Goal: Task Accomplishment & Management: Complete application form

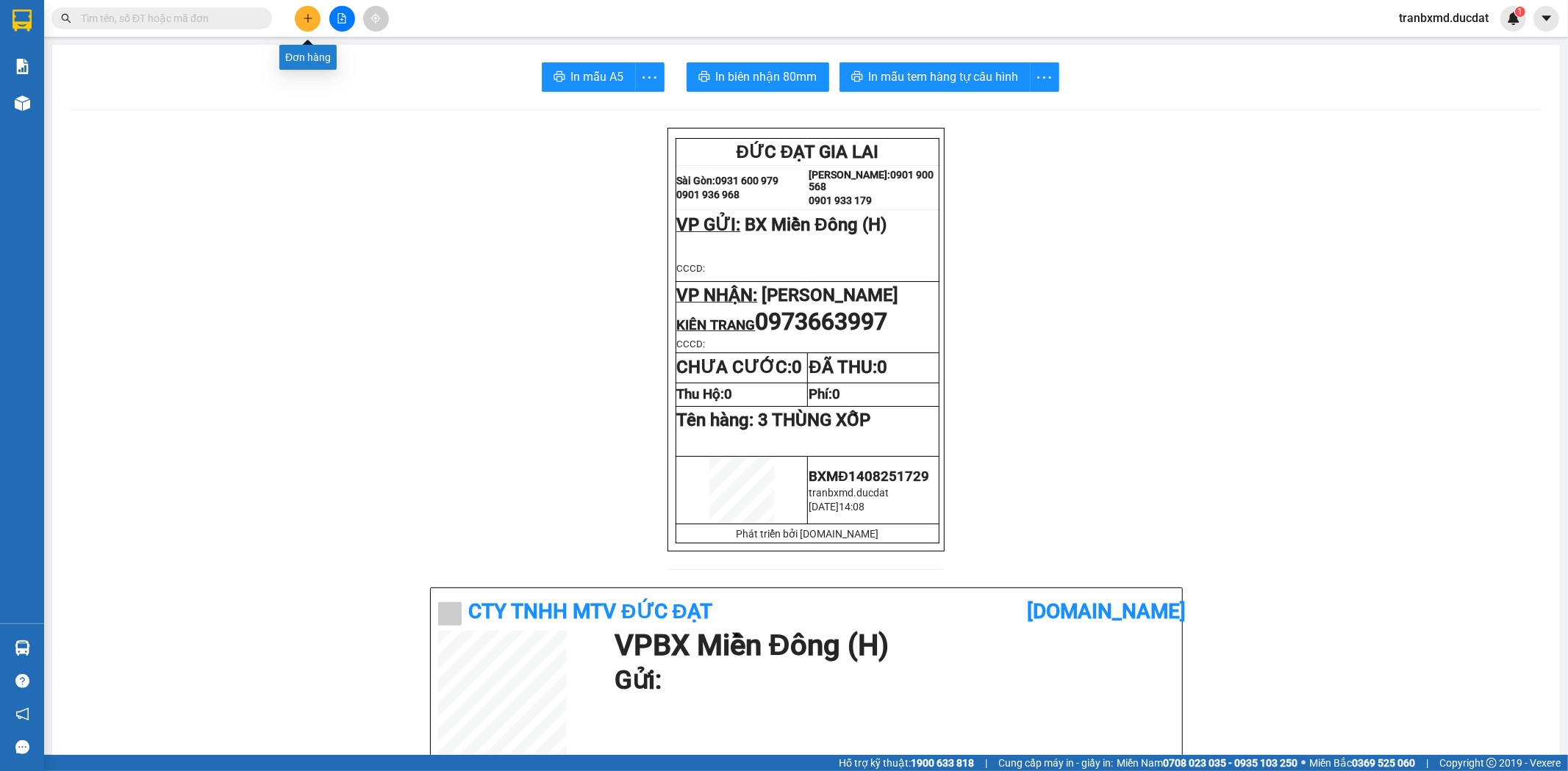
click at [309, 24] on button at bounding box center [307, 18] width 26 height 26
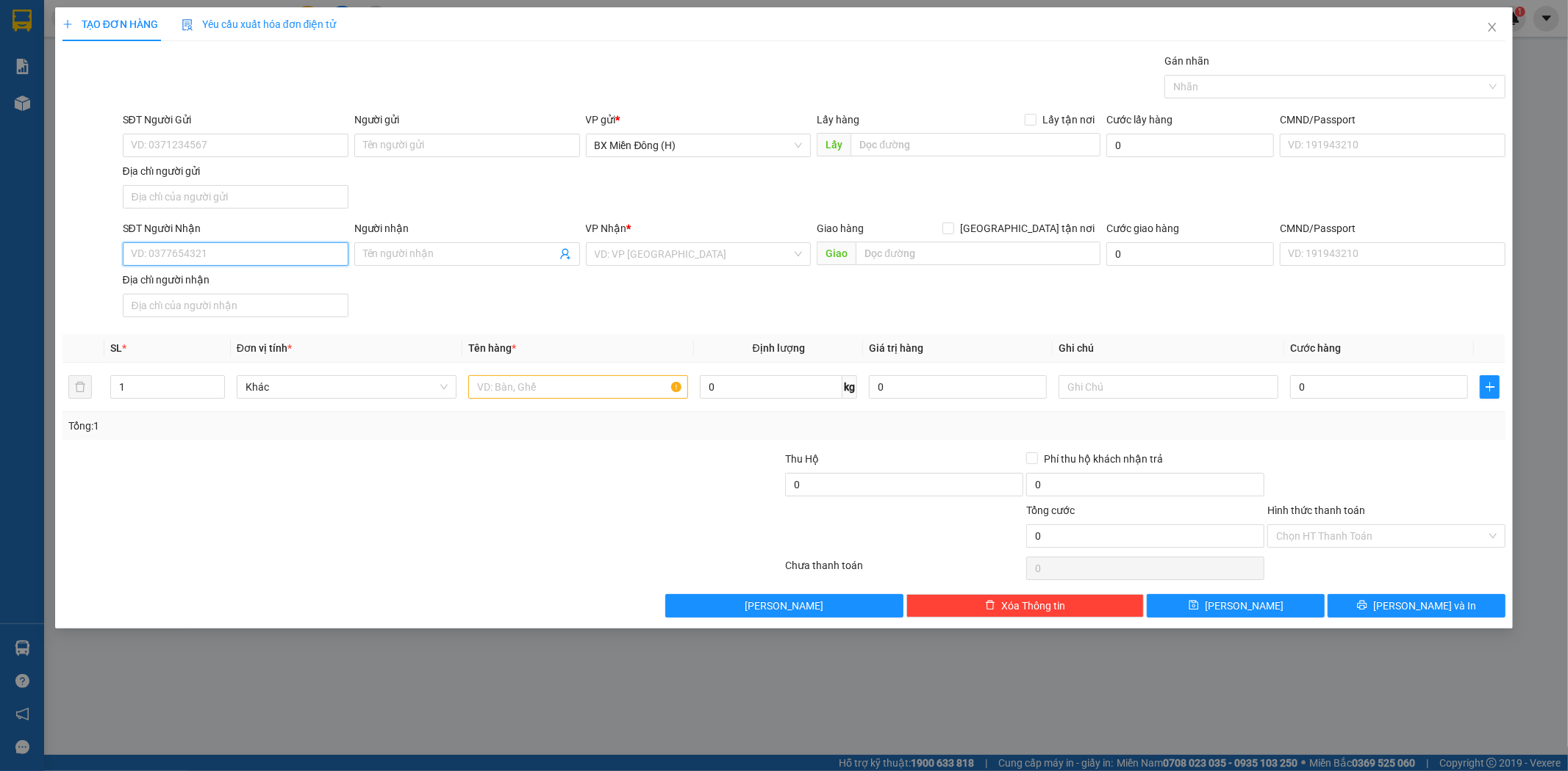
click at [243, 256] on input "SĐT Người Nhận" at bounding box center [235, 254] width 226 height 24
type input "0389427731"
click at [452, 256] on input "Người nhận" at bounding box center [460, 254] width 193 height 16
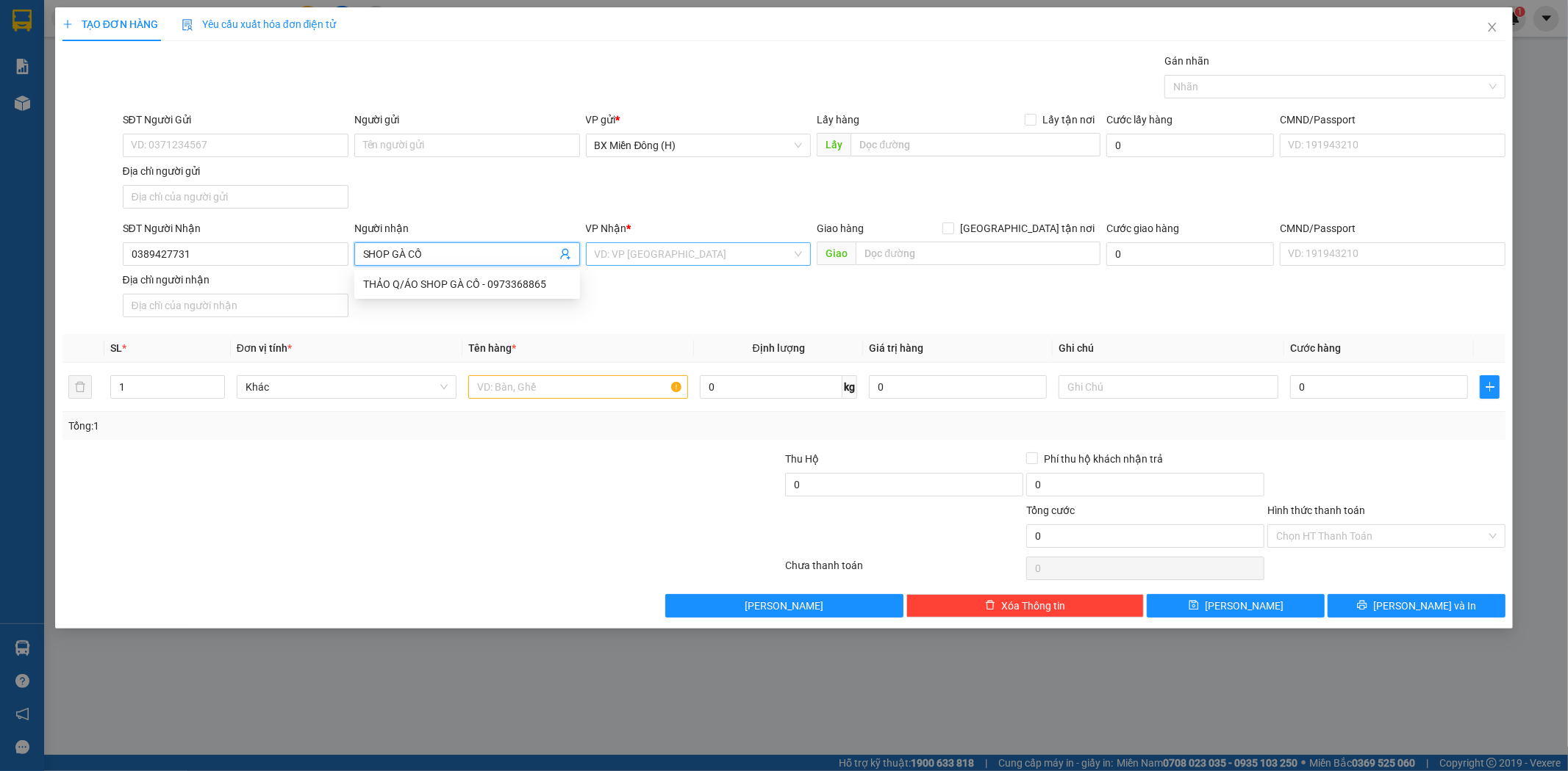
type input "SHOP GÀ CỒ"
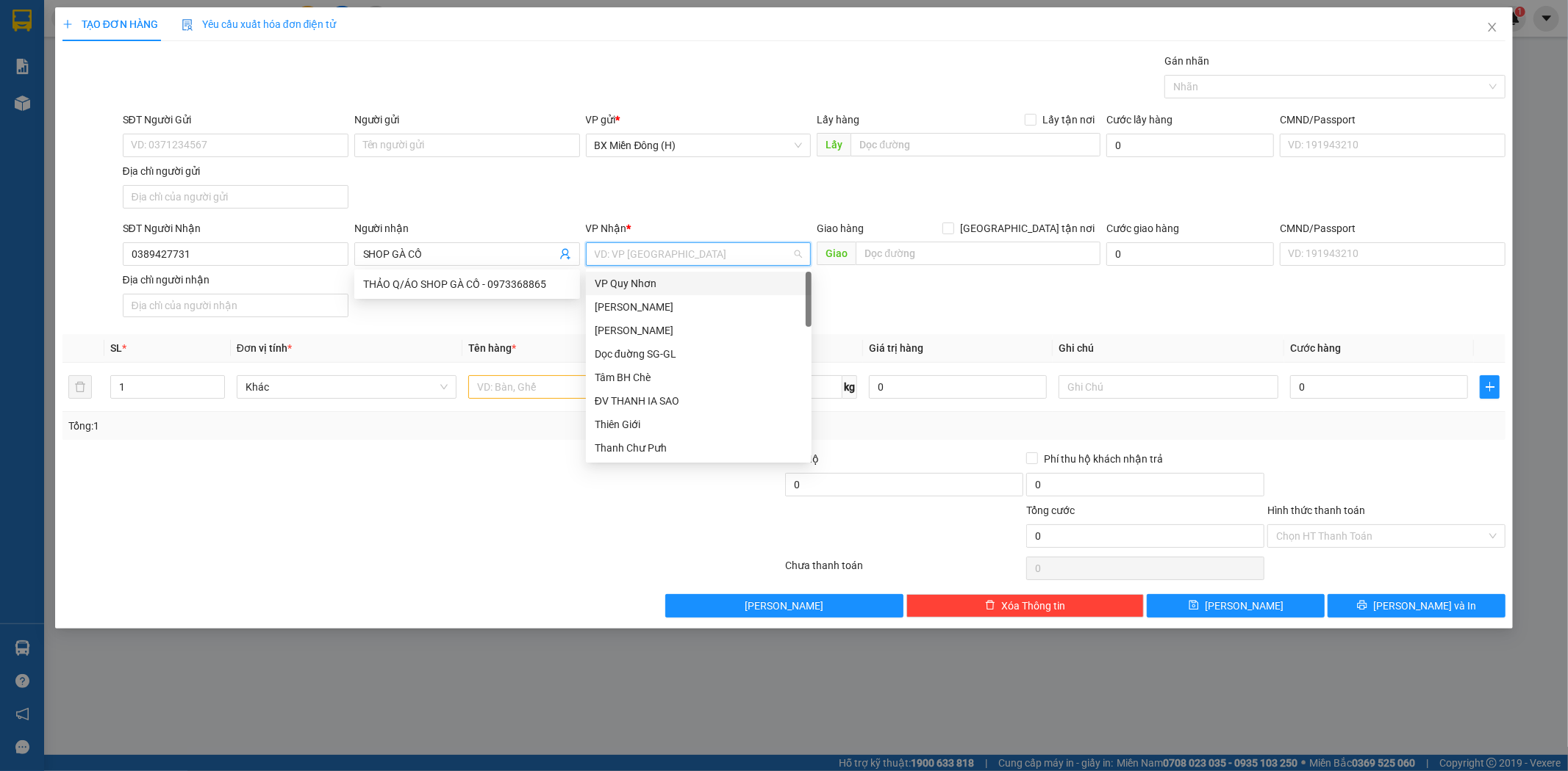
click at [696, 259] on input "search" at bounding box center [693, 254] width 197 height 22
click at [696, 335] on div "[PERSON_NAME]" at bounding box center [698, 331] width 208 height 16
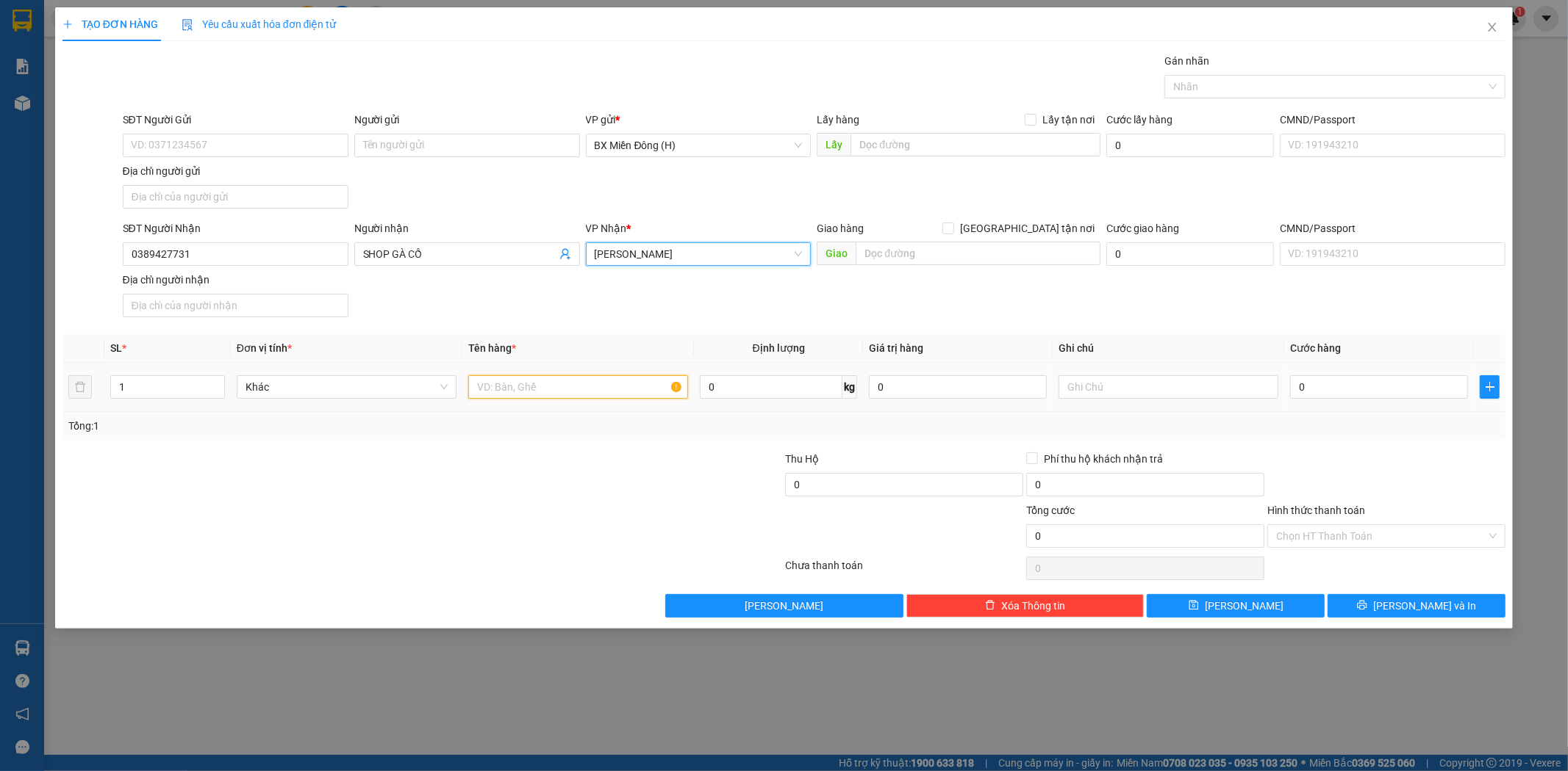
click at [580, 383] on input "text" at bounding box center [578, 387] width 219 height 24
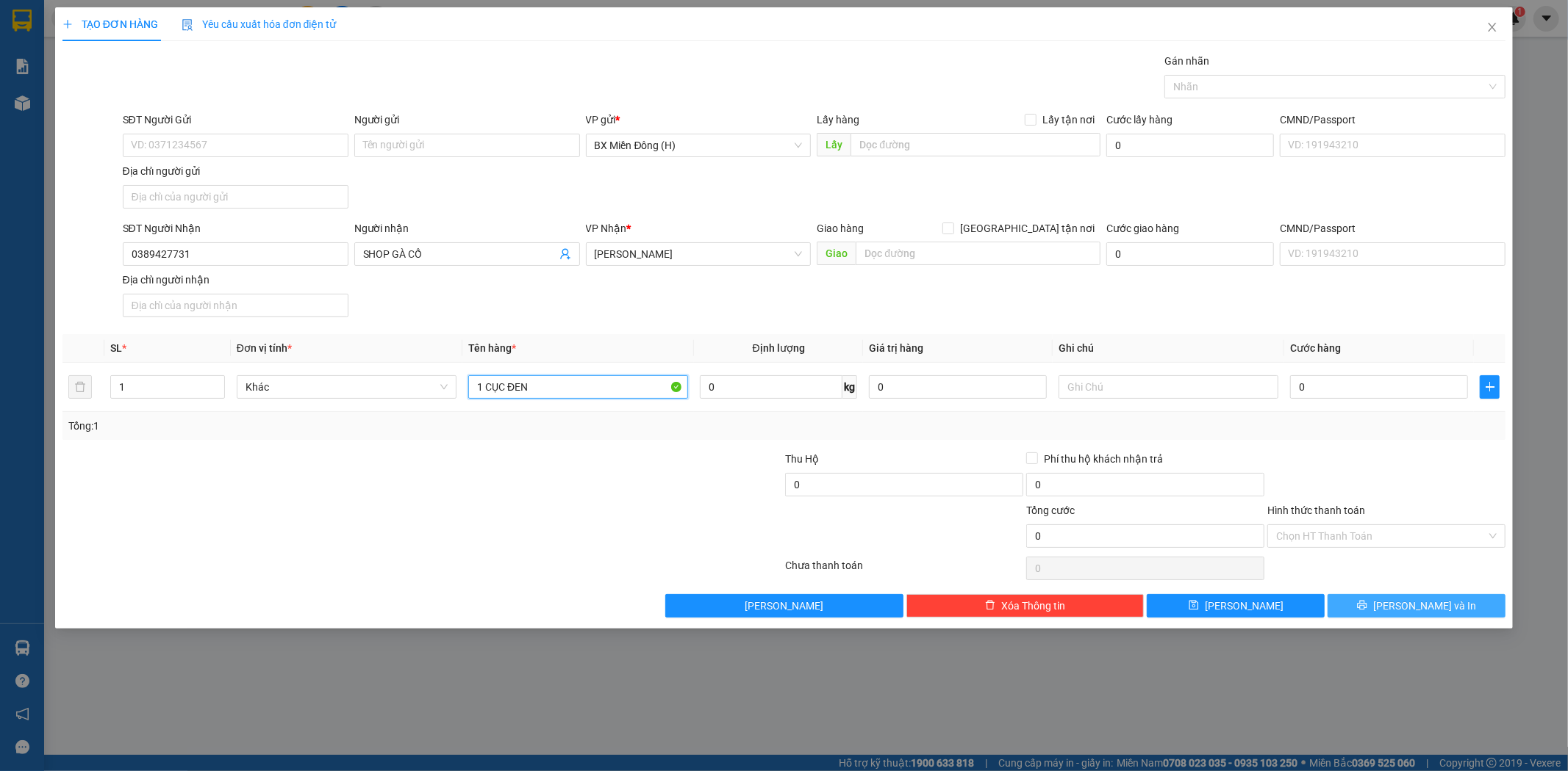
type input "1 CỤC ĐEN"
click at [1372, 608] on button "[PERSON_NAME] và In" at bounding box center [1416, 606] width 178 height 24
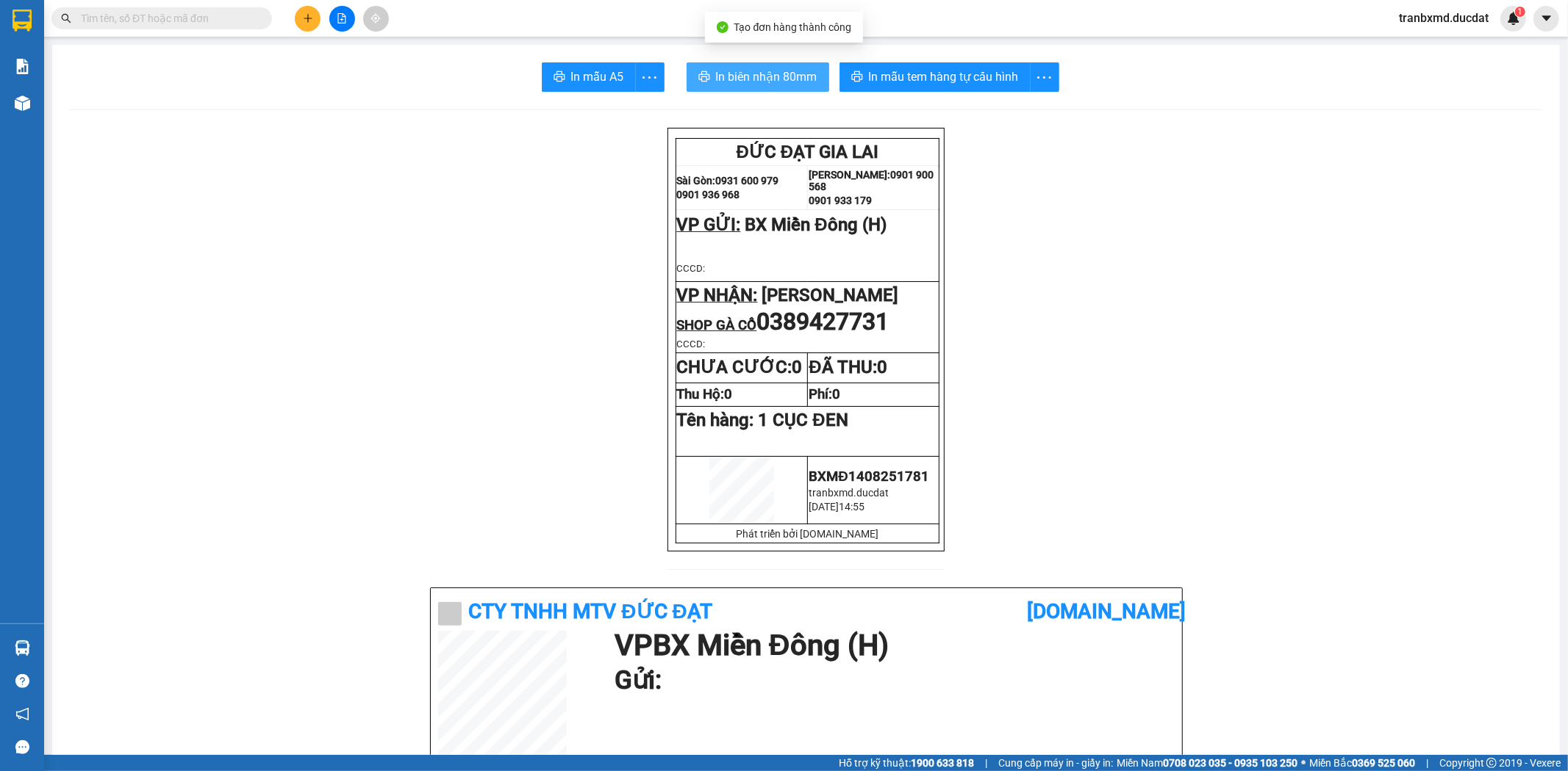
click at [742, 79] on span "In biên nhận 80mm" at bounding box center [767, 77] width 101 height 18
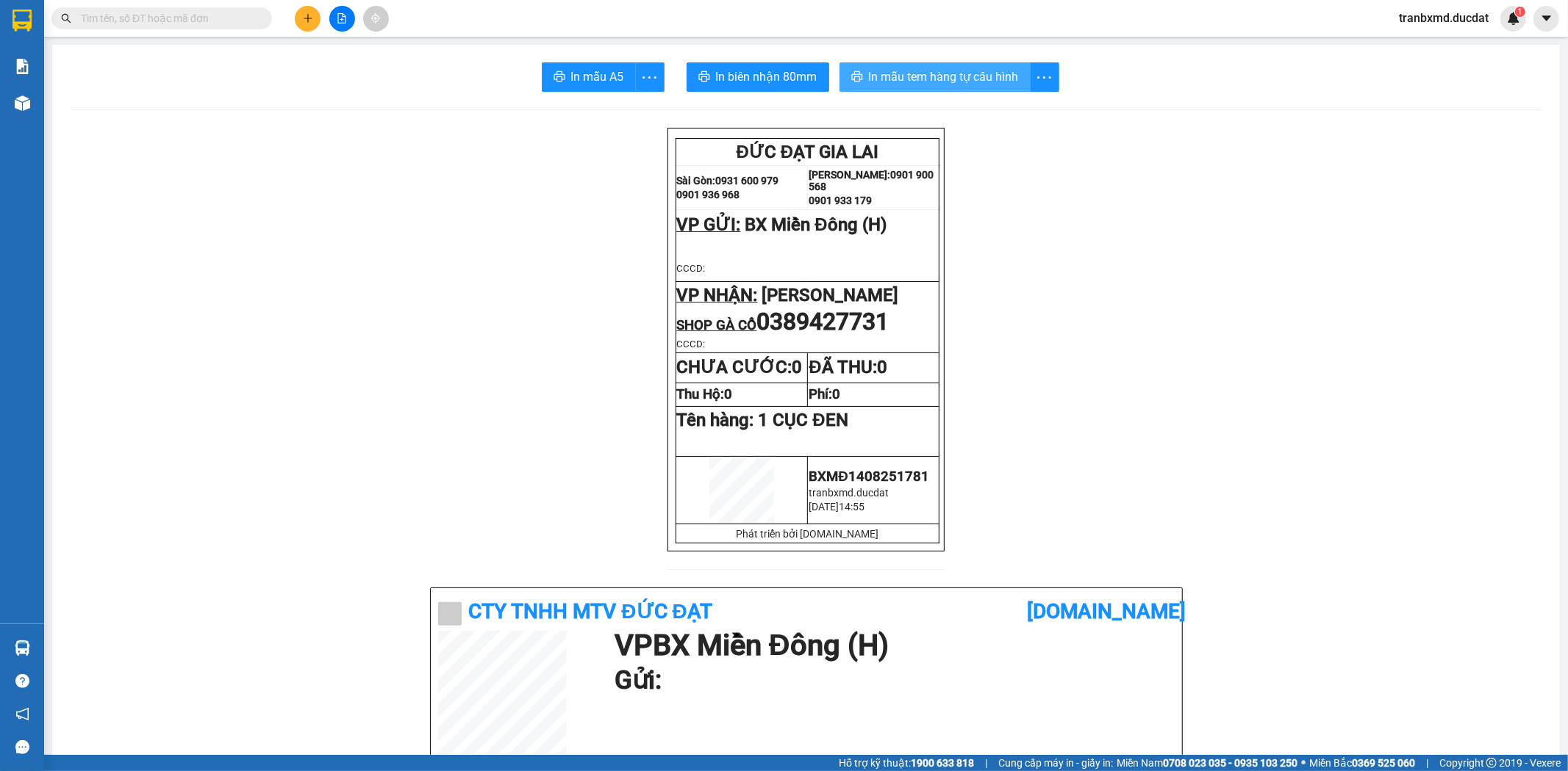
click at [994, 66] on button "In mẫu tem hàng tự cấu hình" at bounding box center [935, 77] width 191 height 29
click at [303, 19] on icon "plus" at bounding box center [308, 18] width 10 height 10
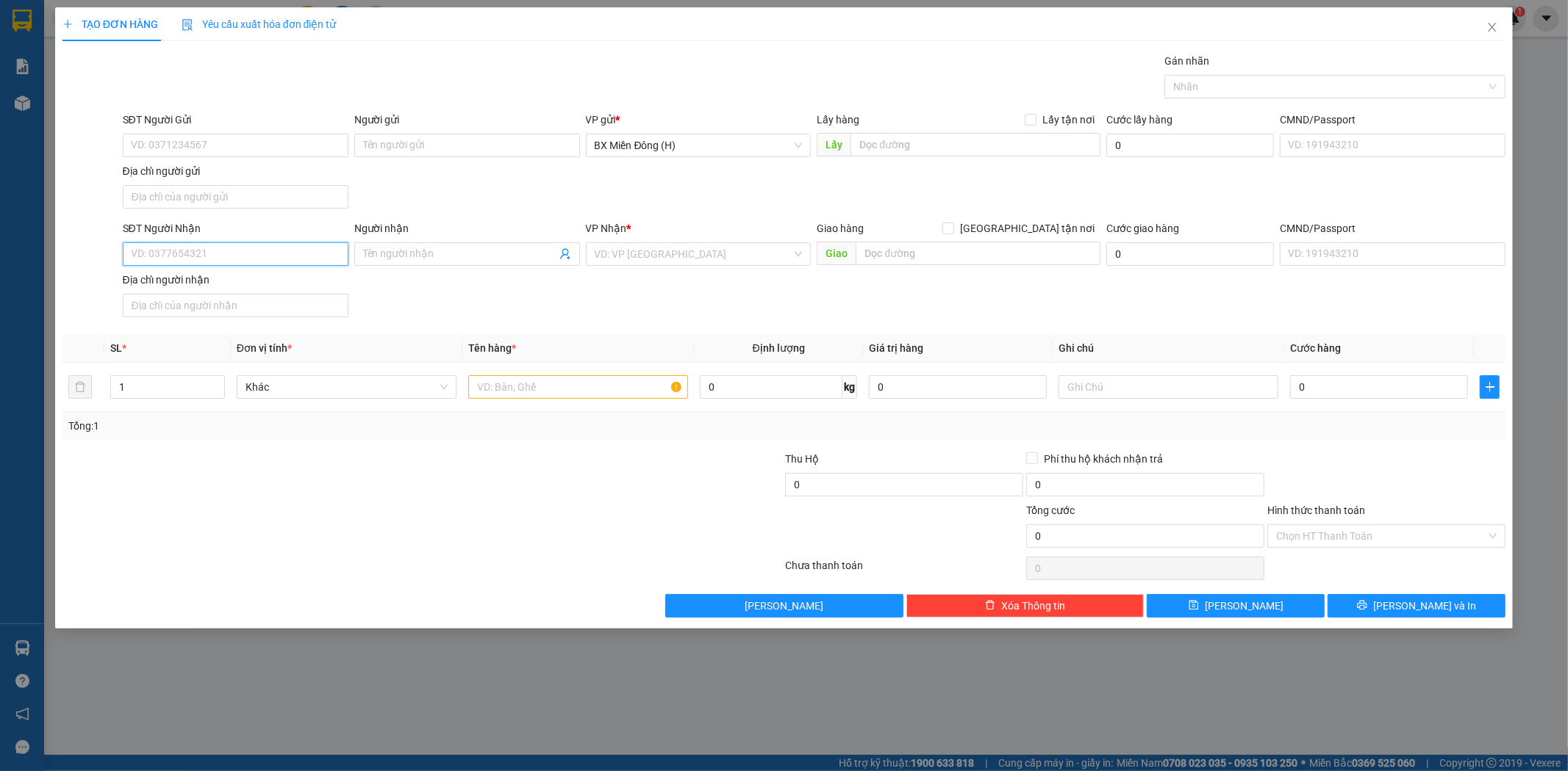
click at [224, 264] on input "SĐT Người Nhận" at bounding box center [235, 254] width 226 height 24
type input "0961148789"
click at [405, 249] on input "Người nhận" at bounding box center [460, 254] width 193 height 16
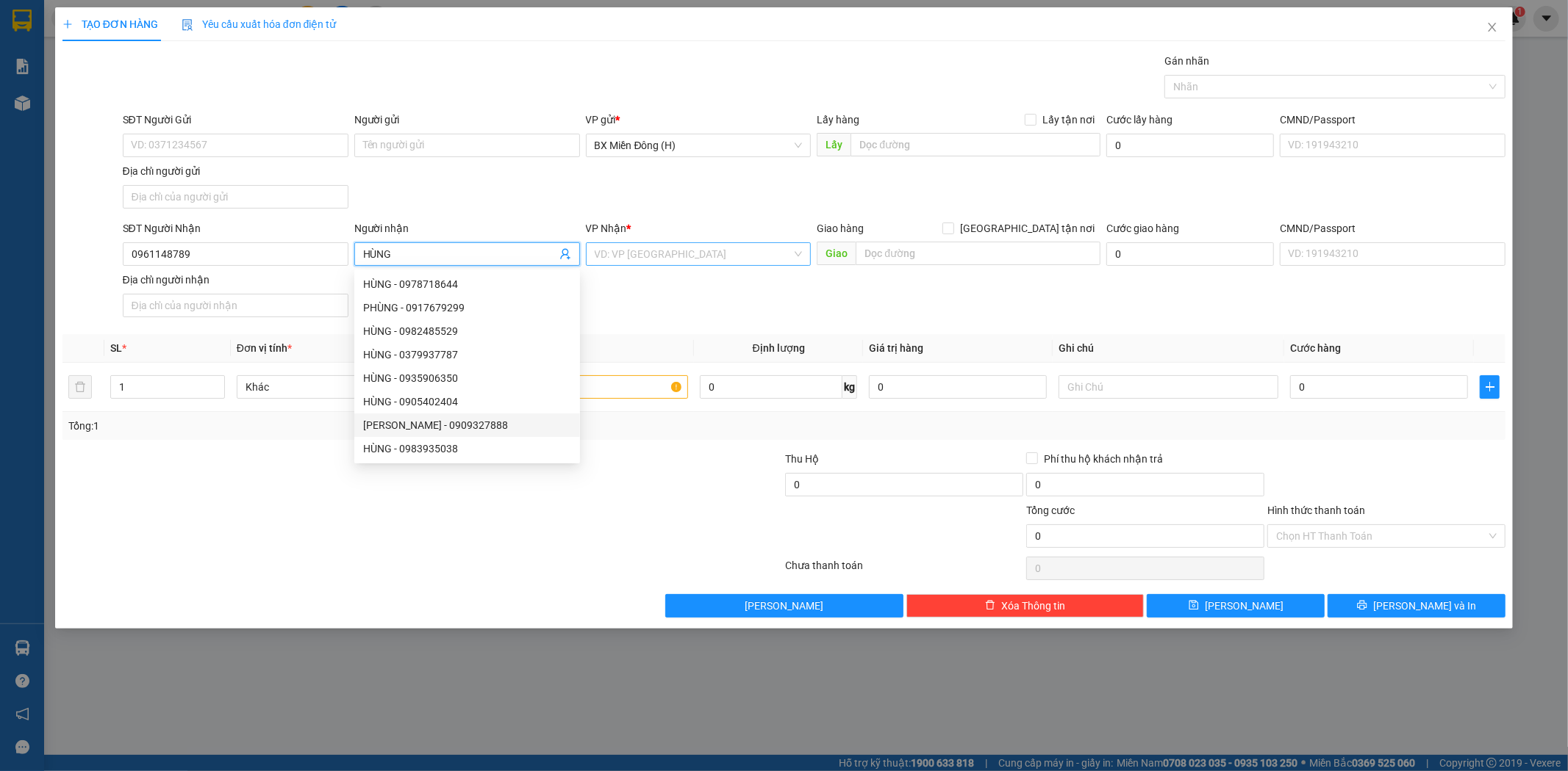
type input "HÙNG"
click at [615, 250] on input "search" at bounding box center [693, 254] width 197 height 22
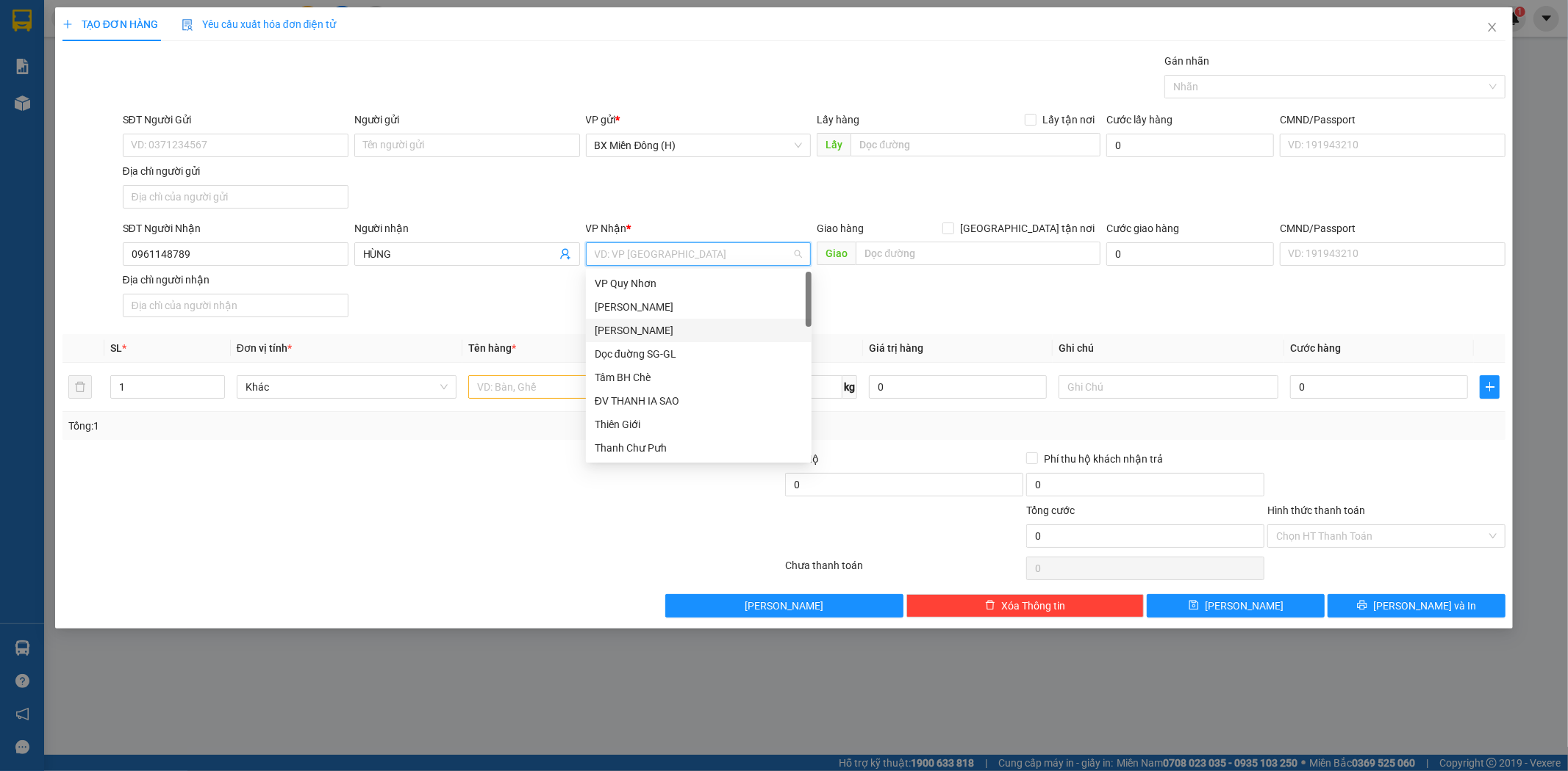
click at [634, 331] on div "[PERSON_NAME]" at bounding box center [698, 331] width 208 height 16
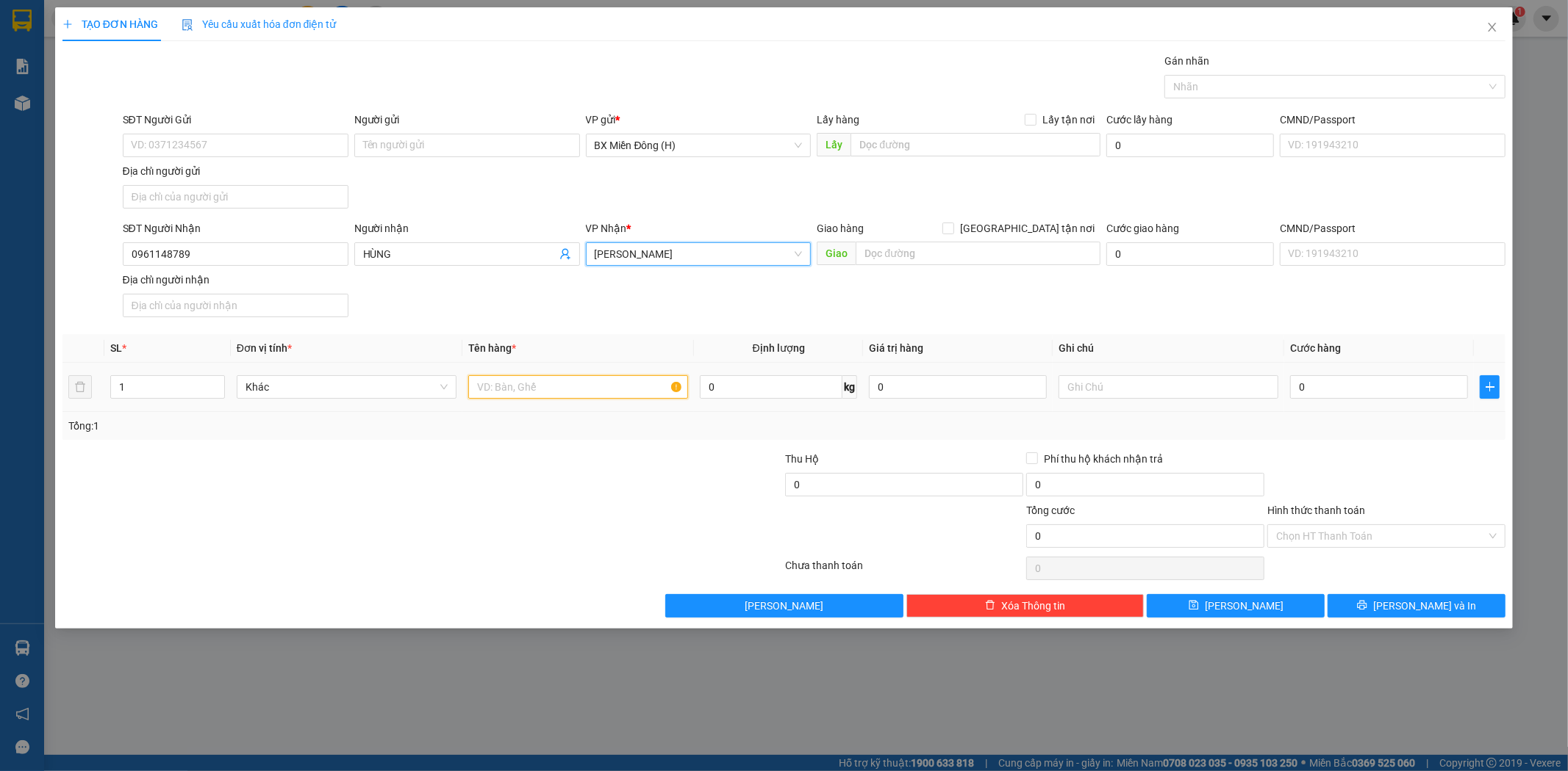
click at [565, 393] on input "text" at bounding box center [578, 387] width 219 height 24
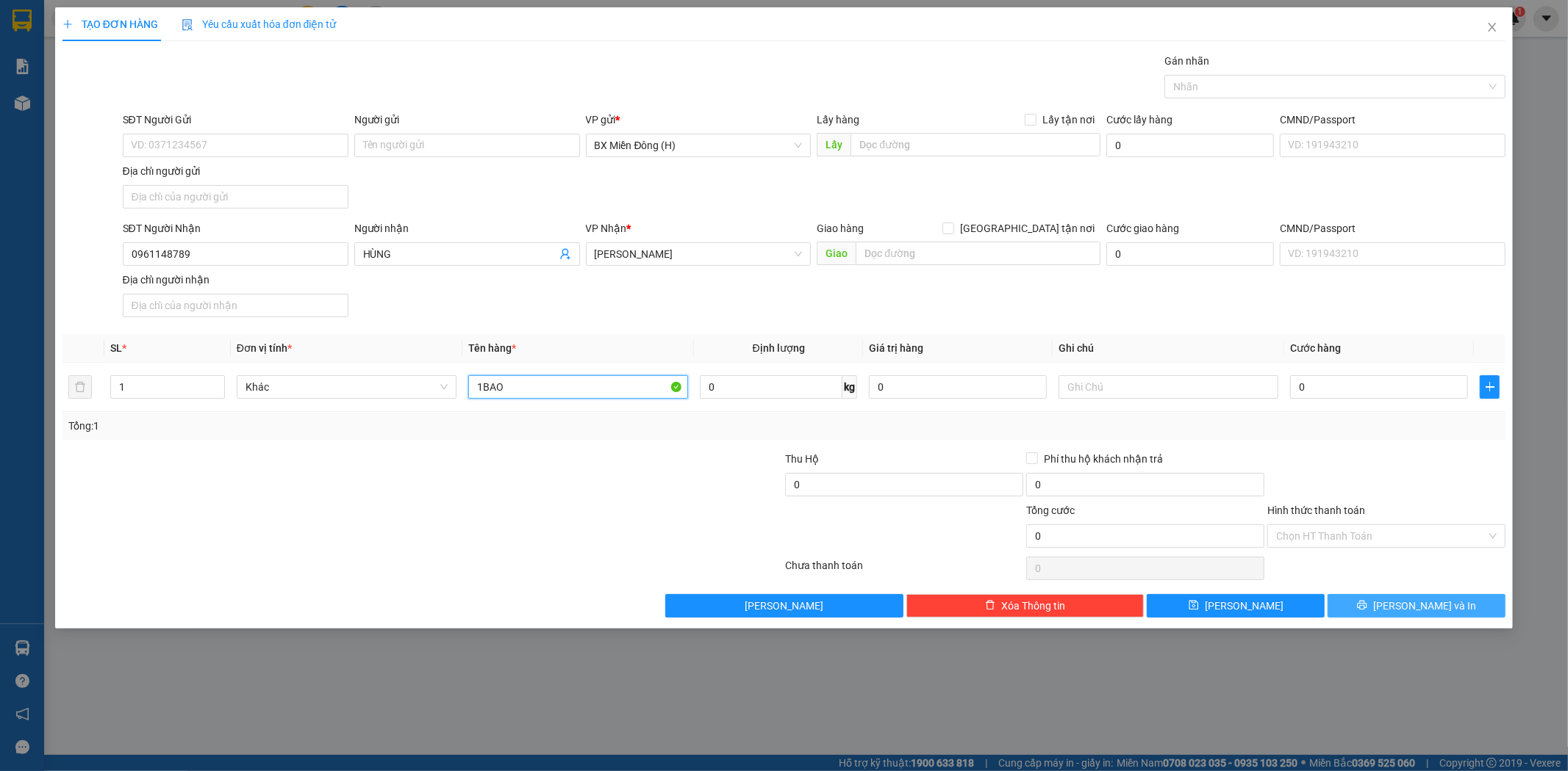
type input "1BAO"
click at [1400, 613] on button "[PERSON_NAME] và In" at bounding box center [1416, 606] width 178 height 24
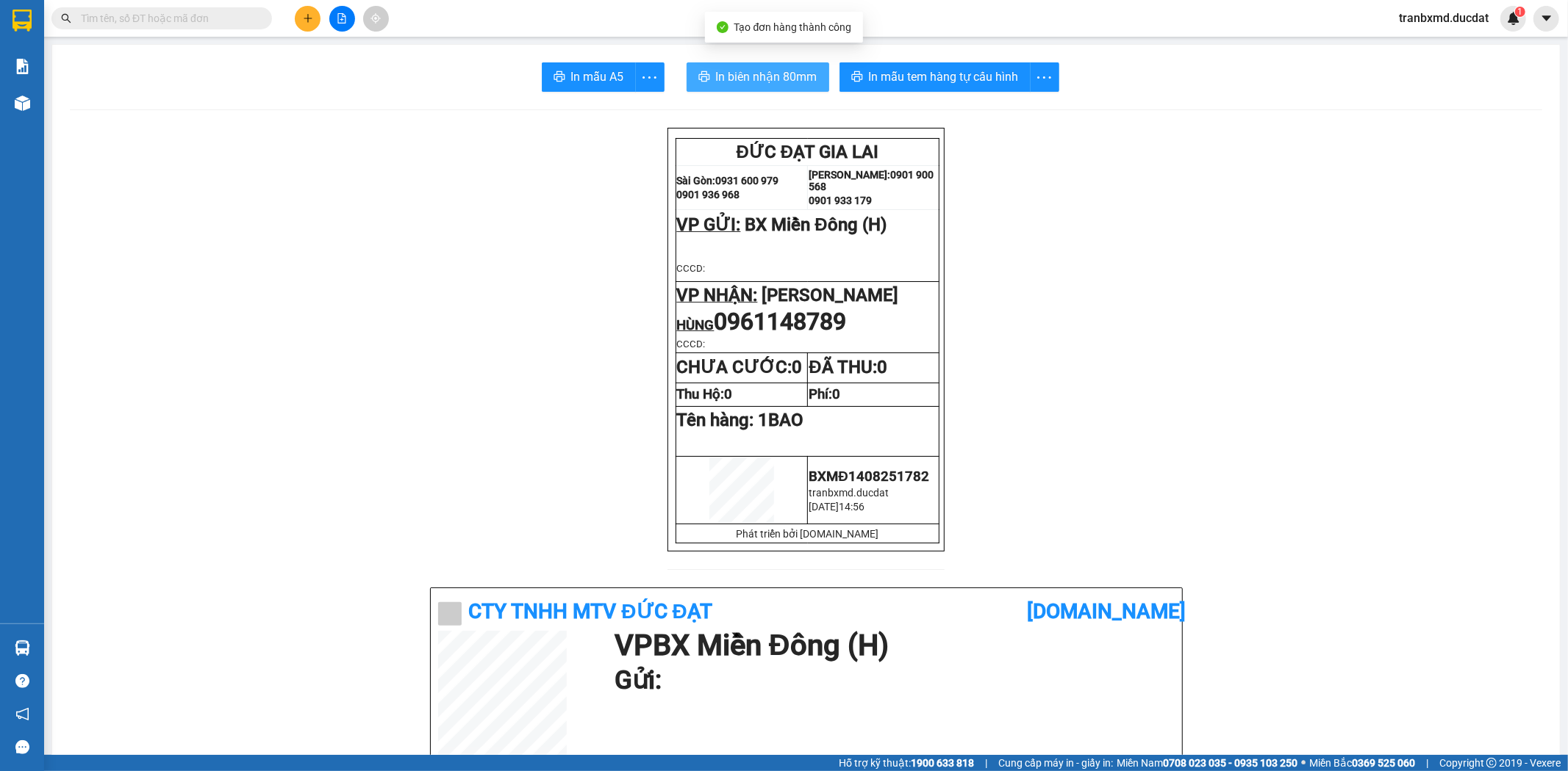
click at [718, 68] on span "In biên nhận 80mm" at bounding box center [767, 77] width 101 height 18
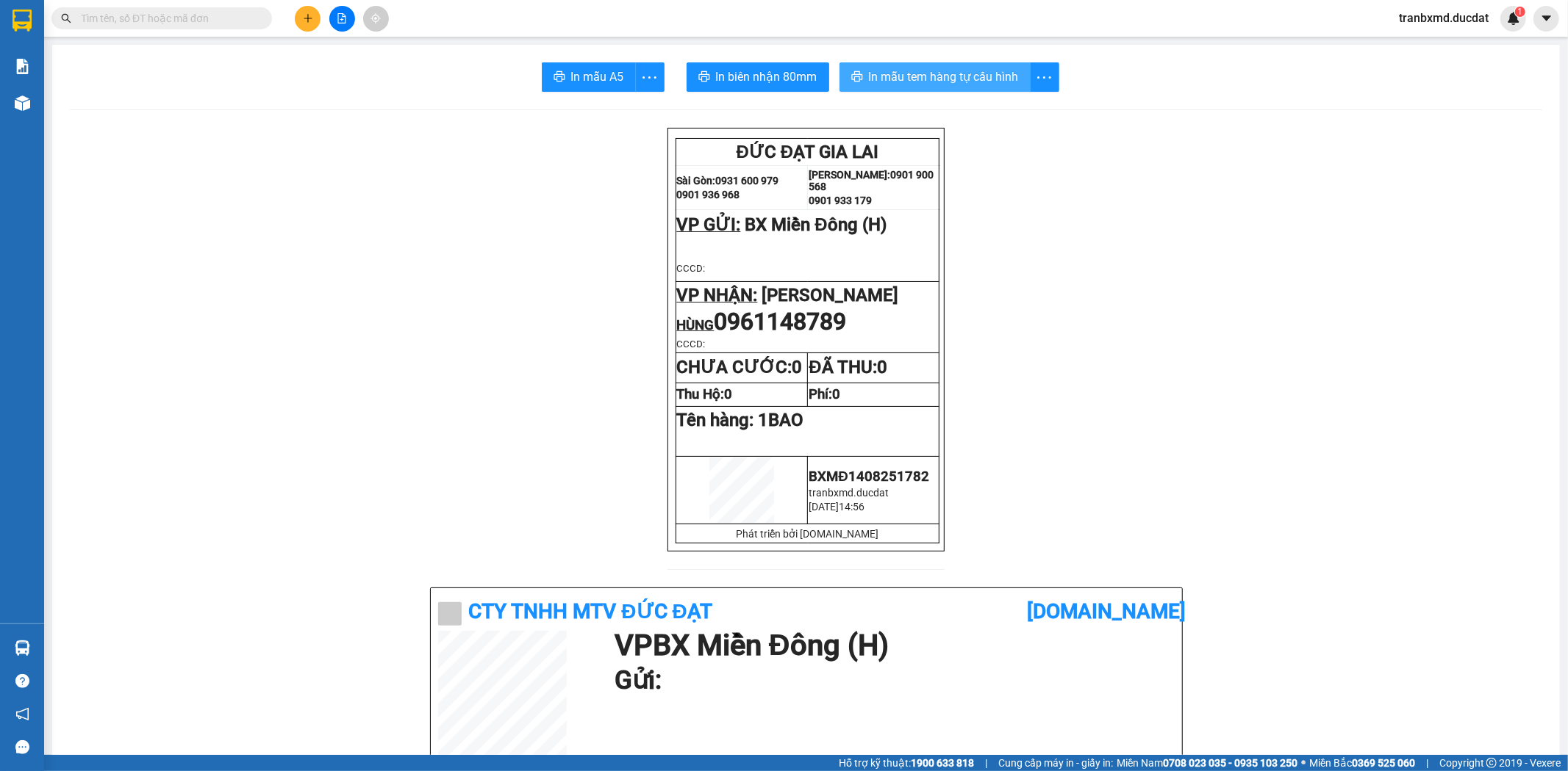
click at [963, 81] on span "In mẫu tem hàng tự cấu hình" at bounding box center [943, 77] width 150 height 18
click at [304, 21] on icon "plus" at bounding box center [308, 18] width 10 height 10
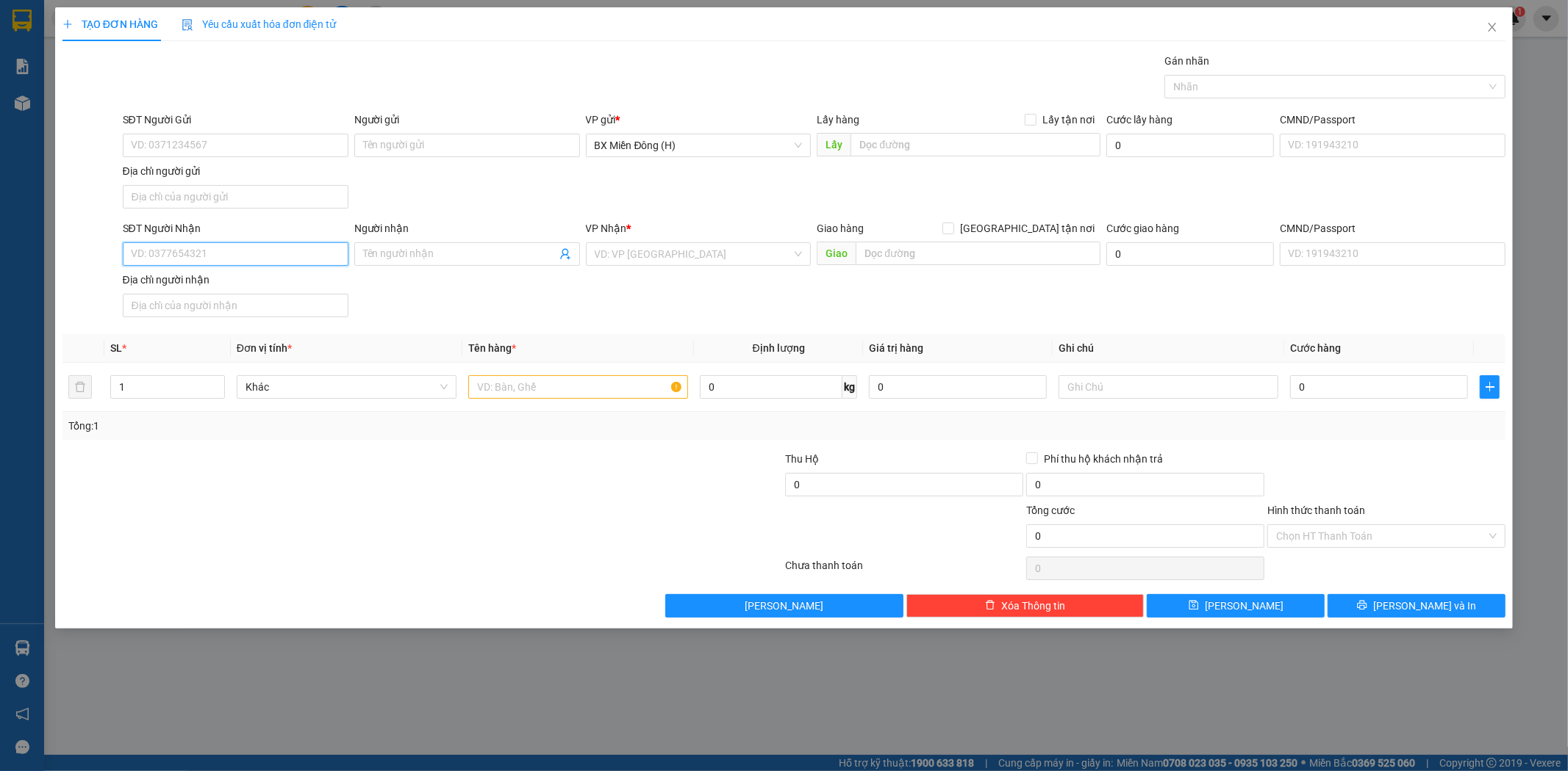
click at [268, 260] on input "SĐT Người Nhận" at bounding box center [235, 254] width 226 height 24
click at [261, 294] on div "0344741276 - NHI" at bounding box center [235, 284] width 226 height 24
type input "0344741276"
type input "NHI"
type input "0344741276"
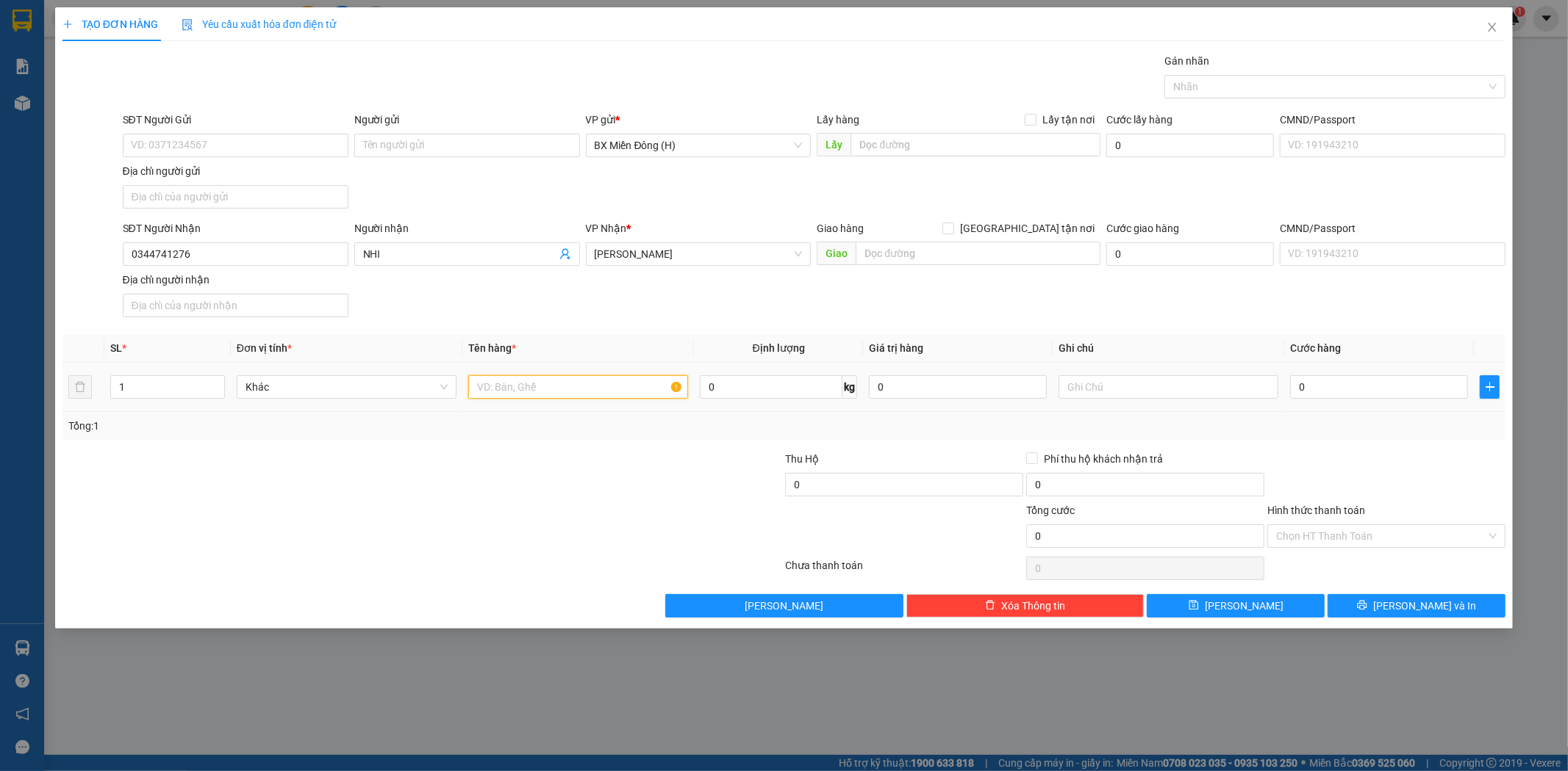
click at [515, 391] on input "text" at bounding box center [578, 387] width 219 height 24
type input "1 BAO"
click at [1416, 611] on span "[PERSON_NAME] và In" at bounding box center [1424, 606] width 103 height 16
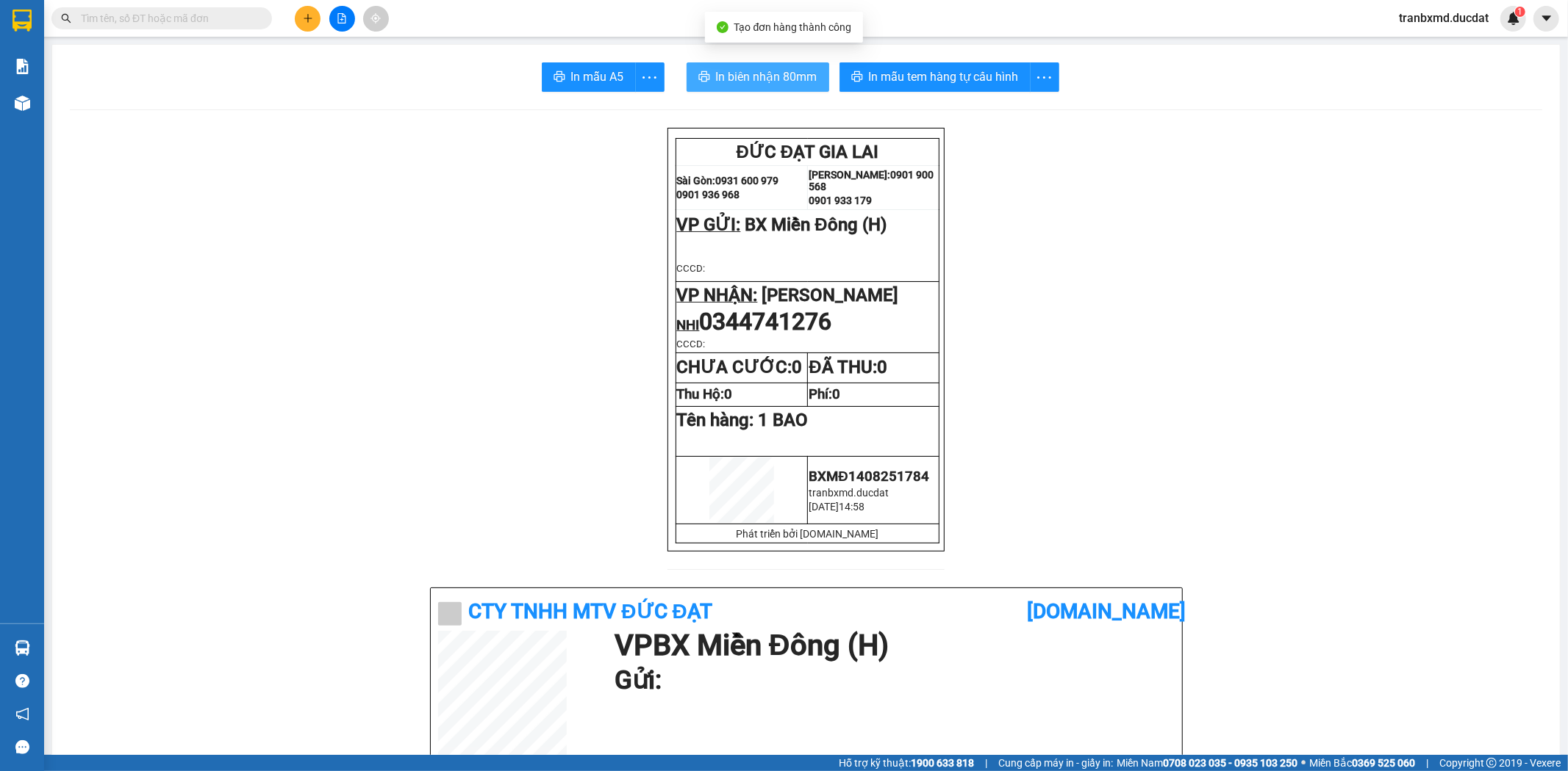
click at [762, 79] on span "In biên nhận 80mm" at bounding box center [767, 77] width 101 height 18
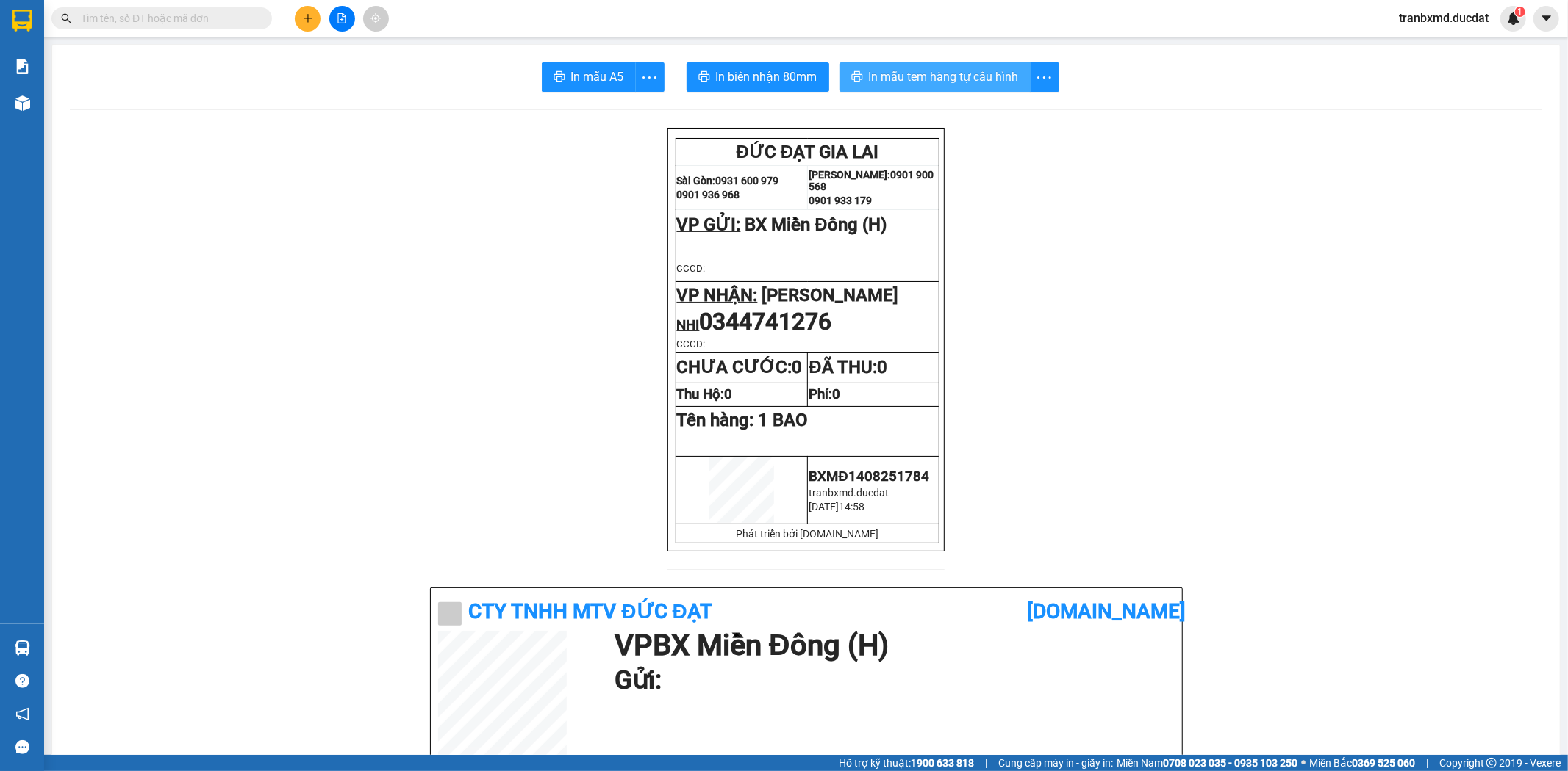
click at [993, 81] on span "In mẫu tem hàng tự cấu hình" at bounding box center [943, 77] width 150 height 18
click at [314, 17] on button at bounding box center [307, 18] width 26 height 26
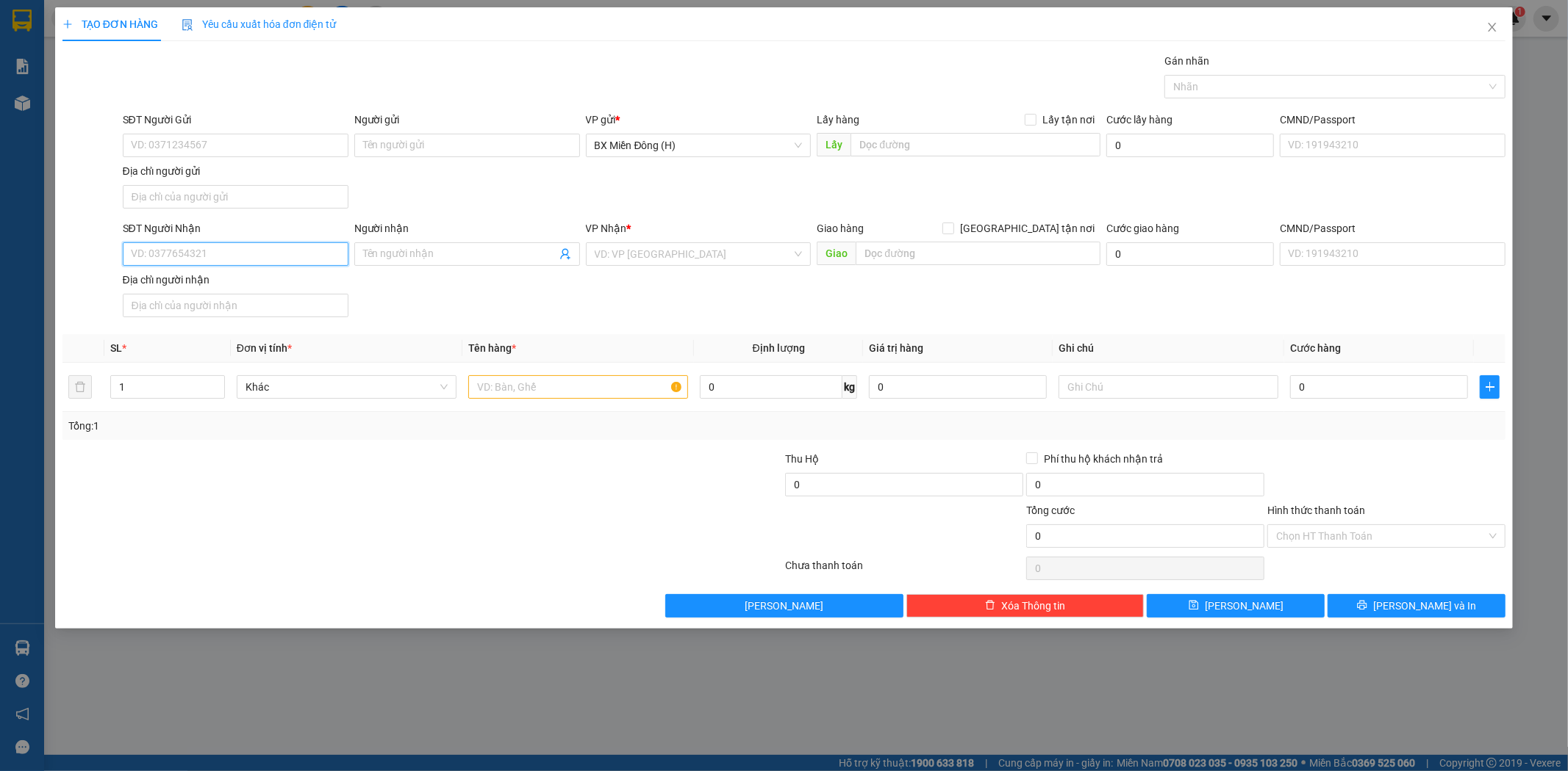
click at [270, 262] on input "SĐT Người Nhận" at bounding box center [235, 254] width 226 height 24
click at [399, 245] on span at bounding box center [467, 254] width 226 height 24
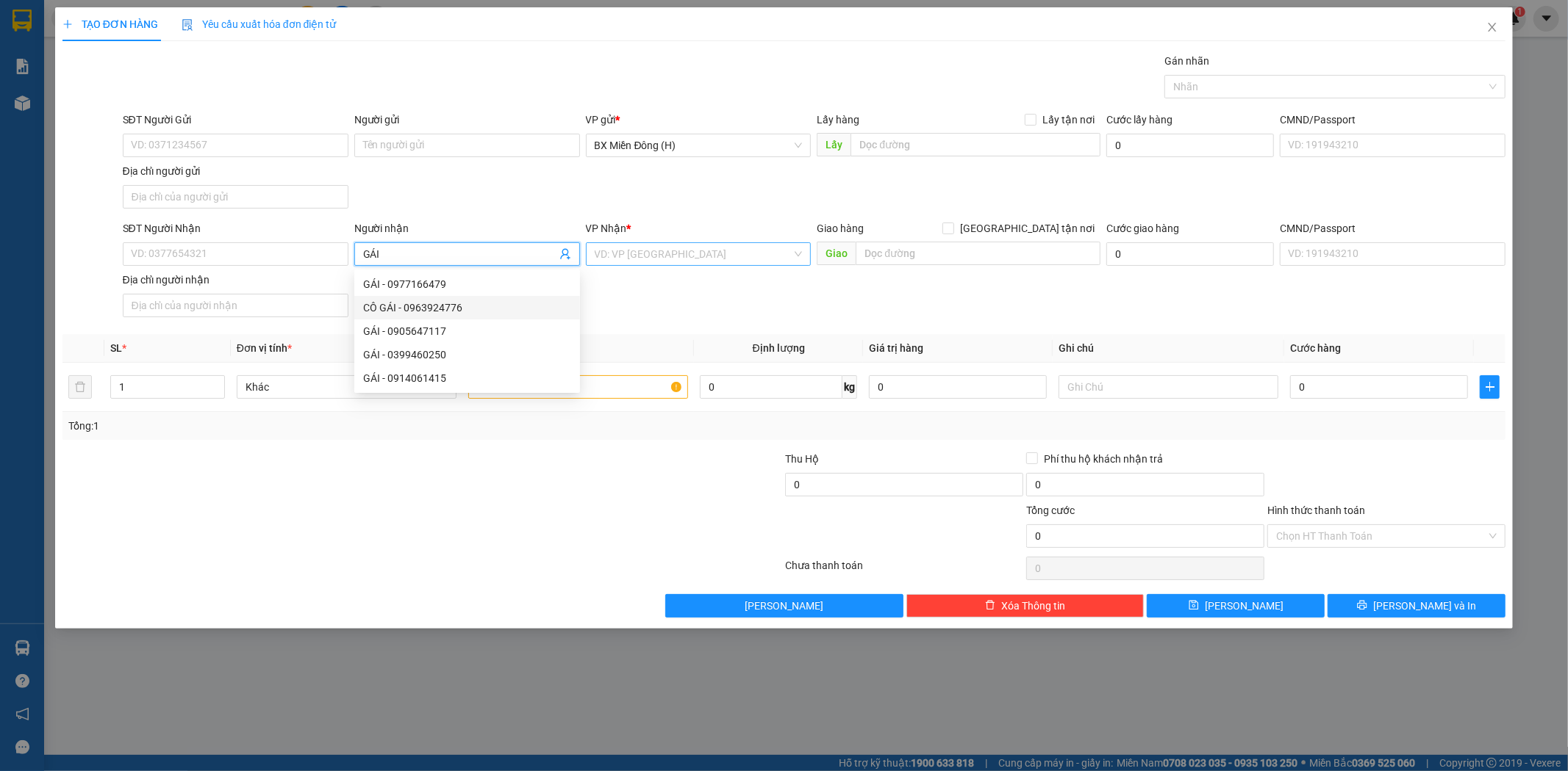
type input "GÁI"
click at [701, 259] on input "search" at bounding box center [693, 254] width 197 height 22
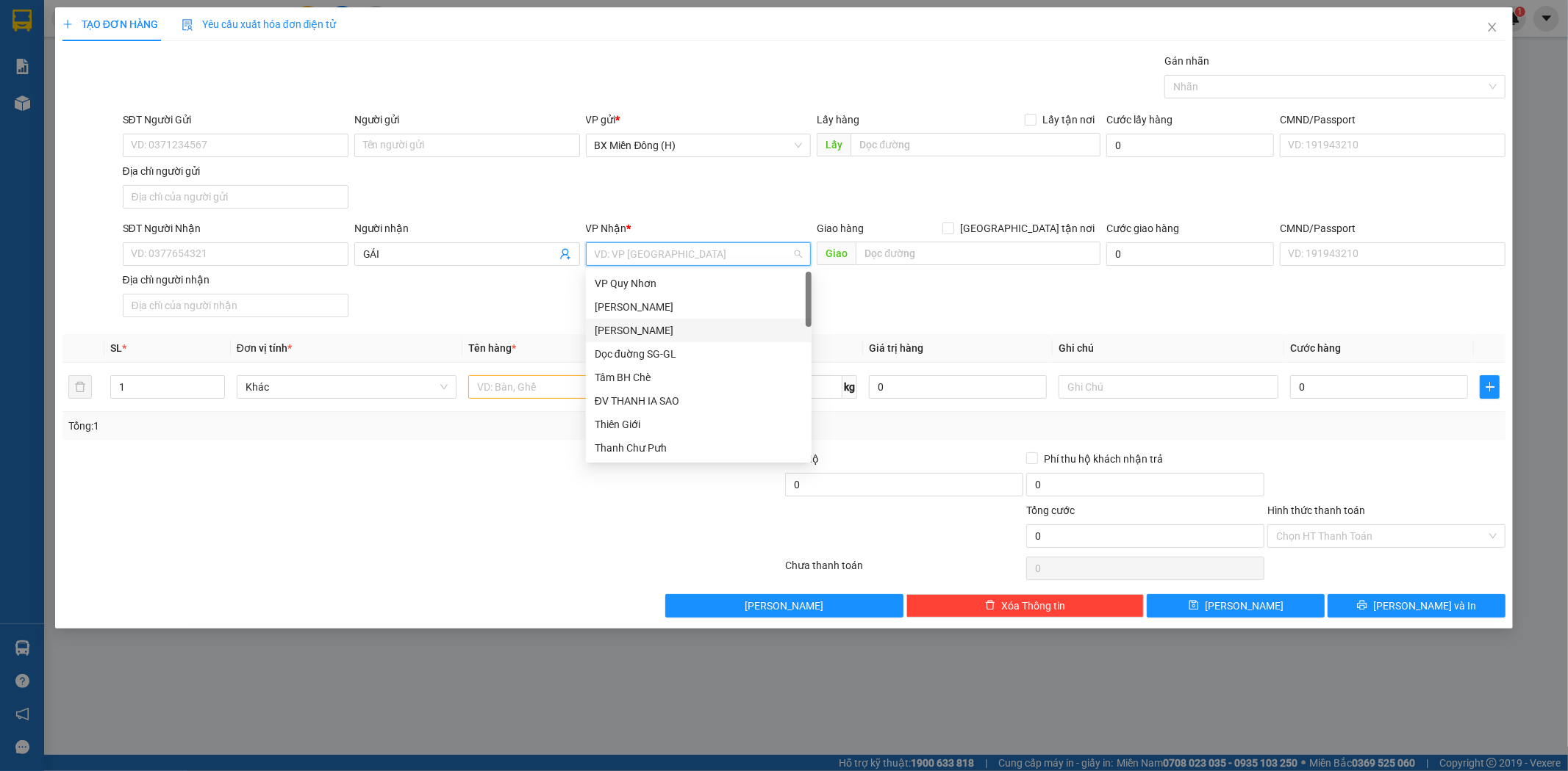
click at [667, 329] on div "[PERSON_NAME]" at bounding box center [698, 331] width 208 height 16
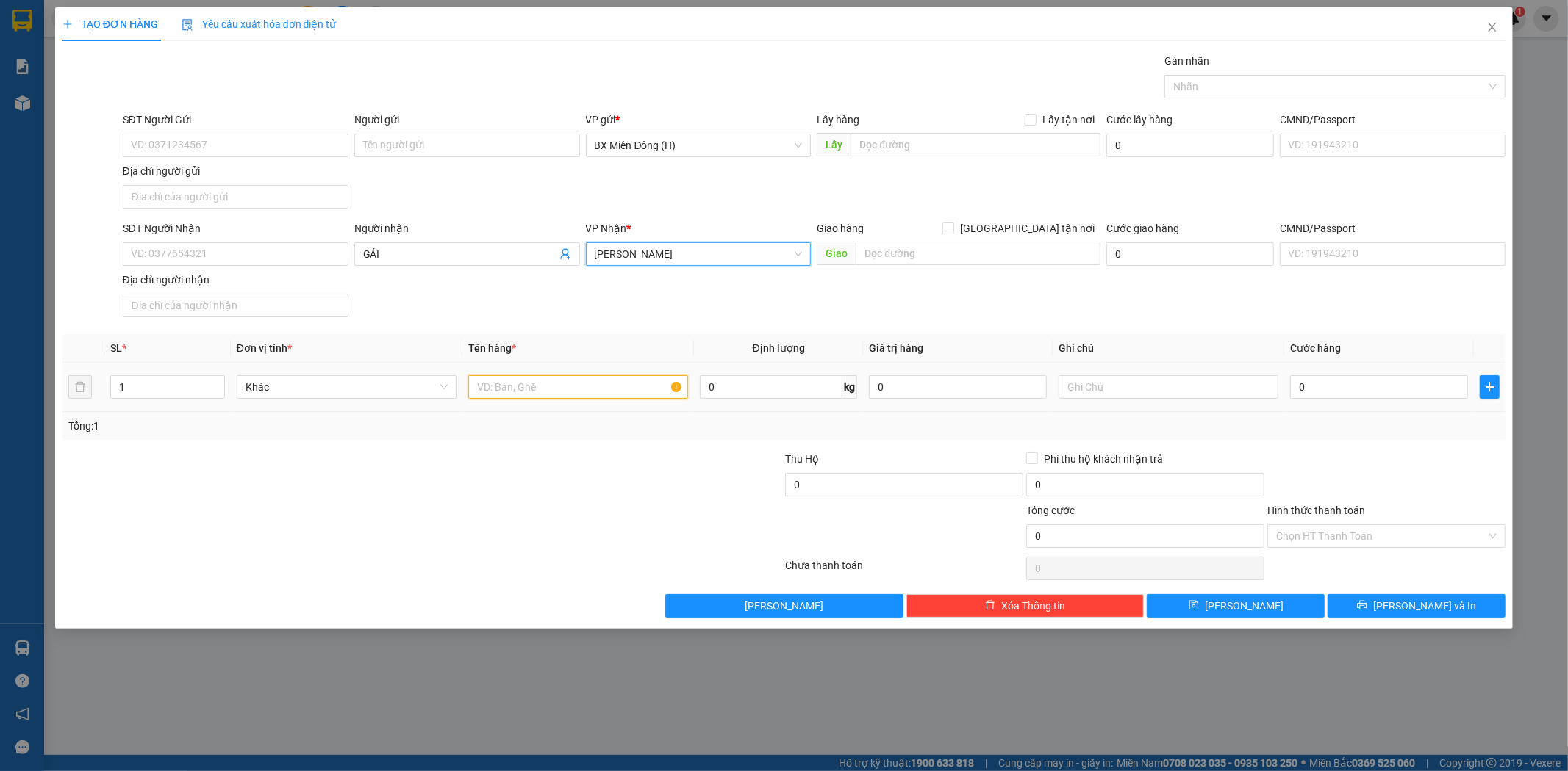
click at [584, 386] on input "text" at bounding box center [578, 387] width 219 height 24
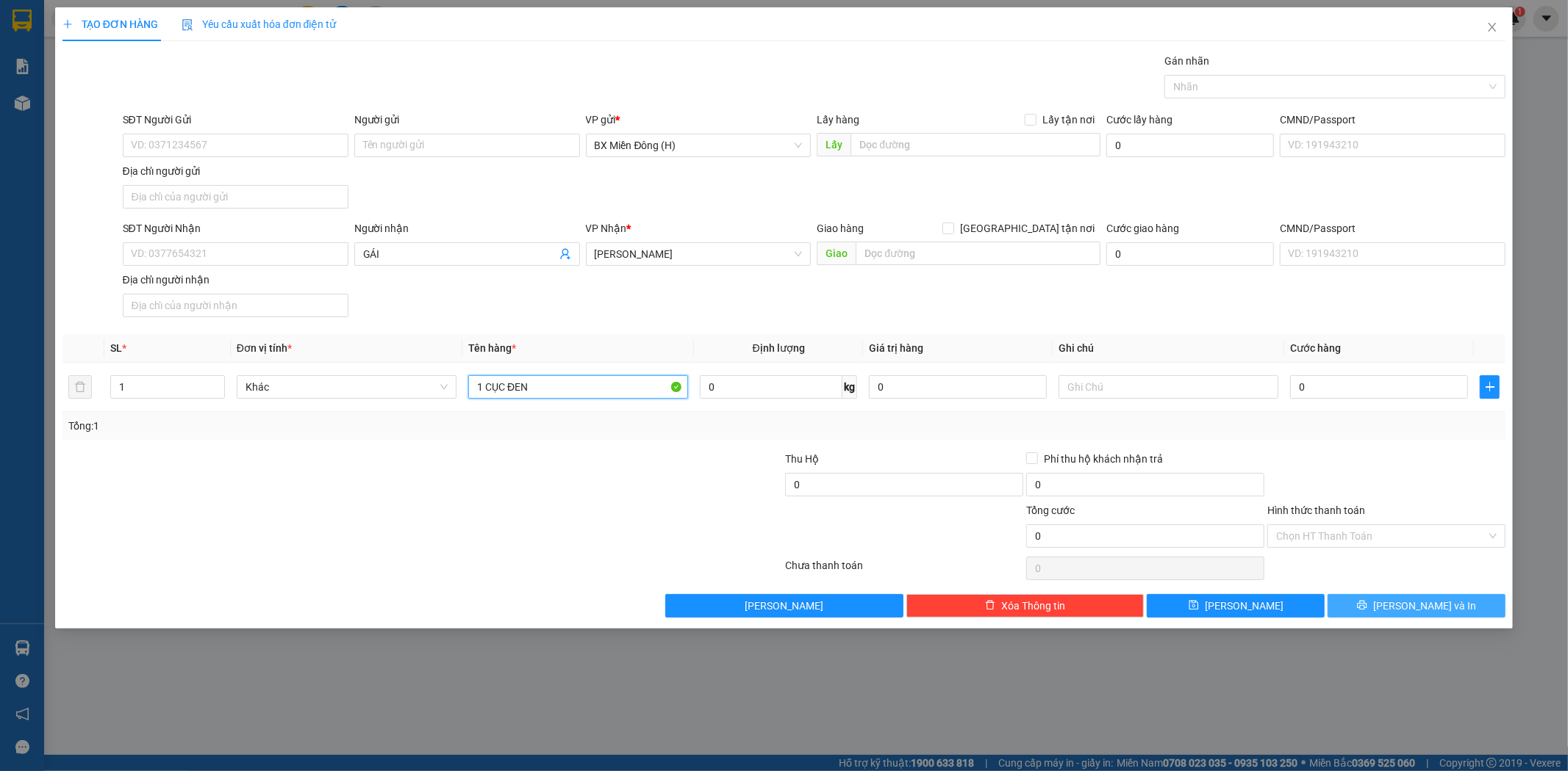
type input "1 CỤC ĐEN"
click at [1365, 616] on button "[PERSON_NAME] và In" at bounding box center [1416, 606] width 178 height 24
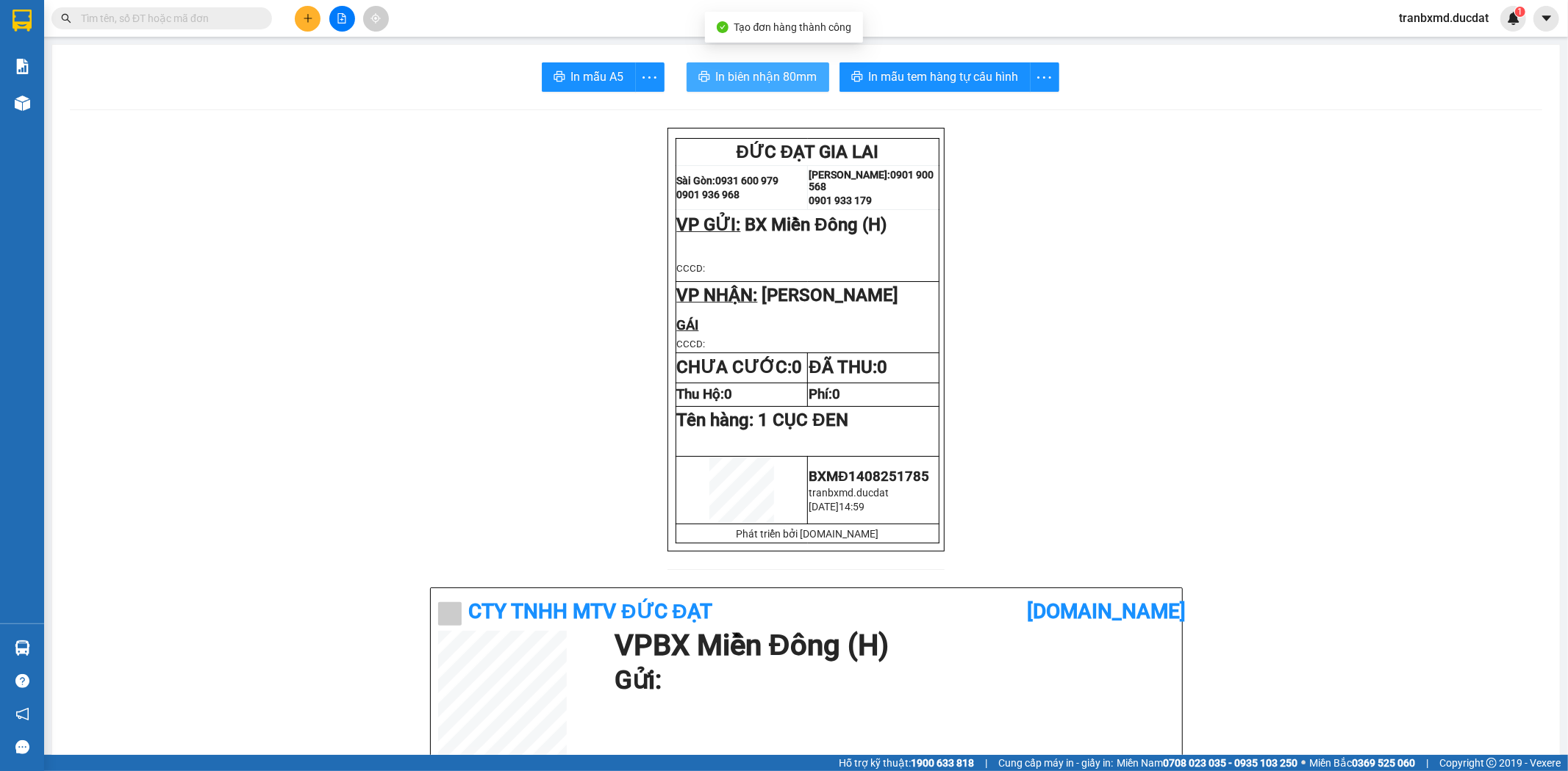
click at [735, 80] on span "In biên nhận 80mm" at bounding box center [767, 77] width 101 height 18
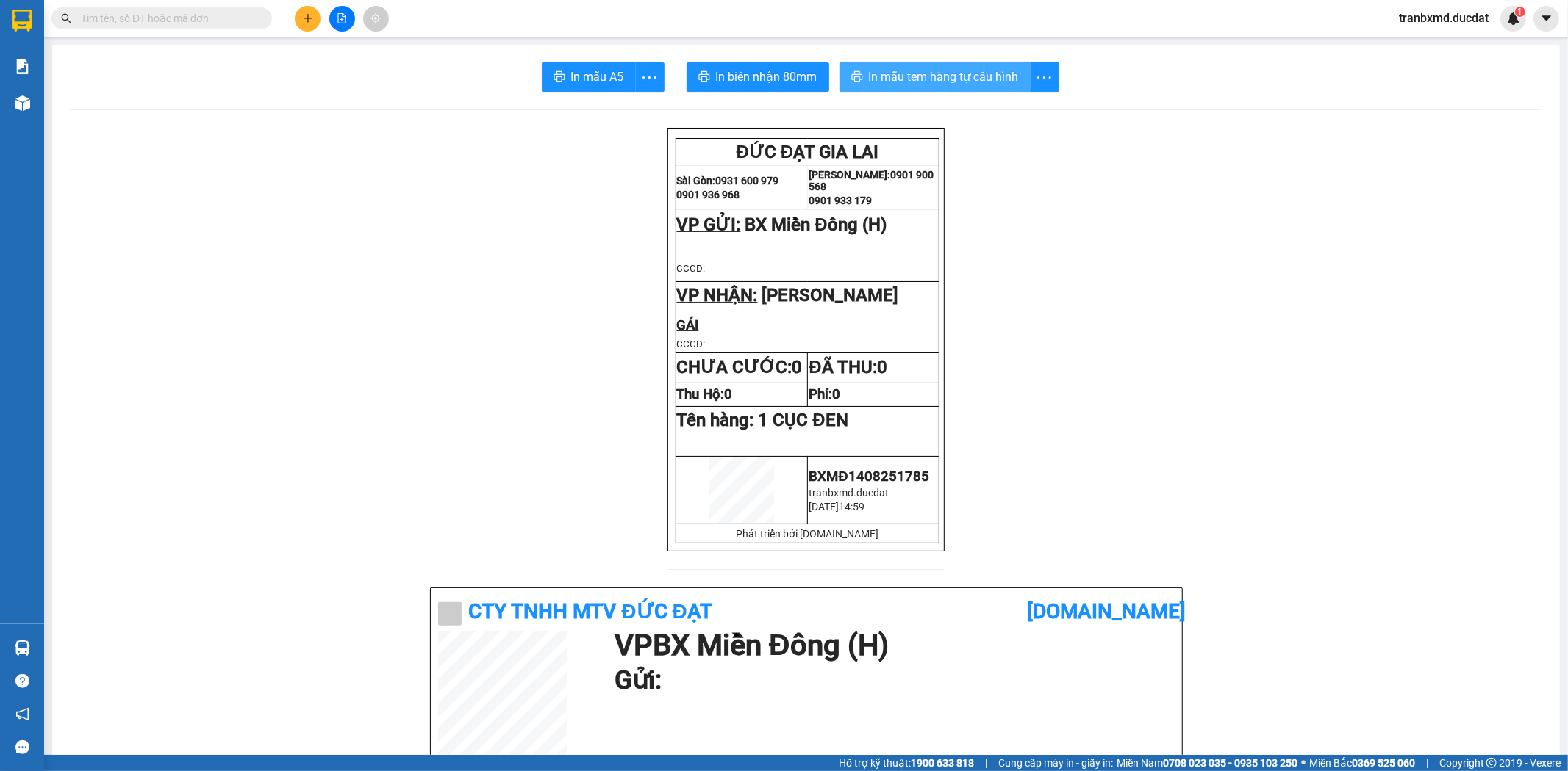
click at [990, 82] on span "In mẫu tem hàng tự cấu hình" at bounding box center [943, 77] width 150 height 18
click at [312, 10] on button at bounding box center [307, 18] width 26 height 26
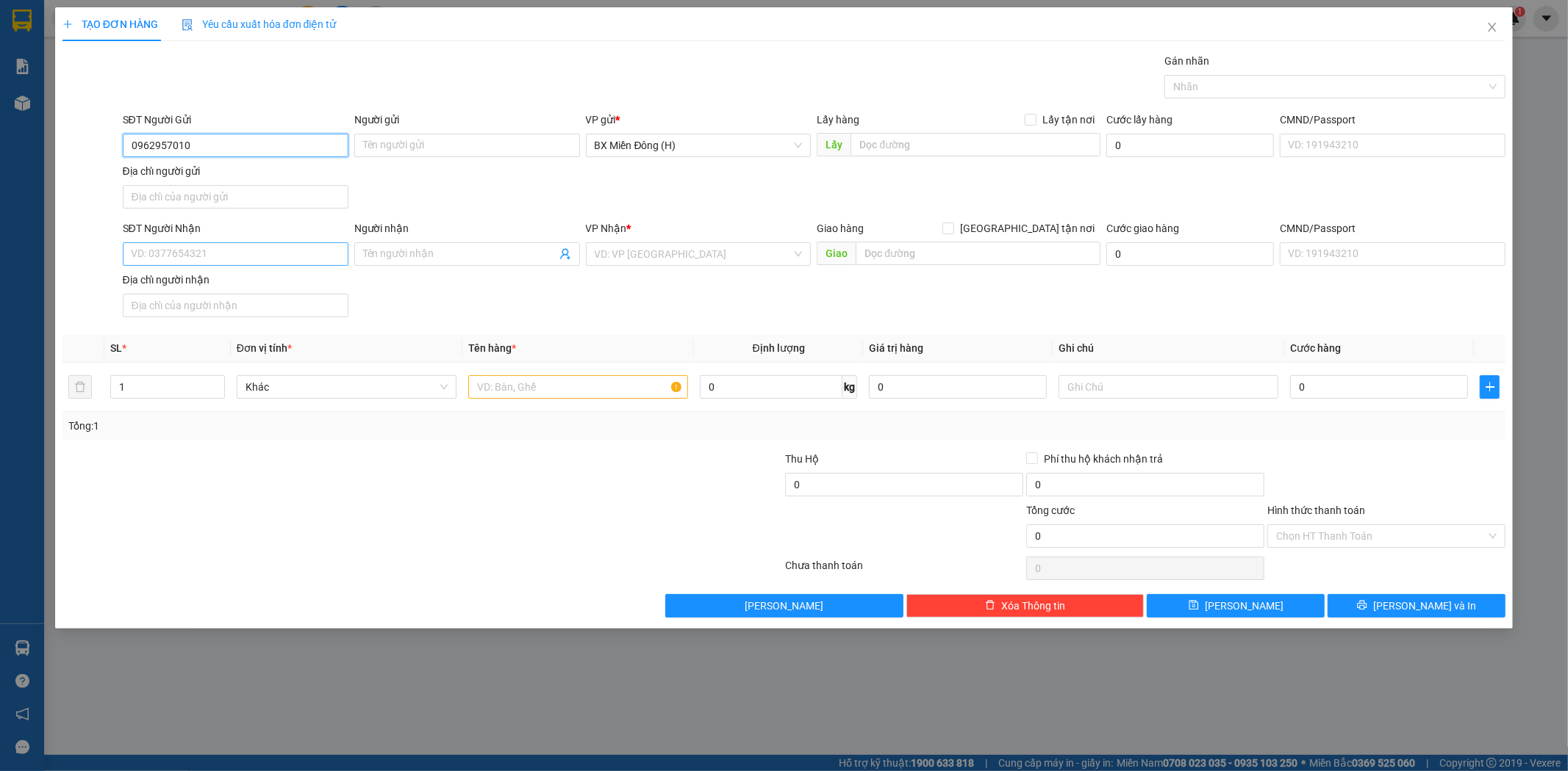
type input "0962957010"
click at [181, 245] on input "SĐT Người Nhận" at bounding box center [235, 254] width 226 height 24
type input "0942460568"
click at [393, 263] on span at bounding box center [467, 254] width 226 height 24
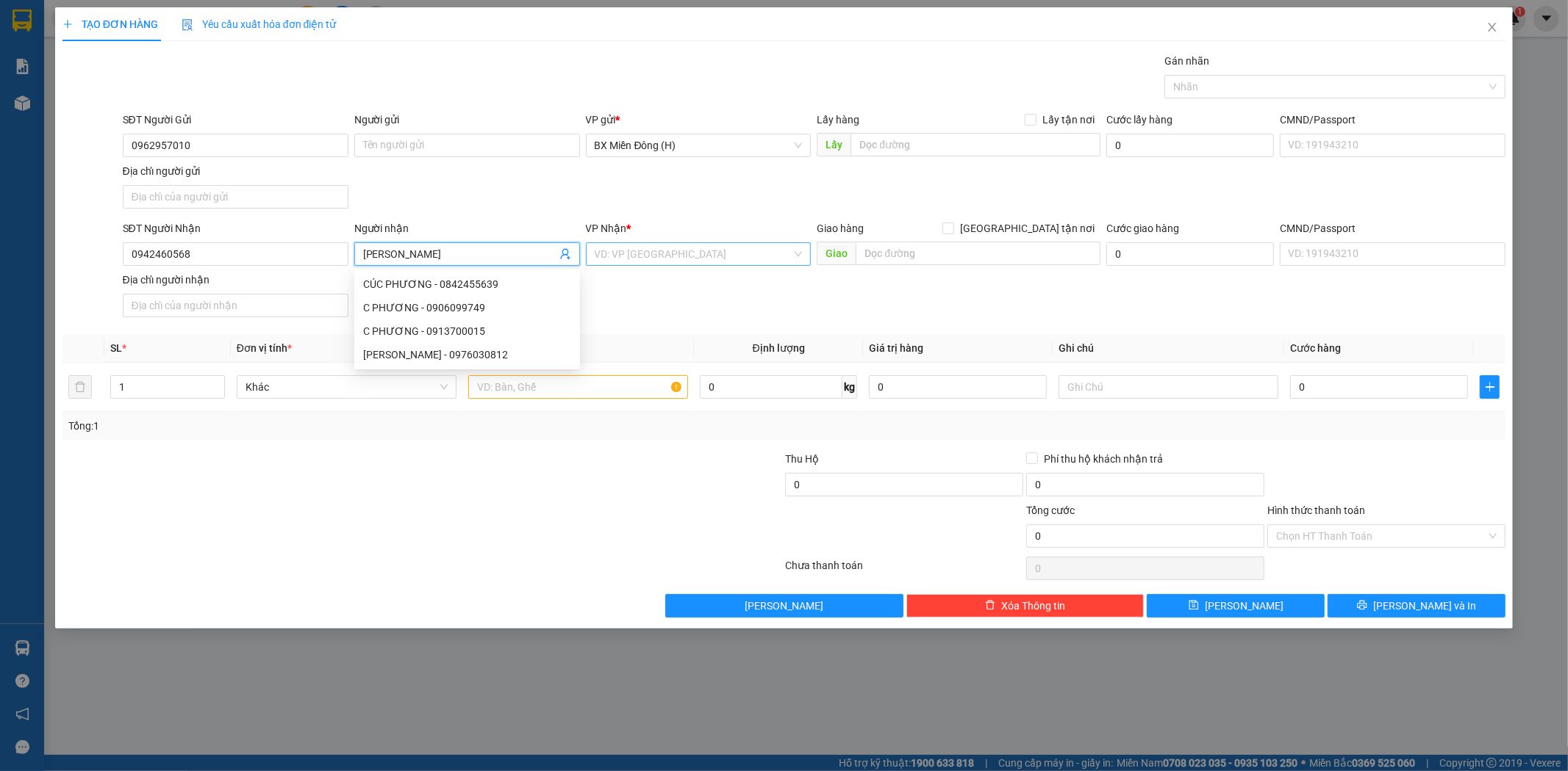
type input "[PERSON_NAME]"
click at [650, 261] on input "search" at bounding box center [693, 254] width 197 height 22
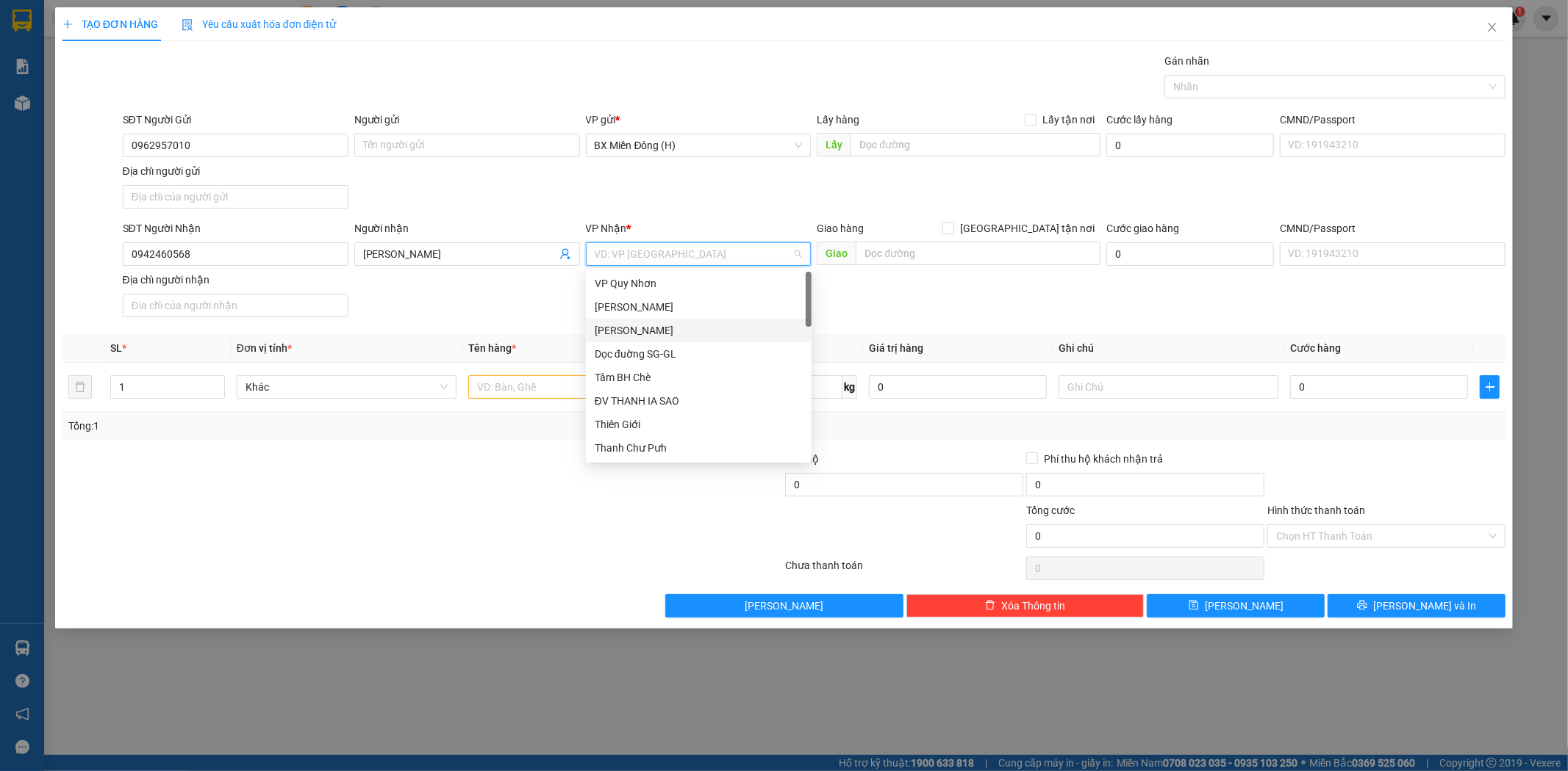
click at [675, 324] on div "[PERSON_NAME]" at bounding box center [698, 331] width 208 height 16
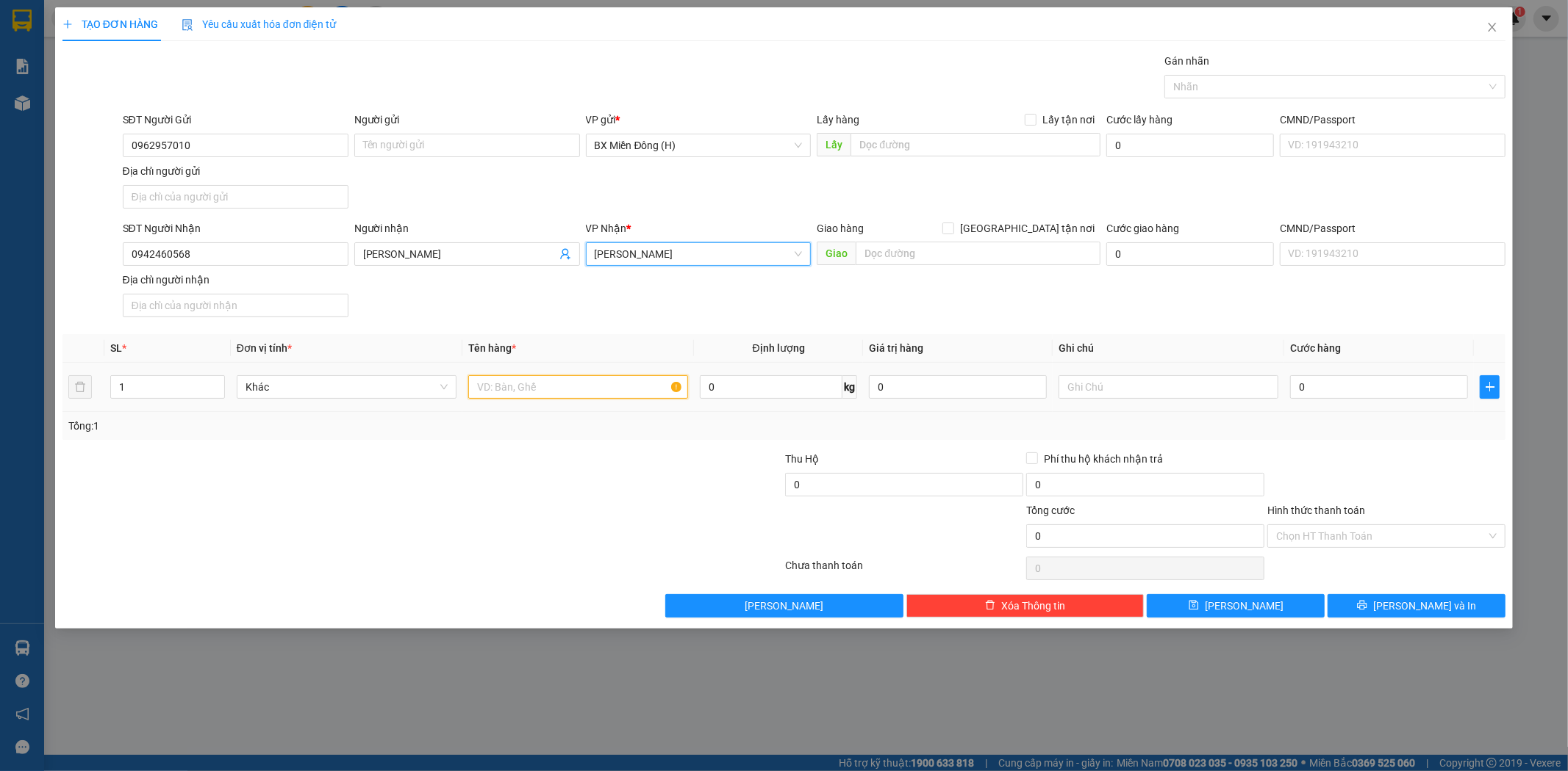
click at [584, 386] on input "text" at bounding box center [578, 387] width 219 height 24
type input "1 HỒ SƠ"
click at [1367, 385] on input "0" at bounding box center [1379, 387] width 178 height 24
type input "003"
type input "3"
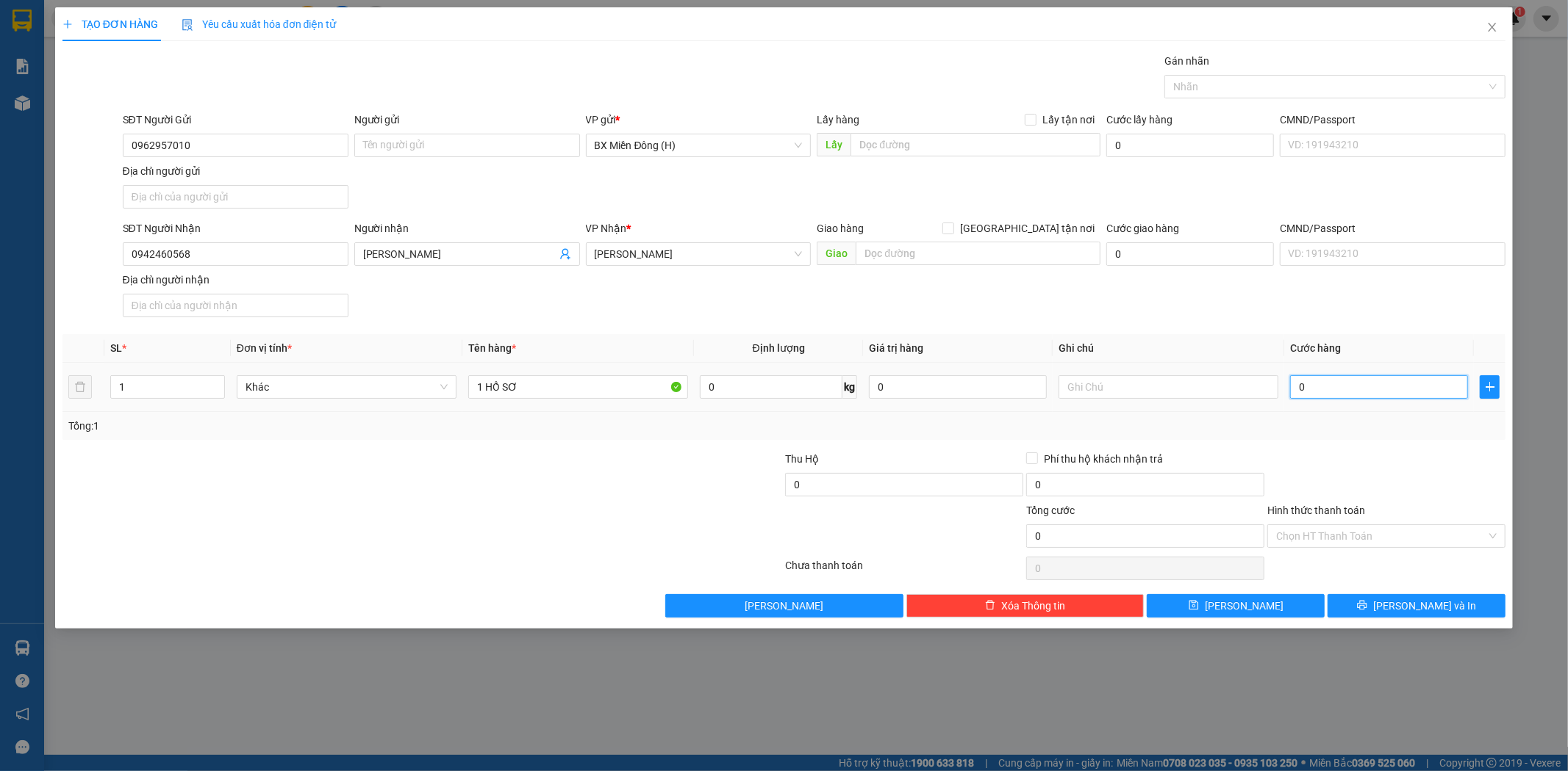
type input "3"
type input "0.030"
type input "30"
type input "30.000"
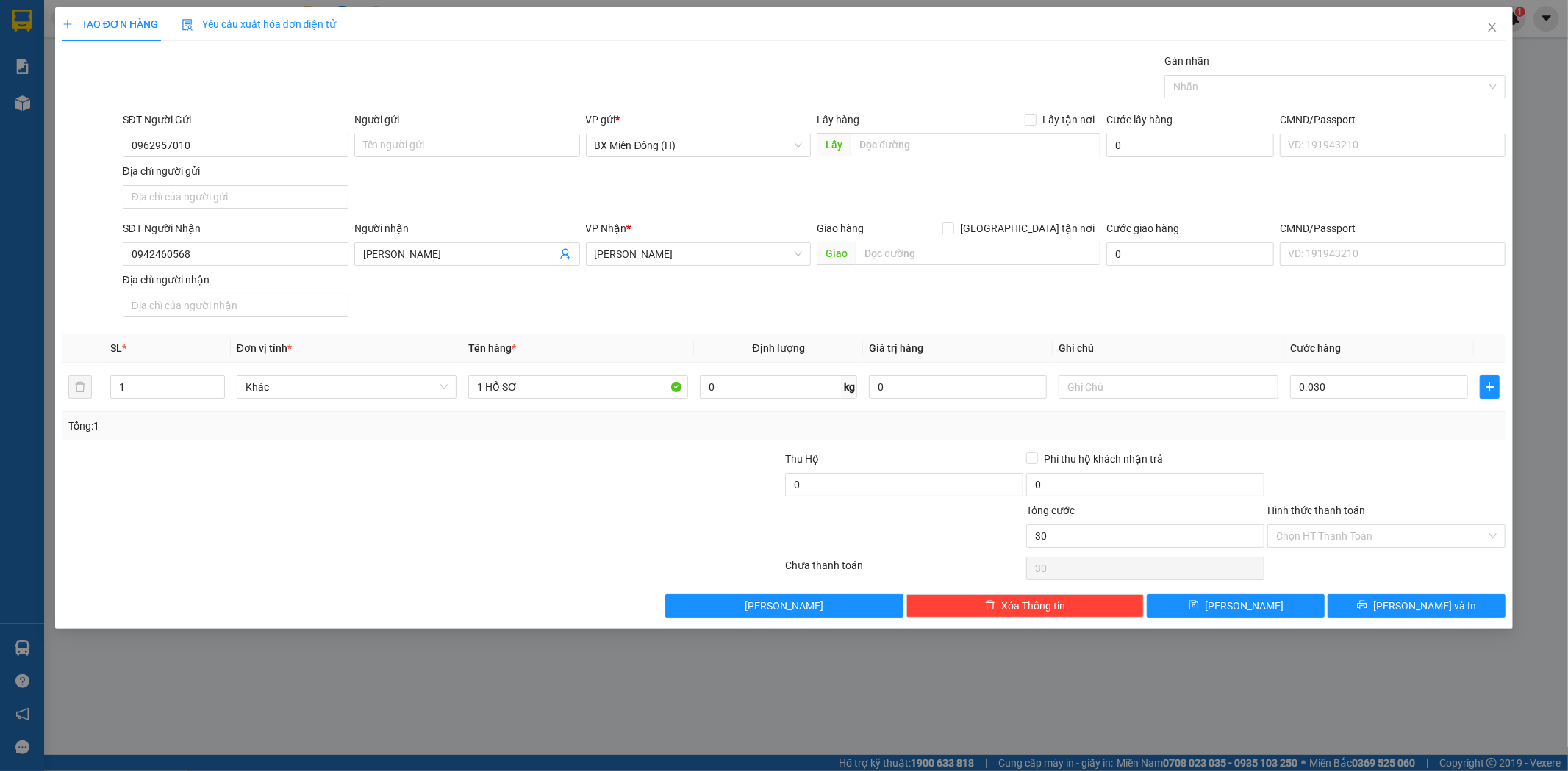
type input "30.000"
drag, startPoint x: 1409, startPoint y: 502, endPoint x: 1399, endPoint y: 505, distance: 10.4
click at [1406, 503] on div "Hình thức thanh toán" at bounding box center [1386, 514] width 238 height 22
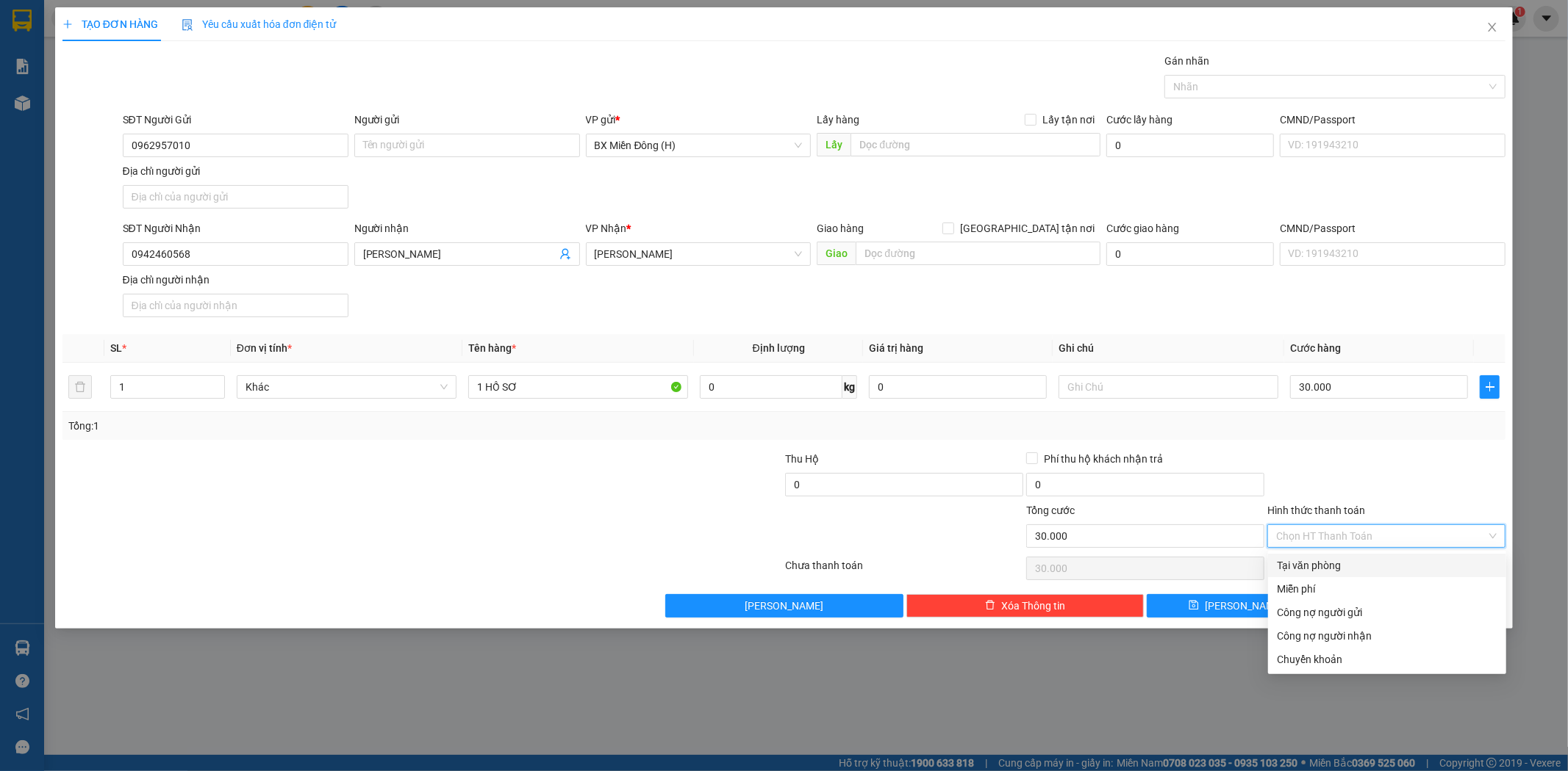
click at [1420, 531] on input "Hình thức thanh toán" at bounding box center [1381, 537] width 210 height 22
click at [1379, 563] on div "Tại văn phòng" at bounding box center [1386, 566] width 220 height 16
type input "0"
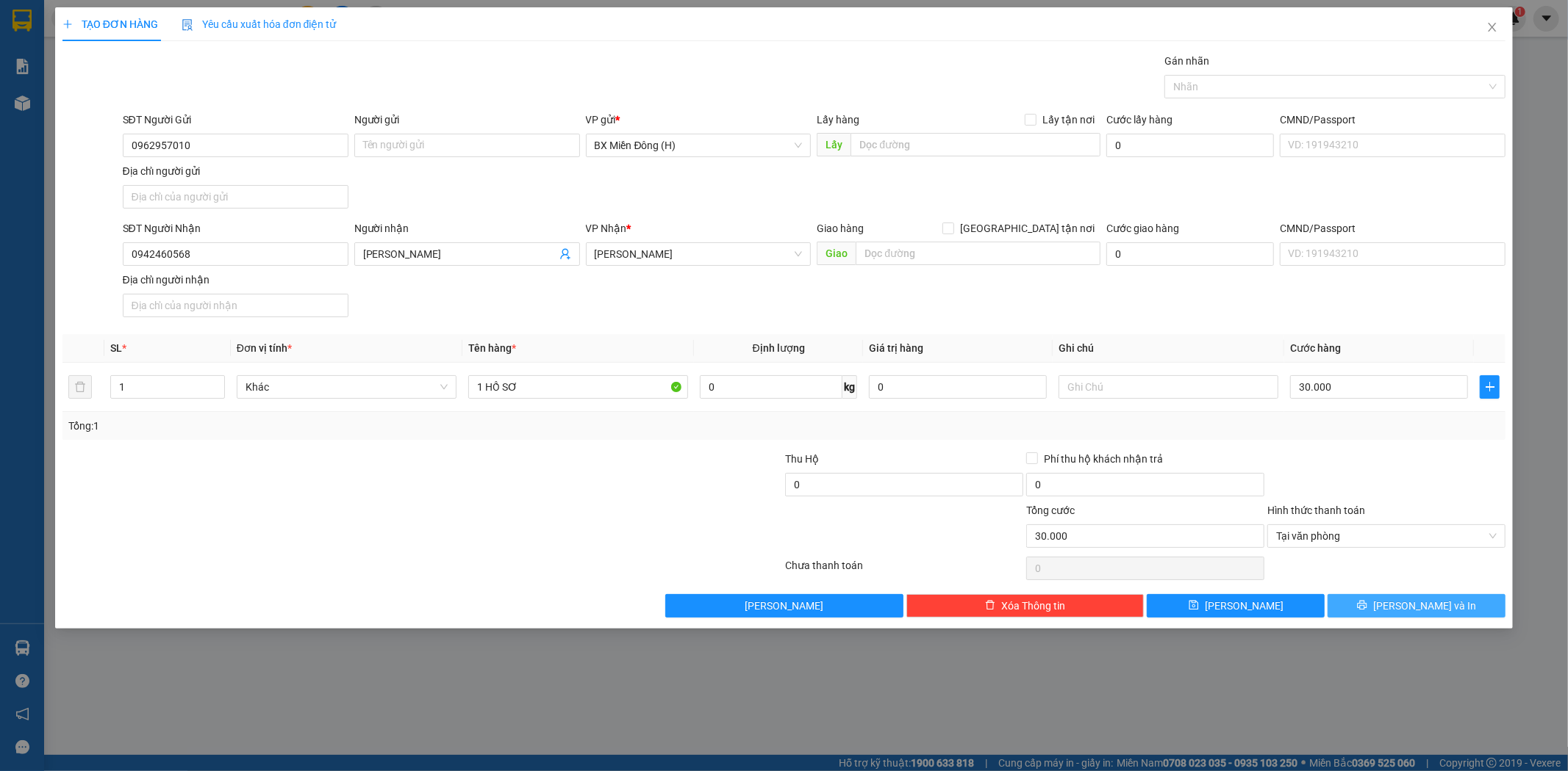
click at [1436, 595] on button "[PERSON_NAME] và In" at bounding box center [1416, 606] width 178 height 24
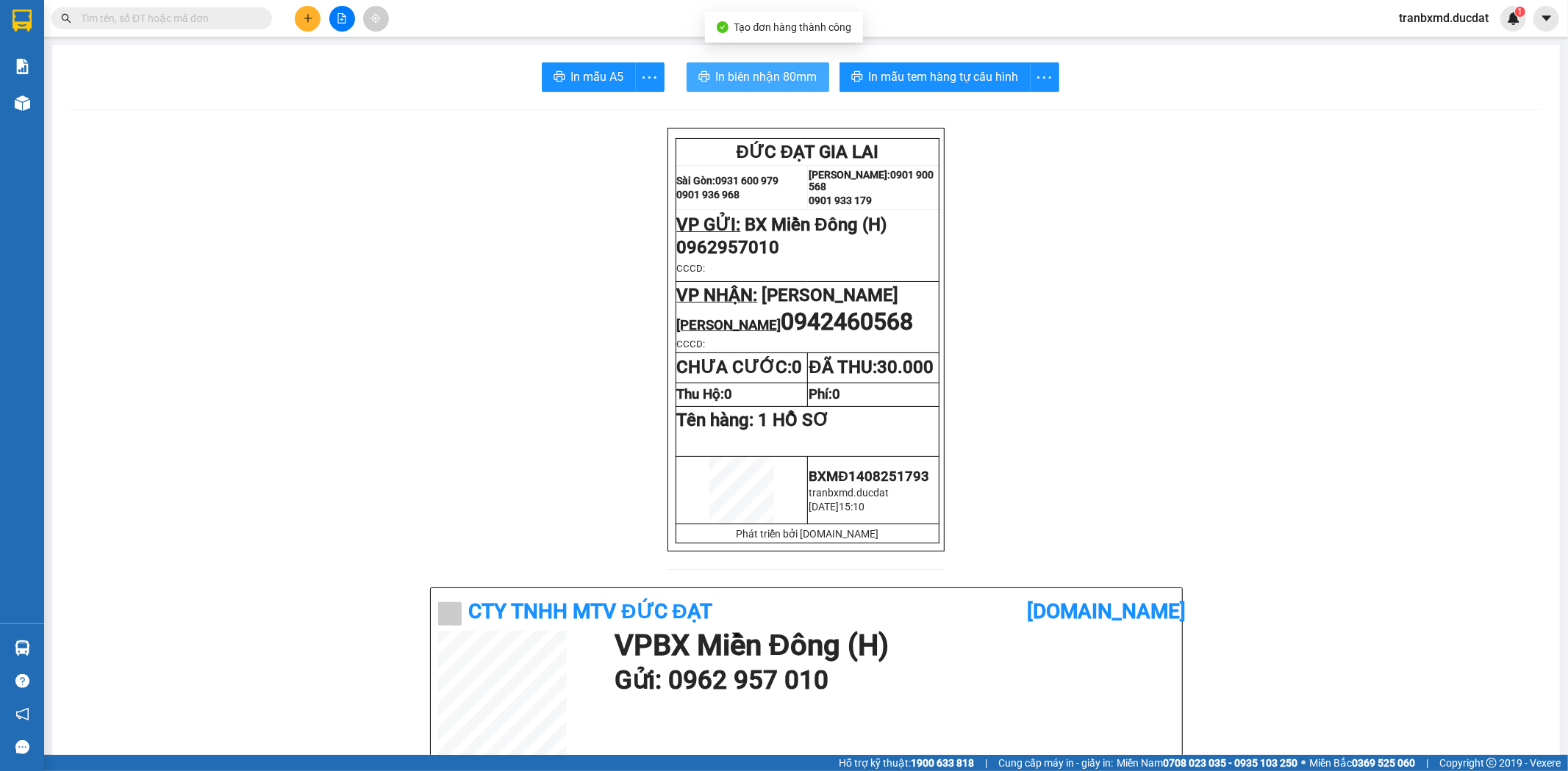
click at [754, 66] on button "In biên nhận 80mm" at bounding box center [757, 77] width 143 height 29
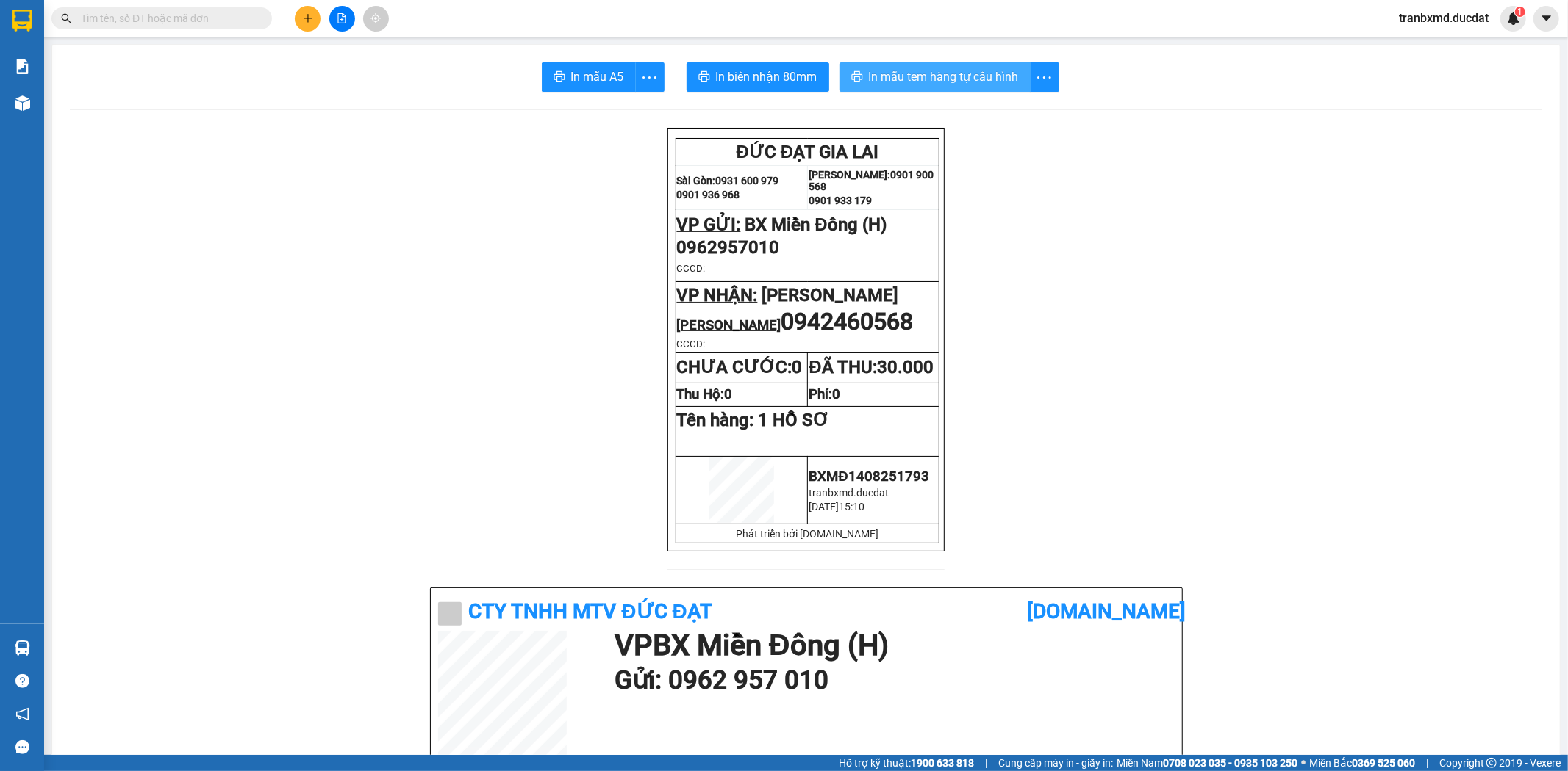
click at [981, 80] on span "In mẫu tem hàng tự cấu hình" at bounding box center [943, 77] width 150 height 18
click at [299, 6] on div at bounding box center [342, 18] width 111 height 26
click at [309, 16] on icon "plus" at bounding box center [308, 18] width 10 height 10
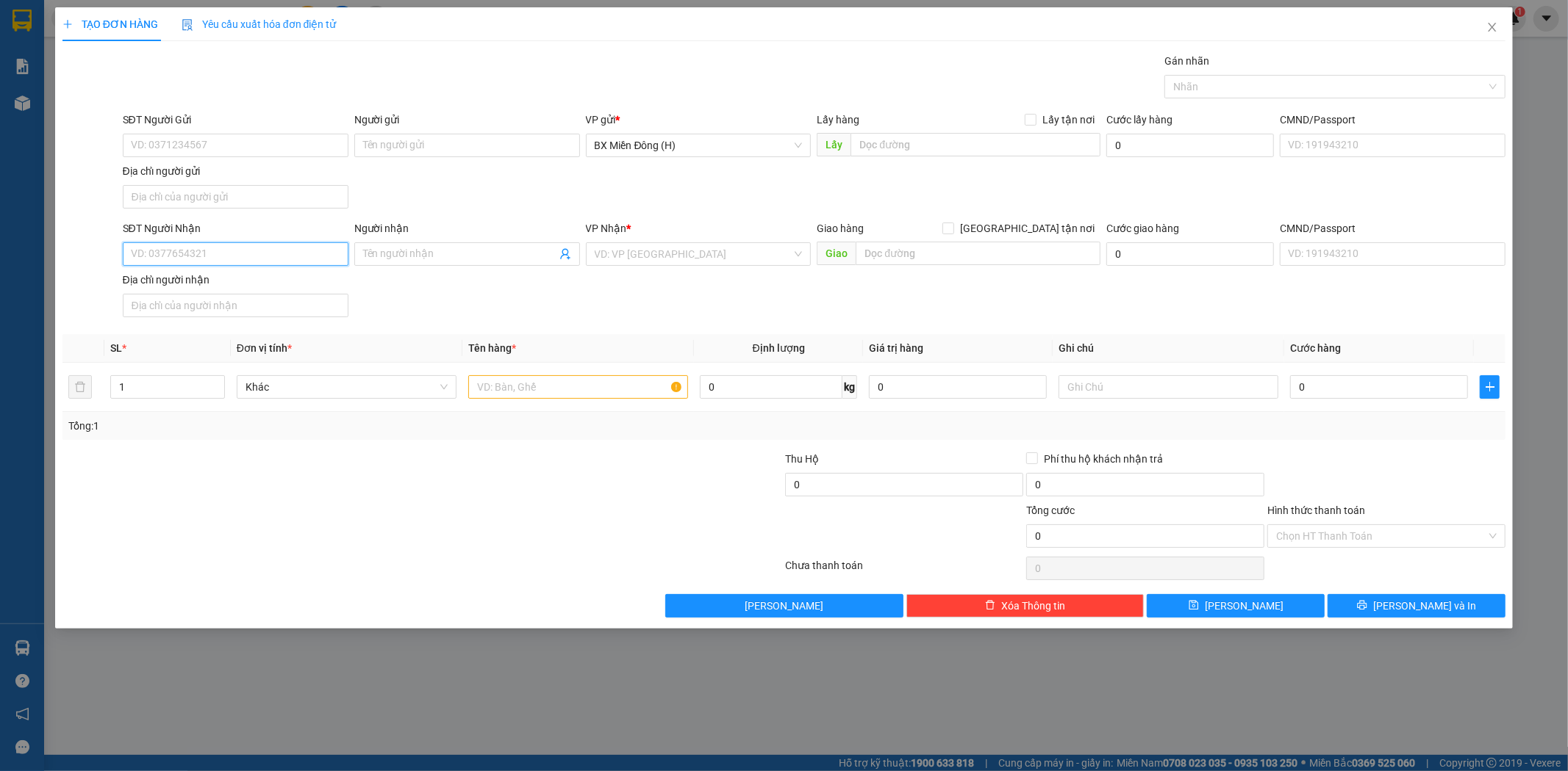
click at [276, 248] on input "SĐT Người Nhận" at bounding box center [235, 254] width 226 height 24
click at [291, 282] on div "0903744229 - THẢO" at bounding box center [235, 284] width 208 height 16
type input "0903744229"
type input "THẢO"
type input "0903744229"
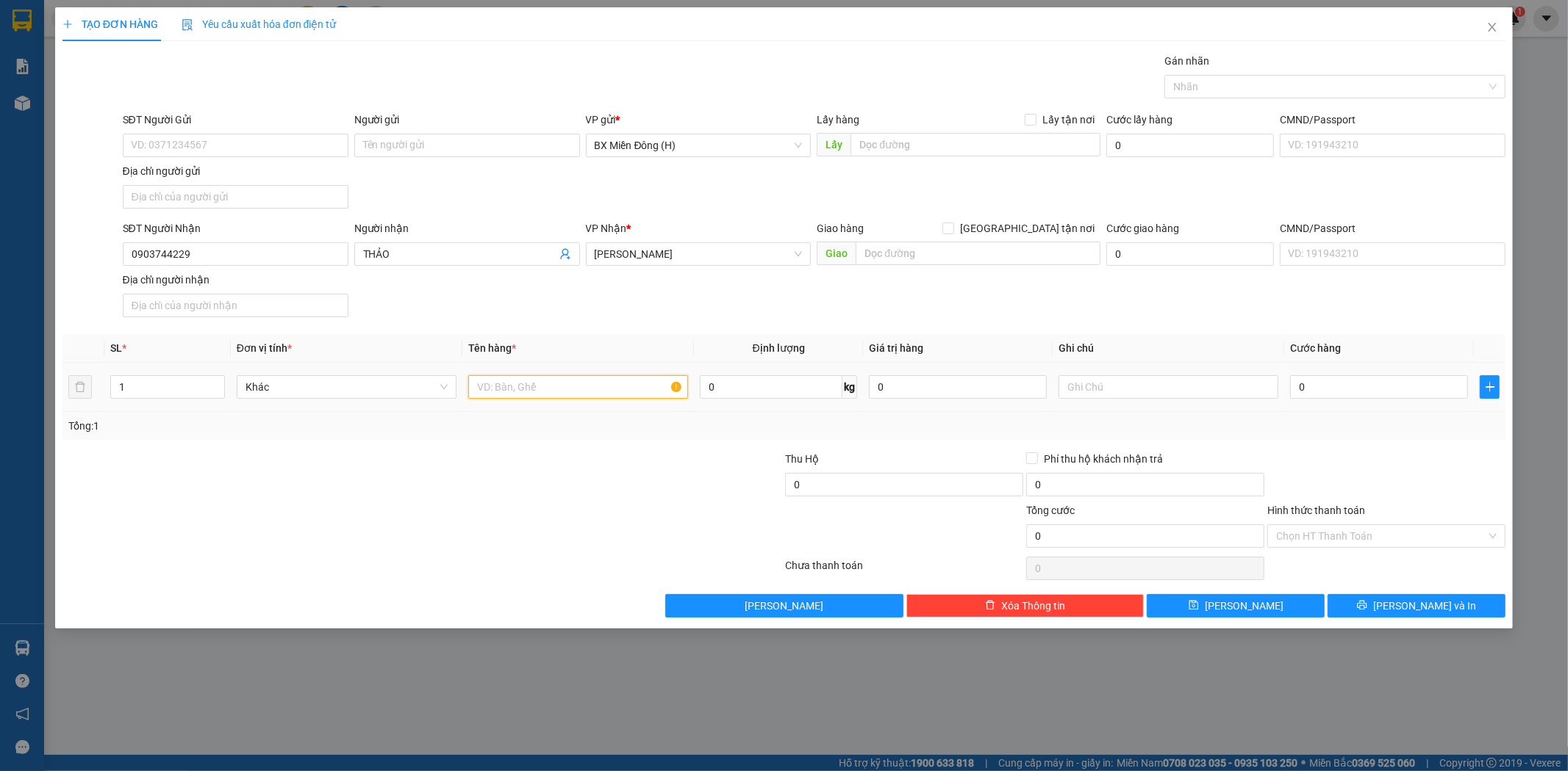
click at [527, 399] on input "text" at bounding box center [578, 387] width 219 height 24
type input "1 CỤC"
click at [1421, 608] on span "[PERSON_NAME] và In" at bounding box center [1424, 606] width 103 height 16
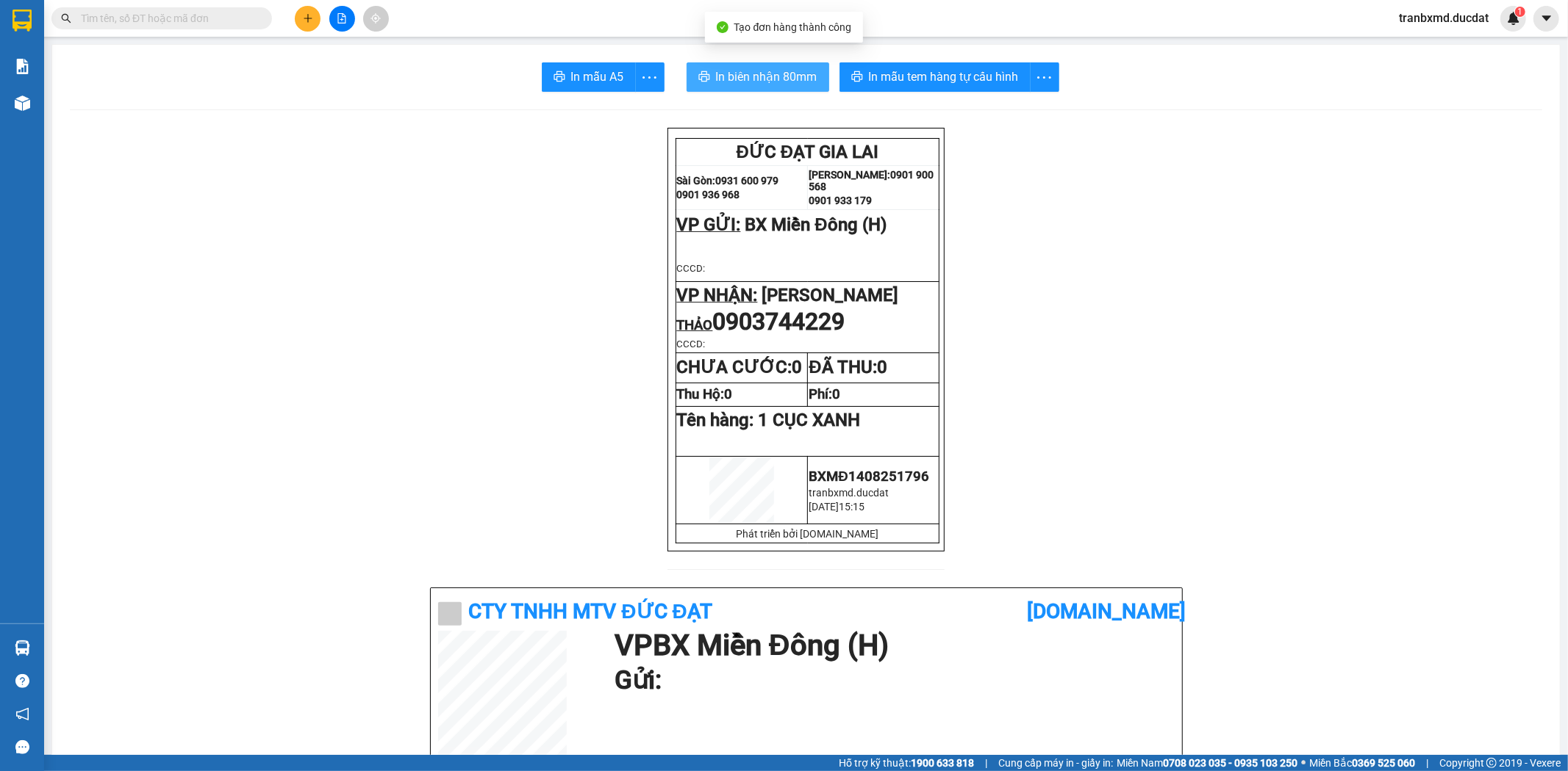
click at [748, 79] on span "In biên nhận 80mm" at bounding box center [767, 77] width 101 height 18
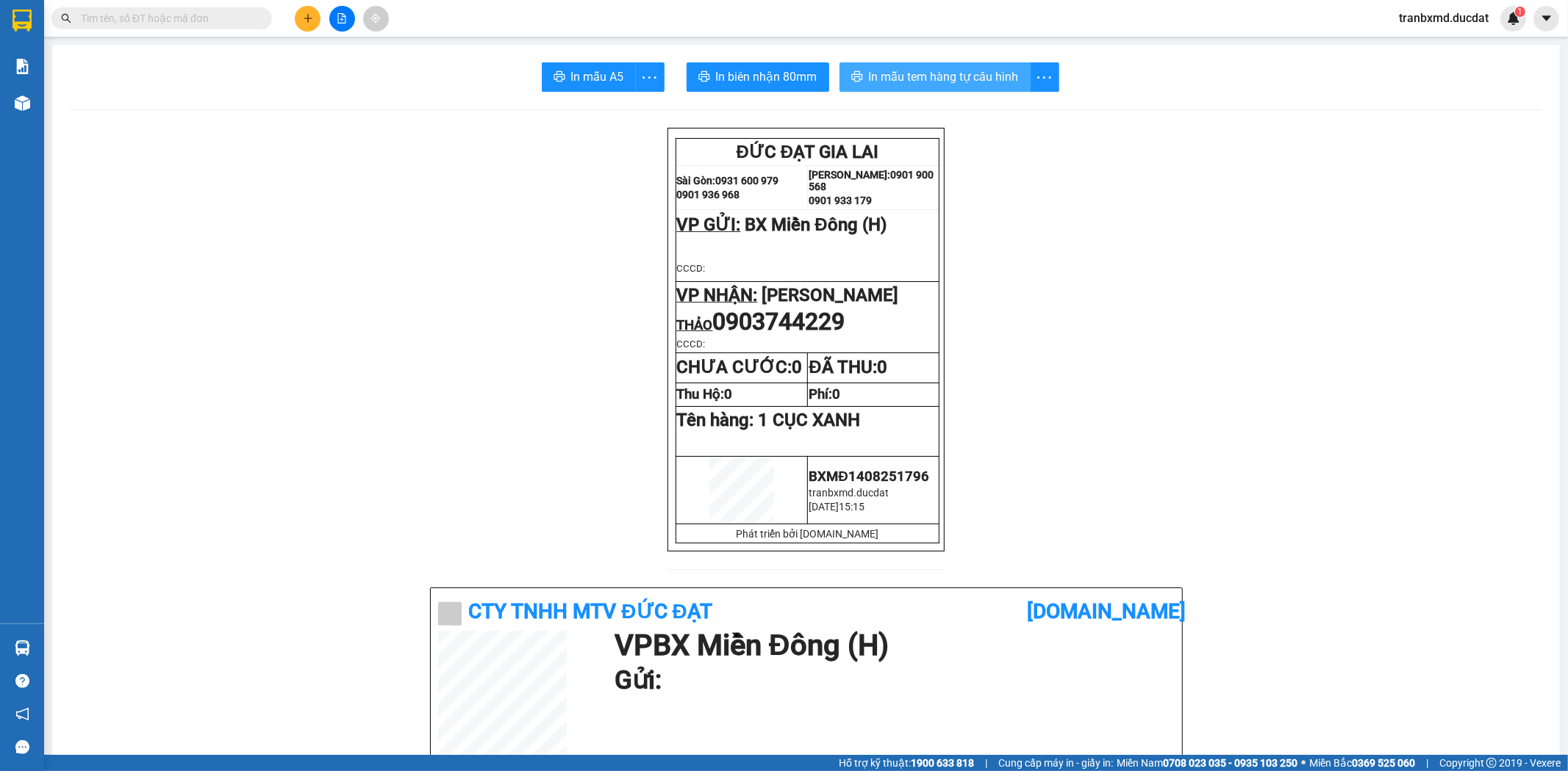
click at [951, 78] on span "In mẫu tem hàng tự cấu hình" at bounding box center [943, 77] width 150 height 18
click at [306, 17] on icon "plus" at bounding box center [307, 17] width 8 height 1
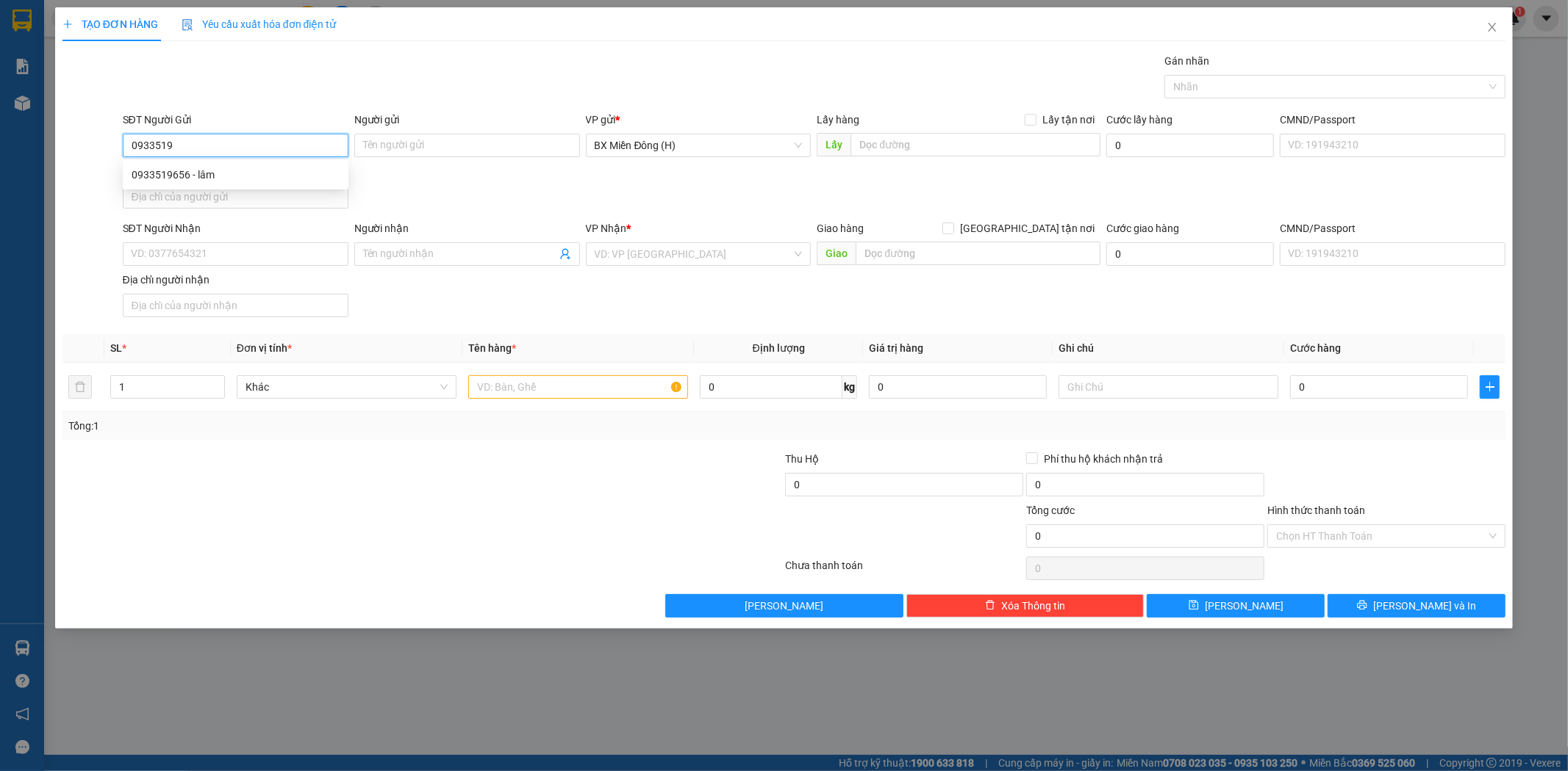
click at [261, 165] on div "0933519656 - lâm" at bounding box center [235, 175] width 226 height 24
type input "0933519656"
type input "lâm"
type input "0708444479"
type input "ĐƯỢC"
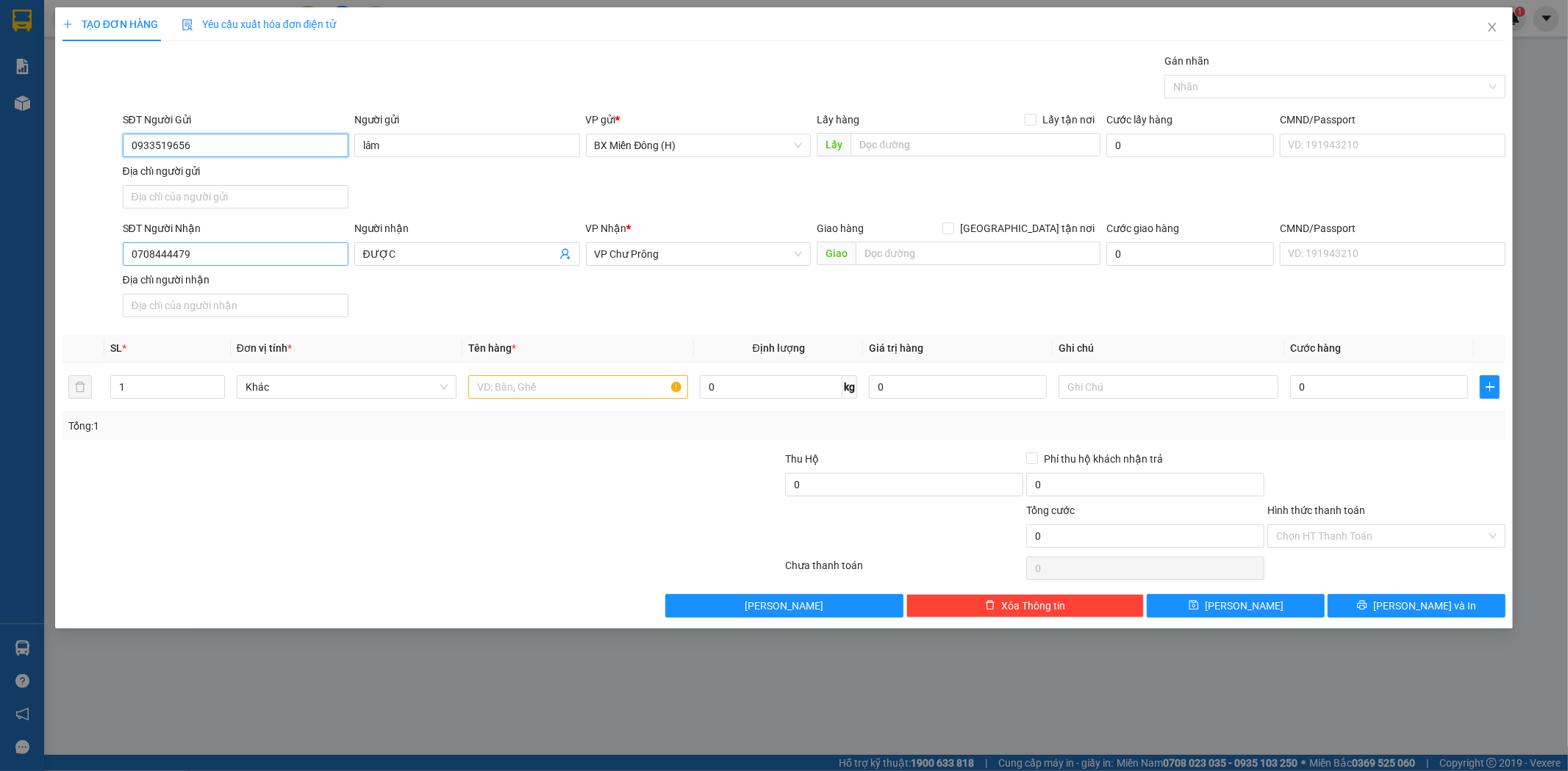
type input "0933519656"
click at [223, 260] on input "0708444479" at bounding box center [235, 254] width 226 height 24
type input "0"
type input "0935091116"
click at [203, 272] on div "0935091116 - TRÍ THỊNH" at bounding box center [235, 284] width 226 height 24
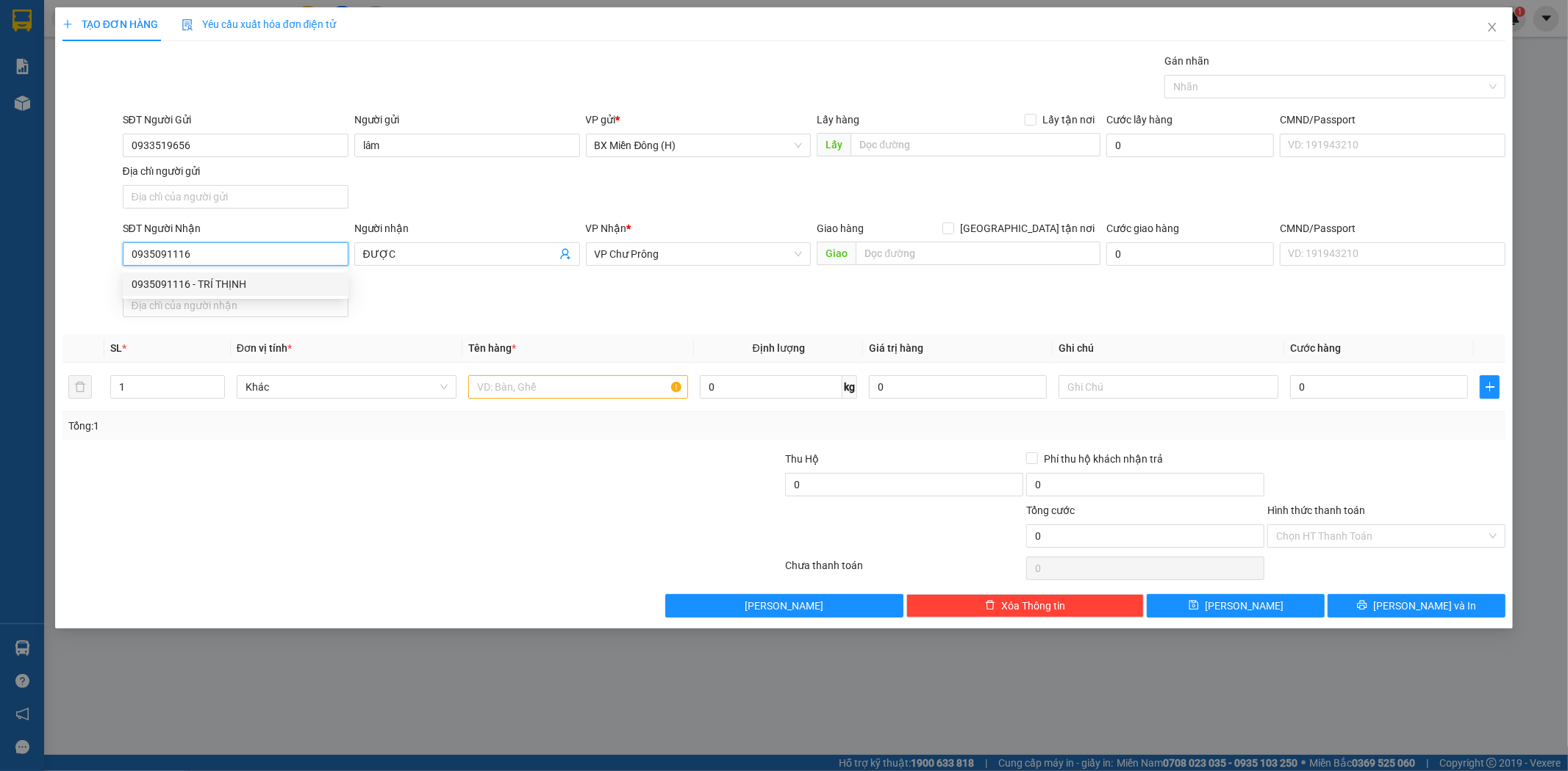
type input "TRÍ THỊNH"
type input "0935091116"
click at [568, 393] on input "text" at bounding box center [578, 387] width 219 height 24
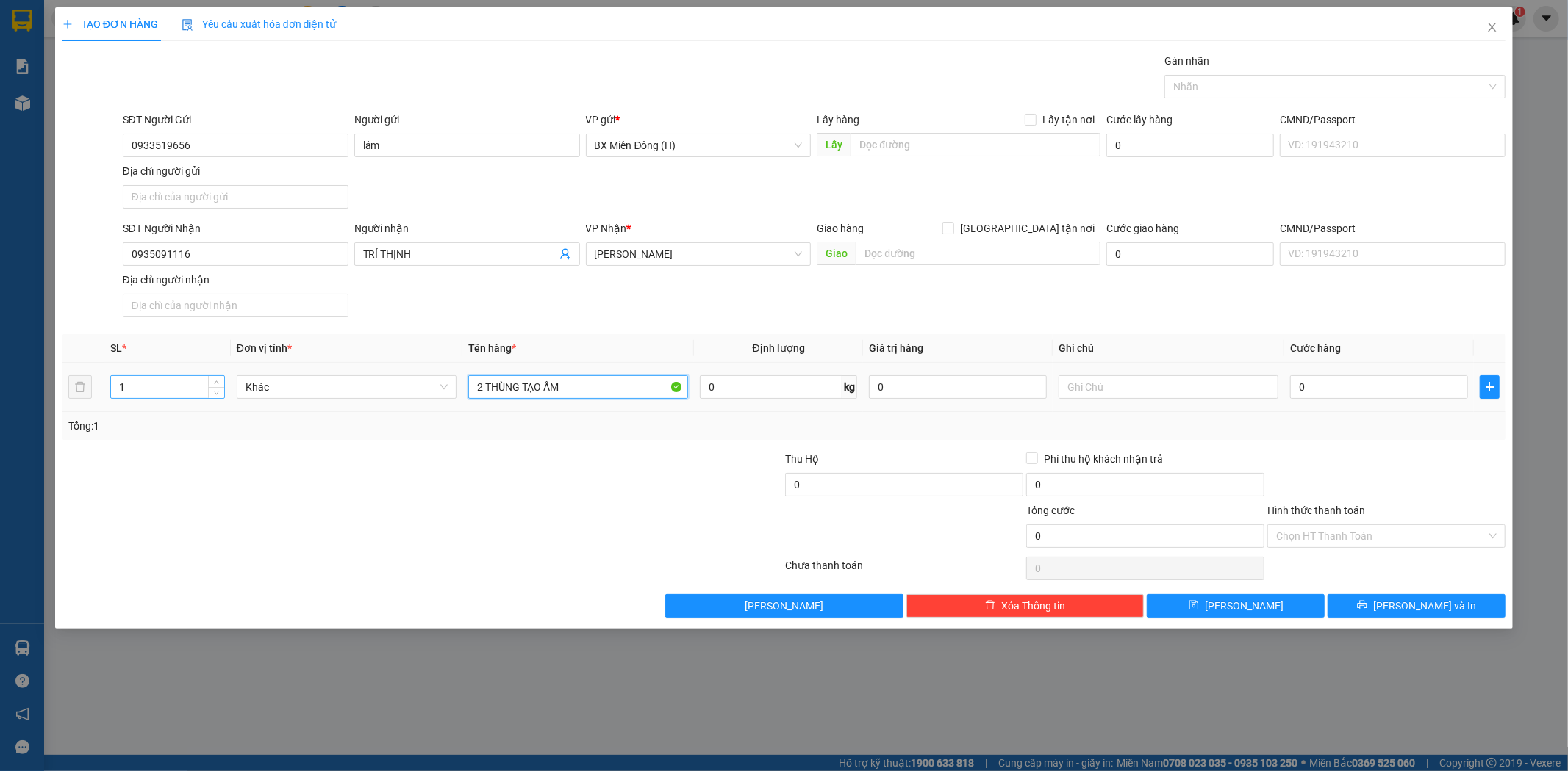
type input "2 THÙNG TẠO ẨM"
click at [181, 391] on input "1" at bounding box center [167, 387] width 113 height 22
type input "2"
click at [1385, 610] on button "[PERSON_NAME] và In" at bounding box center [1416, 606] width 178 height 24
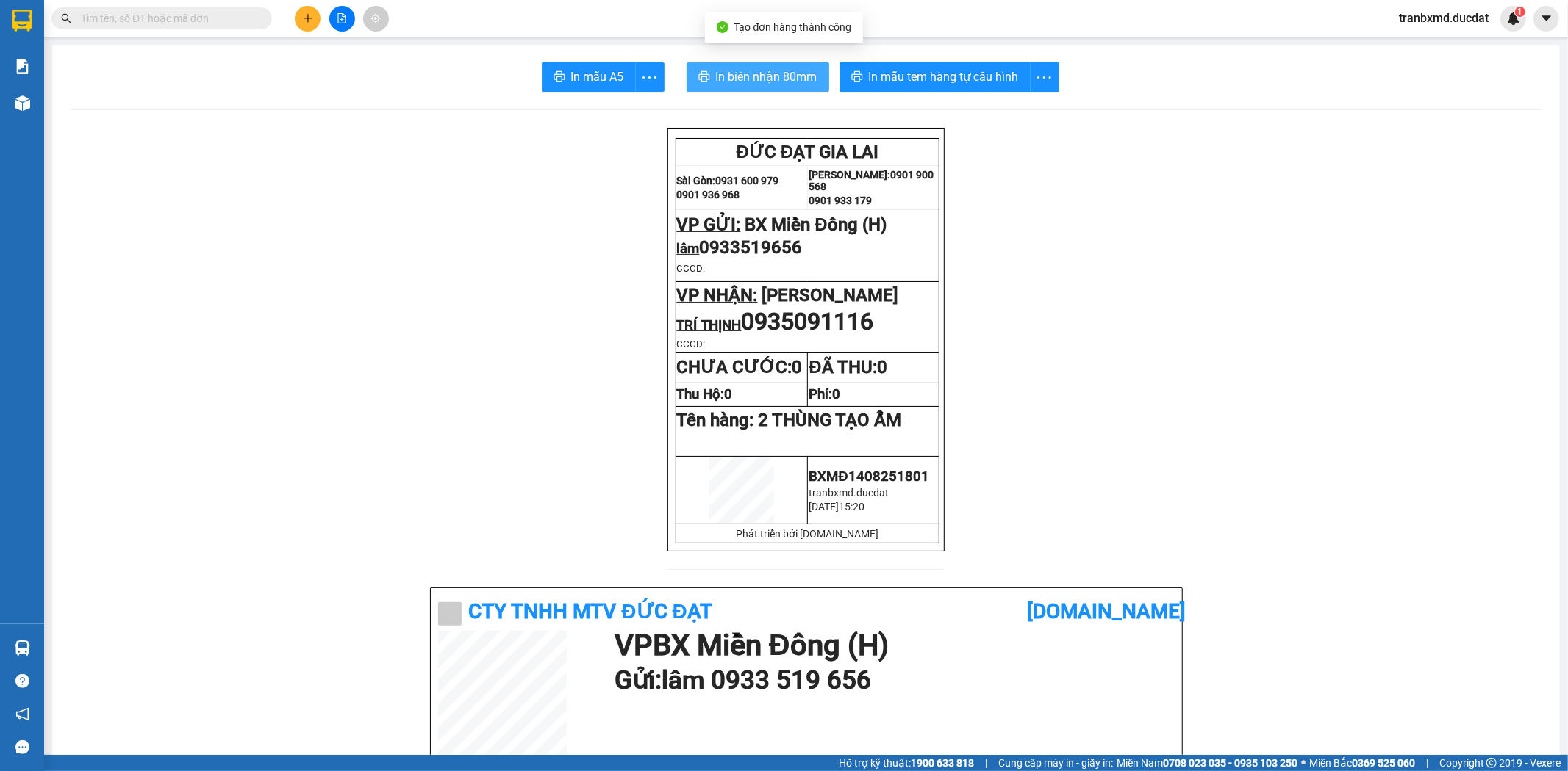
click at [707, 74] on button "In biên nhận 80mm" at bounding box center [757, 77] width 143 height 29
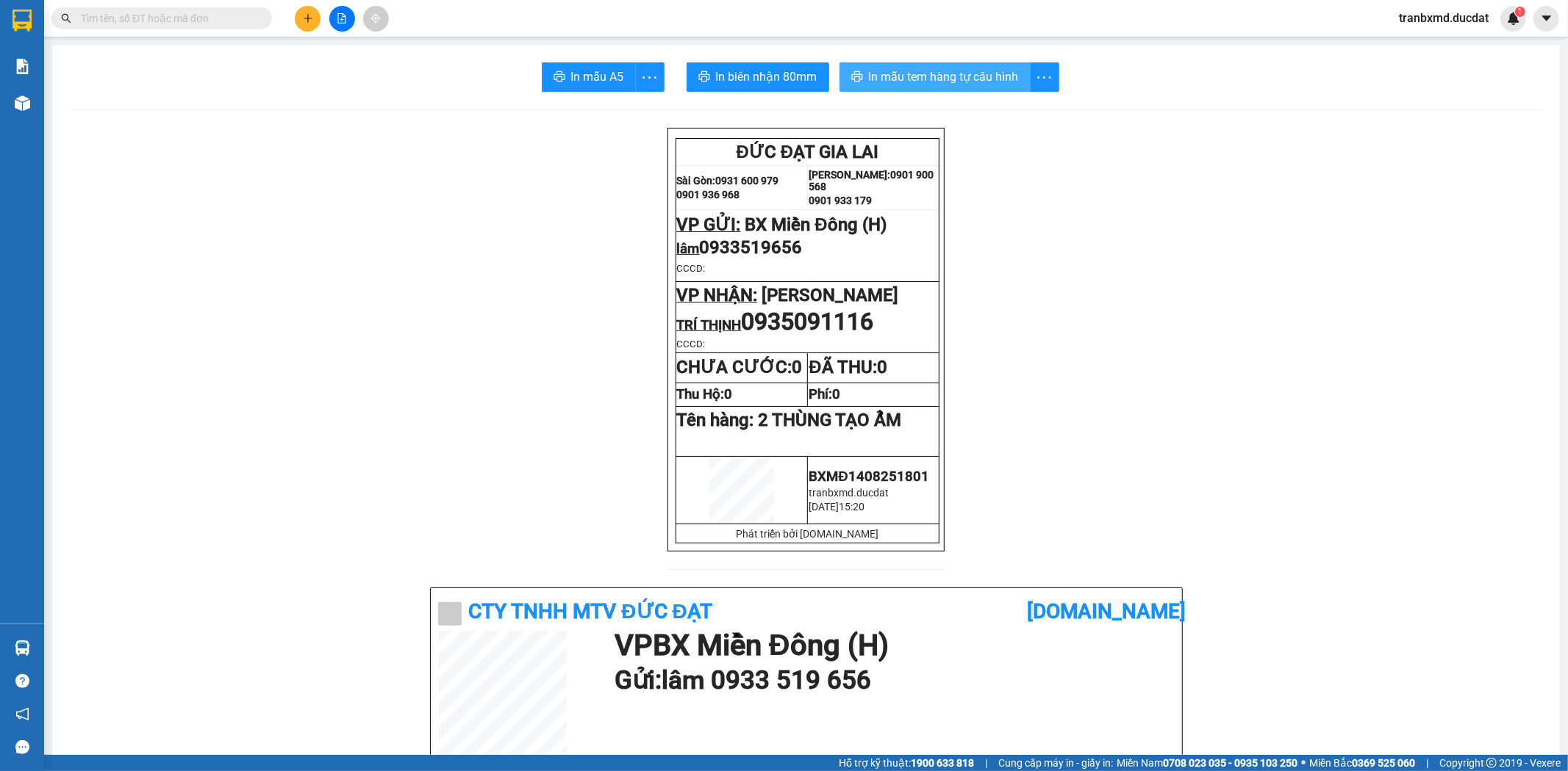
click at [954, 79] on span "In mẫu tem hàng tự cấu hình" at bounding box center [943, 77] width 150 height 18
click at [971, 78] on span "In mẫu tem hàng tự cấu hình" at bounding box center [943, 77] width 150 height 18
click at [306, 11] on button at bounding box center [307, 18] width 26 height 26
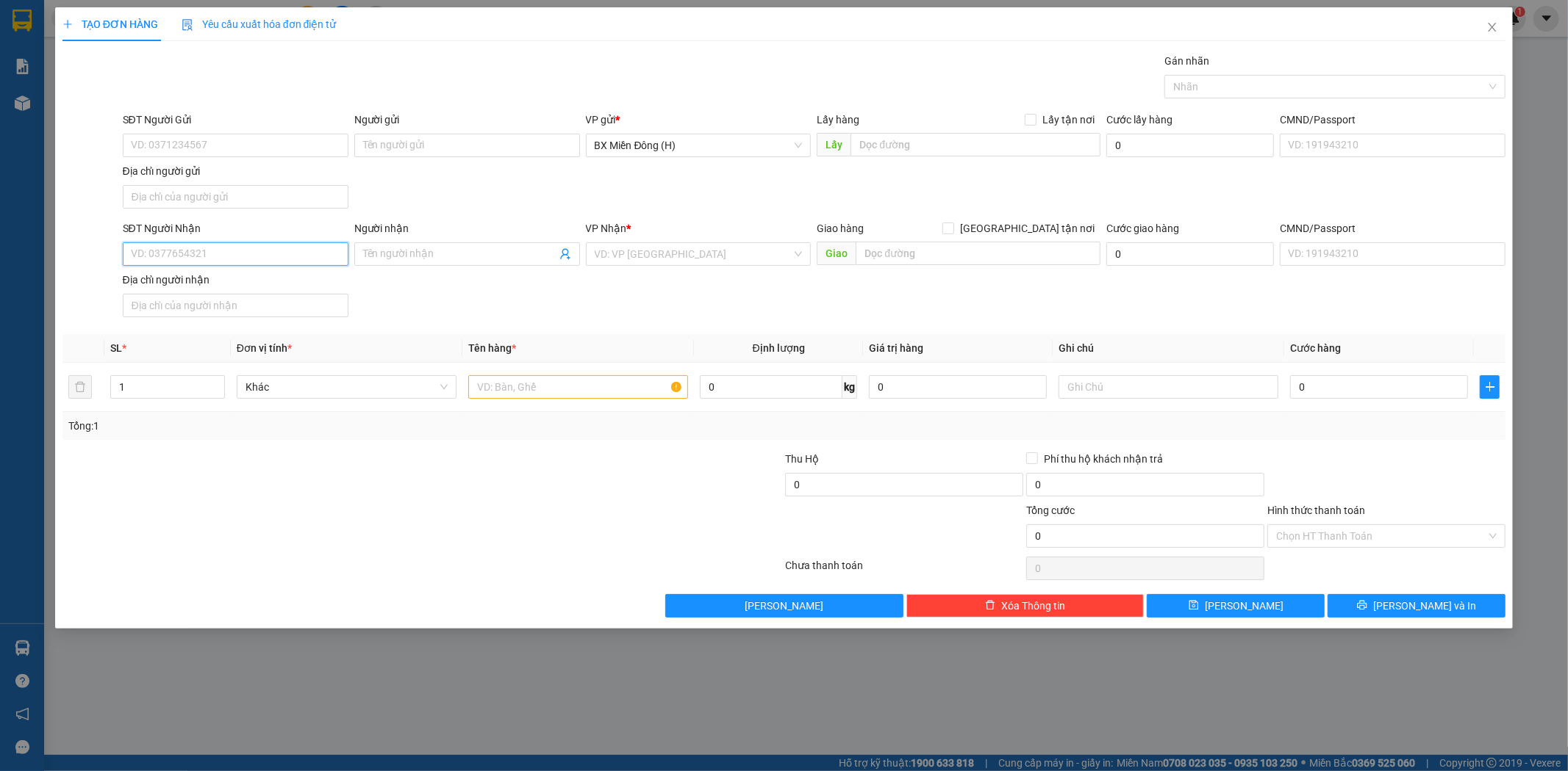
drag, startPoint x: 287, startPoint y: 259, endPoint x: 238, endPoint y: 280, distance: 53.3
click at [289, 259] on input "SĐT Người Nhận" at bounding box center [235, 254] width 226 height 24
type input "0937959950"
click at [418, 261] on input "Người nhận" at bounding box center [460, 254] width 193 height 16
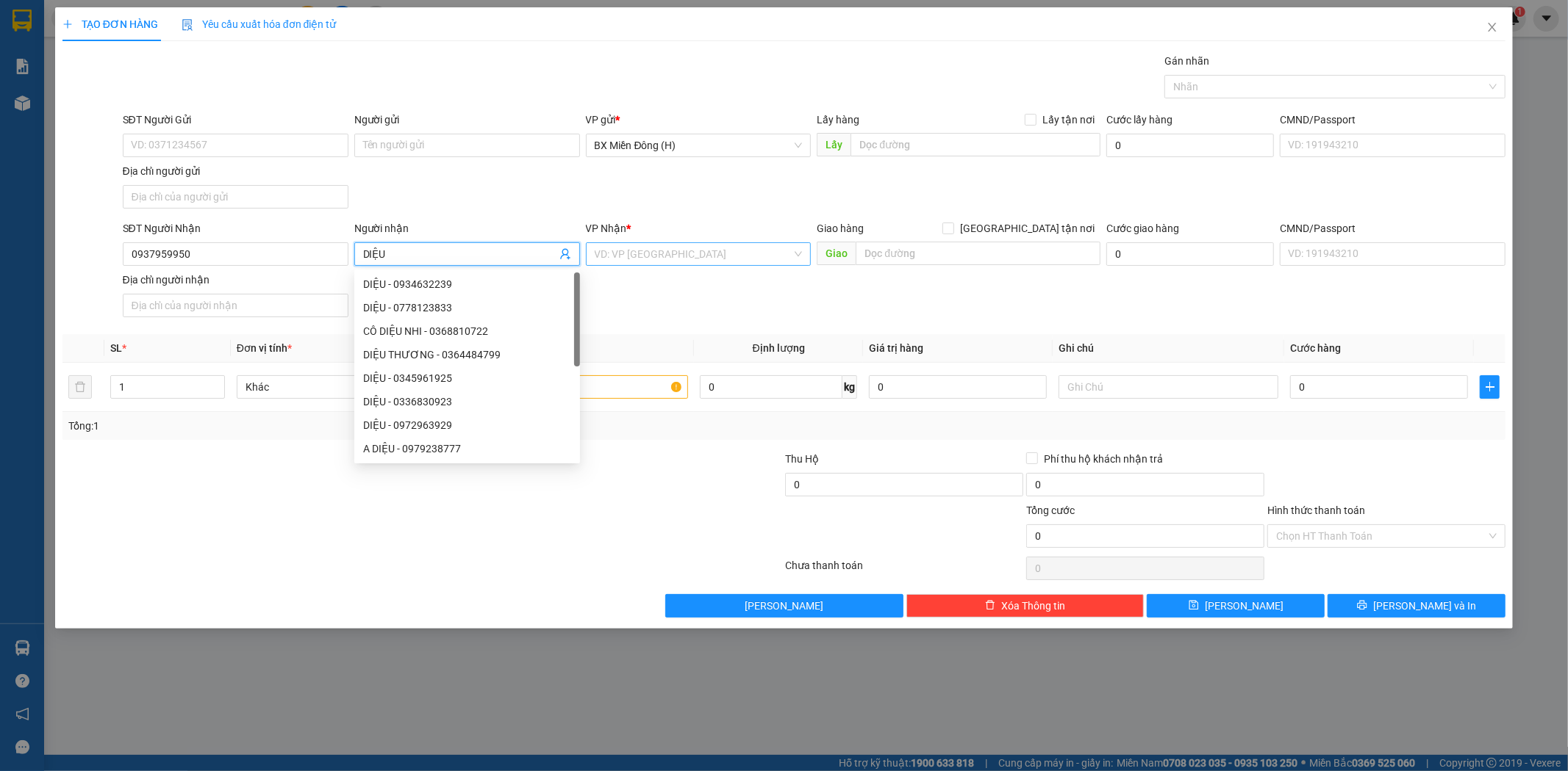
type input "DIỆU"
click at [722, 252] on input "search" at bounding box center [693, 254] width 197 height 22
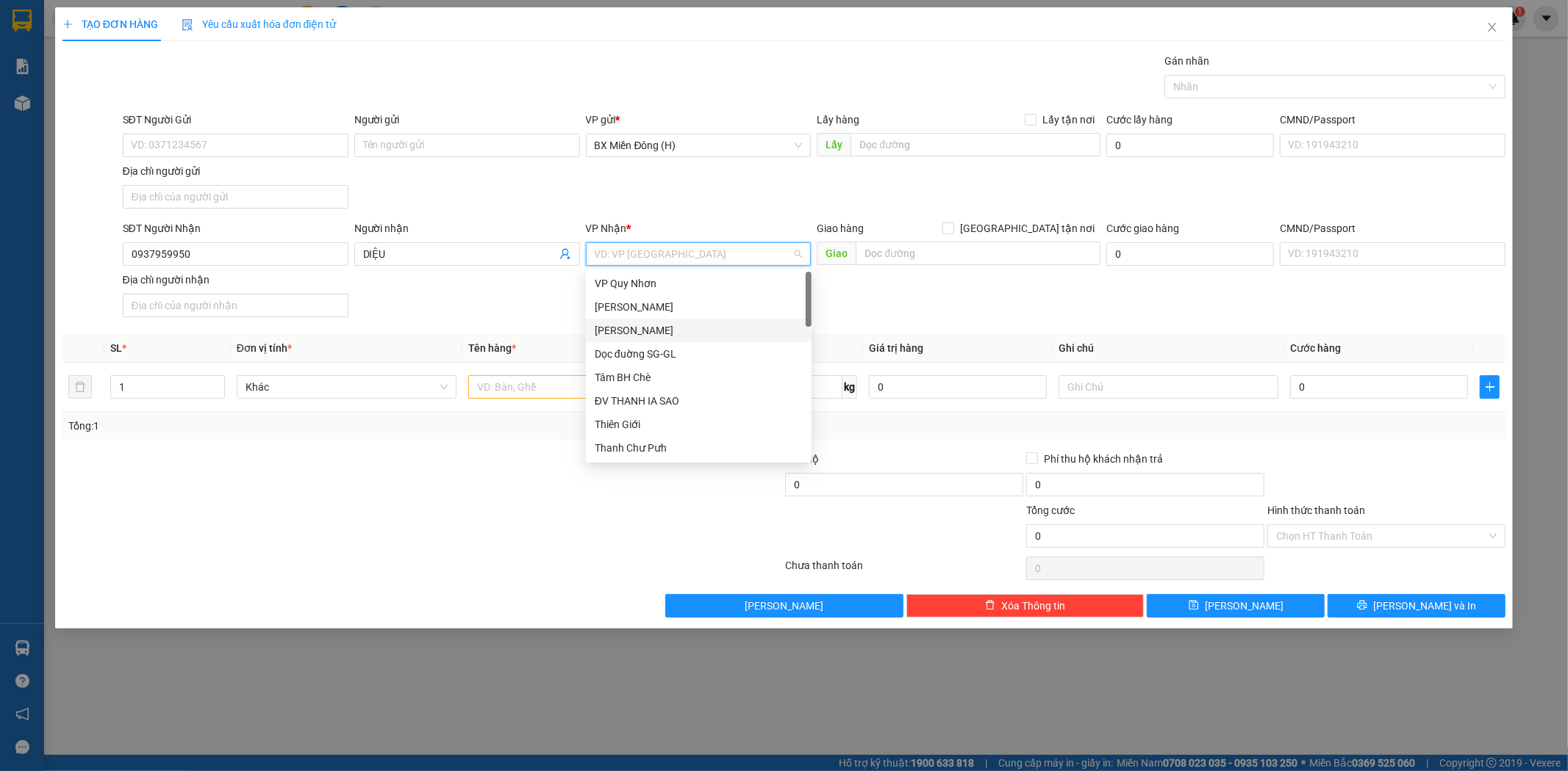
click at [692, 329] on div "[PERSON_NAME]" at bounding box center [698, 331] width 208 height 16
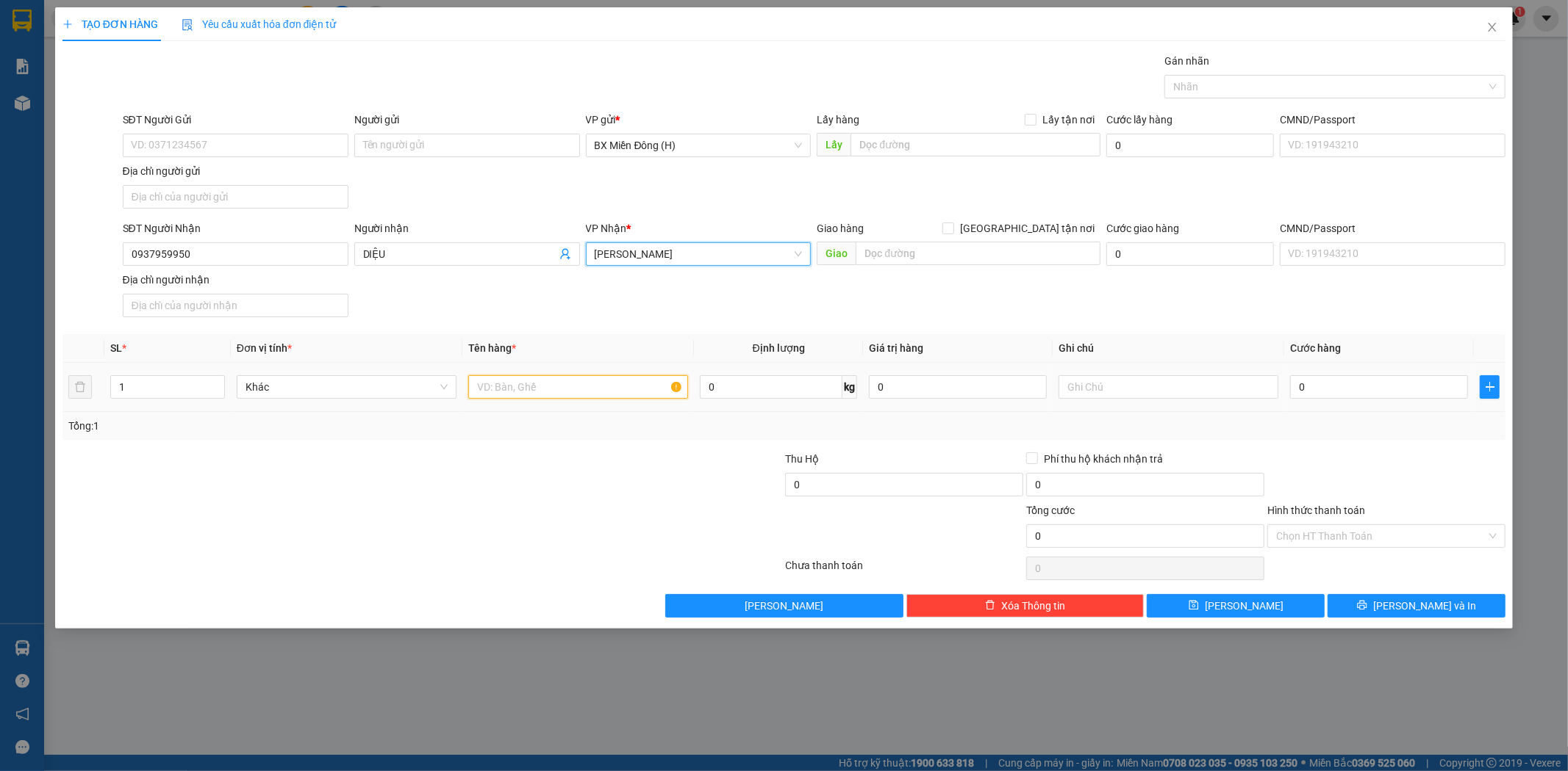
click at [518, 386] on input "text" at bounding box center [578, 387] width 219 height 24
type input "1 CỤC ĐEN"
click at [1367, 607] on icon "printer" at bounding box center [1362, 605] width 9 height 9
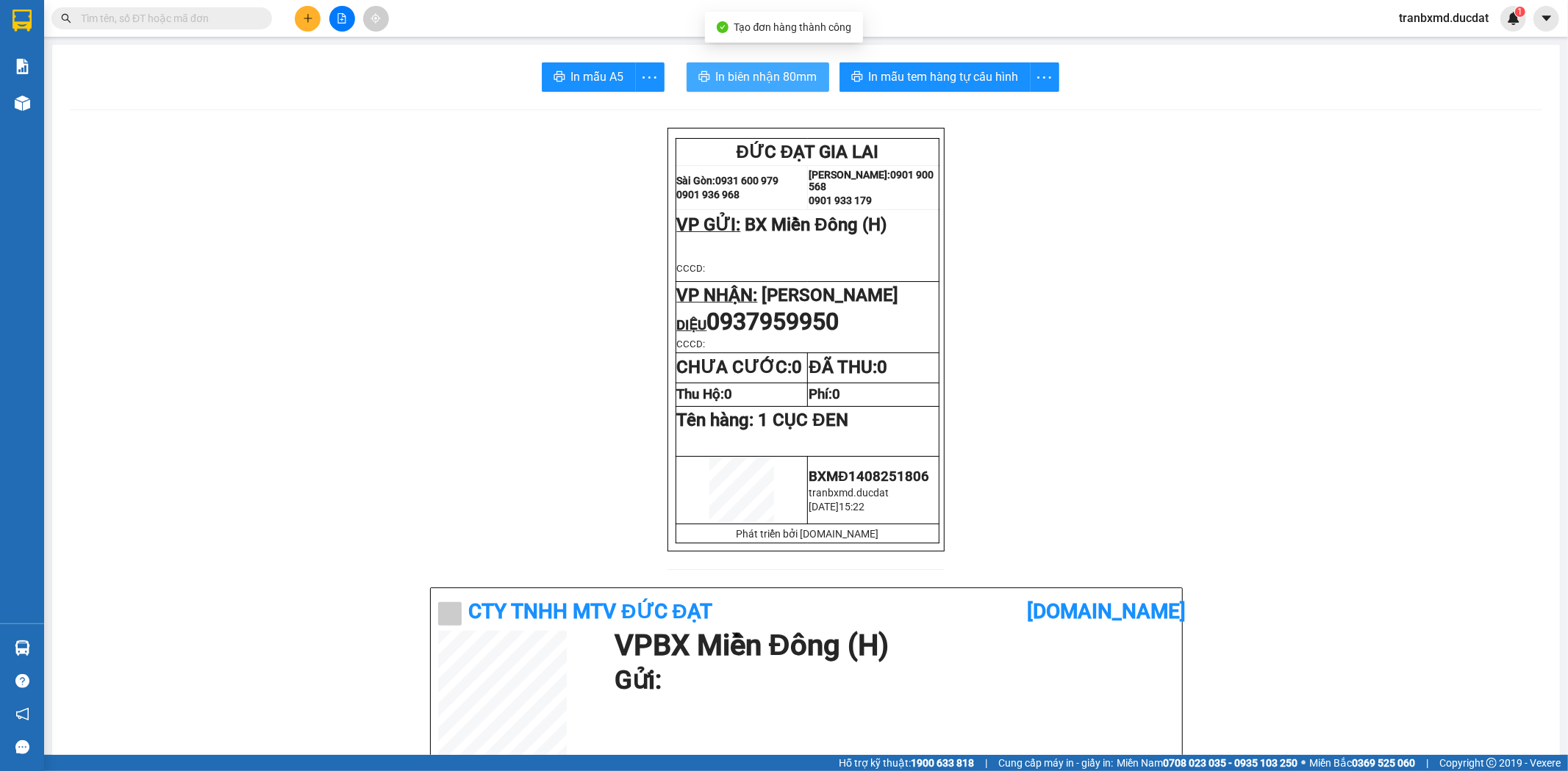
click at [739, 80] on span "In biên nhận 80mm" at bounding box center [767, 77] width 101 height 18
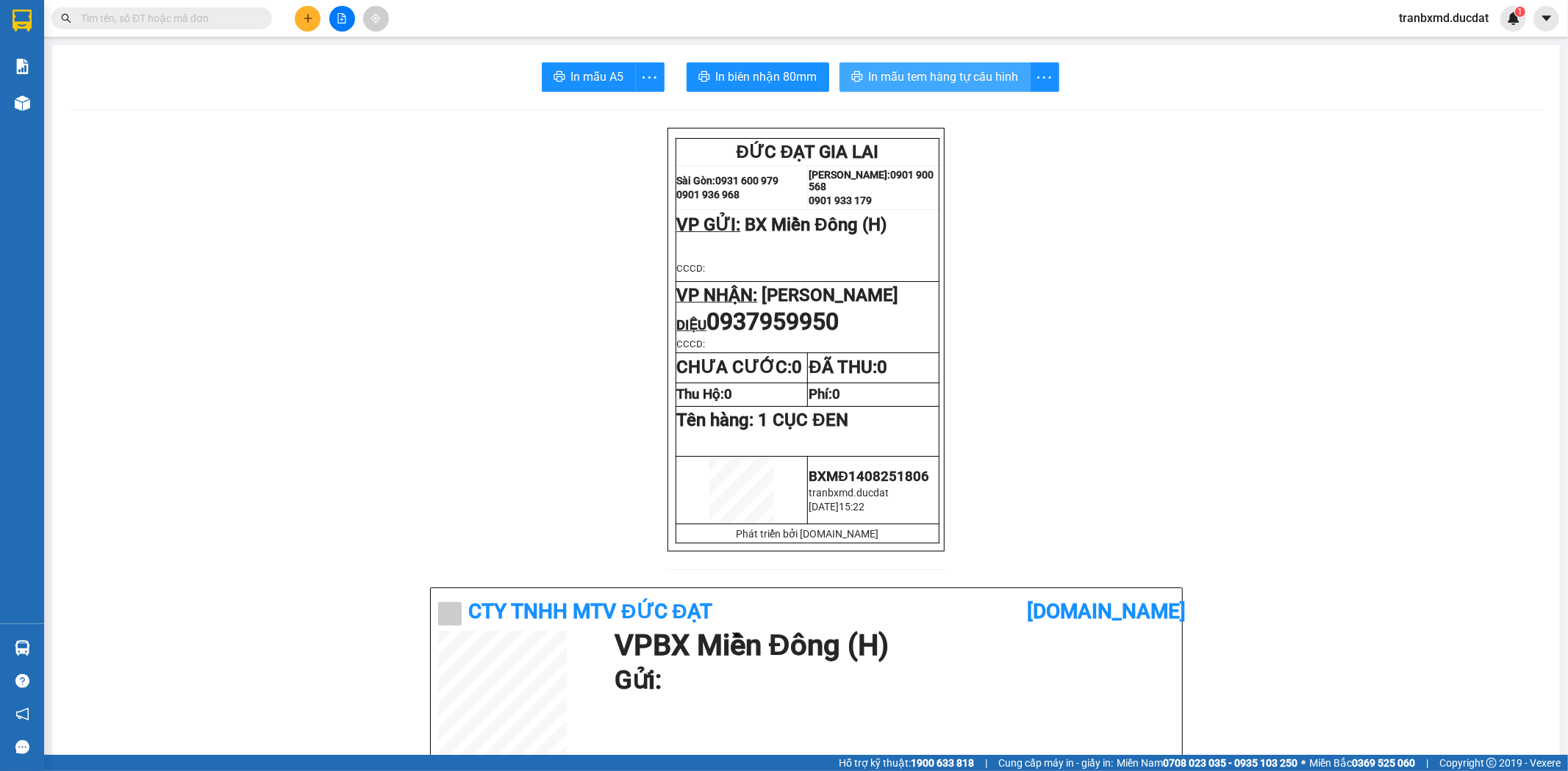
click at [891, 70] on span "In mẫu tem hàng tự cấu hình" at bounding box center [943, 77] width 150 height 18
click at [313, 19] on button at bounding box center [307, 18] width 26 height 26
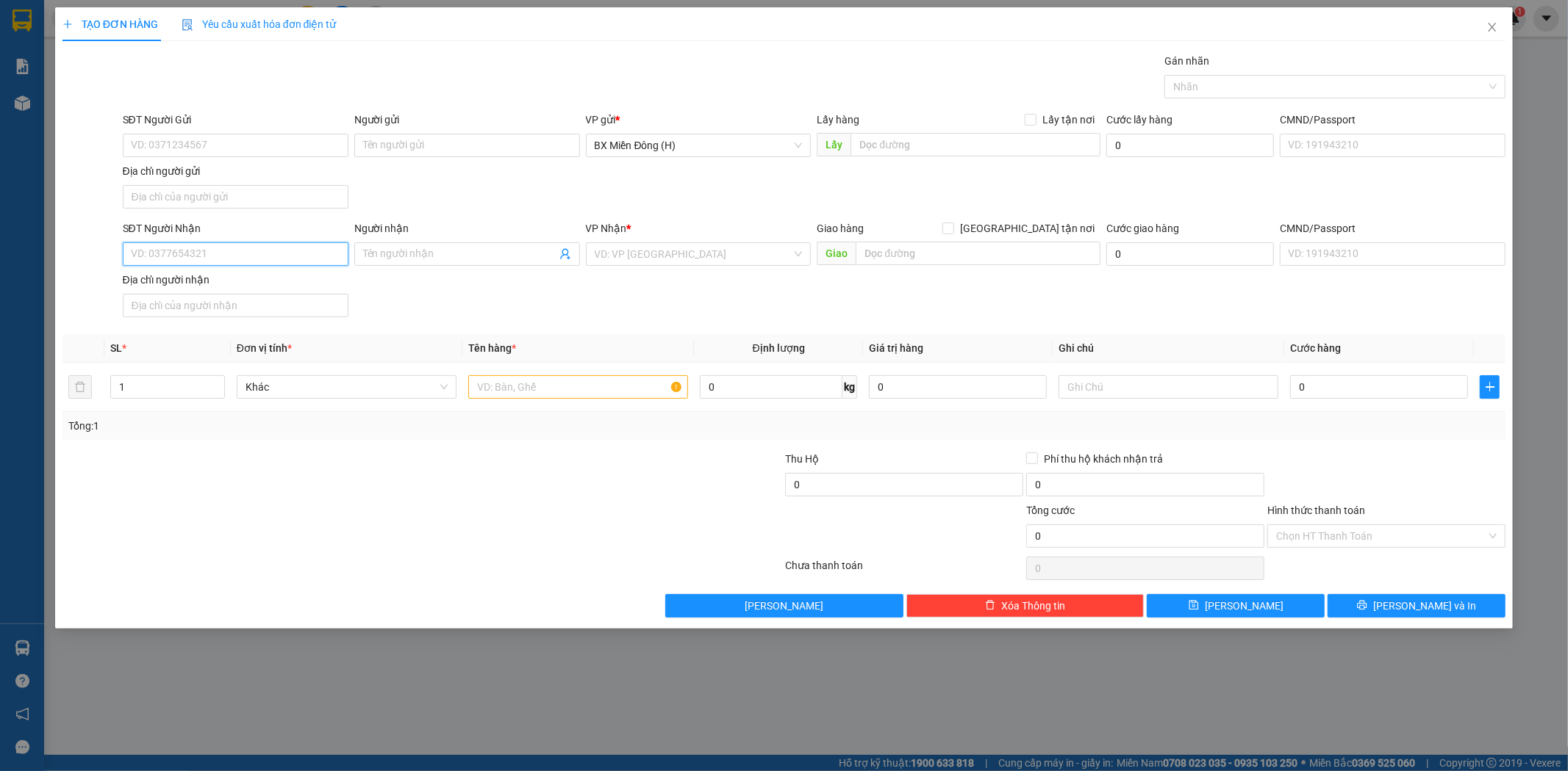
click at [257, 254] on input "SĐT Người Nhận" at bounding box center [235, 254] width 226 height 24
click at [237, 286] on div "0986609079 - [PERSON_NAME]" at bounding box center [235, 284] width 208 height 16
type input "0986609079"
type input "[PERSON_NAME]"
type input "0986609079"
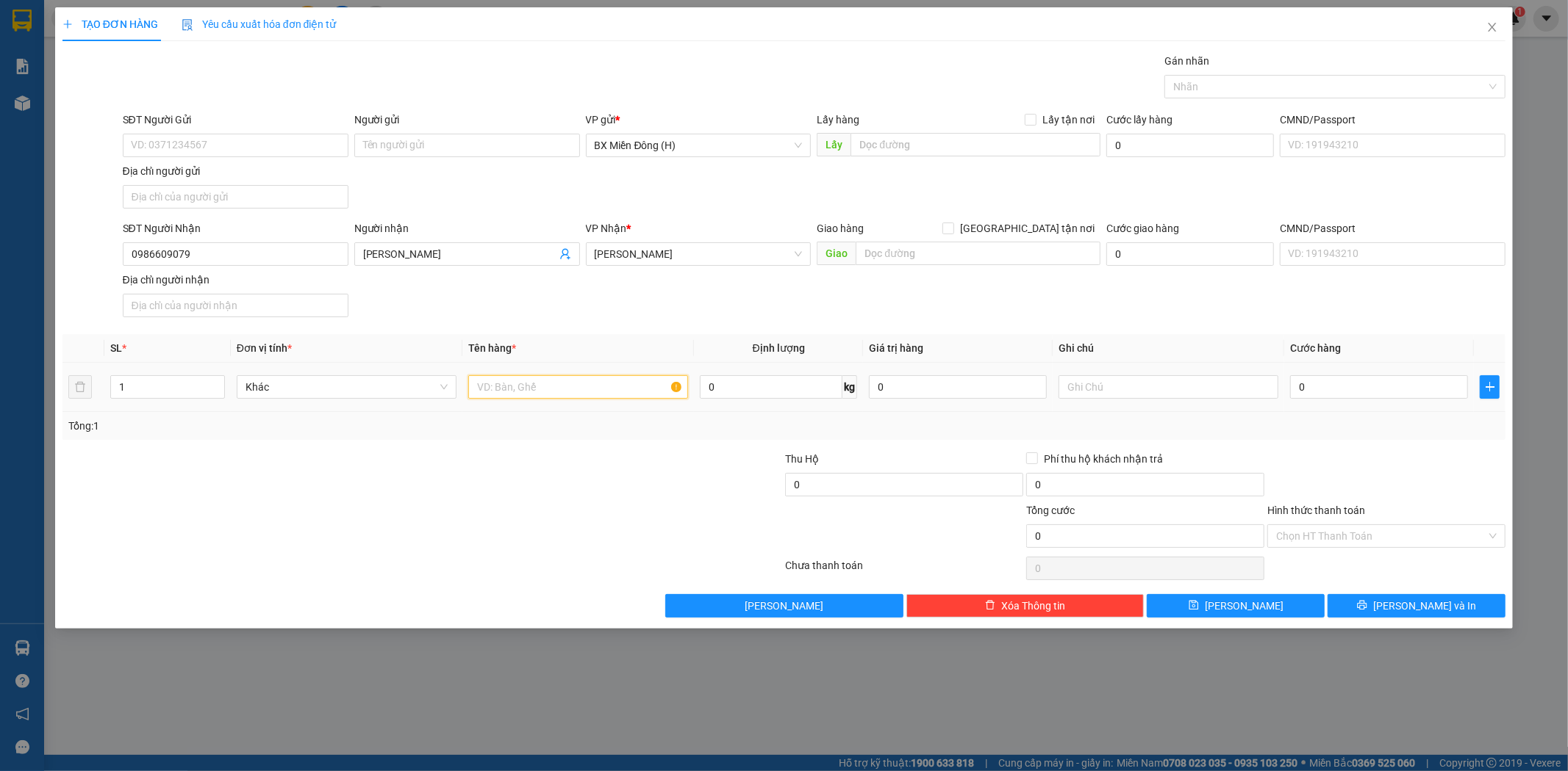
drag, startPoint x: 493, startPoint y: 386, endPoint x: 464, endPoint y: 386, distance: 29.0
click at [490, 387] on input "text" at bounding box center [578, 387] width 219 height 24
type input "5 THÙNG +1 KIỆN TRÁI CÂY"
click at [167, 389] on input "1" at bounding box center [167, 387] width 113 height 22
type input "6"
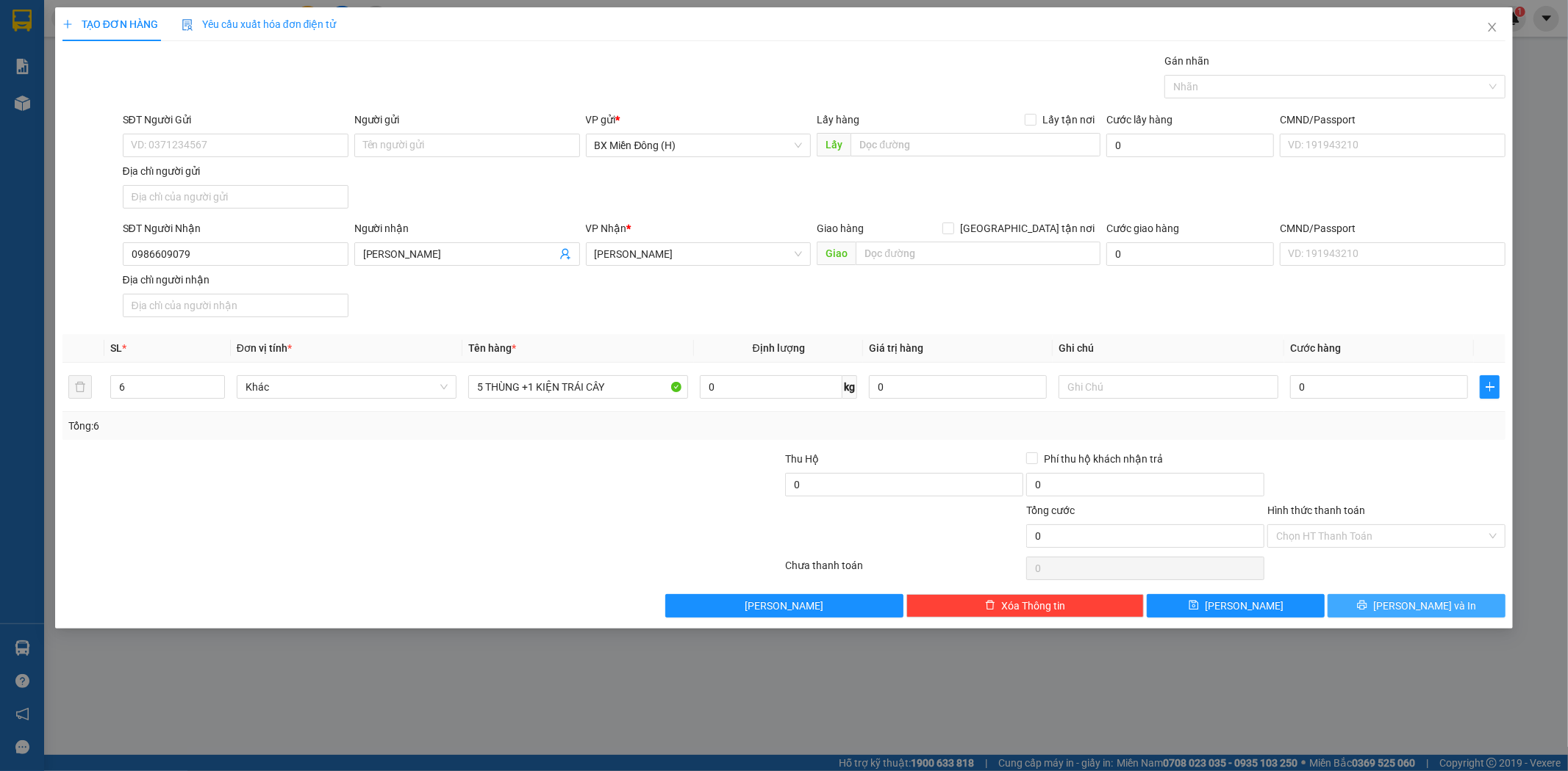
click at [1408, 608] on span "[PERSON_NAME] và In" at bounding box center [1424, 606] width 103 height 16
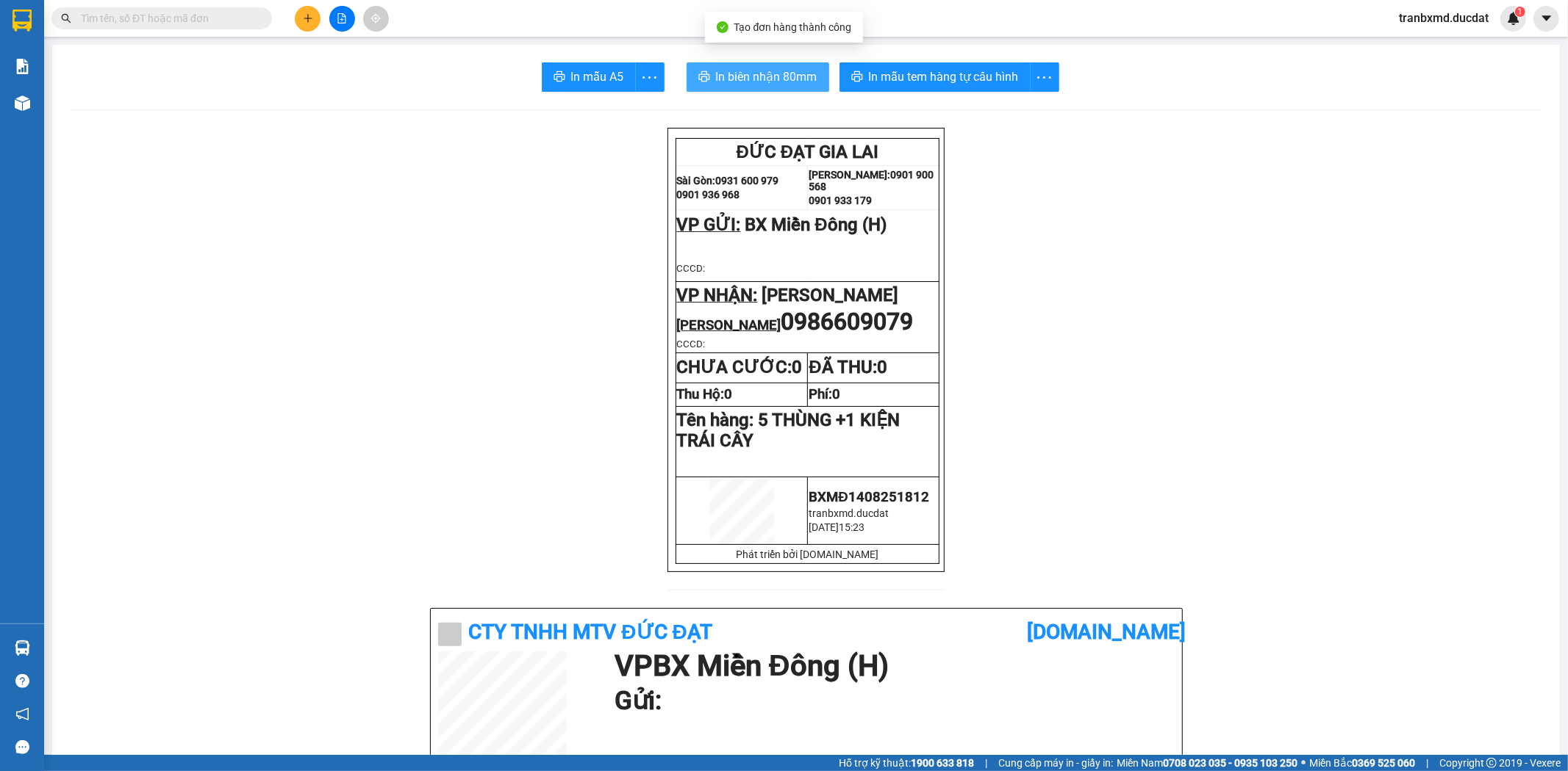
click at [716, 77] on span "In biên nhận 80mm" at bounding box center [767, 77] width 101 height 18
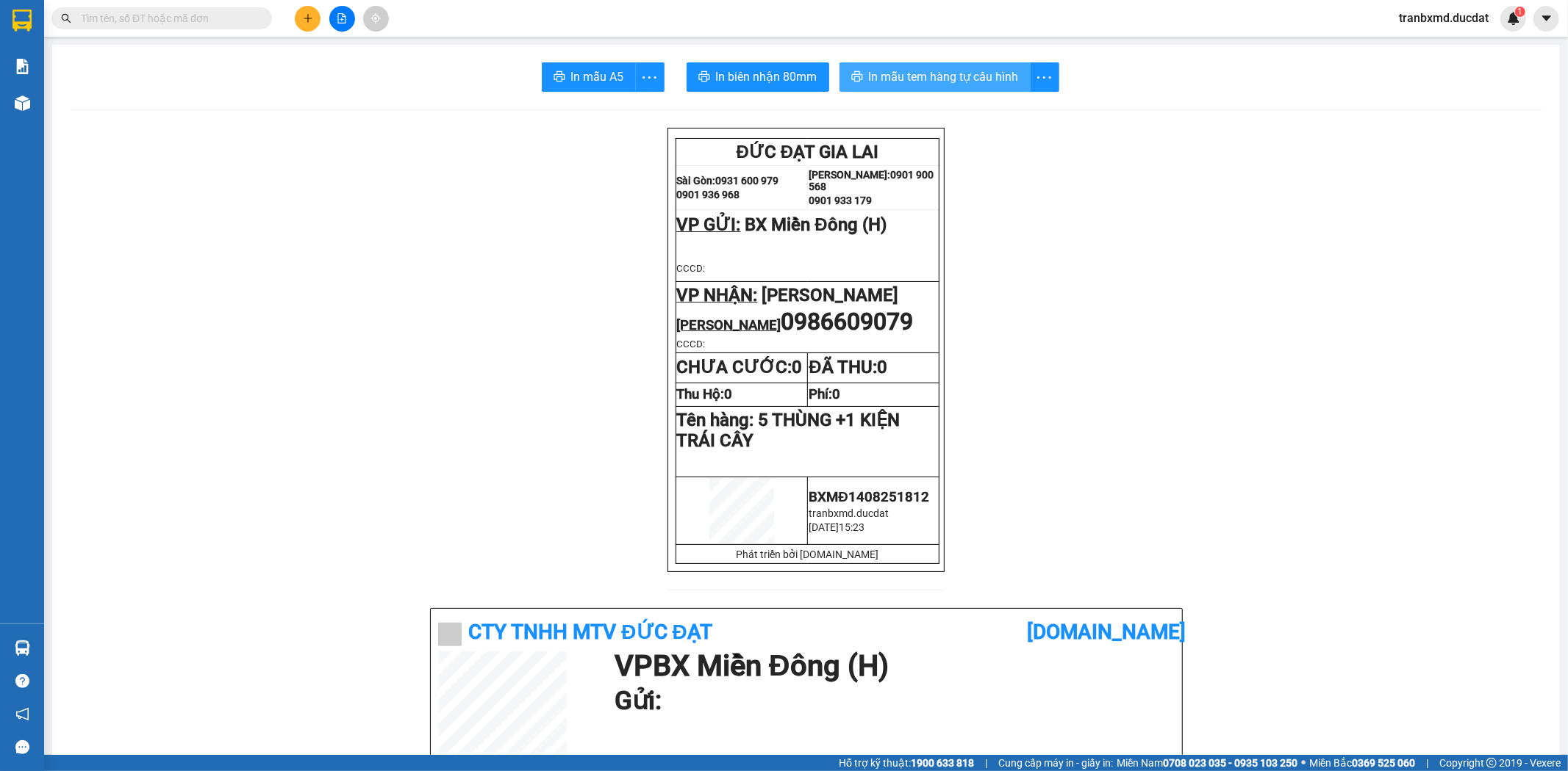
click at [941, 69] on span "In mẫu tem hàng tự cấu hình" at bounding box center [943, 77] width 150 height 18
click at [320, 24] on div at bounding box center [342, 18] width 111 height 26
click at [304, 26] on button at bounding box center [307, 18] width 26 height 26
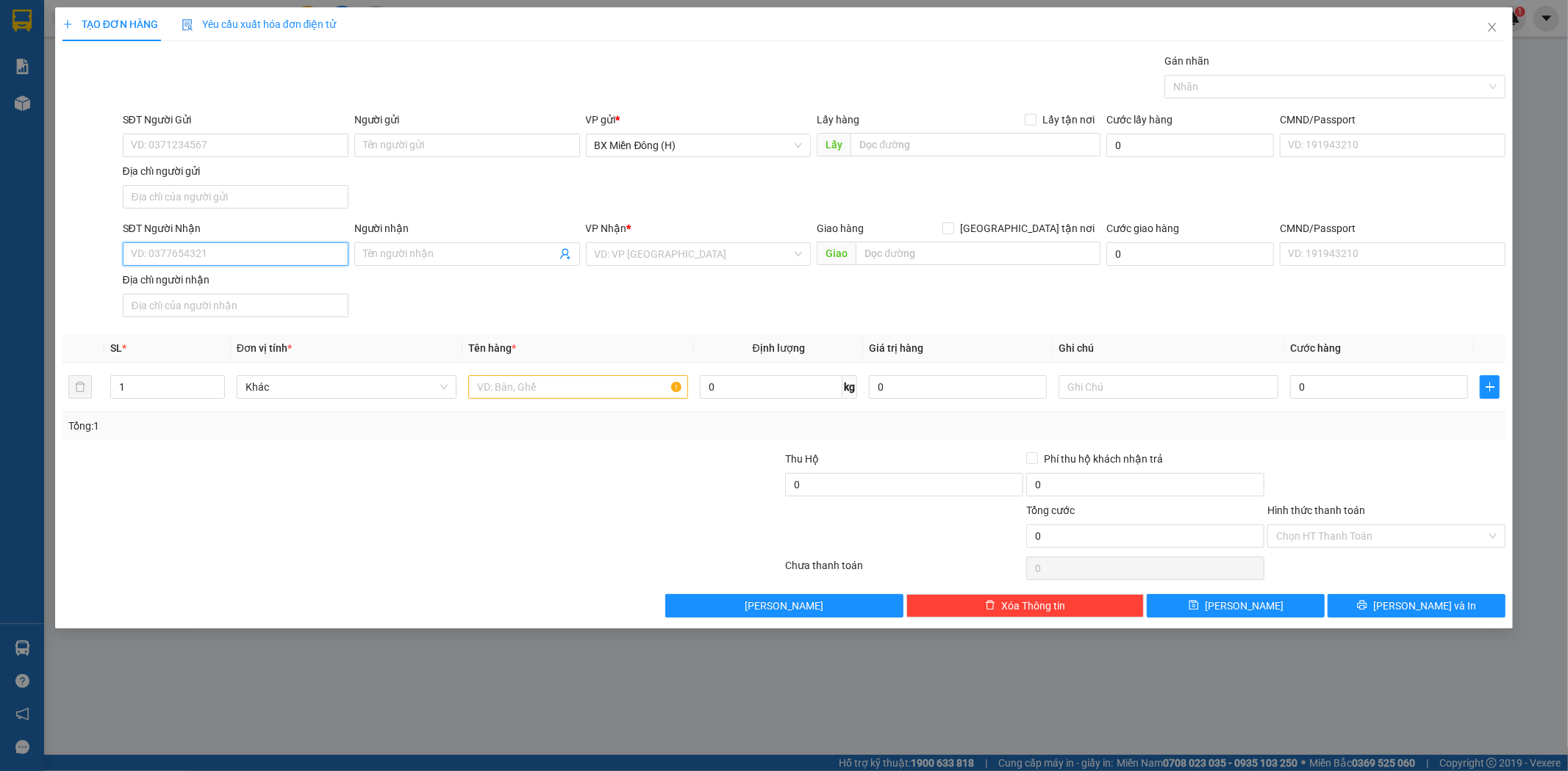
click at [241, 250] on input "SĐT Người Nhận" at bounding box center [235, 254] width 226 height 24
click at [1491, 26] on icon "close" at bounding box center [1492, 27] width 8 height 9
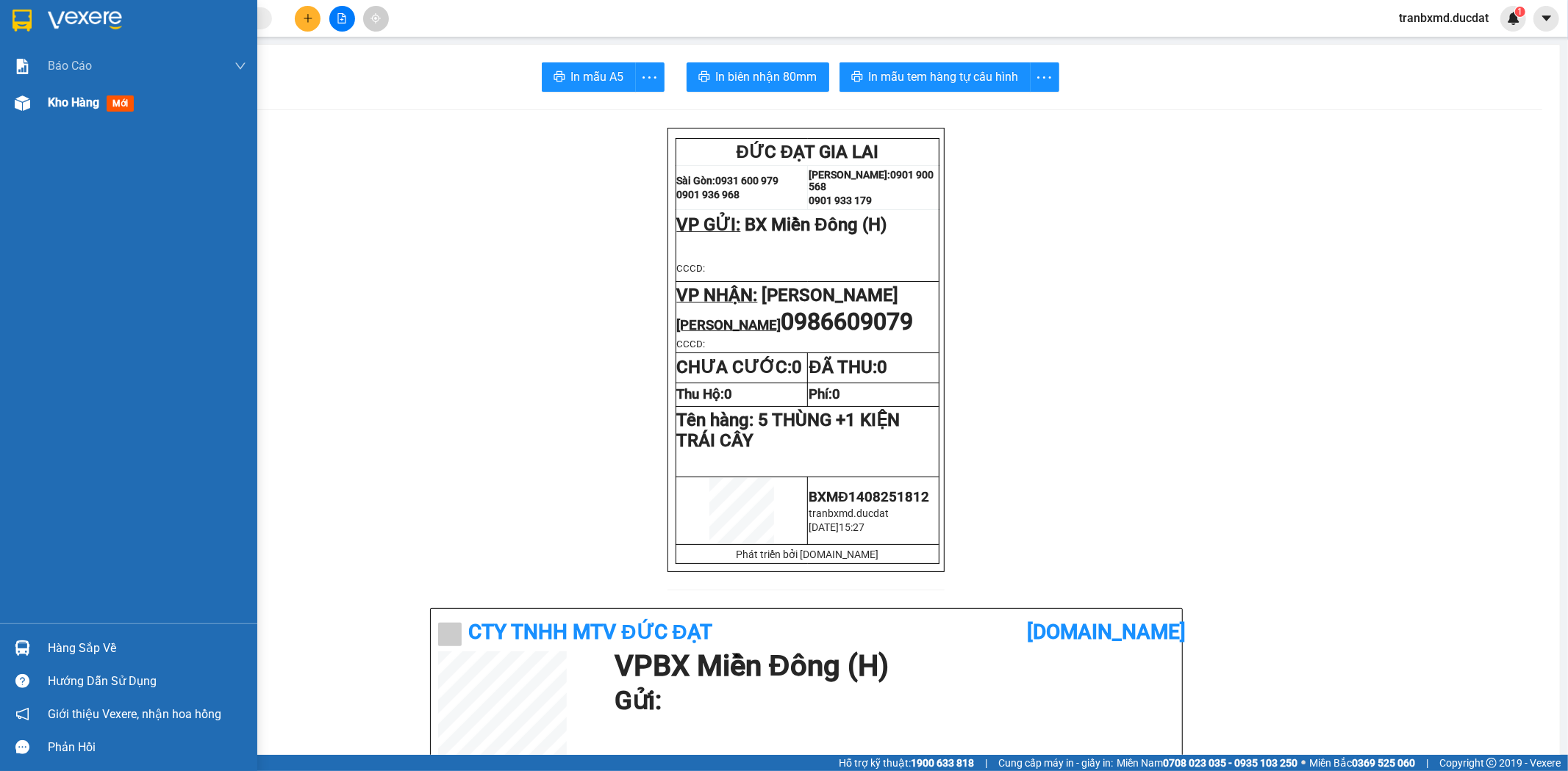
click at [58, 100] on span "Kho hàng" at bounding box center [73, 103] width 51 height 14
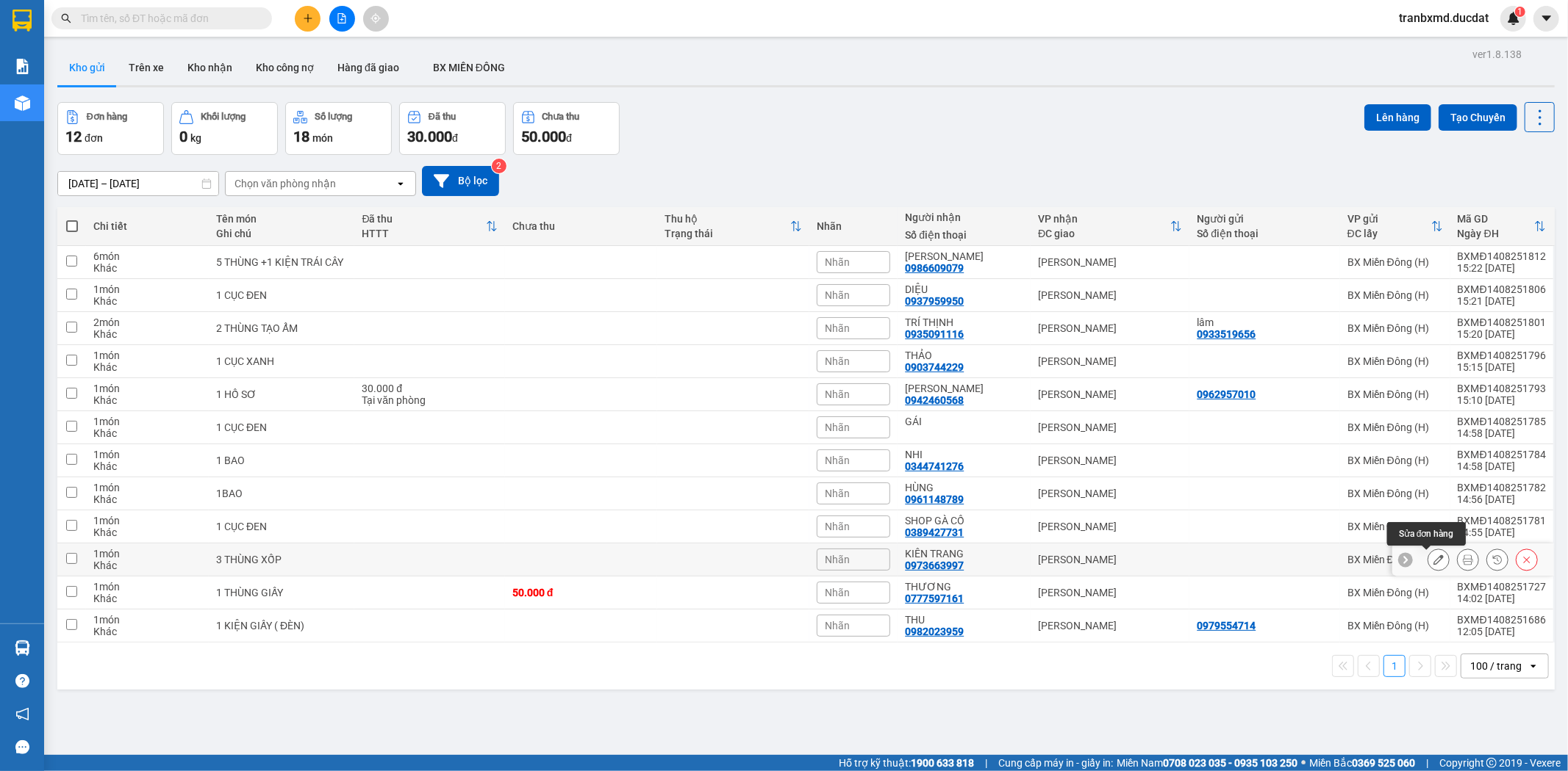
click at [1433, 564] on icon at bounding box center [1438, 560] width 10 height 10
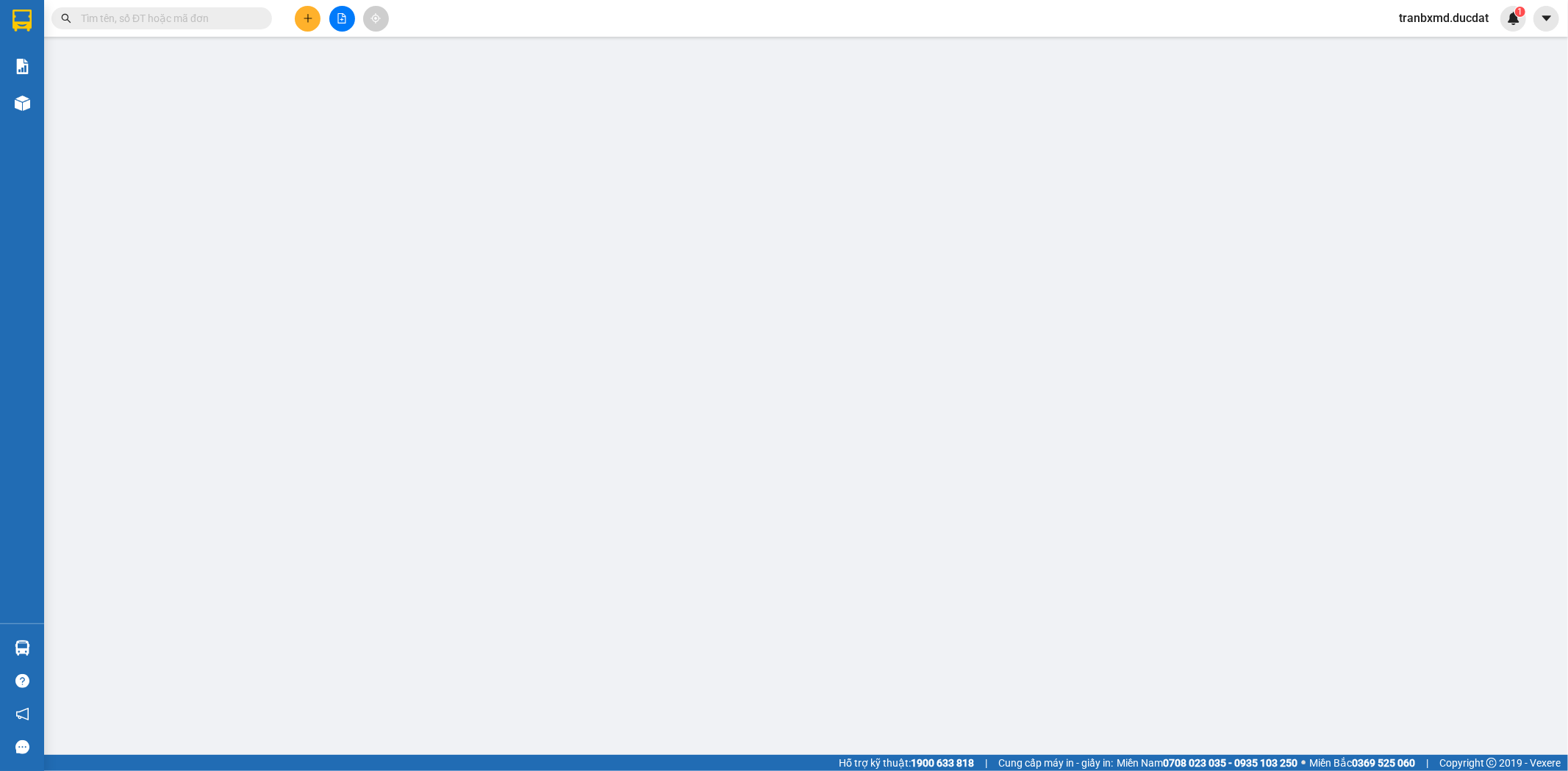
type input "0973663997"
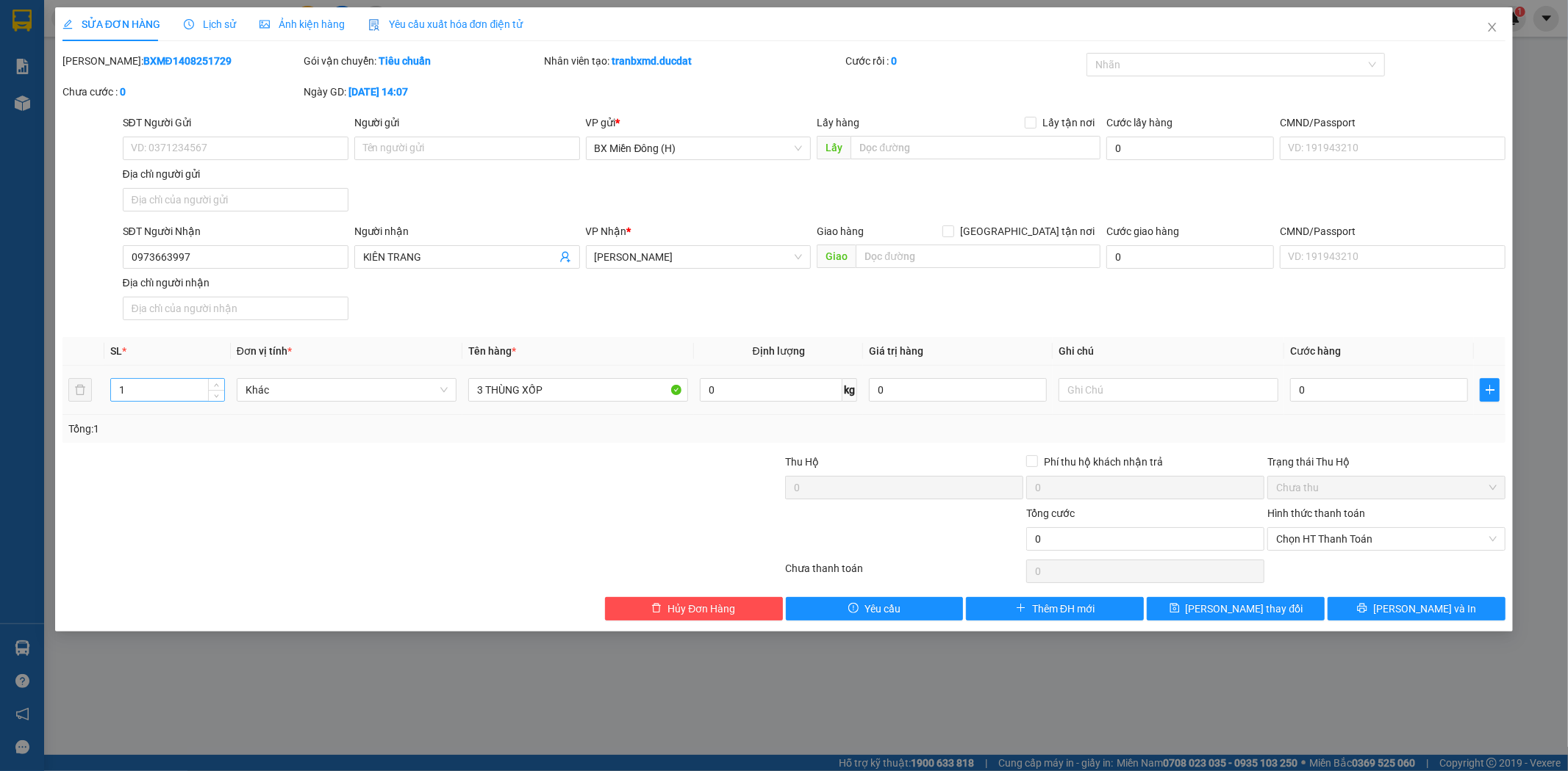
click at [155, 391] on input "1" at bounding box center [167, 390] width 113 height 22
click at [1270, 605] on span "[PERSON_NAME] thay đổi" at bounding box center [1244, 608] width 118 height 16
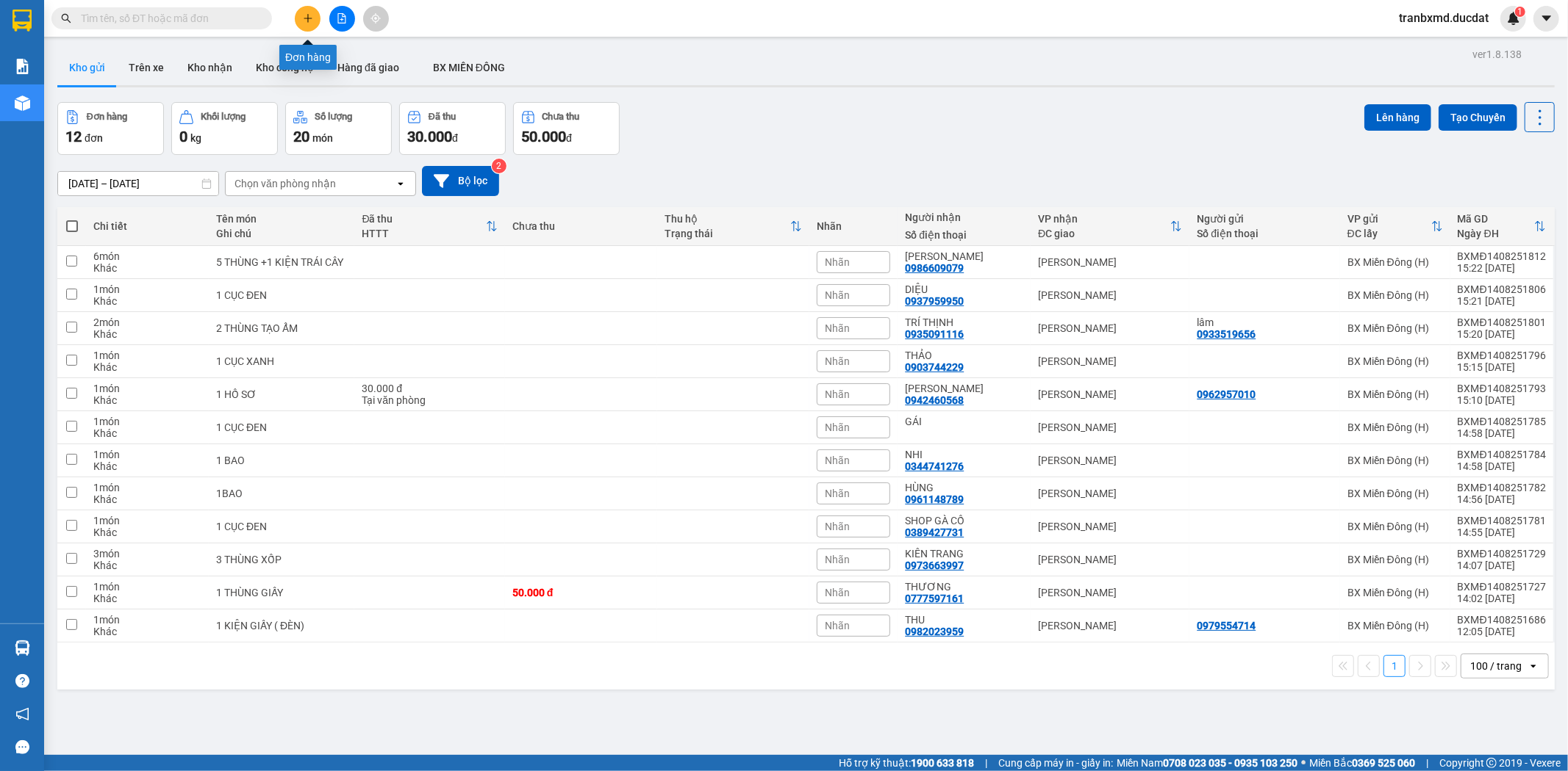
click at [303, 21] on icon "plus" at bounding box center [308, 18] width 10 height 10
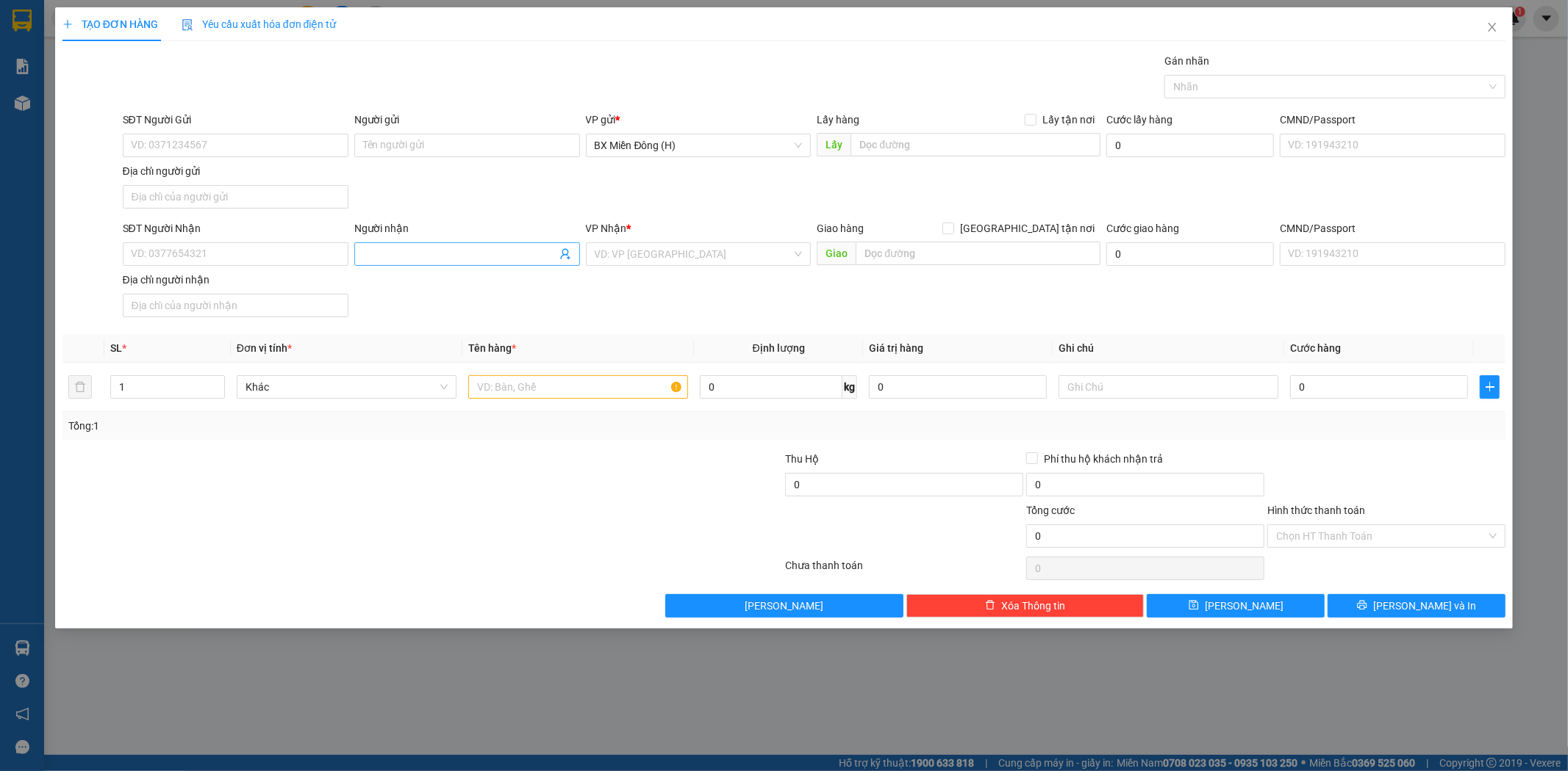
click at [459, 257] on input "Người nhận" at bounding box center [460, 254] width 193 height 16
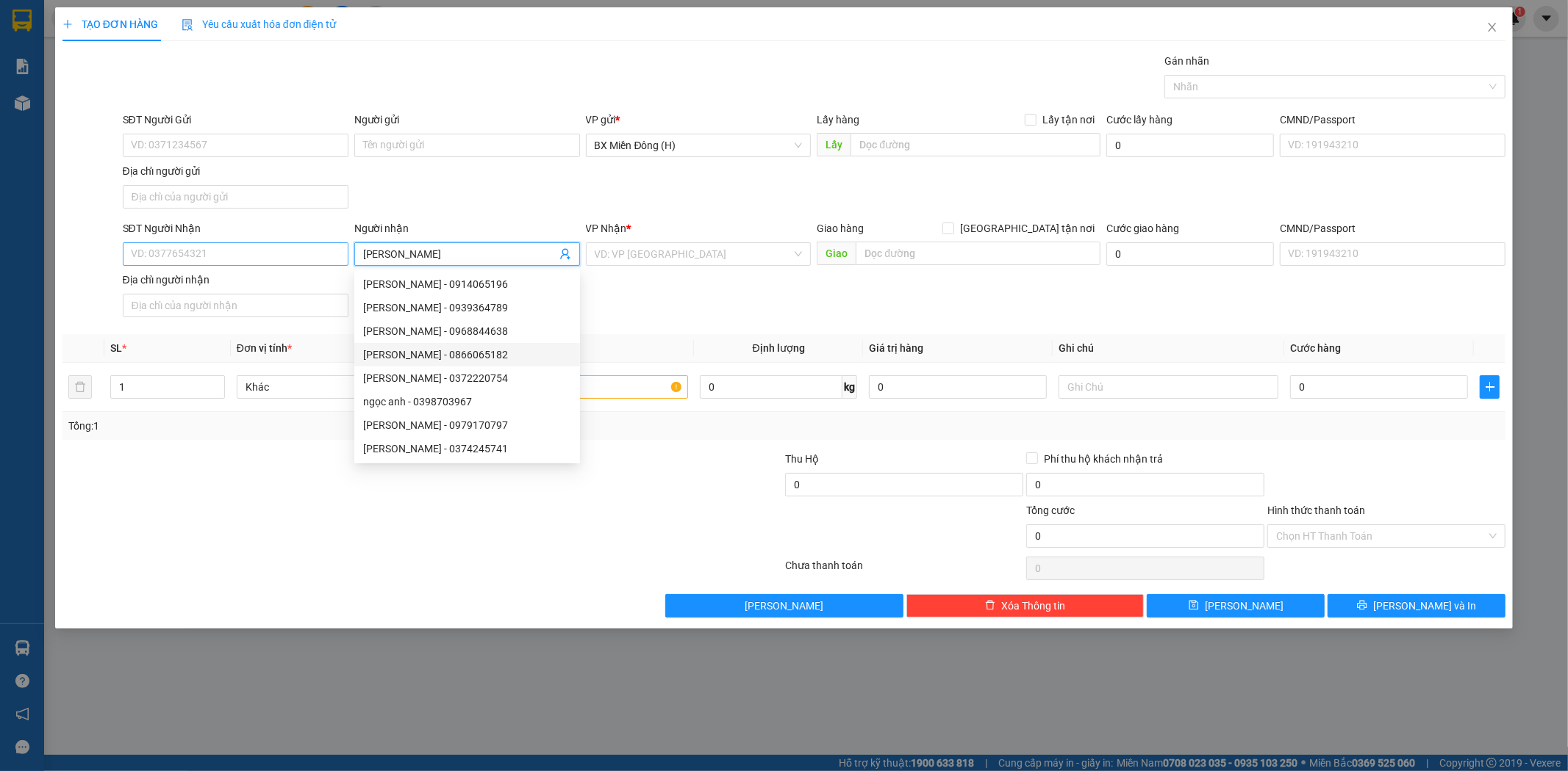
type input "[PERSON_NAME]"
click at [272, 255] on input "SĐT Người Nhận" at bounding box center [235, 254] width 226 height 24
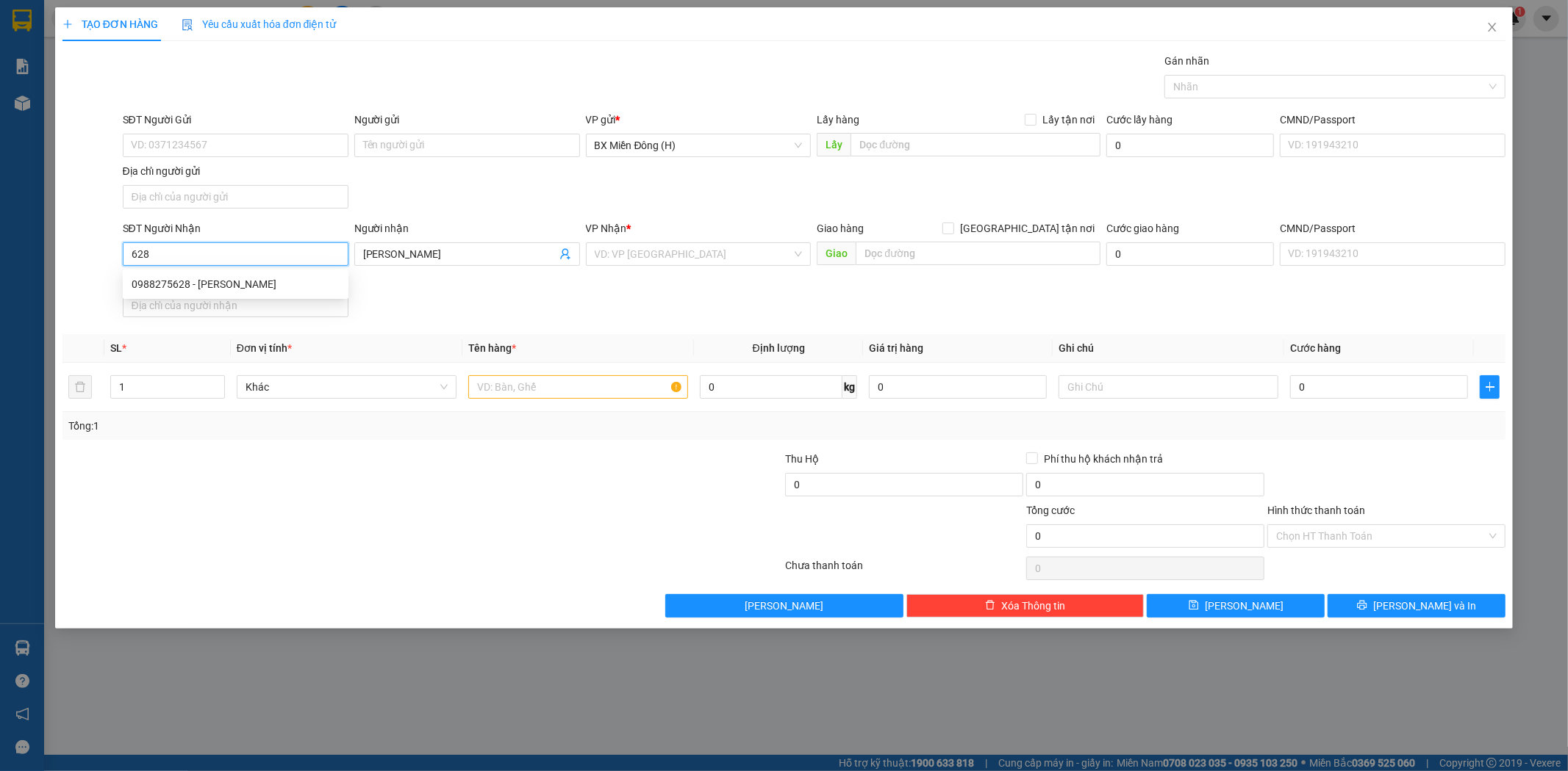
click at [259, 289] on div "0988275628 - NGỌC ANH" at bounding box center [235, 284] width 208 height 16
type input "0988275628"
click at [518, 389] on input "text" at bounding box center [578, 387] width 219 height 24
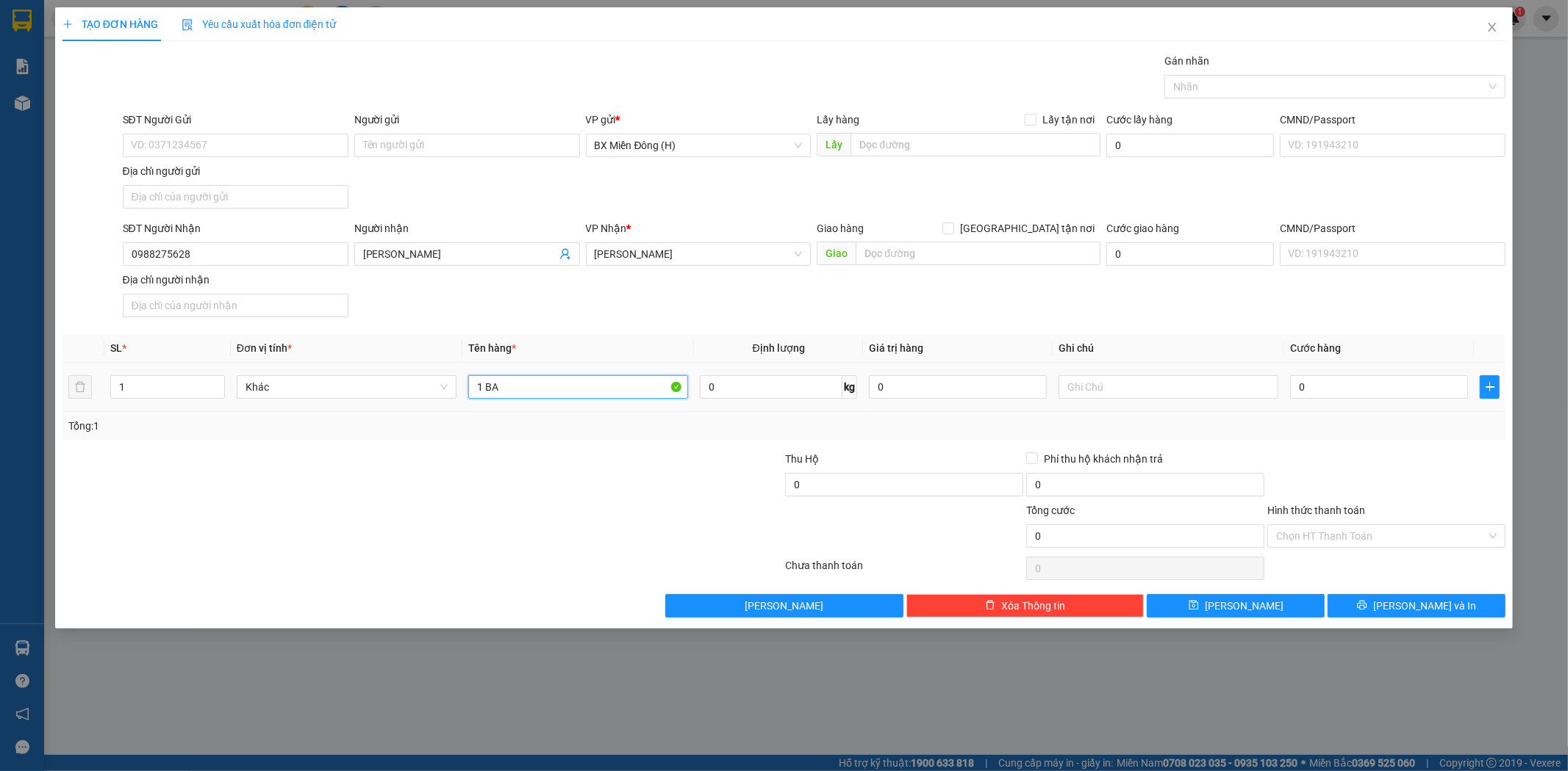
type input "1 BAO"
click at [1409, 603] on span "[PERSON_NAME] và In" at bounding box center [1424, 606] width 103 height 16
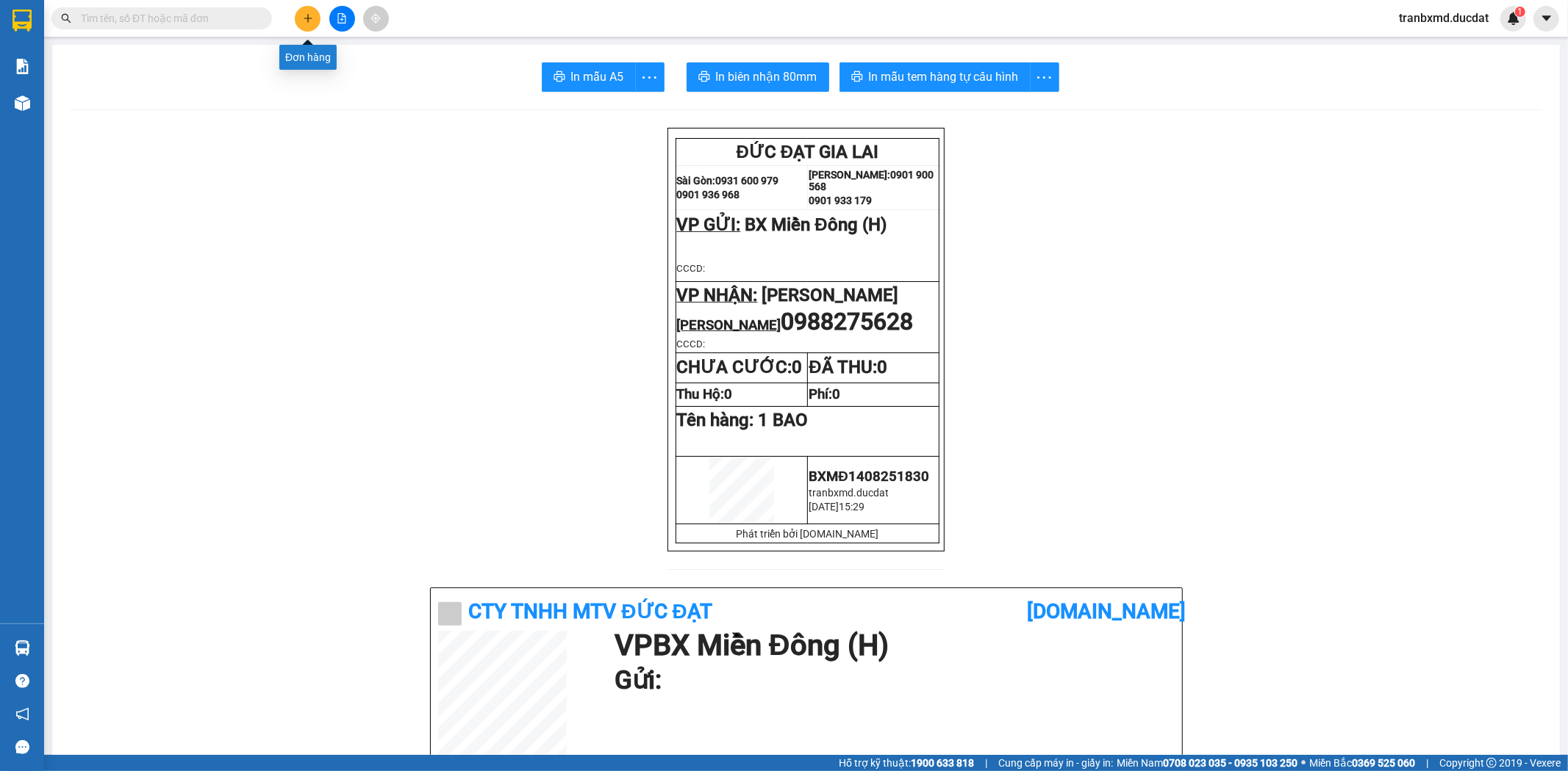
click at [303, 10] on button at bounding box center [307, 18] width 26 height 26
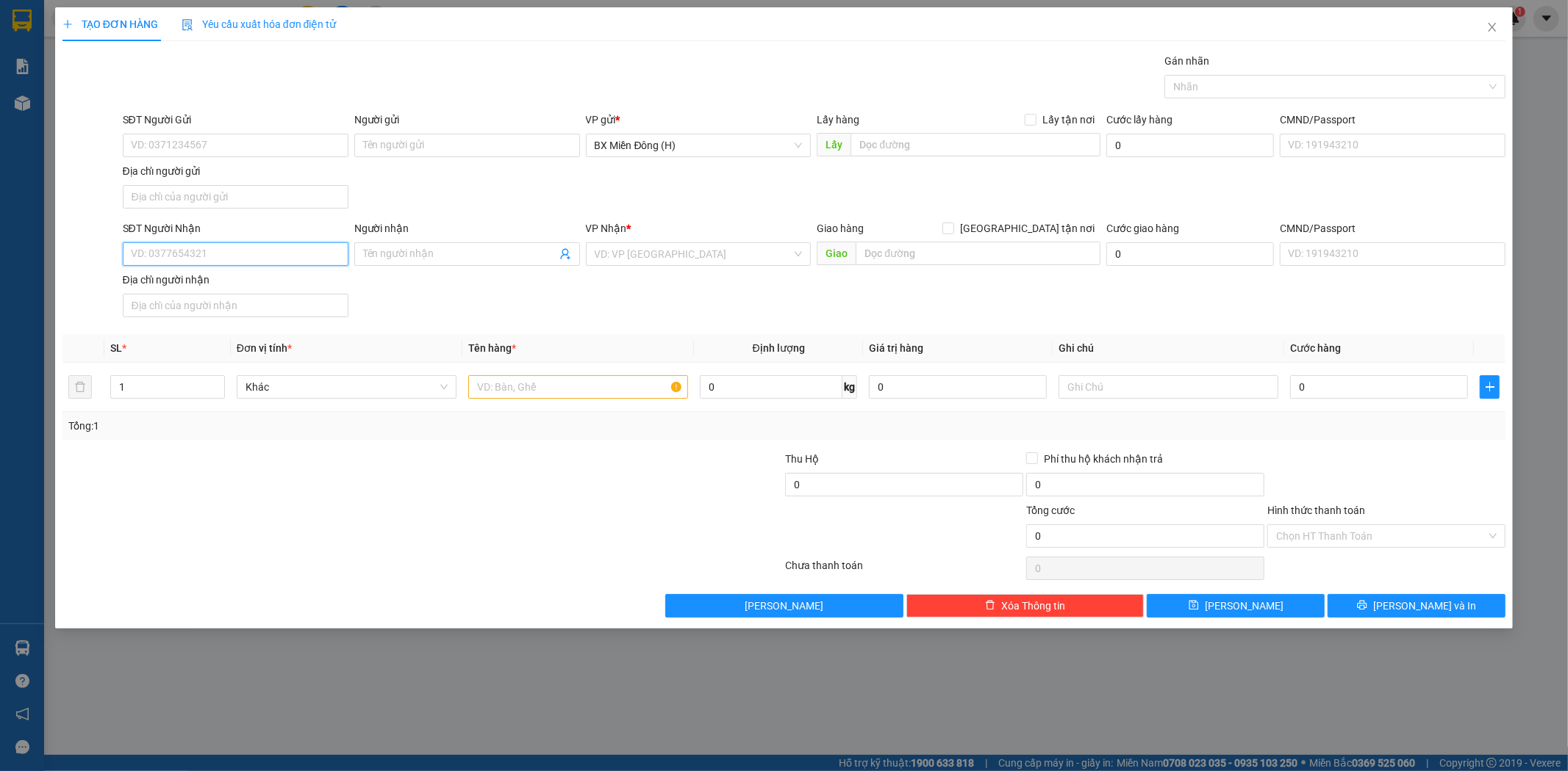
click at [292, 256] on input "SĐT Người Nhận" at bounding box center [235, 254] width 226 height 24
click at [271, 285] on div "0903570007 - HẠNH Q.TẾ" at bounding box center [235, 284] width 208 height 16
type input "0903570007"
type input "HẠNH Q.TẾ"
type input "0903570007"
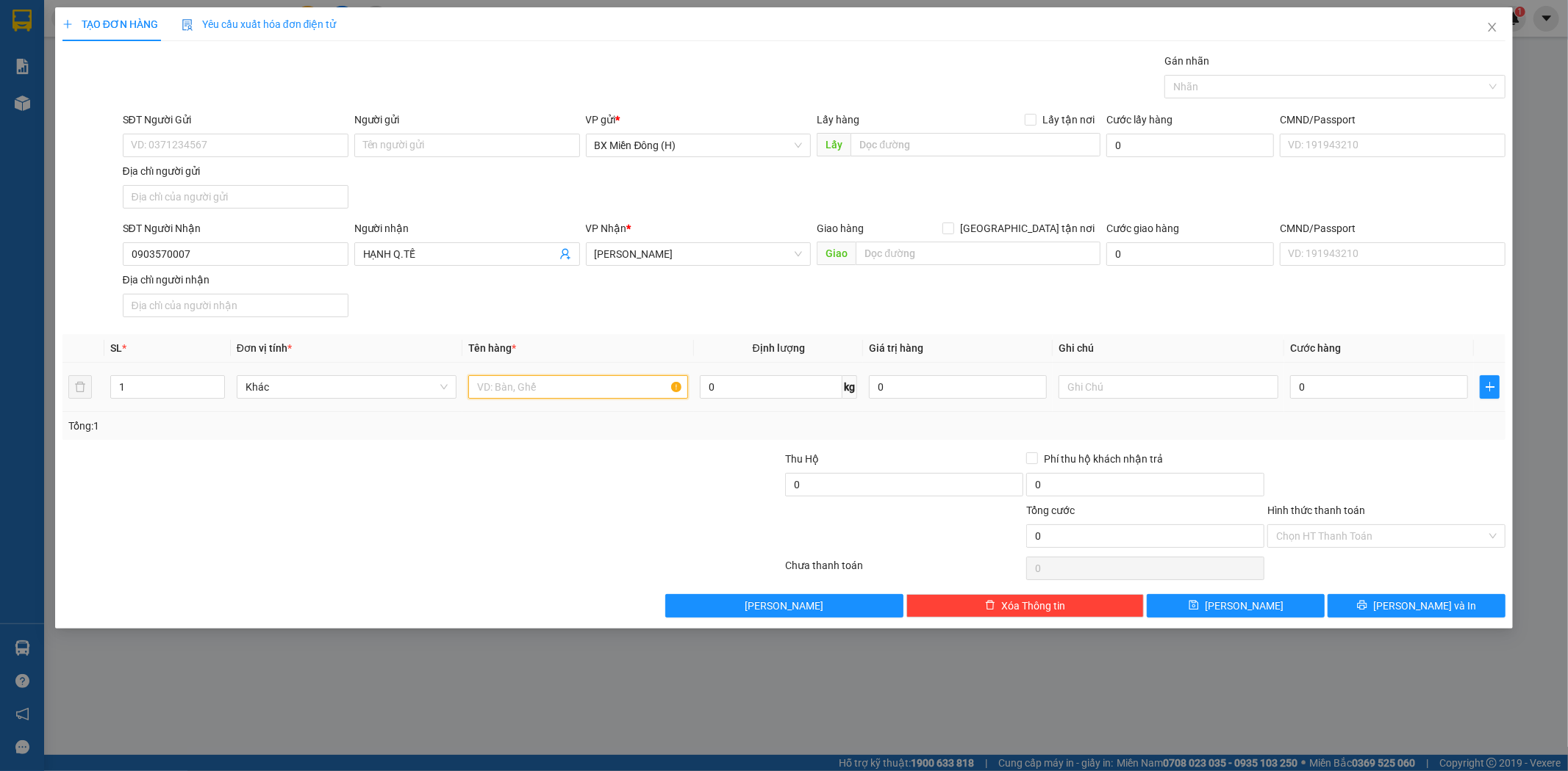
click at [537, 384] on input "text" at bounding box center [578, 387] width 219 height 24
type input "1 HỘP"
click at [1379, 404] on td "0" at bounding box center [1379, 387] width 189 height 49
click at [1379, 390] on input "0" at bounding box center [1379, 387] width 178 height 24
type input "003"
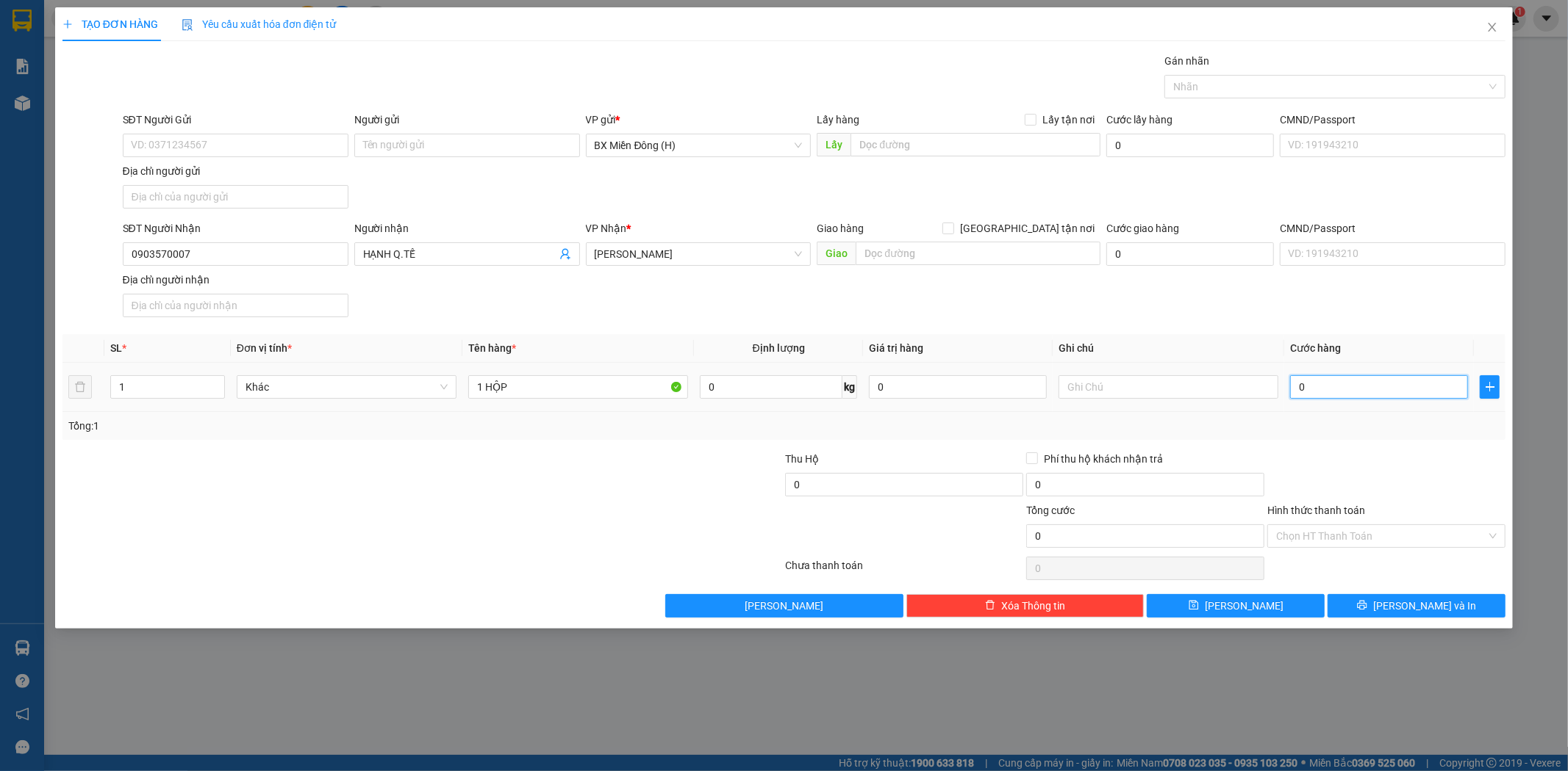
type input "3"
type input "0.030"
type input "30"
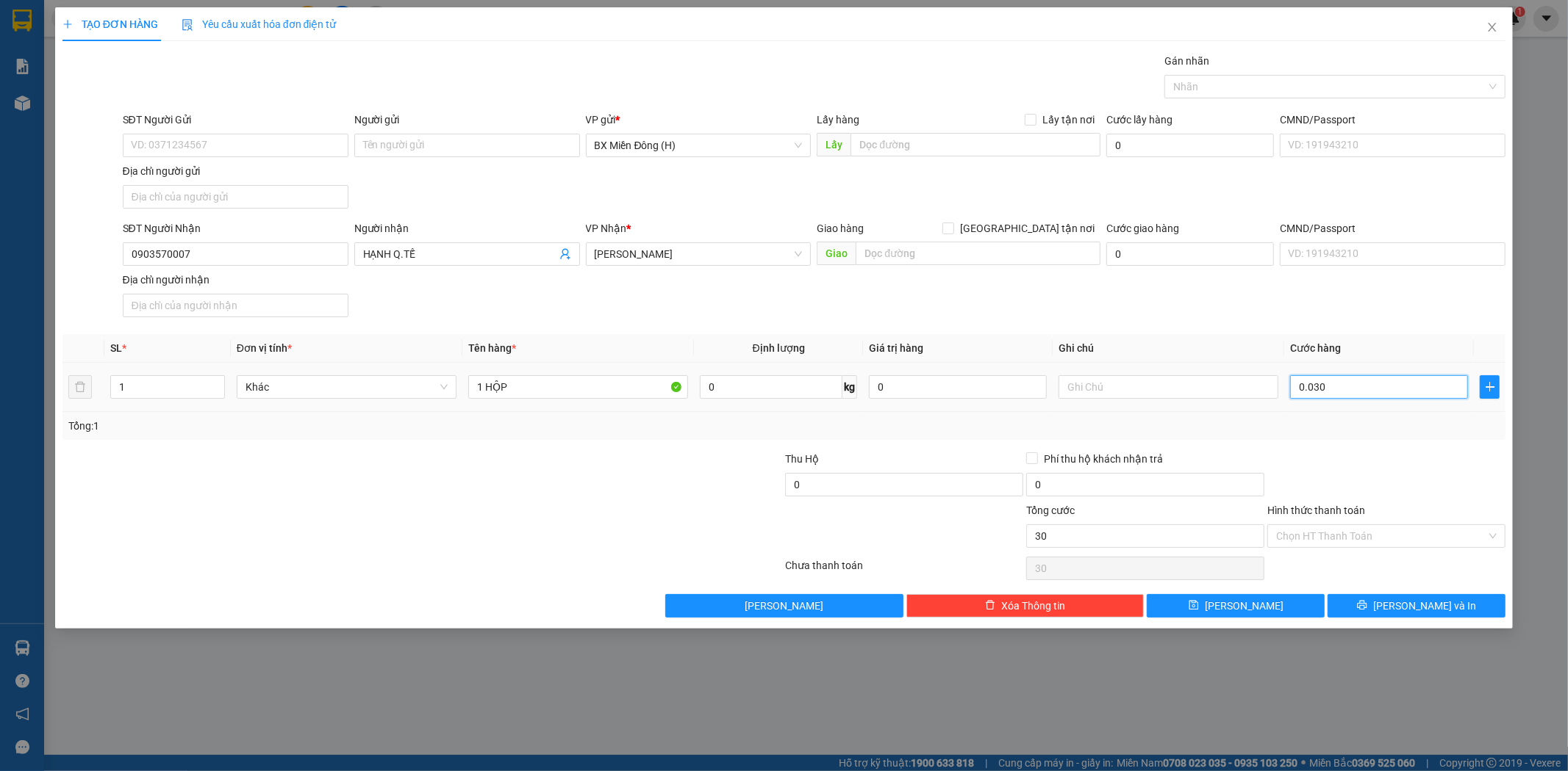
type input "00.300"
type input "300"
type input "00.030"
type input "30"
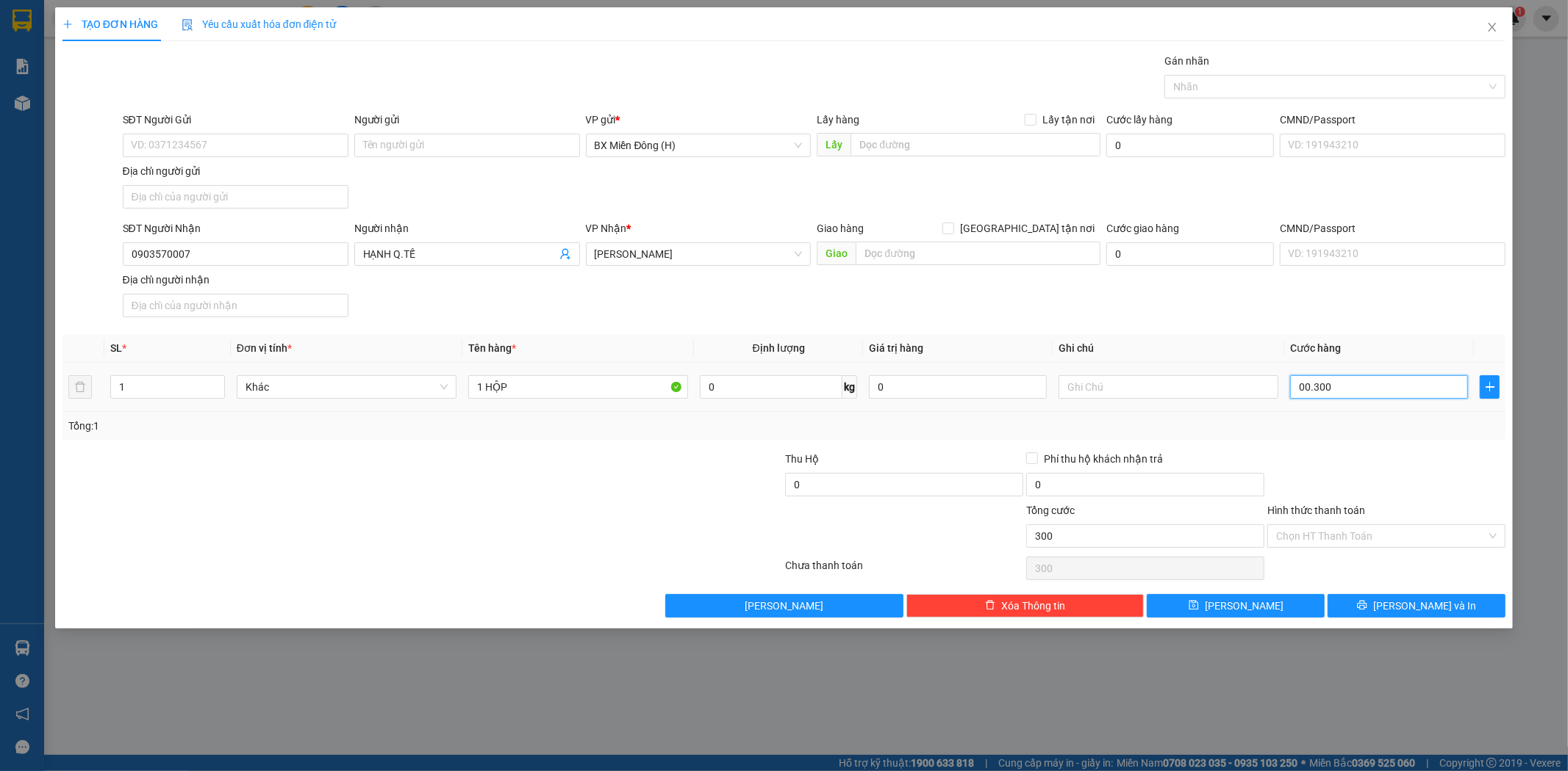
type input "30"
click at [1378, 462] on div at bounding box center [1386, 477] width 241 height 51
click at [1431, 604] on span "[PERSON_NAME] và In" at bounding box center [1424, 606] width 103 height 16
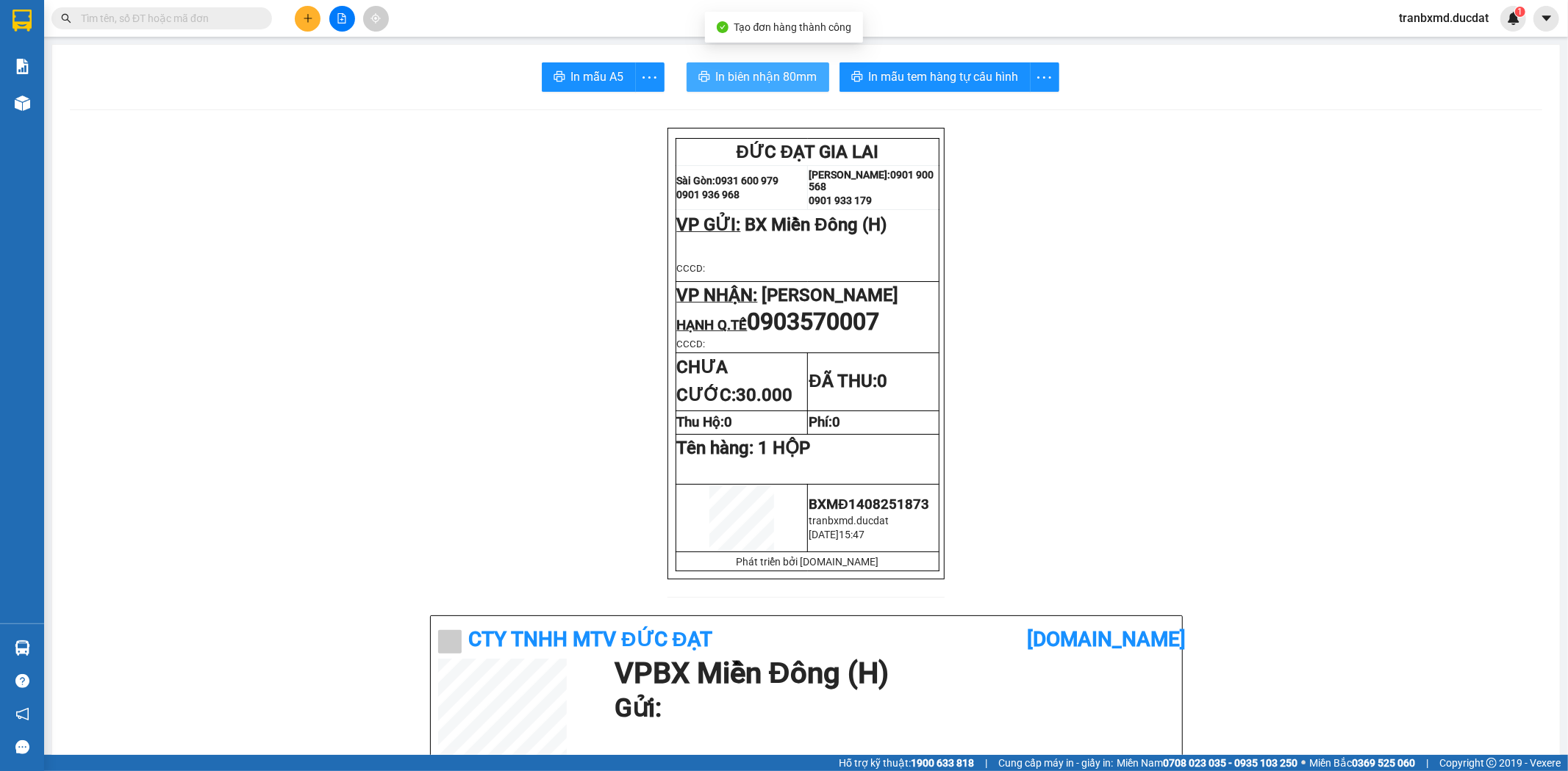
click at [782, 72] on span "In biên nhận 80mm" at bounding box center [767, 77] width 101 height 18
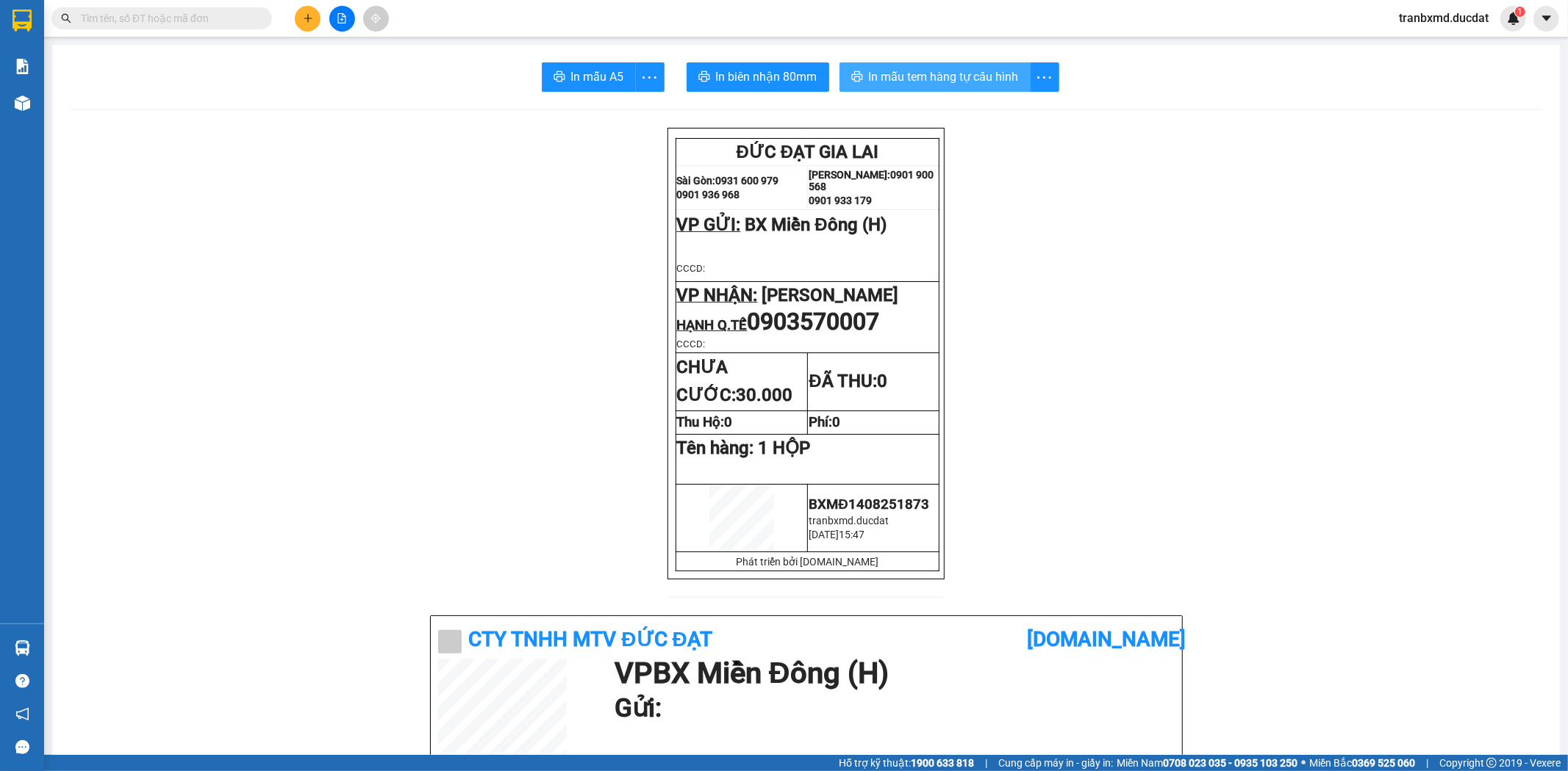
click at [954, 78] on span "In mẫu tem hàng tự cấu hình" at bounding box center [943, 77] width 150 height 18
click at [306, 21] on icon "plus" at bounding box center [308, 18] width 10 height 10
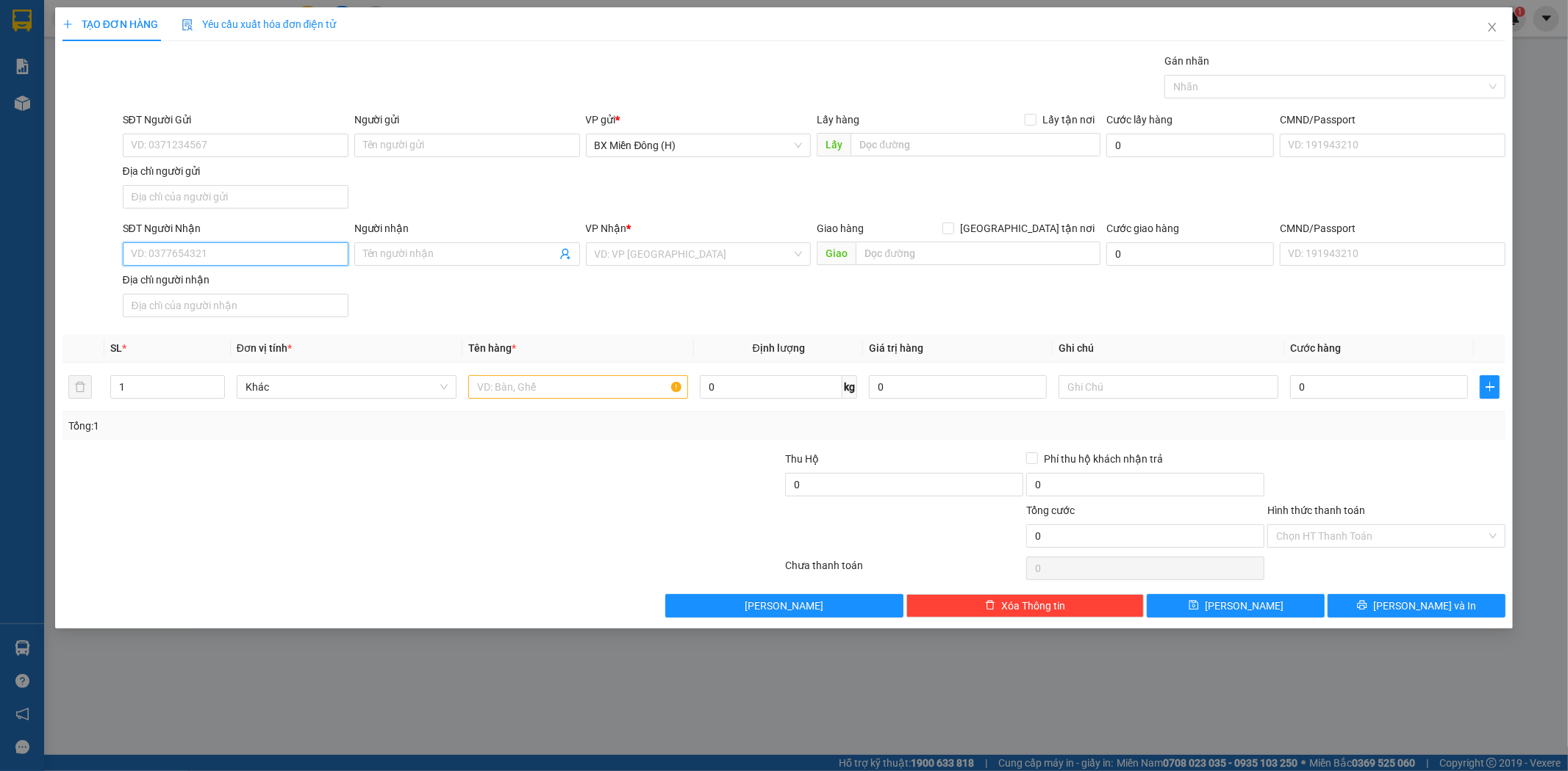
drag, startPoint x: 246, startPoint y: 254, endPoint x: 0, endPoint y: 260, distance: 246.1
click at [246, 253] on input "SĐT Người Nhận" at bounding box center [235, 254] width 226 height 24
click at [249, 276] on div "0369043733 - MẠNH TCAY" at bounding box center [235, 284] width 208 height 16
type input "0369043733"
type input "MẠNH TCAY"
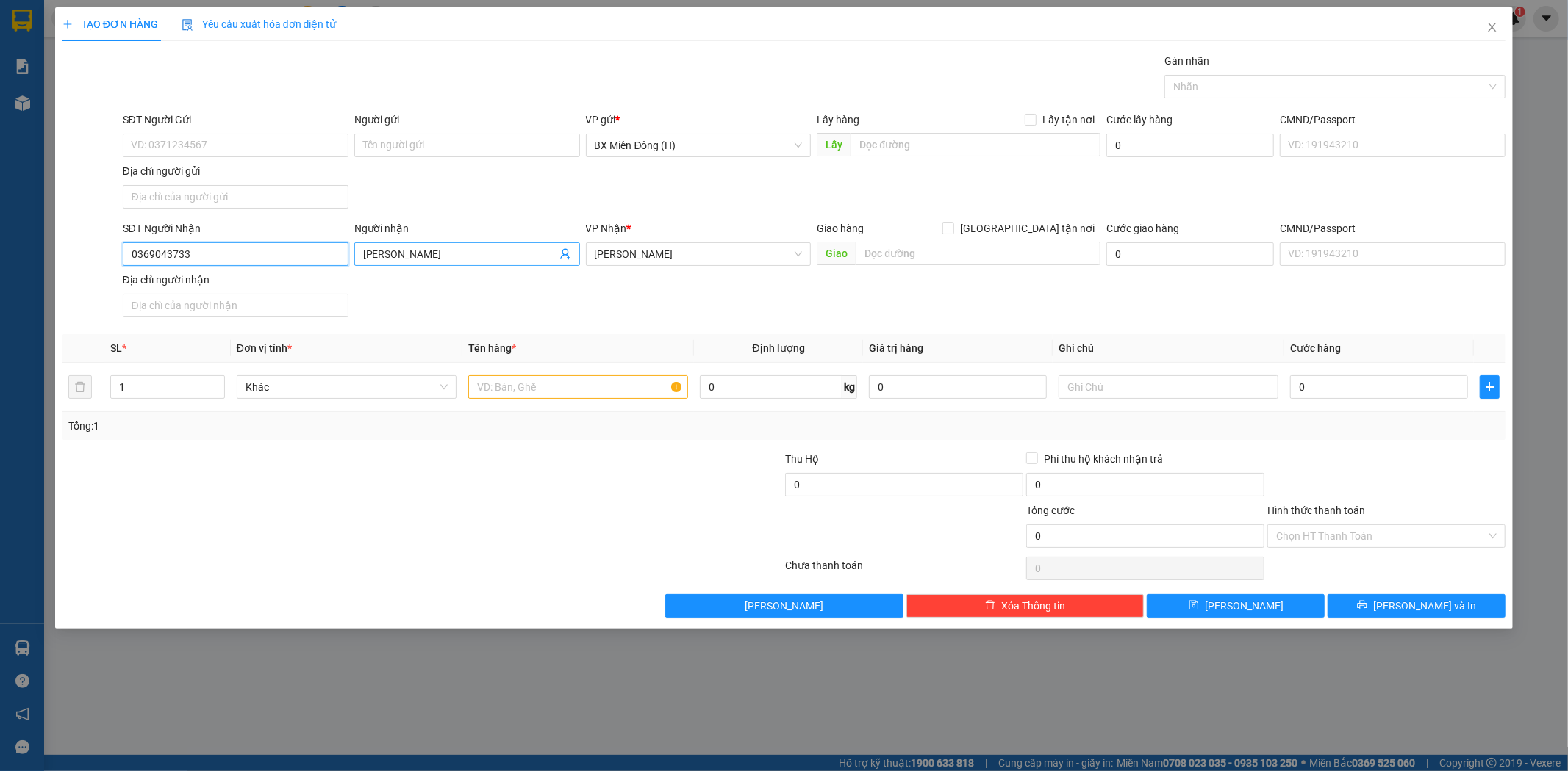
type input "0369043733"
click at [430, 250] on input "MẠNH TCAY" at bounding box center [460, 254] width 193 height 16
type input "[PERSON_NAME]"
click at [619, 391] on input "text" at bounding box center [578, 387] width 219 height 24
type input "1 [PERSON_NAME]"
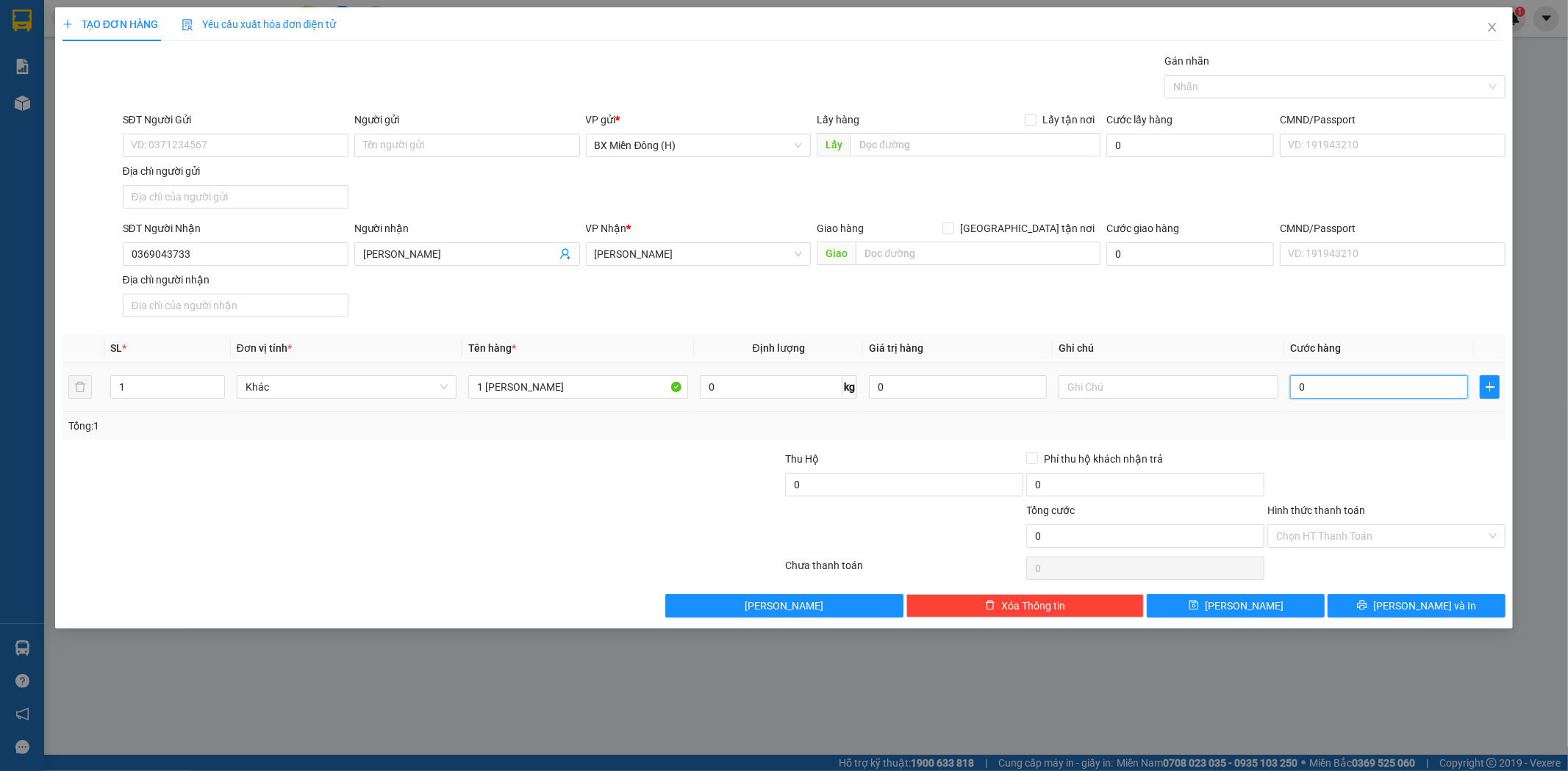
click at [1394, 380] on input "0" at bounding box center [1379, 387] width 178 height 24
type input "004"
type input "4"
click at [1428, 608] on span "[PERSON_NAME] và In" at bounding box center [1424, 606] width 103 height 16
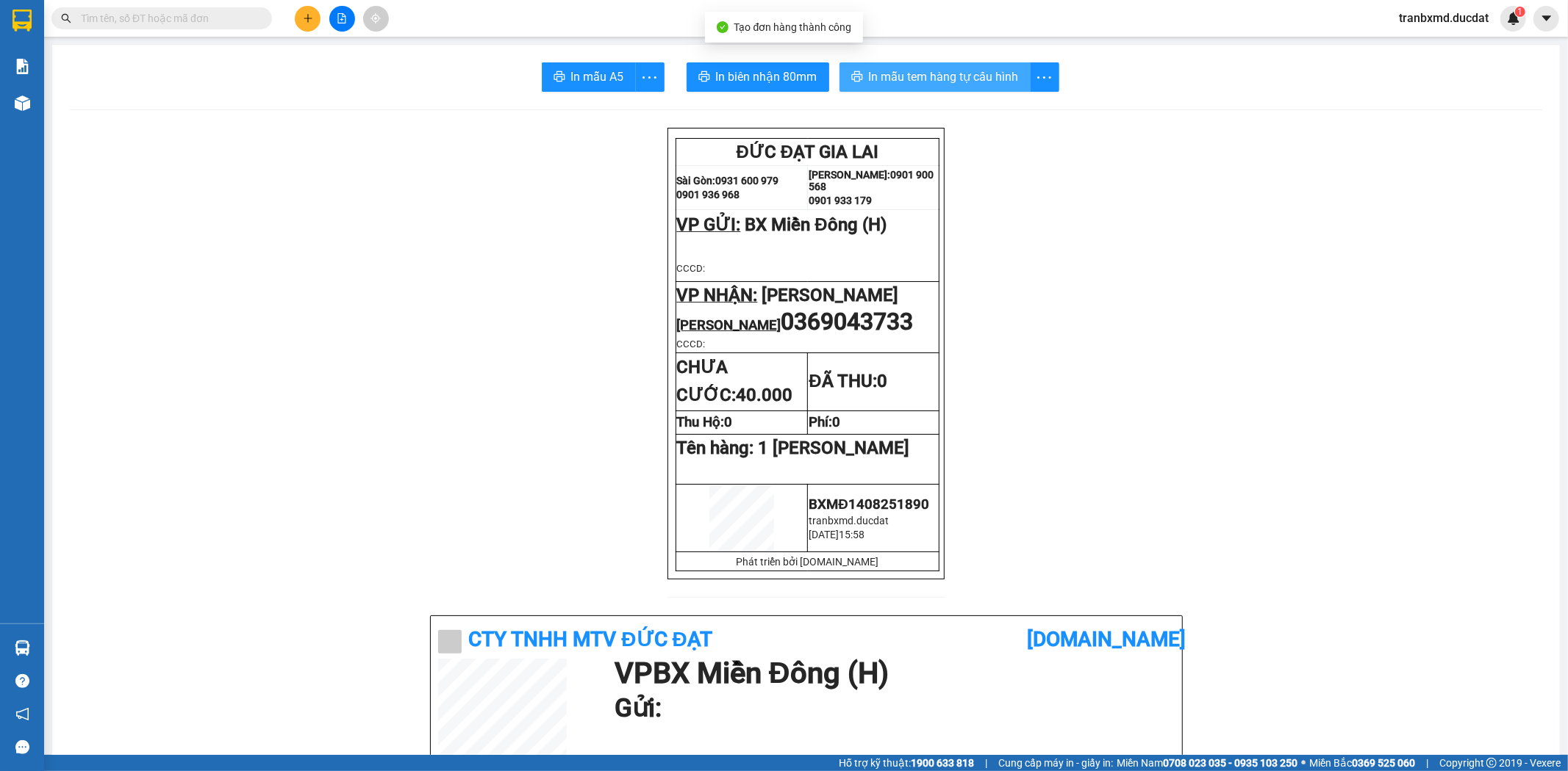
click at [996, 80] on span "In mẫu tem hàng tự cấu hình" at bounding box center [943, 77] width 150 height 18
click at [890, 76] on span "In mẫu tem hàng tự cấu hình" at bounding box center [943, 77] width 150 height 18
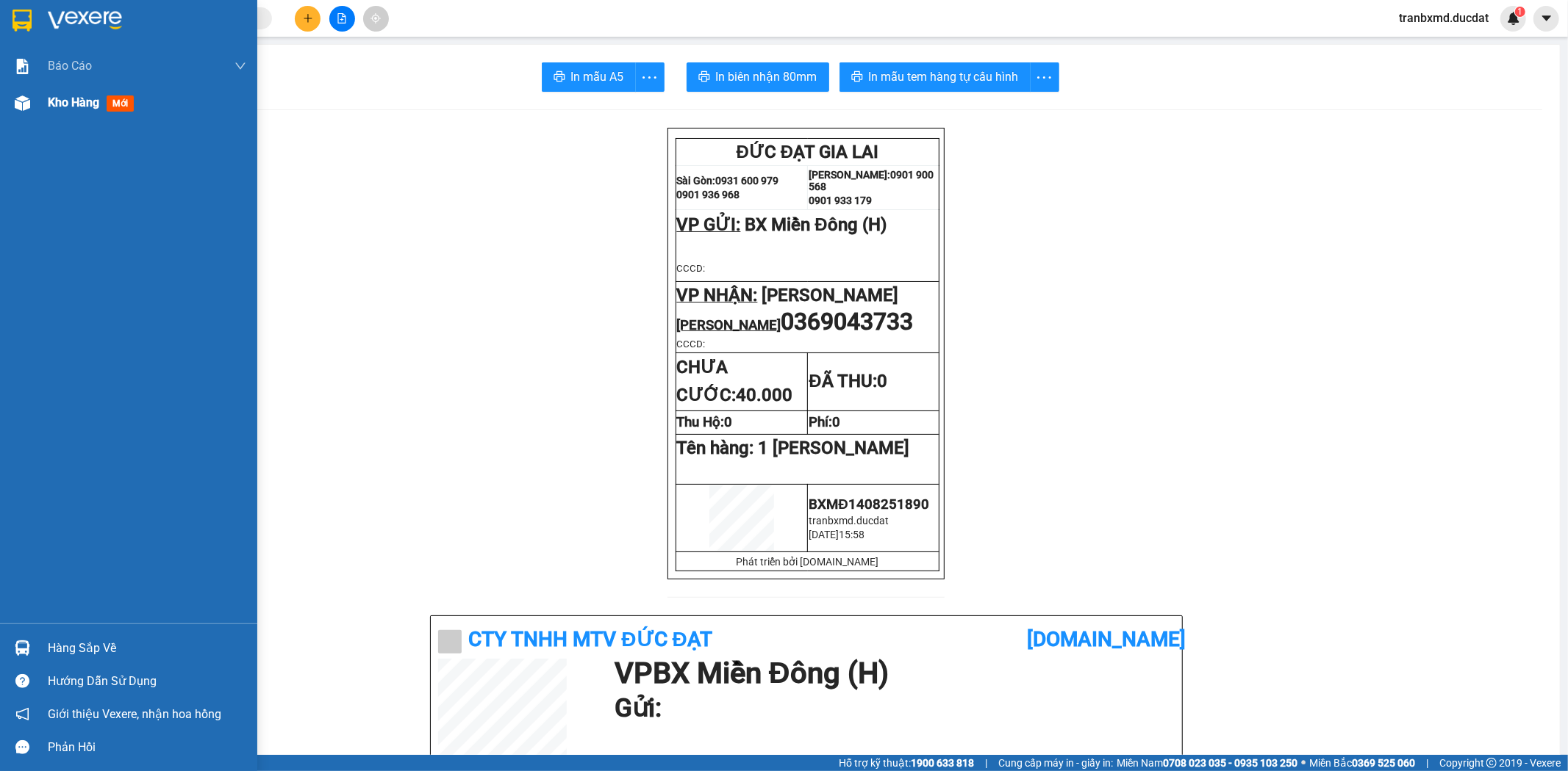
click at [80, 96] on span "Kho hàng" at bounding box center [73, 103] width 51 height 14
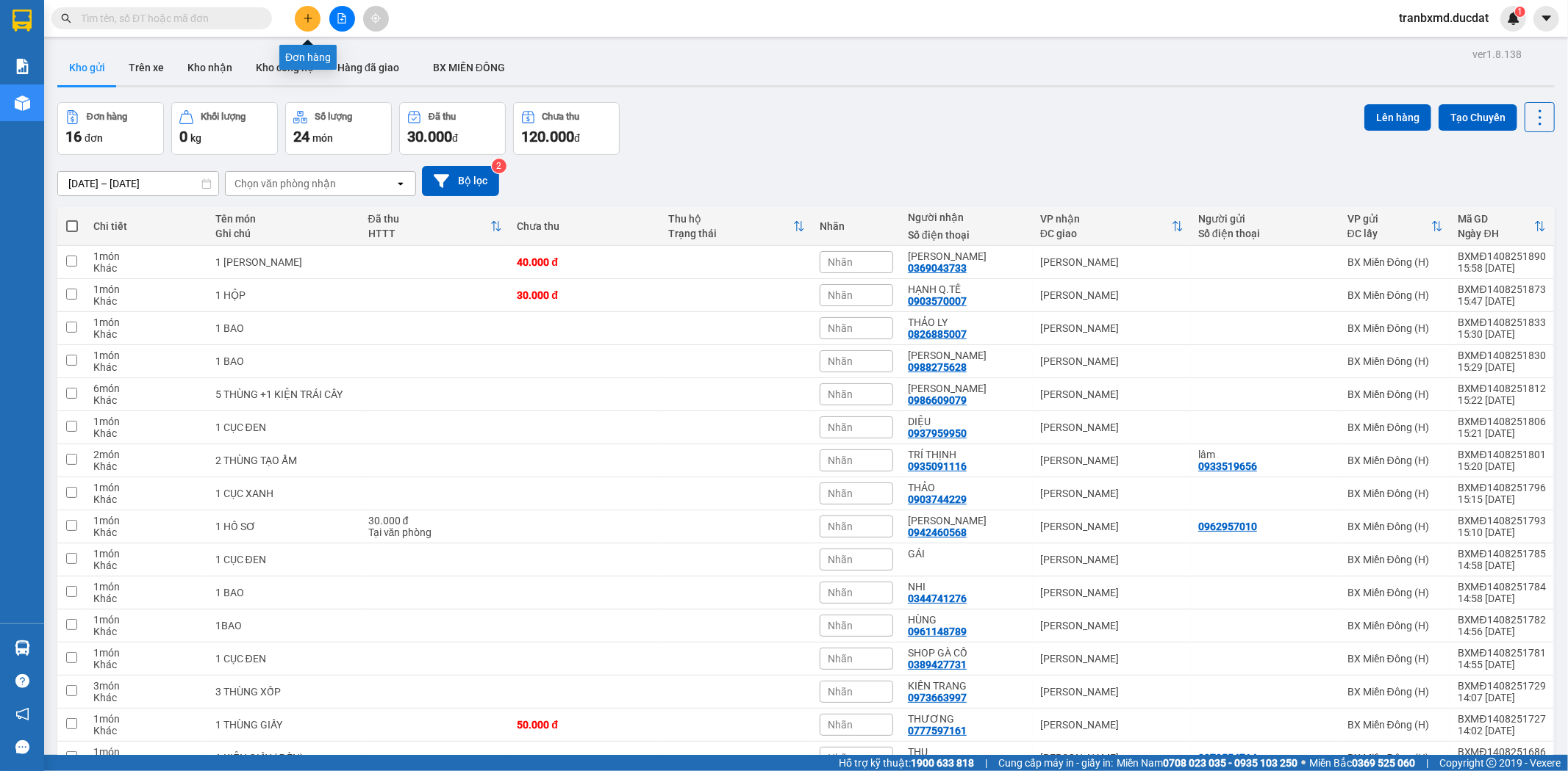
click at [309, 7] on button at bounding box center [307, 18] width 26 height 26
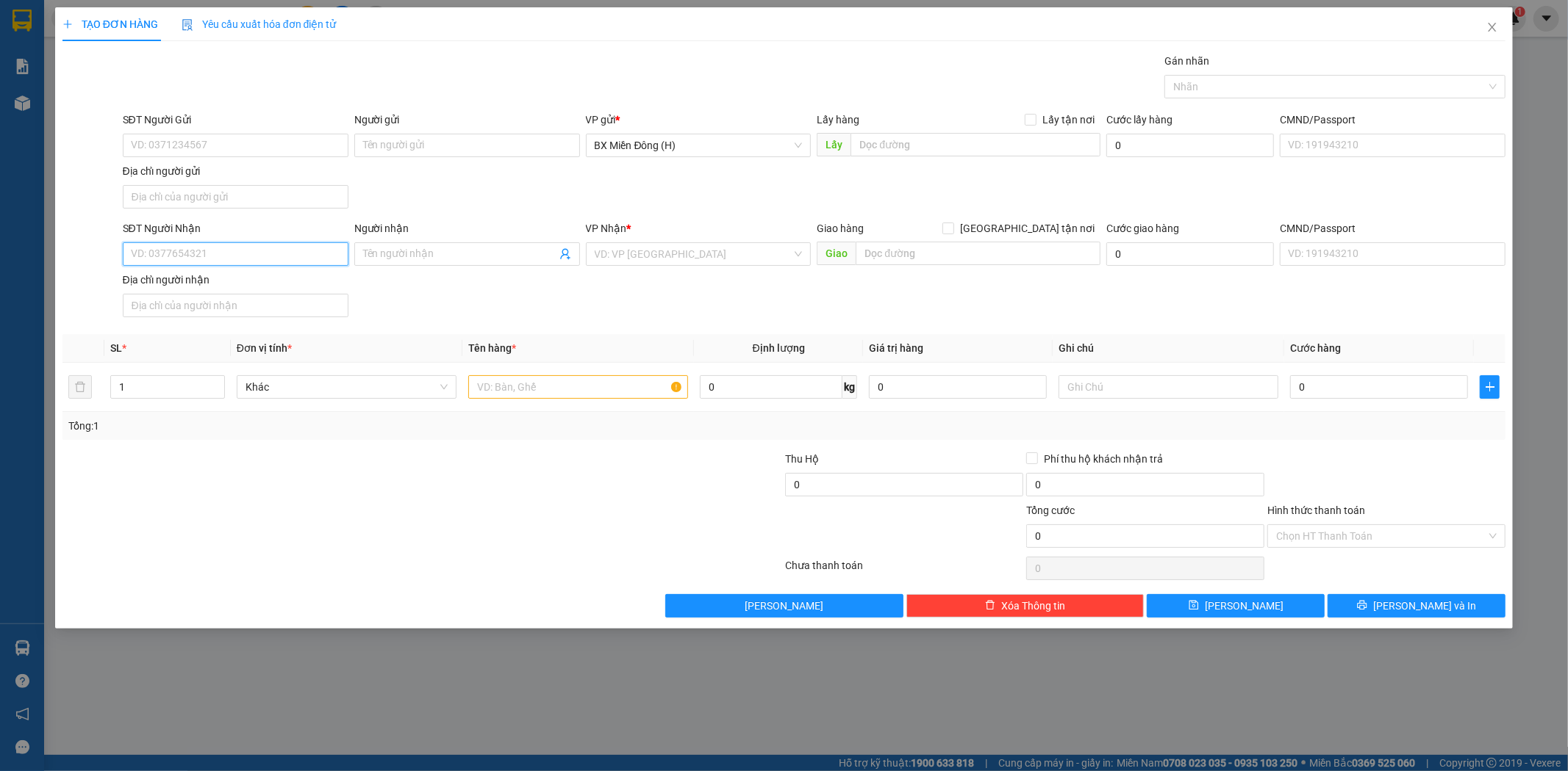
click at [295, 249] on input "SĐT Người Nhận" at bounding box center [235, 254] width 226 height 24
click at [509, 251] on input "Người nhận" at bounding box center [460, 254] width 193 height 16
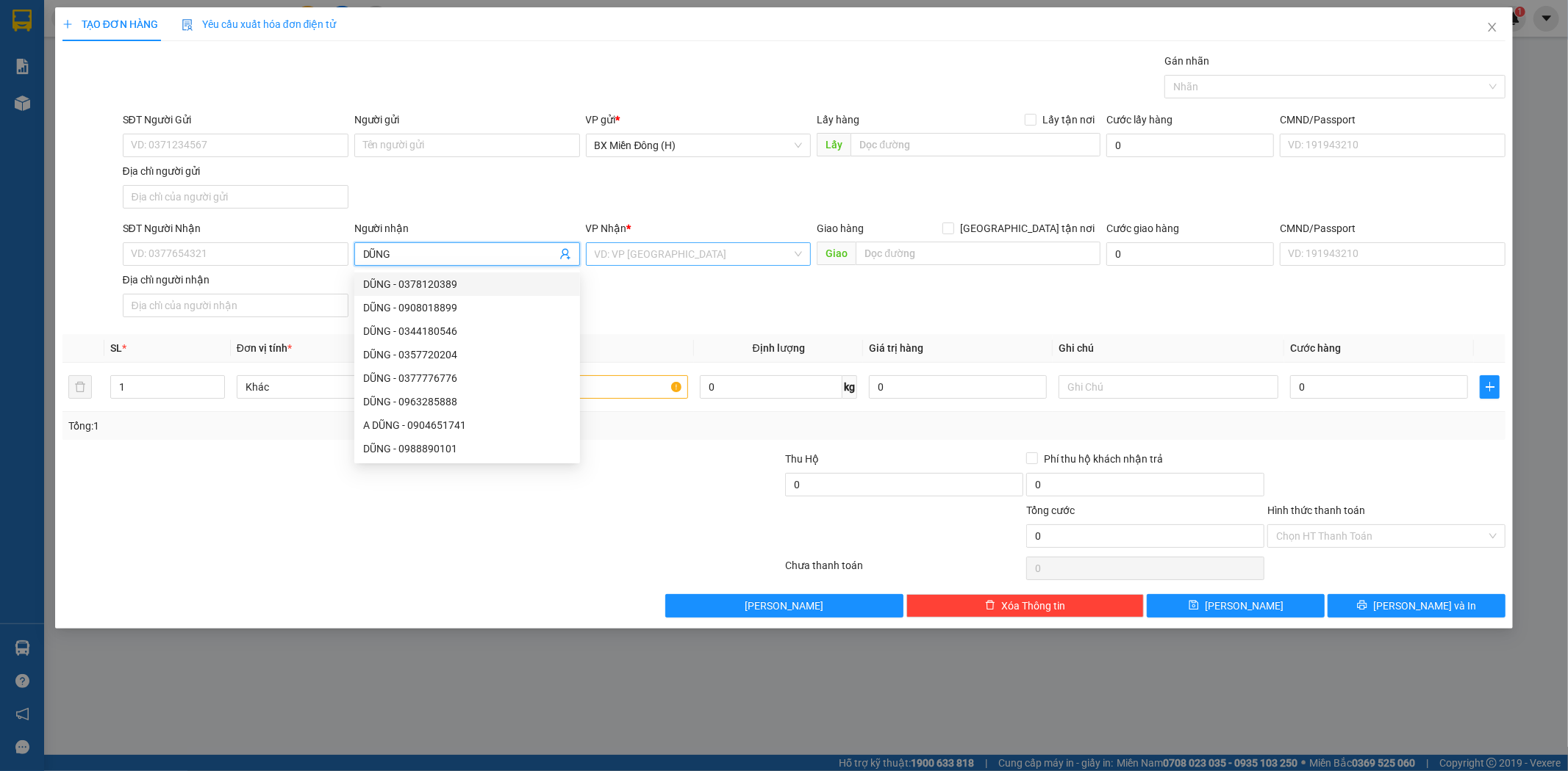
type input "DŨNG"
click at [687, 257] on input "search" at bounding box center [693, 254] width 197 height 22
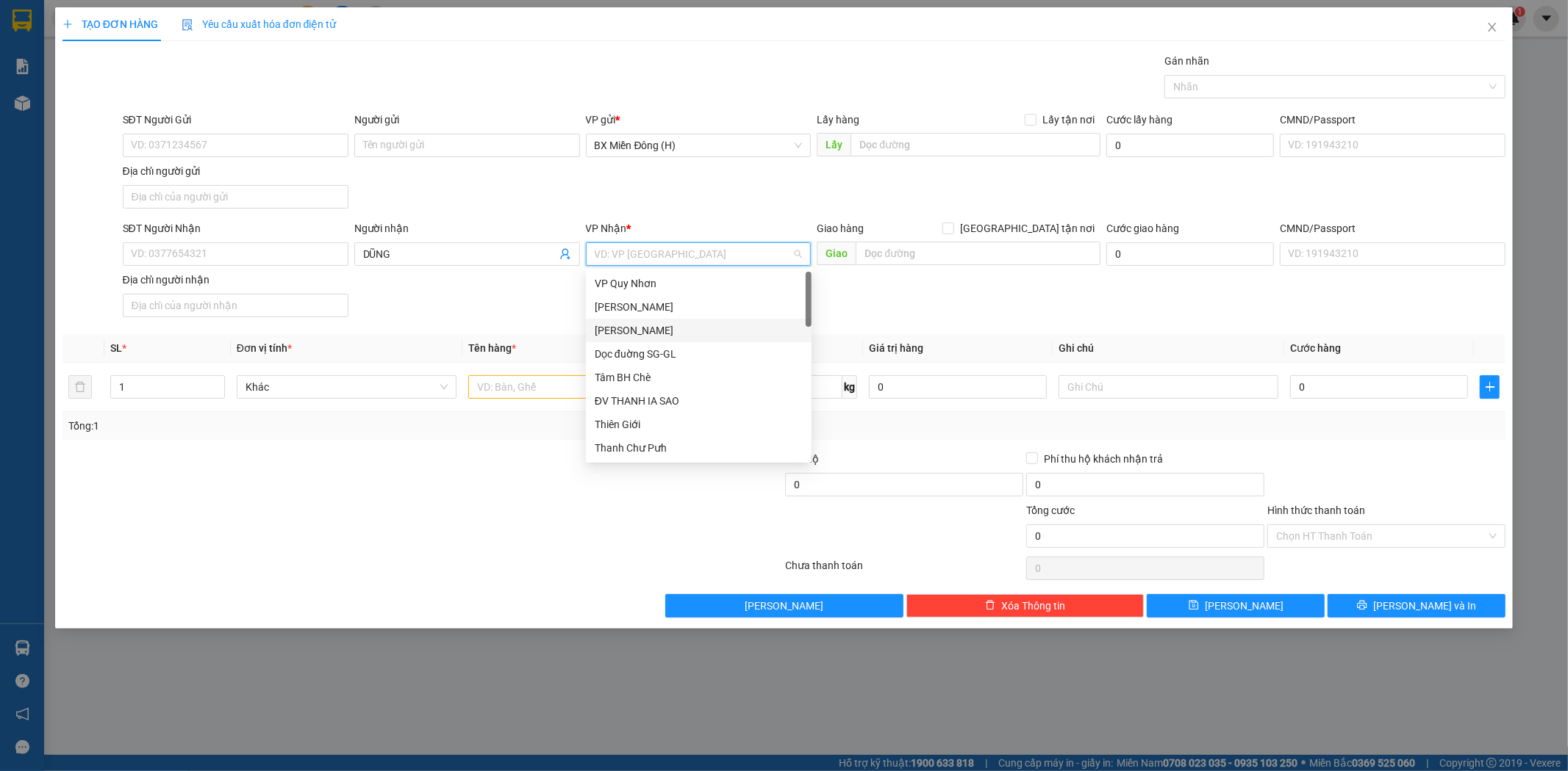
click at [667, 324] on div "[PERSON_NAME]" at bounding box center [698, 331] width 208 height 16
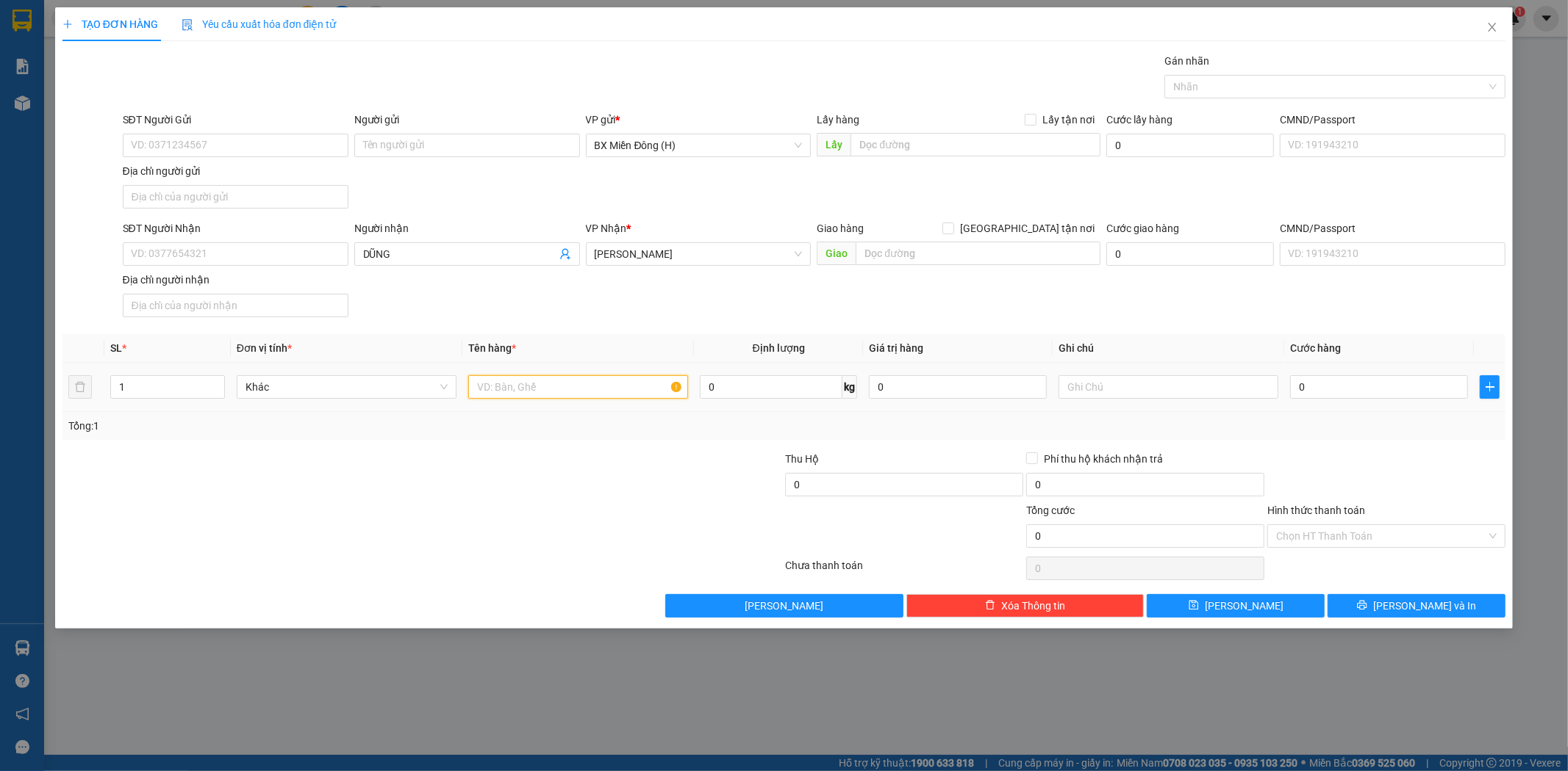
click at [555, 384] on input "text" at bounding box center [578, 387] width 219 height 24
type input "1 KIỆN"
click at [1420, 605] on span "[PERSON_NAME] và In" at bounding box center [1424, 606] width 103 height 16
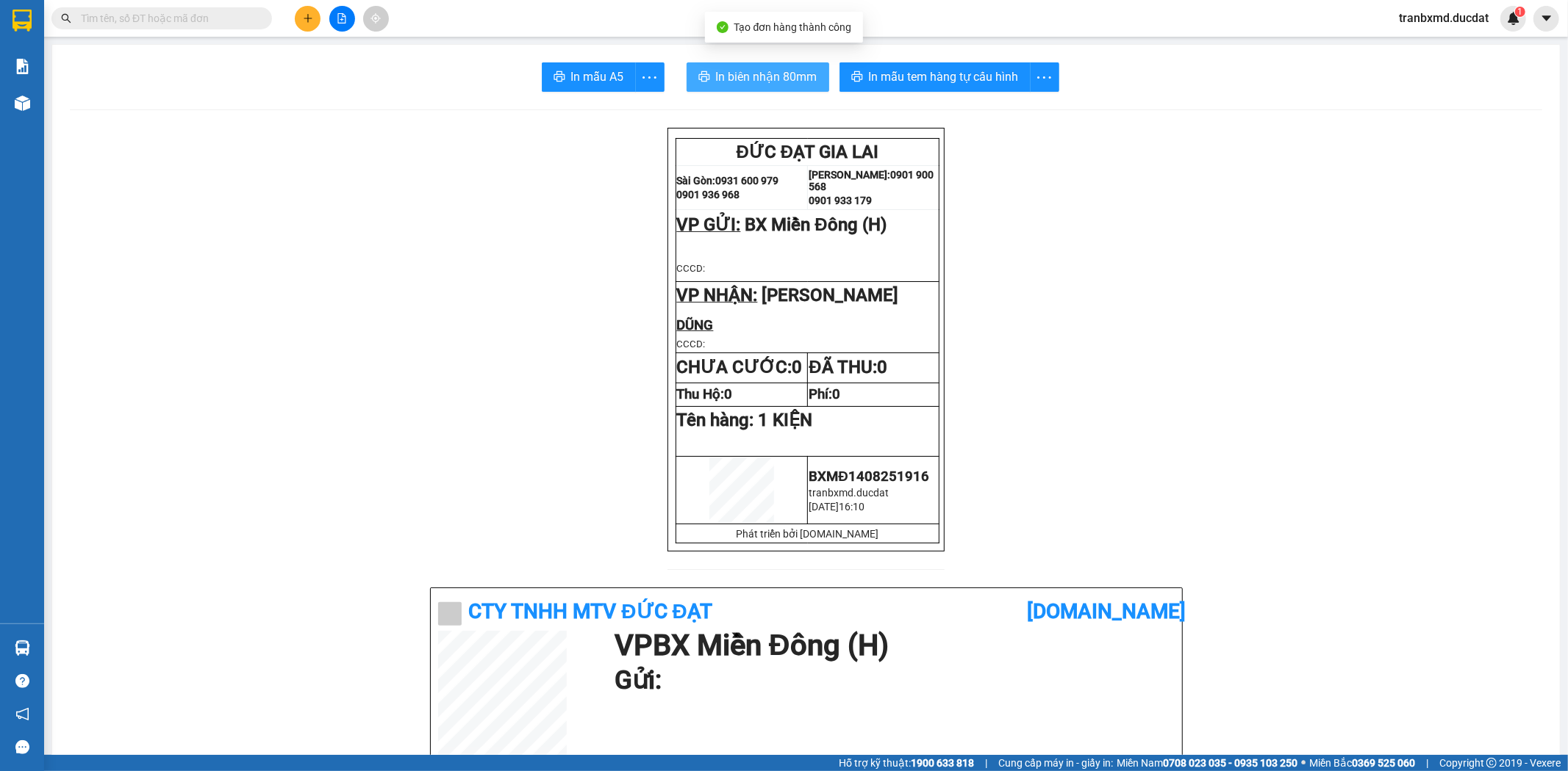
click at [758, 67] on button "In biên nhận 80mm" at bounding box center [757, 77] width 143 height 29
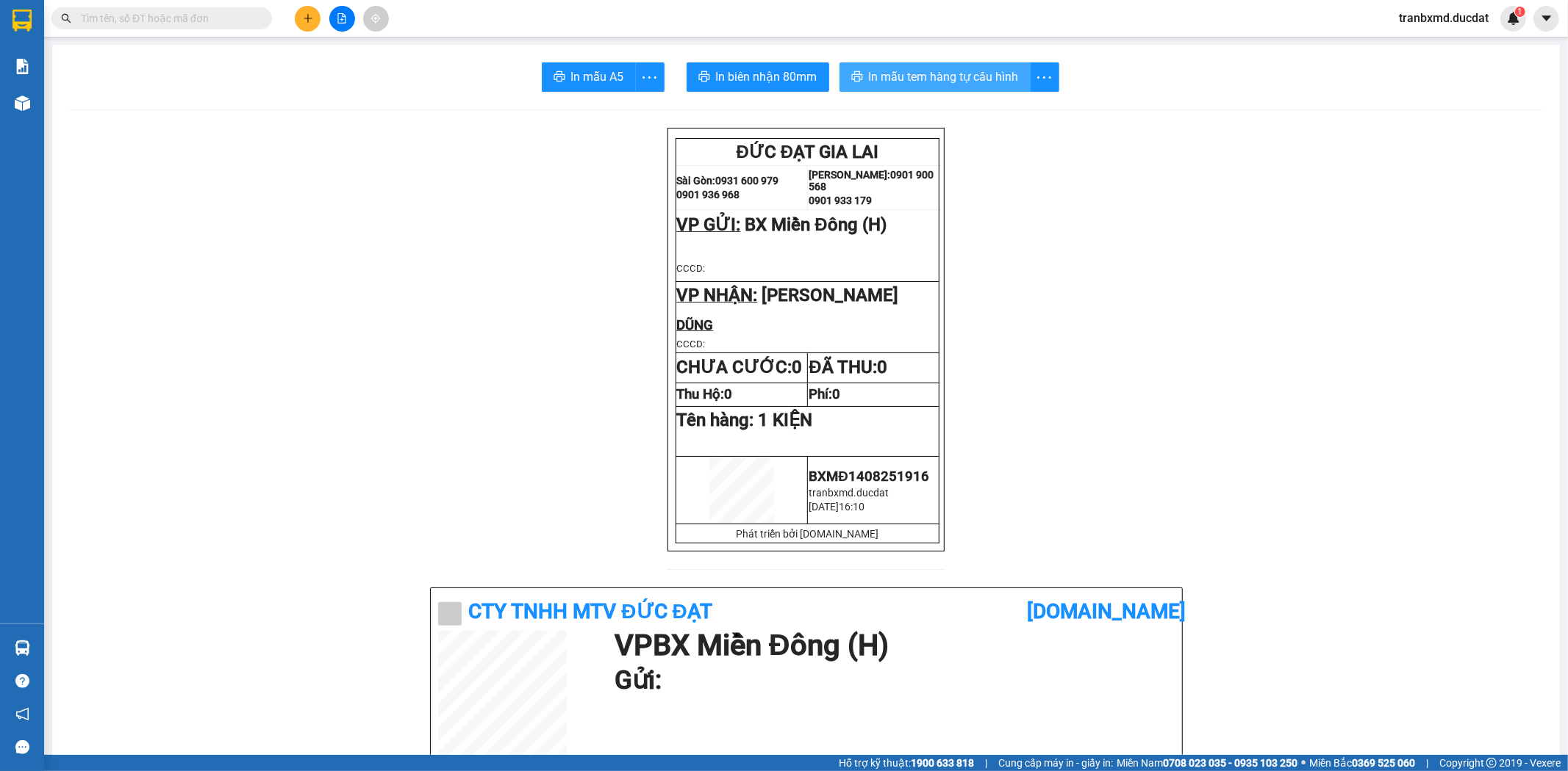
click at [989, 77] on span "In mẫu tem hàng tự cấu hình" at bounding box center [943, 77] width 150 height 18
click at [303, 23] on button at bounding box center [307, 18] width 26 height 26
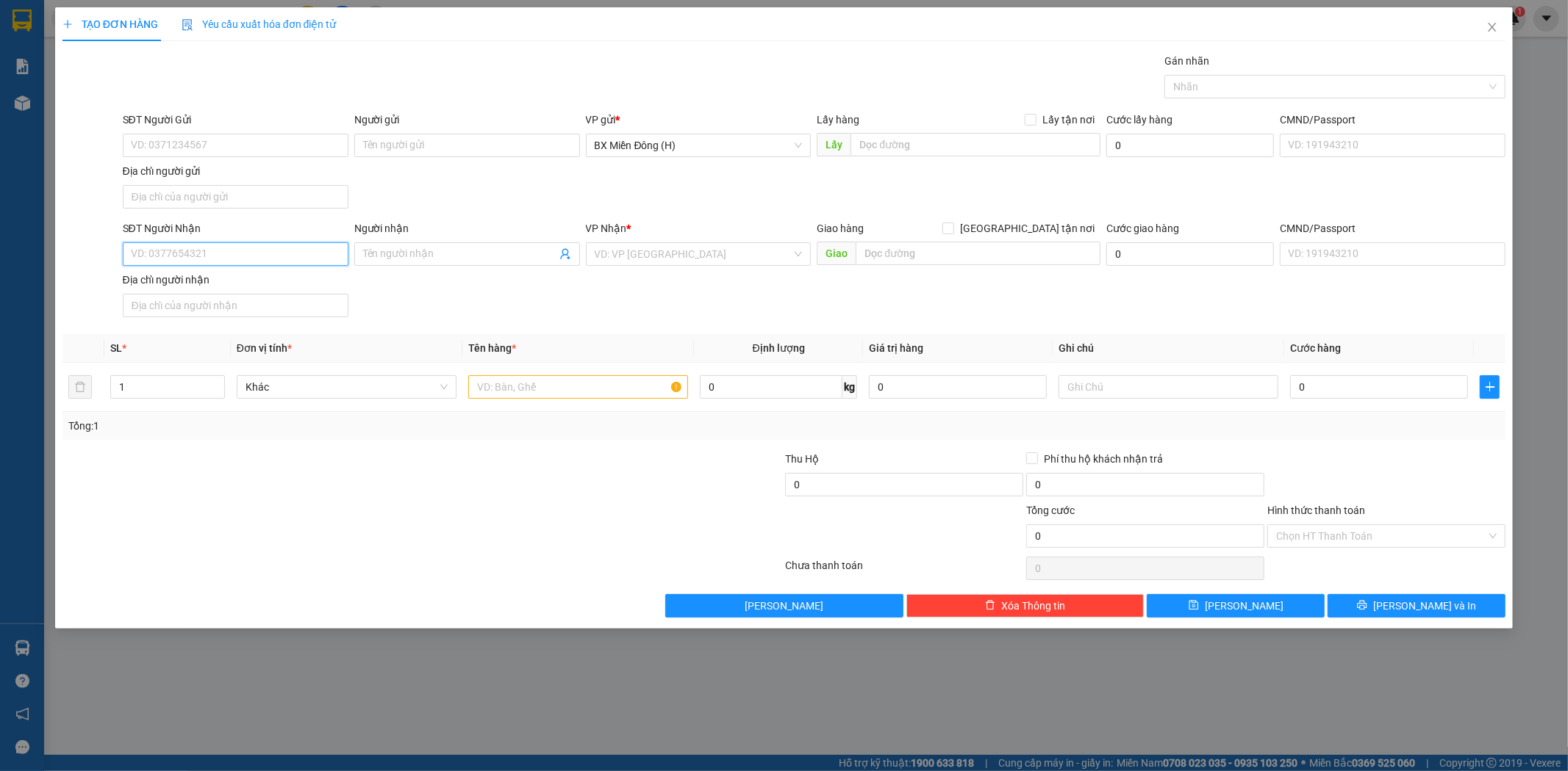
click at [249, 253] on input "SĐT Người Nhận" at bounding box center [235, 254] width 226 height 24
click at [213, 283] on div "0393871039 - DUYÊN KHOA" at bounding box center [235, 284] width 208 height 16
type input "0393871039"
type input "DUYÊN KHOA"
type input "0393871039"
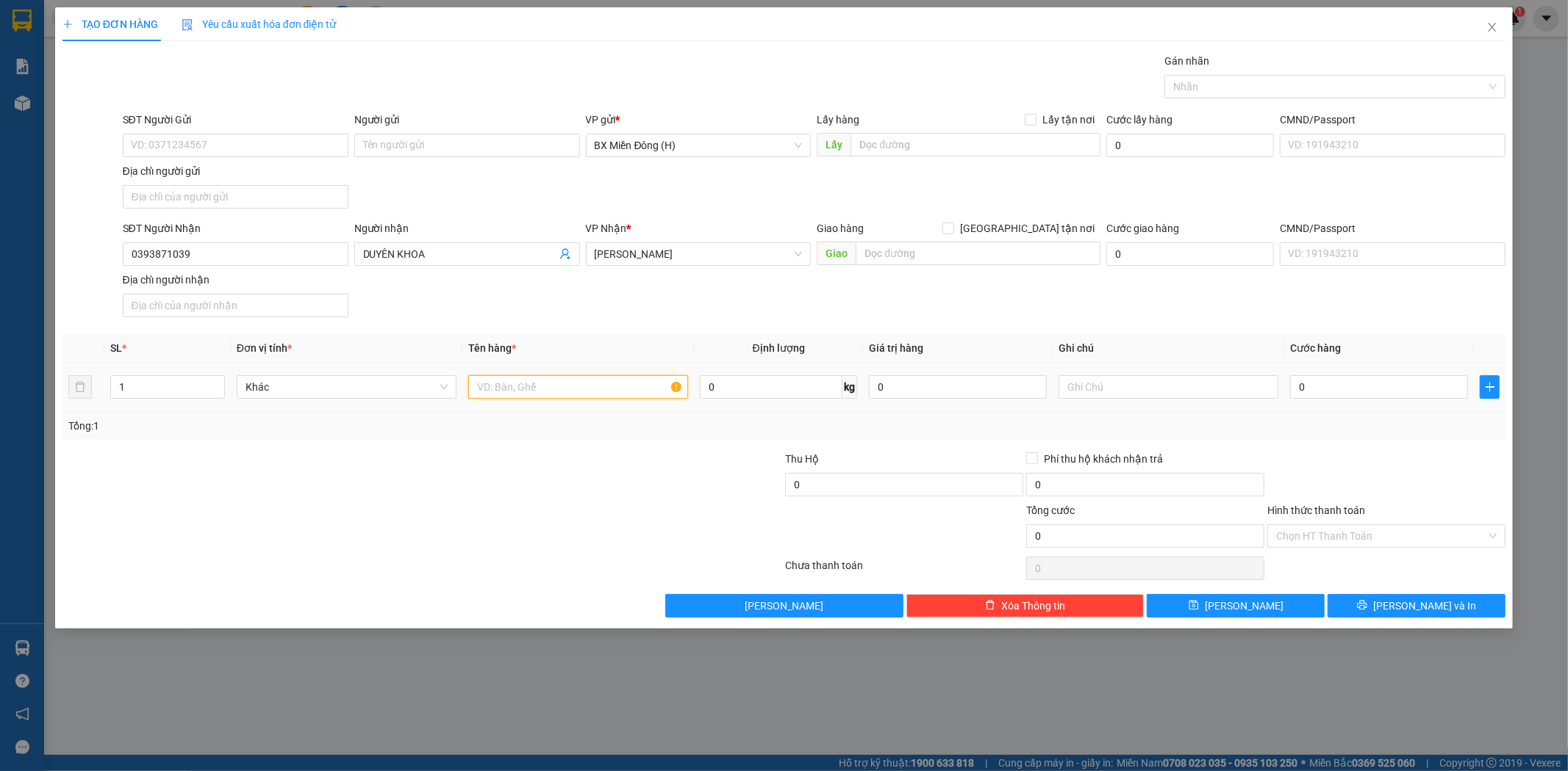
click at [564, 385] on input "text" at bounding box center [578, 387] width 219 height 24
type input "1 CỤC"
drag, startPoint x: 1409, startPoint y: 603, endPoint x: 1409, endPoint y: 589, distance: 14.0
click at [1411, 597] on button "[PERSON_NAME] và In" at bounding box center [1416, 606] width 178 height 24
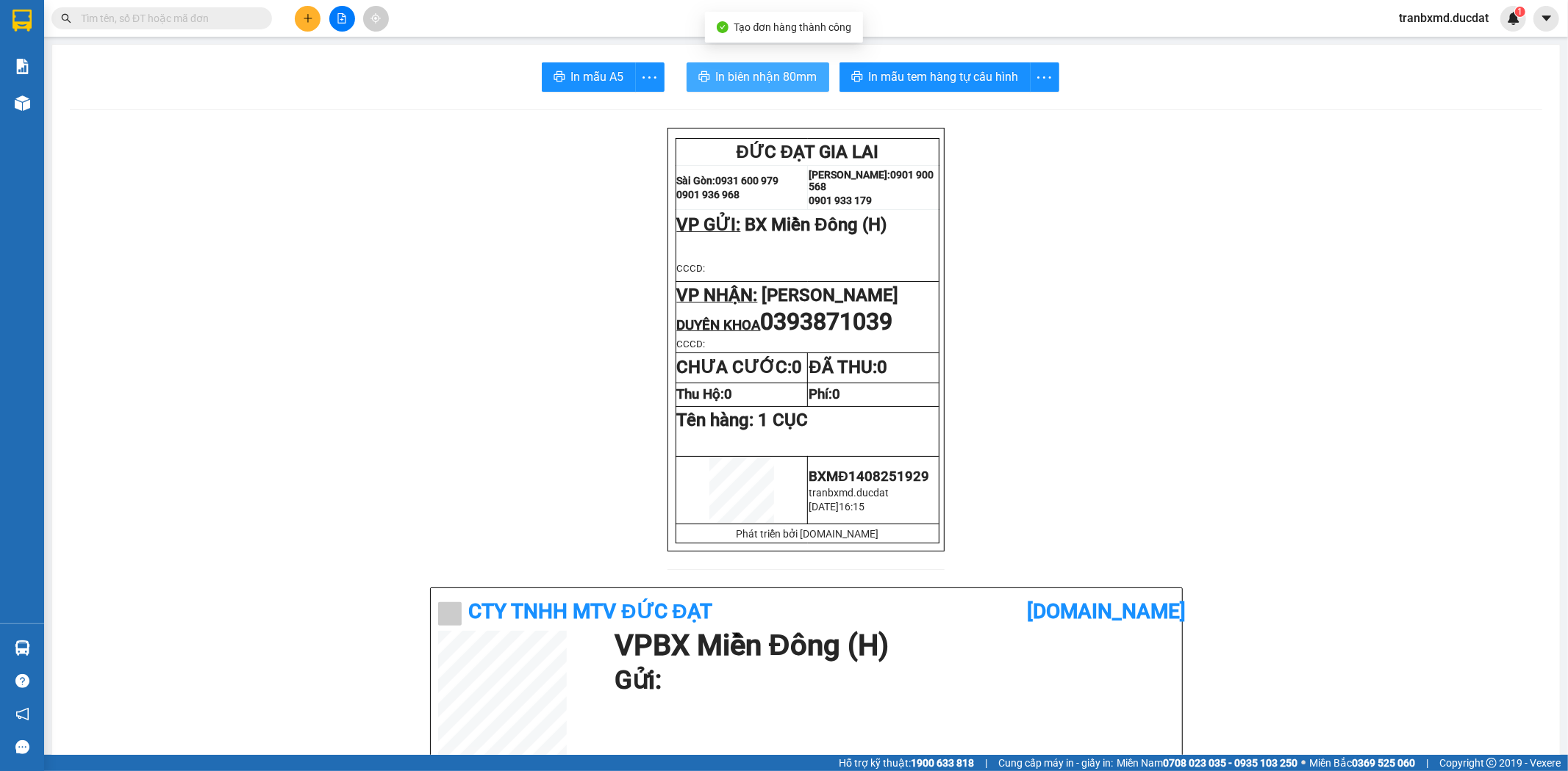
click at [760, 75] on span "In biên nhận 80mm" at bounding box center [767, 77] width 101 height 18
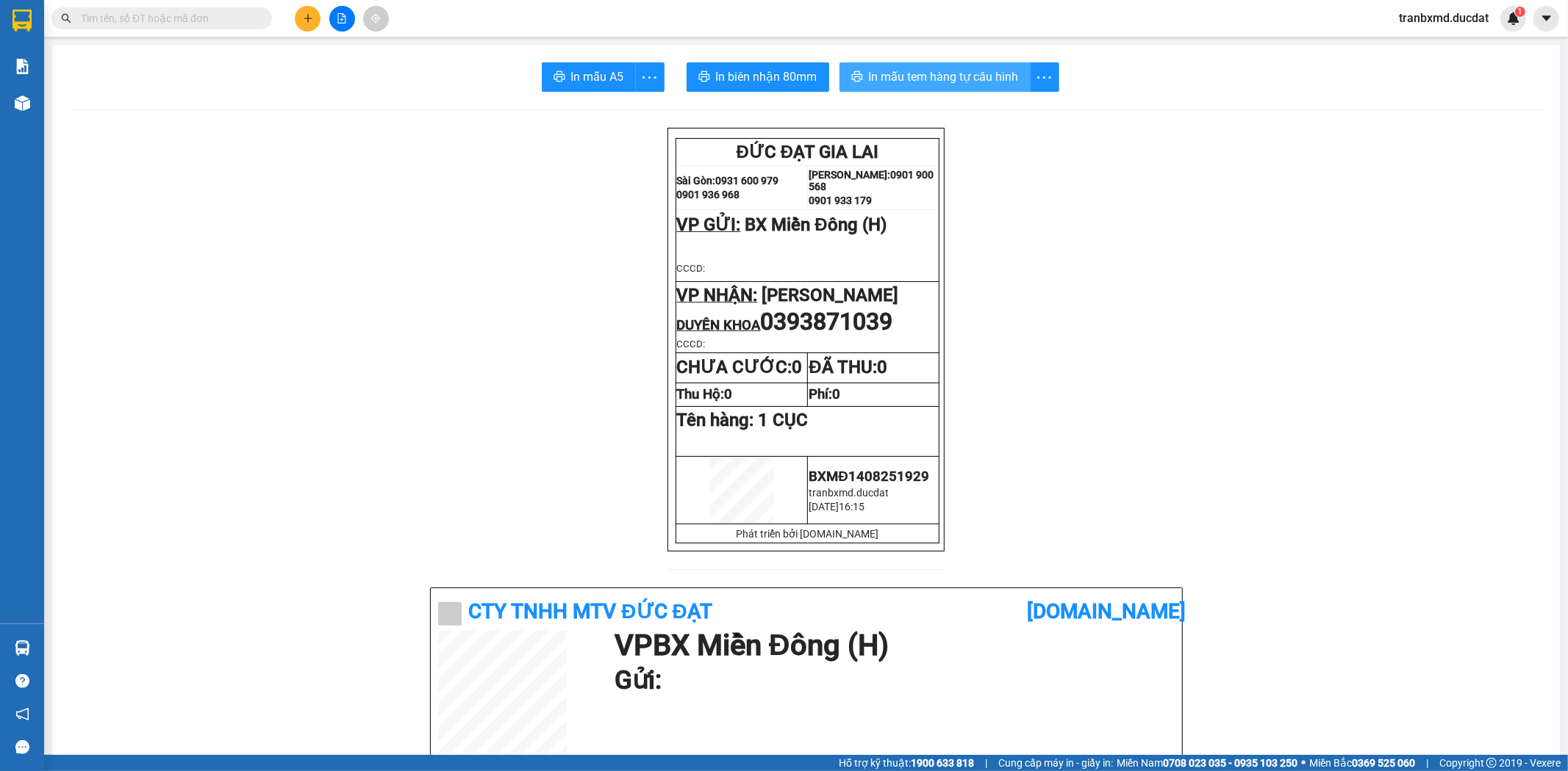
click at [972, 74] on span "In mẫu tem hàng tự cấu hình" at bounding box center [943, 77] width 150 height 18
click at [929, 80] on span "In mẫu tem hàng tự cấu hình" at bounding box center [943, 77] width 150 height 18
click at [306, 15] on icon "plus" at bounding box center [308, 18] width 10 height 10
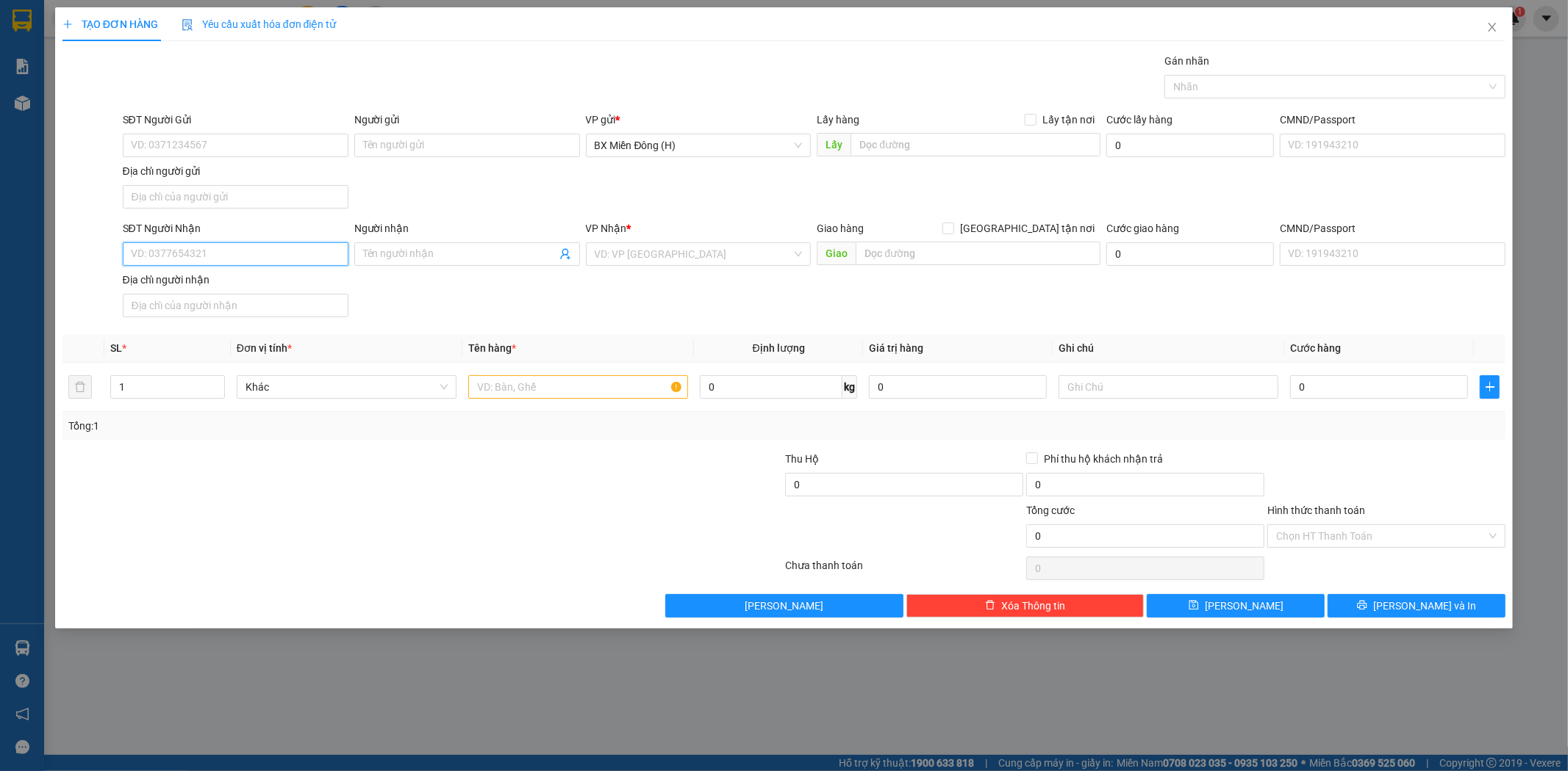
click at [289, 253] on input "SĐT Người Nhận" at bounding box center [235, 254] width 226 height 24
type input "0917696007"
click at [307, 294] on div "0917696007 - HƯƠNG CHỈ" at bounding box center [235, 284] width 226 height 24
type input "HƯƠNG CHỈ"
type input "0917696007"
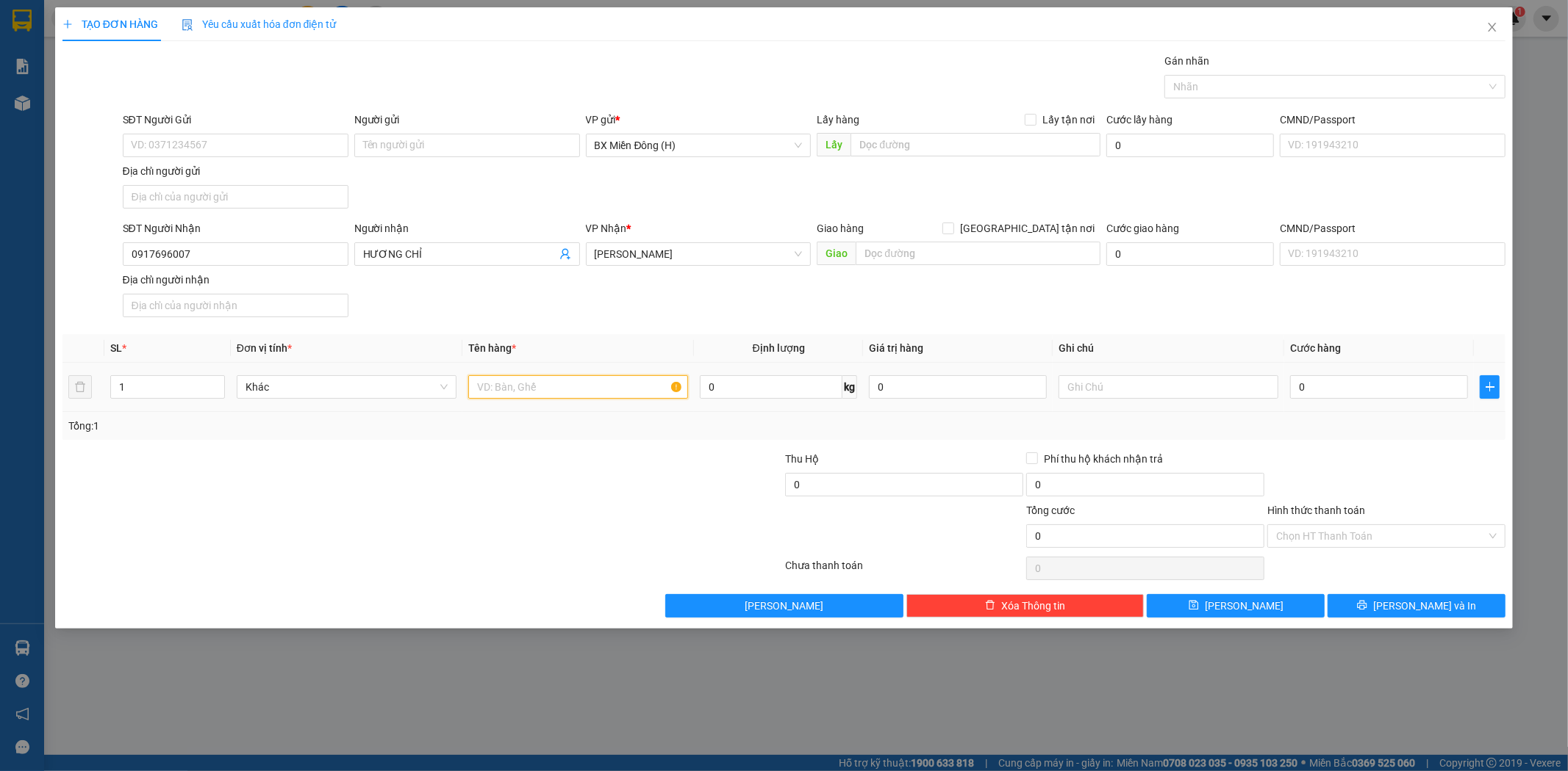
click at [546, 388] on input "text" at bounding box center [578, 387] width 219 height 24
type input "1 CỤC ĐEN"
click at [1327, 387] on input "0" at bounding box center [1379, 387] width 178 height 24
click at [1398, 605] on button "[PERSON_NAME] và In" at bounding box center [1416, 606] width 178 height 24
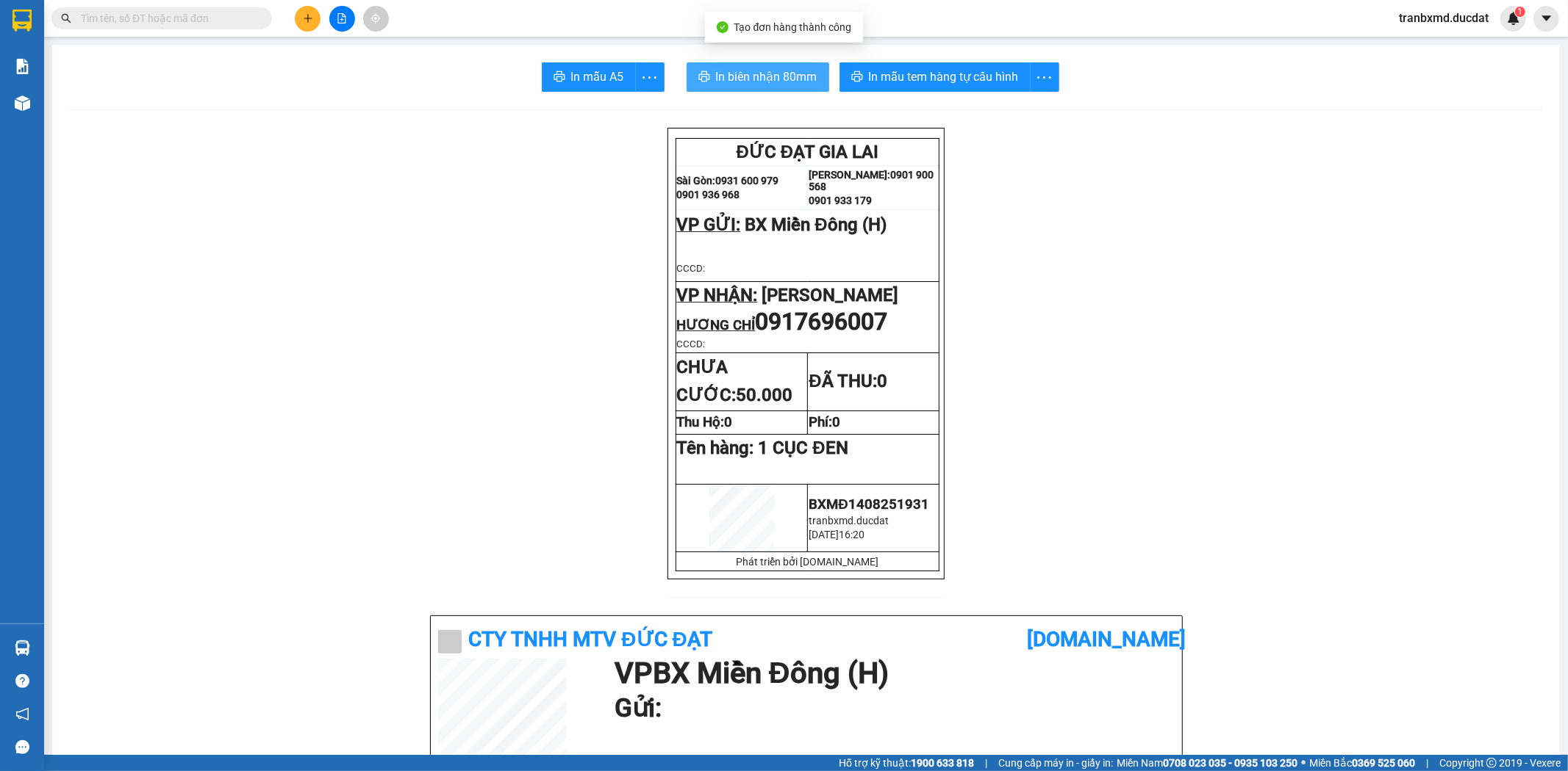
click at [775, 75] on span "In biên nhận 80mm" at bounding box center [767, 77] width 101 height 18
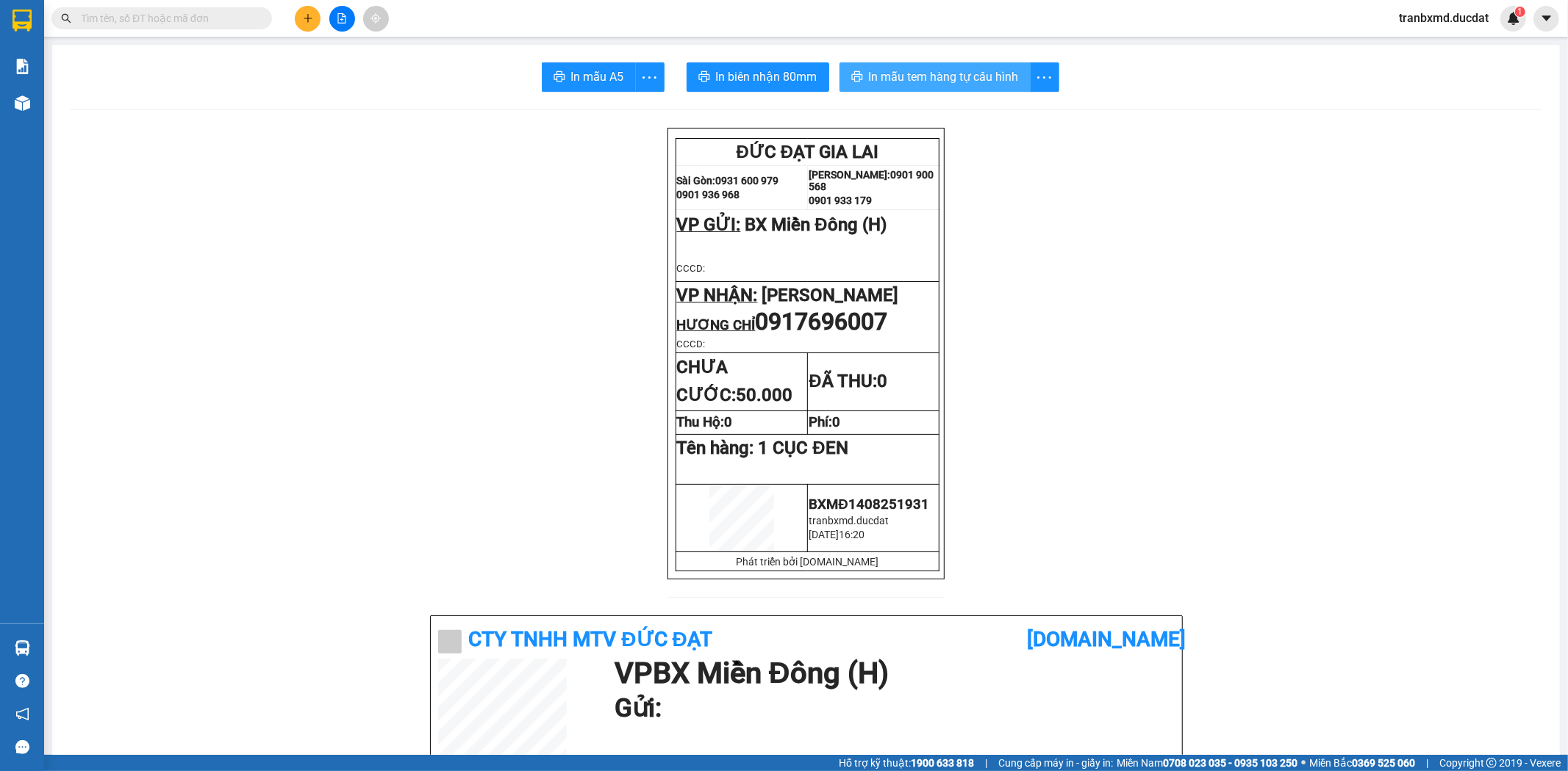
click at [988, 91] on button "In mẫu tem hàng tự cấu hình" at bounding box center [935, 77] width 191 height 29
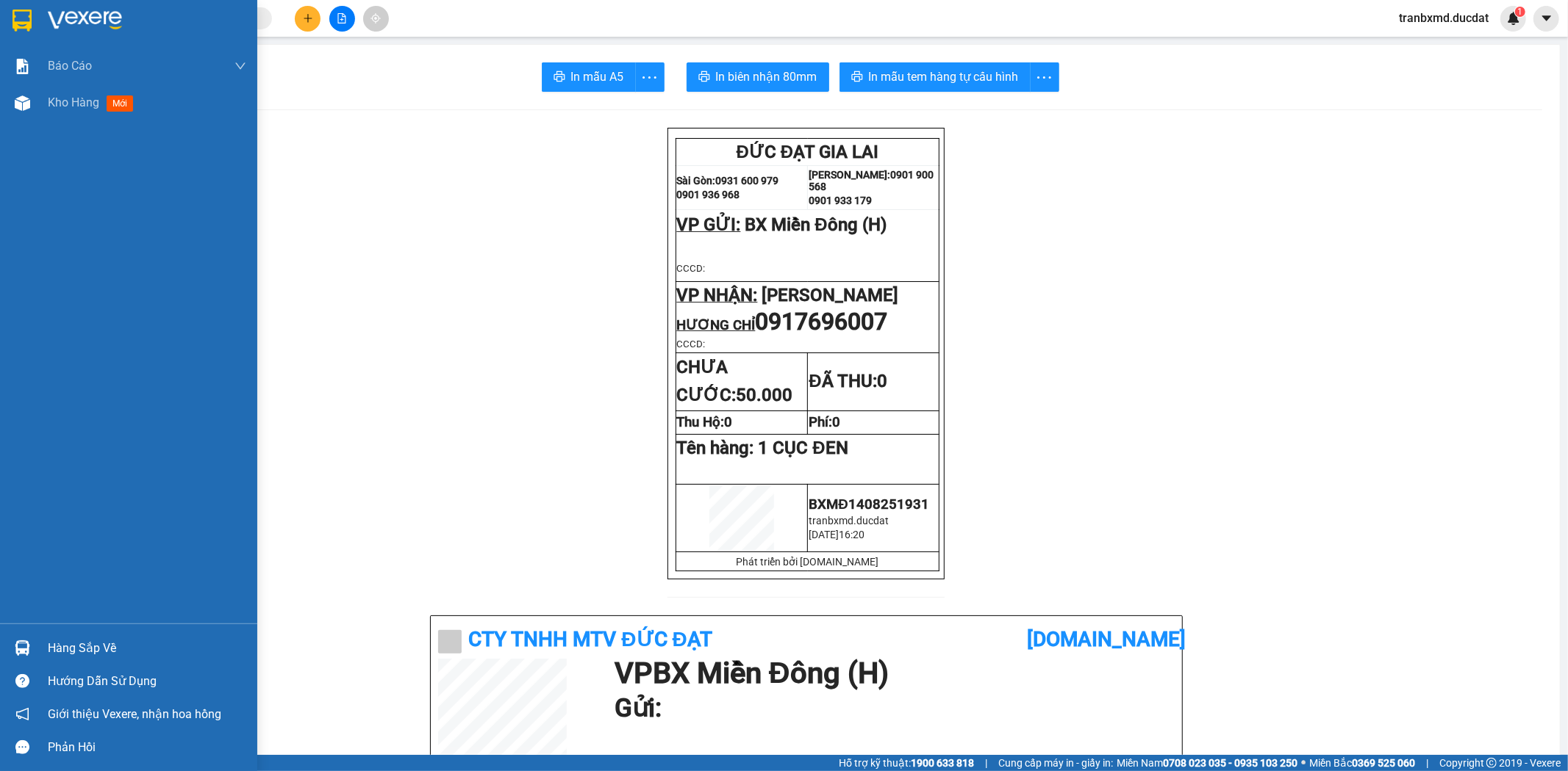
click at [0, 628] on div "Hàng sắp về Hướng dẫn sử dụng Giới thiệu Vexere, nhận hoa hồng Phản hồi" at bounding box center [129, 694] width 257 height 140
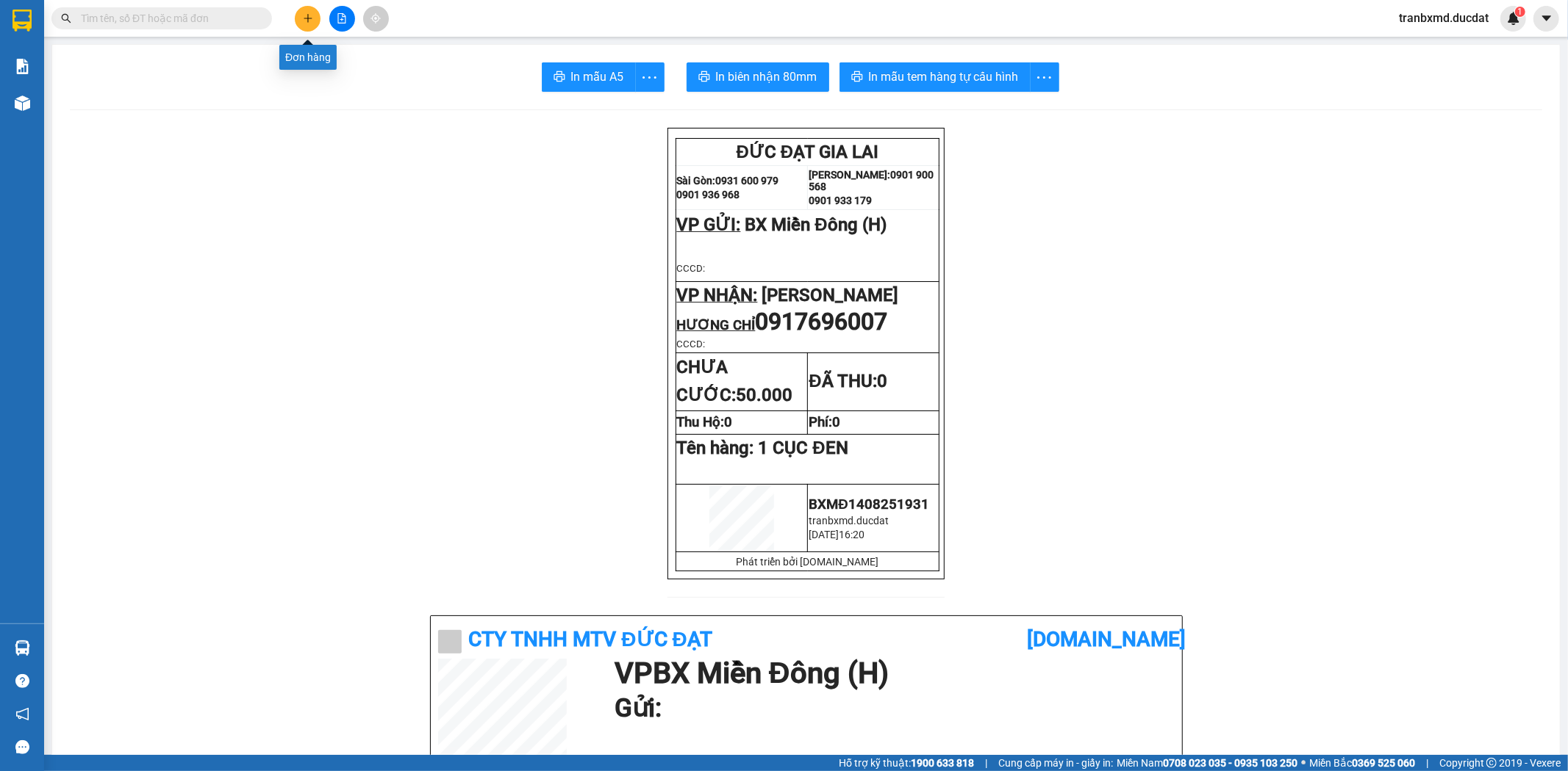
click at [309, 19] on icon "plus" at bounding box center [308, 18] width 10 height 10
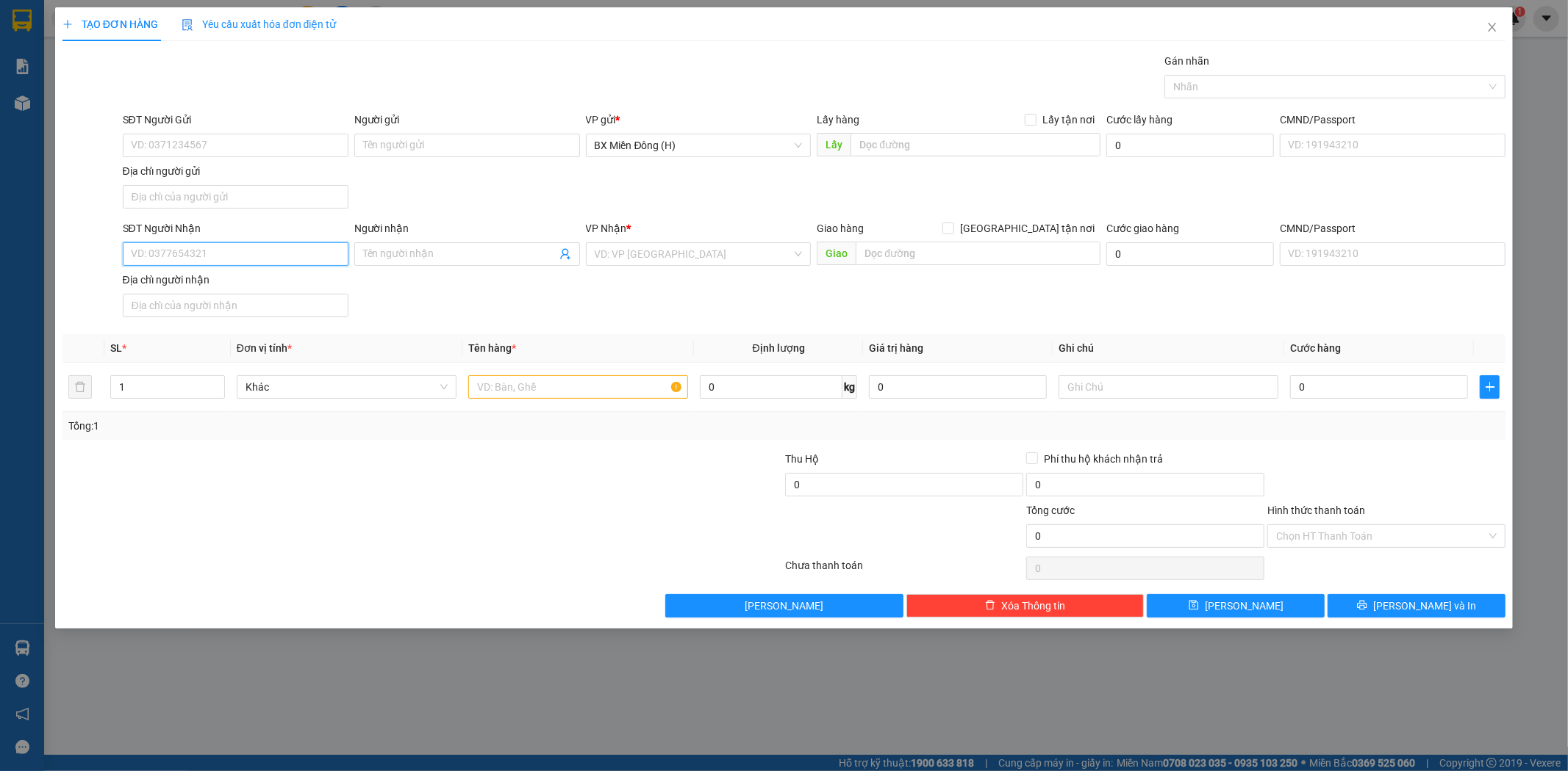
click at [261, 249] on input "SĐT Người Nhận" at bounding box center [235, 254] width 226 height 24
click at [188, 279] on div "0905091988 - BÍCH THẢO" at bounding box center [235, 284] width 208 height 16
type input "0905091988"
type input "BÍCH THẢO"
type input "0905091988"
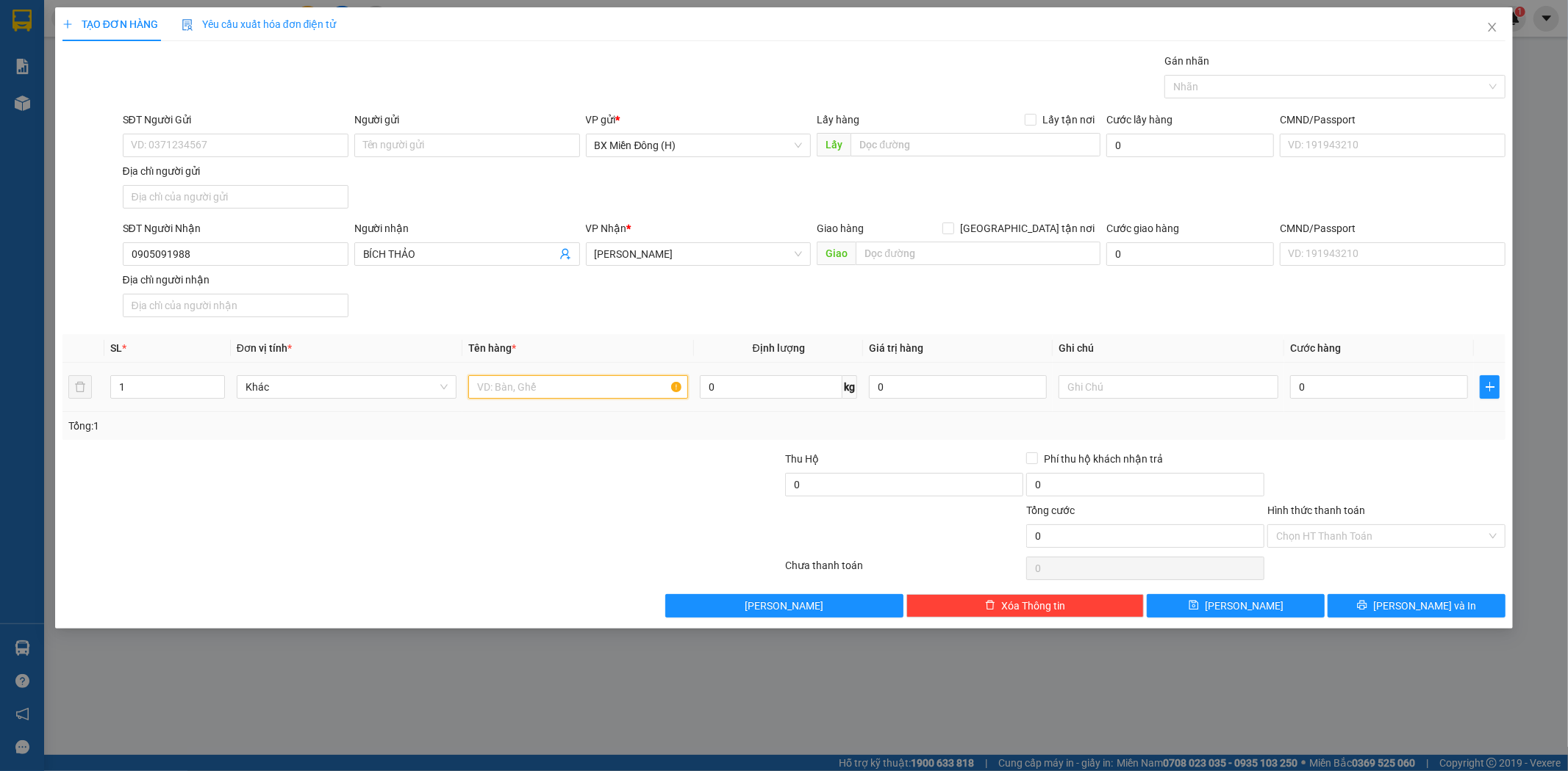
click at [575, 388] on input "text" at bounding box center [578, 387] width 219 height 24
type input "2"
type input "1 THÙNG +1 KIỆN TRÁI CÂY"
drag, startPoint x: 149, startPoint y: 336, endPoint x: 122, endPoint y: 399, distance: 68.5
click at [136, 380] on div "Transit Pickup Surcharge Ids Transit Deliver Surcharge Ids Transit Deliver Surc…" at bounding box center [784, 335] width 1443 height 565
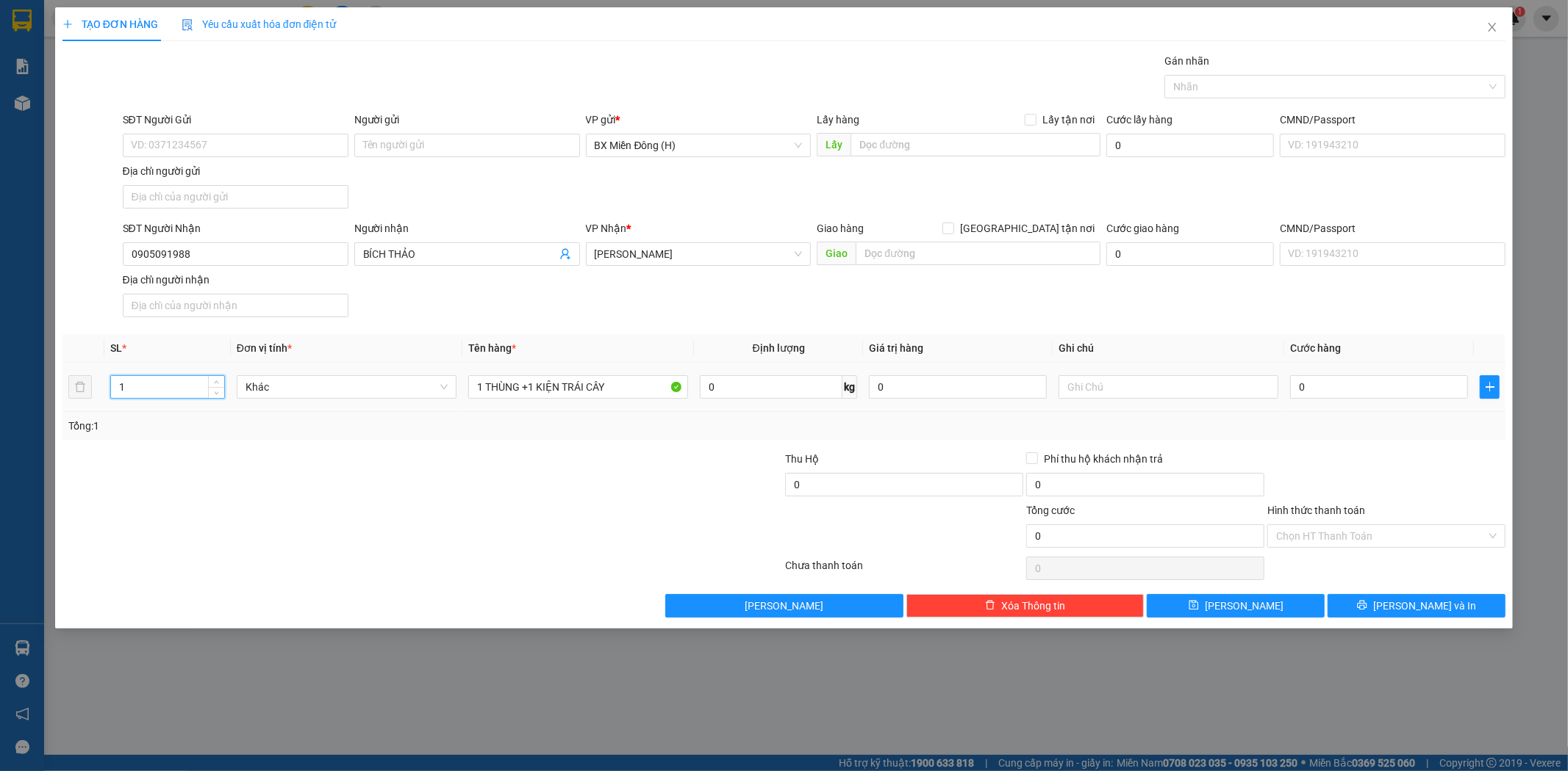
click at [144, 393] on input "1" at bounding box center [167, 387] width 113 height 22
type input "2"
click at [1372, 602] on button "[PERSON_NAME] và In" at bounding box center [1416, 606] width 178 height 24
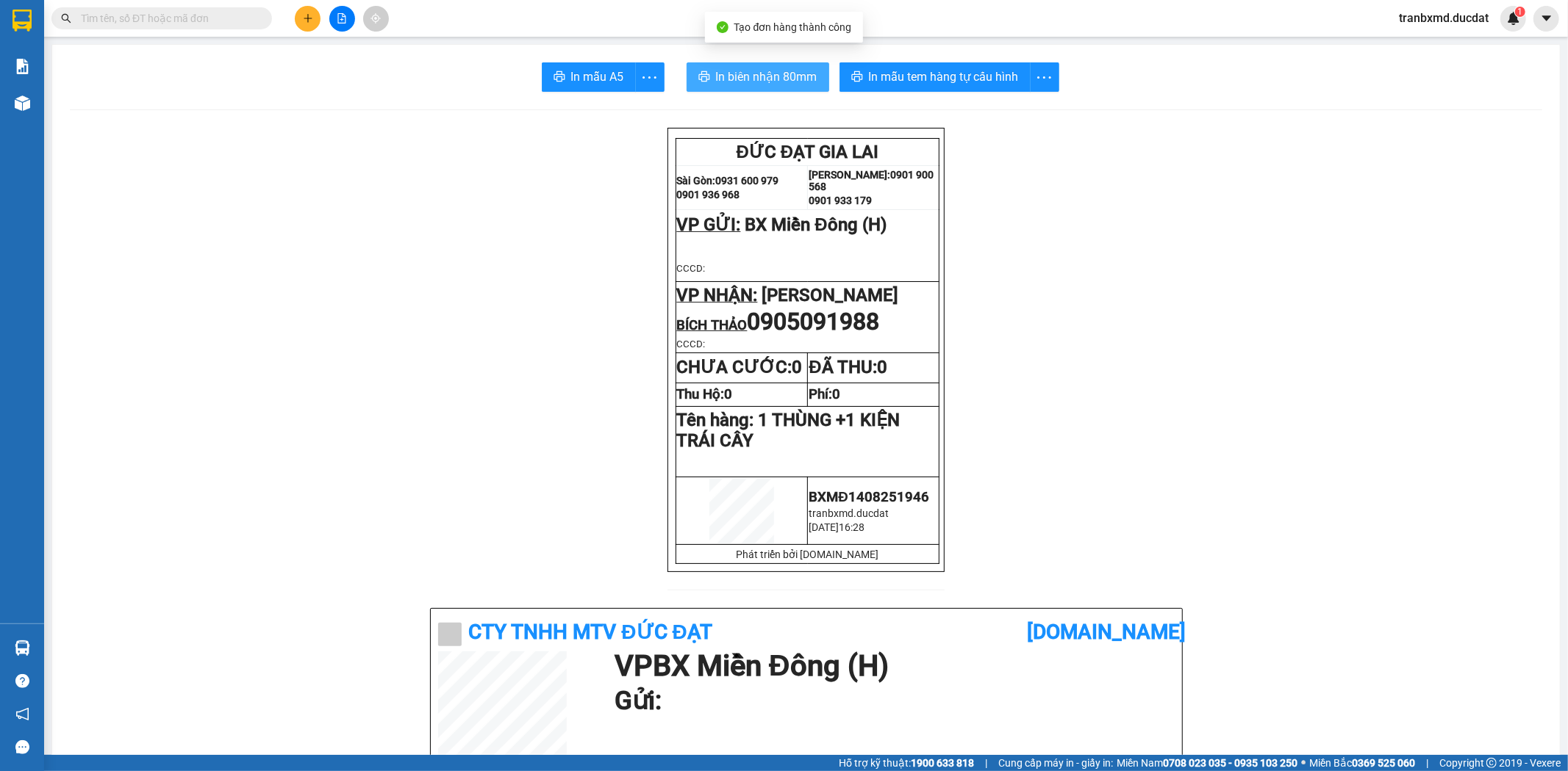
click at [728, 76] on span "In biên nhận 80mm" at bounding box center [767, 77] width 101 height 18
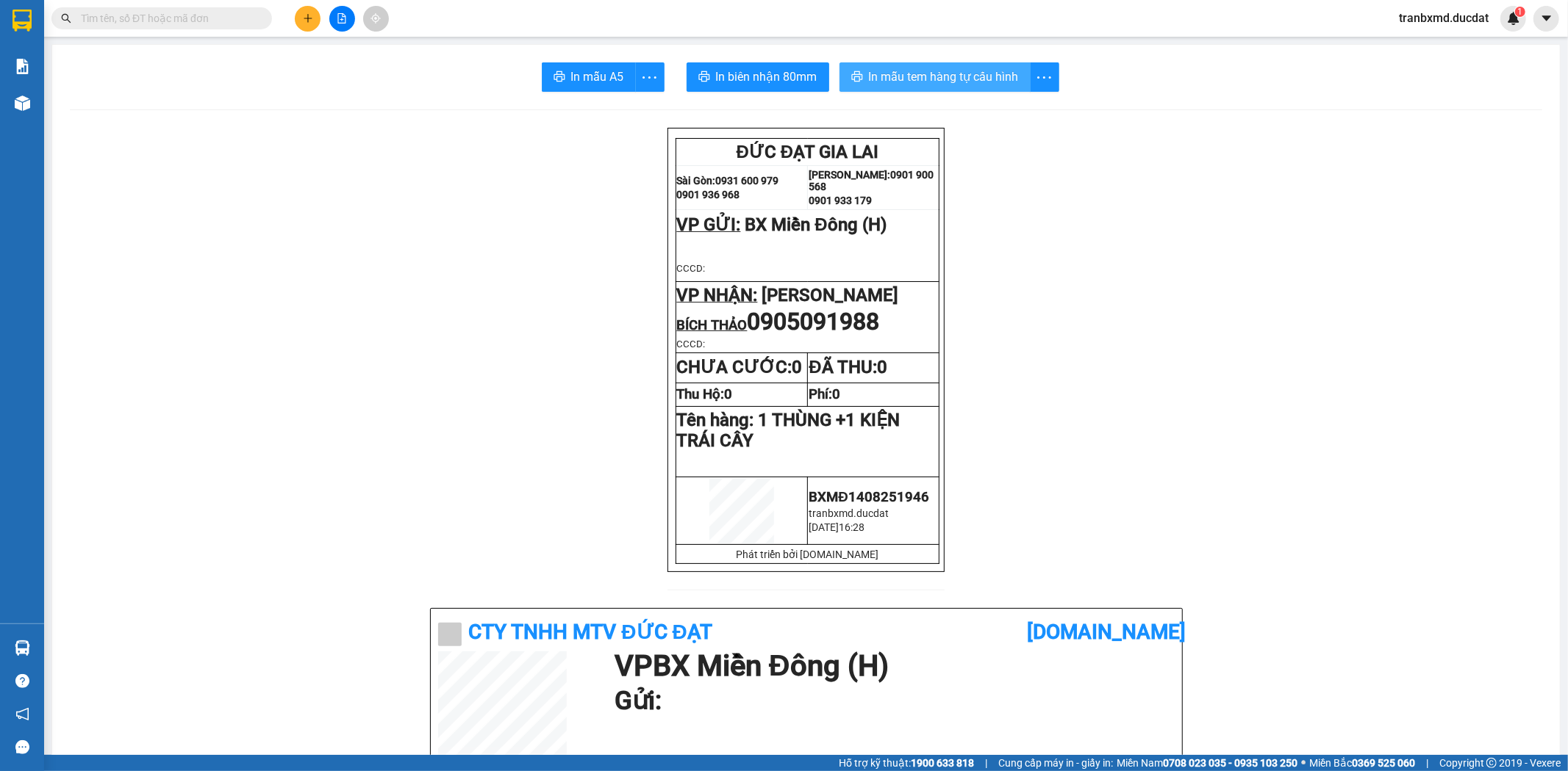
click at [983, 74] on span "In mẫu tem hàng tự cấu hình" at bounding box center [943, 77] width 150 height 18
click at [304, 16] on icon "plus" at bounding box center [308, 18] width 10 height 10
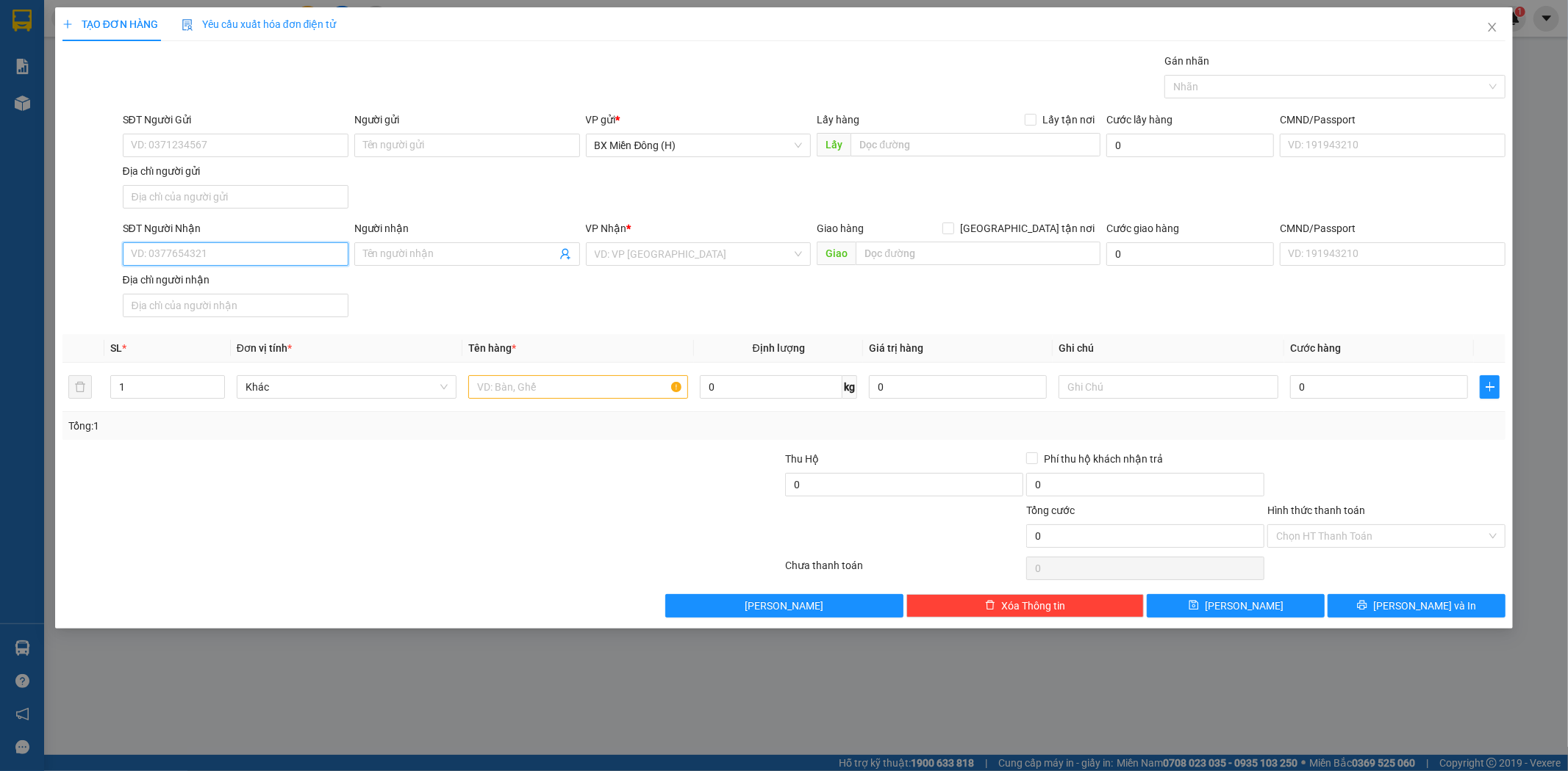
drag, startPoint x: 261, startPoint y: 246, endPoint x: 244, endPoint y: 262, distance: 23.3
click at [263, 257] on input "SĐT Người Nhận" at bounding box center [235, 254] width 226 height 24
type input "1"
click at [153, 246] on input "037780199" at bounding box center [235, 254] width 226 height 24
type input "0377780199"
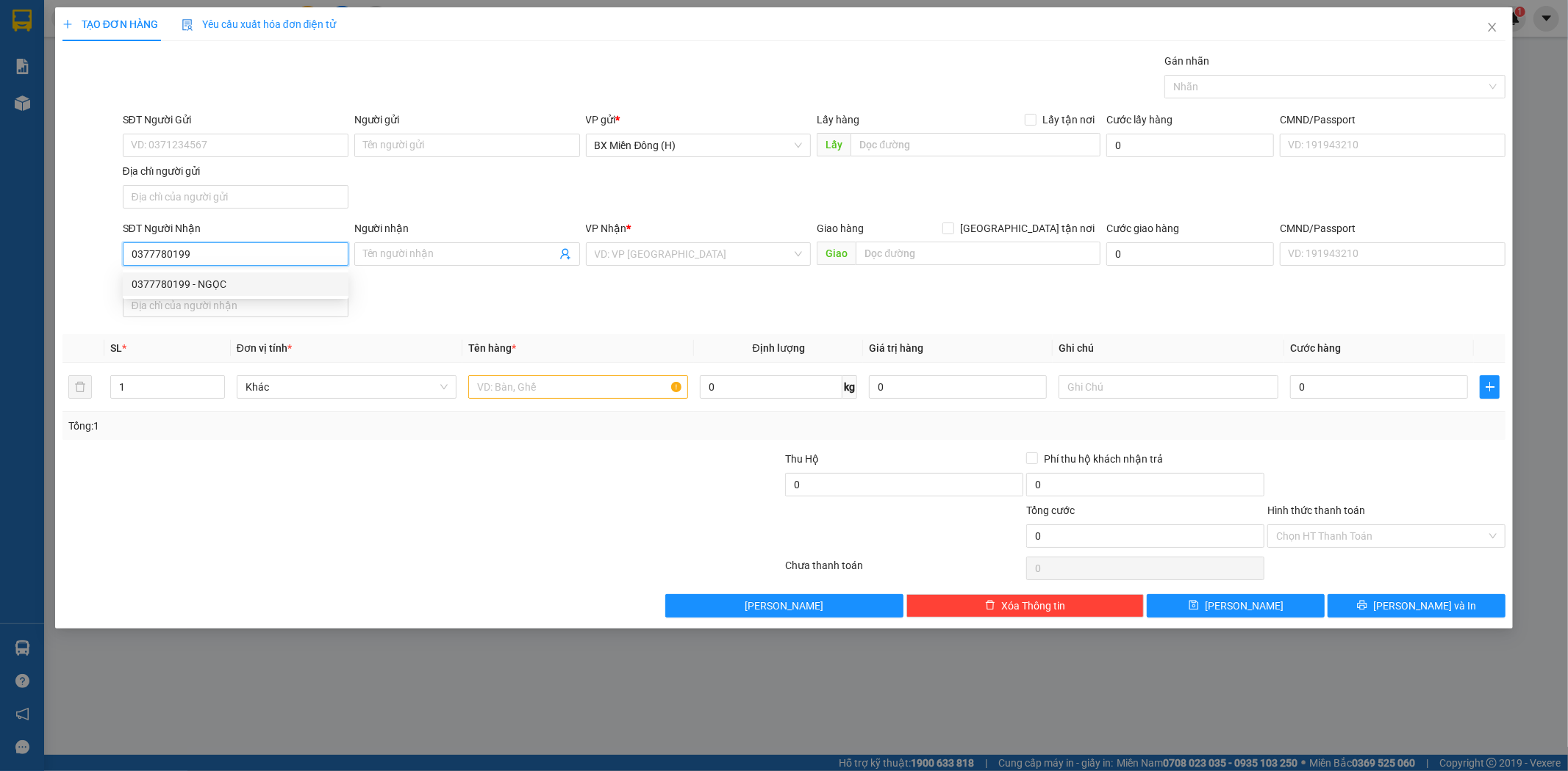
click at [280, 281] on div "0377780199 - NGỌC" at bounding box center [235, 284] width 208 height 16
type input "NGỌC"
type input "0377780199"
click at [571, 389] on input "text" at bounding box center [578, 387] width 219 height 24
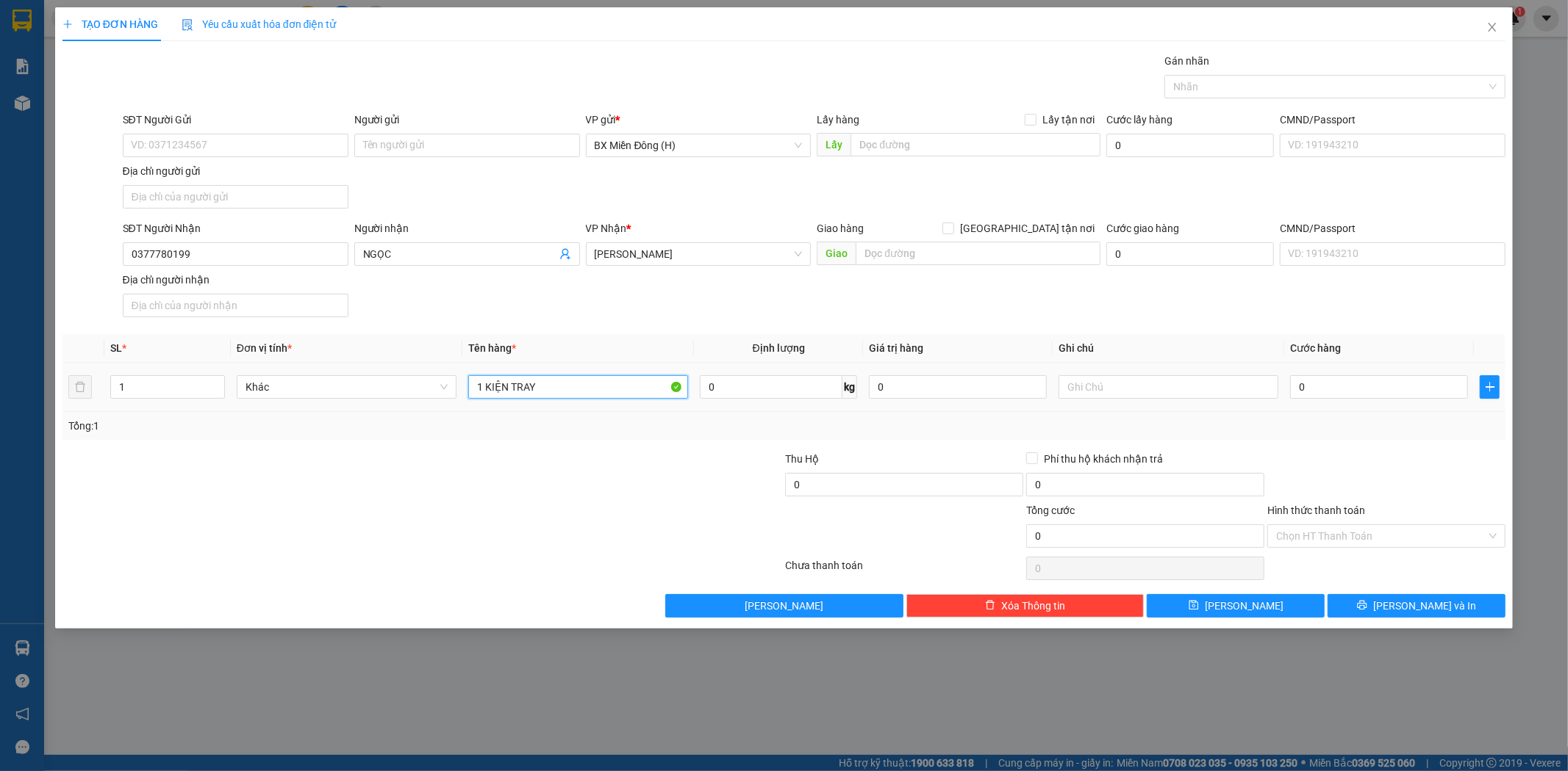
type input "1 KIỆN TRÁY"
click at [1439, 601] on span "[PERSON_NAME] và In" at bounding box center [1424, 606] width 103 height 16
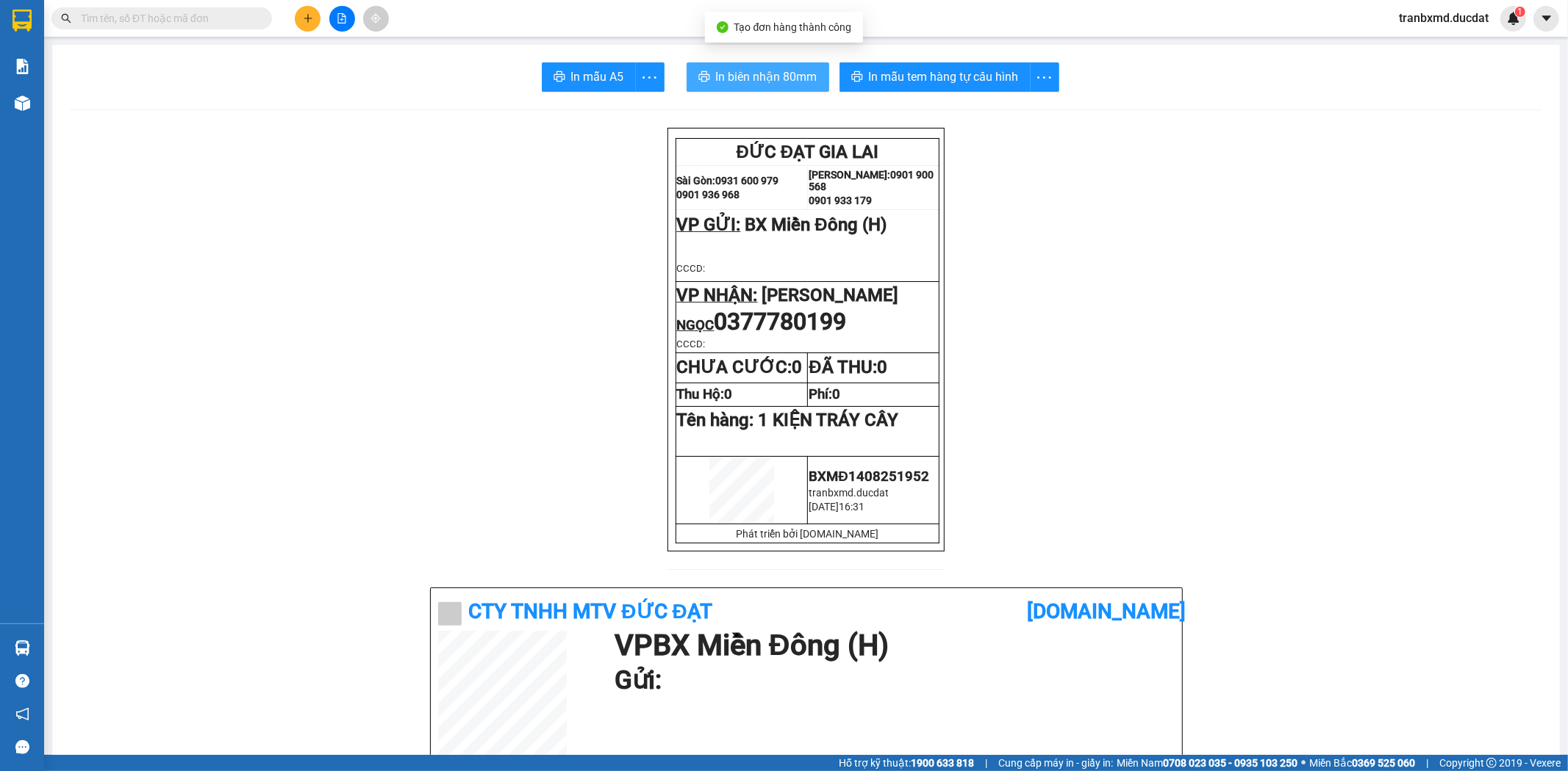
click at [775, 72] on span "In biên nhận 80mm" at bounding box center [767, 77] width 101 height 18
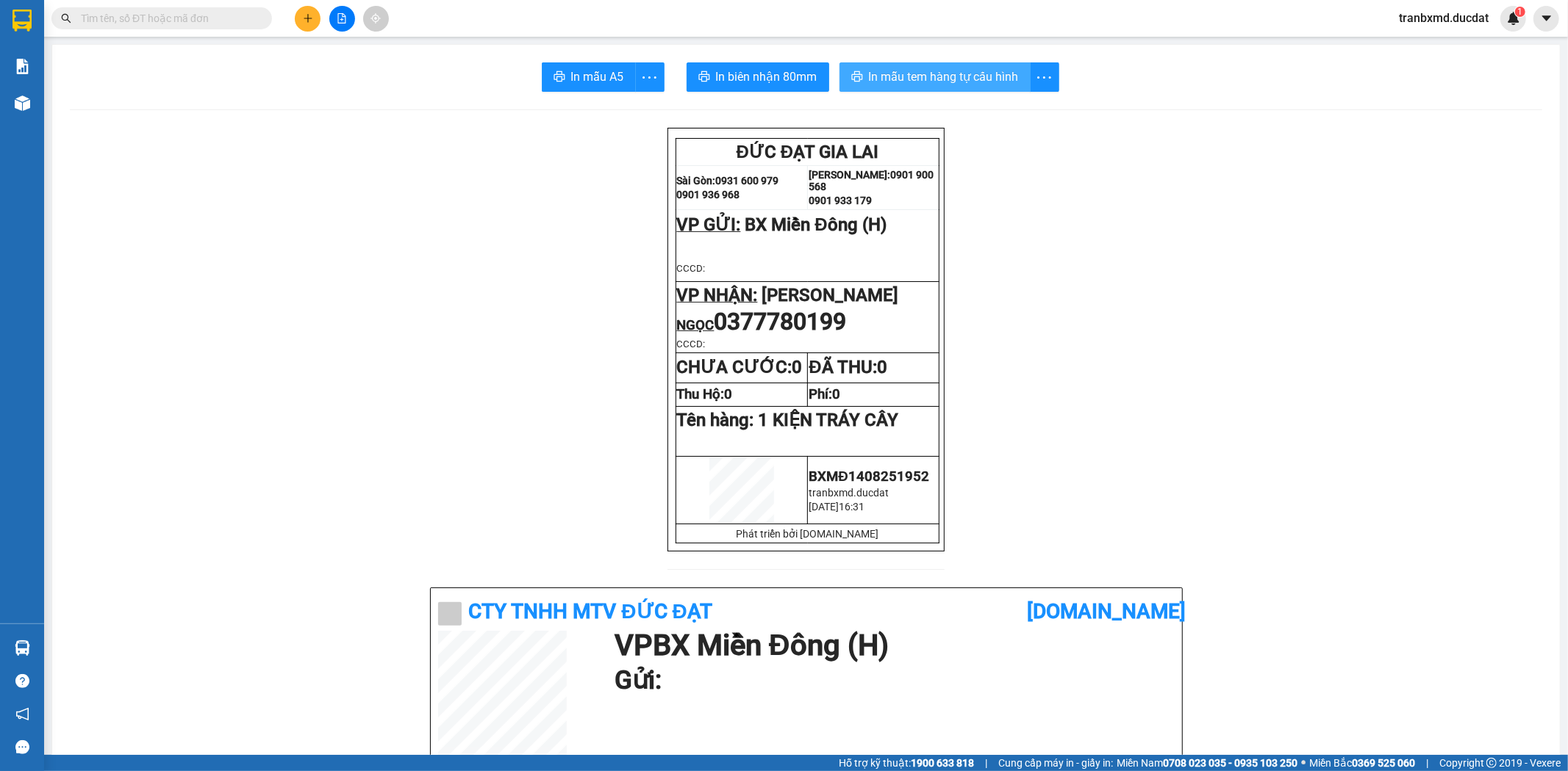
click at [952, 79] on span "In mẫu tem hàng tự cấu hình" at bounding box center [943, 77] width 150 height 18
click at [319, 16] on button at bounding box center [307, 18] width 26 height 26
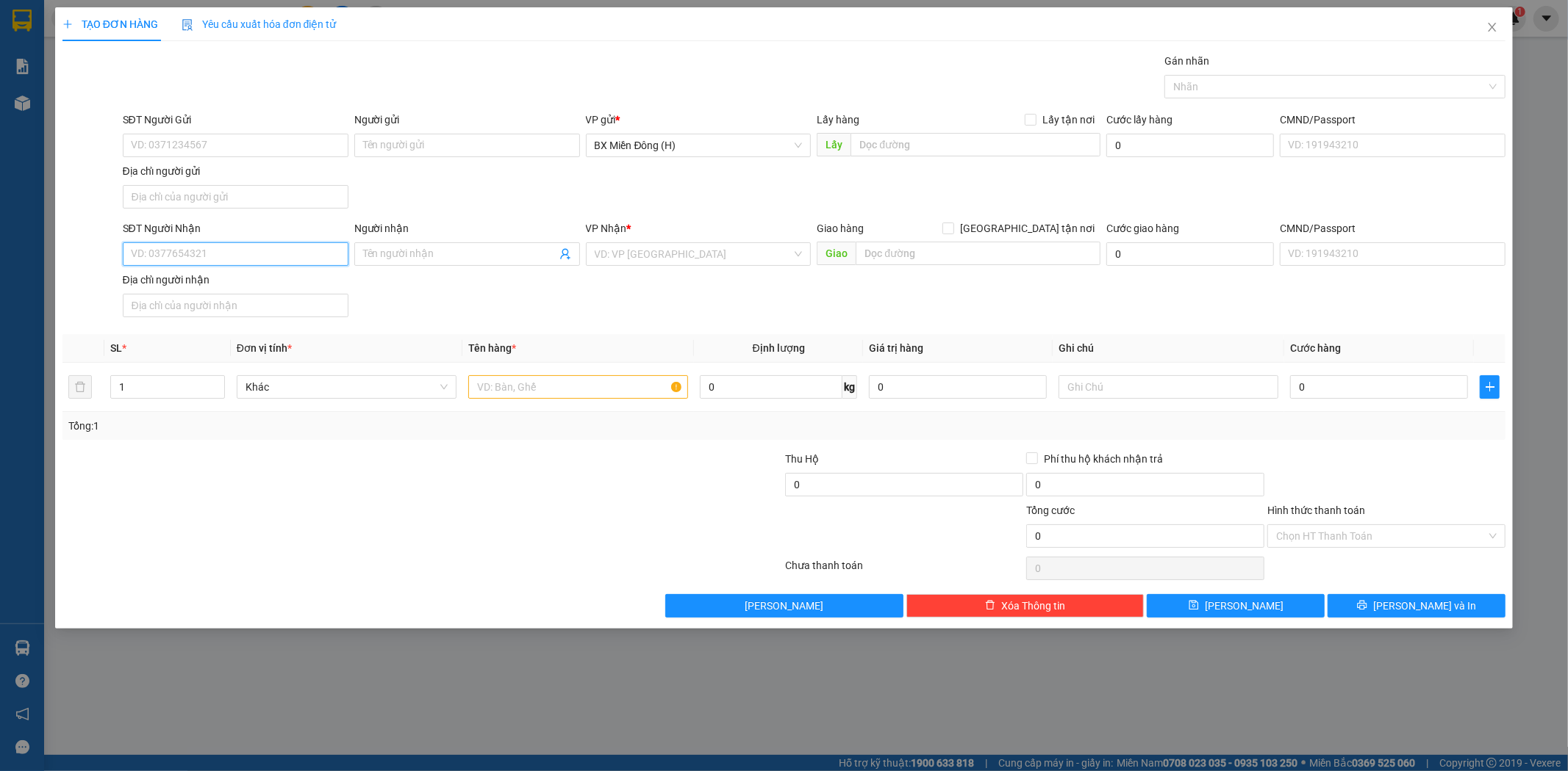
click at [227, 243] on input "SĐT Người Nhận" at bounding box center [235, 254] width 226 height 24
click at [244, 281] on div "0986609079 - [PERSON_NAME]" at bounding box center [235, 284] width 208 height 16
type input "0986609079"
type input "[PERSON_NAME]"
type input "0986609079"
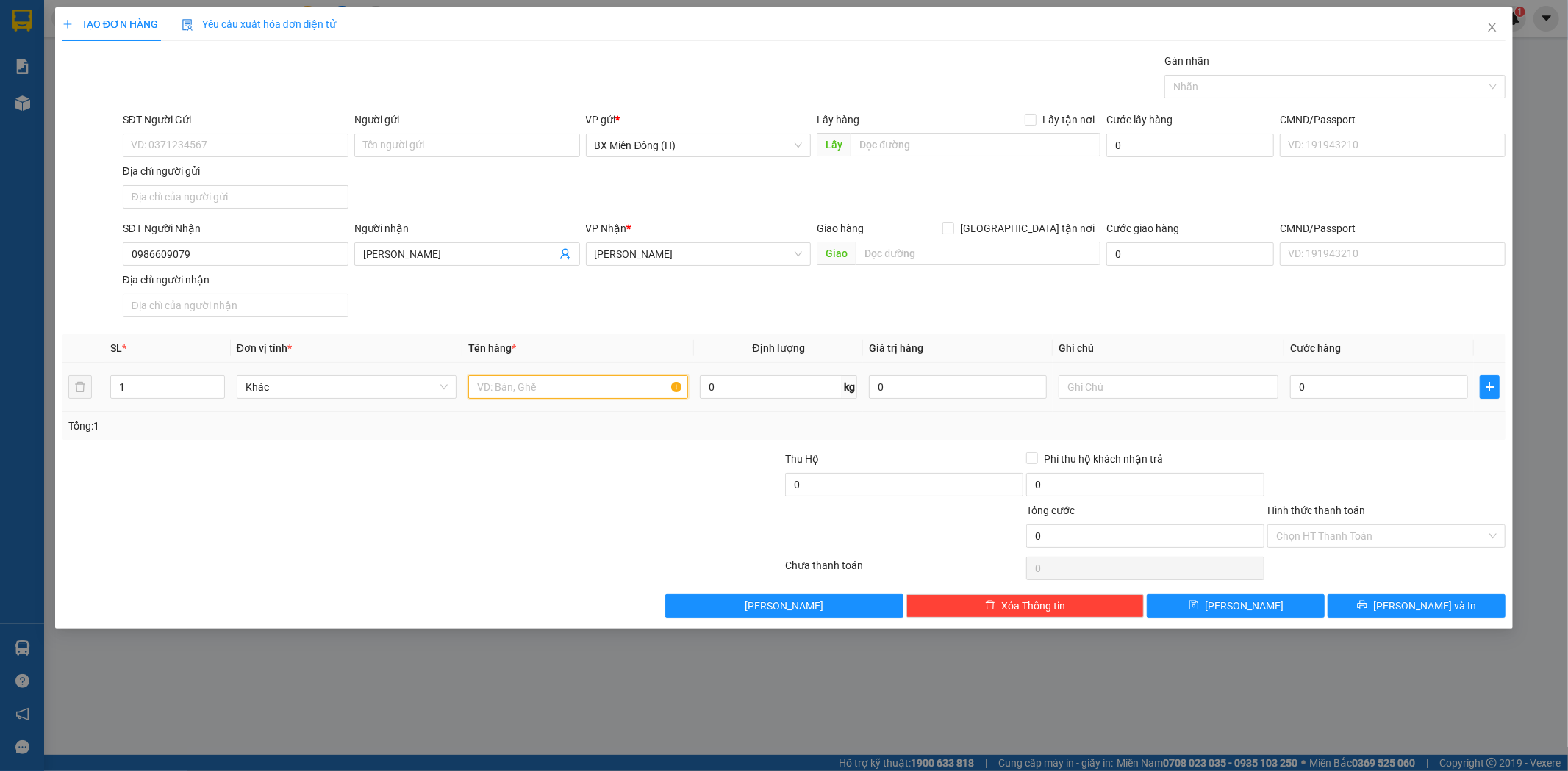
click at [512, 397] on input "text" at bounding box center [578, 387] width 219 height 24
click at [163, 393] on input "1" at bounding box center [167, 387] width 113 height 22
type input "5"
click at [544, 386] on input "text" at bounding box center [578, 387] width 219 height 24
type input "4 KIỆN +1 THÙNG TRÁI CÂY"
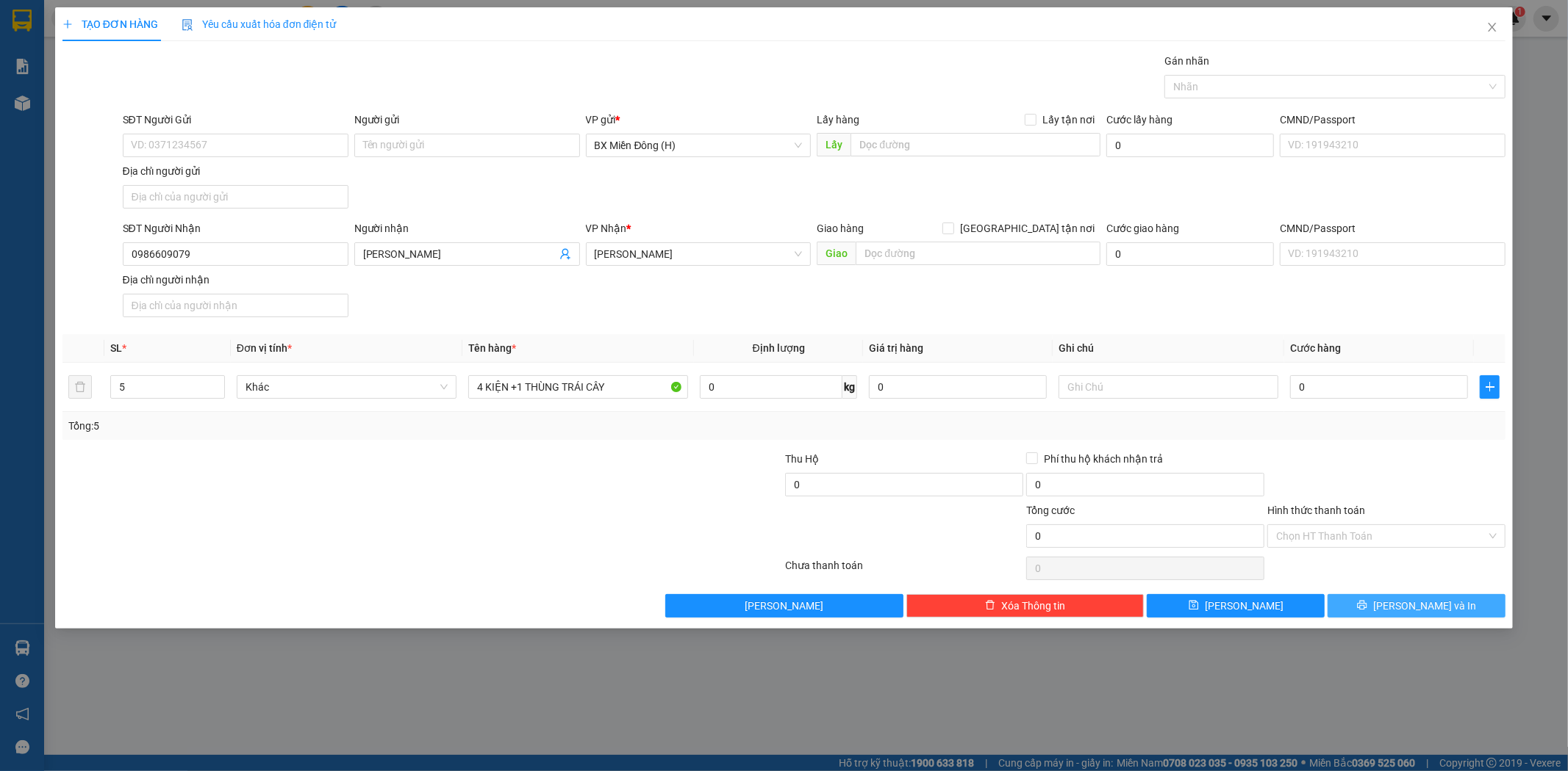
click at [1442, 606] on span "[PERSON_NAME] và In" at bounding box center [1424, 606] width 103 height 16
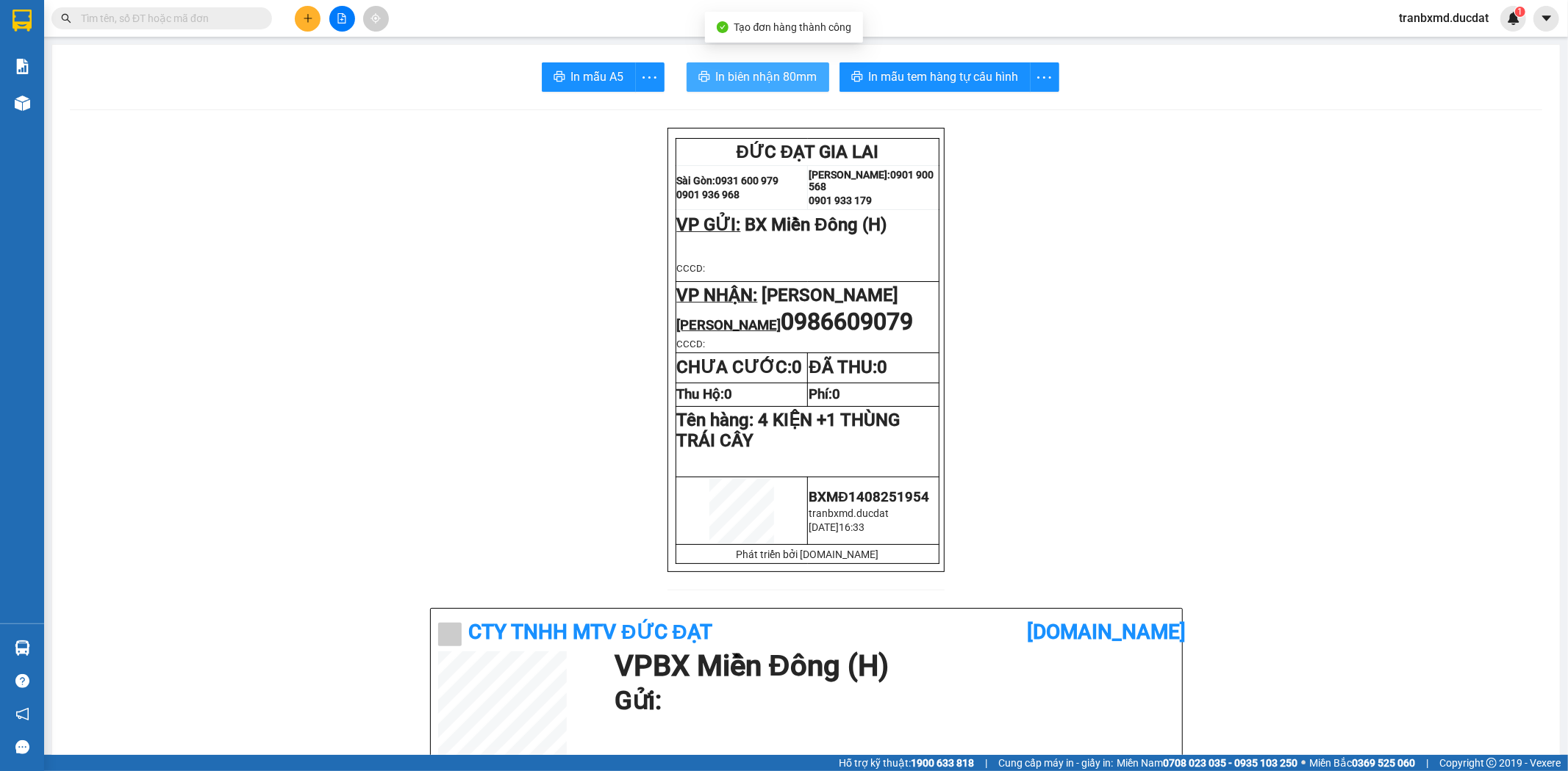
click at [737, 71] on span "In biên nhận 80mm" at bounding box center [767, 77] width 101 height 18
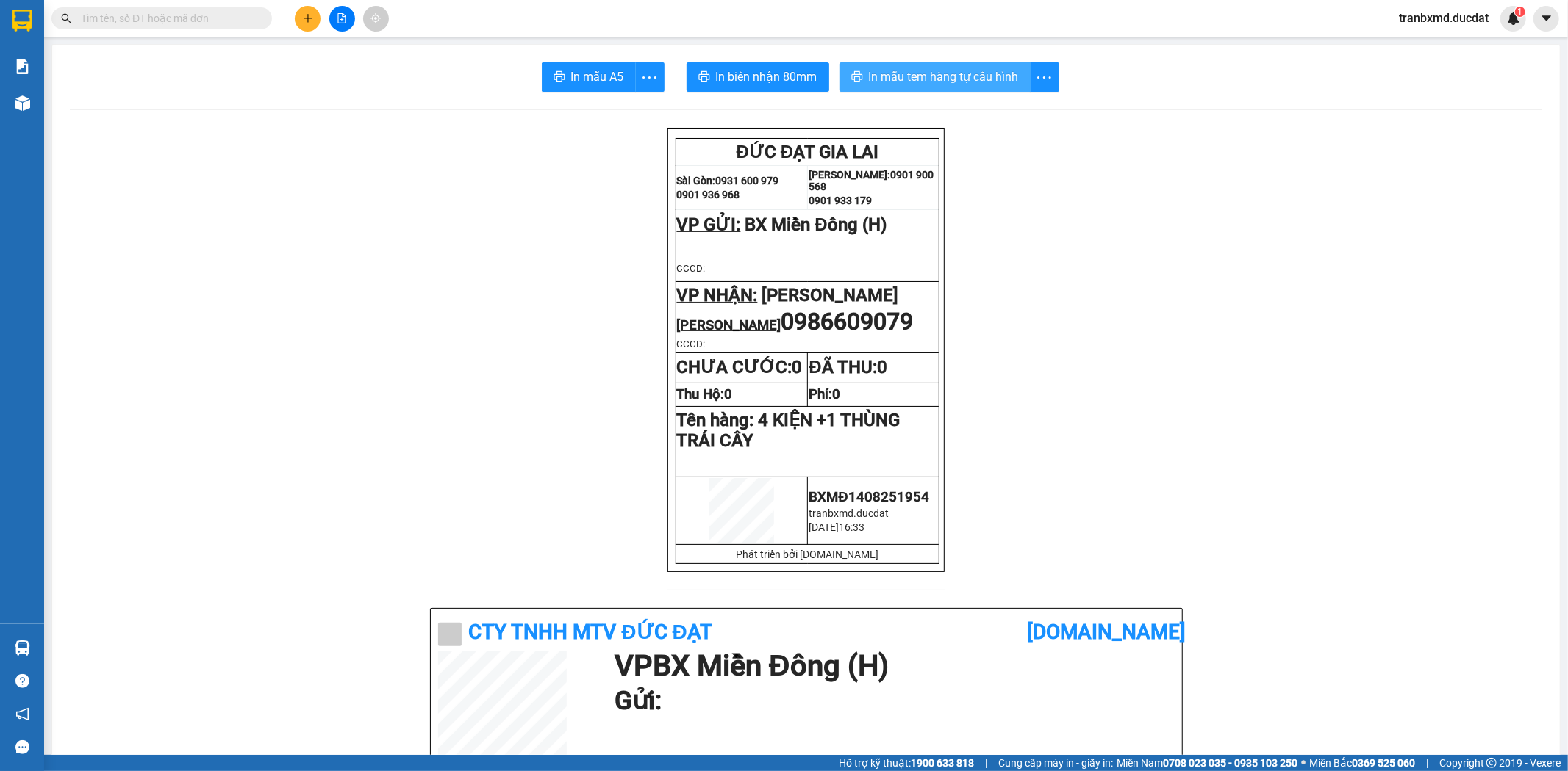
click at [1002, 80] on span "In mẫu tem hàng tự cấu hình" at bounding box center [943, 77] width 150 height 18
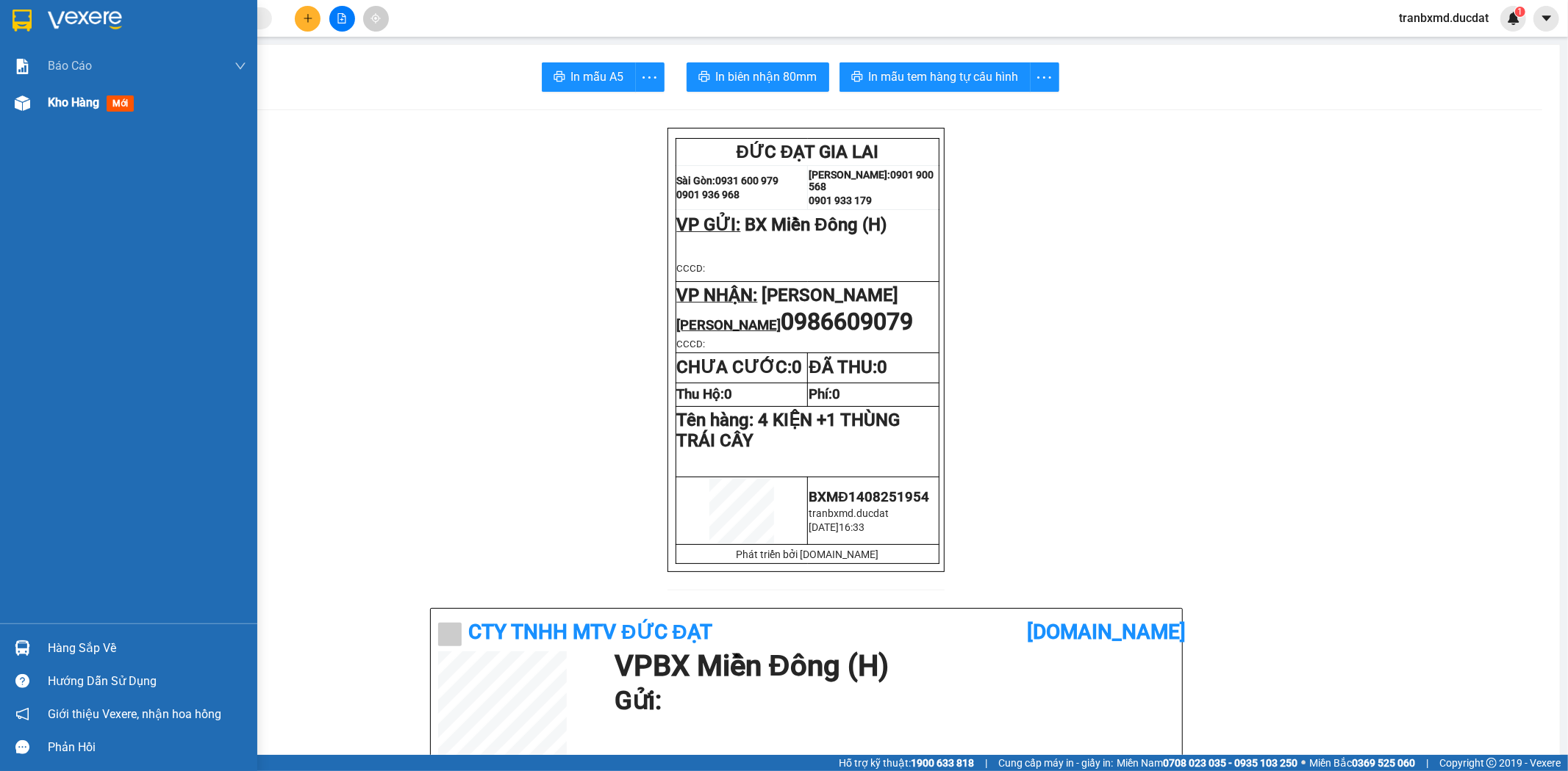
click at [73, 96] on span "Kho hàng" at bounding box center [73, 103] width 51 height 14
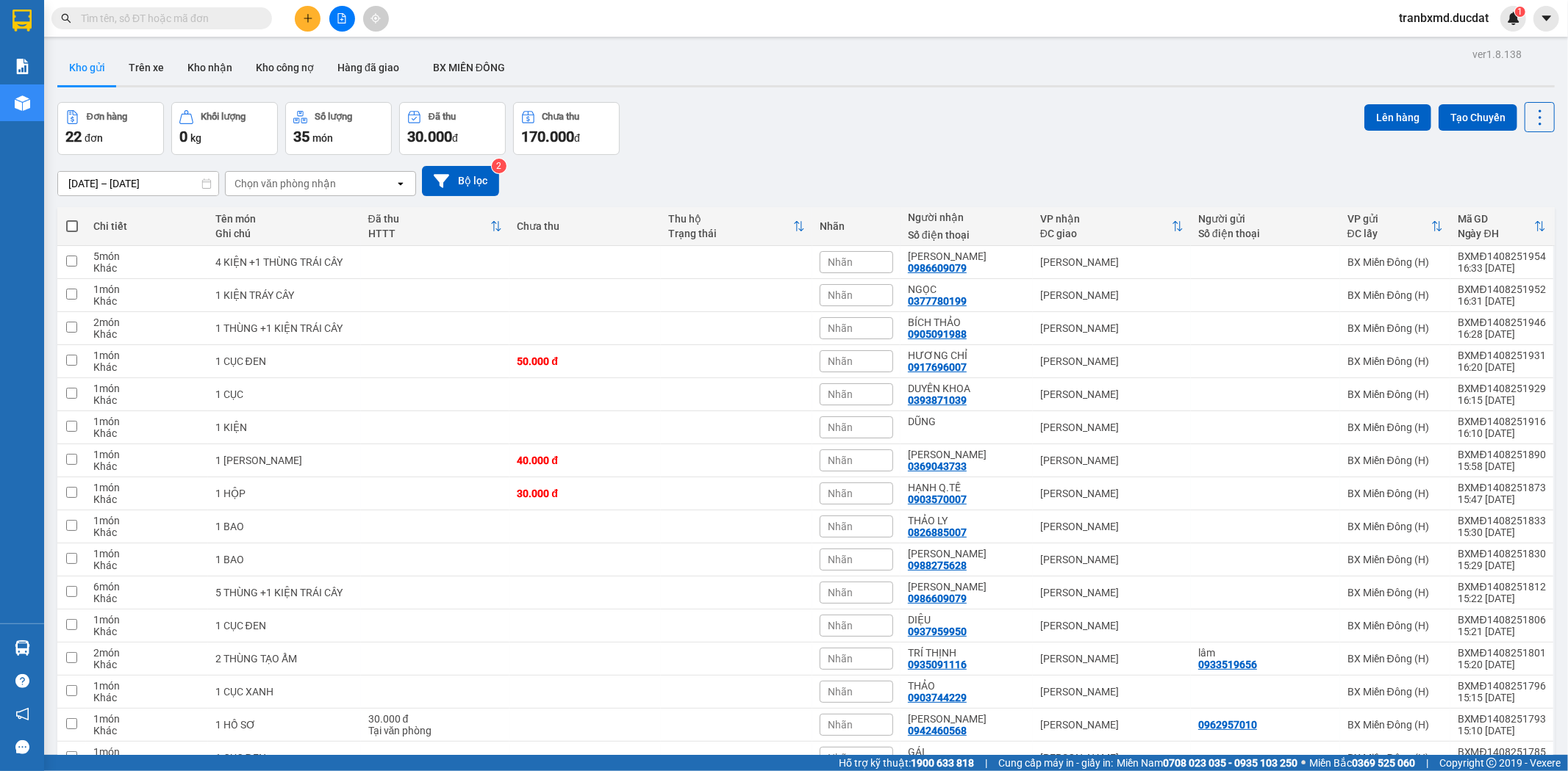
click at [972, 136] on div "Đơn hàng 22 đơn Khối lượng 0 kg Số lượng 35 món Đã thu 30.000 đ Chưa thu 170.00…" at bounding box center [806, 128] width 1497 height 53
click at [313, 13] on button at bounding box center [307, 18] width 26 height 26
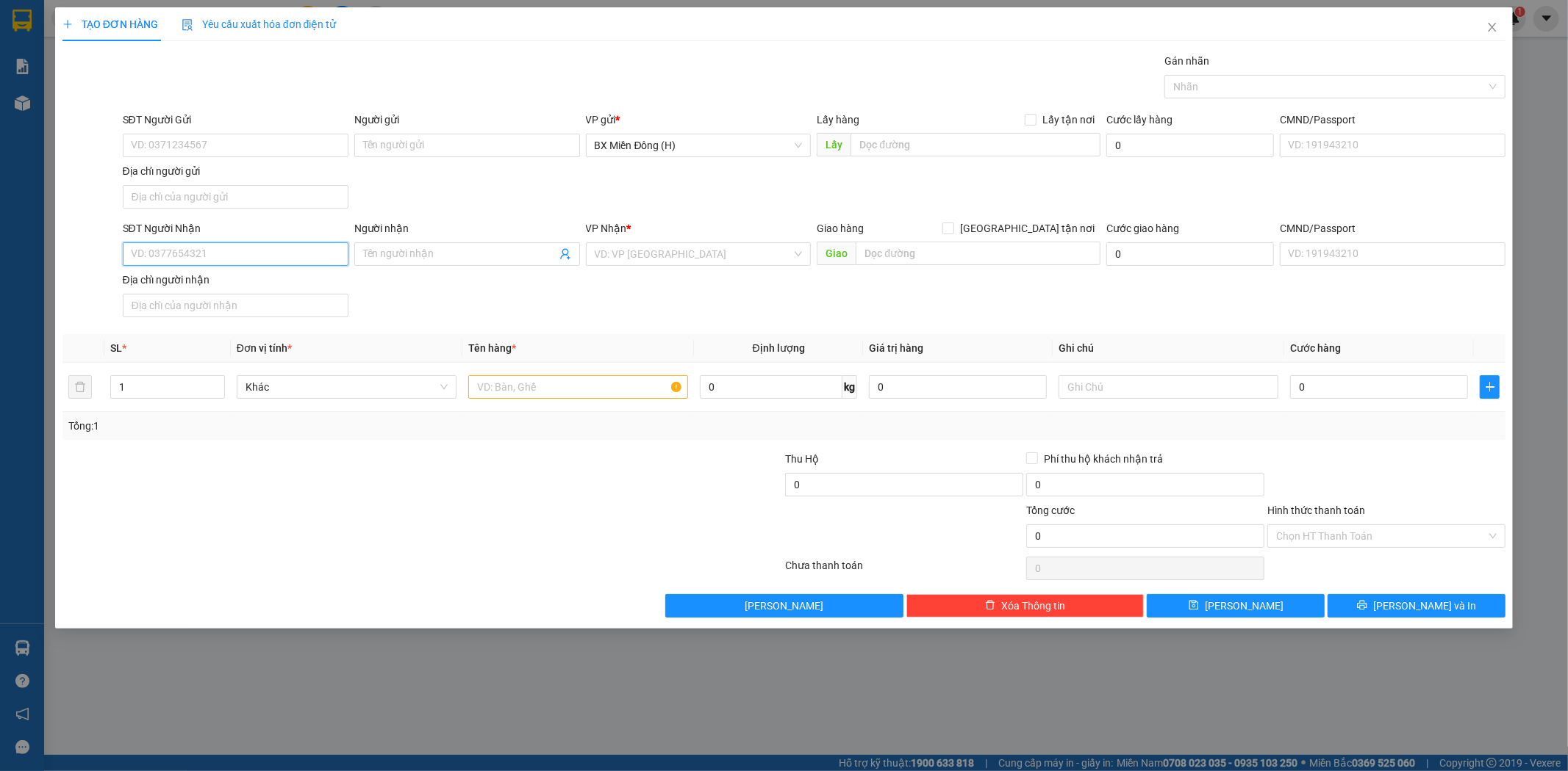
click at [292, 249] on input "SĐT Người Nhận" at bounding box center [235, 254] width 226 height 24
click at [441, 247] on input "Người nhận" at bounding box center [460, 254] width 193 height 16
type input "KHANG MY"
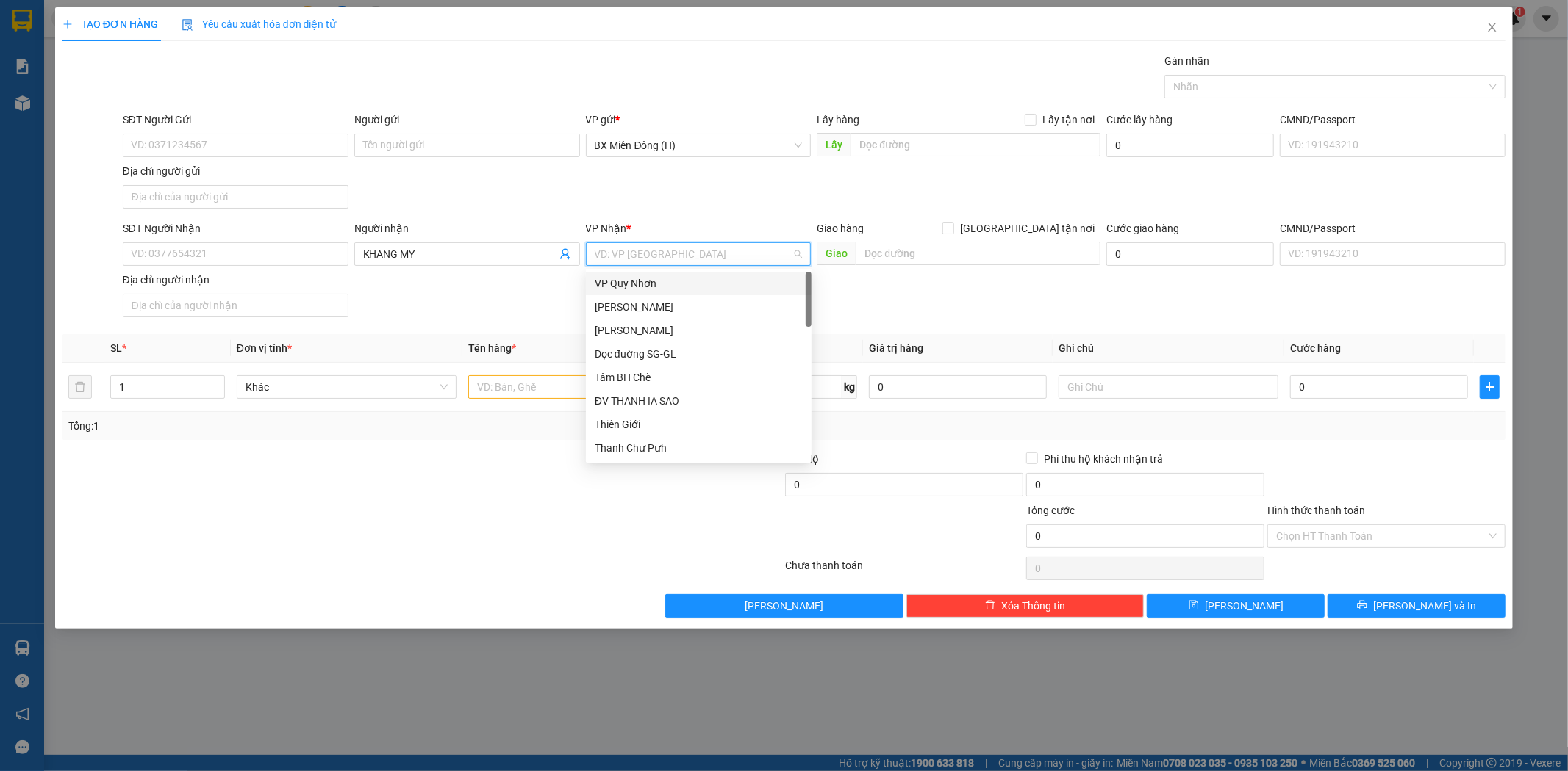
click at [717, 255] on input "search" at bounding box center [693, 254] width 197 height 22
click at [696, 325] on div "[PERSON_NAME]" at bounding box center [698, 331] width 208 height 16
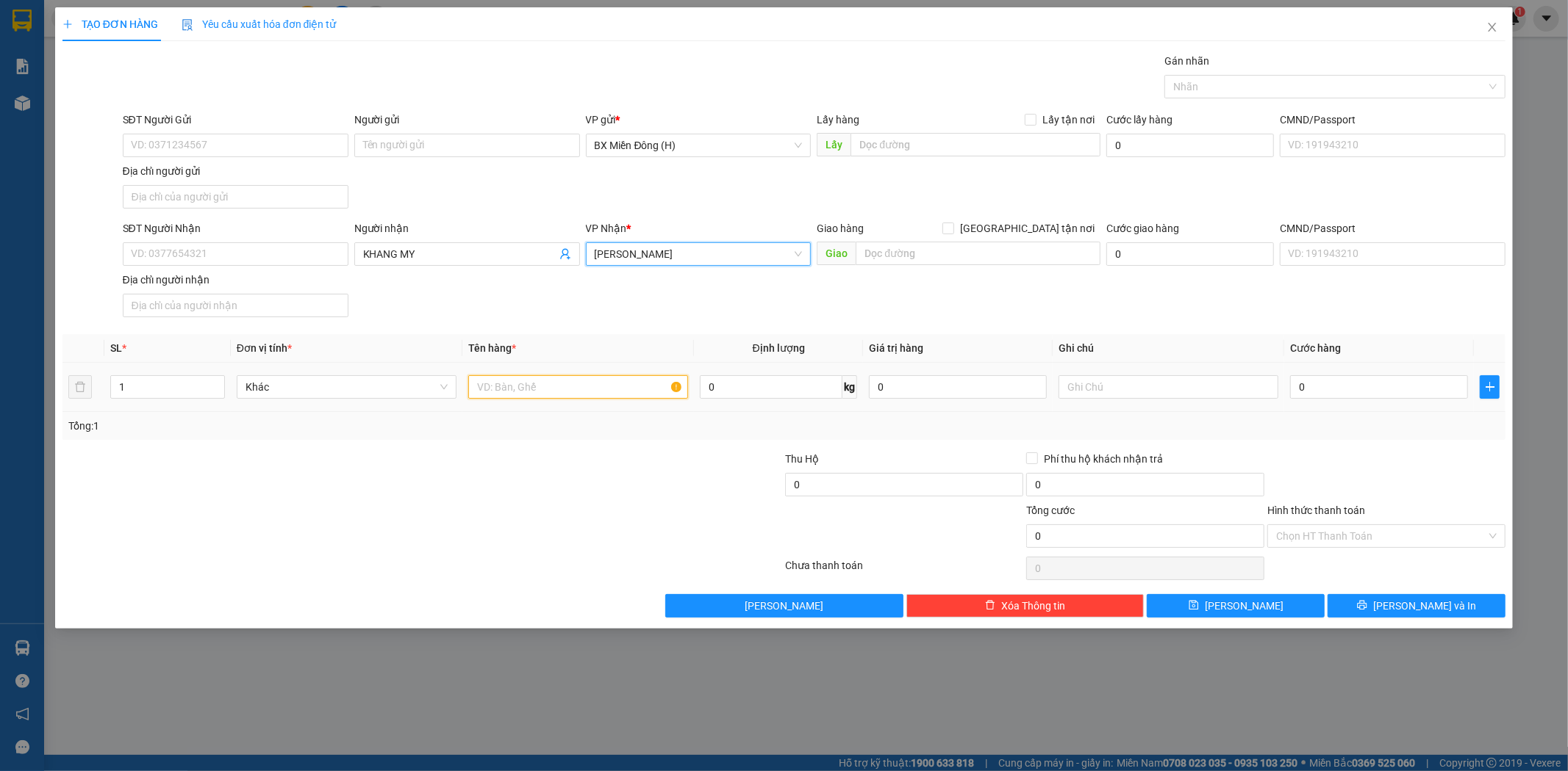
click at [548, 391] on input "text" at bounding box center [578, 387] width 219 height 24
type input "2 KIỆN"
click at [193, 390] on input "1" at bounding box center [167, 387] width 113 height 22
type input "2"
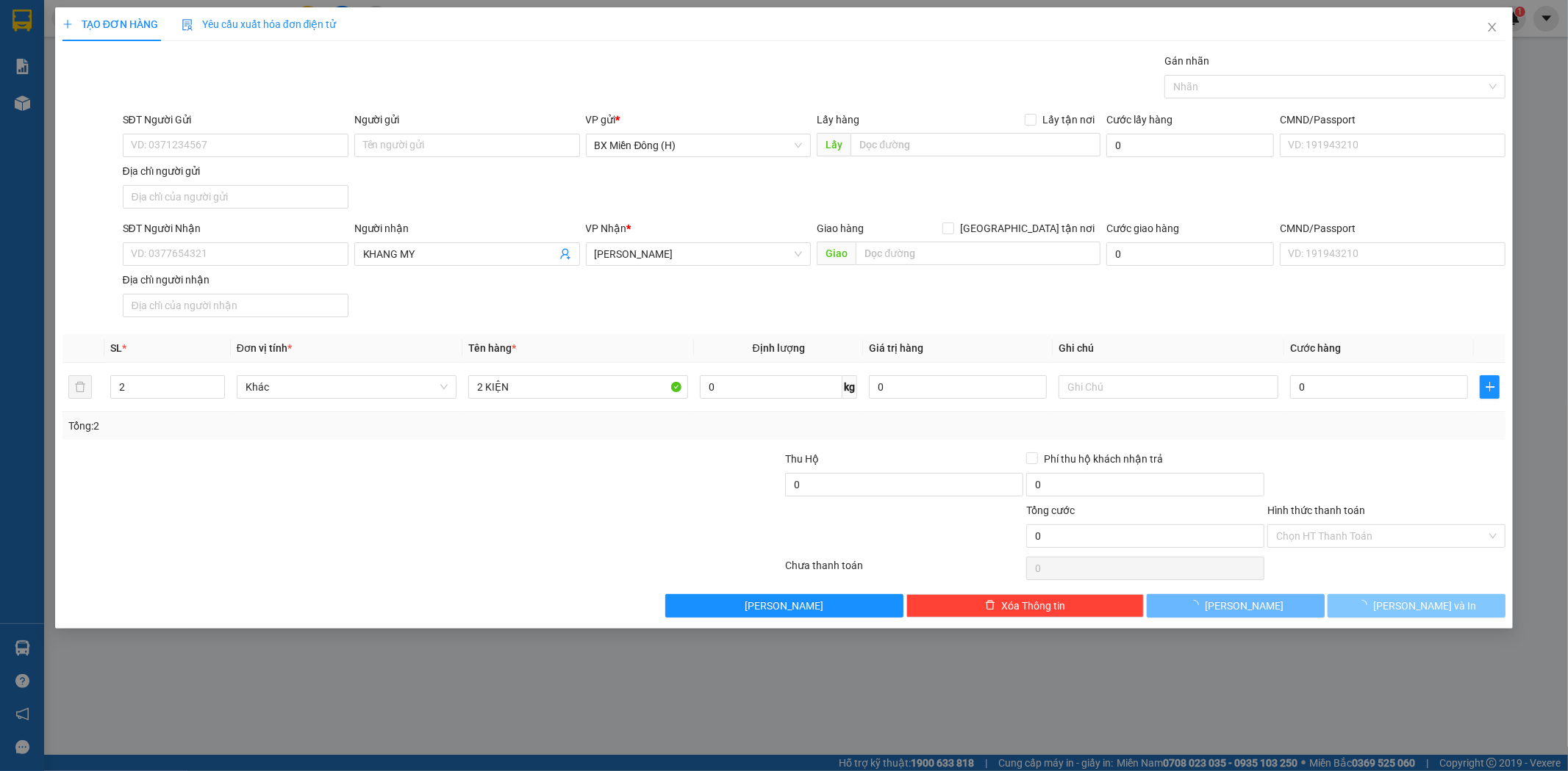
click at [1435, 600] on span "[PERSON_NAME] và In" at bounding box center [1424, 606] width 103 height 16
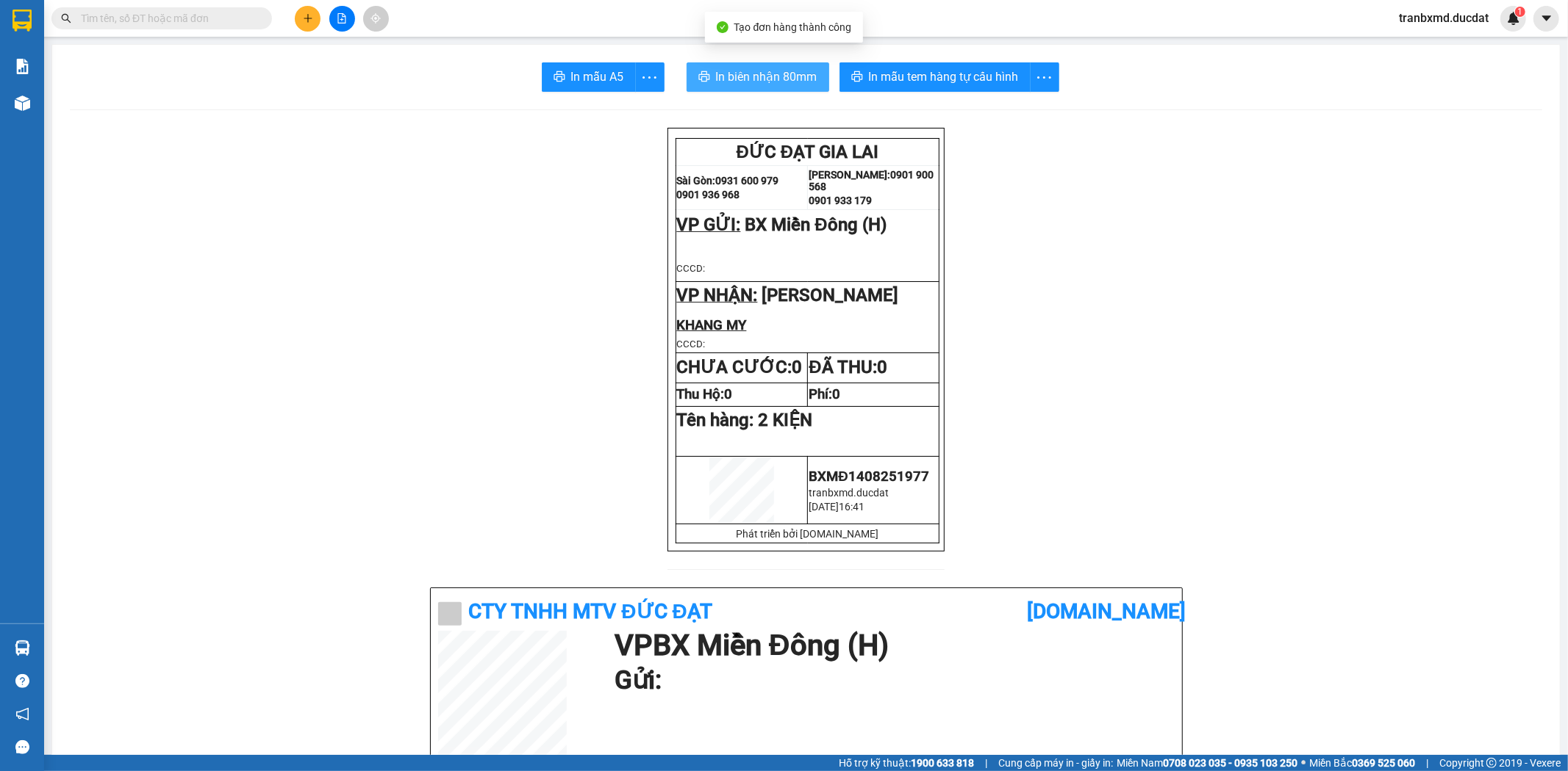
click at [760, 81] on span "In biên nhận 80mm" at bounding box center [767, 77] width 101 height 18
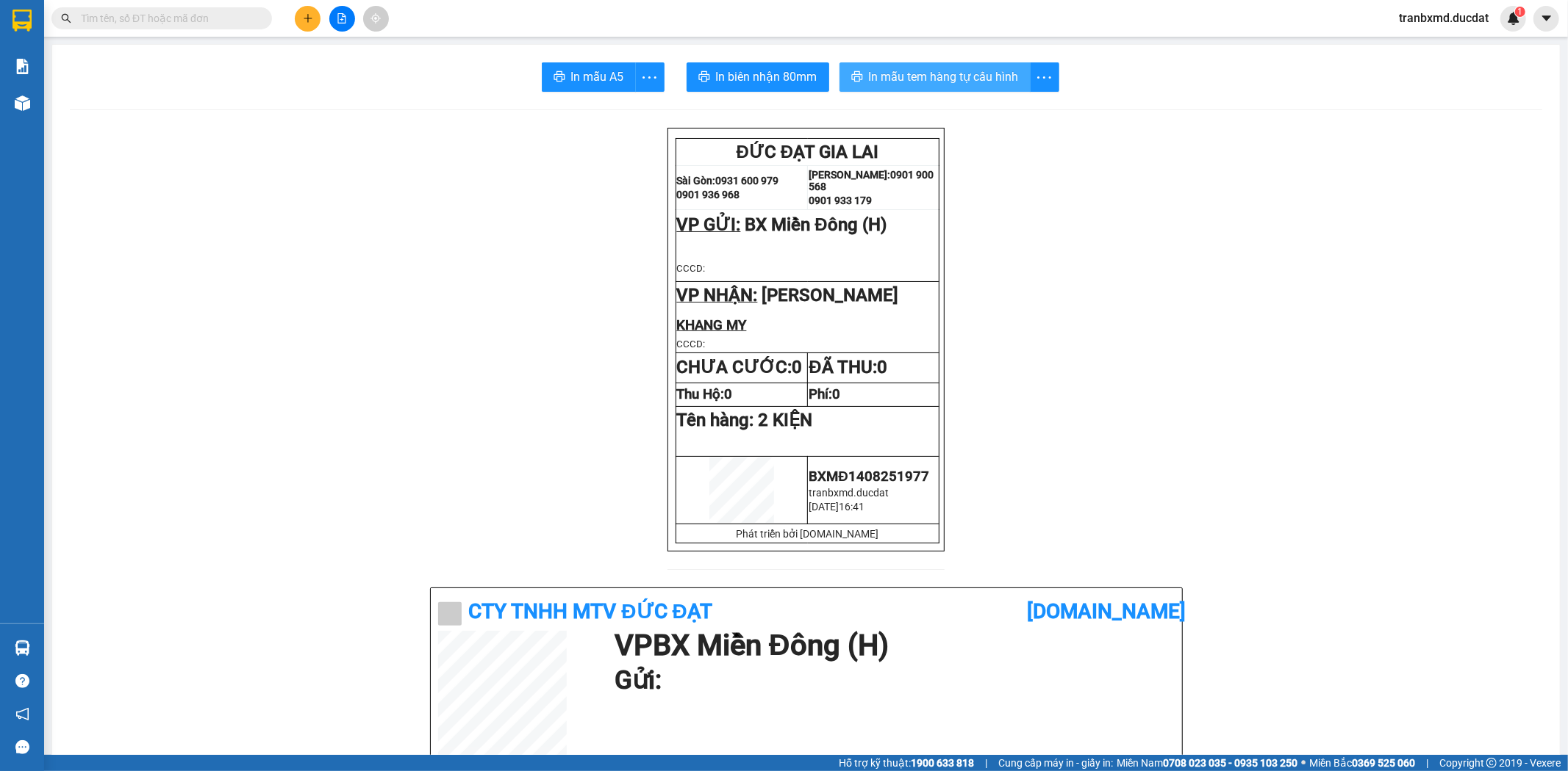
click at [951, 76] on span "In mẫu tem hàng tự cấu hình" at bounding box center [943, 77] width 150 height 18
click at [305, 12] on button at bounding box center [307, 18] width 26 height 26
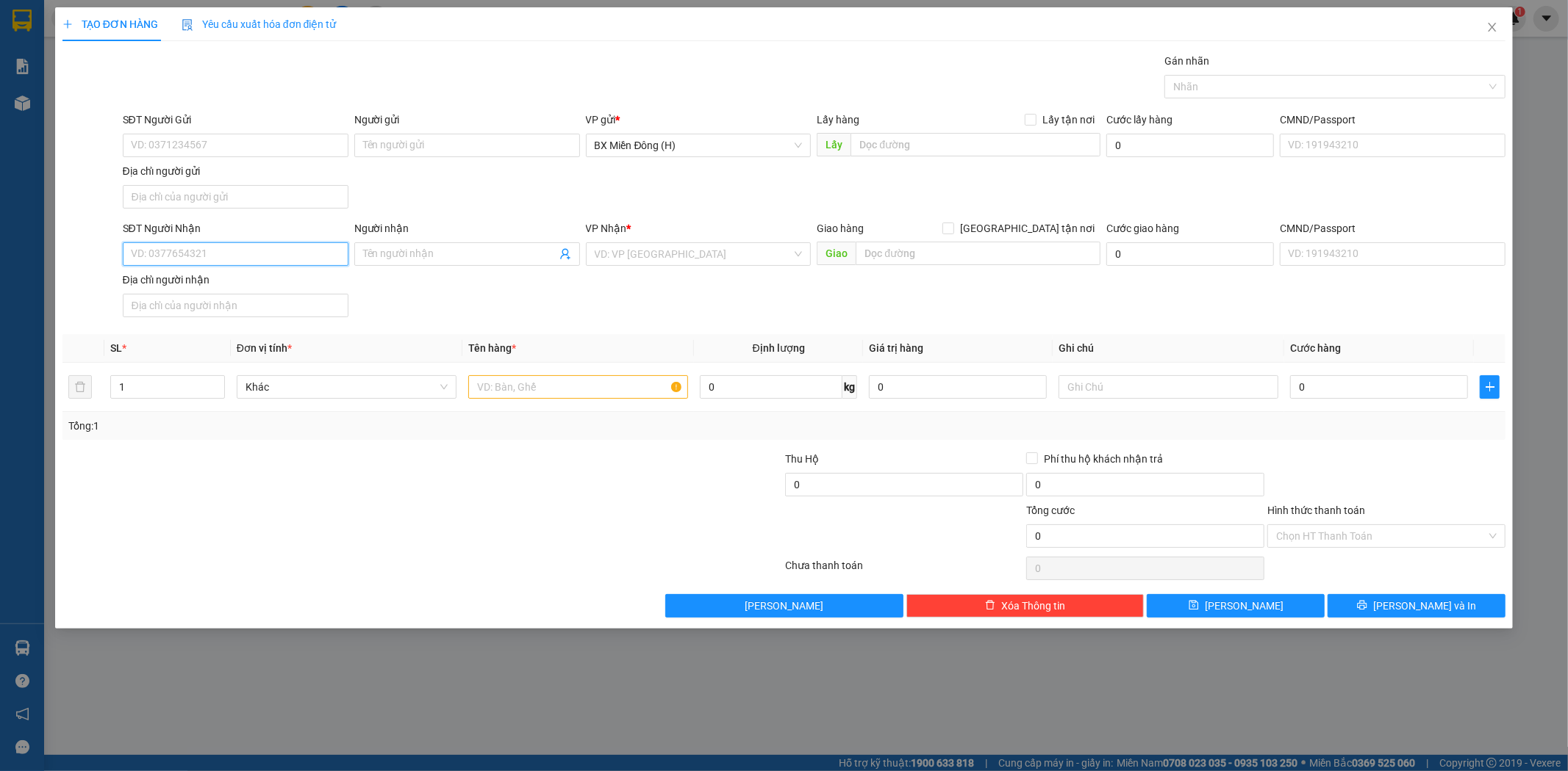
click at [287, 245] on input "SĐT Người Nhận" at bounding box center [235, 254] width 226 height 24
type input "0947912347"
click at [290, 282] on div "0947912347 - THÙY LINH" at bounding box center [235, 284] width 208 height 16
type input "[PERSON_NAME]"
type input "0947912347"
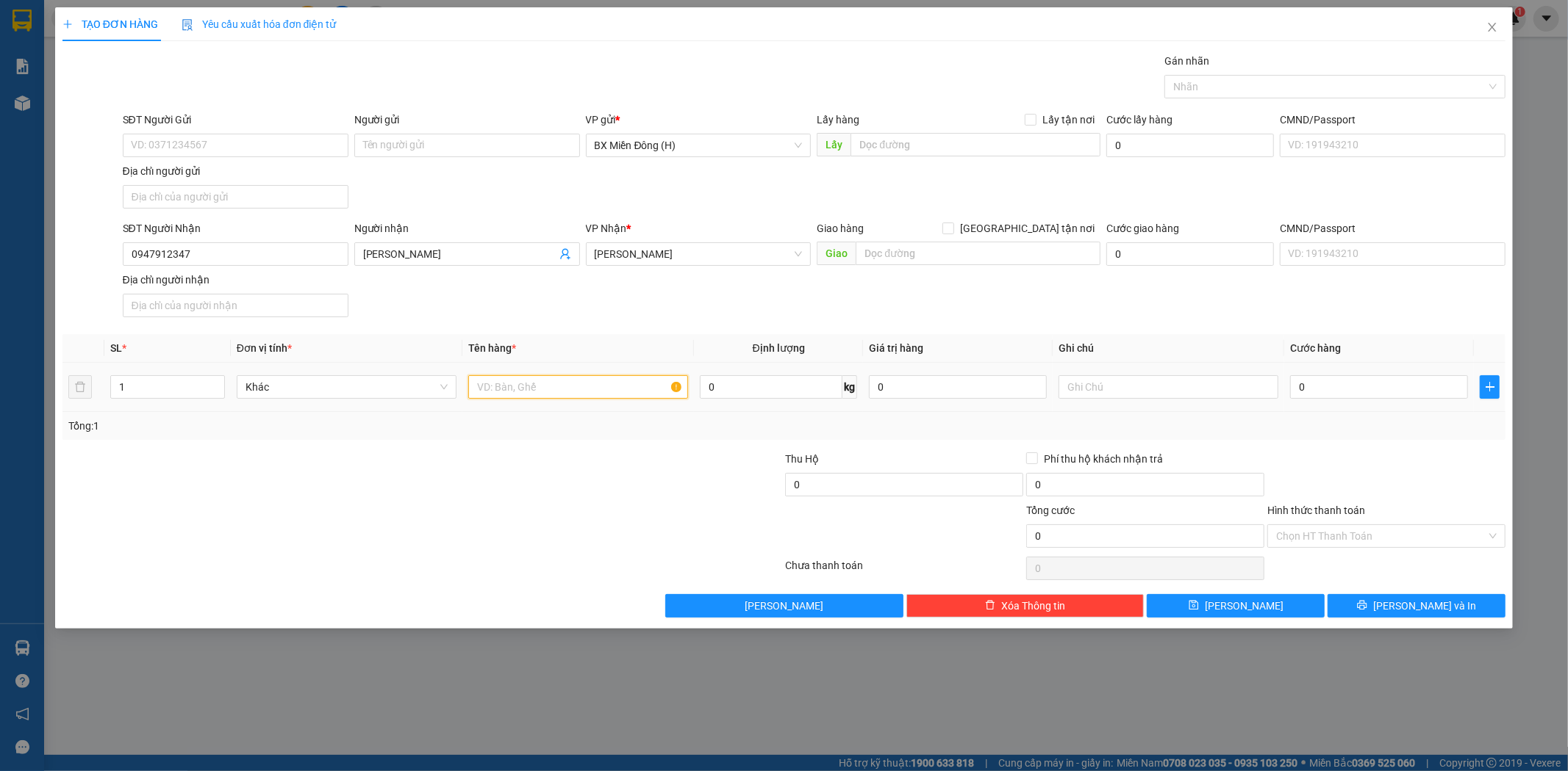
click at [554, 387] on input "text" at bounding box center [578, 387] width 219 height 24
type input "1 KIỆN T/C"
click at [1360, 606] on button "[PERSON_NAME] và In" at bounding box center [1416, 606] width 178 height 24
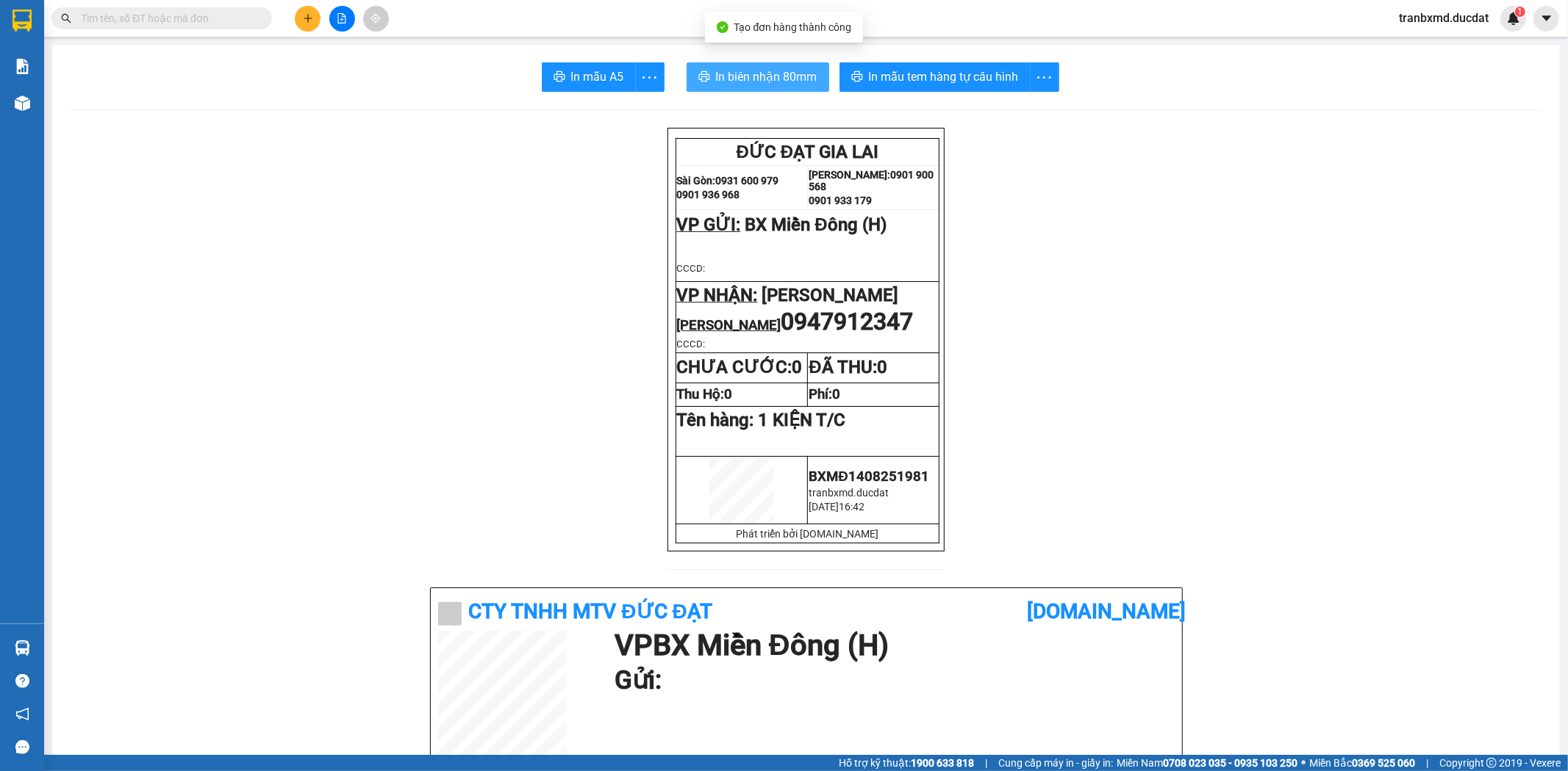
click at [733, 82] on span "In biên nhận 80mm" at bounding box center [767, 77] width 101 height 18
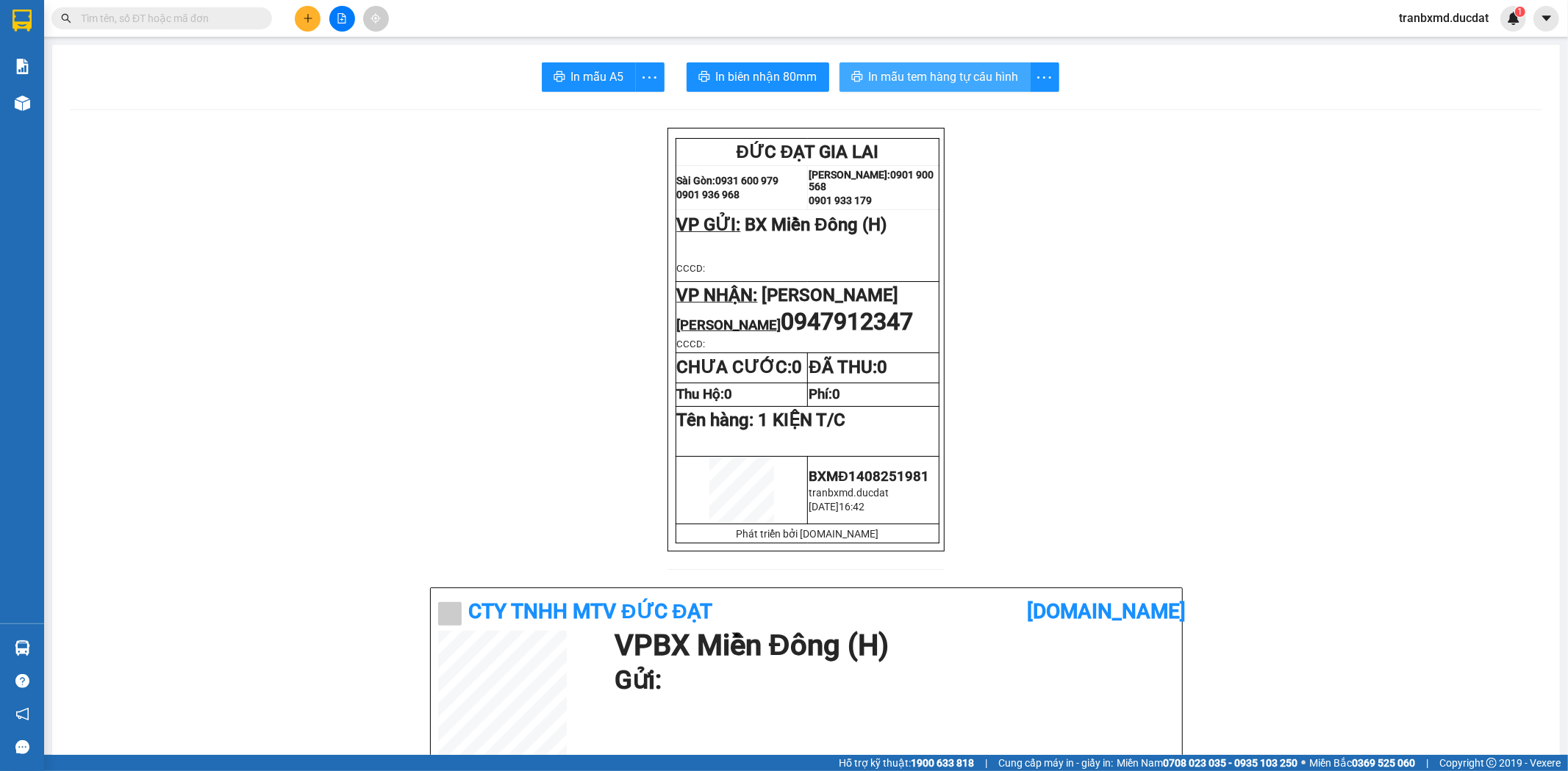
click at [943, 77] on span "In mẫu tem hàng tự cấu hình" at bounding box center [943, 77] width 150 height 18
click at [298, 20] on button at bounding box center [307, 18] width 26 height 26
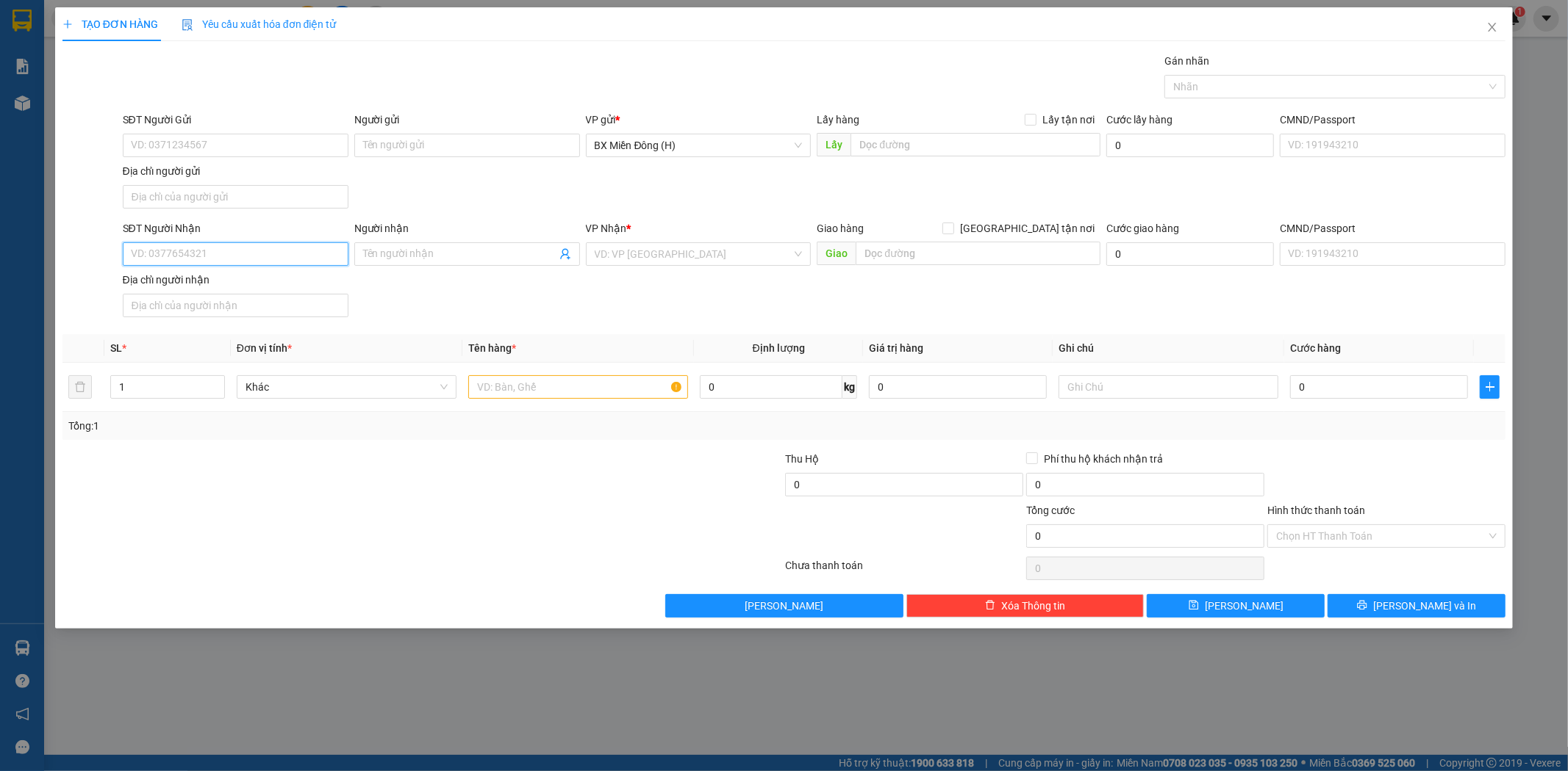
click at [307, 254] on input "SĐT Người Nhận" at bounding box center [235, 254] width 226 height 24
click at [307, 279] on div "0975741093 - NHA KHOA BIỂN HỒ" at bounding box center [235, 284] width 208 height 16
type input "0975741093"
type input "NHA KHOA BIỂN HỒ"
type input "0975741093"
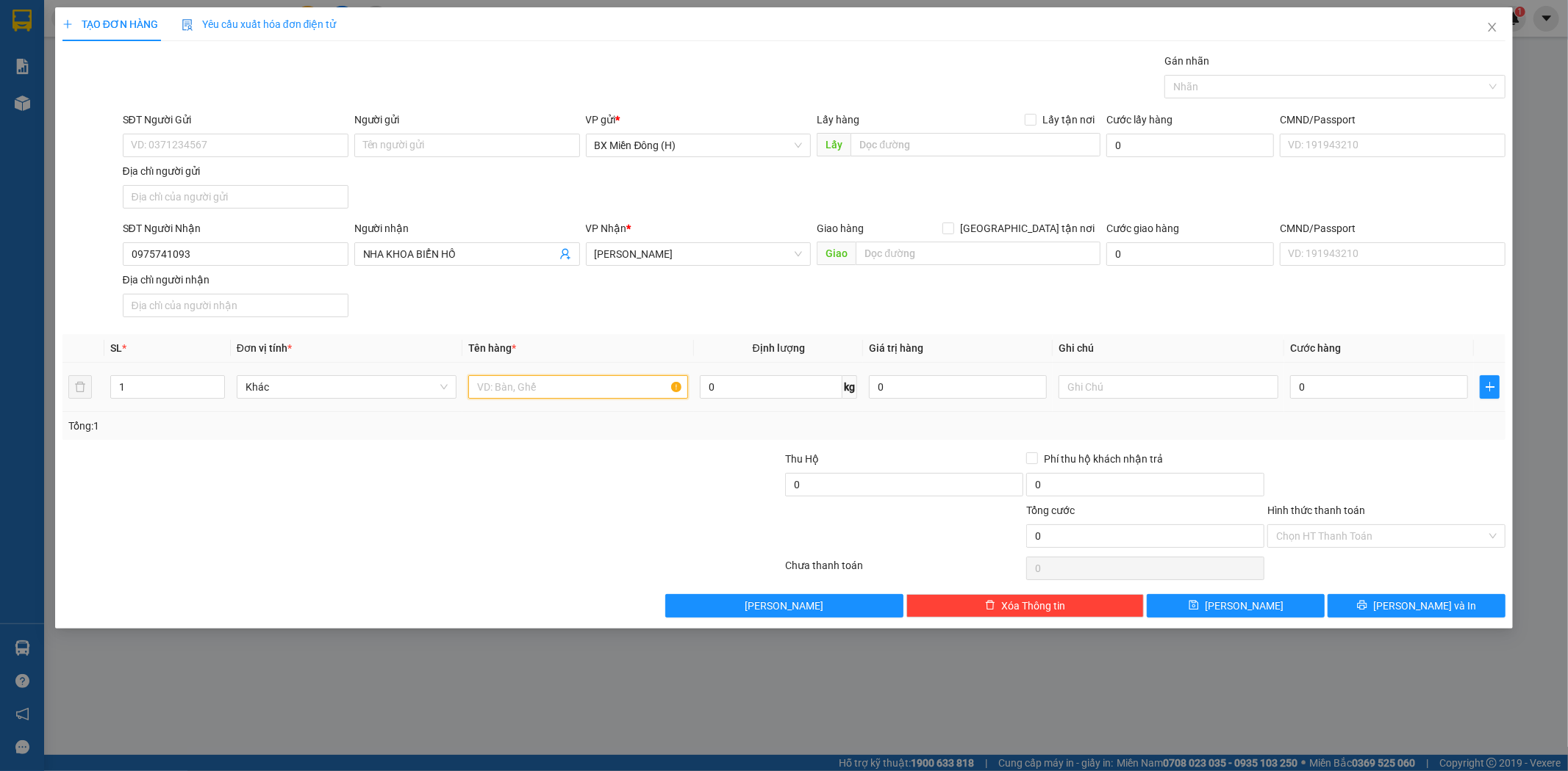
click at [582, 399] on input "text" at bounding box center [578, 387] width 219 height 24
type input "1 HỘP"
click at [1413, 604] on span "[PERSON_NAME] và In" at bounding box center [1424, 606] width 103 height 16
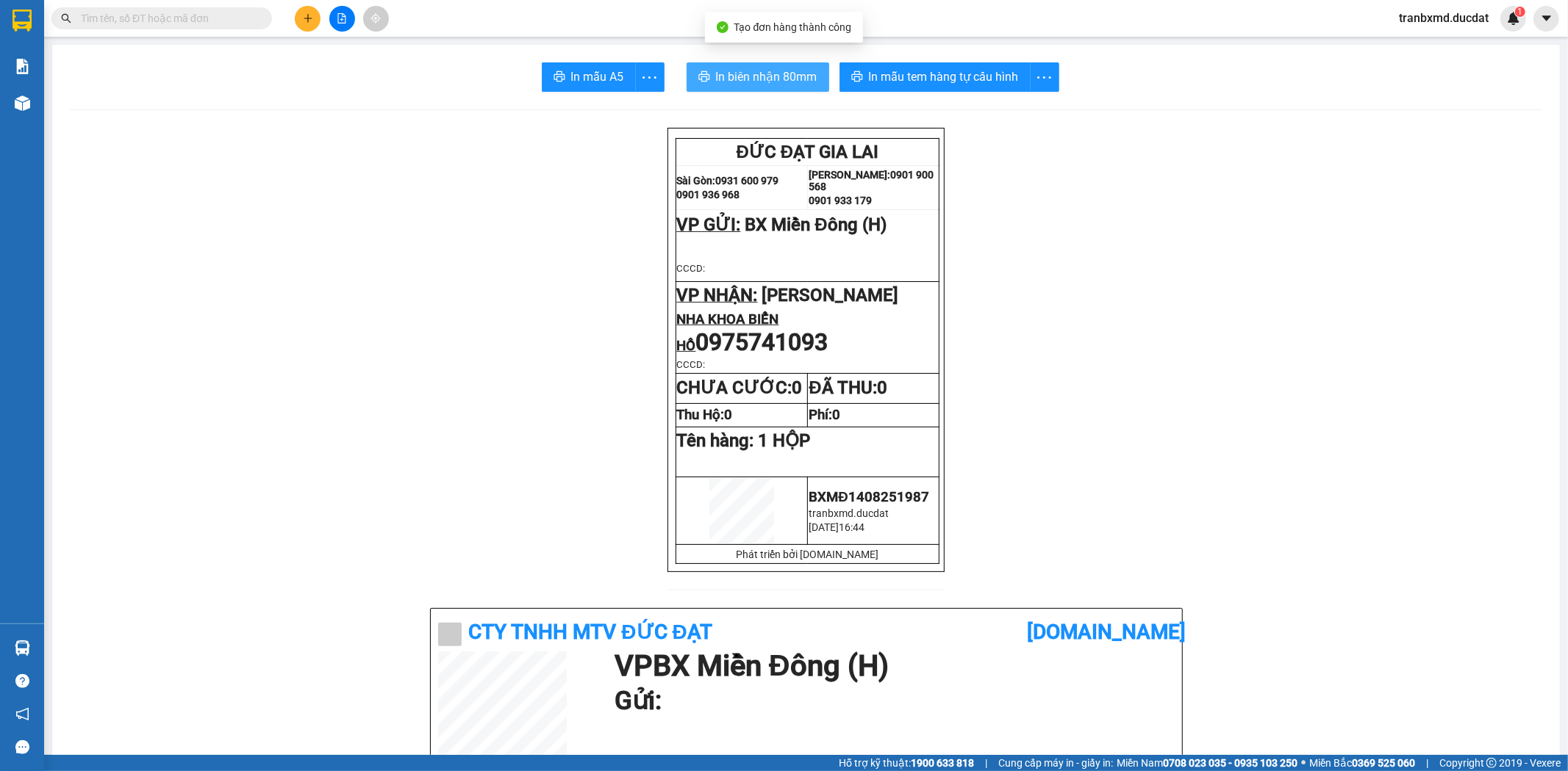
click at [755, 68] on span "In biên nhận 80mm" at bounding box center [767, 77] width 101 height 18
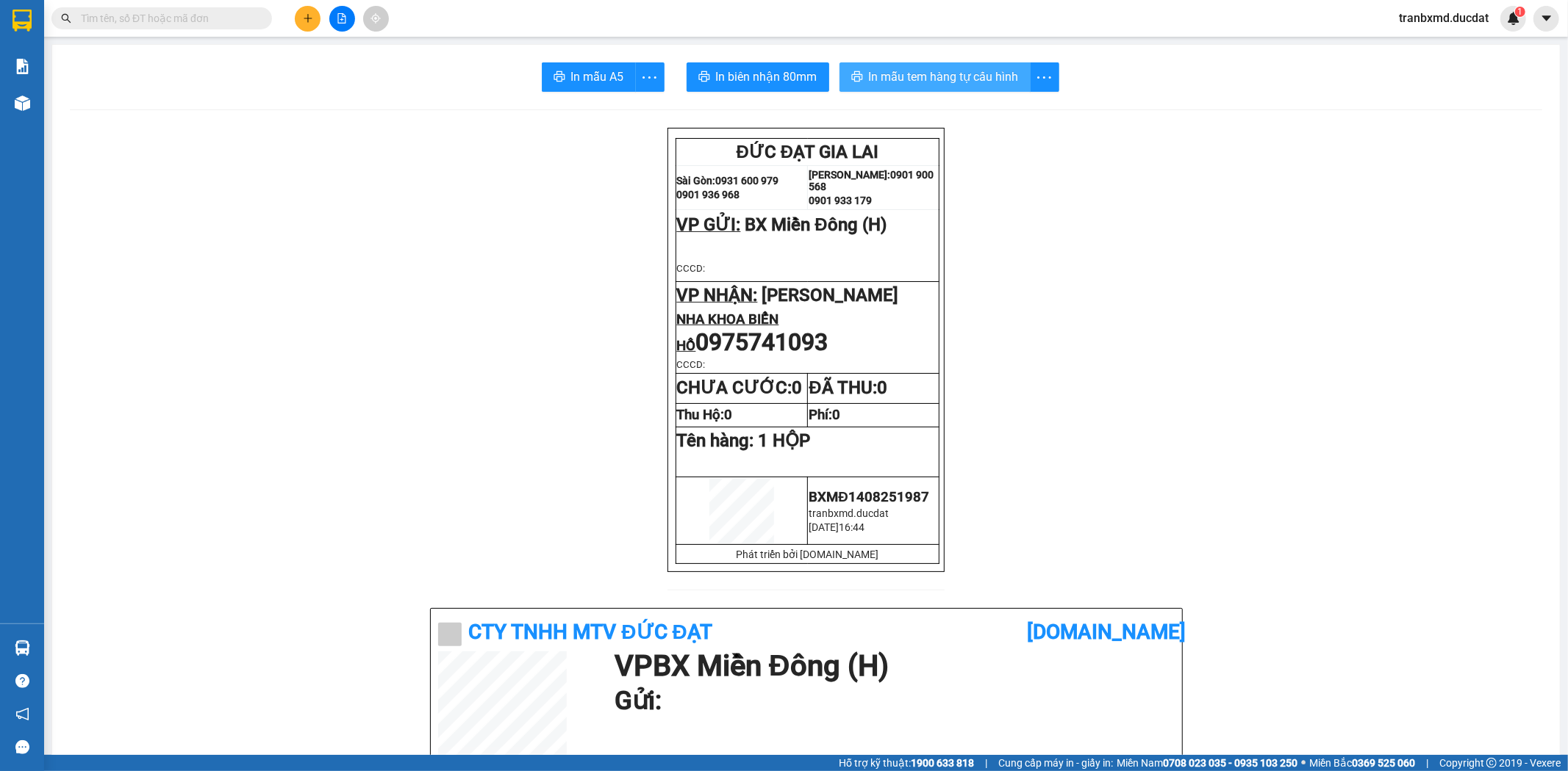
click at [963, 73] on span "In mẫu tem hàng tự cấu hình" at bounding box center [943, 77] width 150 height 18
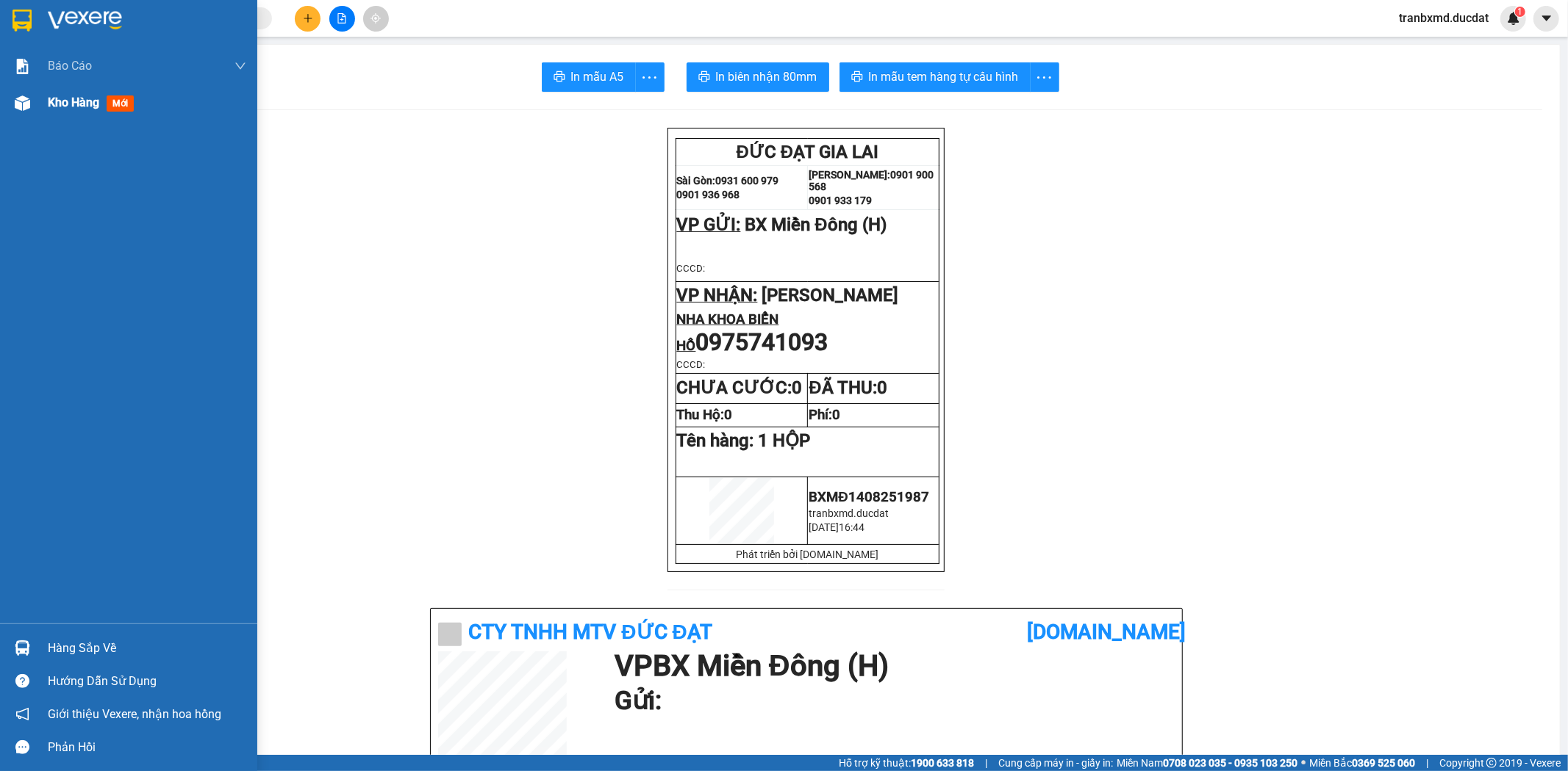
click at [27, 95] on img at bounding box center [23, 103] width 16 height 16
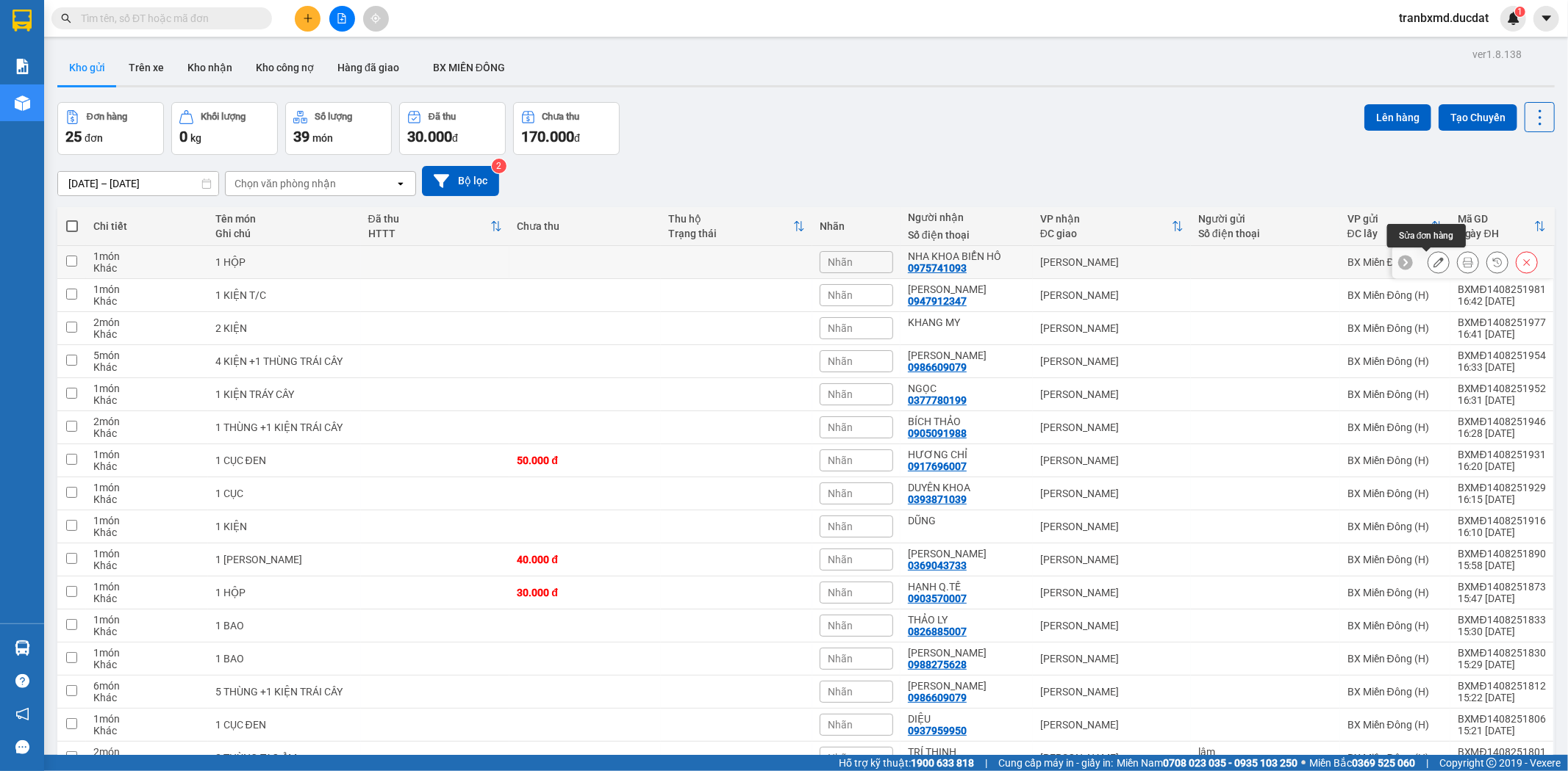
click at [1428, 266] on button at bounding box center [1439, 262] width 21 height 26
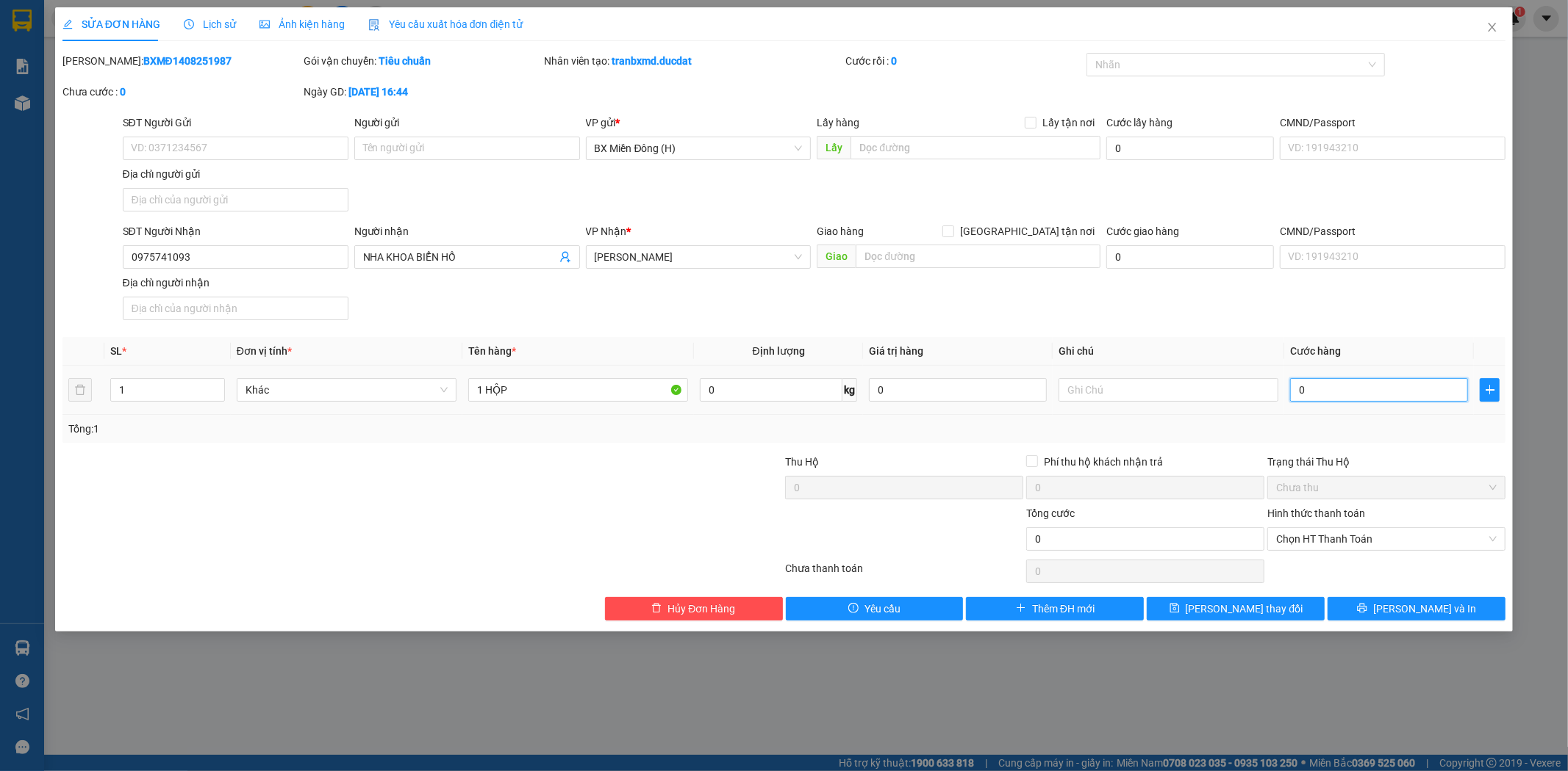
click at [1323, 392] on input "0" at bounding box center [1379, 390] width 178 height 24
type input "003"
type input "3"
type input "0.030"
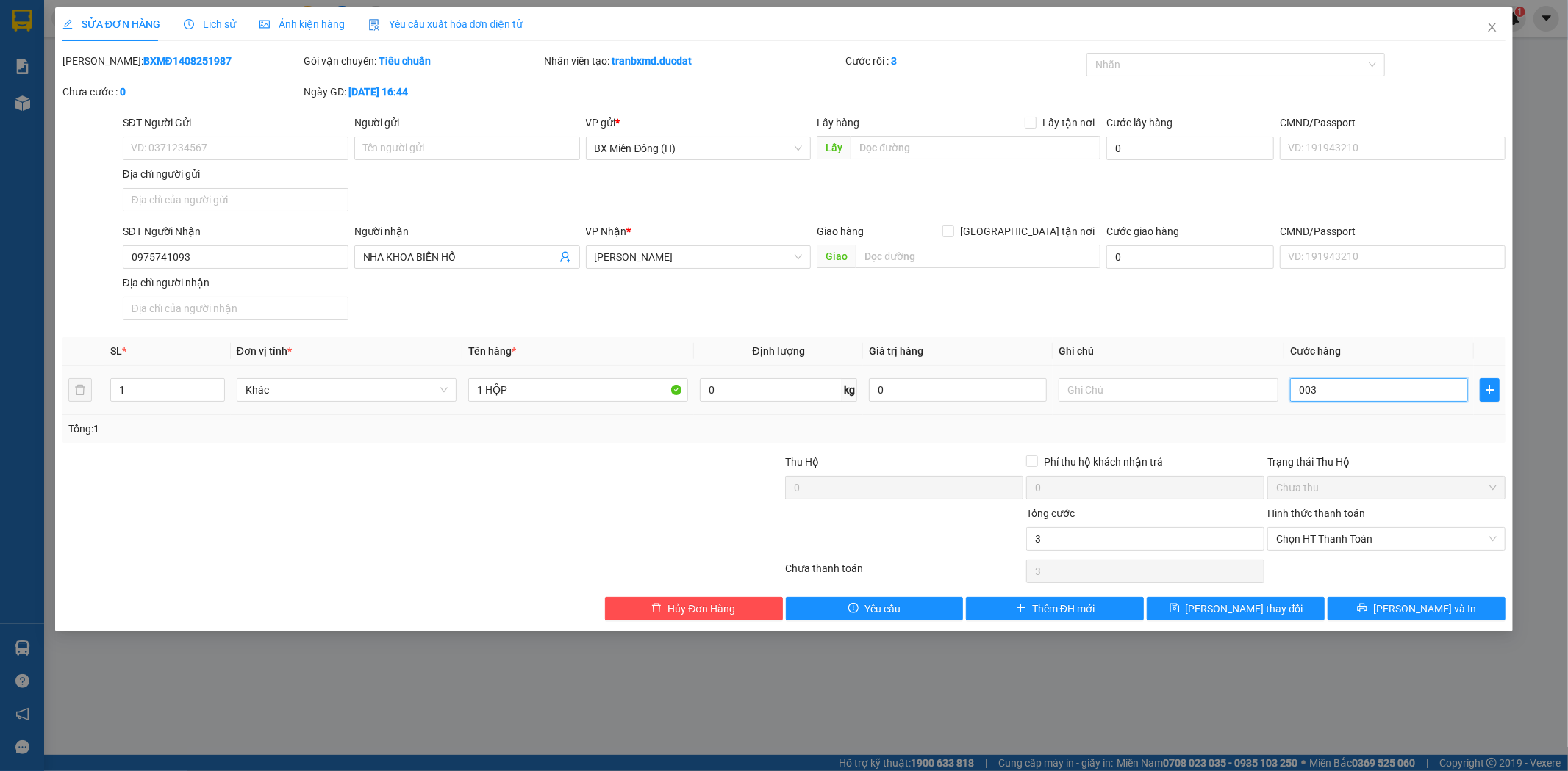
type input "30"
type input "0.030"
type input "30"
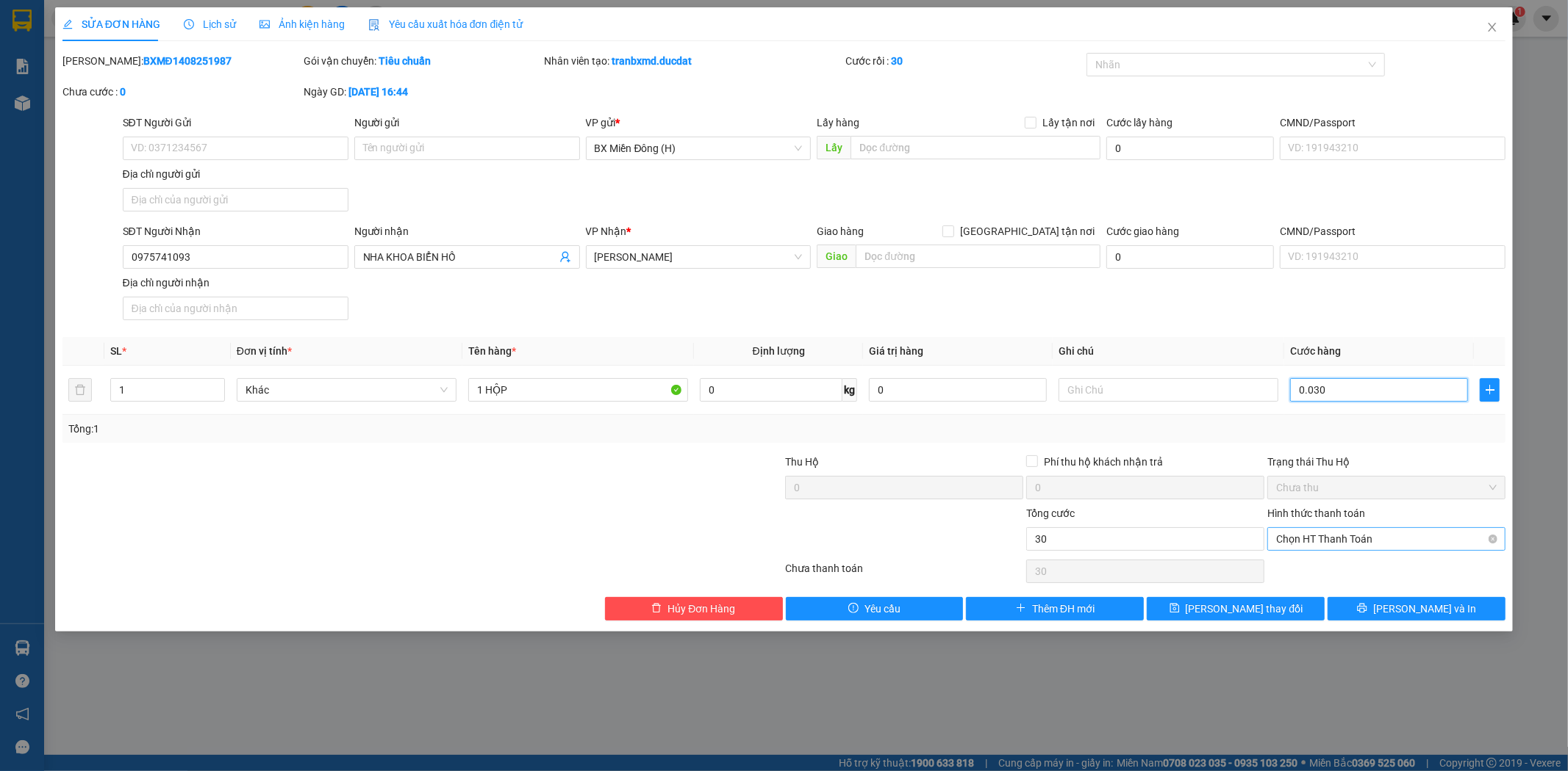
click at [1341, 538] on span "Chọn HT Thanh Toán" at bounding box center [1386, 539] width 220 height 22
type input "30.000"
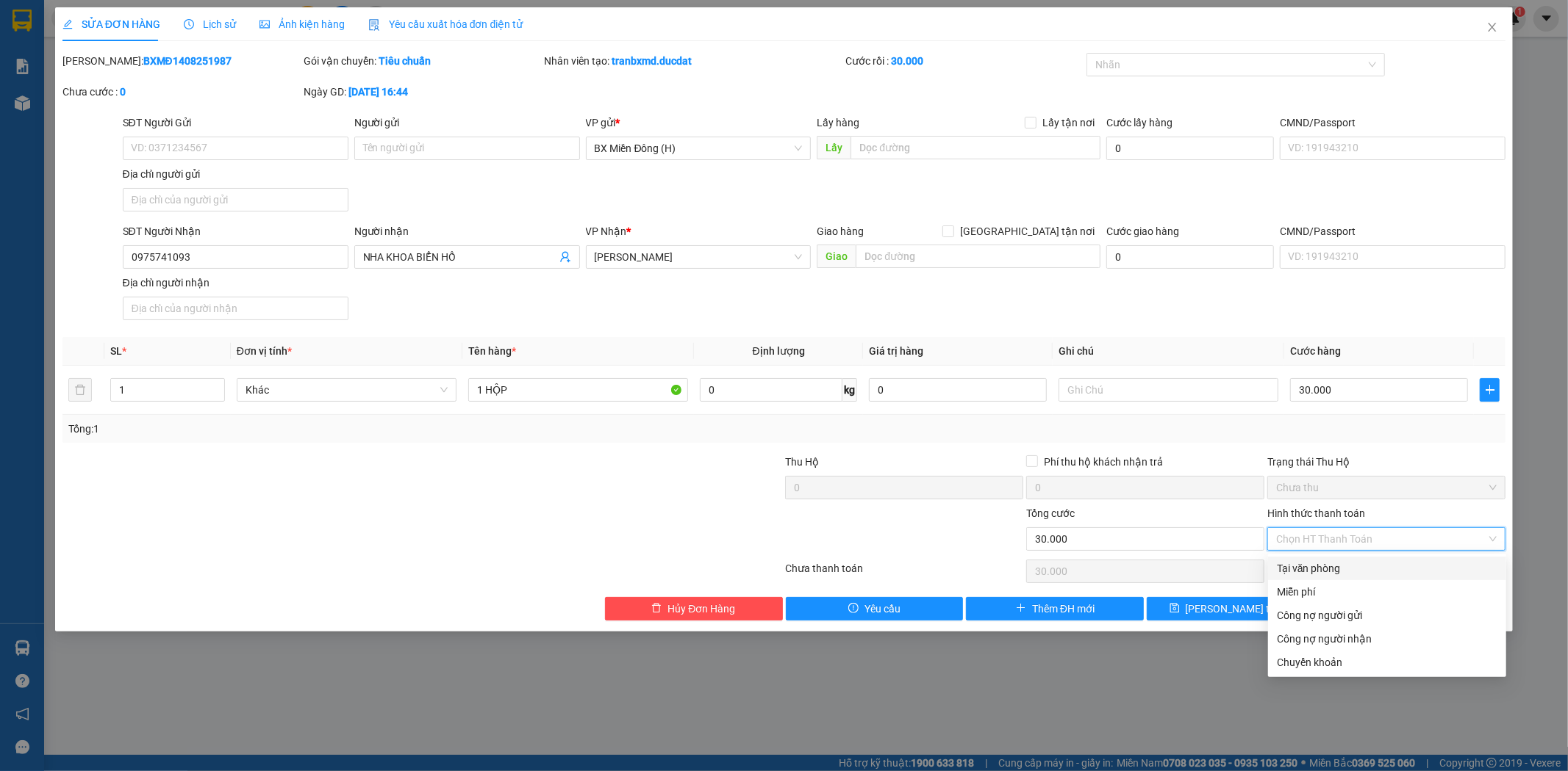
click at [1341, 563] on div "Tại văn phòng" at bounding box center [1386, 568] width 220 height 16
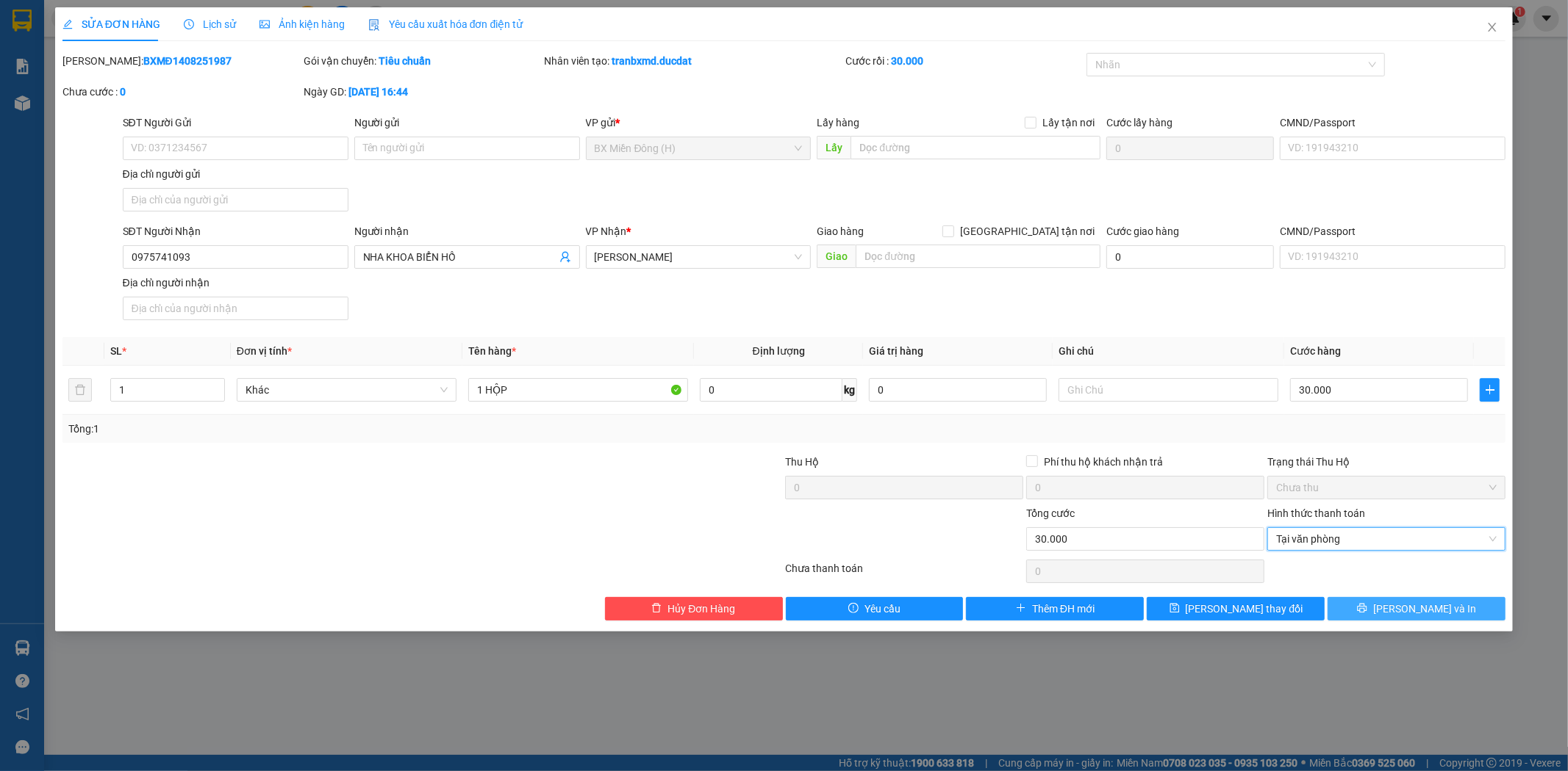
click at [1442, 608] on span "[PERSON_NAME] và In" at bounding box center [1424, 608] width 103 height 16
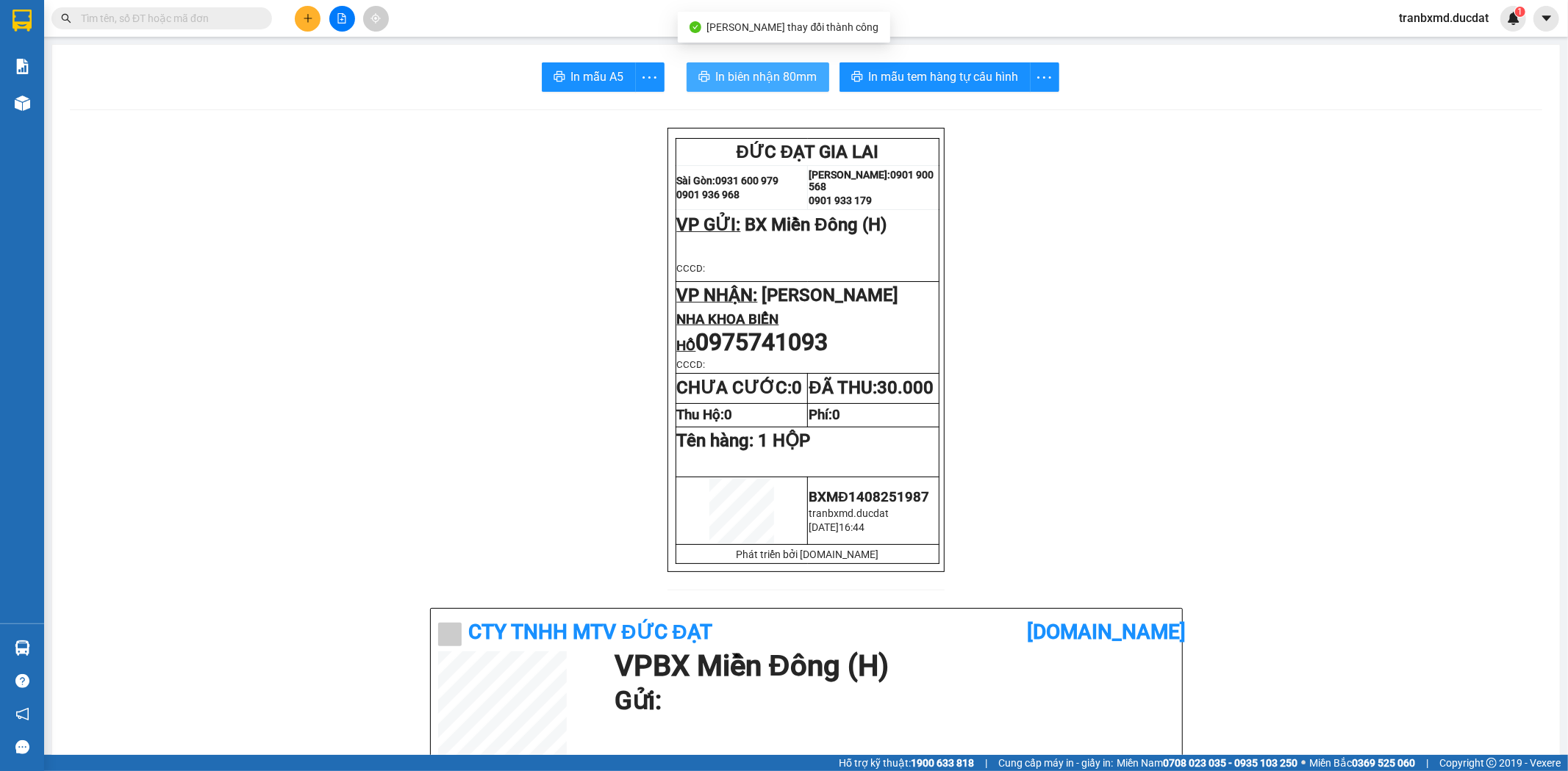
click at [755, 84] on span "In biên nhận 80mm" at bounding box center [767, 77] width 101 height 18
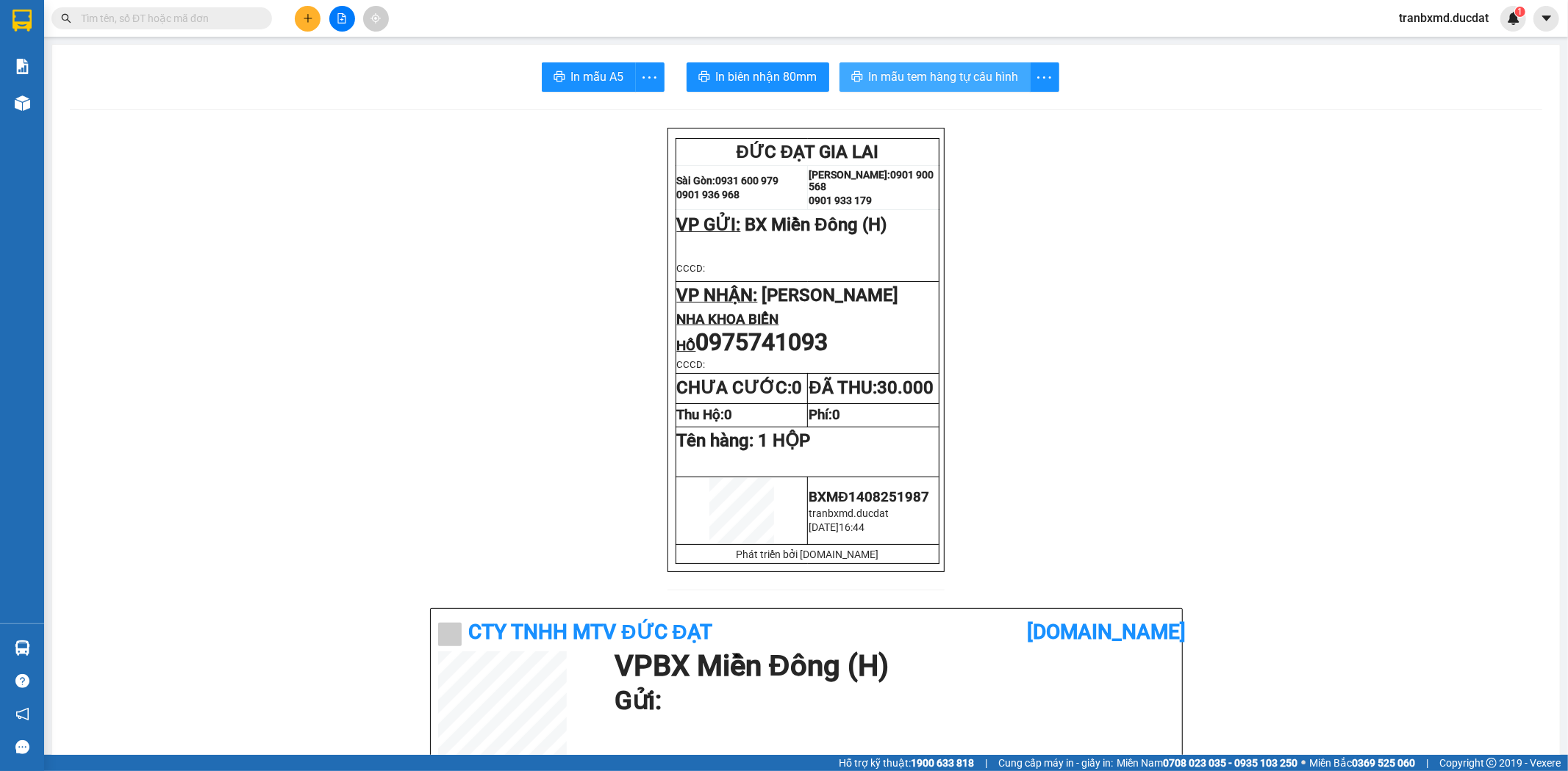
click at [966, 75] on span "In mẫu tem hàng tự cấu hình" at bounding box center [943, 77] width 150 height 18
click at [313, 13] on button at bounding box center [307, 18] width 26 height 26
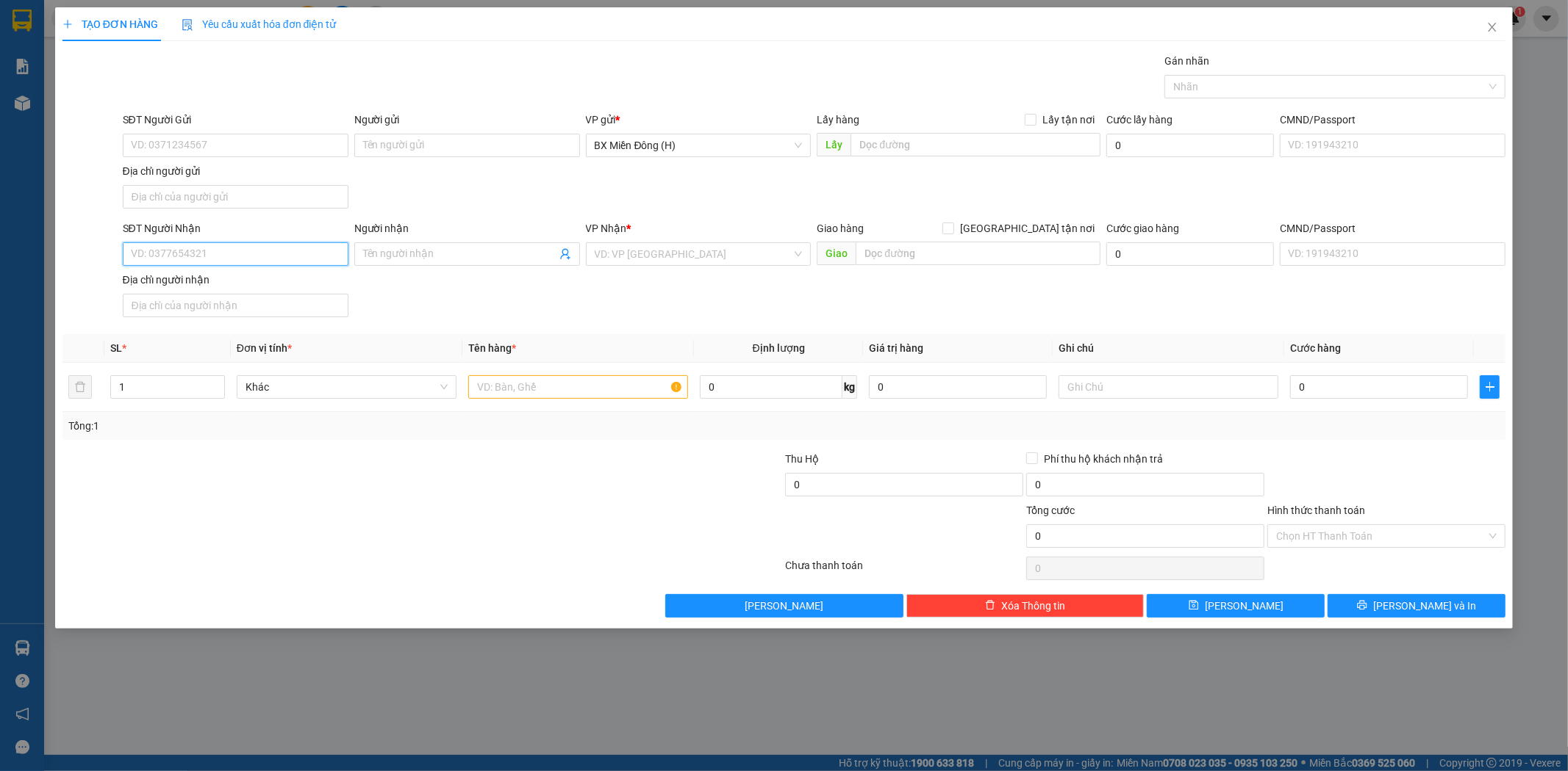
click at [238, 263] on input "SĐT Người Nhận" at bounding box center [235, 254] width 226 height 24
click at [231, 280] on div "0344741276 - NHI" at bounding box center [235, 284] width 208 height 16
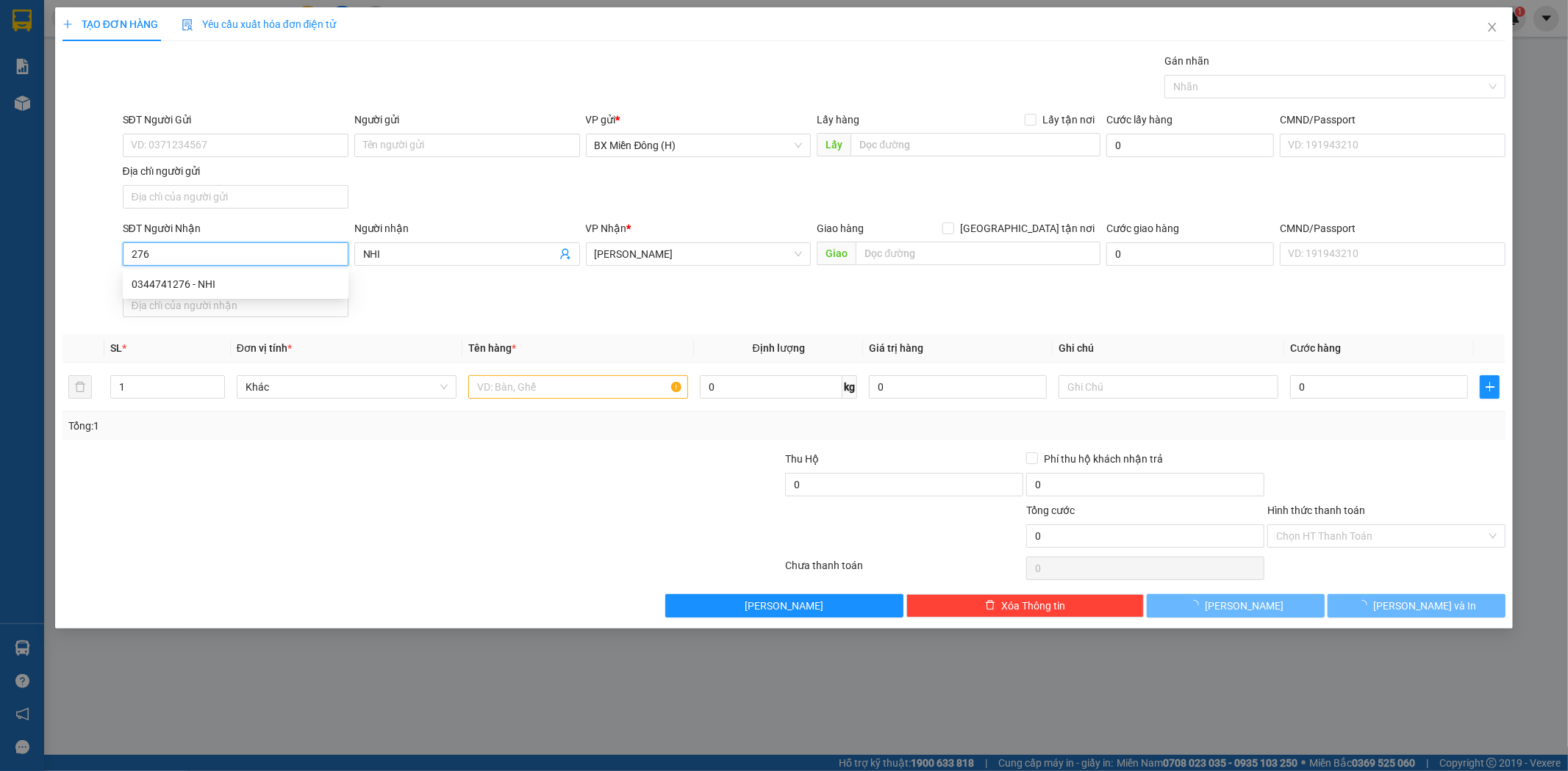
type input "0344741276"
type input "NHI"
type input "0344741276"
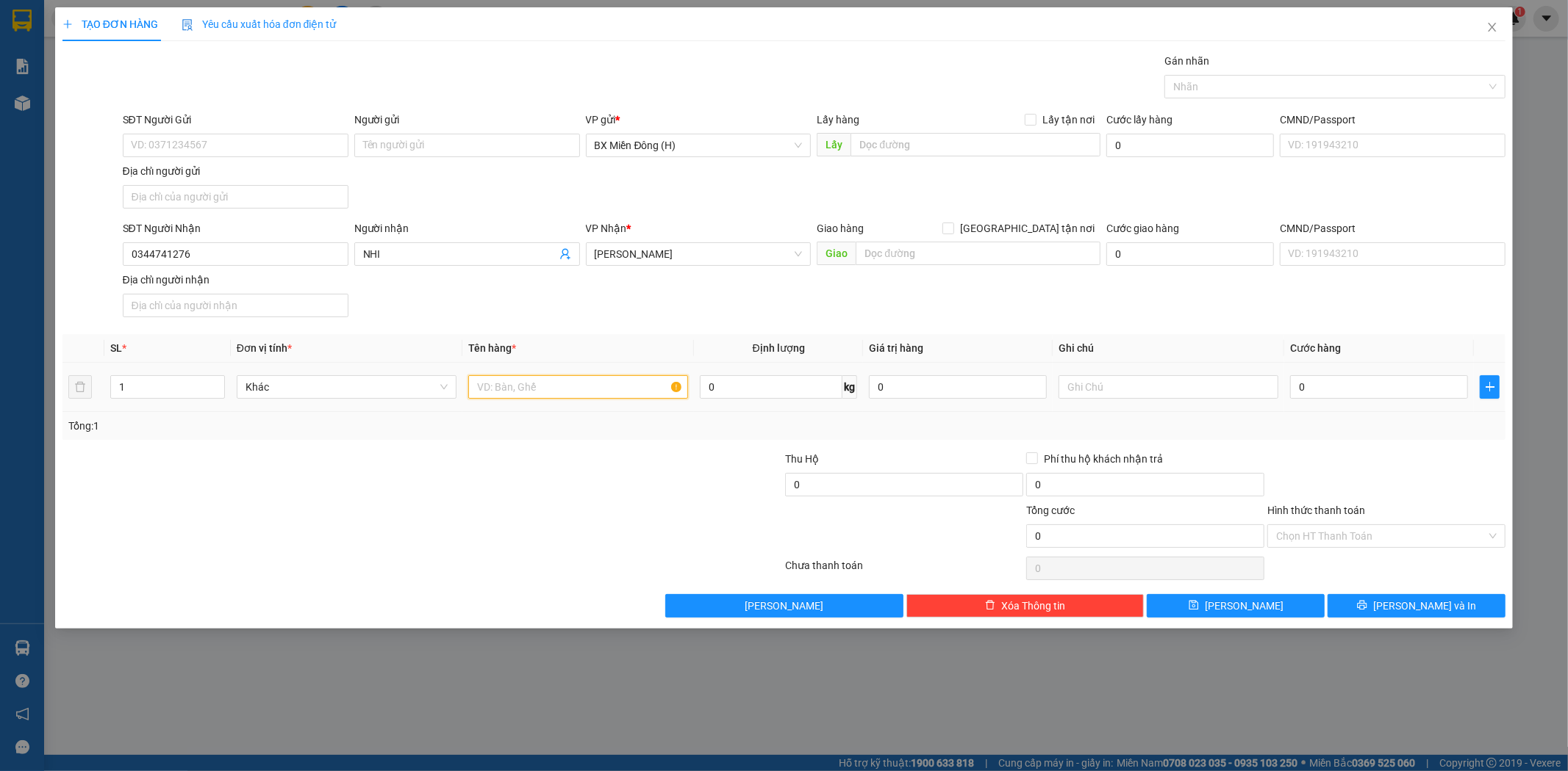
click at [527, 392] on input "text" at bounding box center [578, 387] width 219 height 24
type input "1 BAO"
click at [1435, 615] on button "[PERSON_NAME] và In" at bounding box center [1416, 606] width 178 height 24
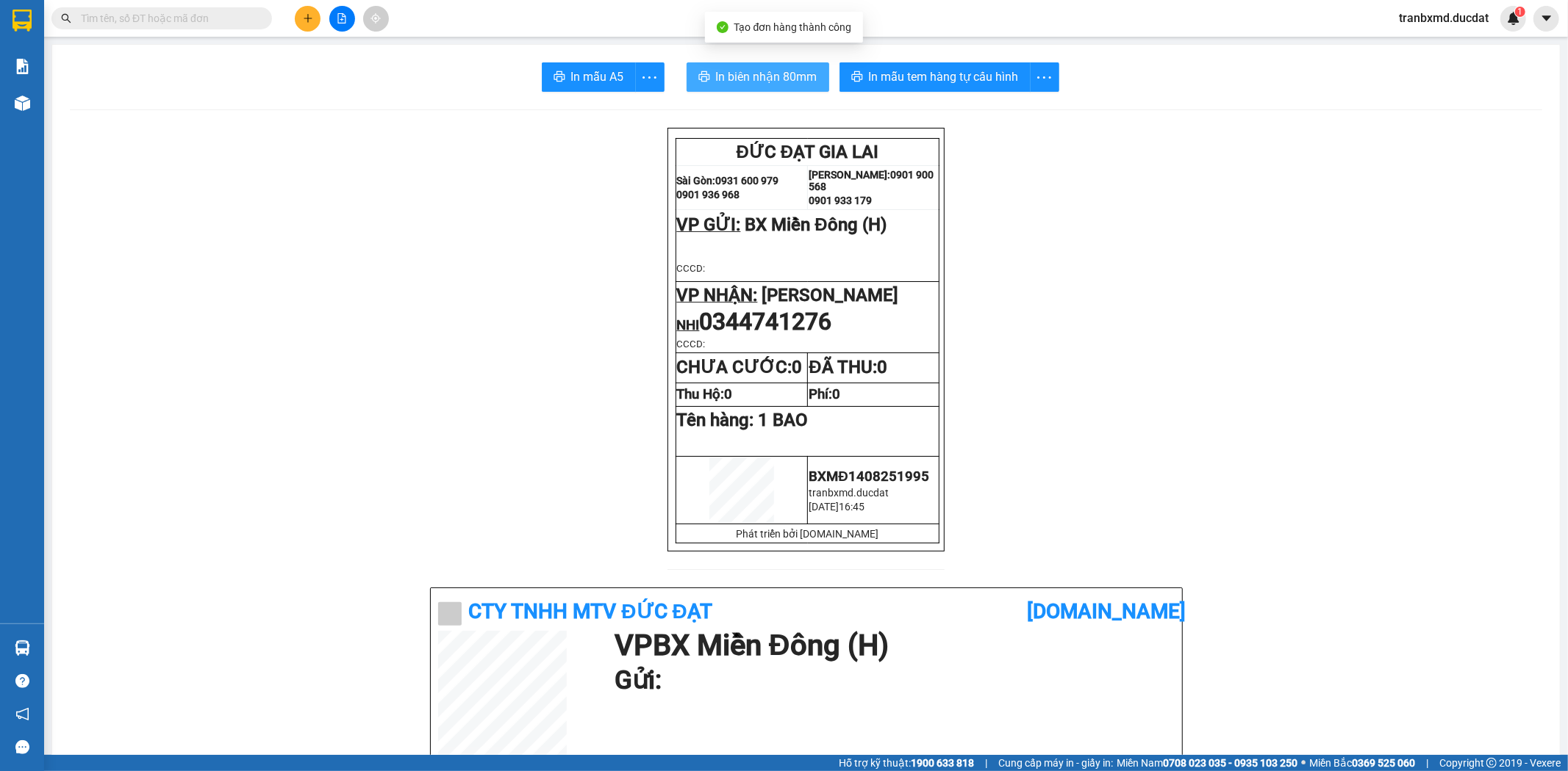
click at [750, 77] on span "In biên nhận 80mm" at bounding box center [767, 77] width 101 height 18
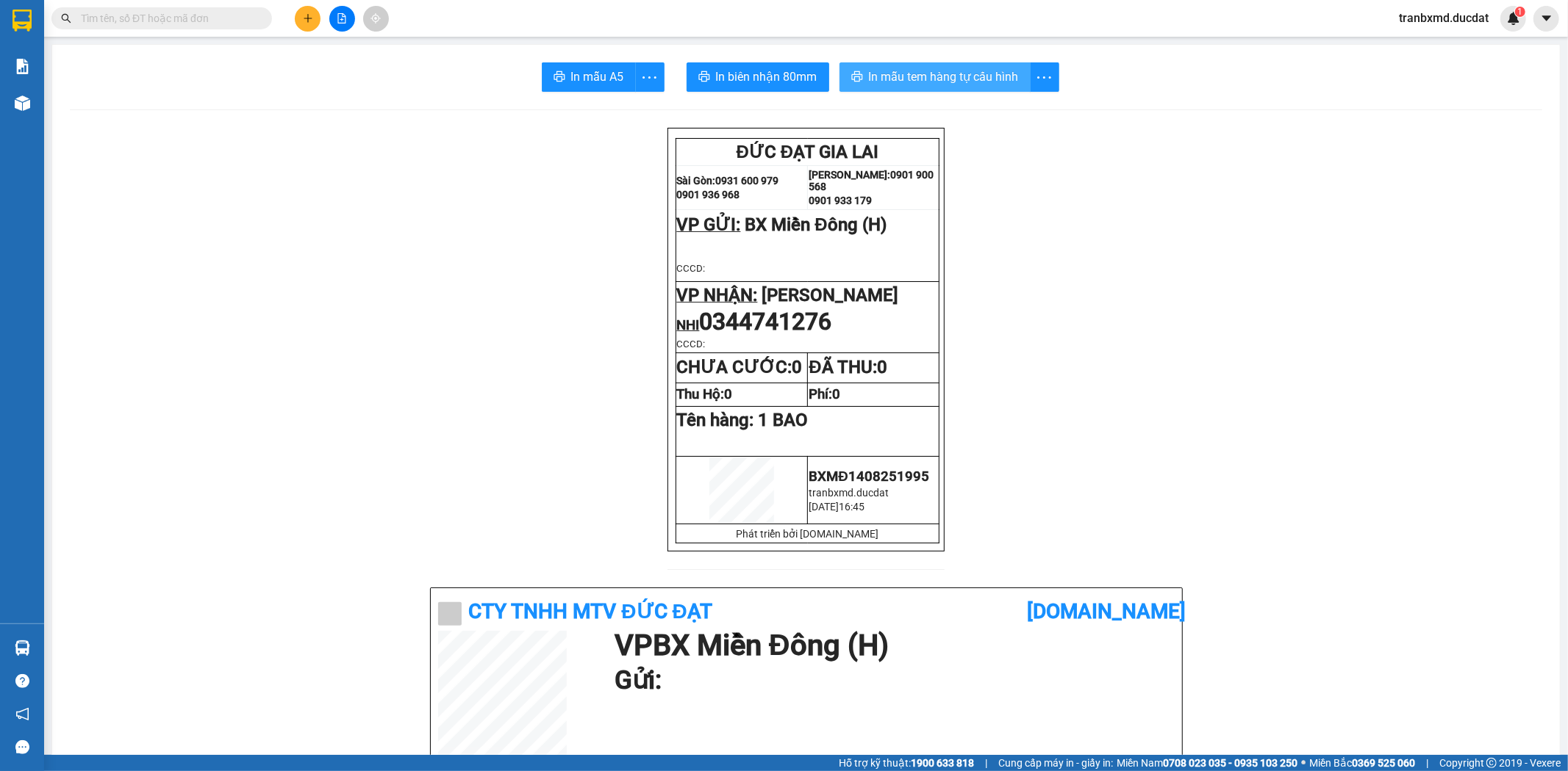
click at [954, 73] on span "In mẫu tem hàng tự cấu hình" at bounding box center [943, 77] width 150 height 18
click at [304, 22] on icon "plus" at bounding box center [308, 18] width 10 height 10
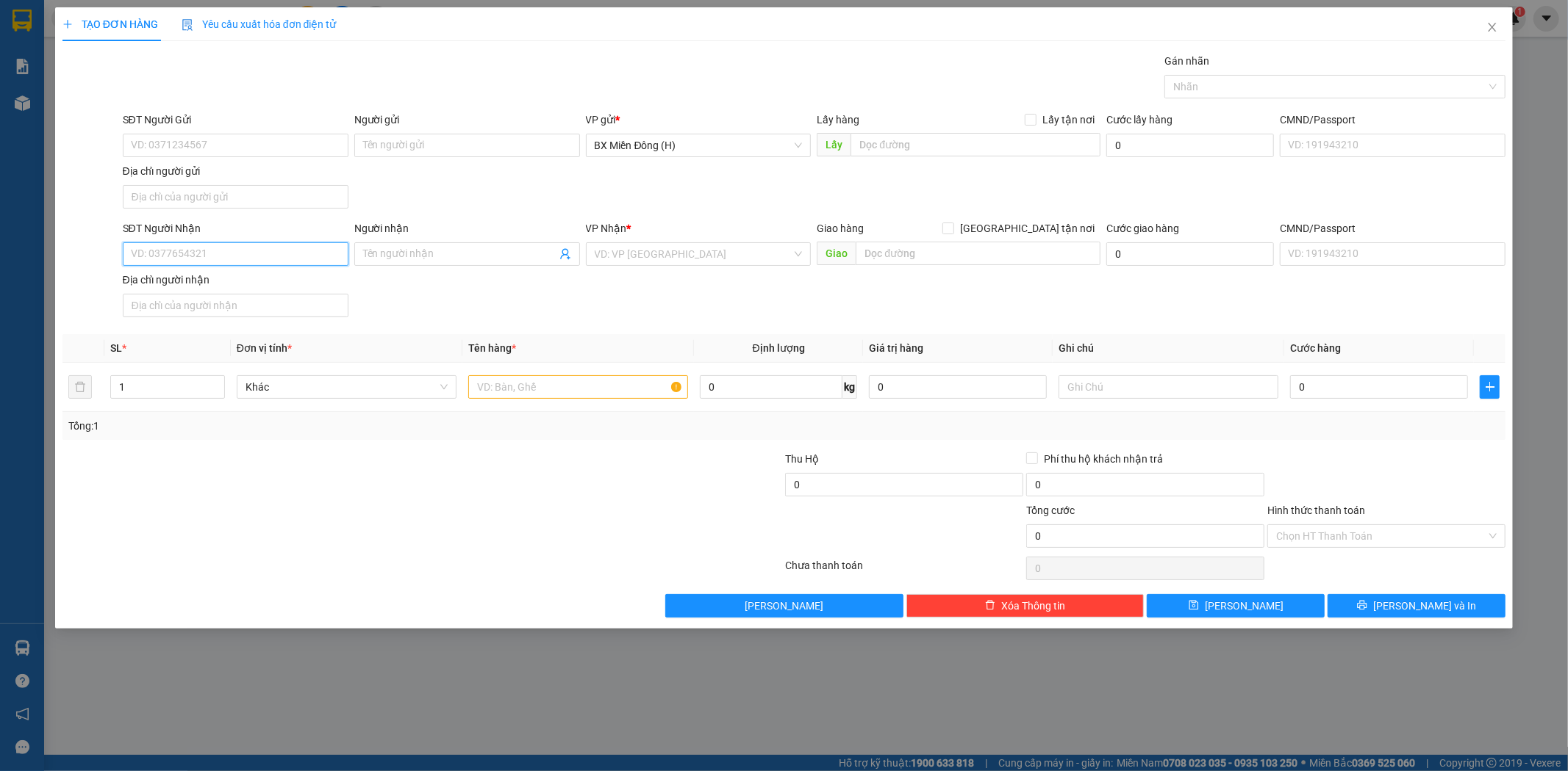
click at [295, 255] on input "SĐT Người Nhận" at bounding box center [235, 254] width 226 height 24
click at [261, 295] on div "0332871226 - MINH" at bounding box center [235, 284] width 226 height 24
type input "0332871226"
type input "MINH"
type input "0332871226"
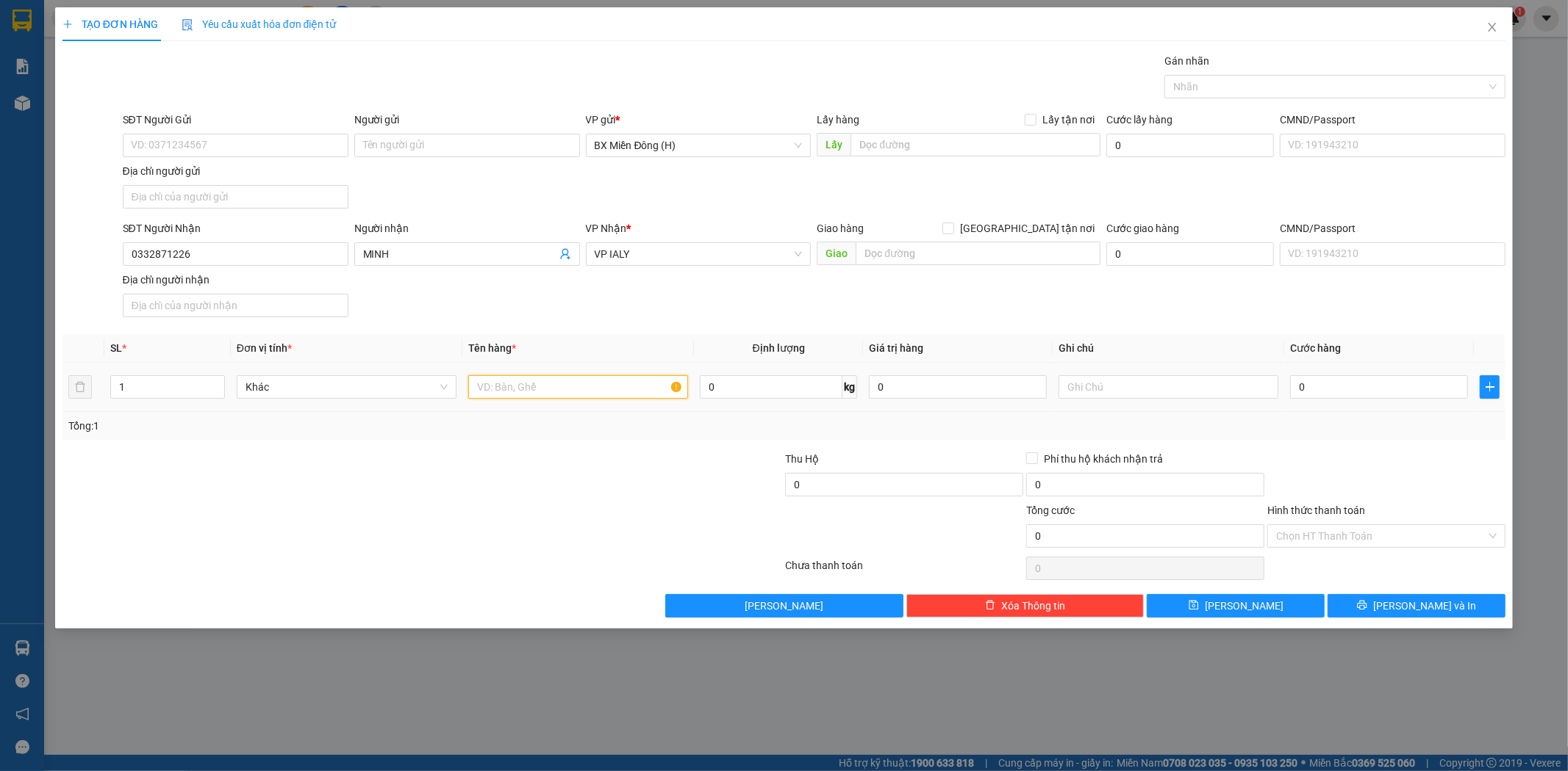
click at [586, 391] on input "text" at bounding box center [578, 387] width 219 height 24
type input "1 HỘP"
click at [1356, 397] on input "0" at bounding box center [1379, 387] width 178 height 24
type input "003"
type input "3"
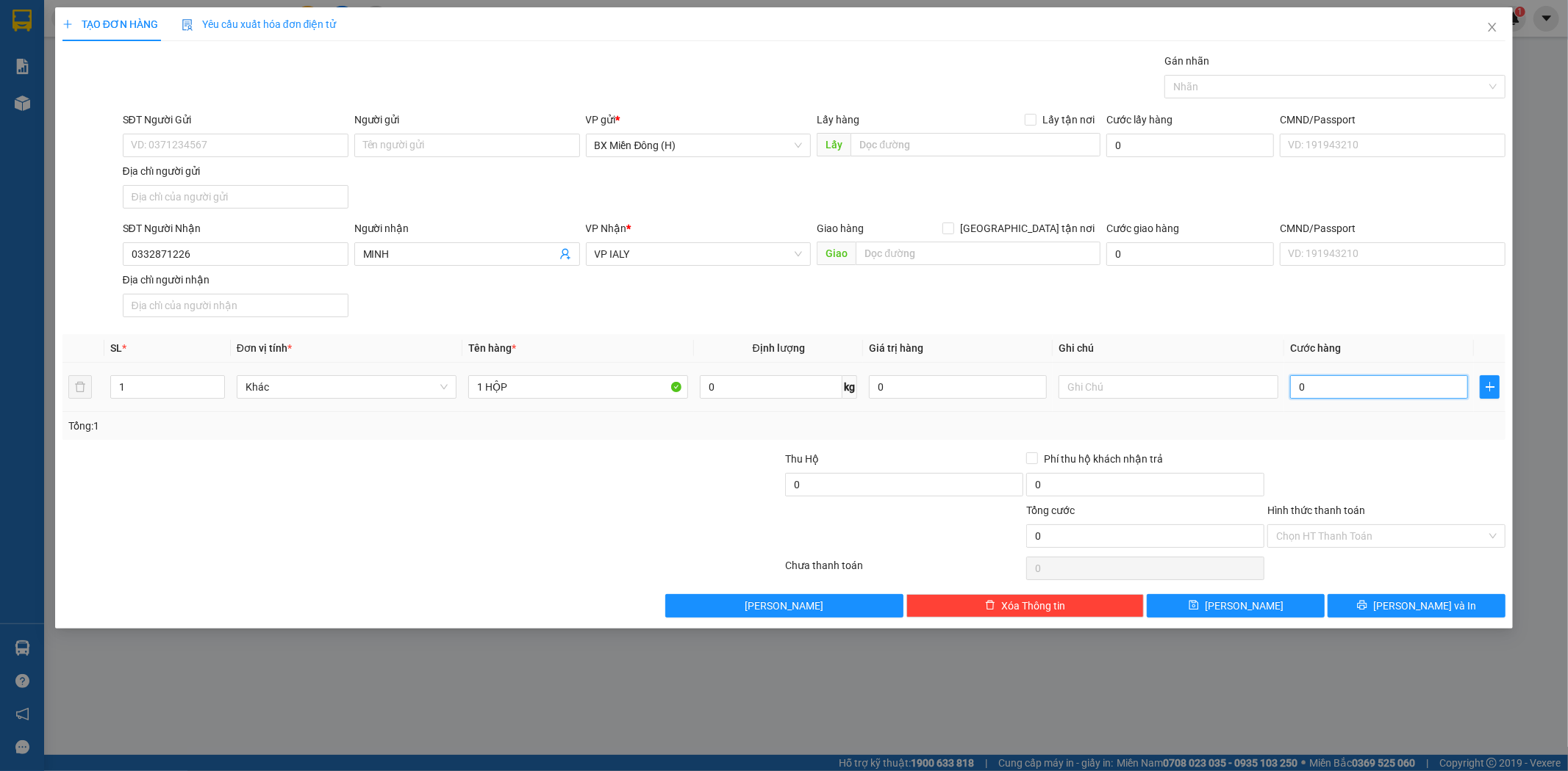
type input "3"
type input "0.030"
type input "30"
type input "00.300"
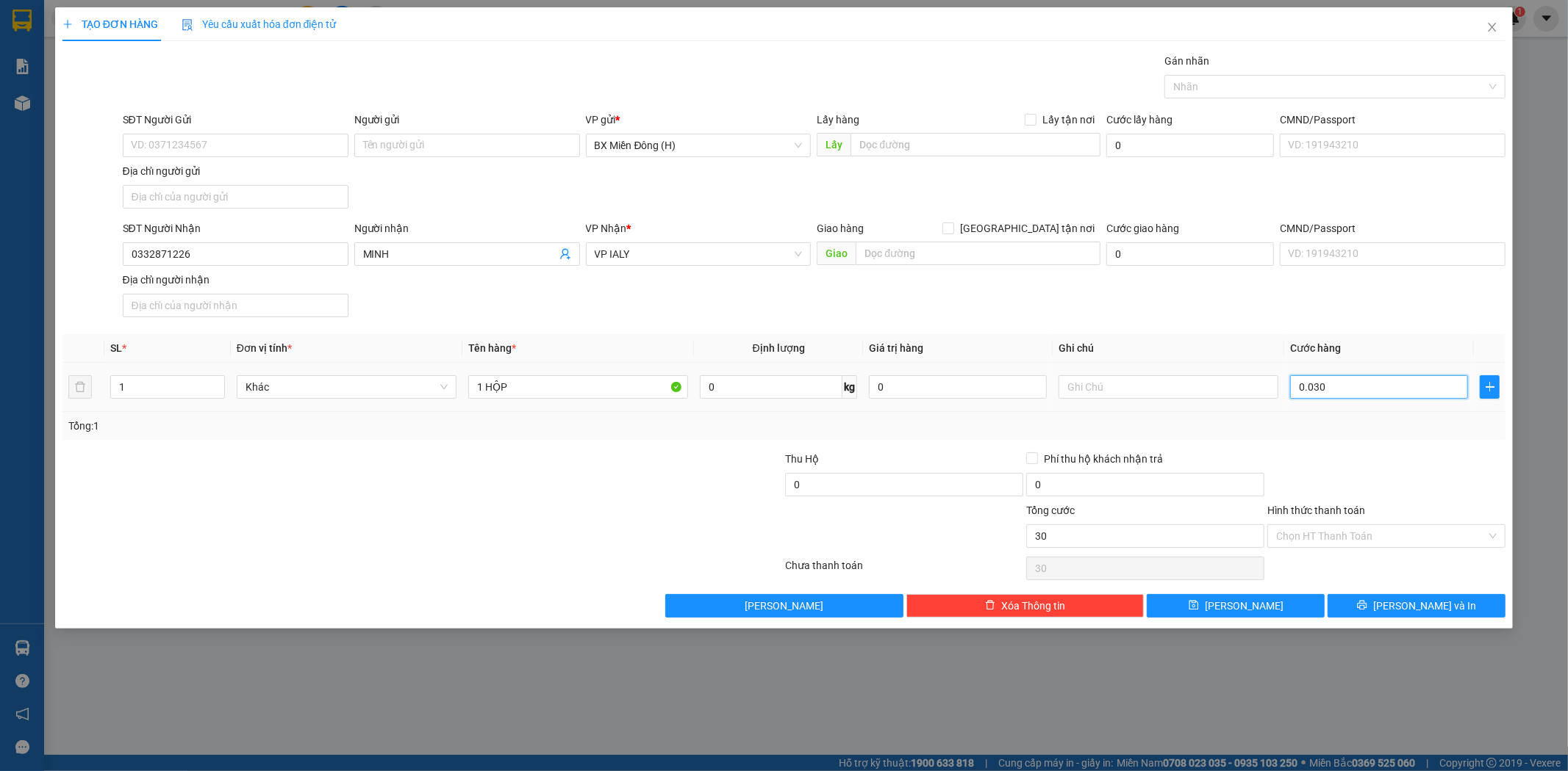
type input "300"
click at [1402, 607] on button "[PERSON_NAME] và In" at bounding box center [1416, 606] width 178 height 24
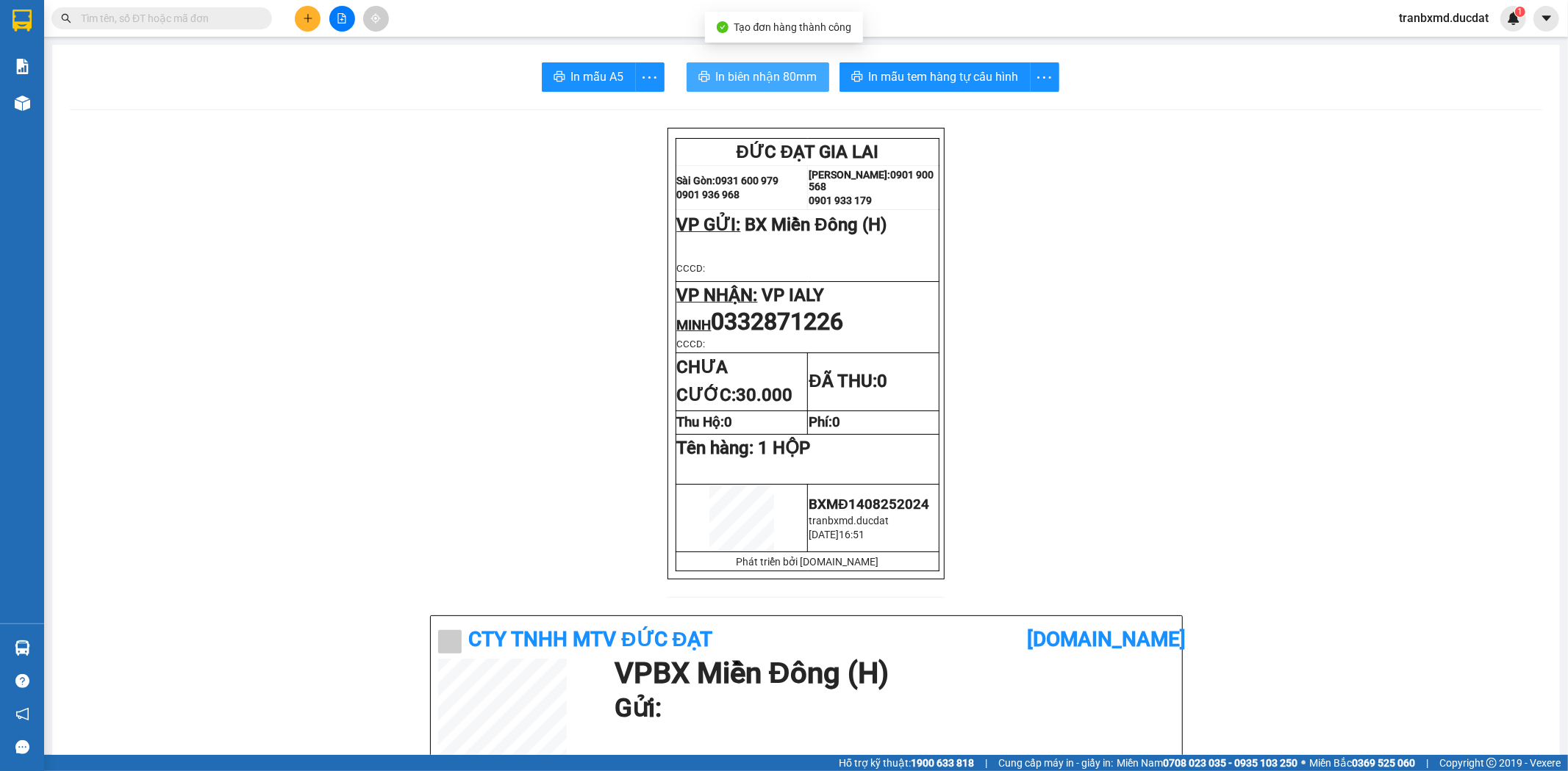
click at [745, 77] on span "In biên nhận 80mm" at bounding box center [767, 77] width 101 height 18
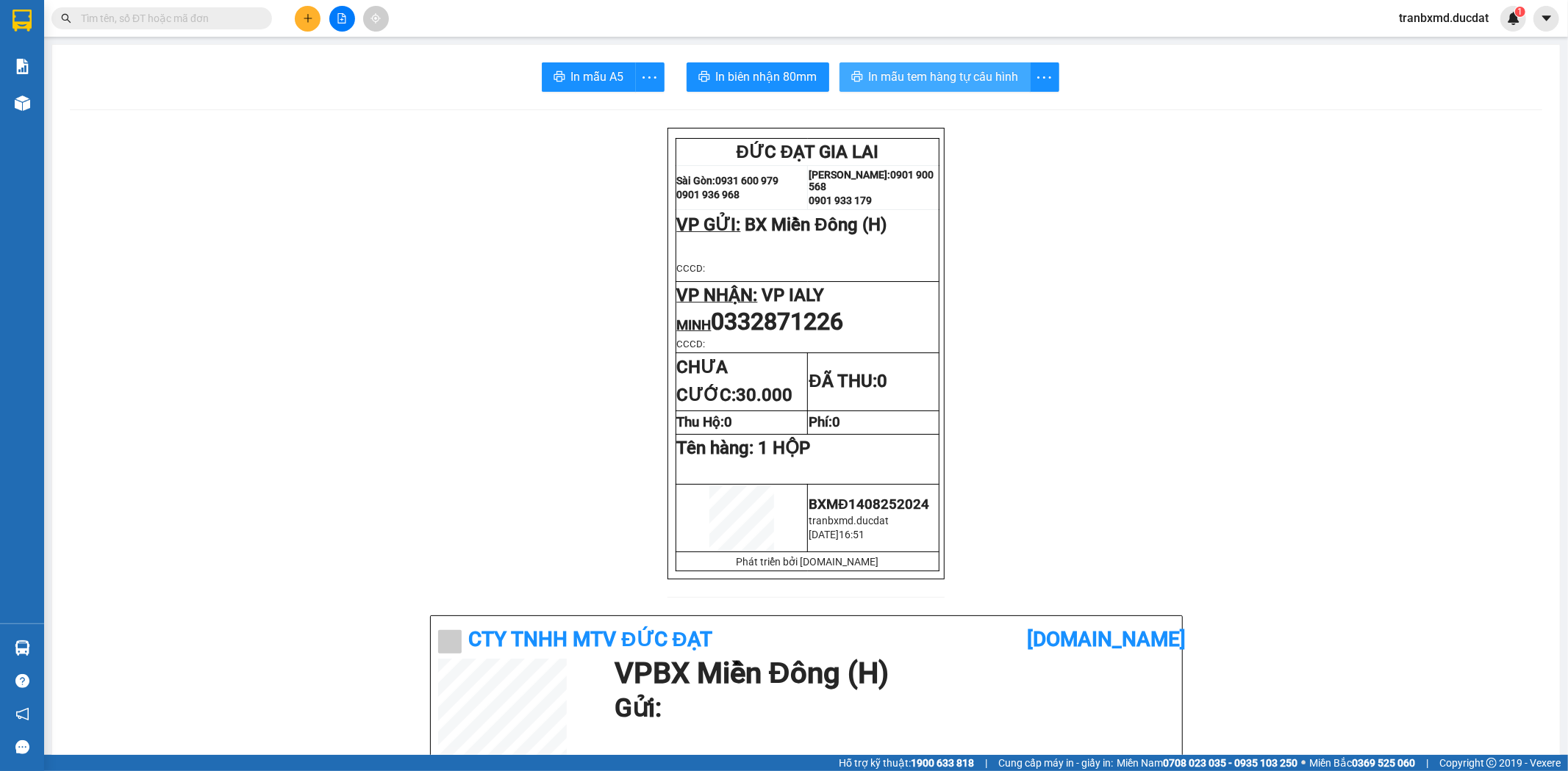
click at [979, 84] on span "In mẫu tem hàng tự cấu hình" at bounding box center [943, 77] width 150 height 18
click at [303, 13] on icon "plus" at bounding box center [308, 18] width 10 height 10
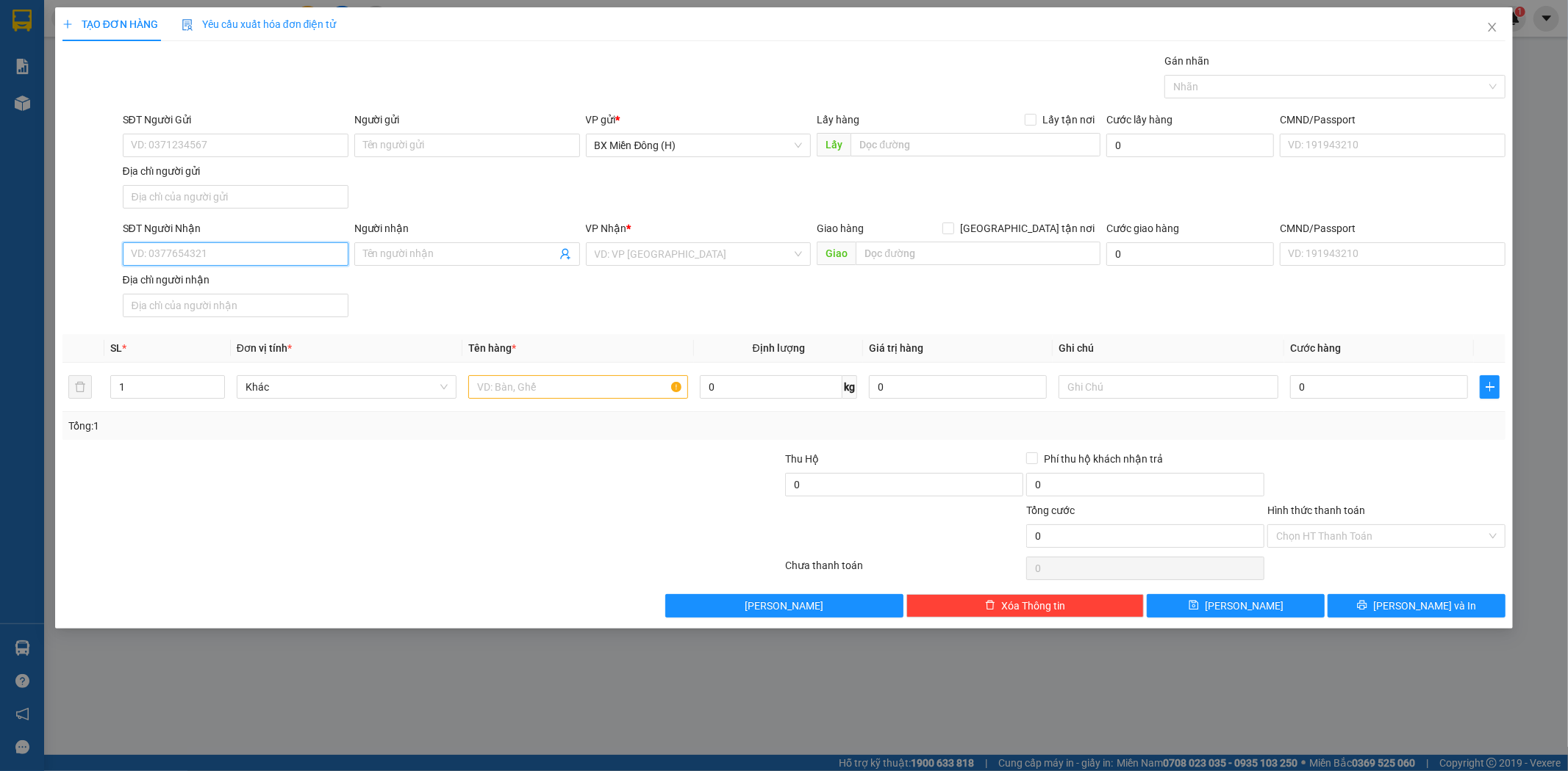
click at [298, 260] on input "SĐT Người Nhận" at bounding box center [235, 254] width 226 height 24
type input "0909185815"
click at [288, 288] on div "0909185815 - NGỌC TRINH" at bounding box center [235, 284] width 208 height 16
type input "[PERSON_NAME]"
type input "0909185815"
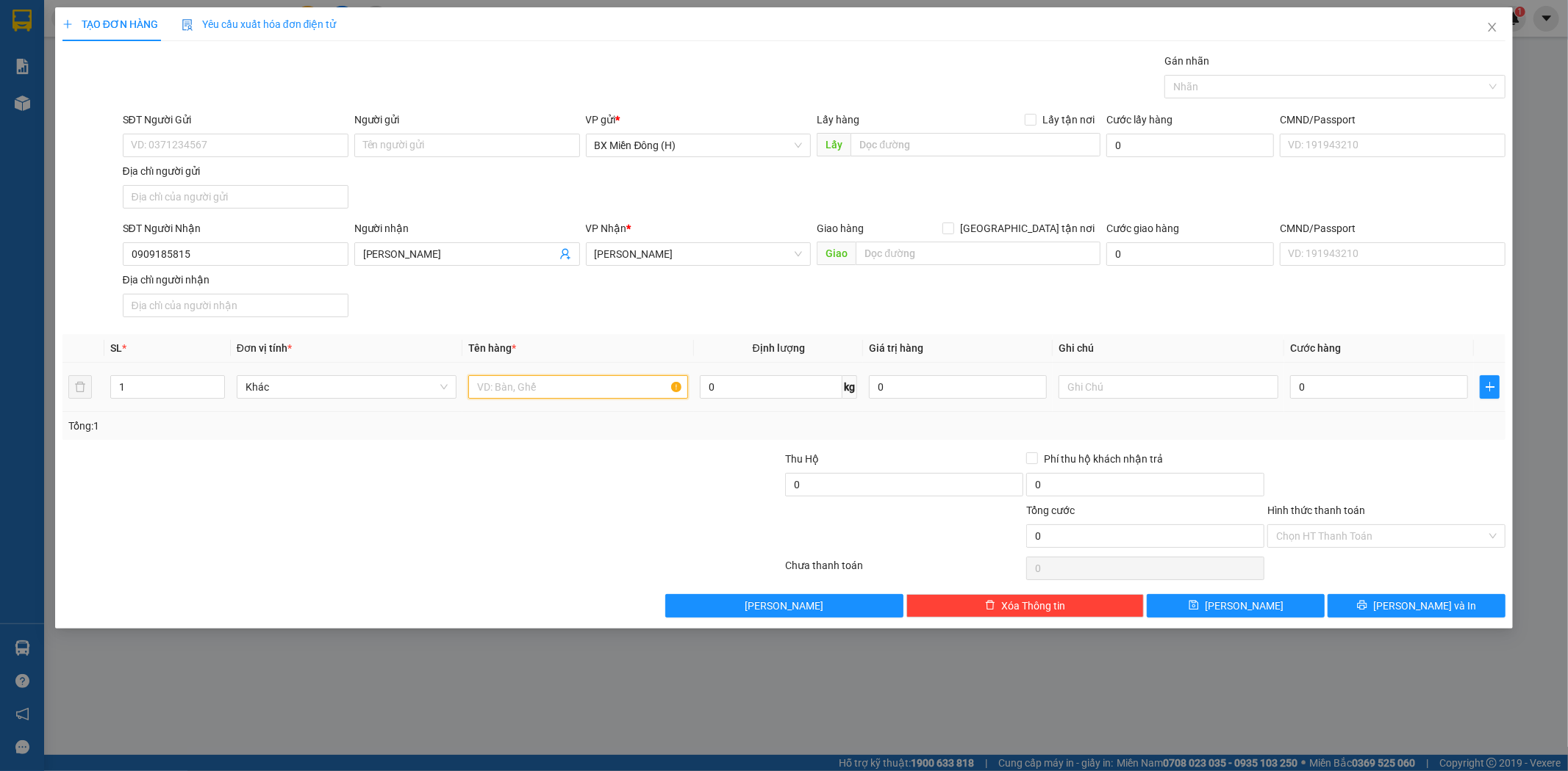
click at [572, 392] on input "text" at bounding box center [578, 387] width 219 height 24
click at [593, 390] on input "text" at bounding box center [578, 387] width 219 height 24
type input "1 XỐP NHỎ"
click at [1309, 380] on input "0" at bounding box center [1379, 387] width 178 height 24
type input "004"
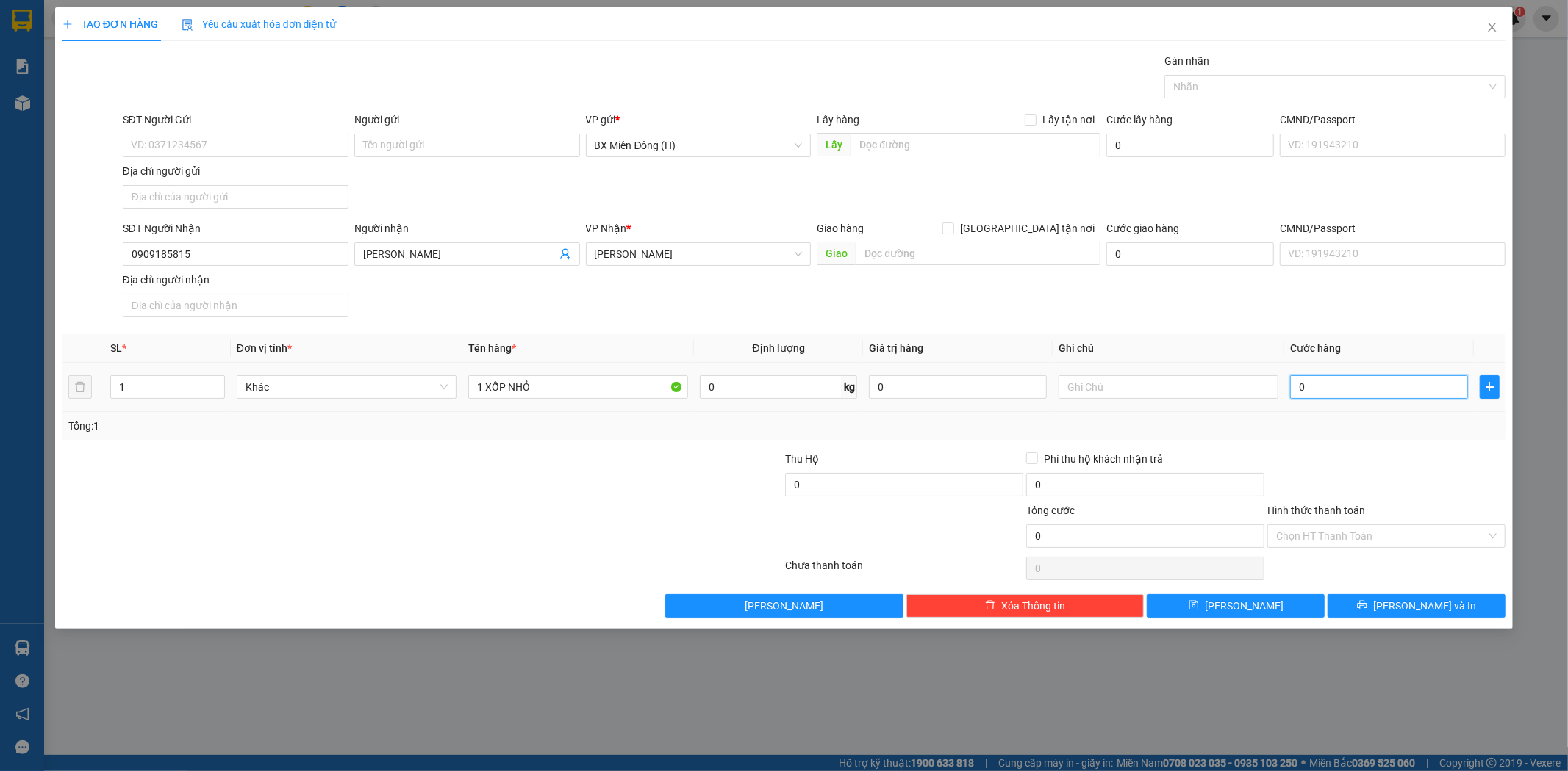
type input "4"
type input "00"
type input "0"
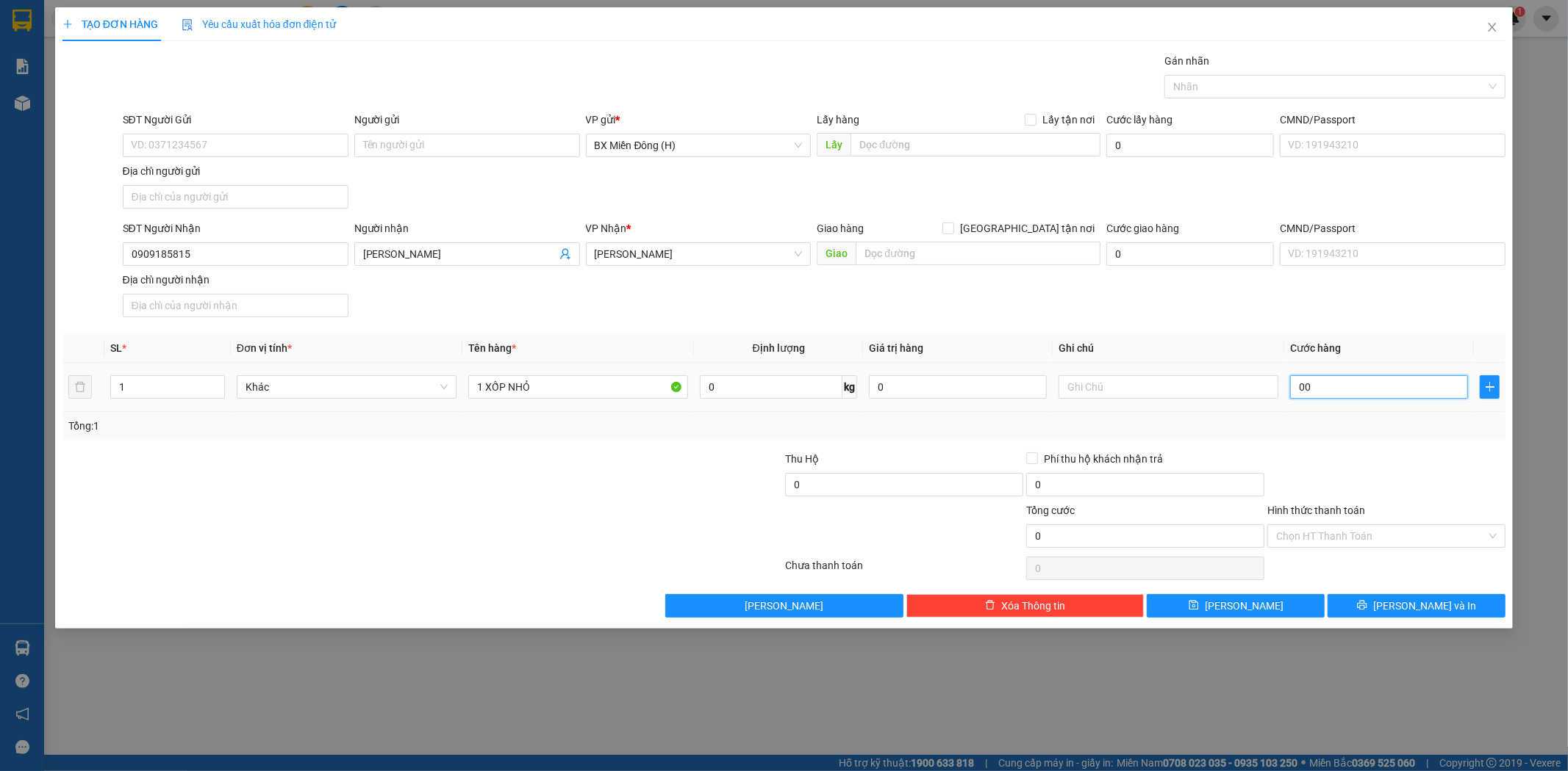
type input "005"
type input "5"
type input "0.050"
type input "50"
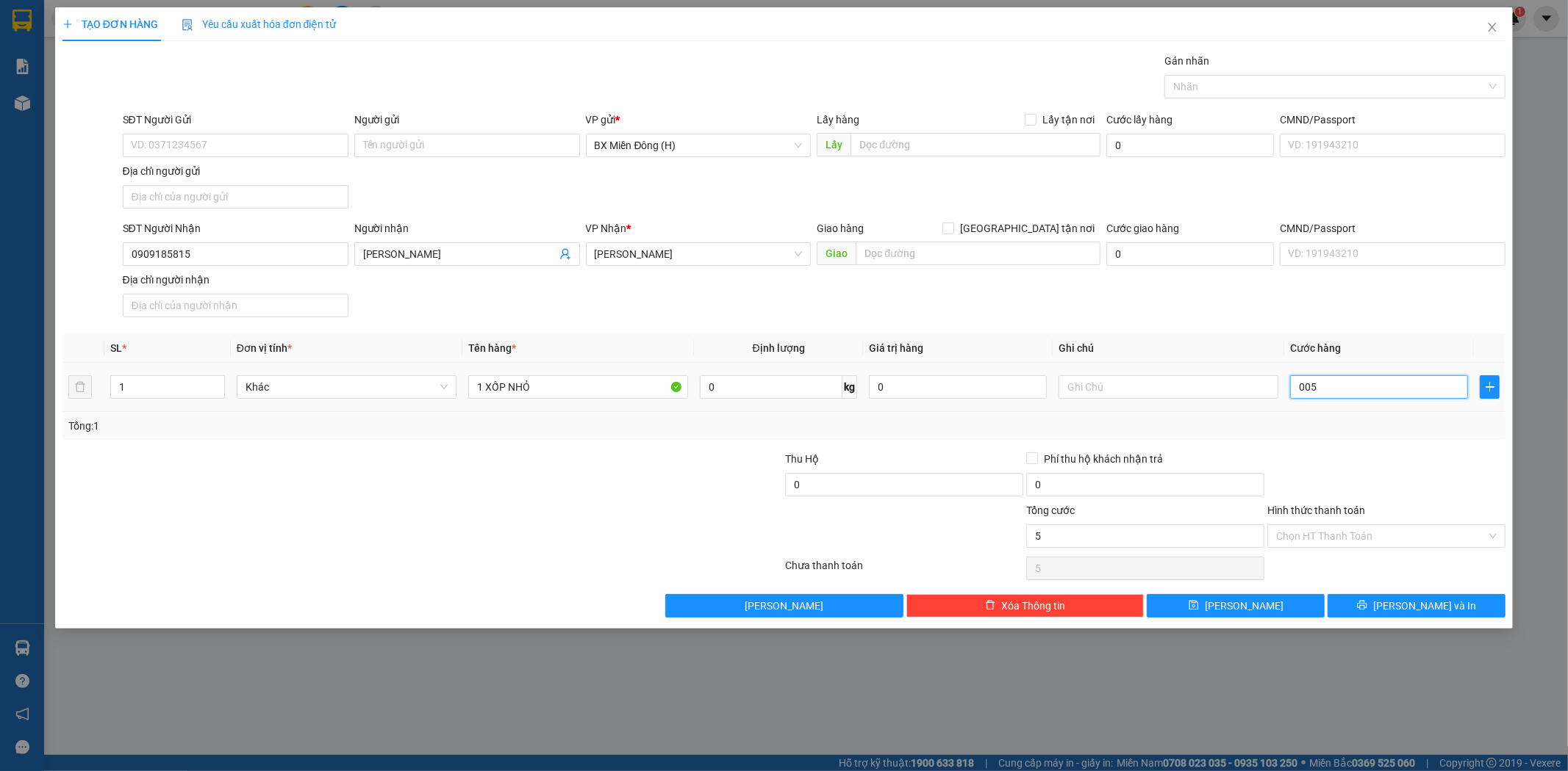
type input "50"
type input "50.000"
click at [1367, 601] on icon "printer" at bounding box center [1361, 605] width 10 height 10
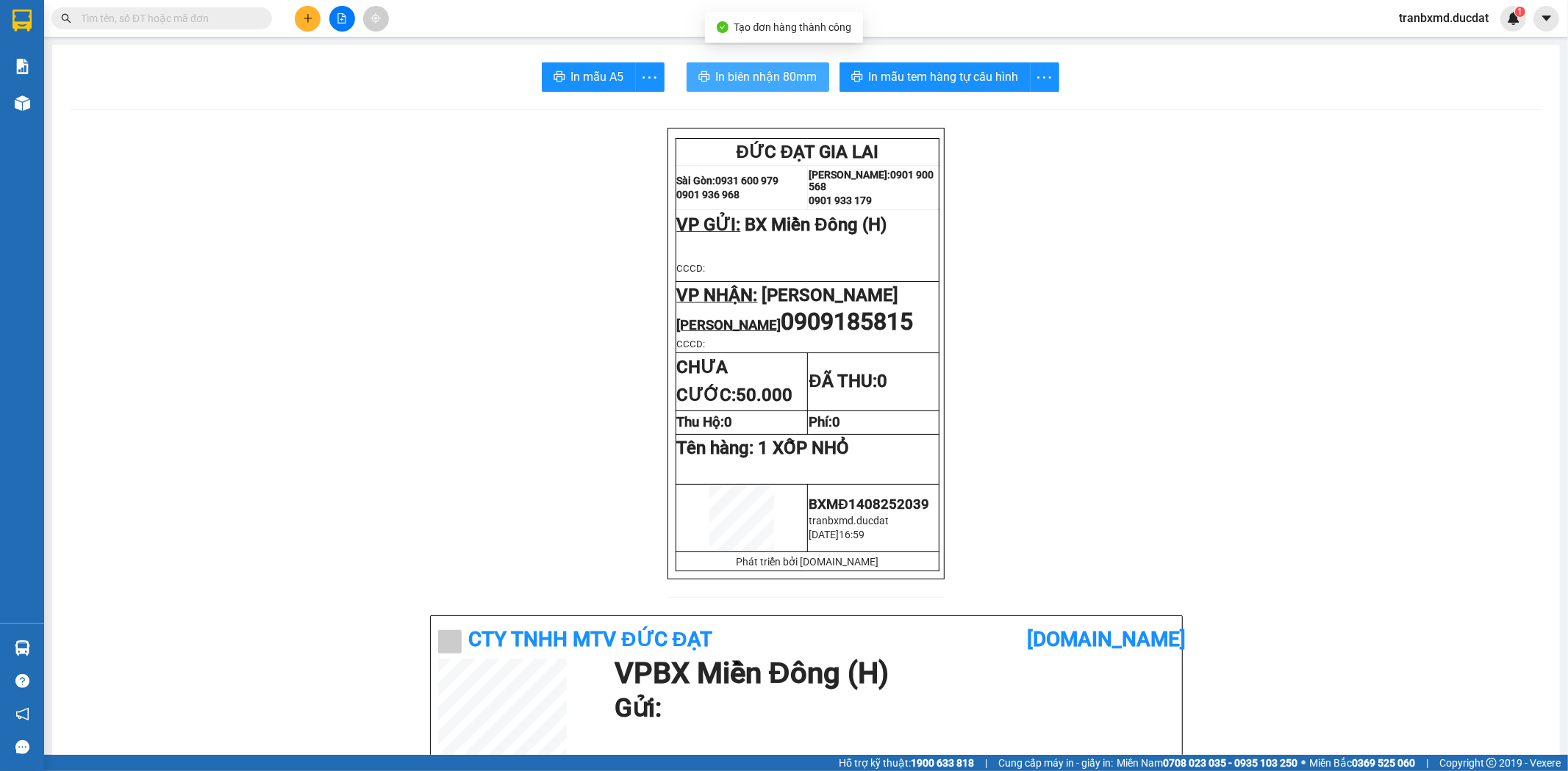
click at [704, 72] on button "In biên nhận 80mm" at bounding box center [757, 77] width 143 height 29
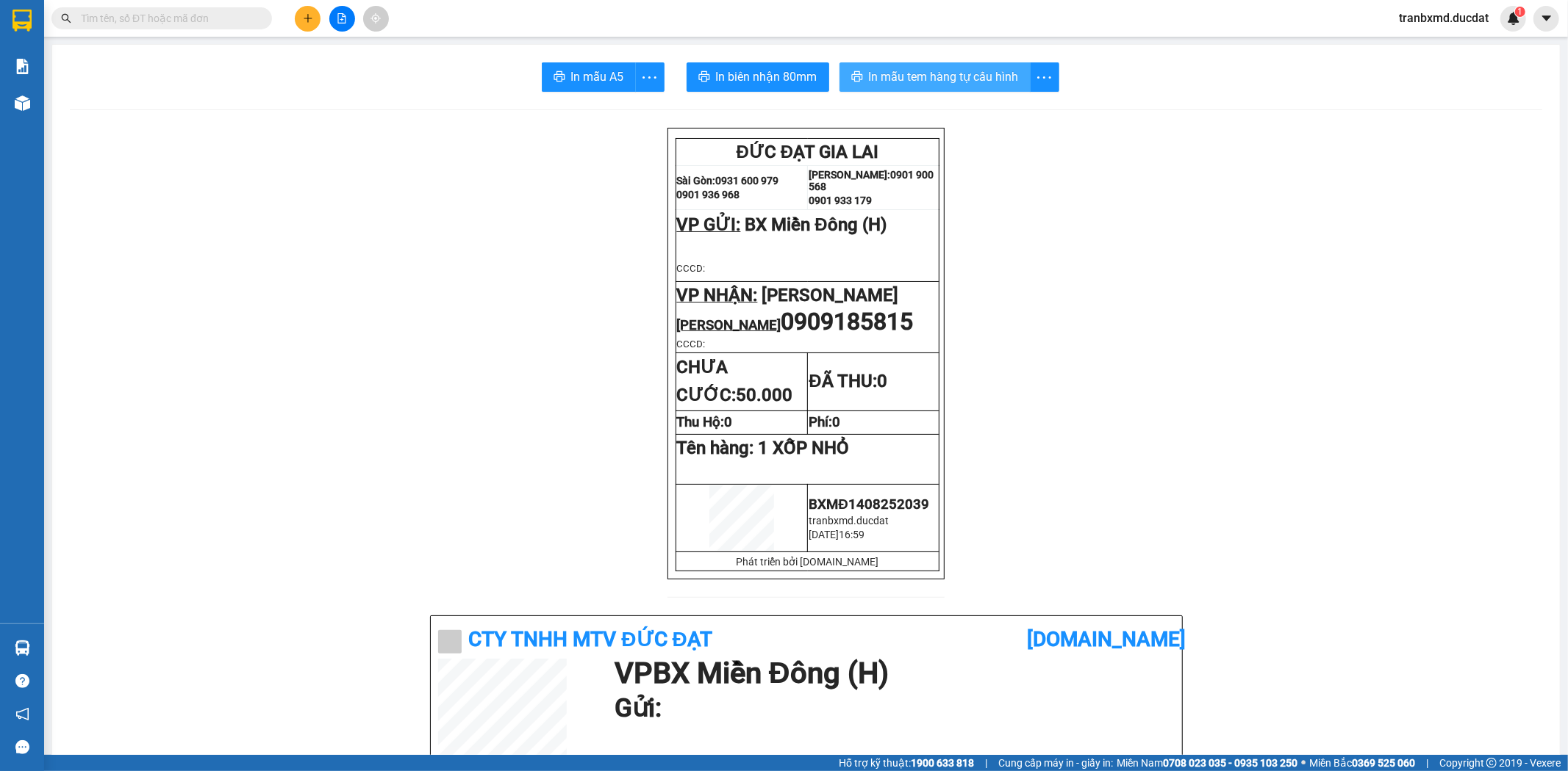
click at [906, 77] on span "In mẫu tem hàng tự cấu hình" at bounding box center [943, 77] width 150 height 18
click at [306, 24] on button at bounding box center [307, 18] width 26 height 26
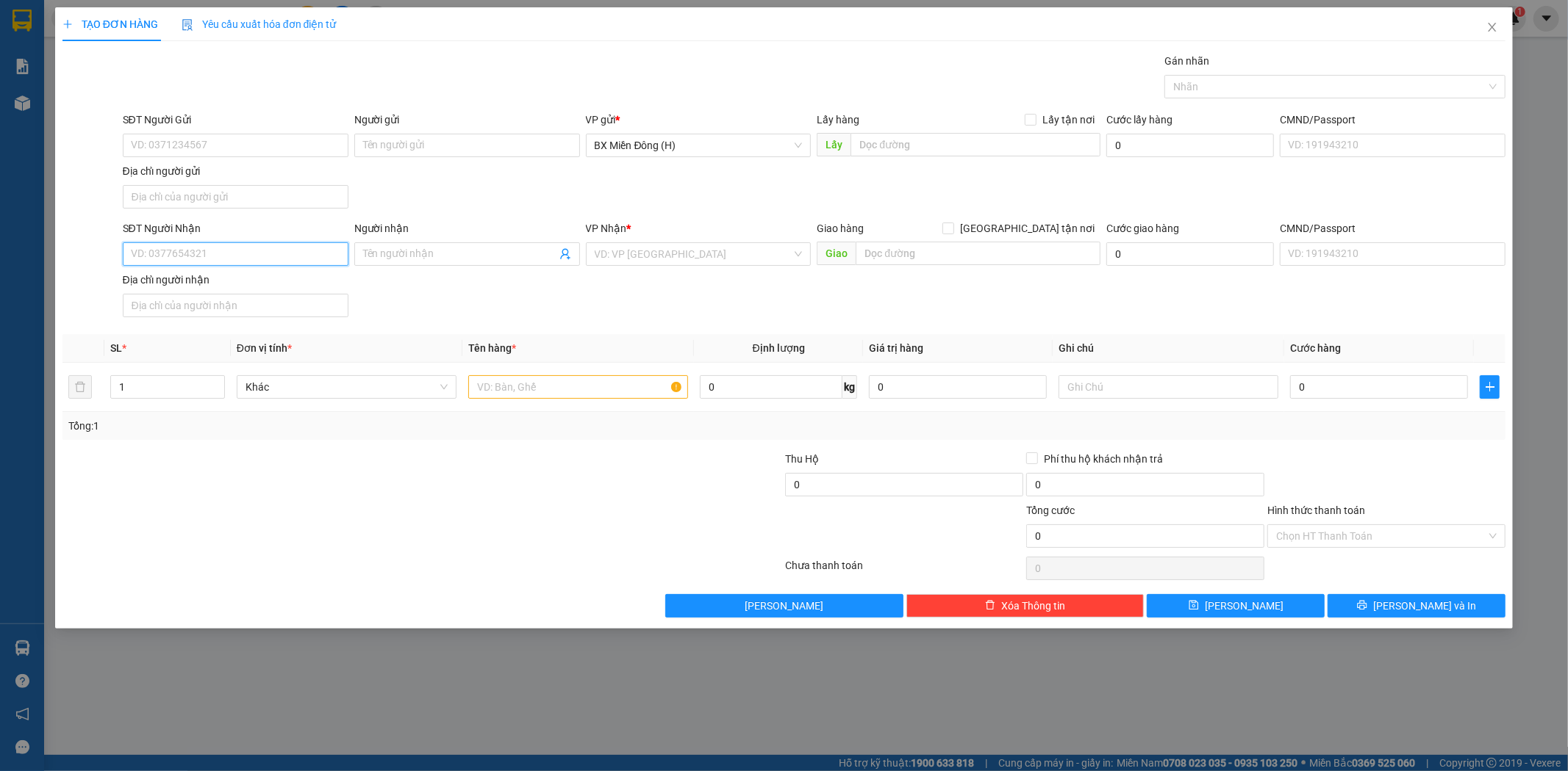
click at [218, 260] on input "SĐT Người Nhận" at bounding box center [235, 254] width 226 height 24
click at [284, 276] on div "0984512874" at bounding box center [235, 284] width 208 height 16
type input "0984512874"
click at [433, 253] on input "Người nhận" at bounding box center [460, 254] width 193 height 16
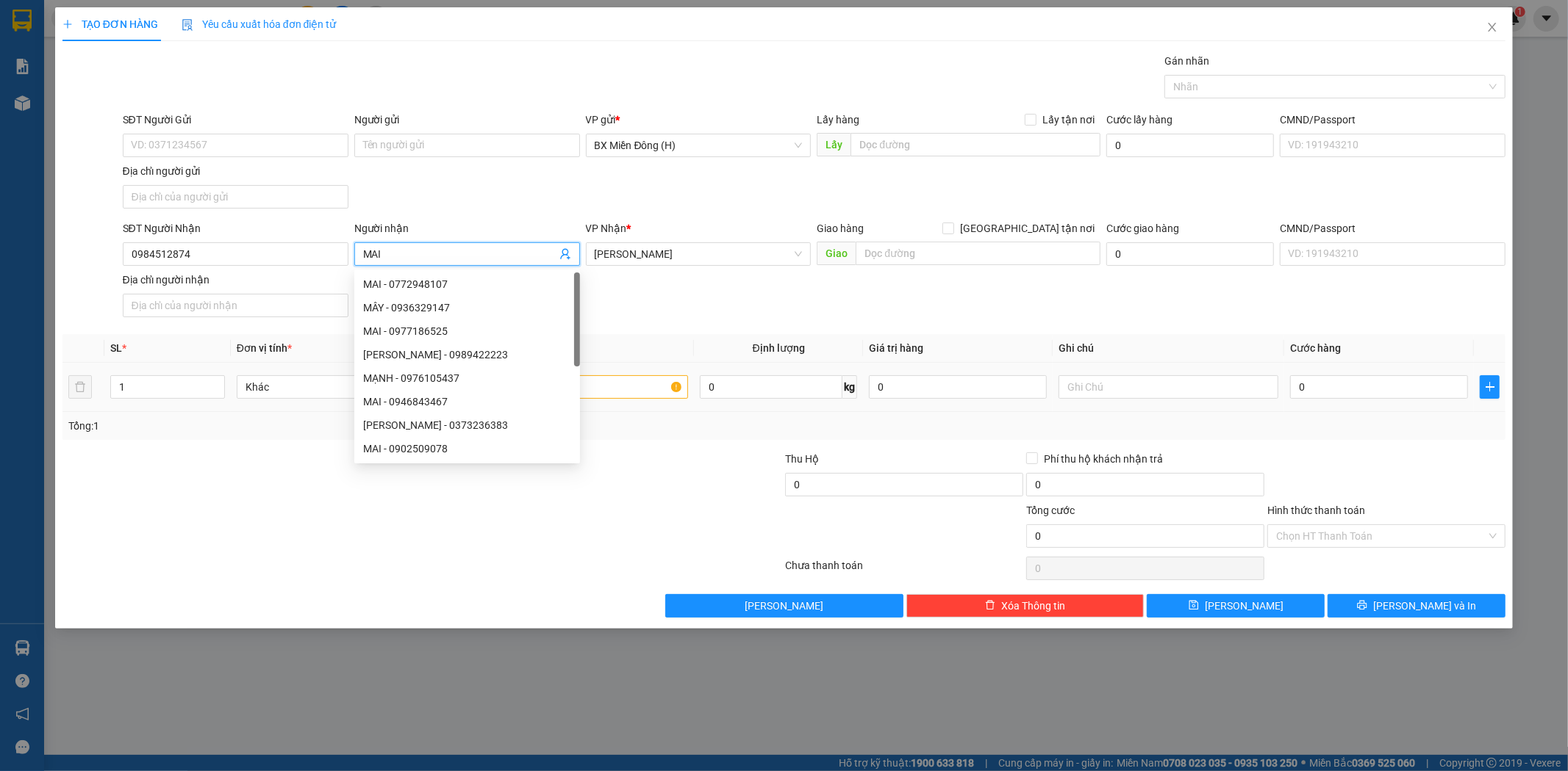
type input "MAI"
click at [629, 373] on div at bounding box center [578, 387] width 219 height 29
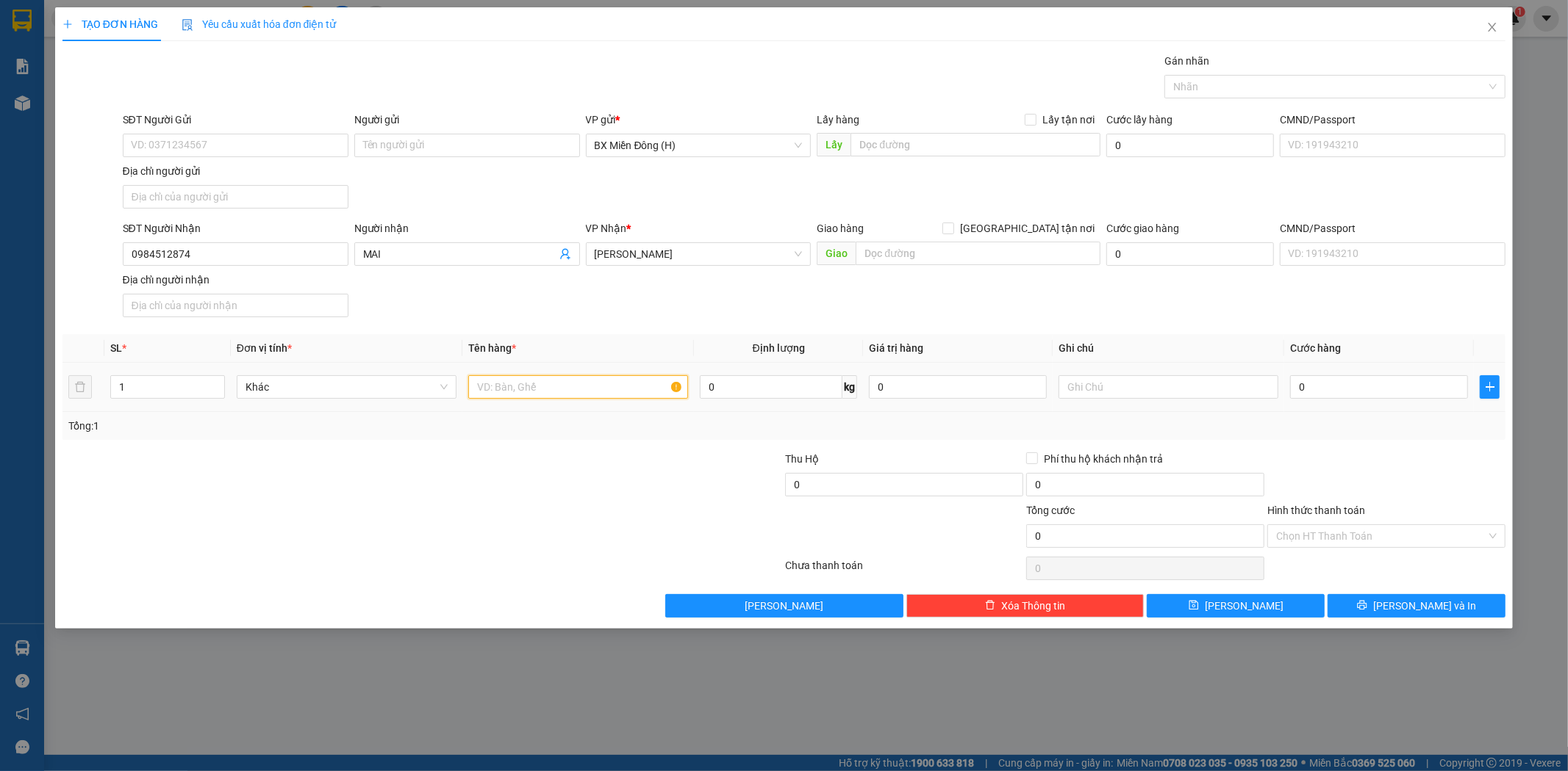
click at [631, 380] on input "text" at bounding box center [578, 387] width 219 height 24
type input "3 KIỆN TRÁI CÂY"
click at [147, 395] on input "1" at bounding box center [167, 387] width 113 height 22
type input "3"
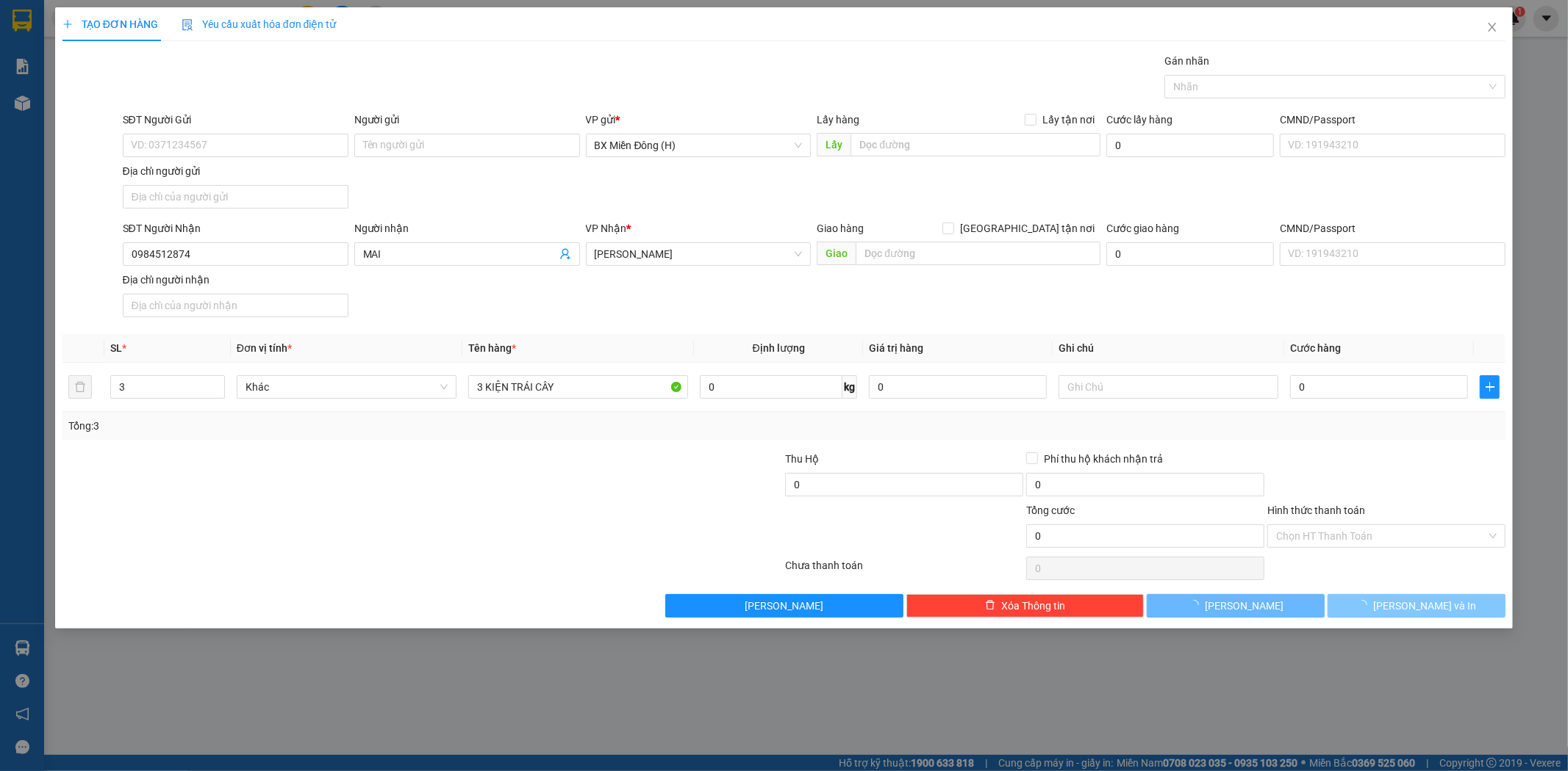
click at [1427, 608] on span "[PERSON_NAME] và In" at bounding box center [1424, 606] width 103 height 16
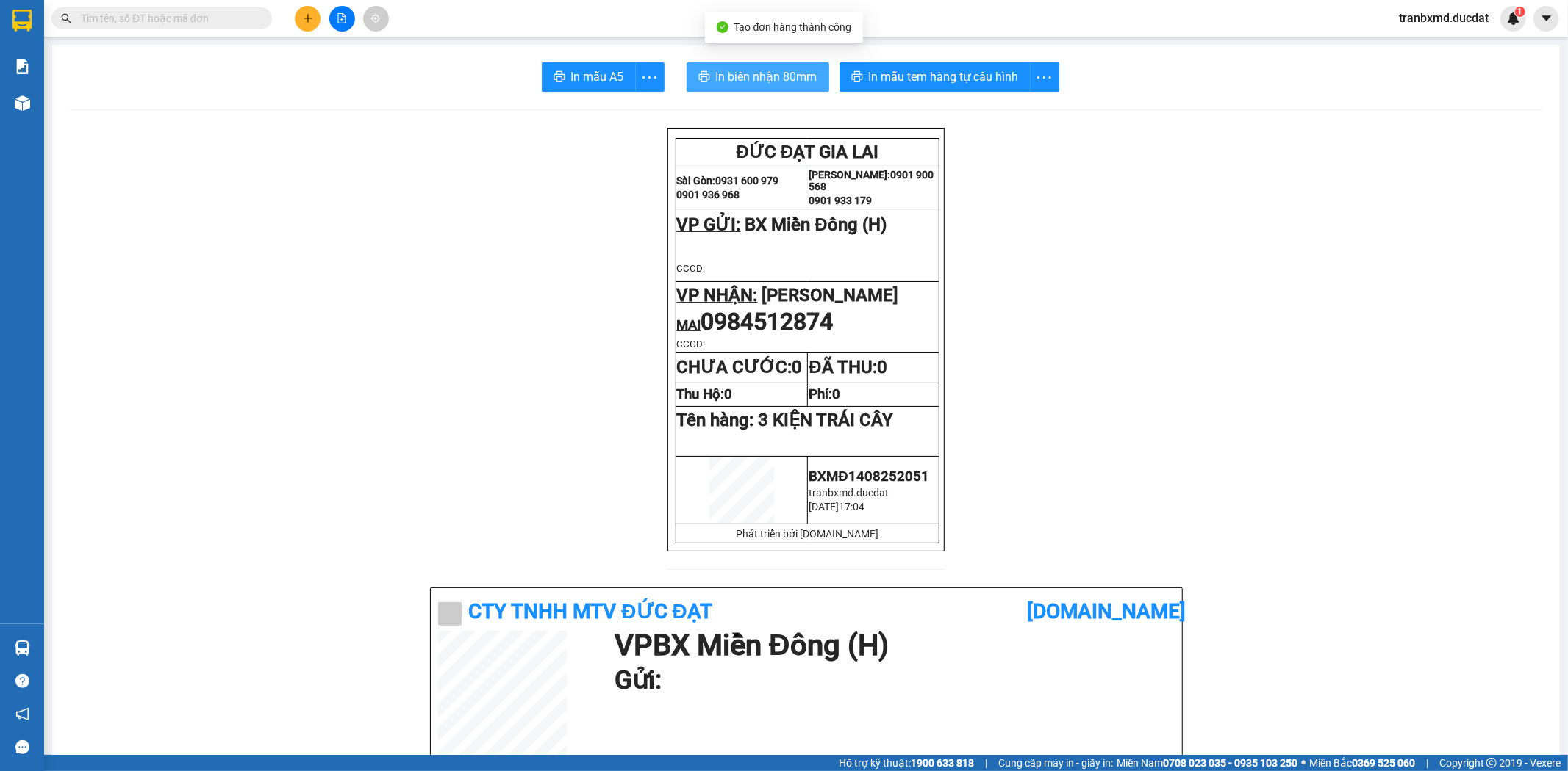
click at [744, 79] on span "In biên nhận 80mm" at bounding box center [767, 77] width 101 height 18
click at [764, 81] on span "In biên nhận 80mm" at bounding box center [767, 77] width 101 height 18
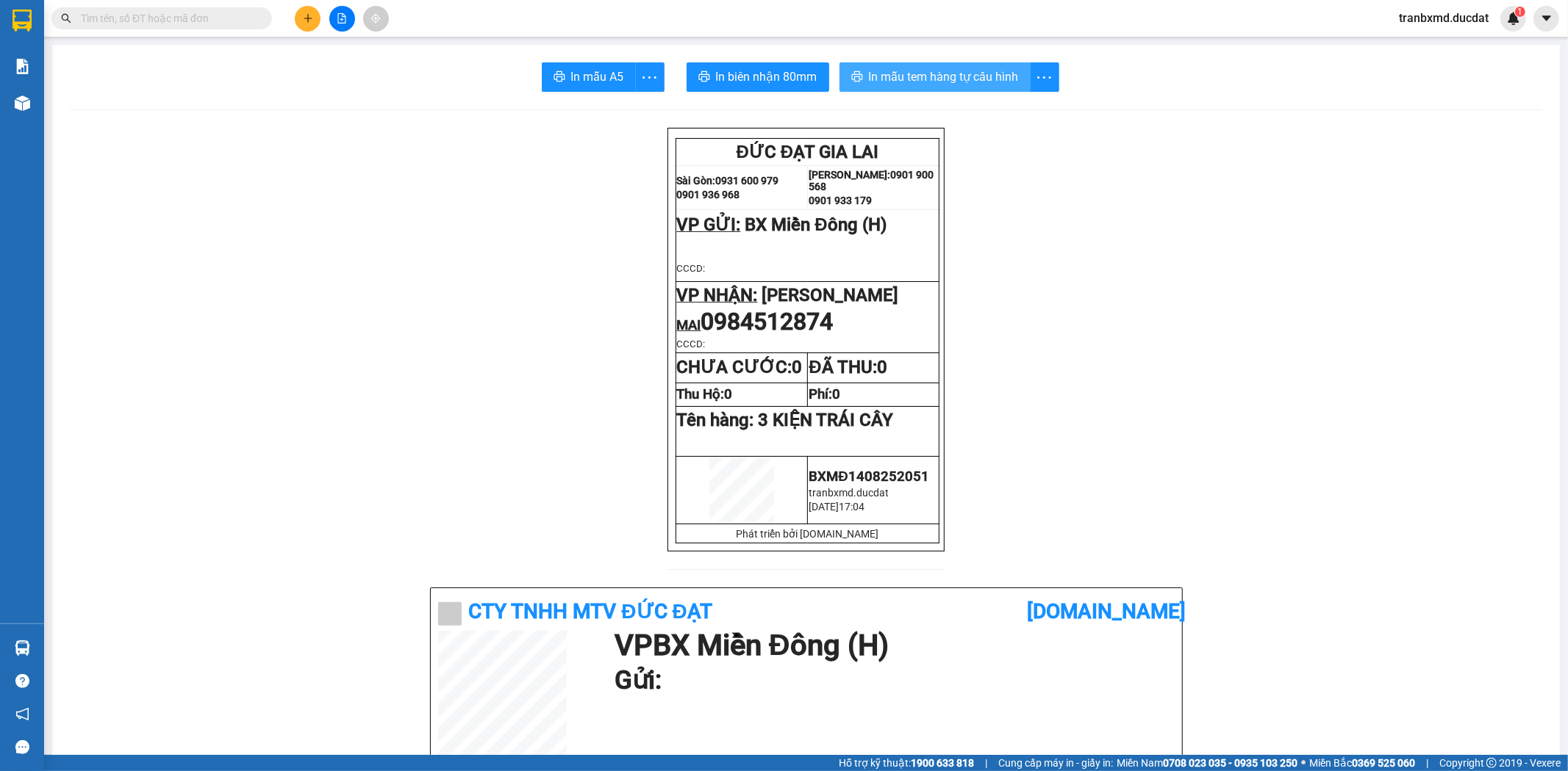
click at [912, 82] on span "In mẫu tem hàng tự cấu hình" at bounding box center [943, 77] width 150 height 18
click at [304, 18] on icon "plus" at bounding box center [307, 17] width 8 height 1
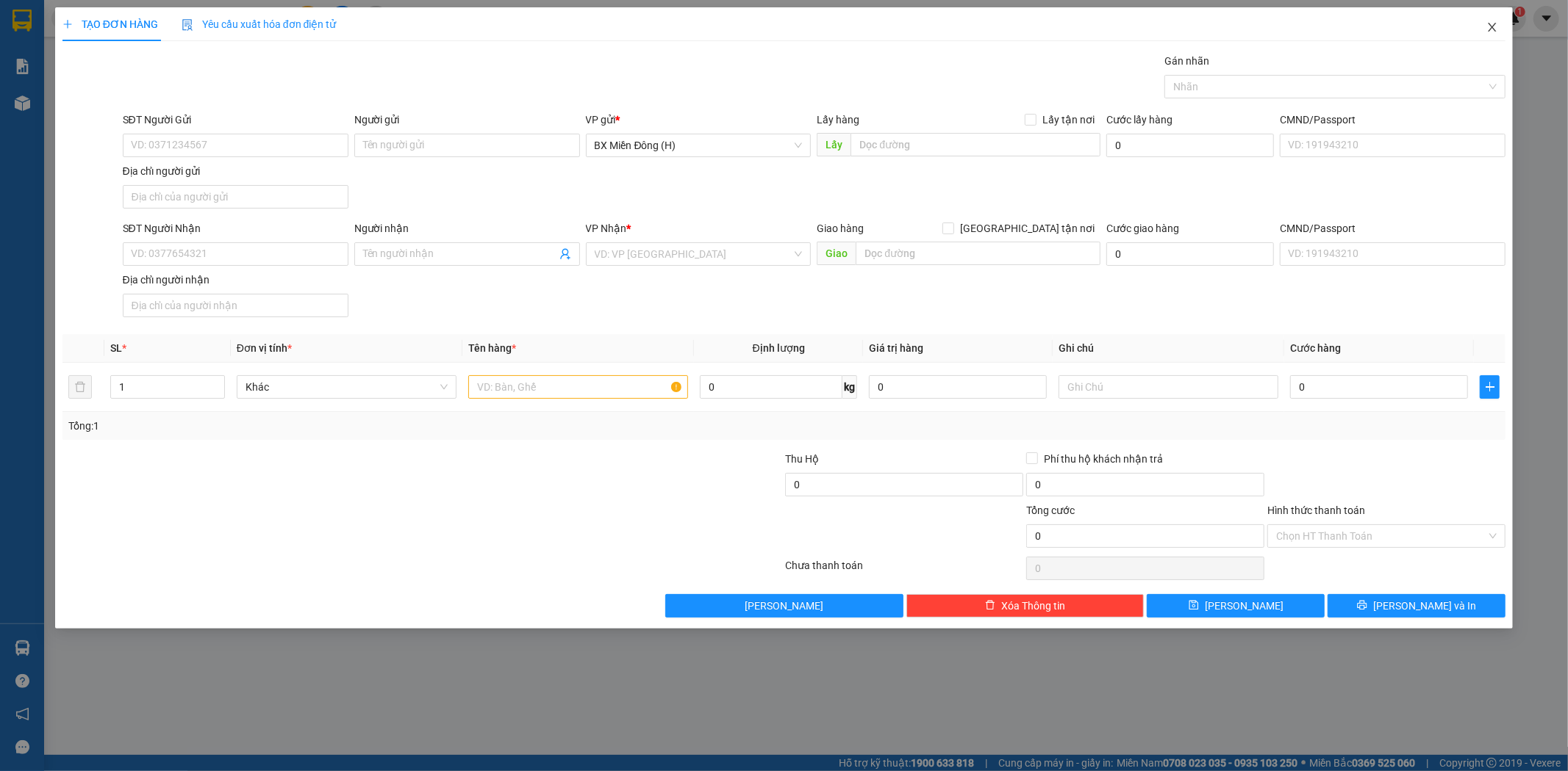
click at [1491, 29] on icon "close" at bounding box center [1492, 27] width 8 height 9
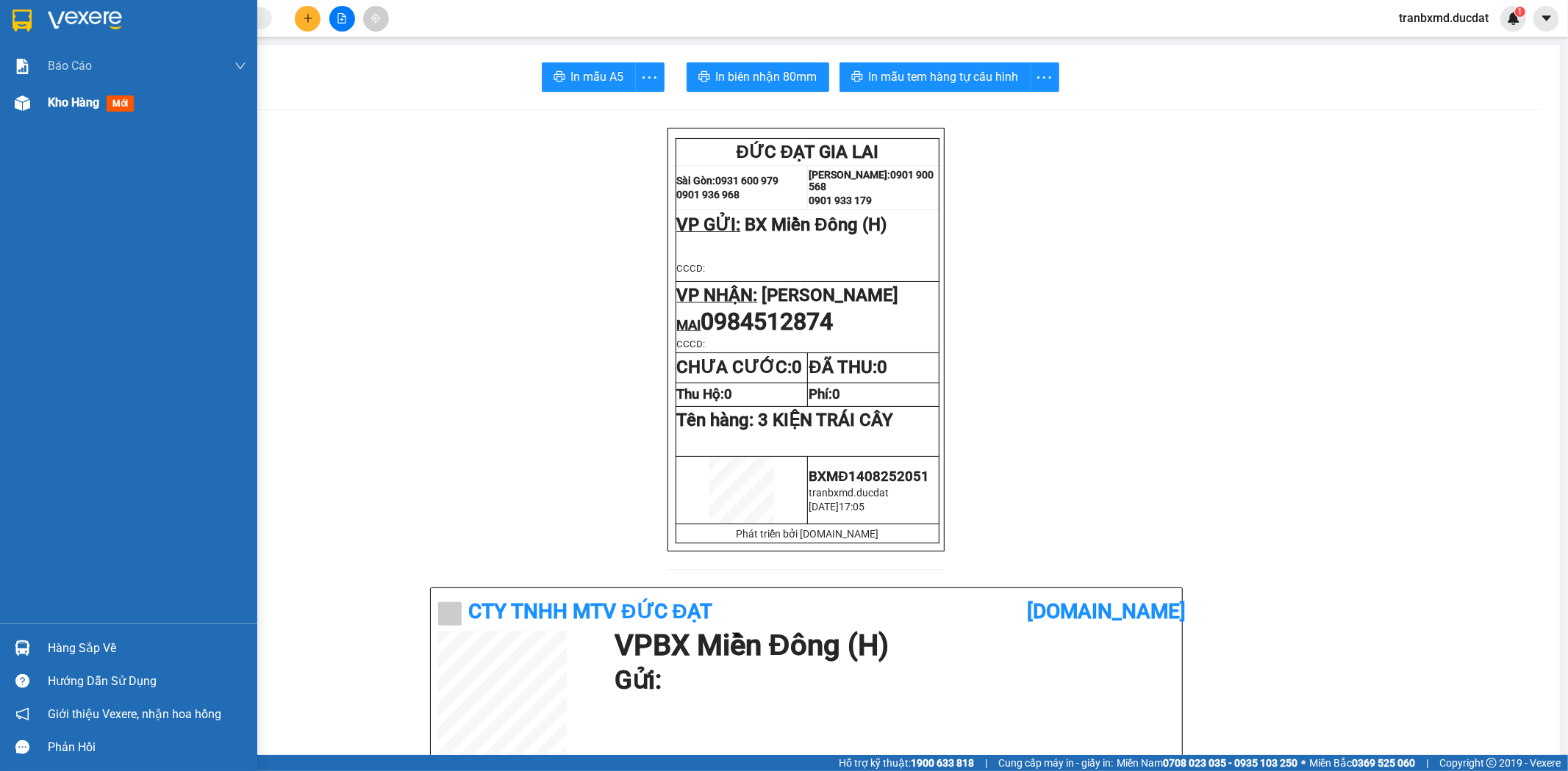
click at [85, 106] on span "Kho hàng" at bounding box center [73, 103] width 51 height 14
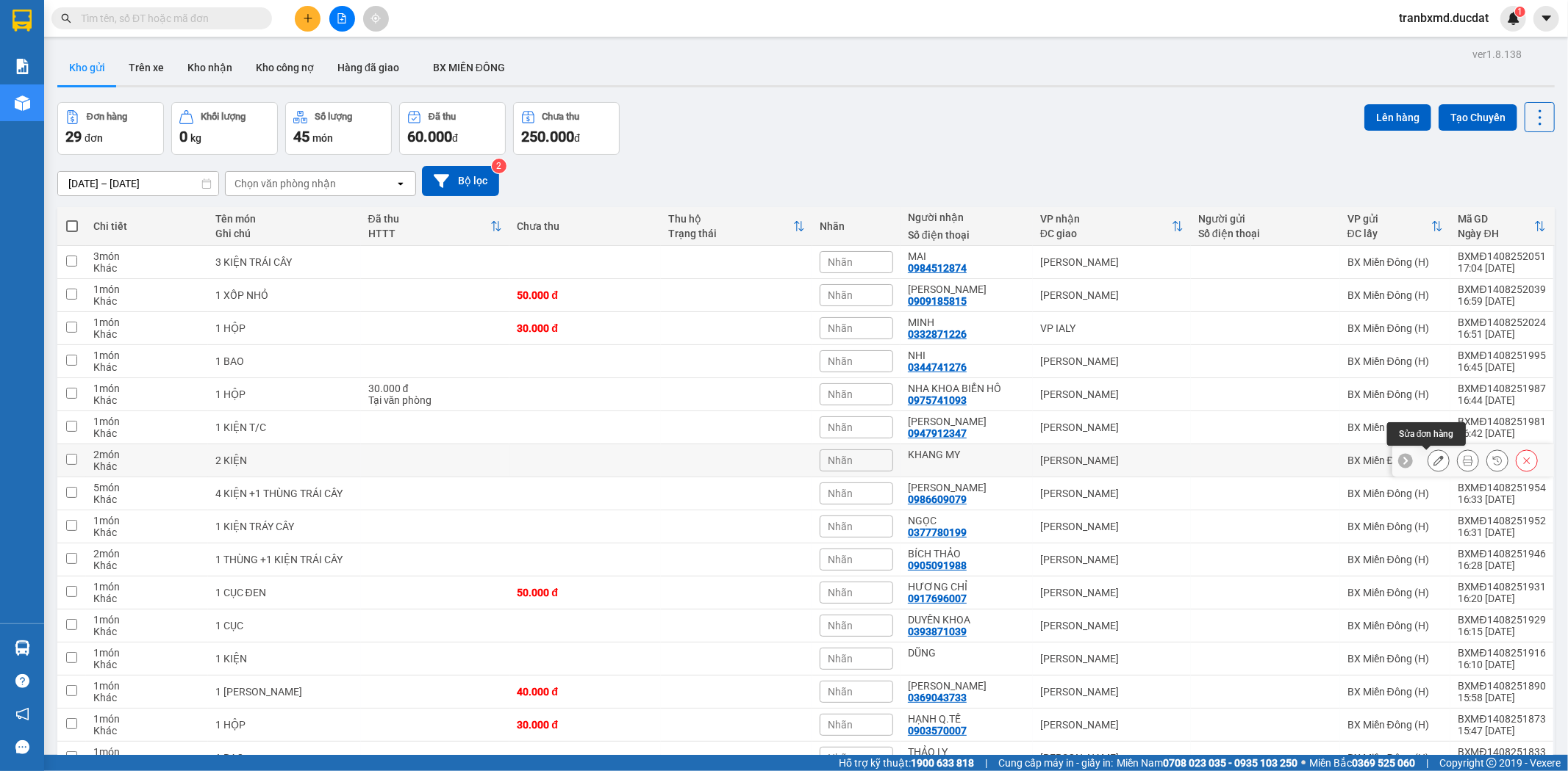
click at [1428, 458] on button at bounding box center [1439, 461] width 21 height 26
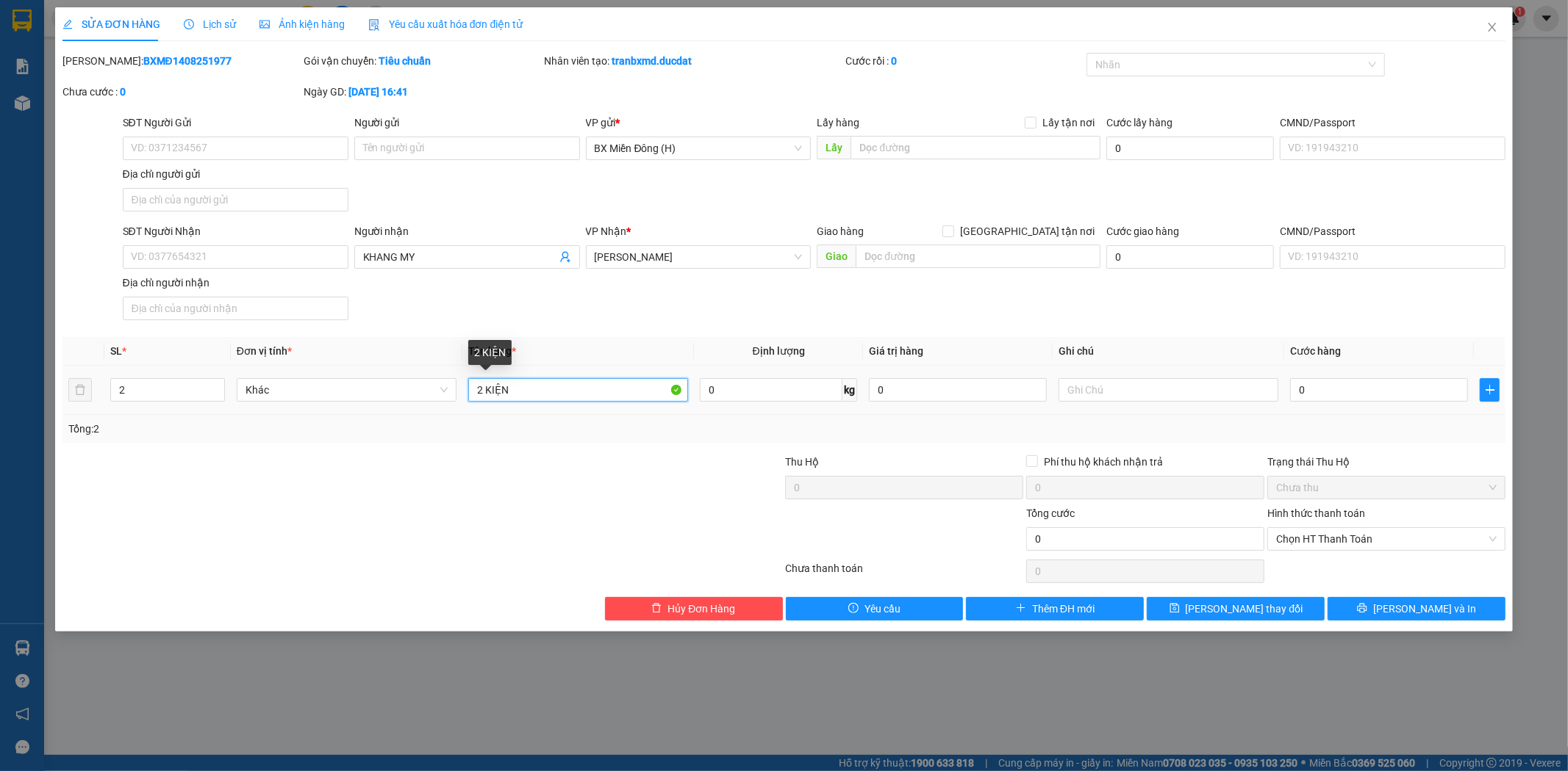
click at [562, 385] on input "2 KIỆN" at bounding box center [578, 390] width 219 height 24
type input "2 KIỆN T/C"
click at [1250, 610] on span "[PERSON_NAME] thay đổi" at bounding box center [1244, 608] width 118 height 16
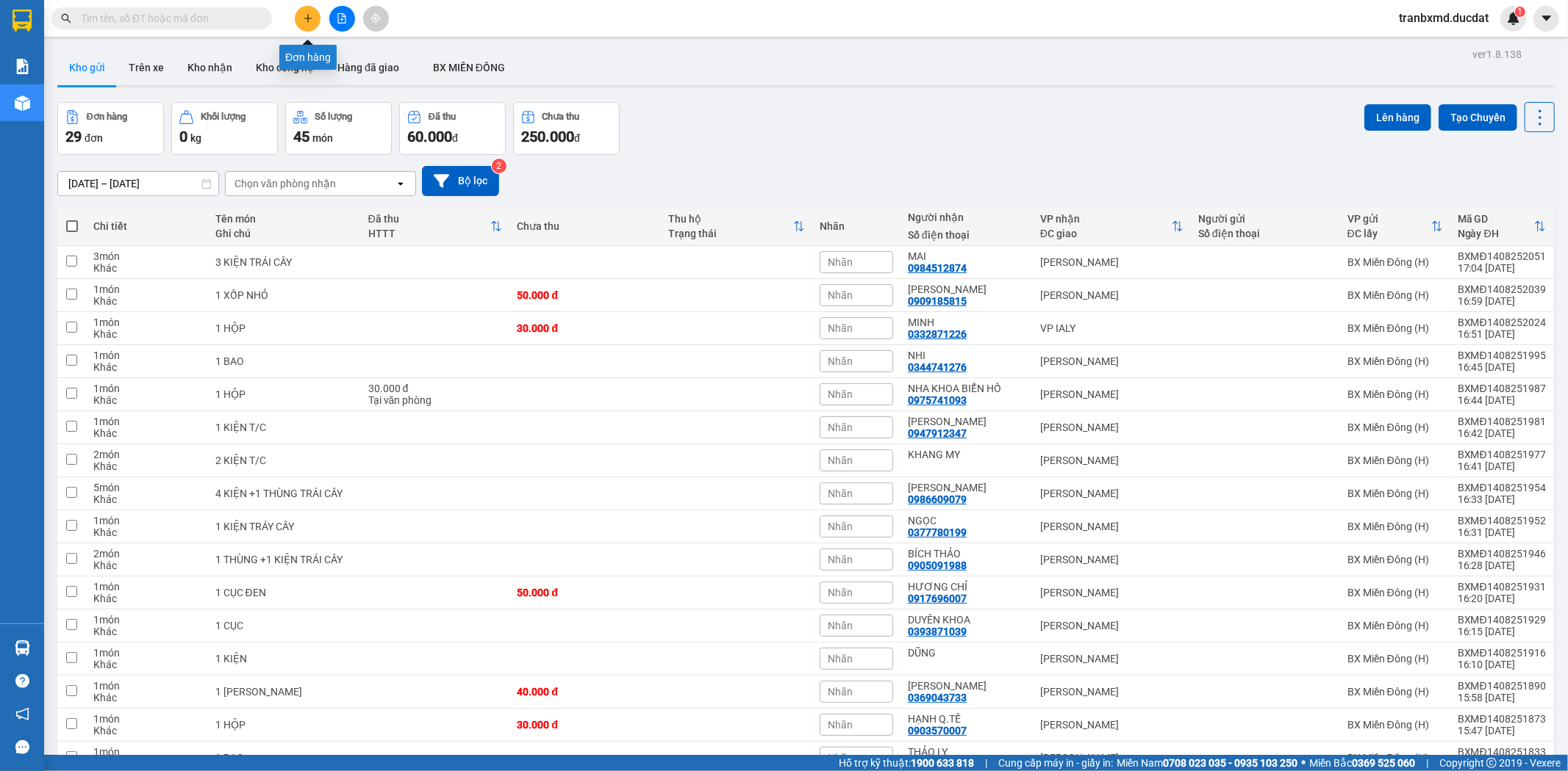
click at [312, 18] on icon "plus" at bounding box center [308, 18] width 10 height 10
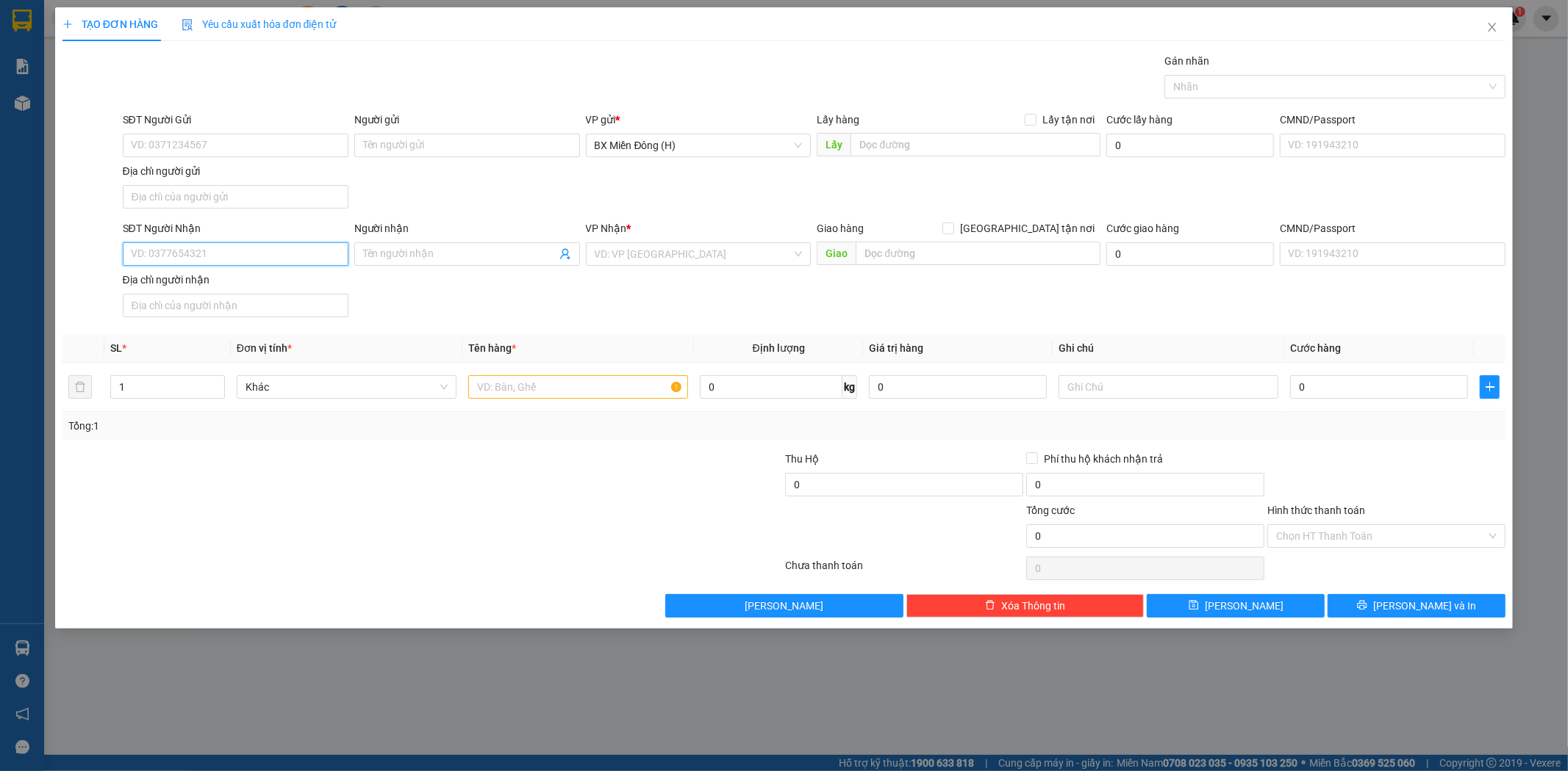
click at [222, 257] on input "SĐT Người Nhận" at bounding box center [235, 254] width 226 height 24
click at [221, 282] on div "0944428469" at bounding box center [235, 284] width 208 height 16
type input "0944428469"
click at [409, 258] on input "Người nhận" at bounding box center [460, 254] width 193 height 16
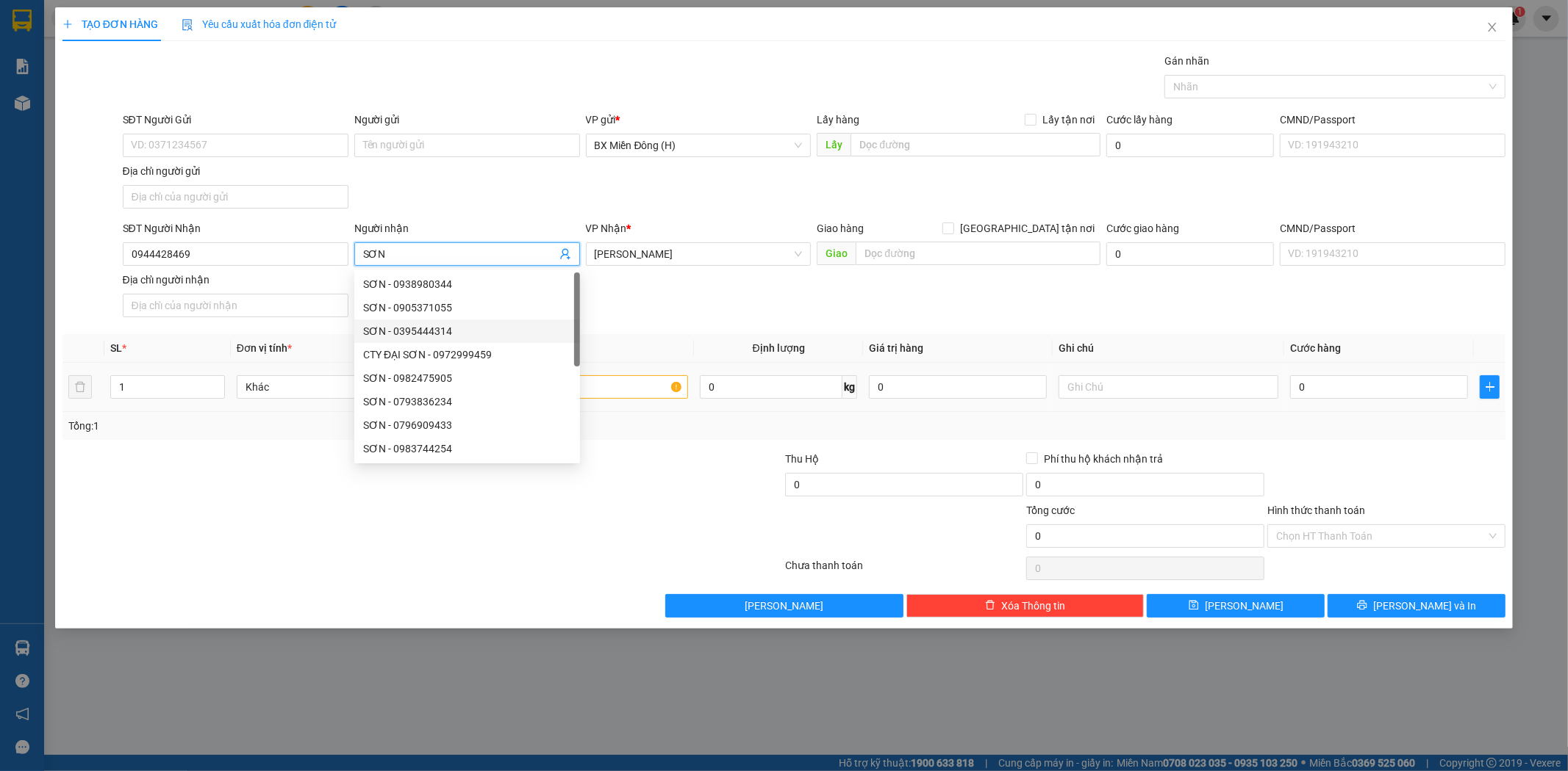
type input "SƠN"
click at [632, 380] on input "text" at bounding box center [578, 387] width 219 height 24
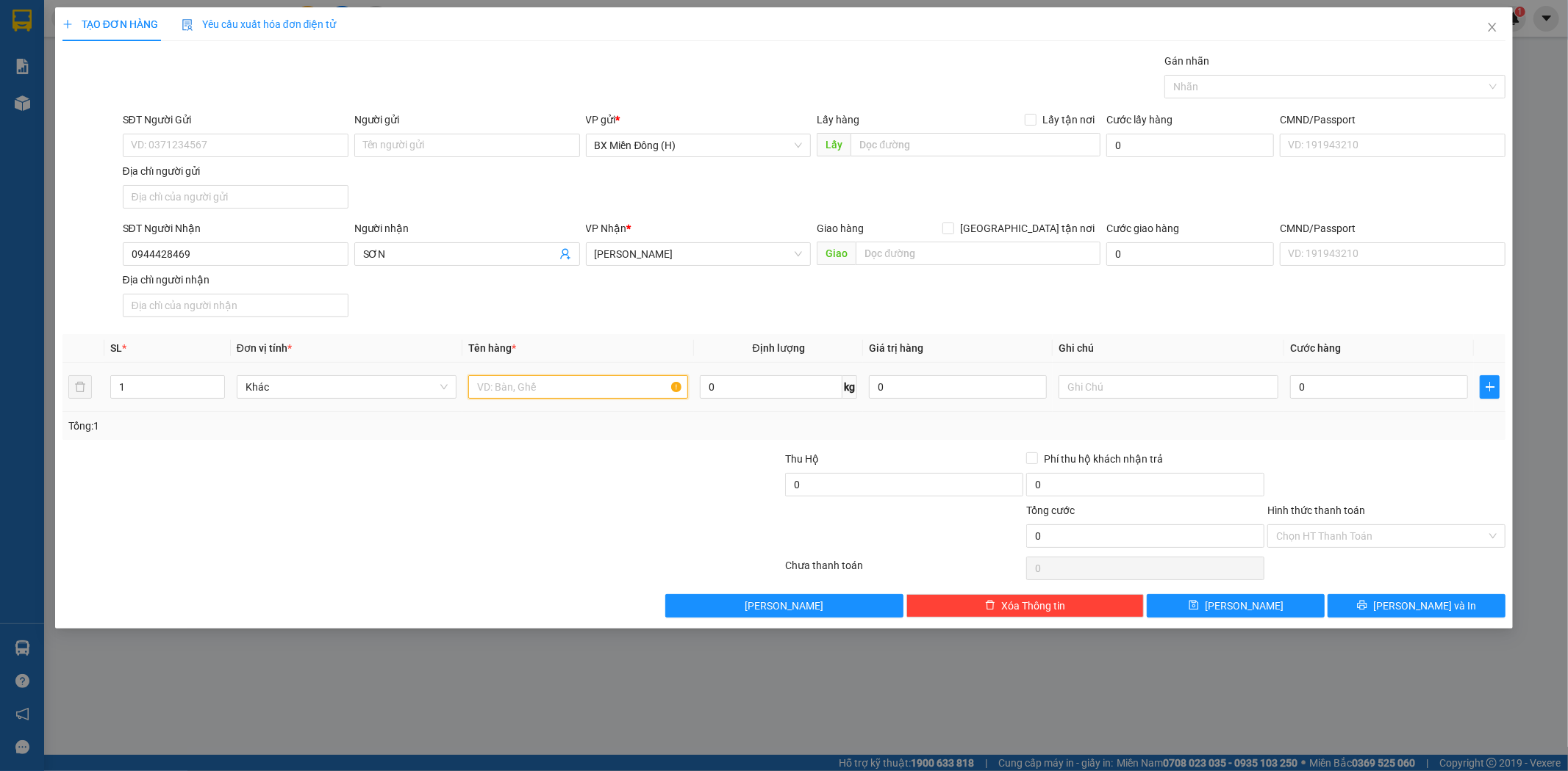
click at [625, 397] on input "text" at bounding box center [578, 387] width 219 height 24
type input "3 XỐP"
click at [148, 391] on input "1" at bounding box center [167, 387] width 113 height 22
type input "3"
click at [1379, 605] on button "[PERSON_NAME] và In" at bounding box center [1416, 606] width 178 height 24
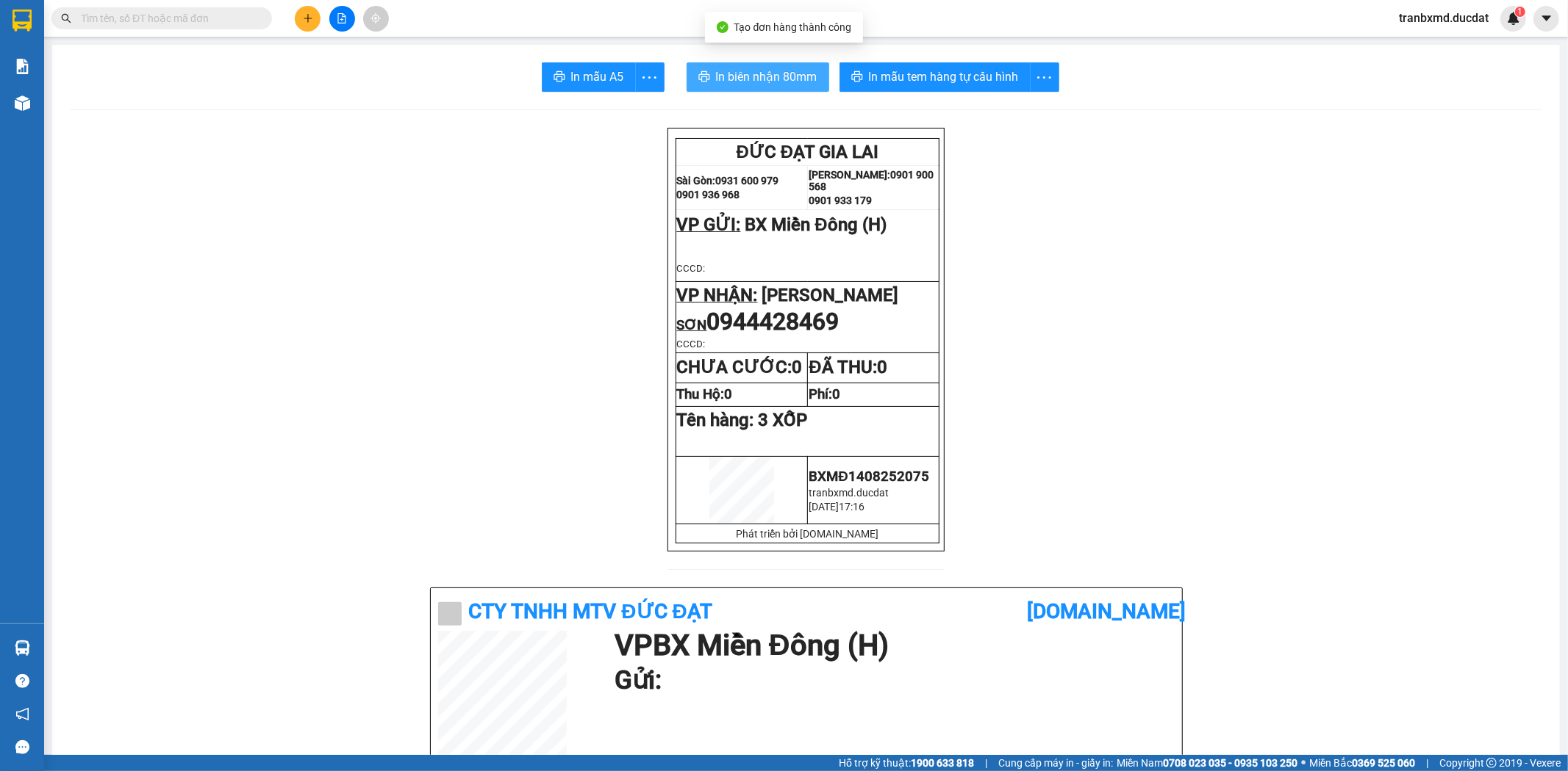
click at [726, 75] on span "In biên nhận 80mm" at bounding box center [767, 77] width 101 height 18
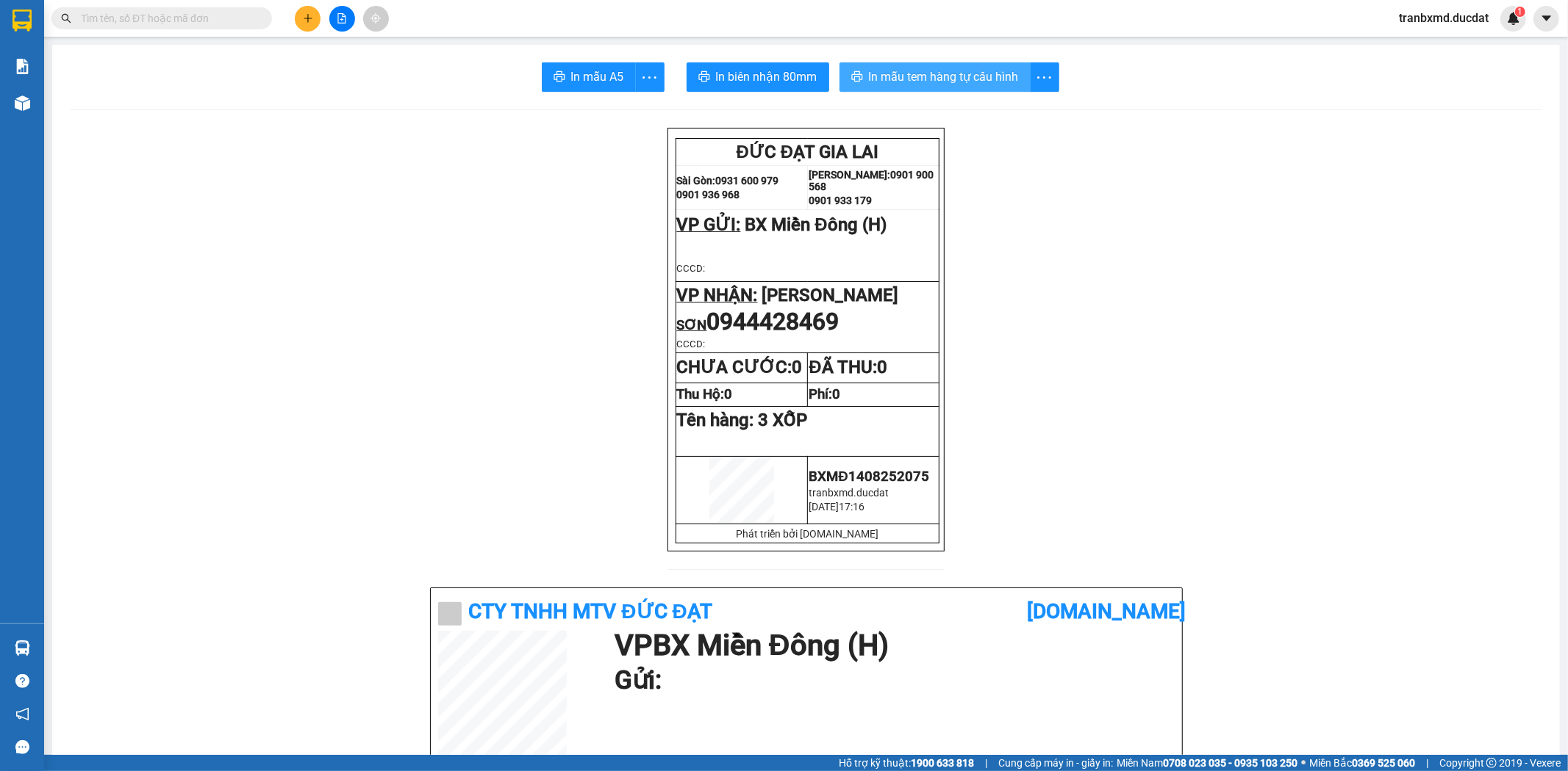
click at [902, 69] on span "In mẫu tem hàng tự cấu hình" at bounding box center [943, 77] width 150 height 18
click at [309, 6] on button at bounding box center [307, 18] width 26 height 26
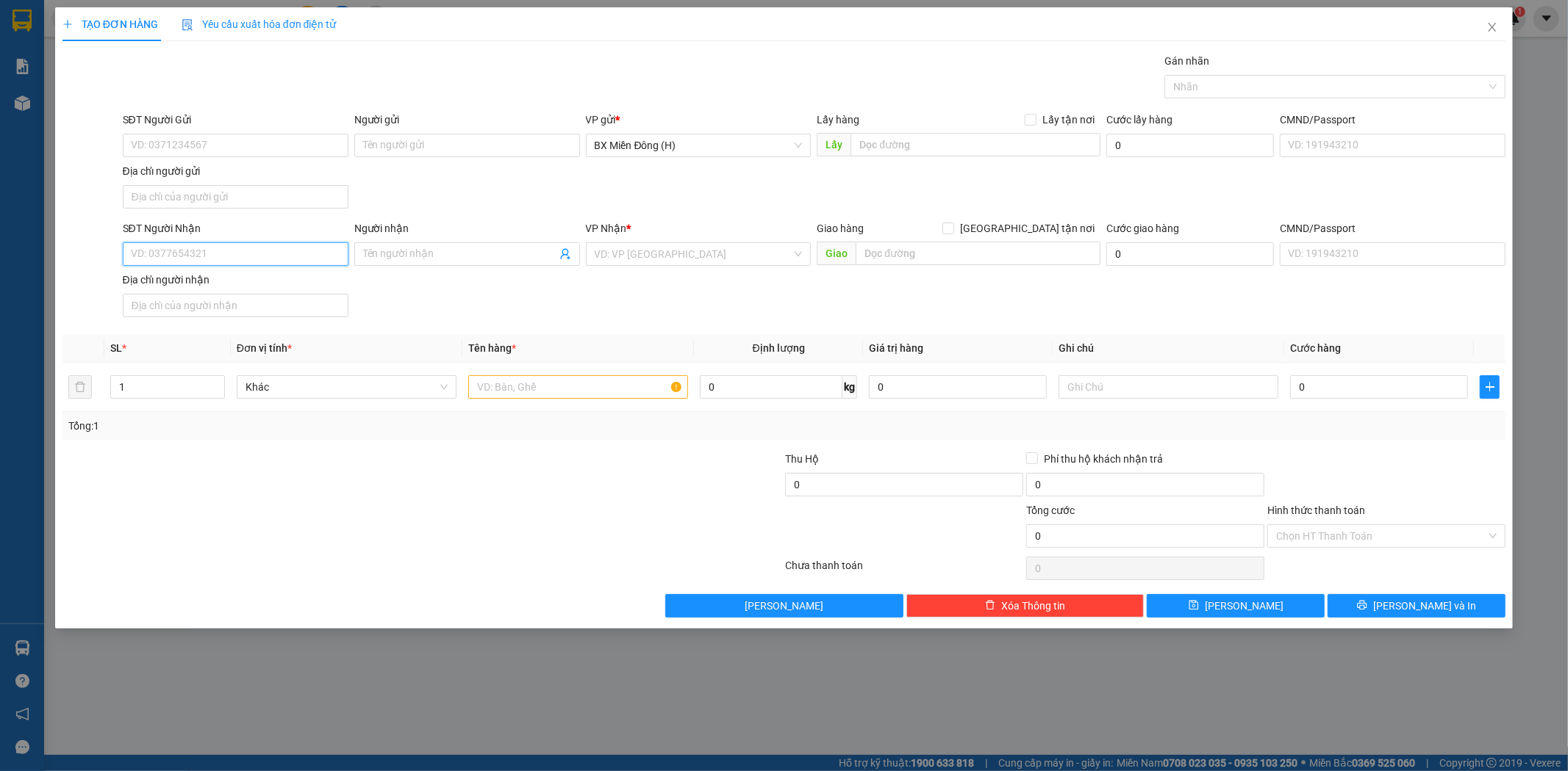
click at [167, 263] on input "SĐT Người Nhận" at bounding box center [235, 254] width 226 height 24
click at [255, 286] on div "0971330509 - C THÚY" at bounding box center [235, 284] width 208 height 16
type input "0971330509"
type input "C THÚY"
type input "0971330509"
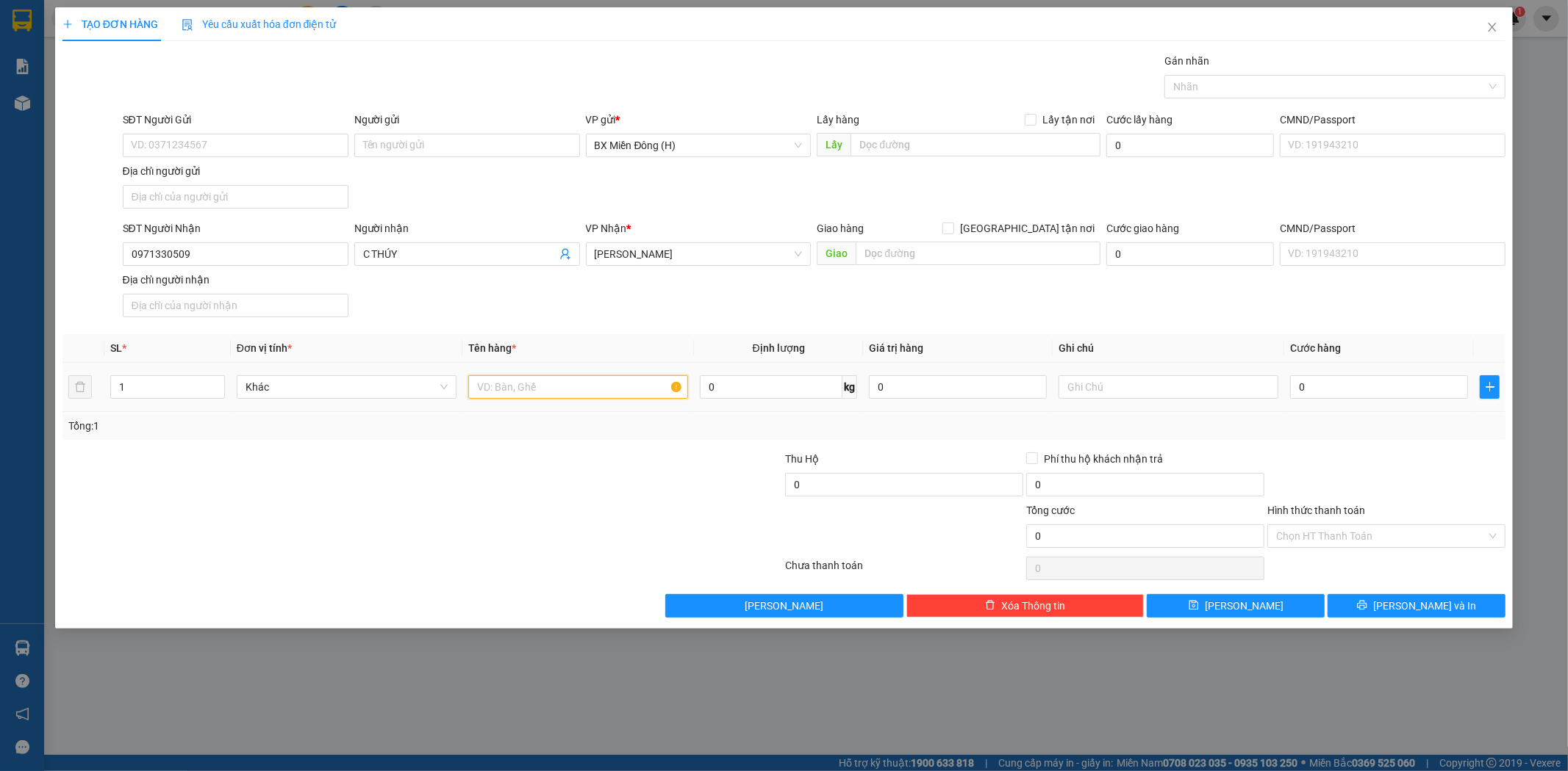
click at [526, 395] on input "text" at bounding box center [578, 387] width 219 height 24
type input "1 XỐP"
click at [1427, 605] on span "[PERSON_NAME] và In" at bounding box center [1424, 606] width 103 height 16
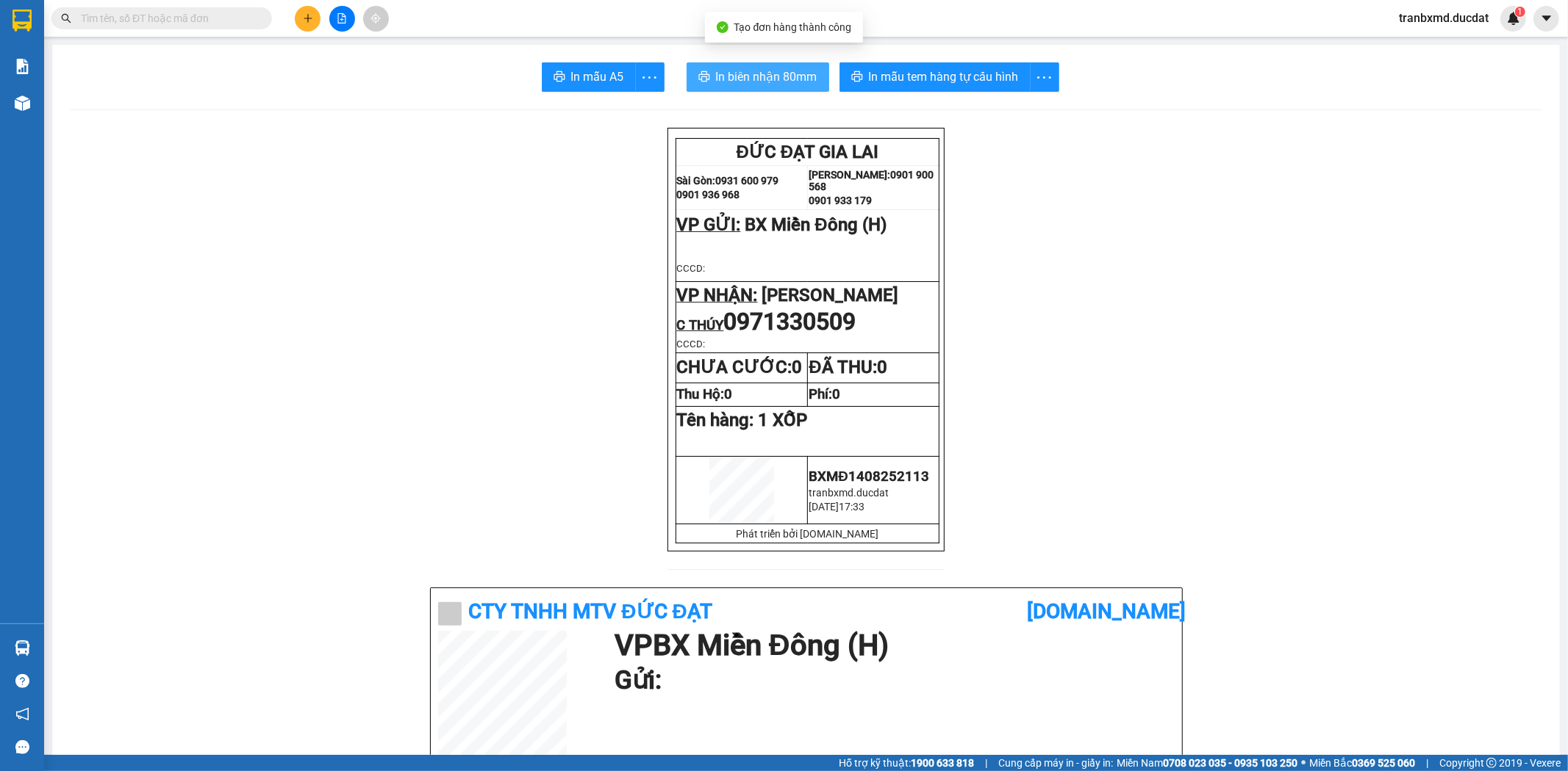
click at [731, 75] on span "In biên nhận 80mm" at bounding box center [767, 77] width 101 height 18
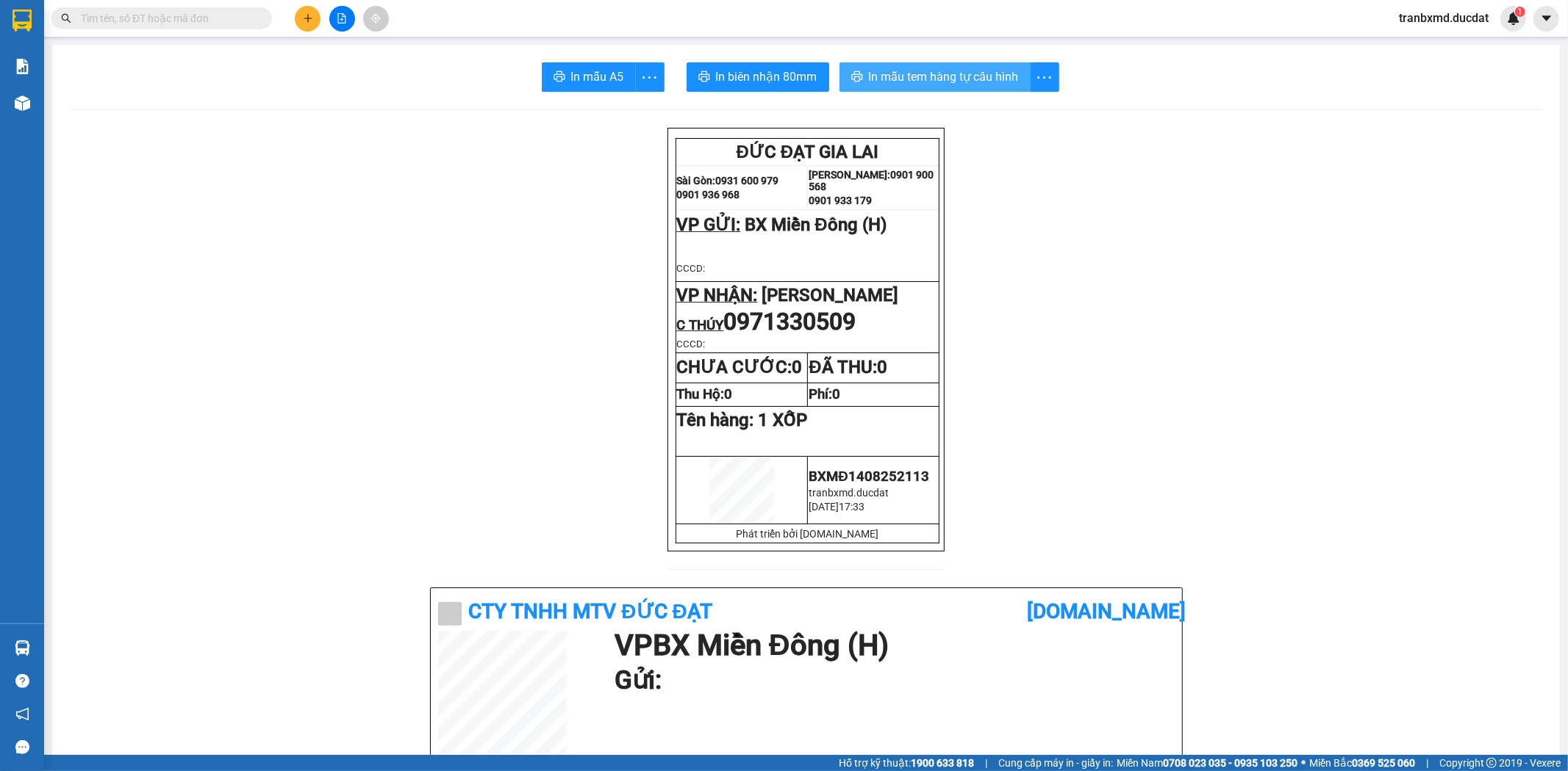
click at [957, 64] on button "In mẫu tem hàng tự cấu hình" at bounding box center [935, 77] width 191 height 29
click at [312, 8] on button at bounding box center [307, 18] width 26 height 26
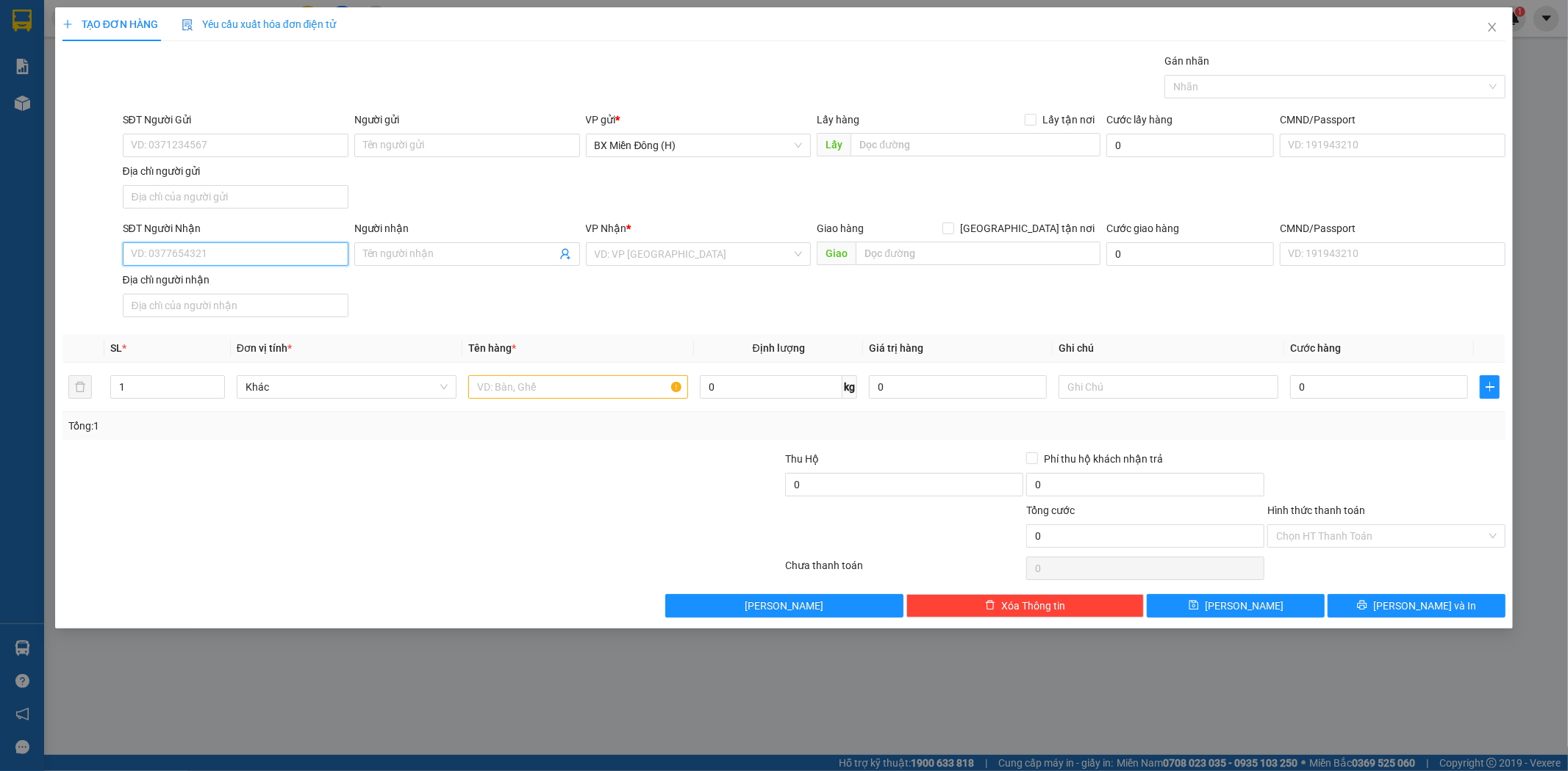
drag, startPoint x: 262, startPoint y: 260, endPoint x: 246, endPoint y: 266, distance: 17.1
click at [255, 261] on input "SĐT Người Nhận" at bounding box center [235, 254] width 226 height 24
click at [239, 282] on div "0399379881" at bounding box center [235, 284] width 208 height 16
type input "0399379881"
click at [589, 386] on input "text" at bounding box center [578, 387] width 219 height 24
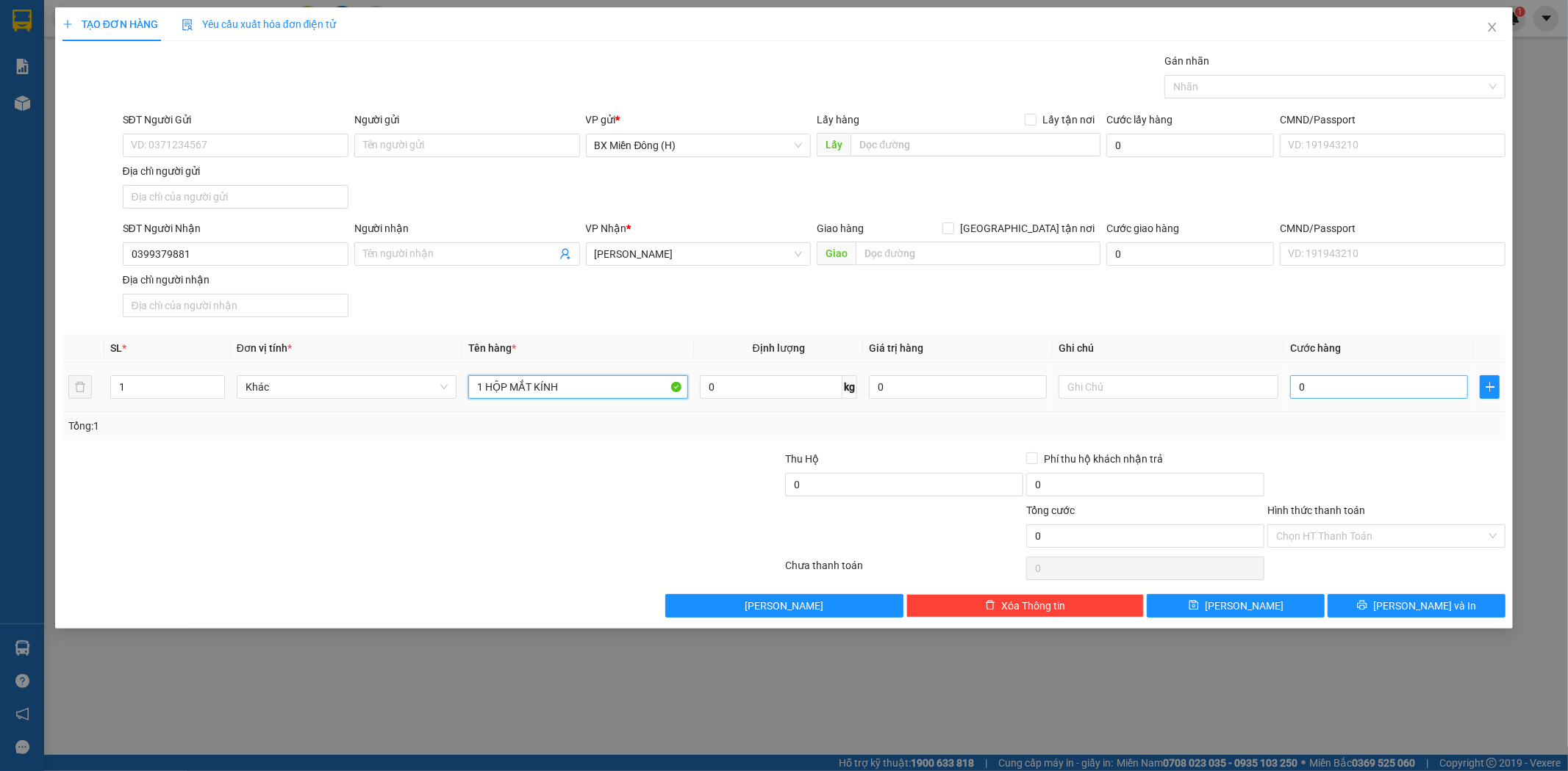
type input "1 HỘP MẮT KÍNH"
click at [1385, 389] on input "0" at bounding box center [1379, 387] width 178 height 24
type input "003"
type input "3"
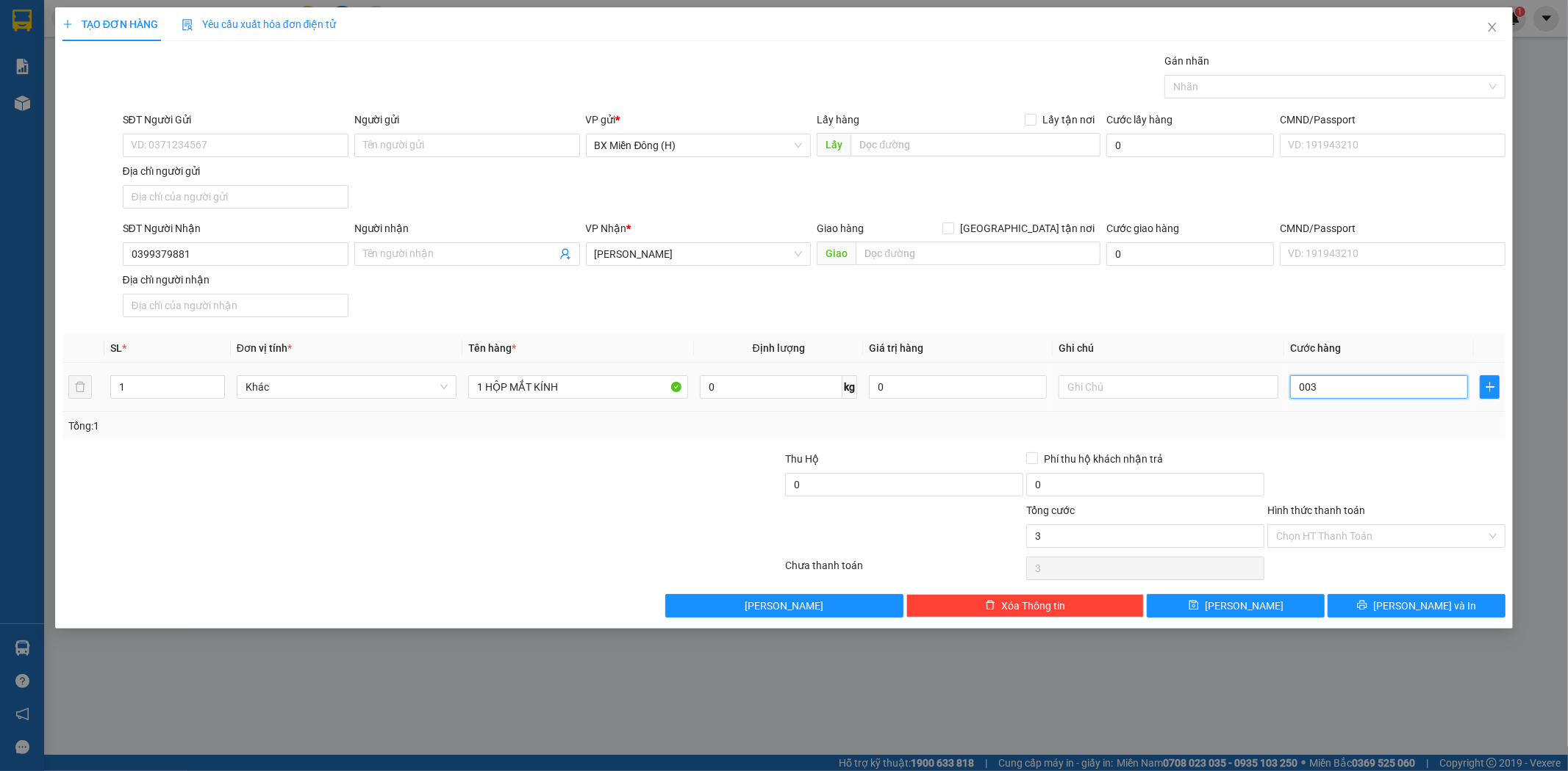
type input "0.030"
type input "30"
click at [1390, 428] on div "Tổng: 1" at bounding box center [784, 426] width 1431 height 16
click at [1435, 443] on div "Transit Pickup Surcharge Ids Transit Deliver Surcharge Ids Transit Deliver Surc…" at bounding box center [784, 335] width 1443 height 565
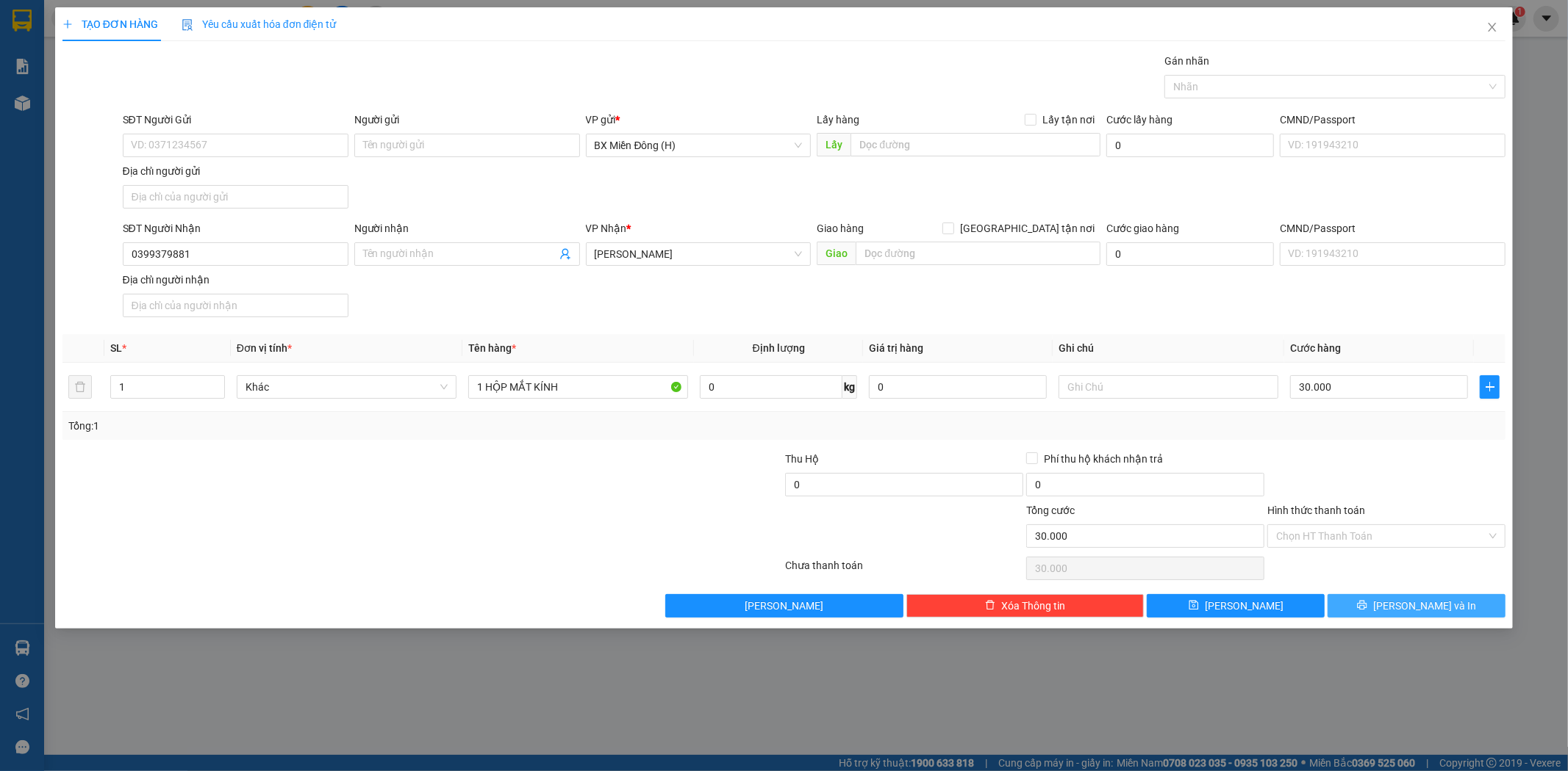
click at [1431, 611] on span "[PERSON_NAME] và In" at bounding box center [1424, 606] width 103 height 16
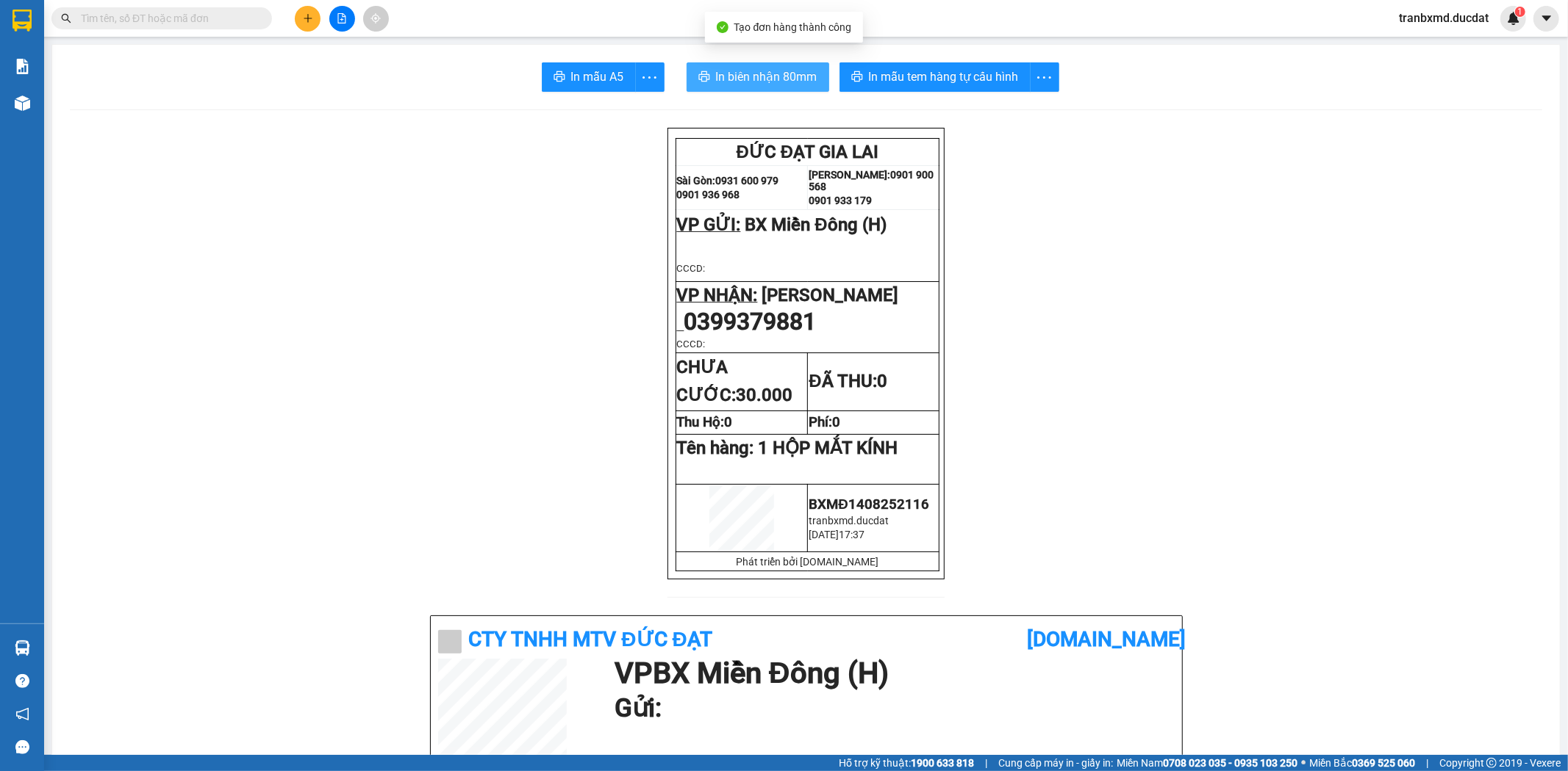
click at [780, 84] on span "In biên nhận 80mm" at bounding box center [767, 77] width 101 height 18
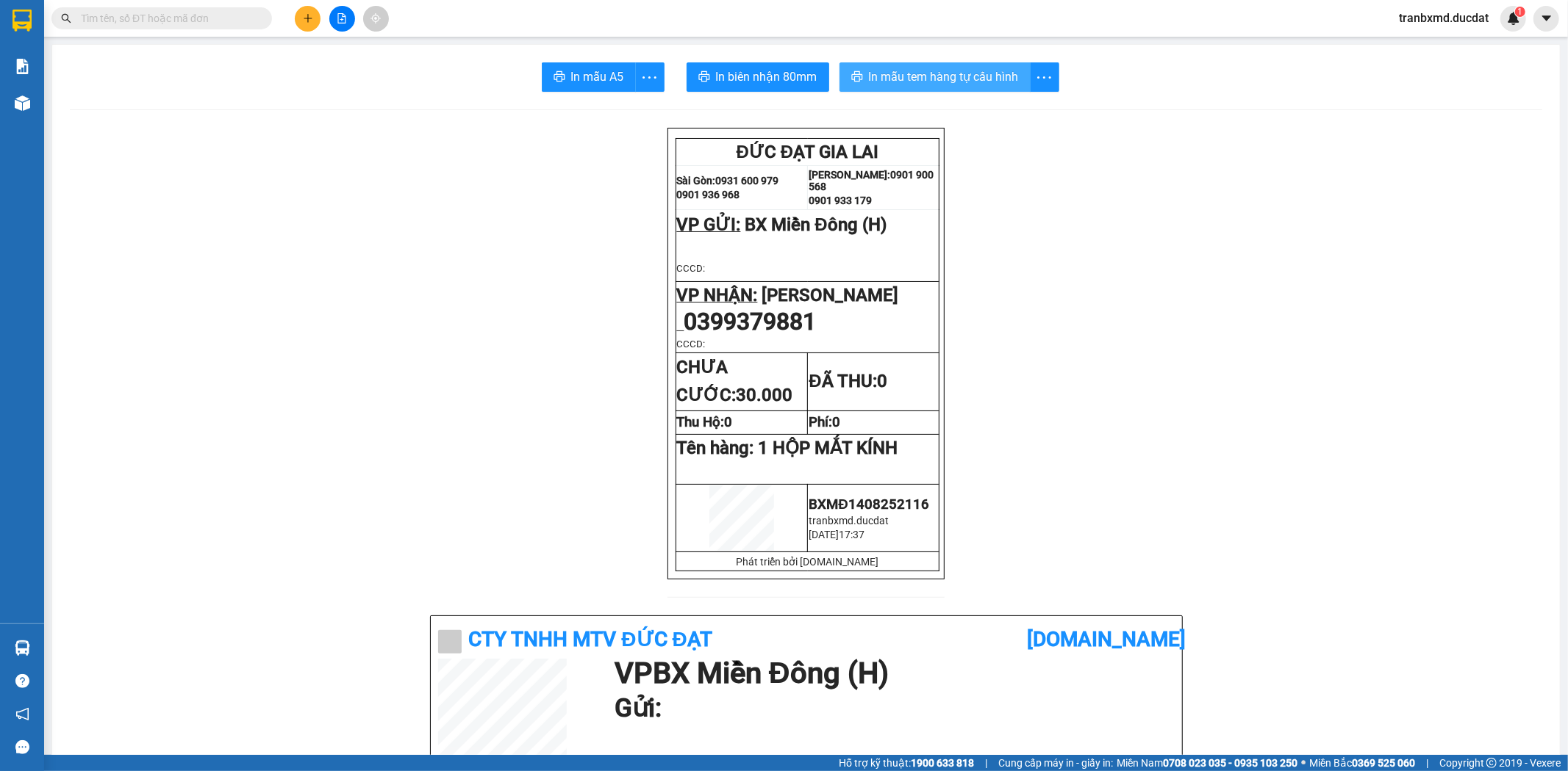
click at [937, 83] on span "In mẫu tem hàng tự cấu hình" at bounding box center [943, 77] width 150 height 18
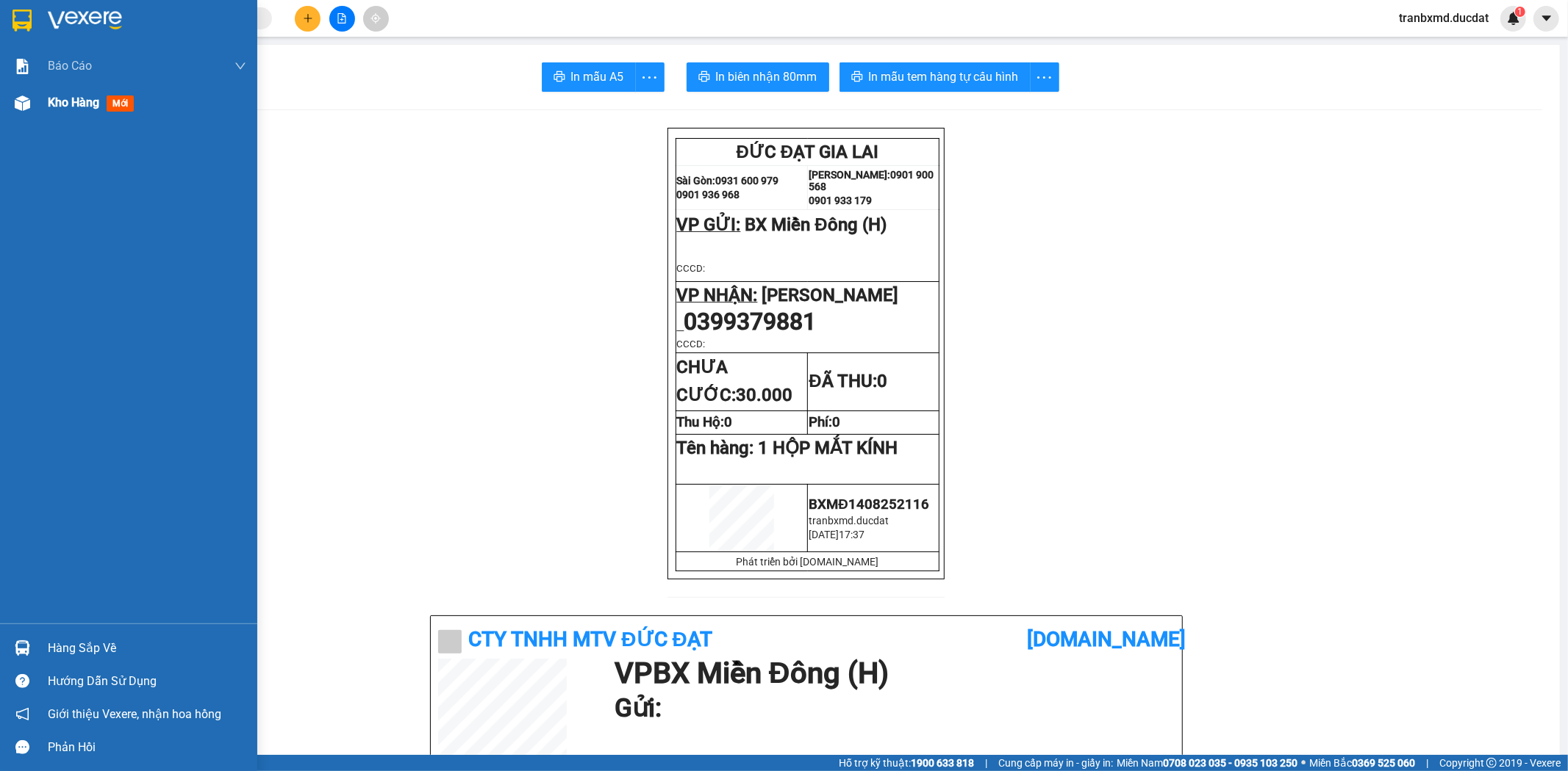
click at [77, 95] on span "Kho hàng" at bounding box center [73, 103] width 51 height 14
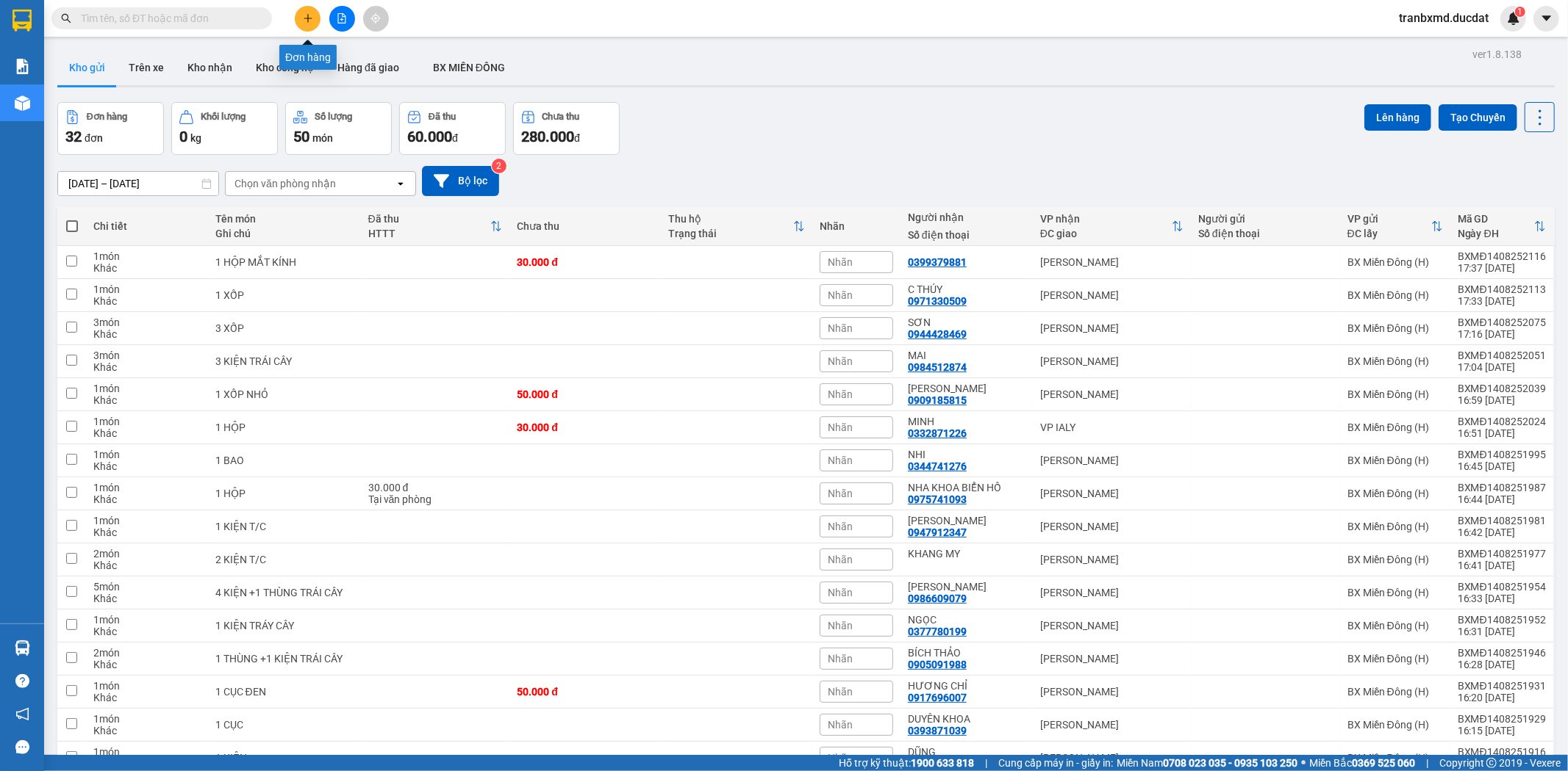
click at [306, 9] on button at bounding box center [307, 18] width 26 height 26
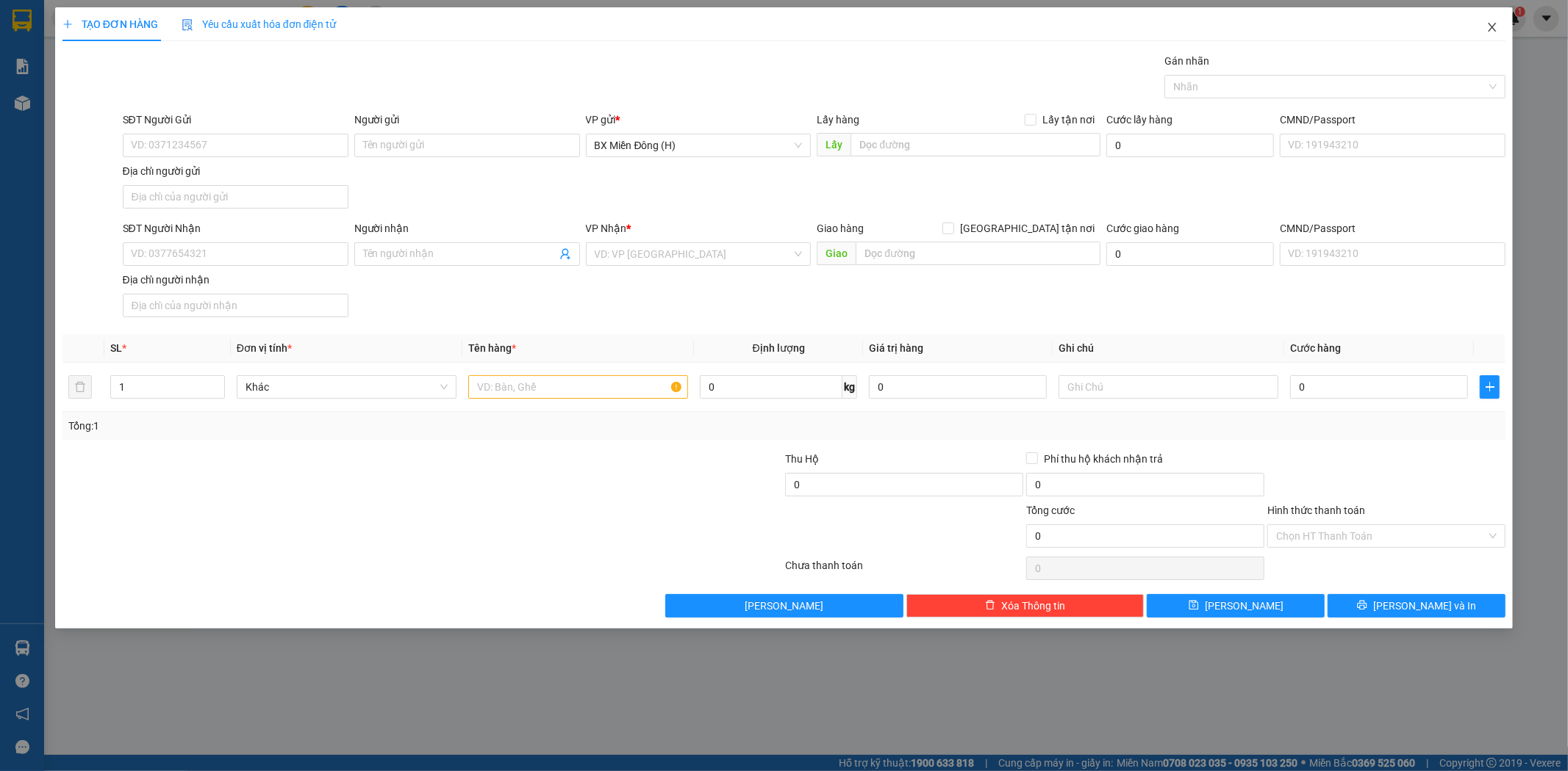
click at [1495, 29] on icon "close" at bounding box center [1491, 27] width 12 height 12
click at [1490, 27] on span "tranbxmd.ducdat" at bounding box center [1443, 17] width 113 height 18
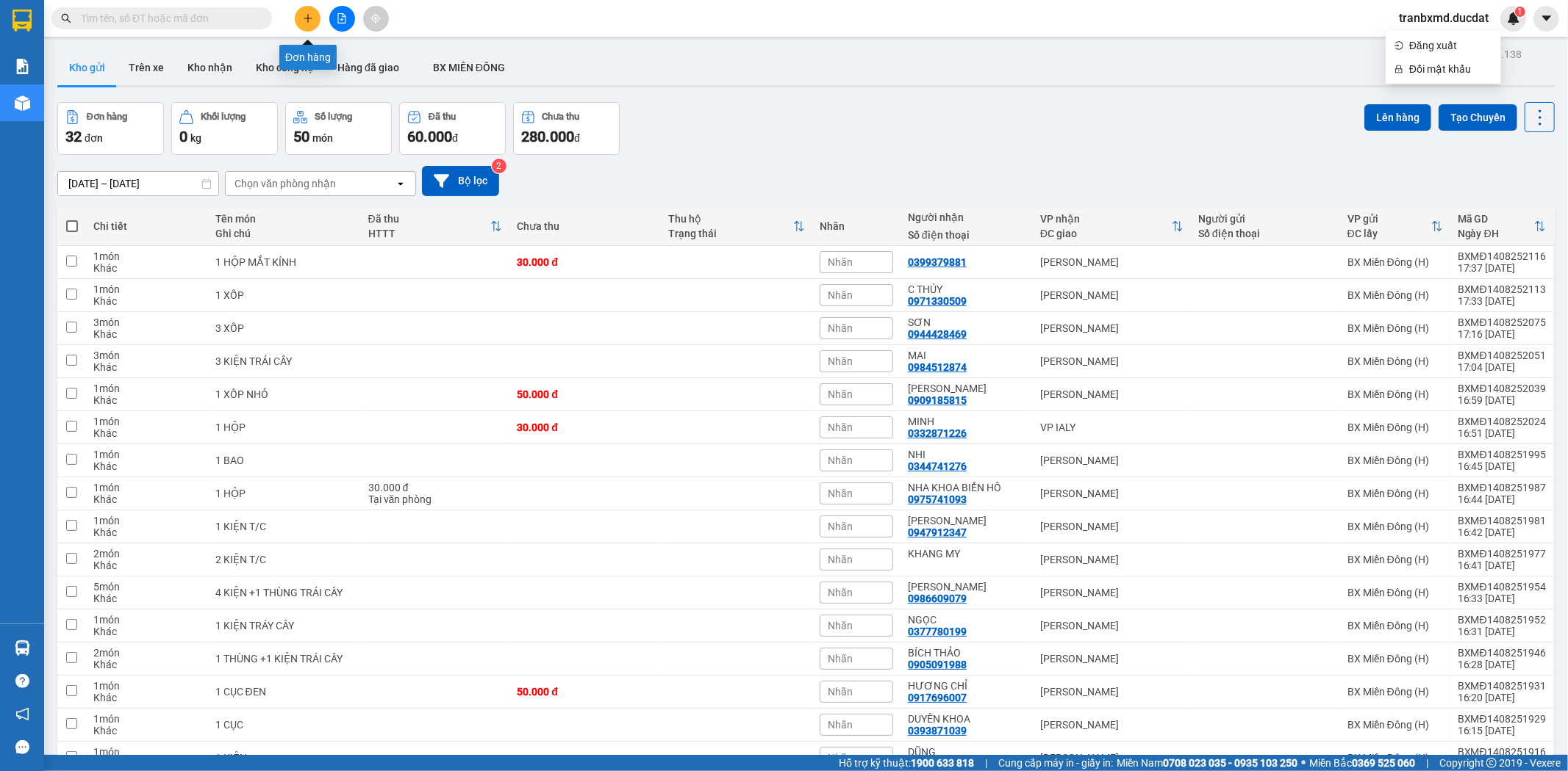
click at [303, 15] on icon "plus" at bounding box center [308, 18] width 10 height 10
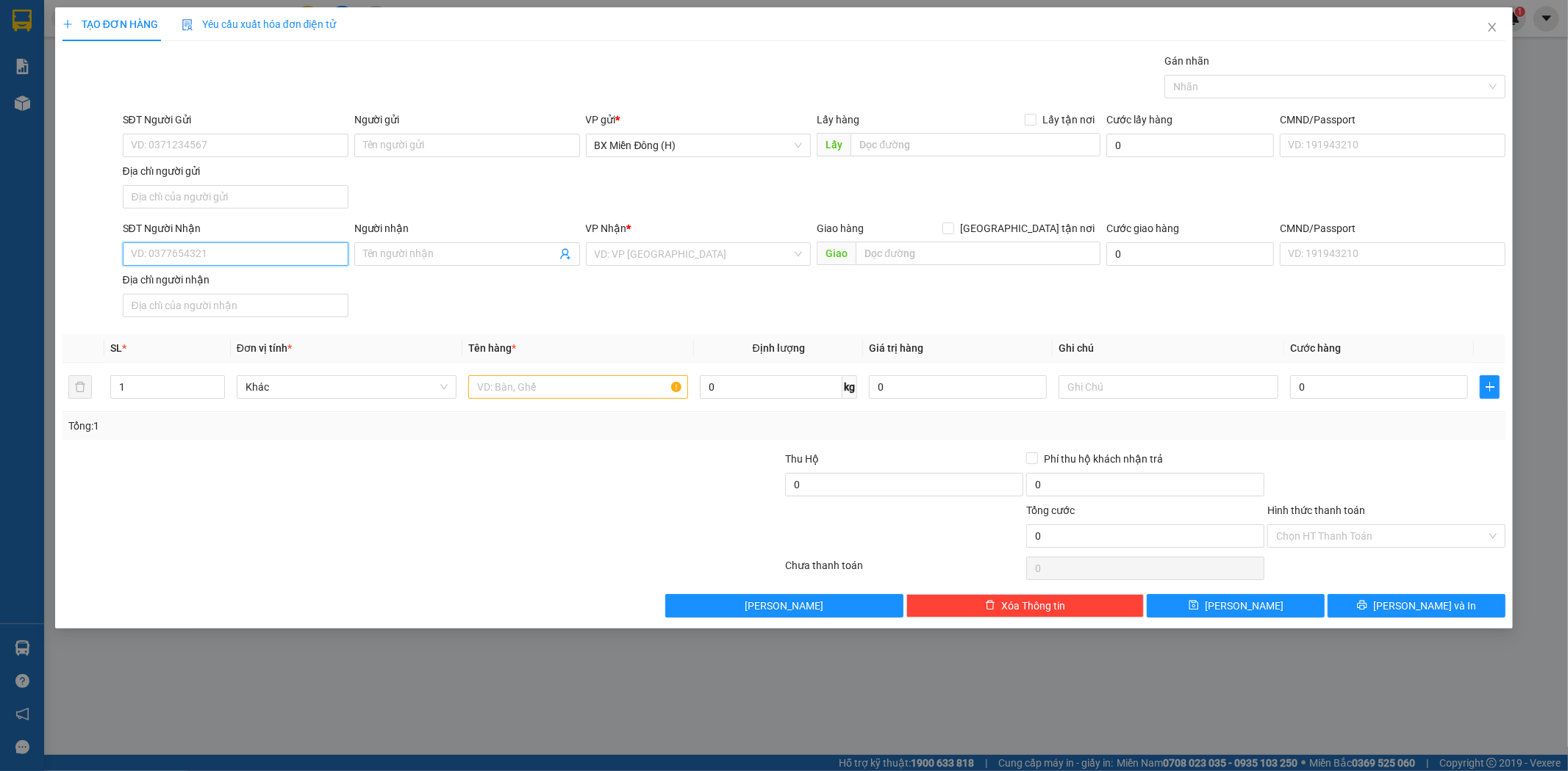
click at [252, 265] on input "SĐT Người Nhận" at bounding box center [235, 254] width 226 height 24
click at [396, 253] on input "Người nhận" at bounding box center [460, 254] width 193 height 16
type input "BÉ TRÁI CÂY"
click at [562, 387] on input "text" at bounding box center [578, 387] width 219 height 24
click at [209, 393] on span "Decrease Value" at bounding box center [216, 391] width 16 height 13
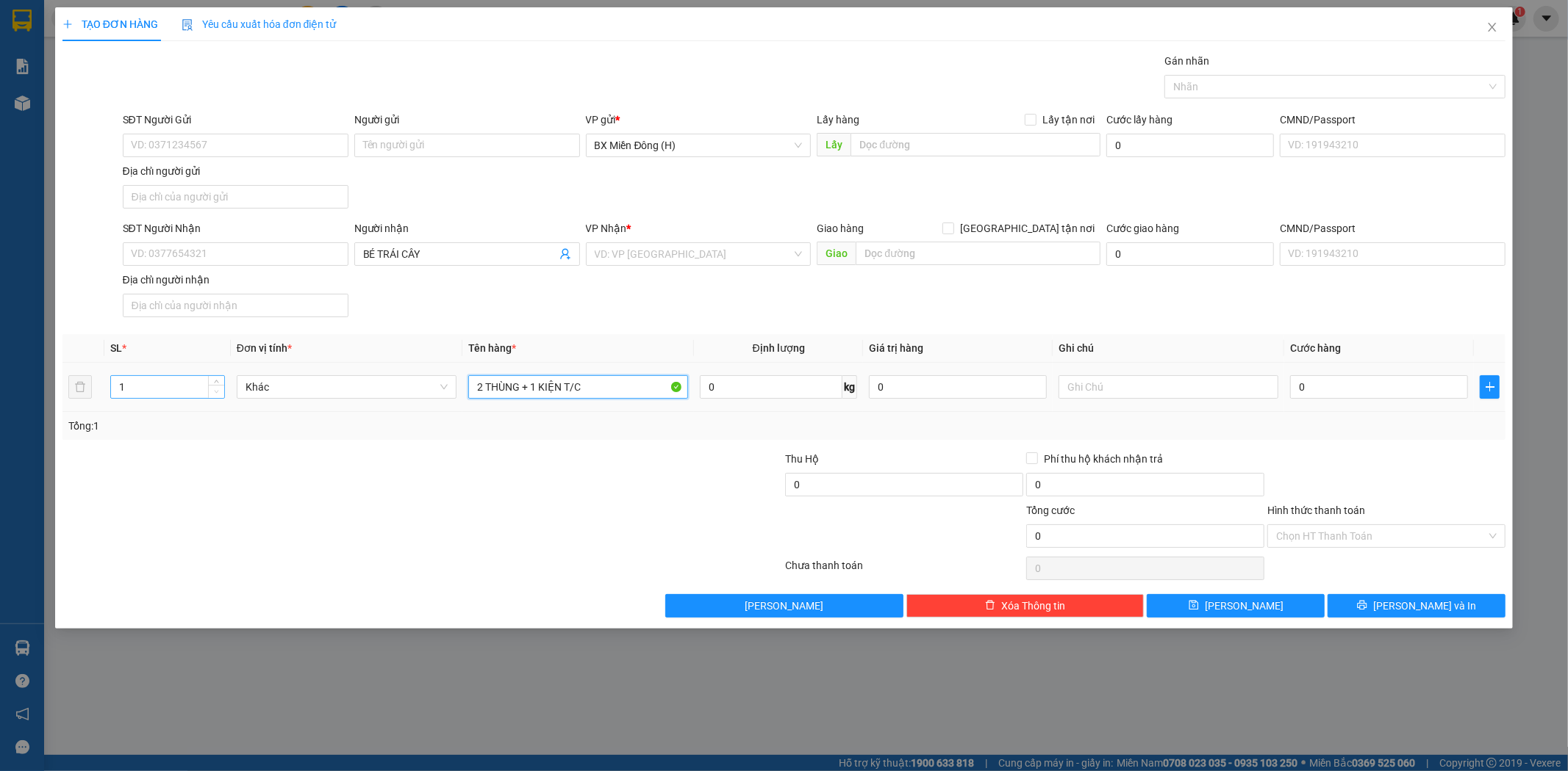
click at [218, 385] on span "Decrease Value" at bounding box center [216, 391] width 16 height 13
type input "2 THÙNG + 1 KIỆN T/C"
click at [189, 391] on input "1" at bounding box center [167, 387] width 113 height 22
type input "3"
click at [1412, 616] on button "[PERSON_NAME] và In" at bounding box center [1416, 606] width 178 height 24
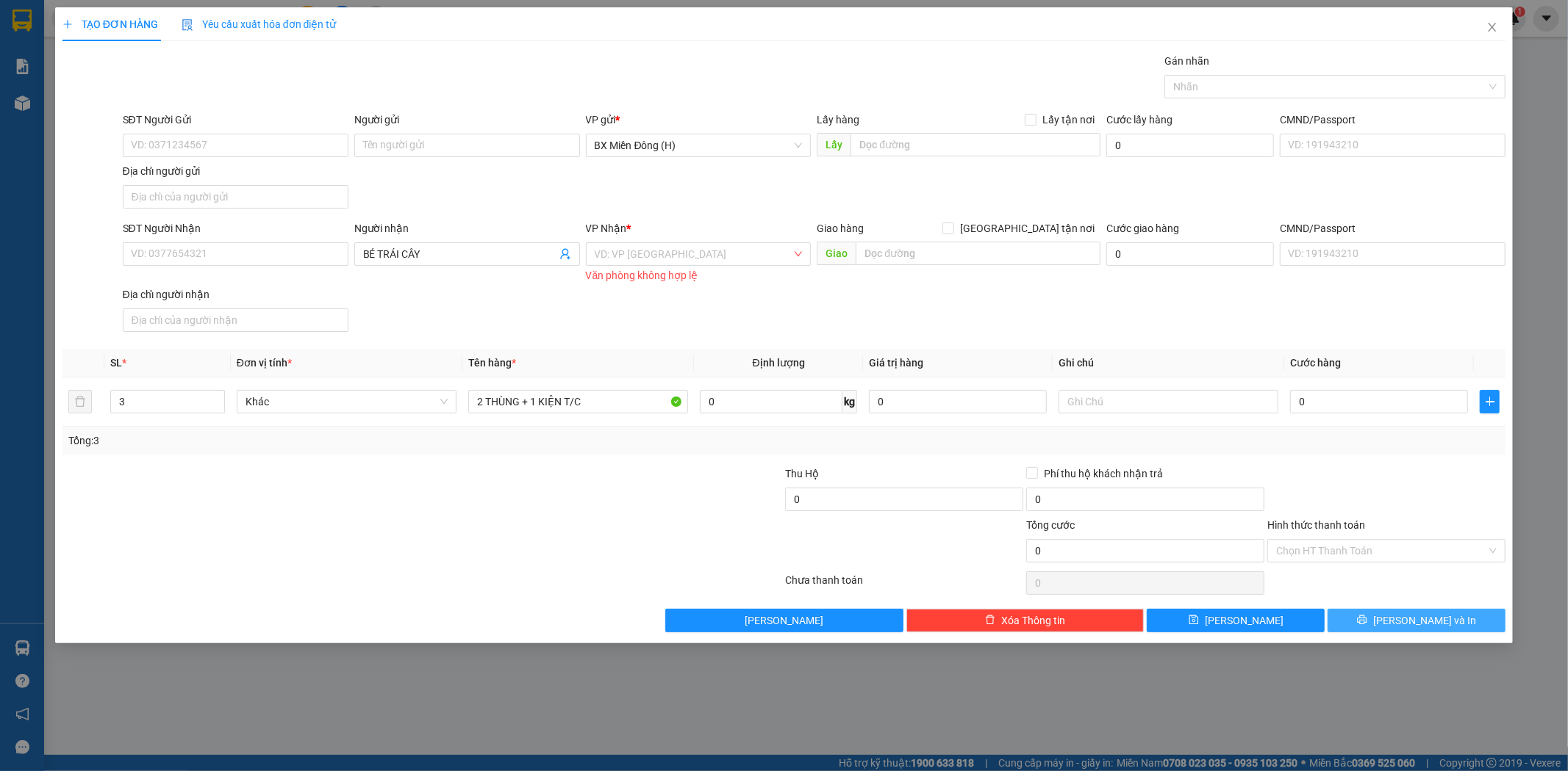
click at [1392, 614] on button "[PERSON_NAME] và In" at bounding box center [1416, 621] width 178 height 24
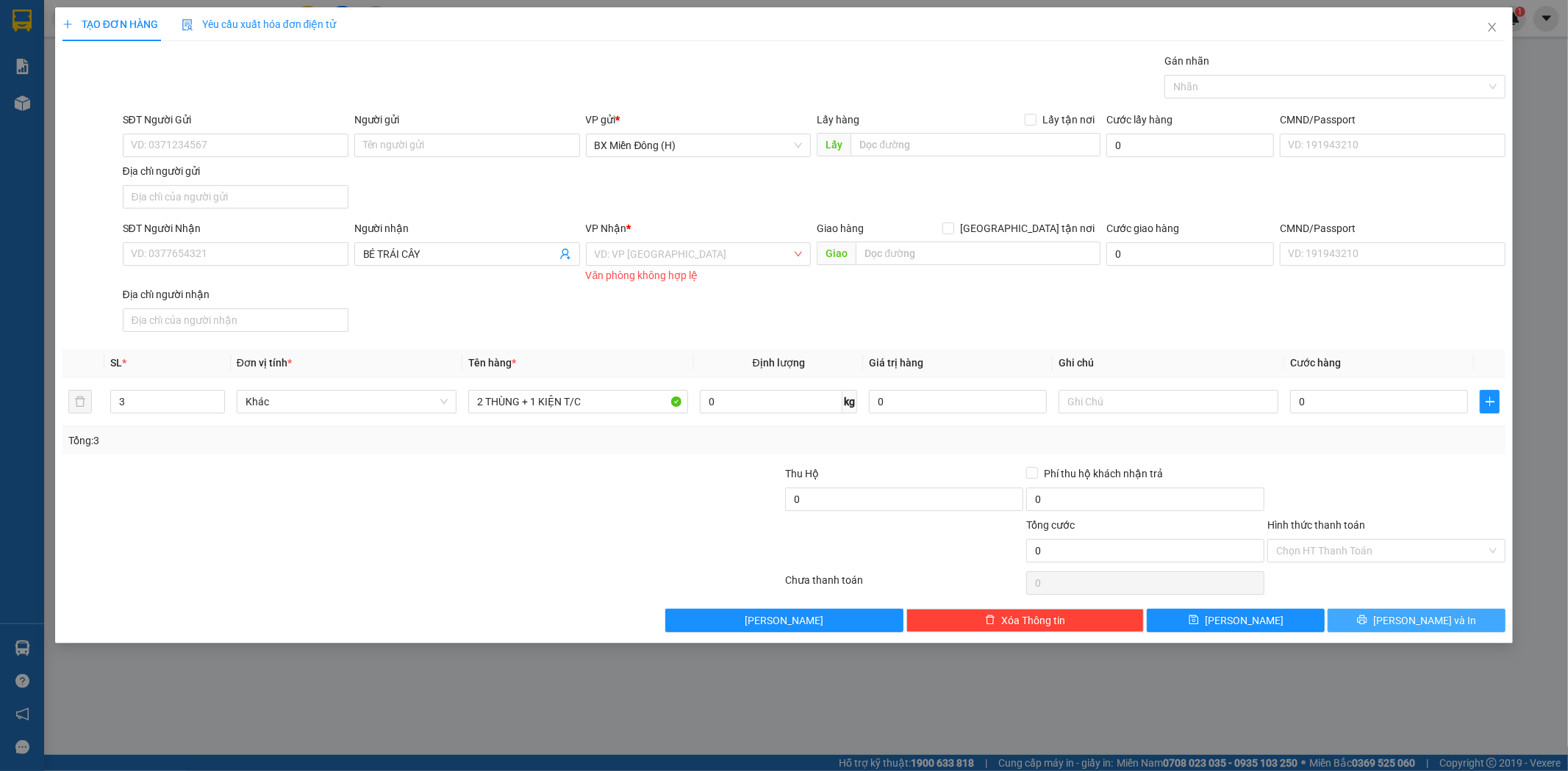
click at [1392, 614] on button "[PERSON_NAME] và In" at bounding box center [1416, 621] width 178 height 24
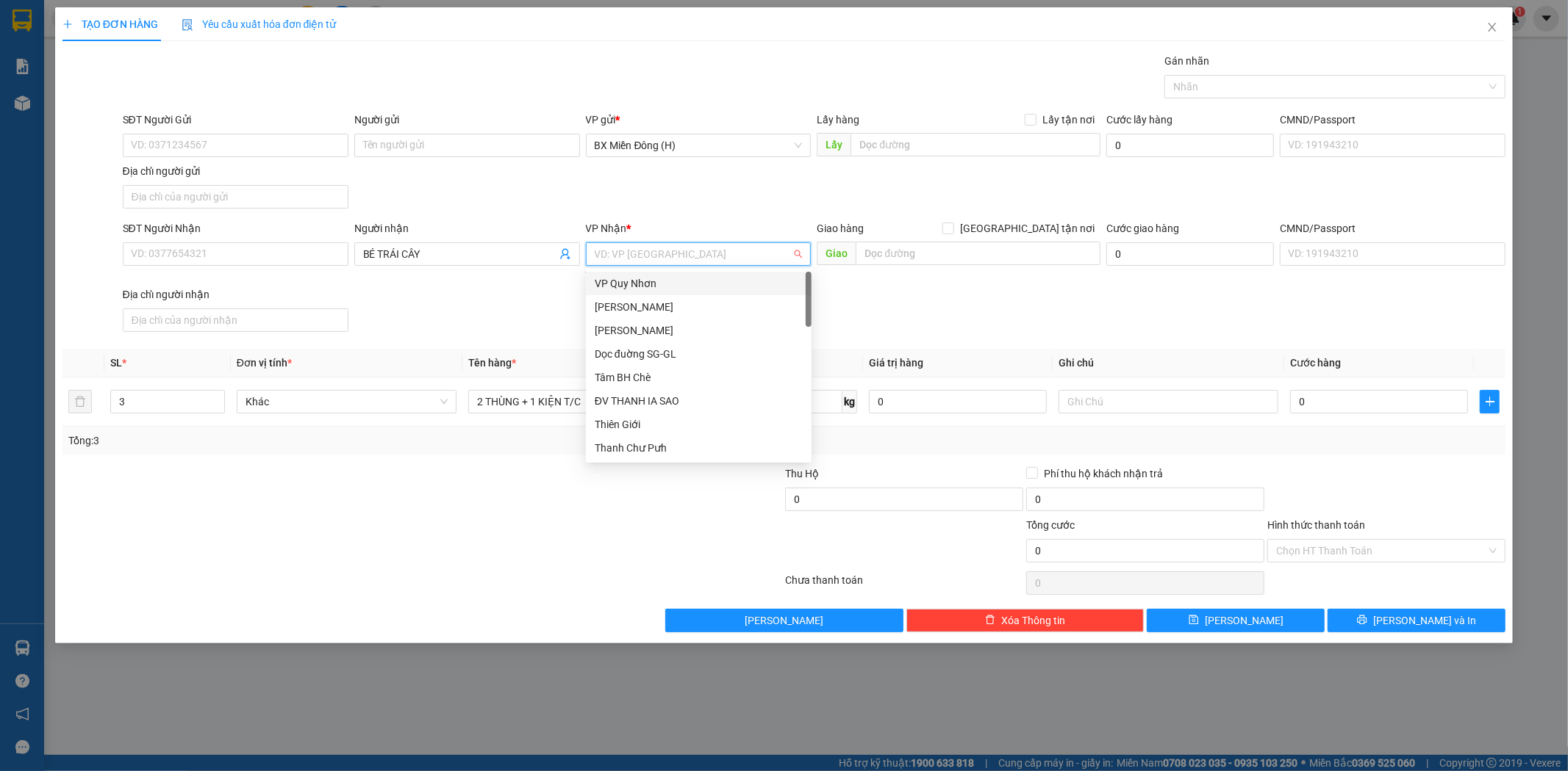
click at [611, 254] on input "search" at bounding box center [693, 254] width 197 height 22
click at [673, 325] on div "[PERSON_NAME]" at bounding box center [698, 331] width 208 height 16
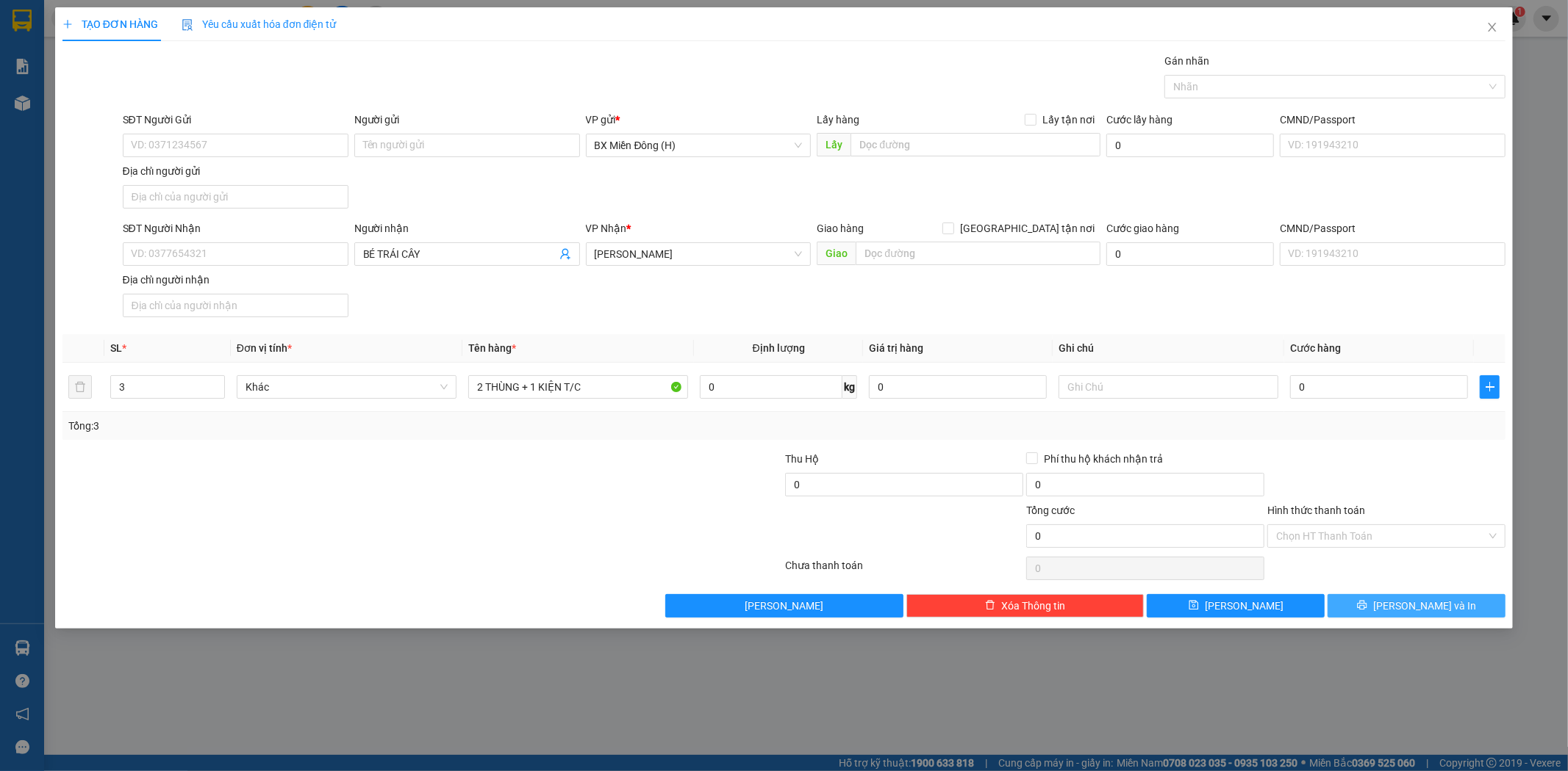
click at [1438, 601] on span "[PERSON_NAME] và In" at bounding box center [1424, 606] width 103 height 16
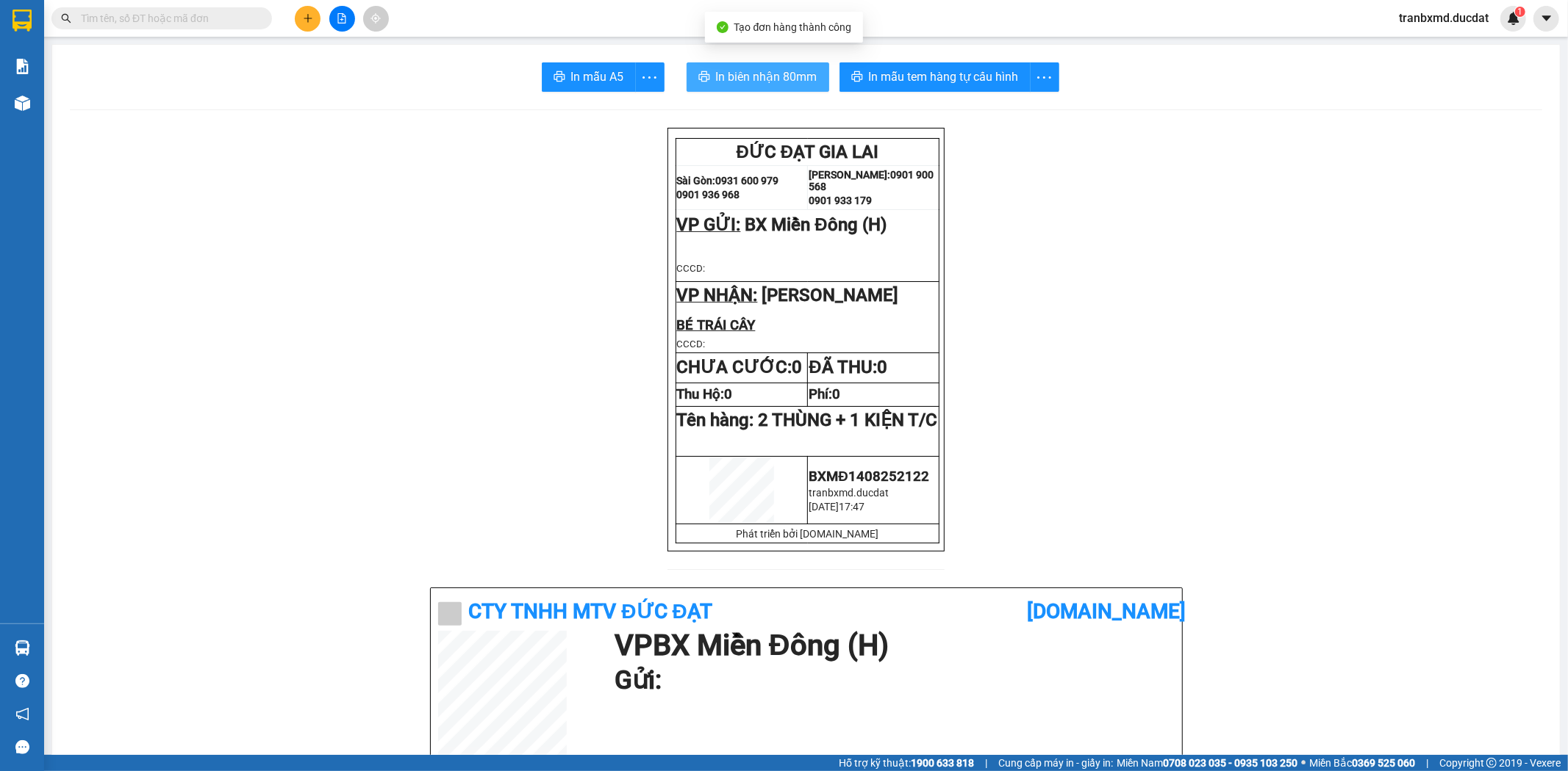
click at [722, 67] on button "In biên nhận 80mm" at bounding box center [757, 77] width 143 height 29
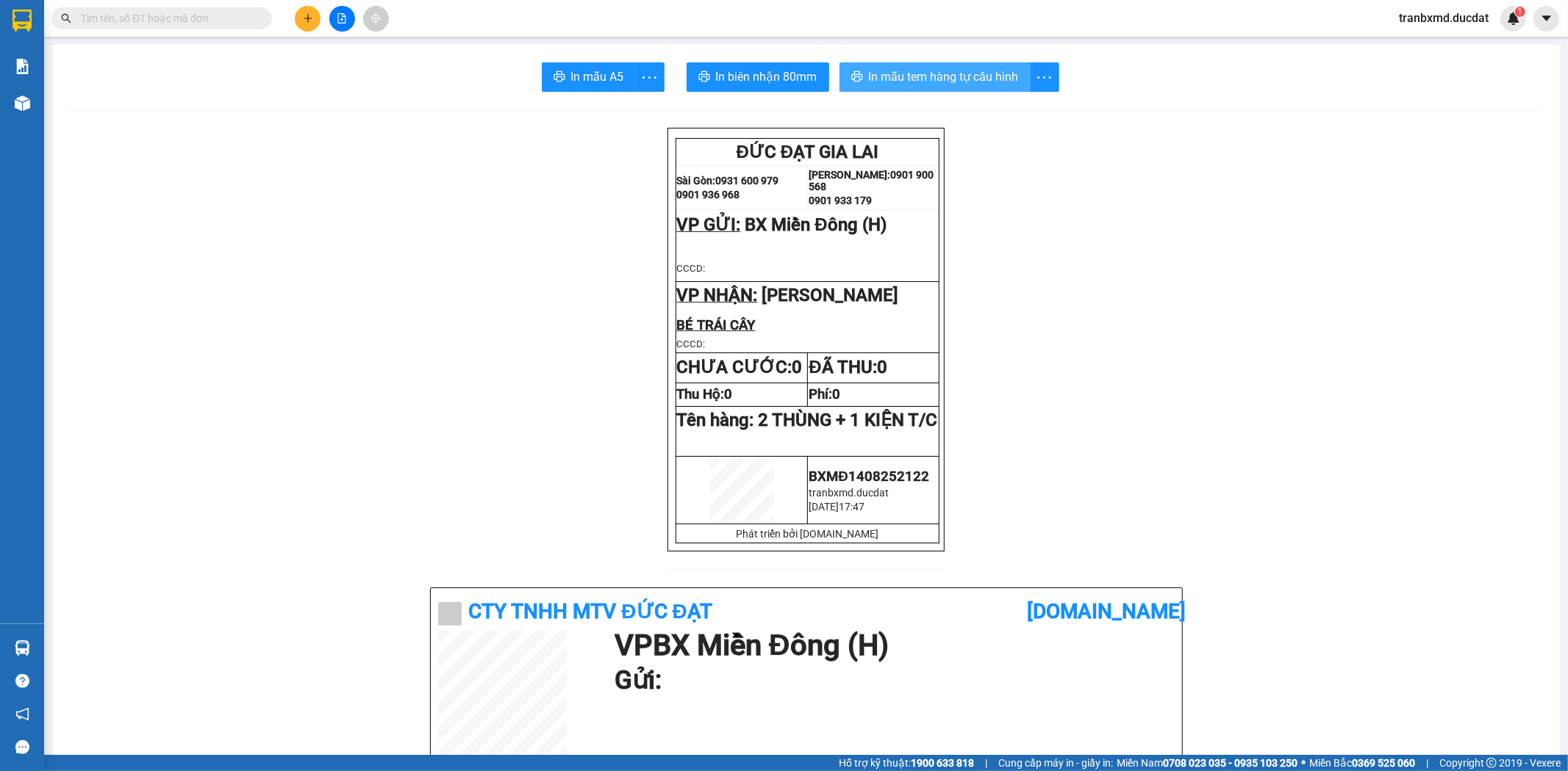
click at [951, 69] on span "In mẫu tem hàng tự cấu hình" at bounding box center [943, 77] width 150 height 18
click at [310, 7] on button at bounding box center [307, 18] width 26 height 26
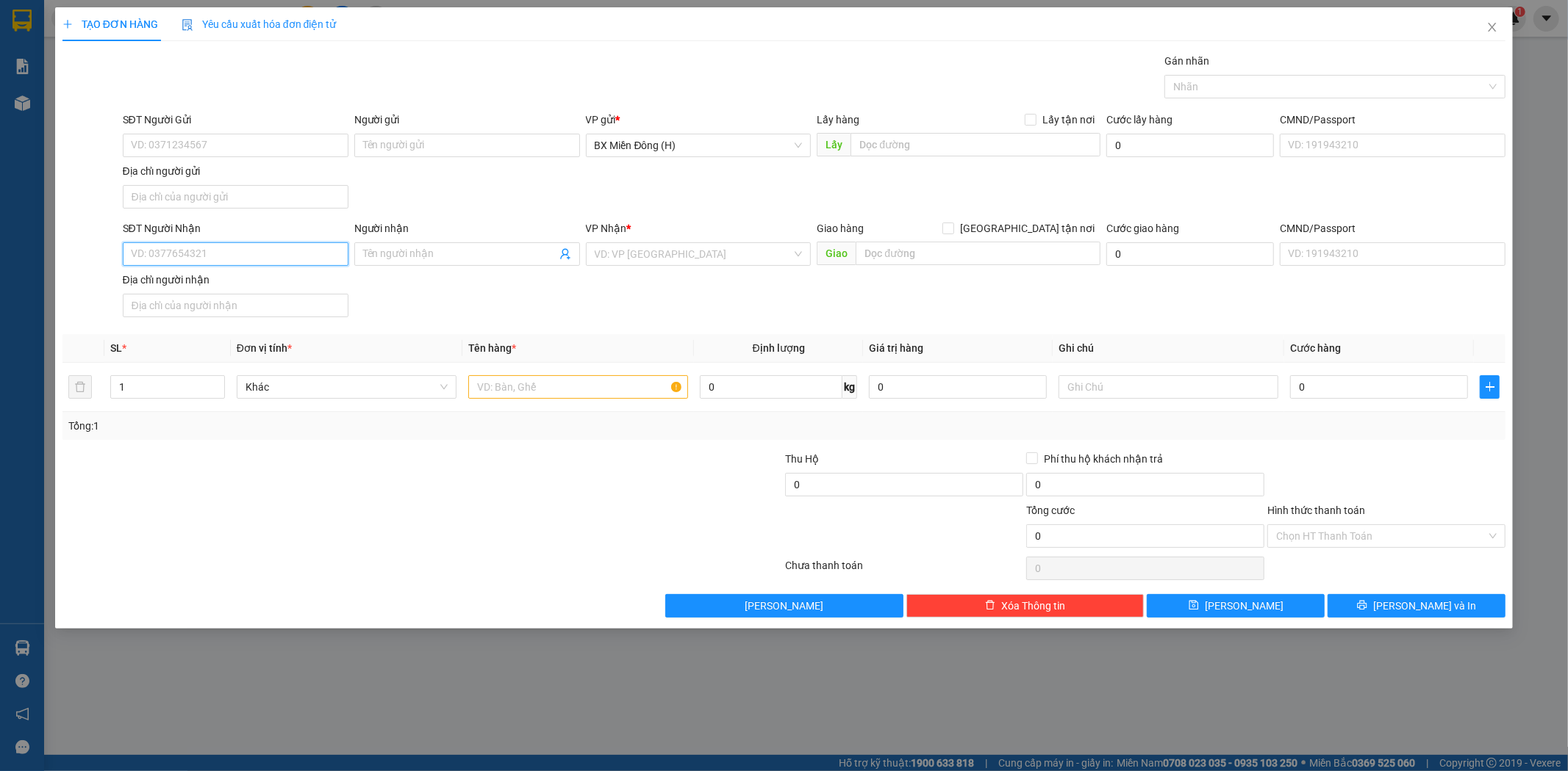
click at [274, 258] on input "SĐT Người Nhận" at bounding box center [235, 254] width 226 height 24
click at [276, 285] on div "0979866506 - DŨNG TRÁI CÂY" at bounding box center [235, 284] width 208 height 16
type input "0979866506"
type input "DŨNG TRÁI CÂY"
type input "0979866506"
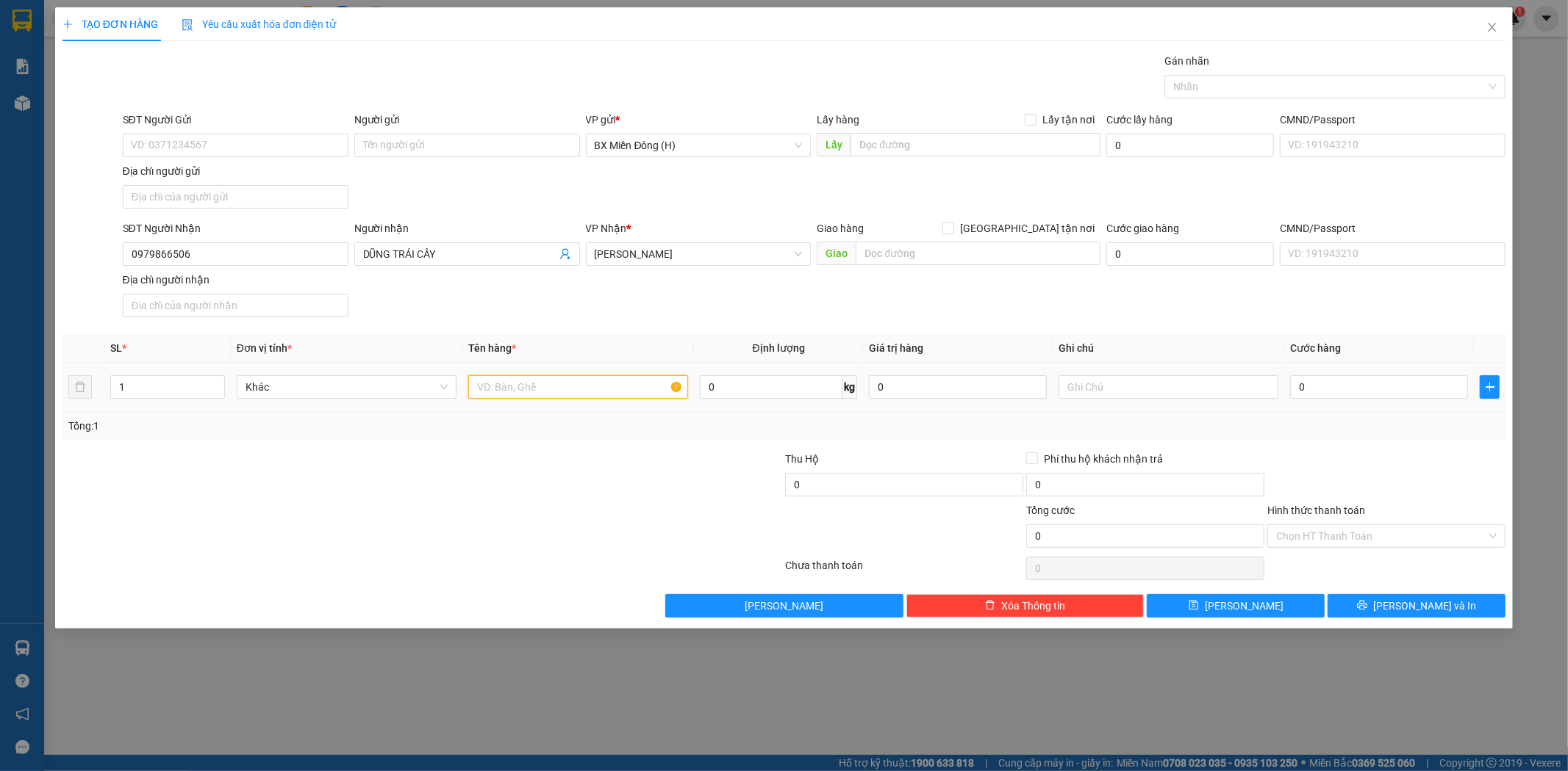
click at [558, 385] on input "text" at bounding box center [578, 387] width 219 height 24
type input "2 KIỆN T/C"
click at [1416, 606] on span "[PERSON_NAME] và In" at bounding box center [1424, 606] width 103 height 16
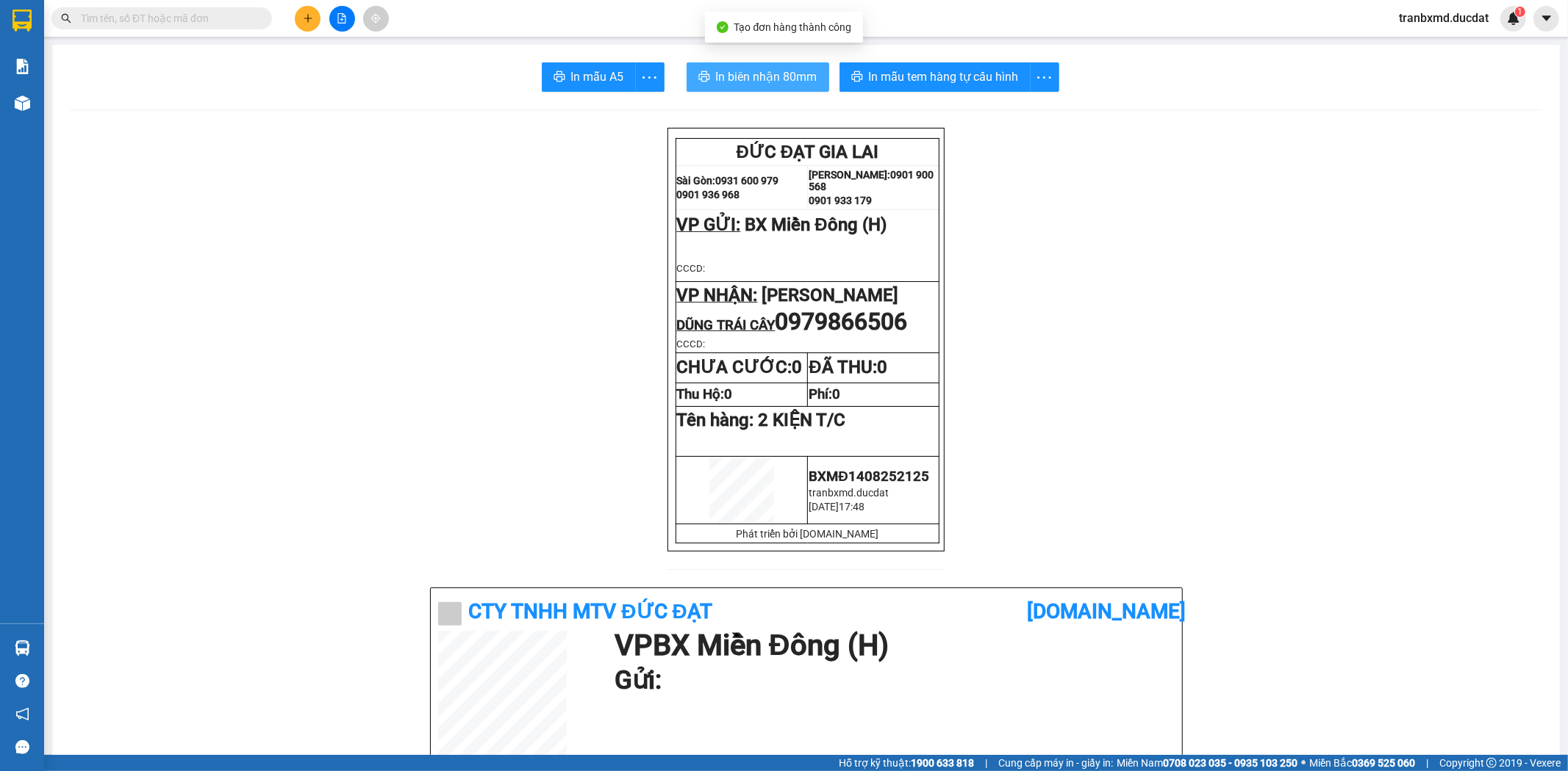
click at [743, 68] on span "In biên nhận 80mm" at bounding box center [767, 77] width 101 height 18
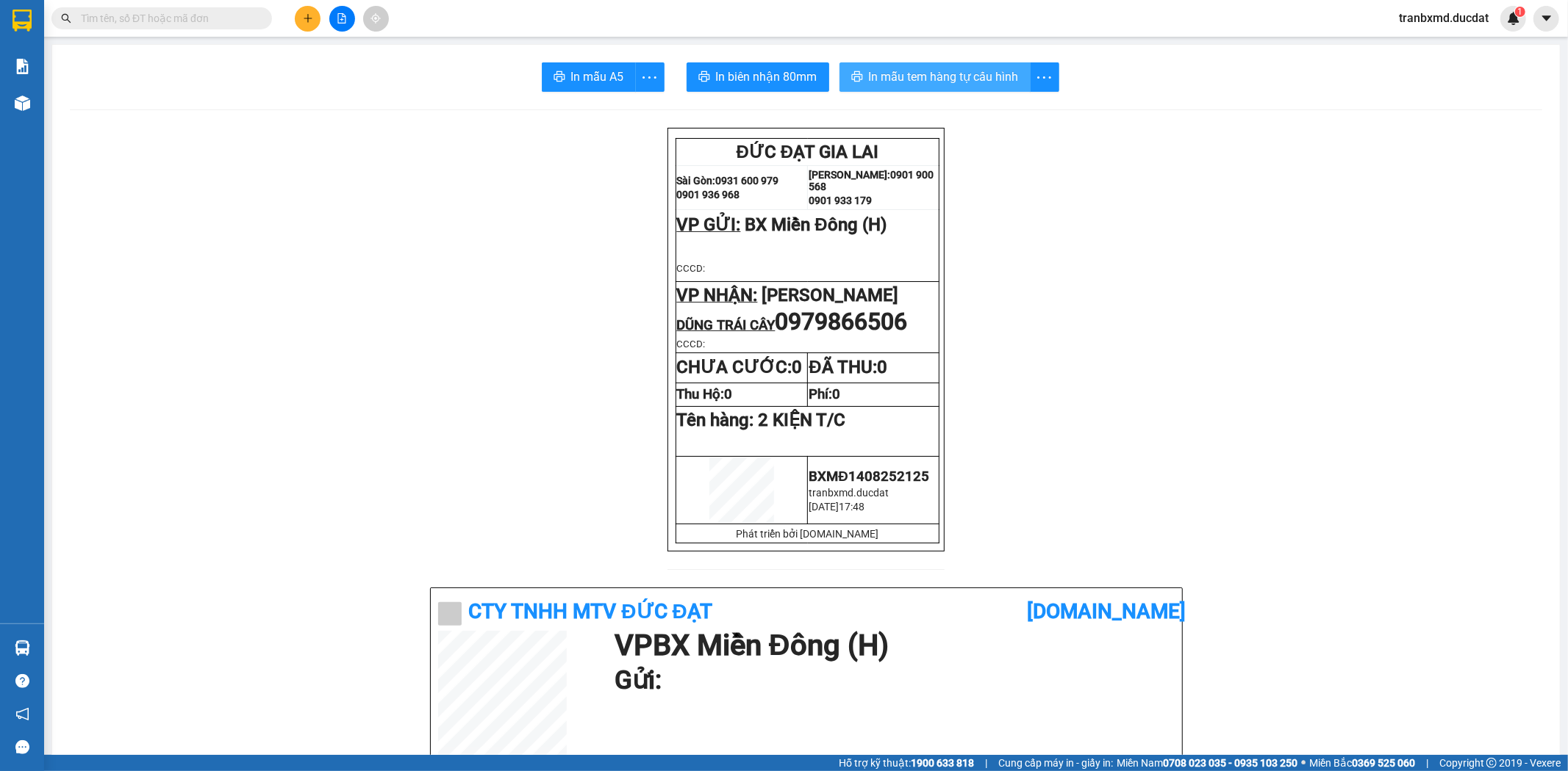
click at [932, 73] on span "In mẫu tem hàng tự cấu hình" at bounding box center [943, 77] width 150 height 18
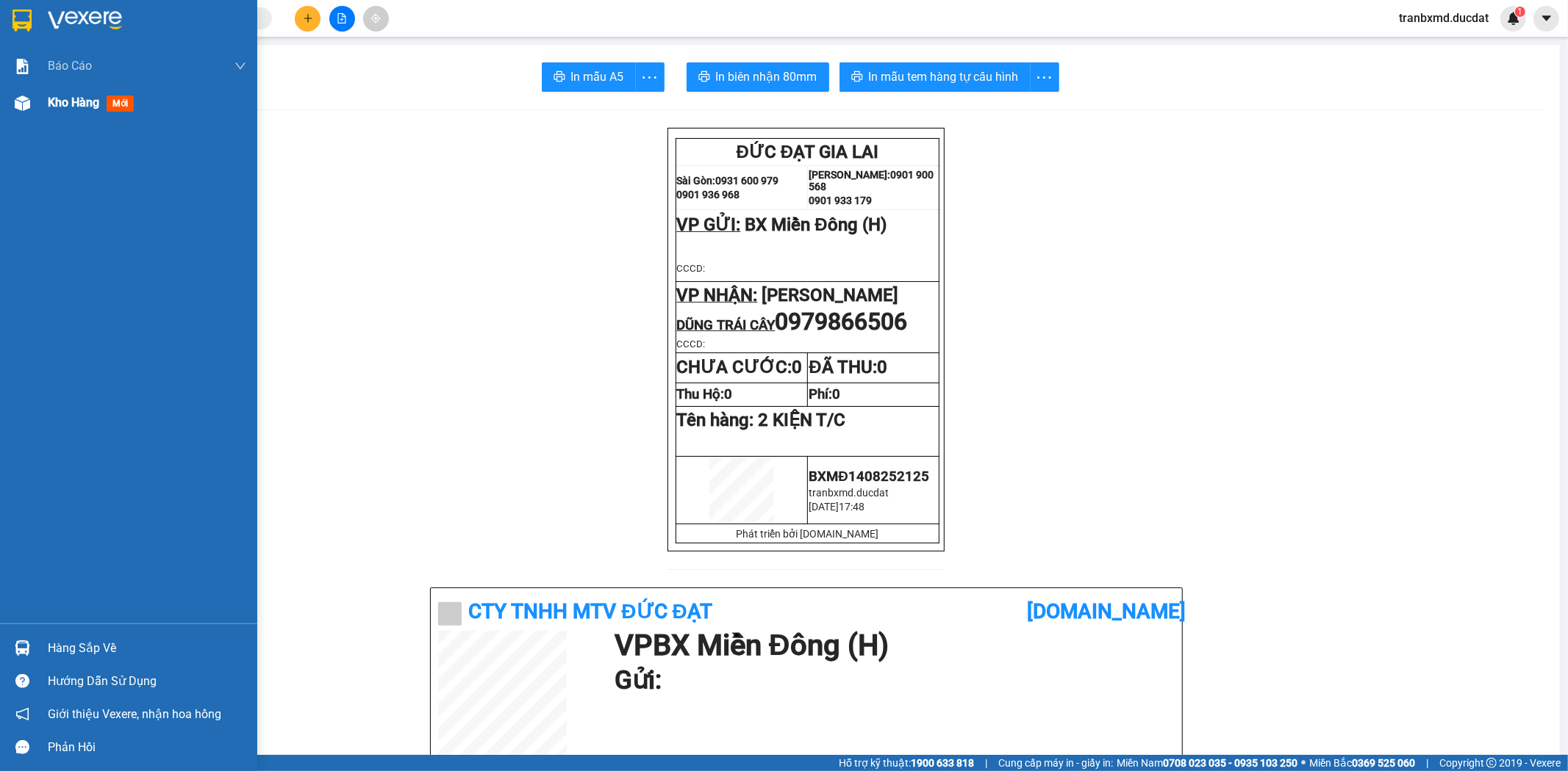
drag, startPoint x: 43, startPoint y: 103, endPoint x: 54, endPoint y: 111, distance: 13.6
click at [41, 101] on div "Kho hàng mới" at bounding box center [129, 103] width 257 height 37
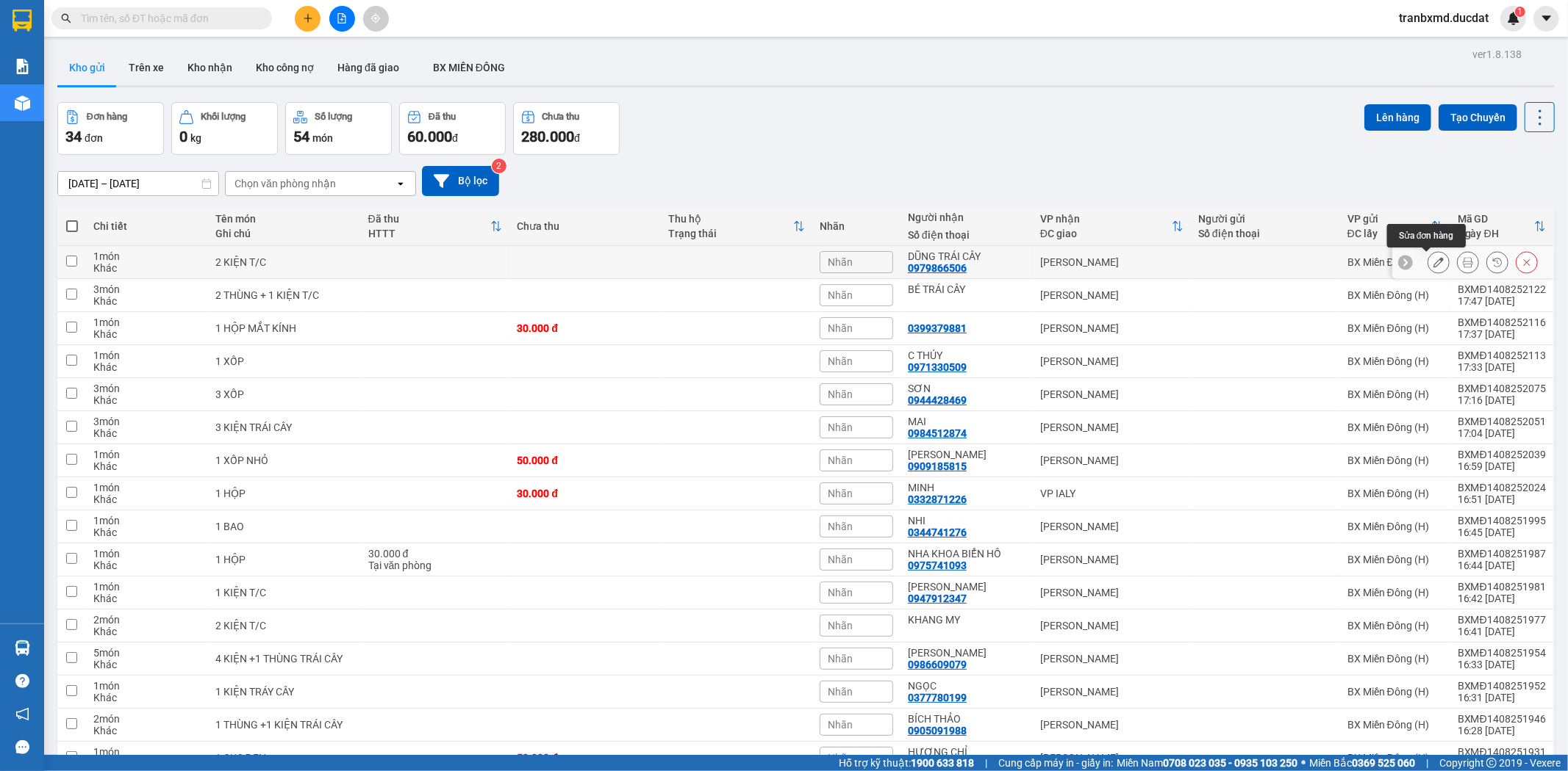
click at [1433, 262] on icon at bounding box center [1438, 262] width 10 height 10
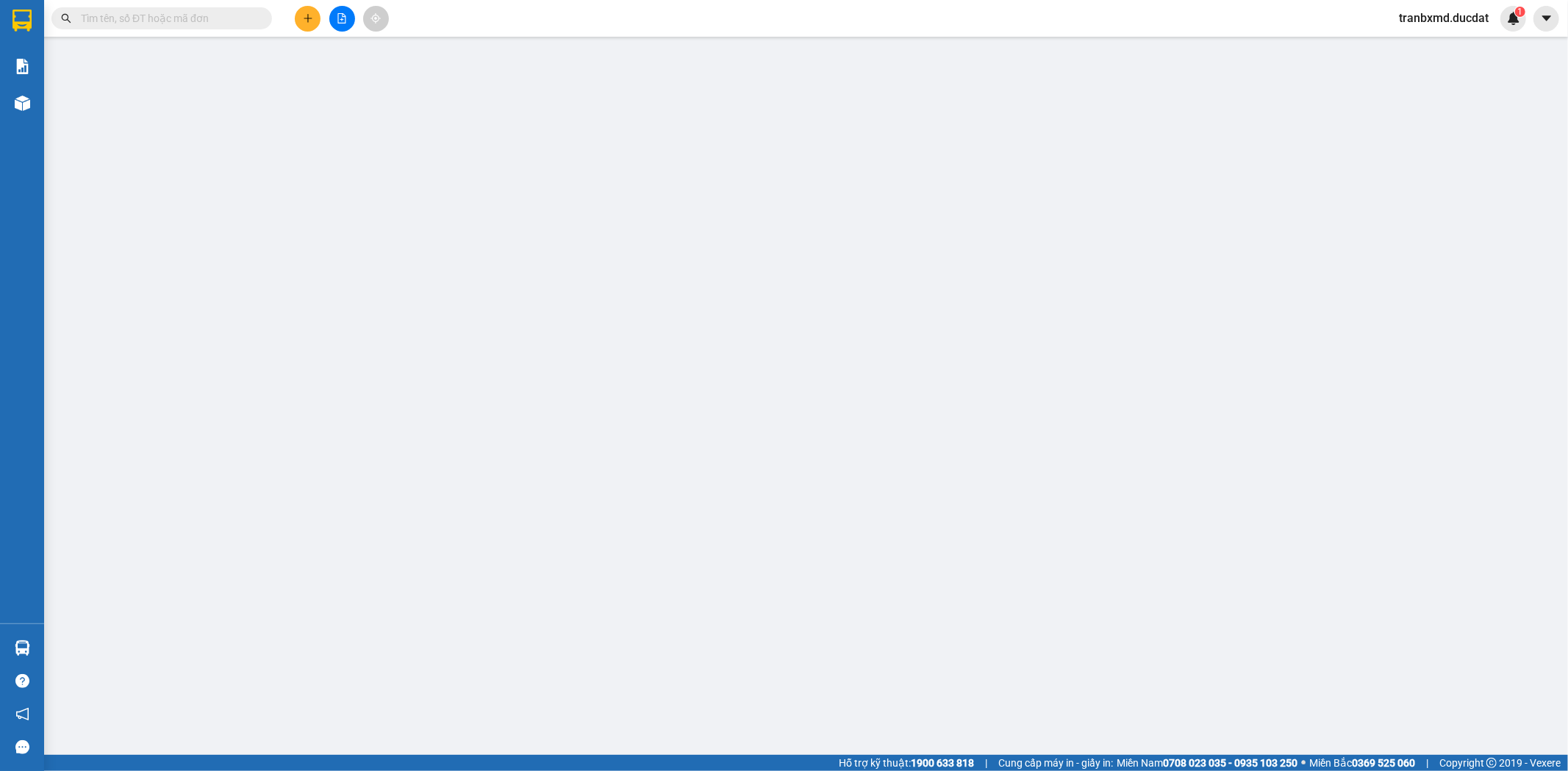
type input "0979866506"
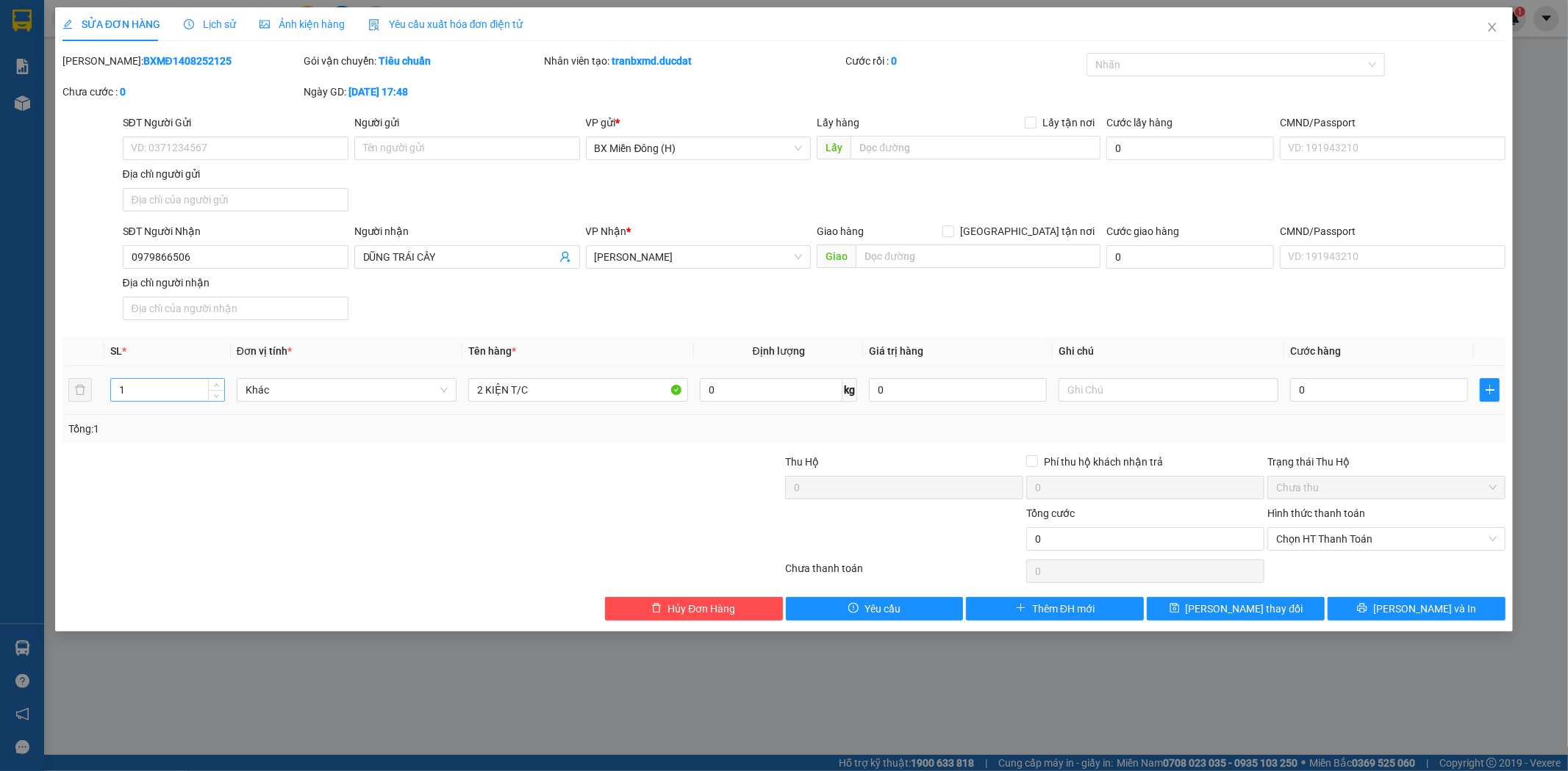
click at [151, 384] on input "1" at bounding box center [167, 390] width 113 height 22
type input "2"
click at [1254, 605] on span "[PERSON_NAME] thay đổi" at bounding box center [1244, 608] width 118 height 16
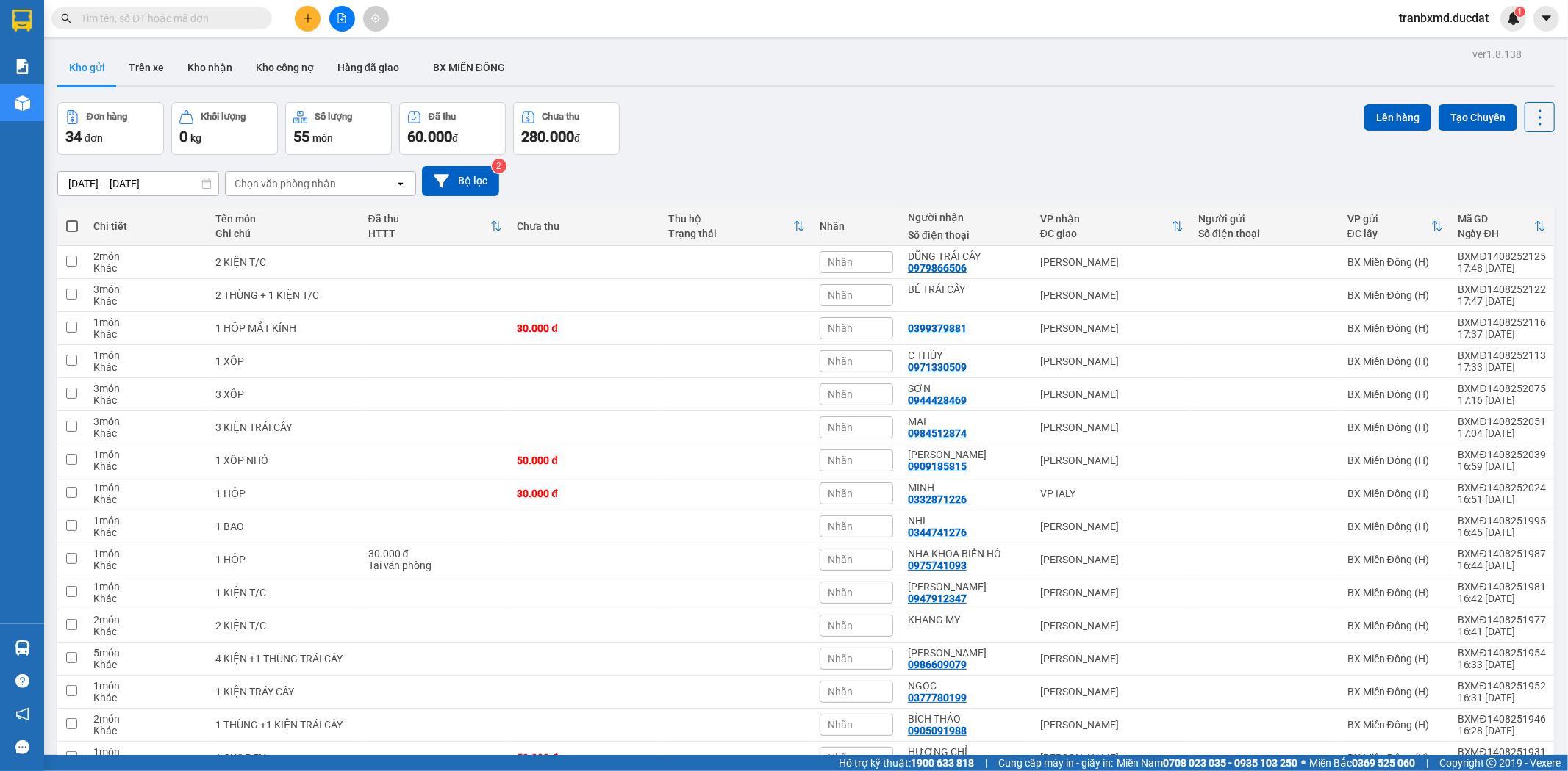
click at [303, 13] on icon "plus" at bounding box center [308, 18] width 10 height 10
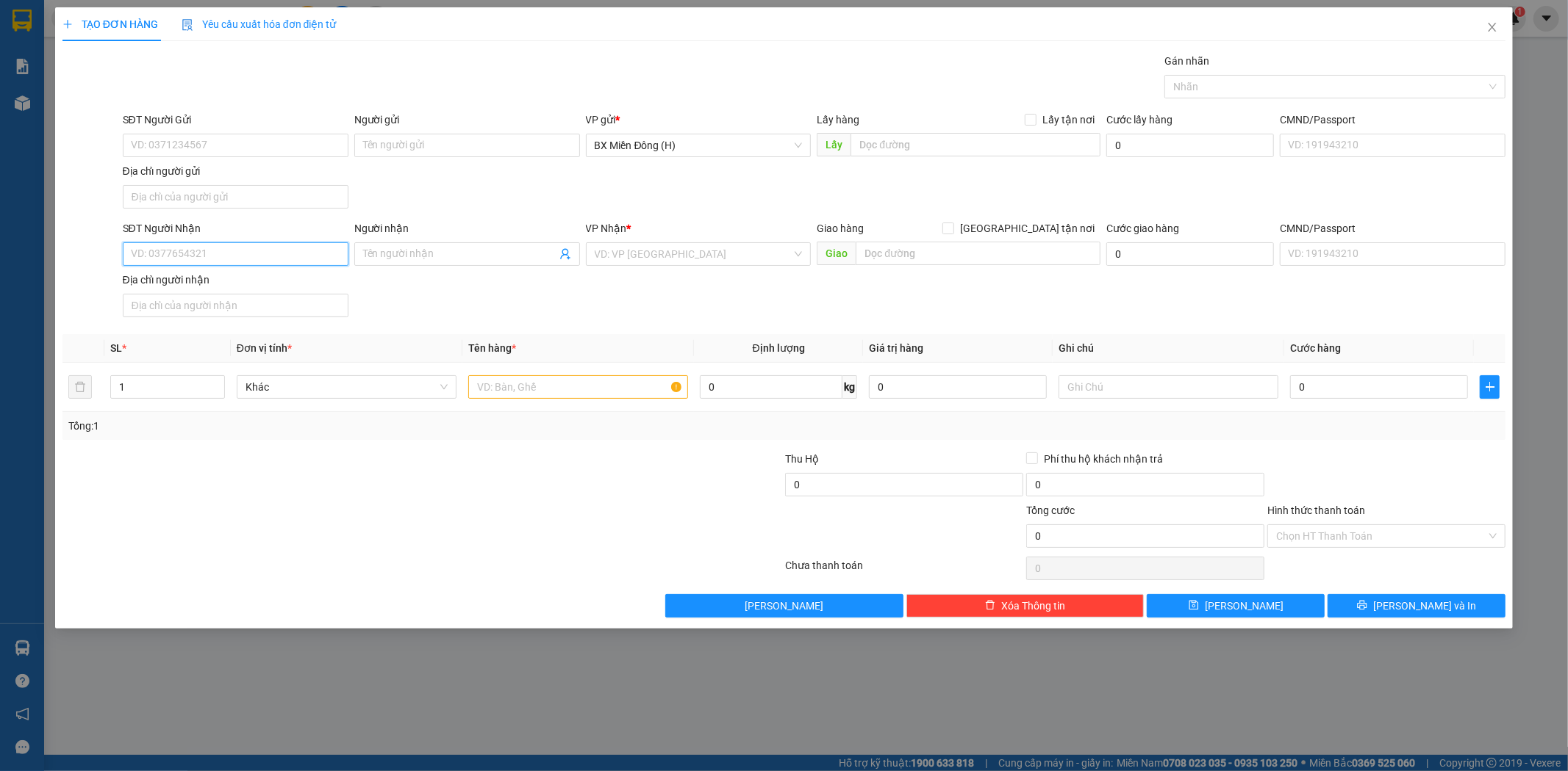
click at [202, 260] on input "SĐT Người Nhận" at bounding box center [235, 254] width 226 height 24
click at [186, 144] on input "SĐT Người Gửi" at bounding box center [235, 145] width 226 height 24
type input "0366534898"
click at [246, 260] on input "SĐT Người Nhận" at bounding box center [235, 254] width 226 height 24
type input "0913421398"
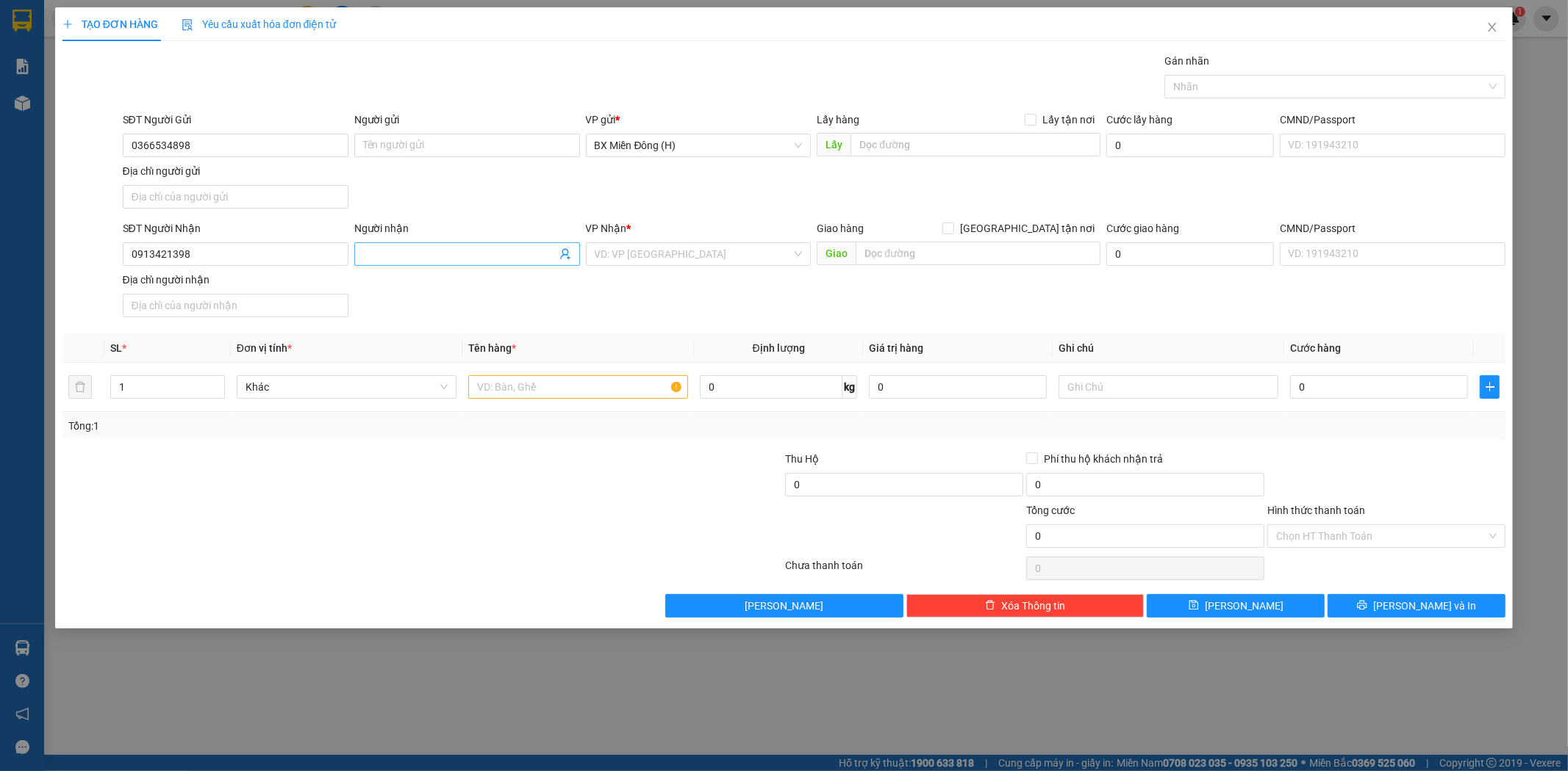
click at [469, 253] on input "Người nhận" at bounding box center [460, 254] width 193 height 16
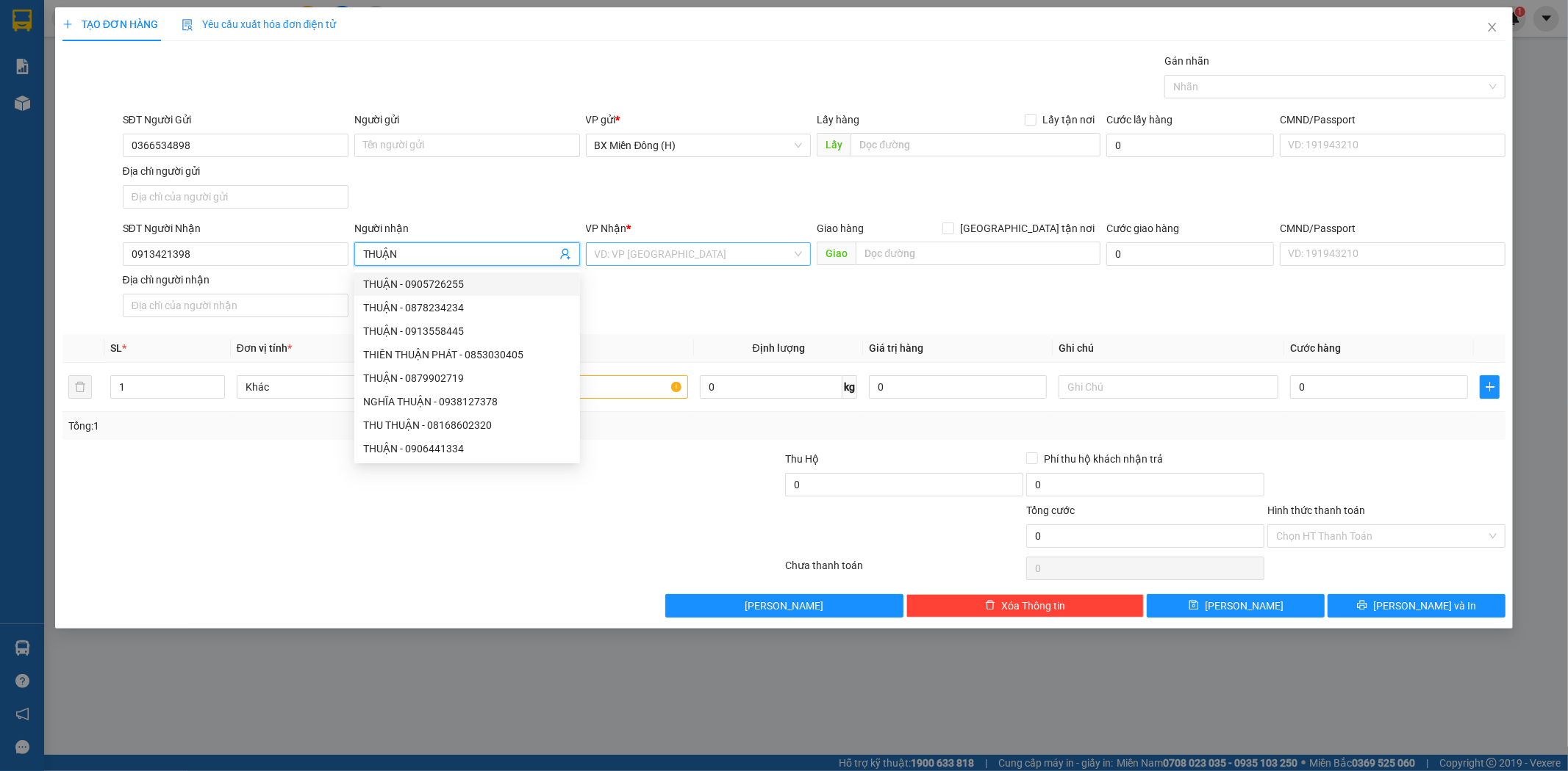
type input "THUẬN"
click at [645, 256] on input "search" at bounding box center [693, 254] width 197 height 22
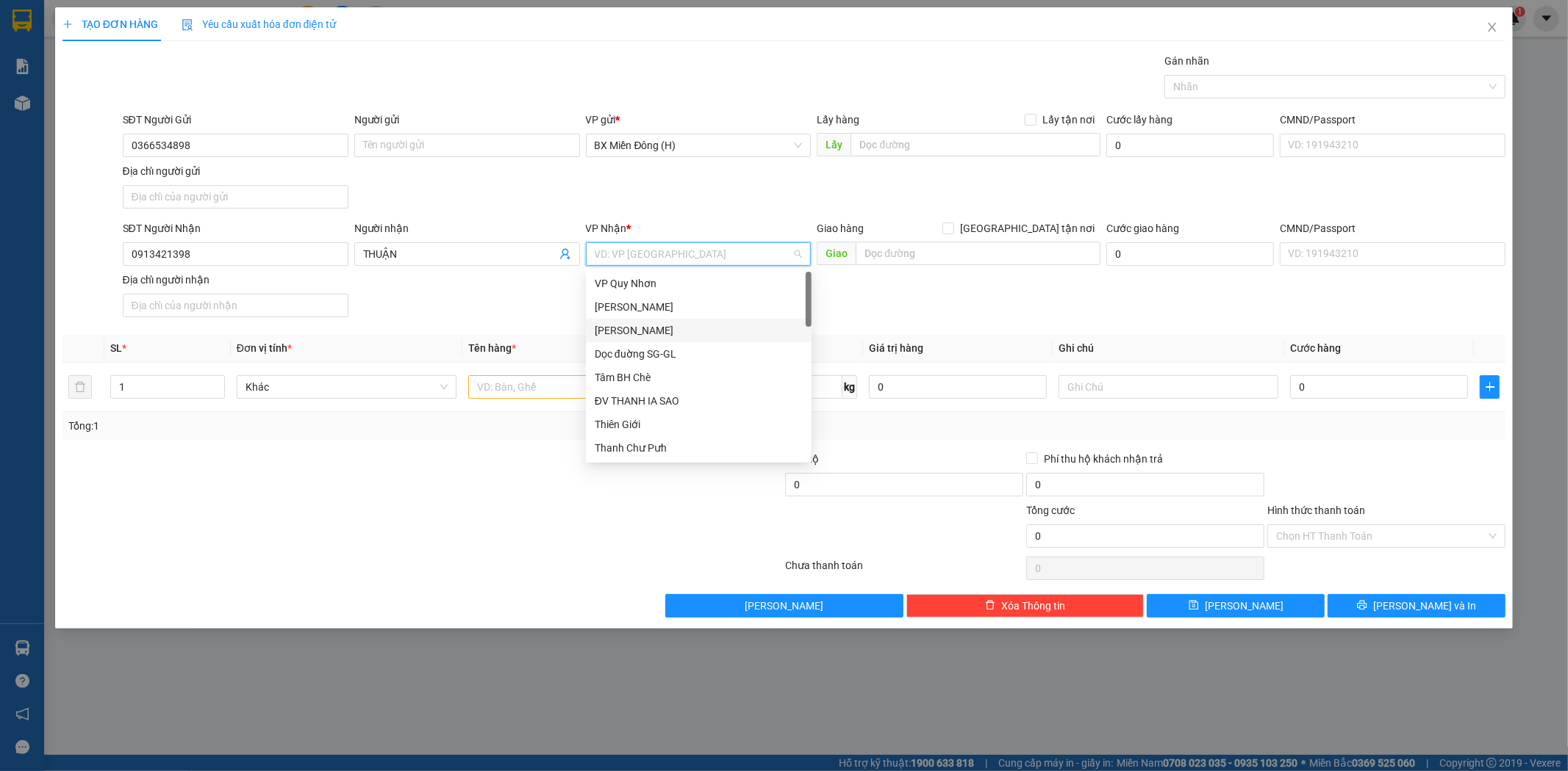
click at [648, 324] on div "[PERSON_NAME]" at bounding box center [698, 331] width 208 height 16
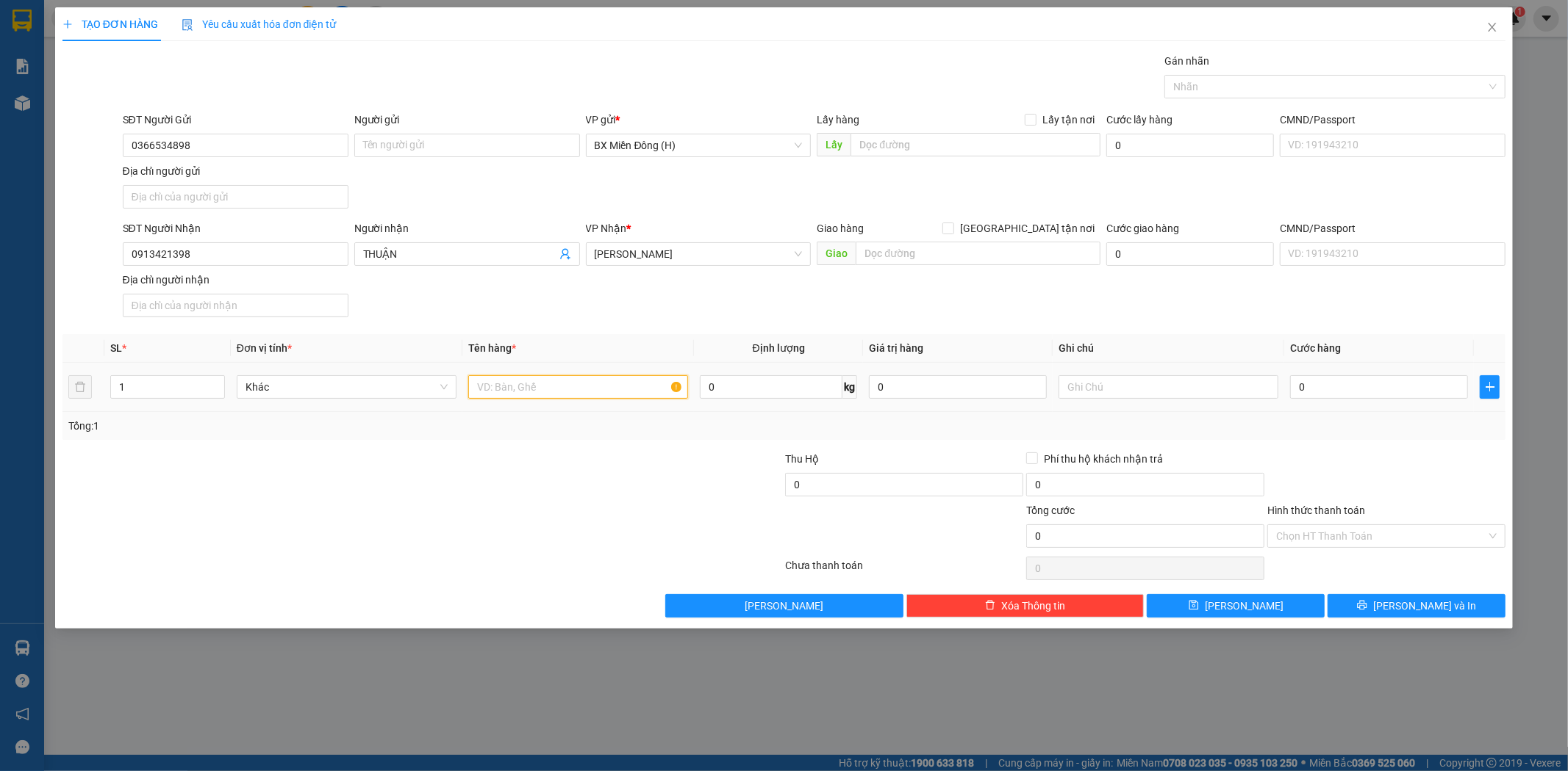
click at [527, 388] on input "text" at bounding box center [578, 387] width 219 height 24
type input "1 XỐP"
drag, startPoint x: 1366, startPoint y: 604, endPoint x: 1345, endPoint y: 584, distance: 29.0
click at [1366, 603] on button "[PERSON_NAME] và In" at bounding box center [1416, 606] width 178 height 24
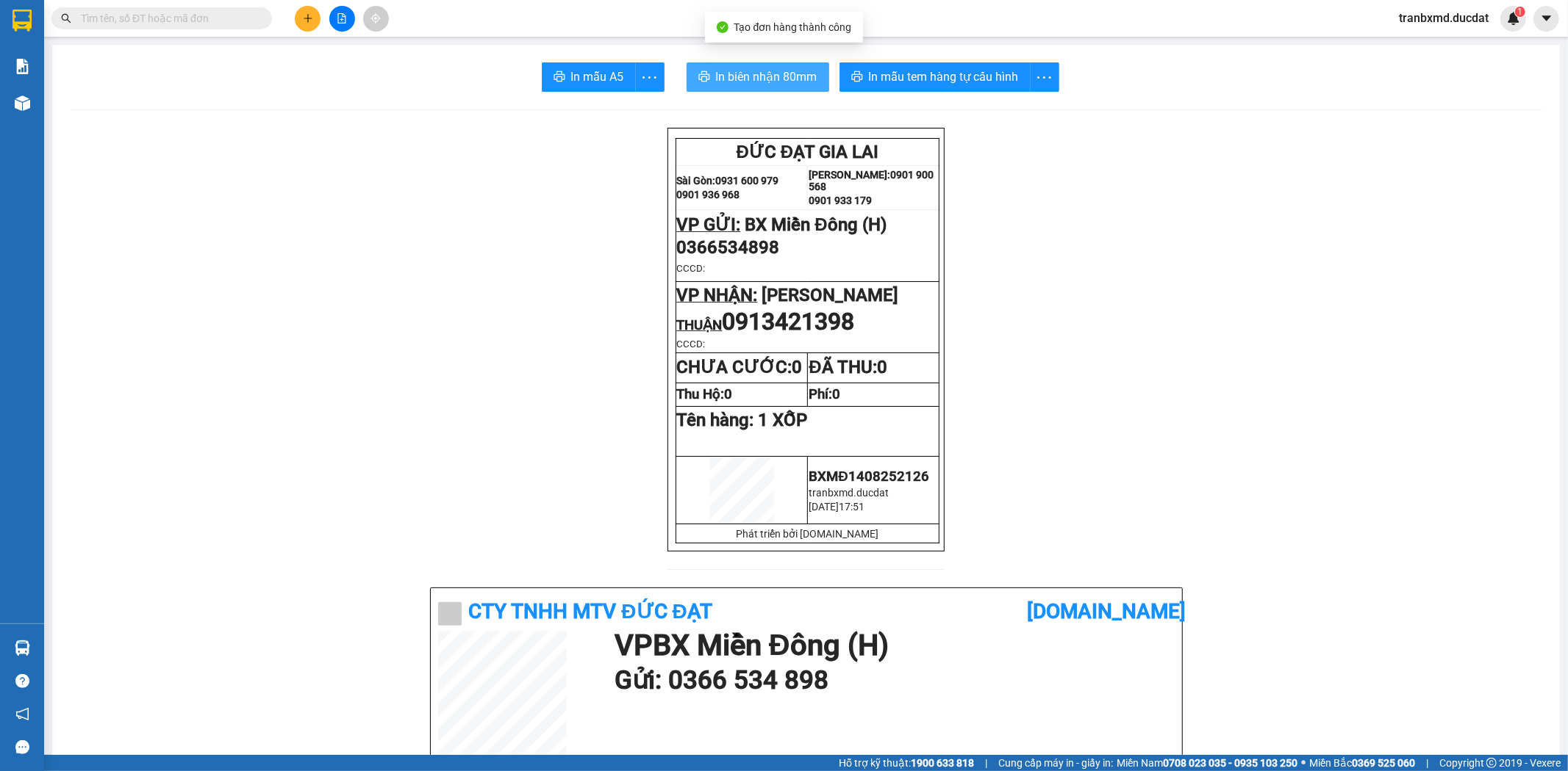
click at [733, 80] on span "In biên nhận 80mm" at bounding box center [767, 77] width 101 height 18
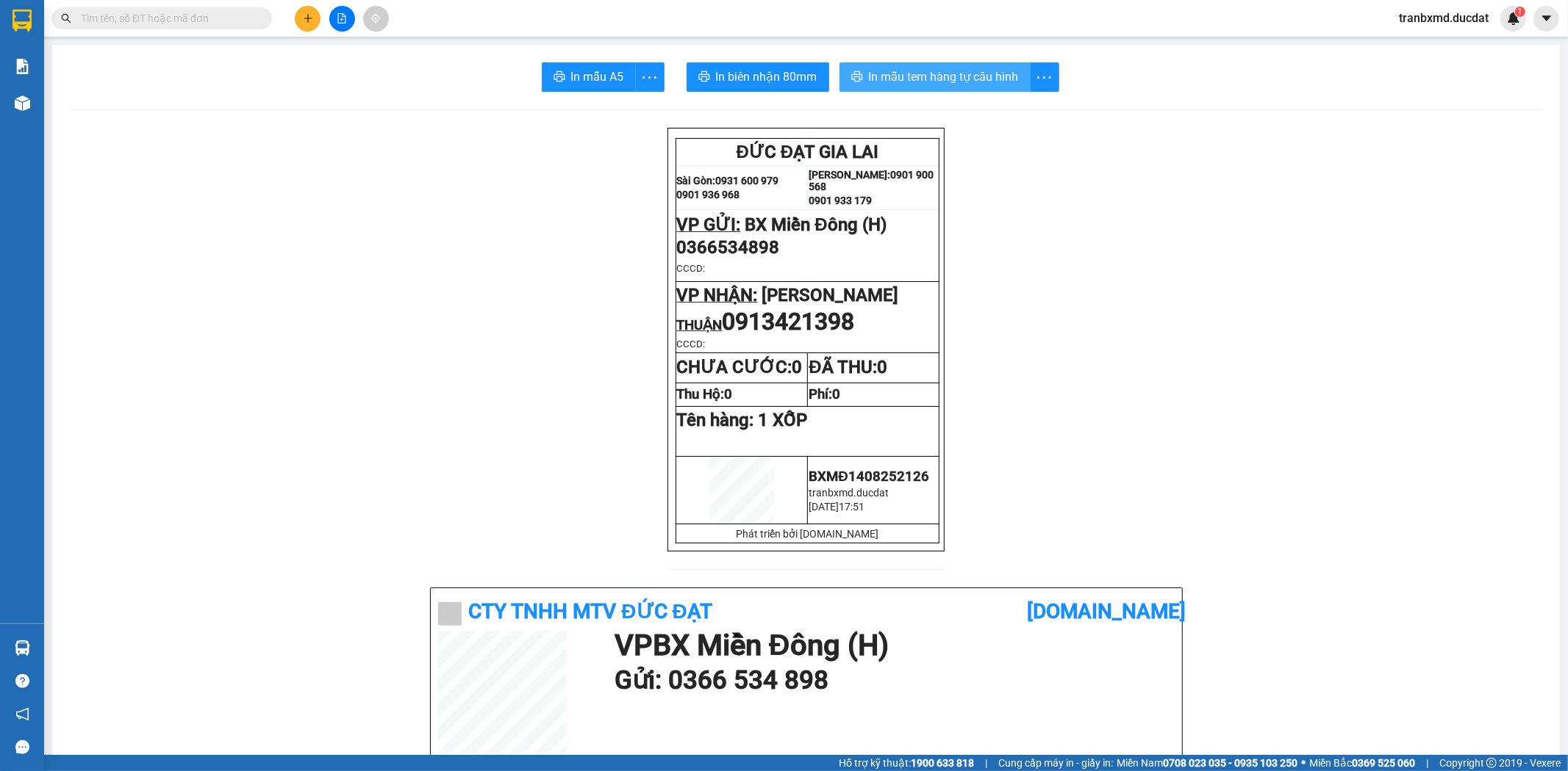
click at [920, 69] on span "In mẫu tem hàng tự cấu hình" at bounding box center [943, 77] width 150 height 18
click at [306, 23] on icon "plus" at bounding box center [308, 18] width 10 height 10
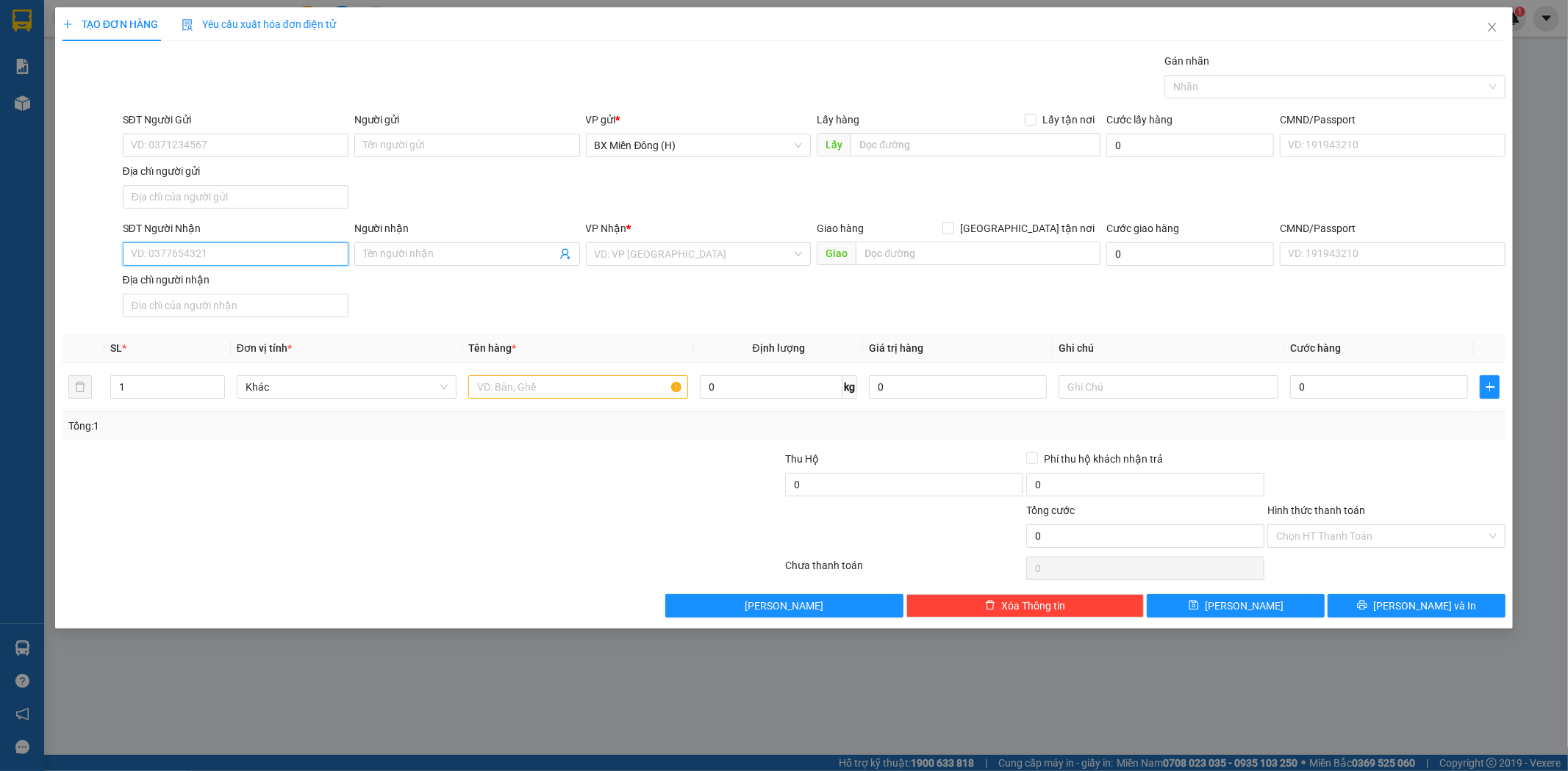
click at [233, 260] on input "SĐT Người Nhận" at bounding box center [235, 254] width 226 height 24
type input "7"
type input "0979573777"
click at [463, 247] on input "Người nhận" at bounding box center [460, 254] width 193 height 16
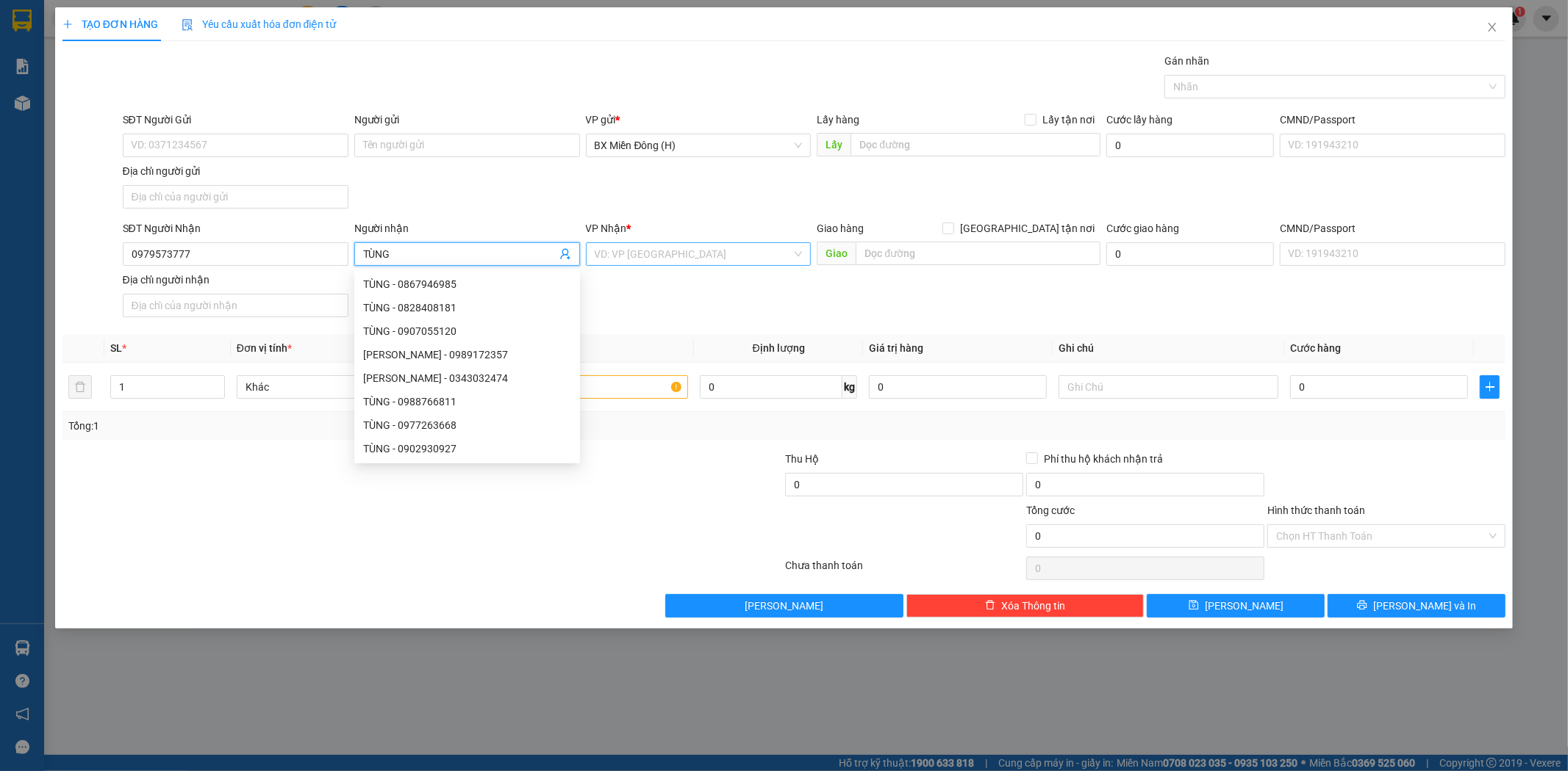
type input "TÙNG"
click at [664, 254] on input "search" at bounding box center [693, 254] width 197 height 22
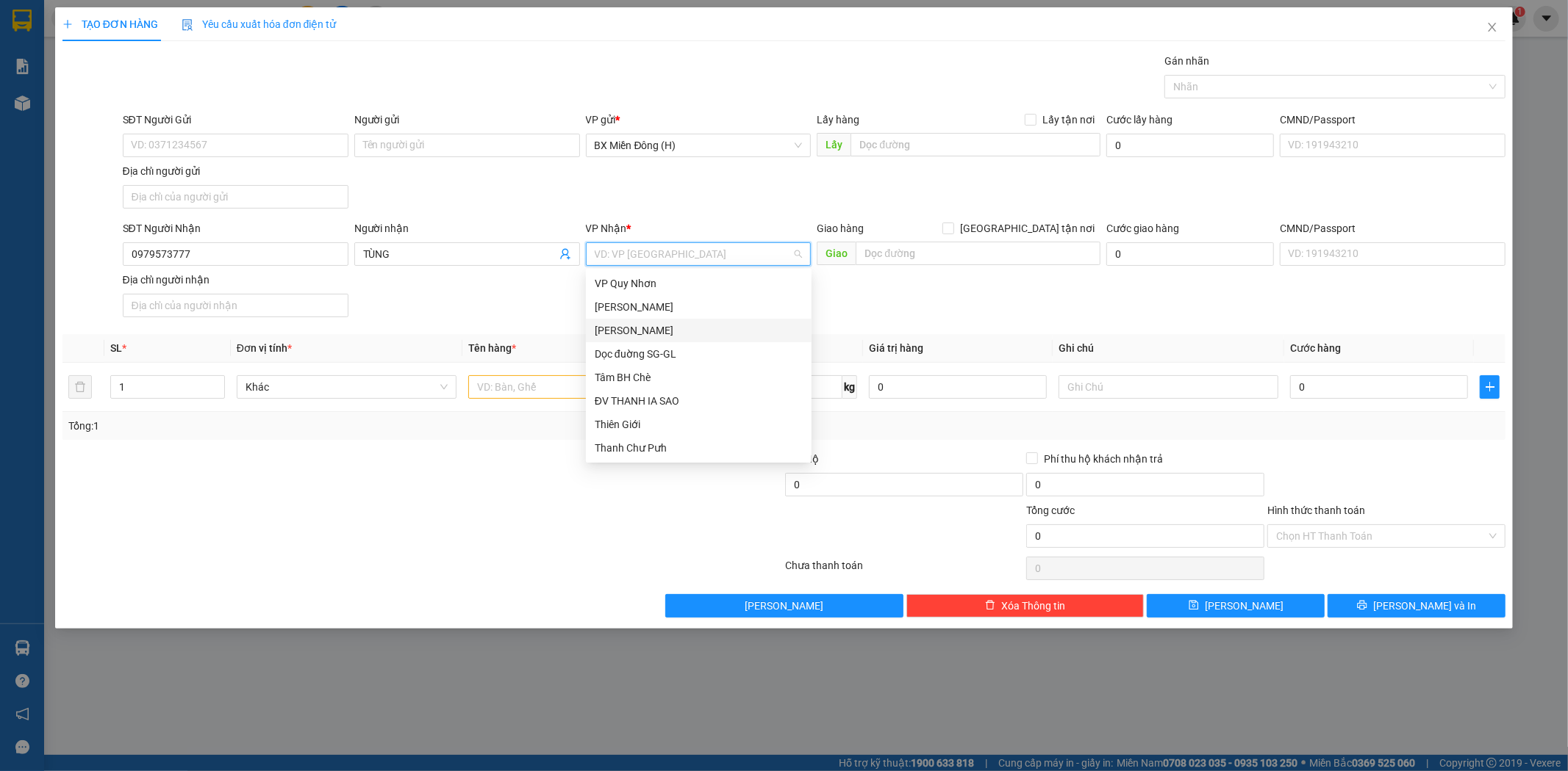
click at [657, 334] on div "[PERSON_NAME]" at bounding box center [698, 331] width 208 height 16
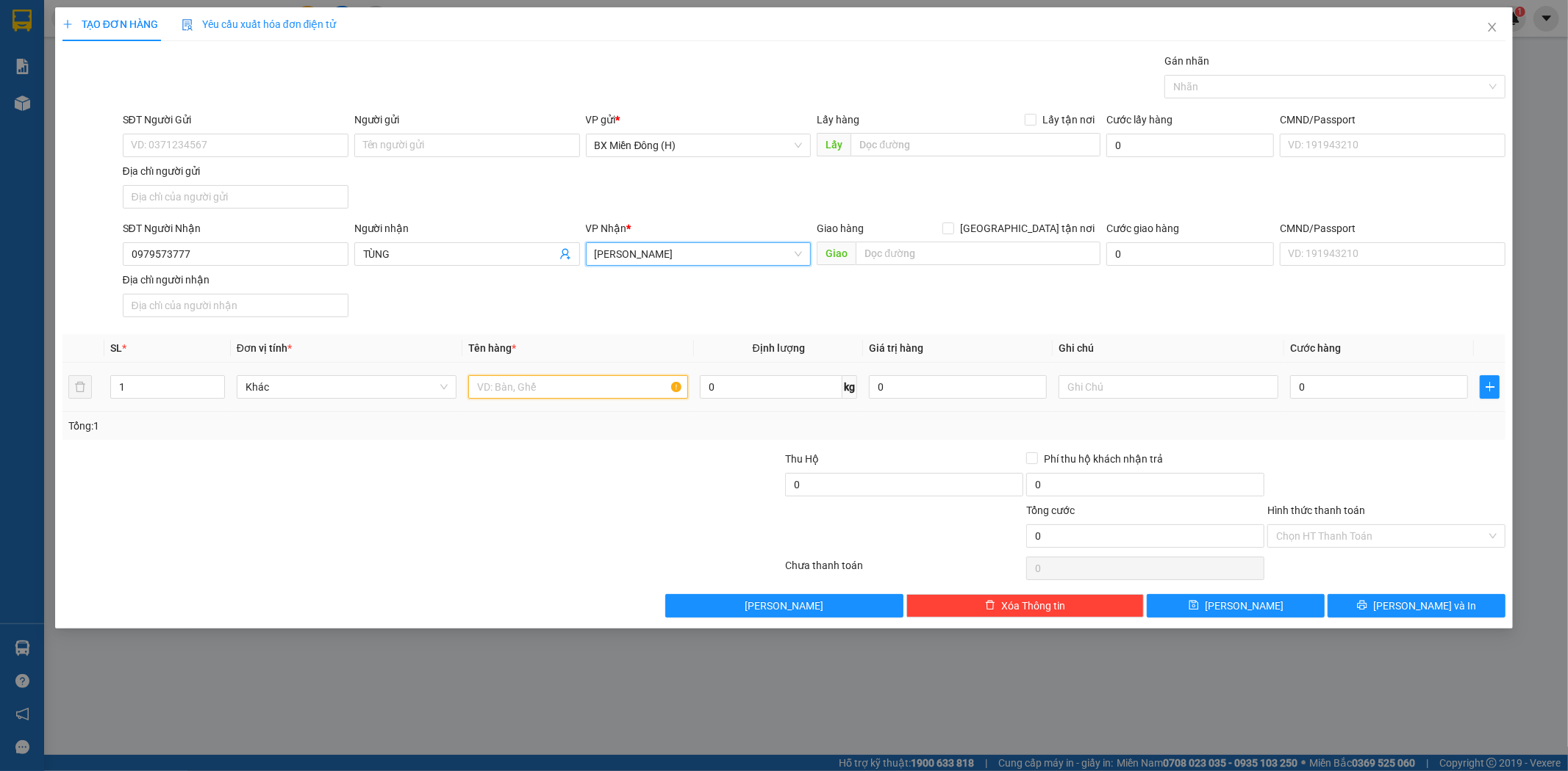
click at [609, 391] on input "text" at bounding box center [578, 387] width 219 height 24
type input "5 THÙNG GIẤY"
click at [133, 377] on input "1" at bounding box center [167, 387] width 113 height 22
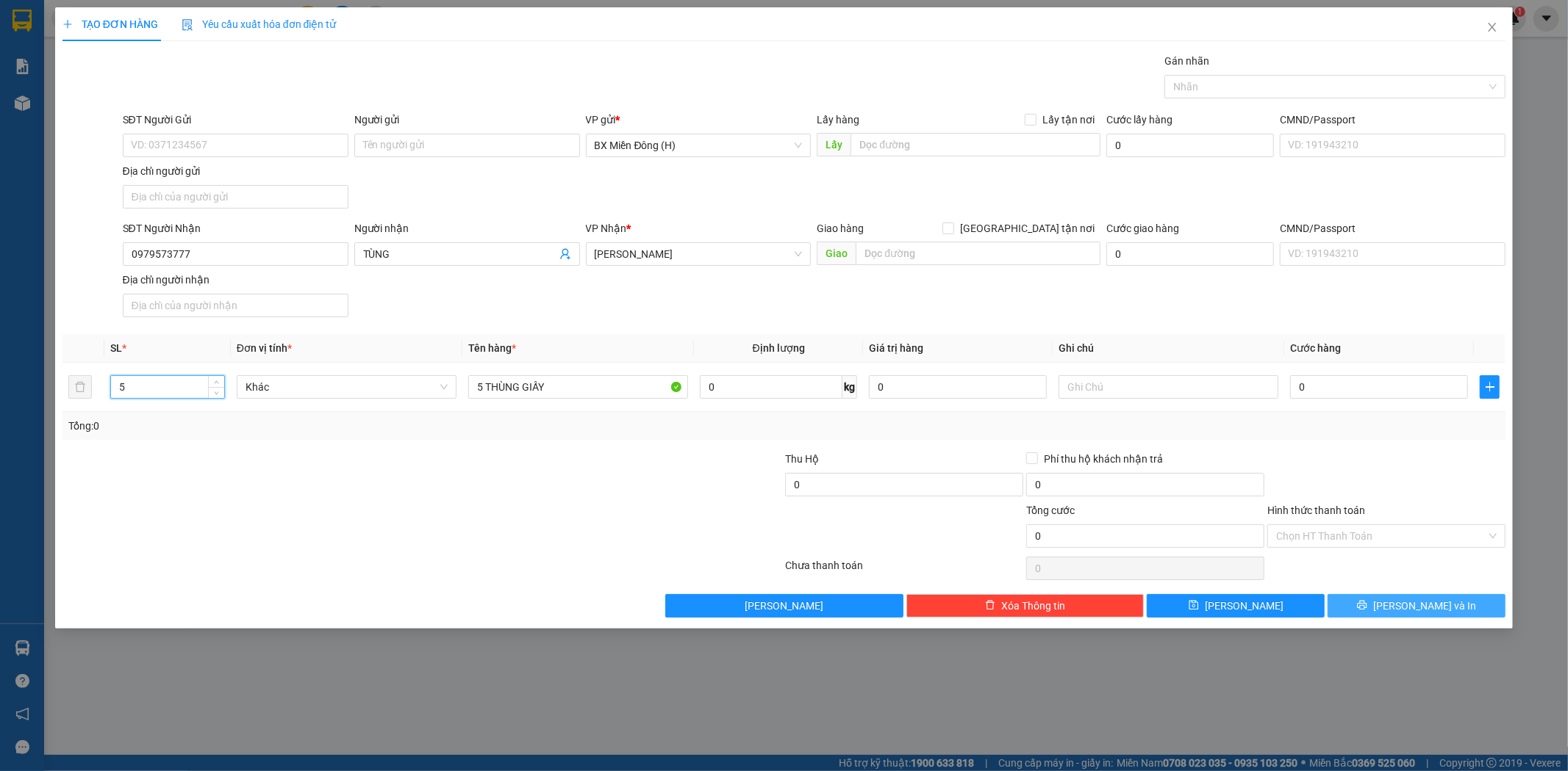
type input "5"
click at [1397, 598] on button "[PERSON_NAME] và In" at bounding box center [1416, 606] width 178 height 24
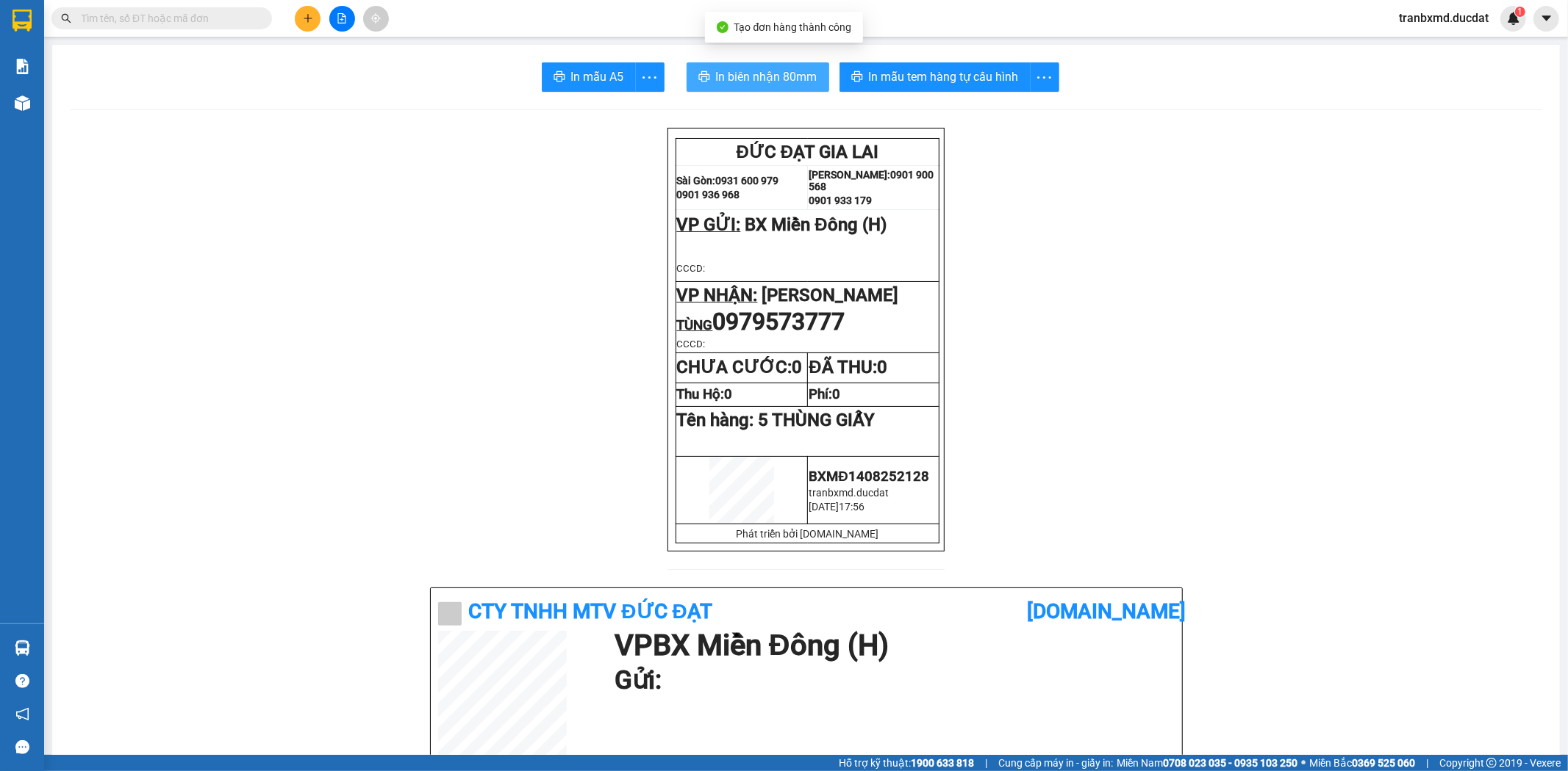
click at [742, 62] on button "In biên nhận 80mm" at bounding box center [757, 77] width 143 height 29
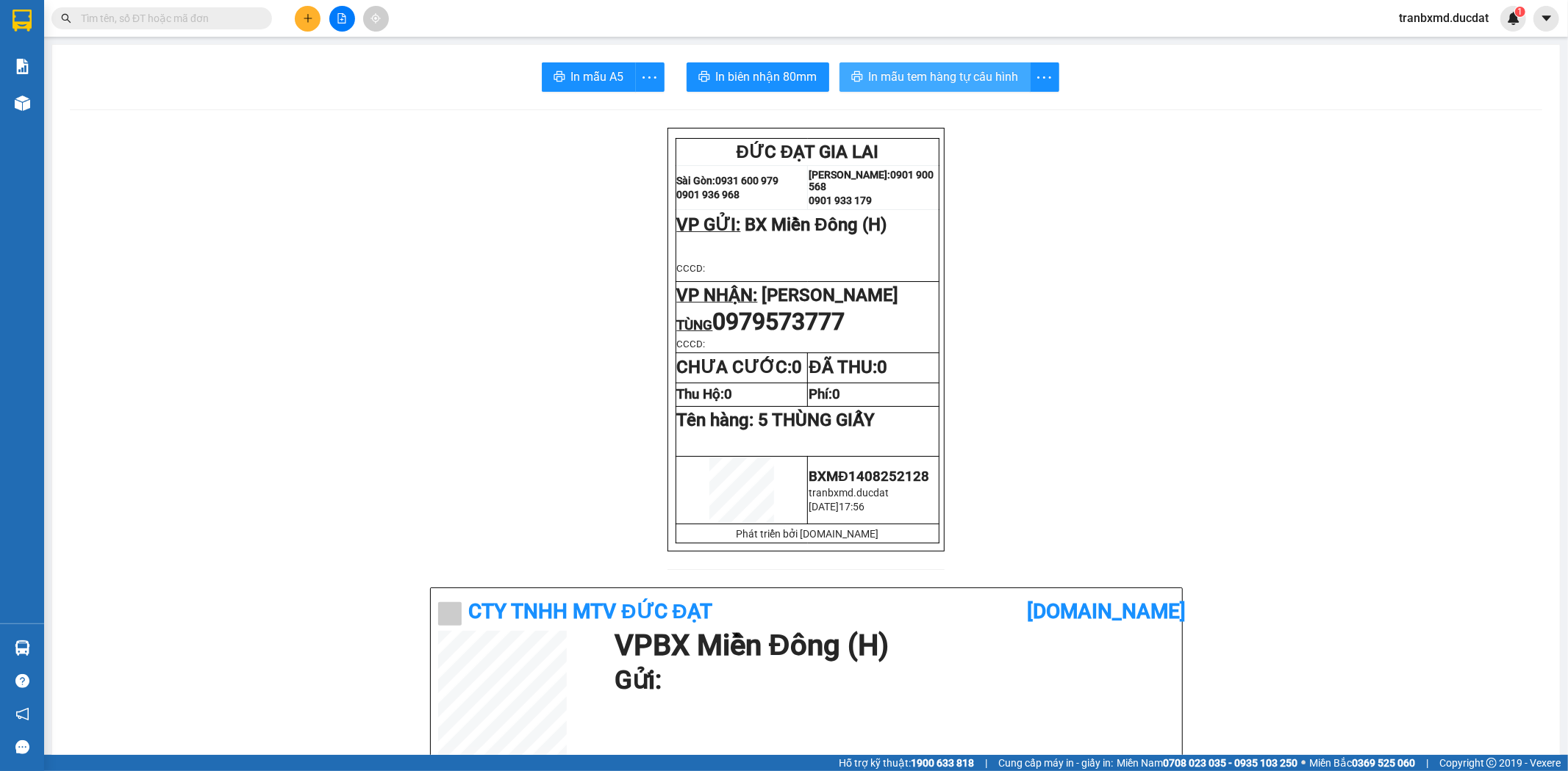
click at [939, 84] on span "In mẫu tem hàng tự cấu hình" at bounding box center [943, 77] width 150 height 18
click at [313, 13] on icon "plus" at bounding box center [308, 18] width 10 height 10
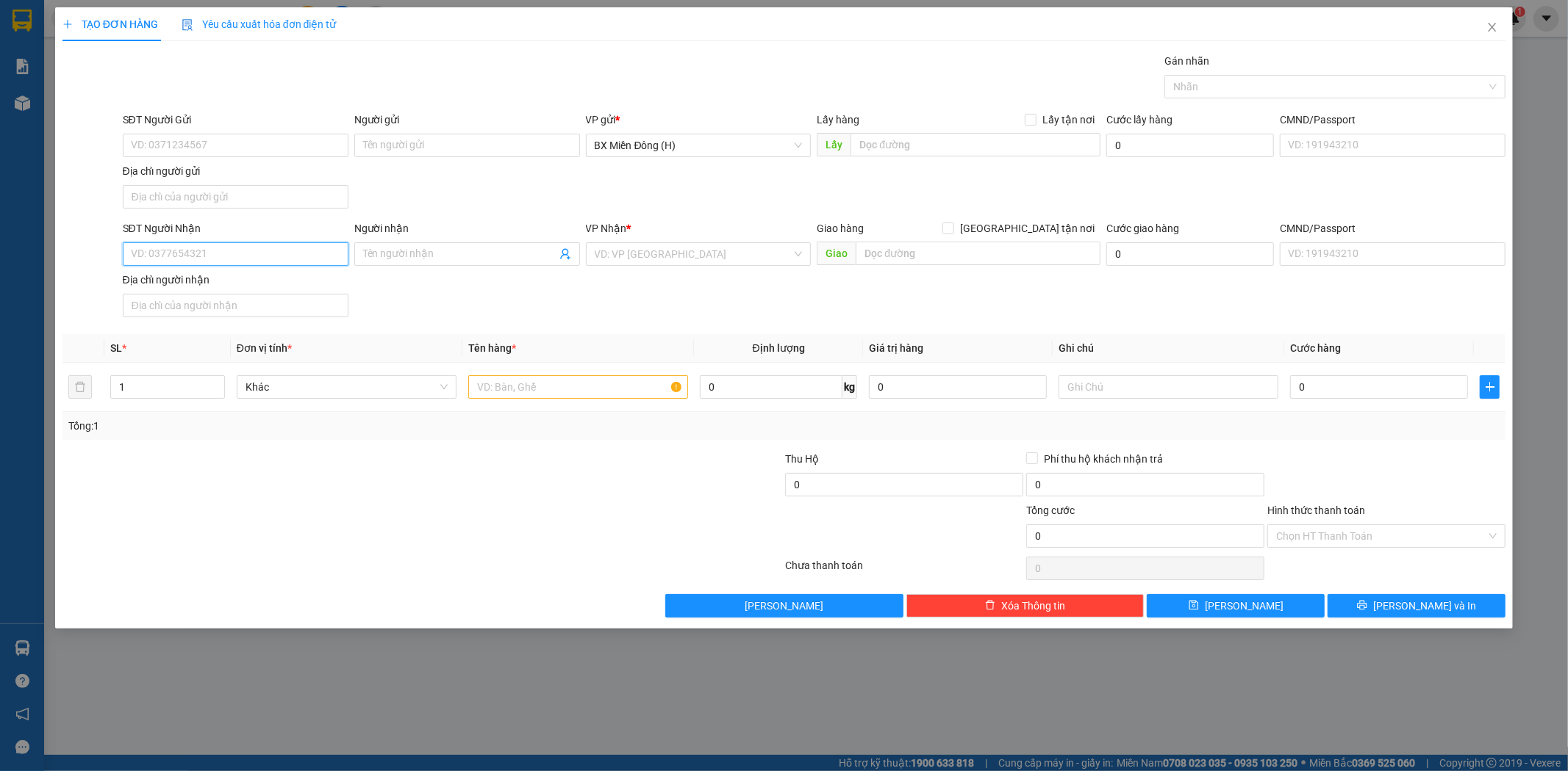
click at [310, 251] on input "SĐT Người Nhận" at bounding box center [235, 254] width 226 height 24
click at [481, 252] on input "Người nhận" at bounding box center [460, 254] width 193 height 16
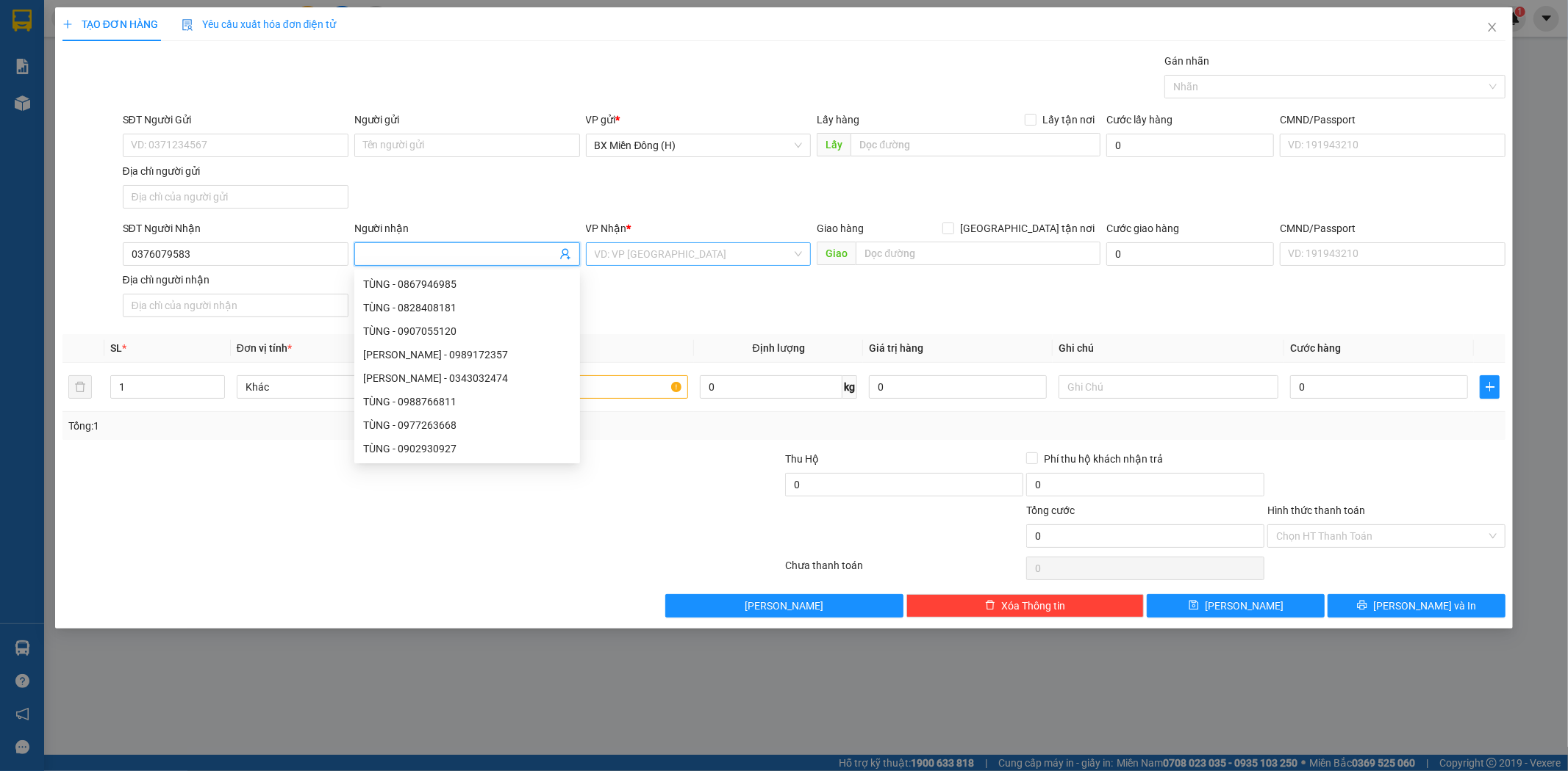
click at [628, 257] on input "search" at bounding box center [693, 254] width 197 height 22
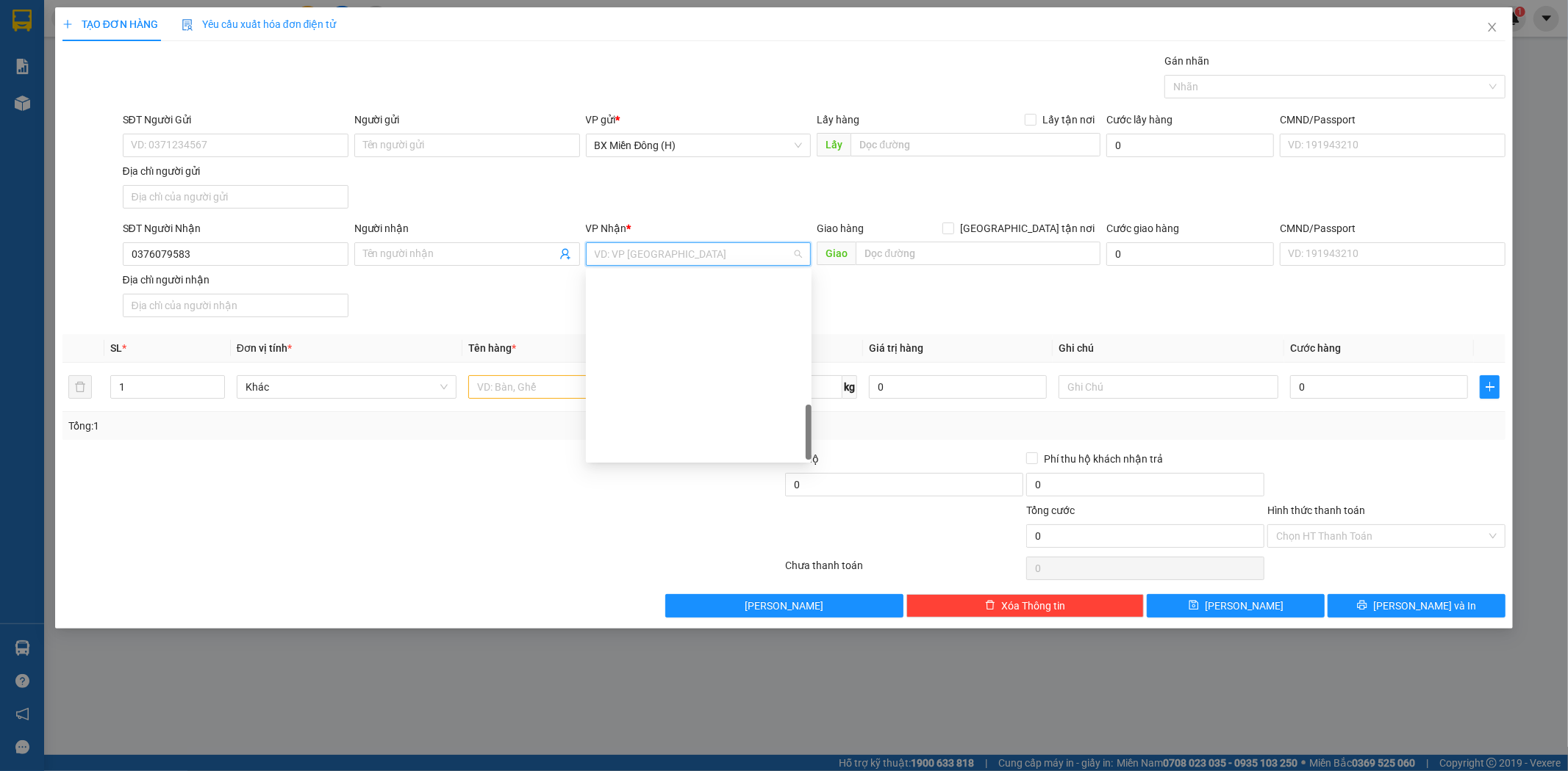
click at [986, 259] on input "text" at bounding box center [978, 253] width 245 height 24
click at [482, 393] on input "text" at bounding box center [578, 387] width 219 height 24
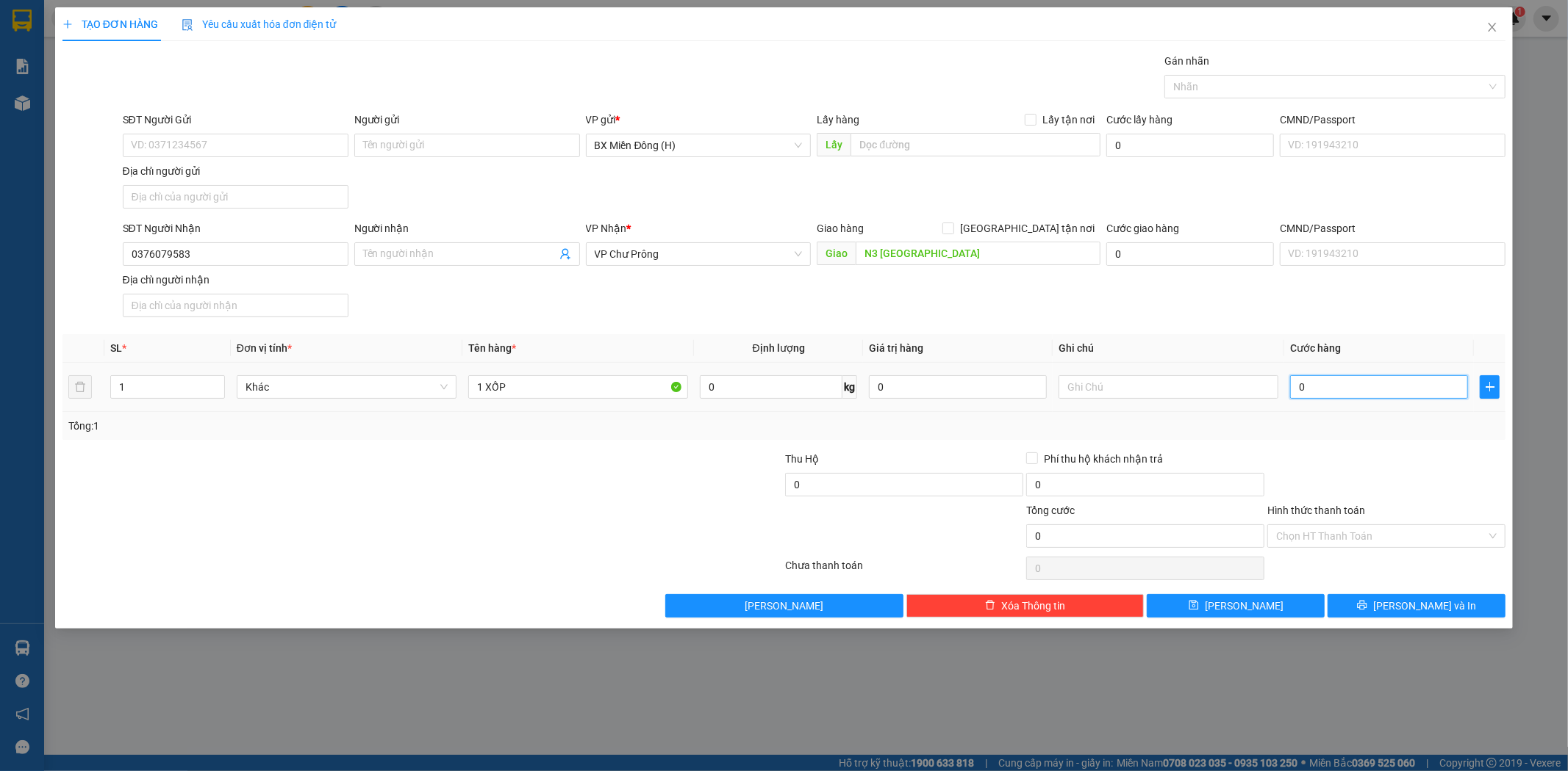
click at [1360, 391] on input "0" at bounding box center [1379, 387] width 178 height 24
click at [1369, 611] on button "[PERSON_NAME] và In" at bounding box center [1416, 606] width 178 height 24
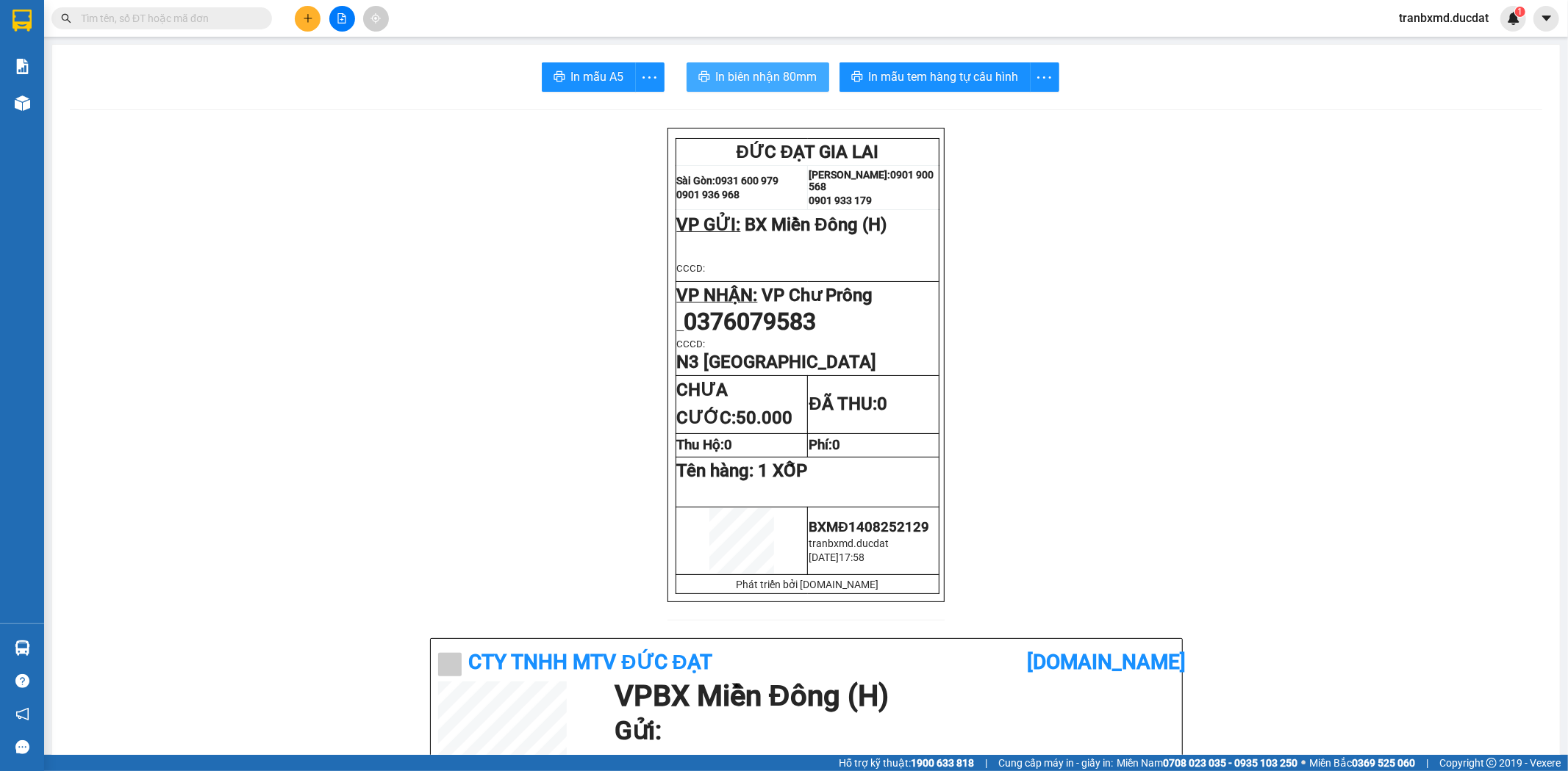
click at [760, 81] on span "In biên nhận 80mm" at bounding box center [767, 77] width 101 height 18
click at [909, 72] on span "In mẫu tem hàng tự cấu hình" at bounding box center [943, 77] width 150 height 18
click at [313, 24] on button at bounding box center [307, 18] width 26 height 26
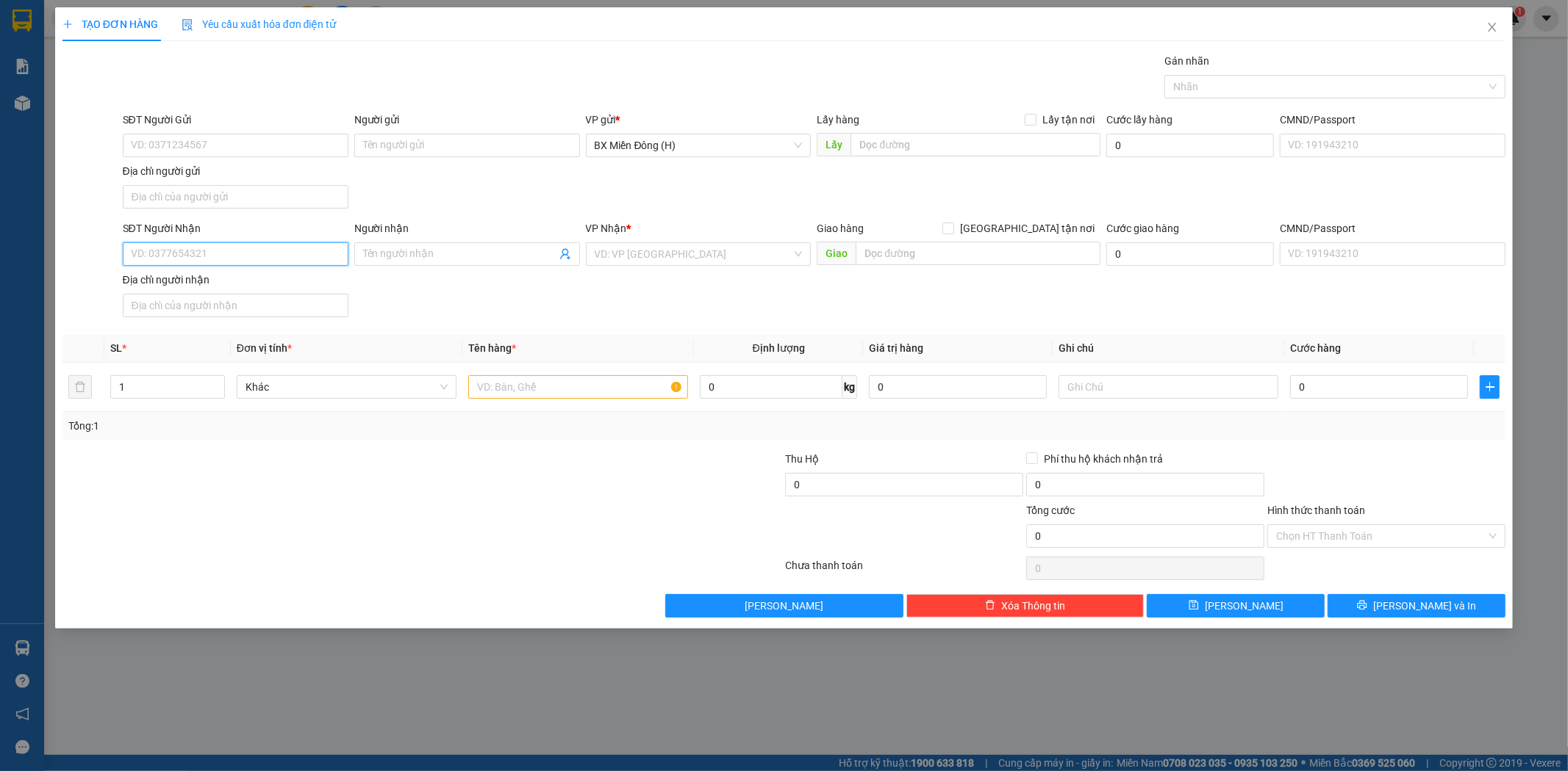
click at [268, 248] on input "SĐT Người Nhận" at bounding box center [235, 254] width 226 height 24
click at [297, 277] on div "0903570007 - HẠNH Q.TẾ" at bounding box center [235, 284] width 208 height 16
click at [598, 384] on input "text" at bounding box center [578, 387] width 219 height 24
click at [1367, 603] on icon "printer" at bounding box center [1361, 605] width 10 height 10
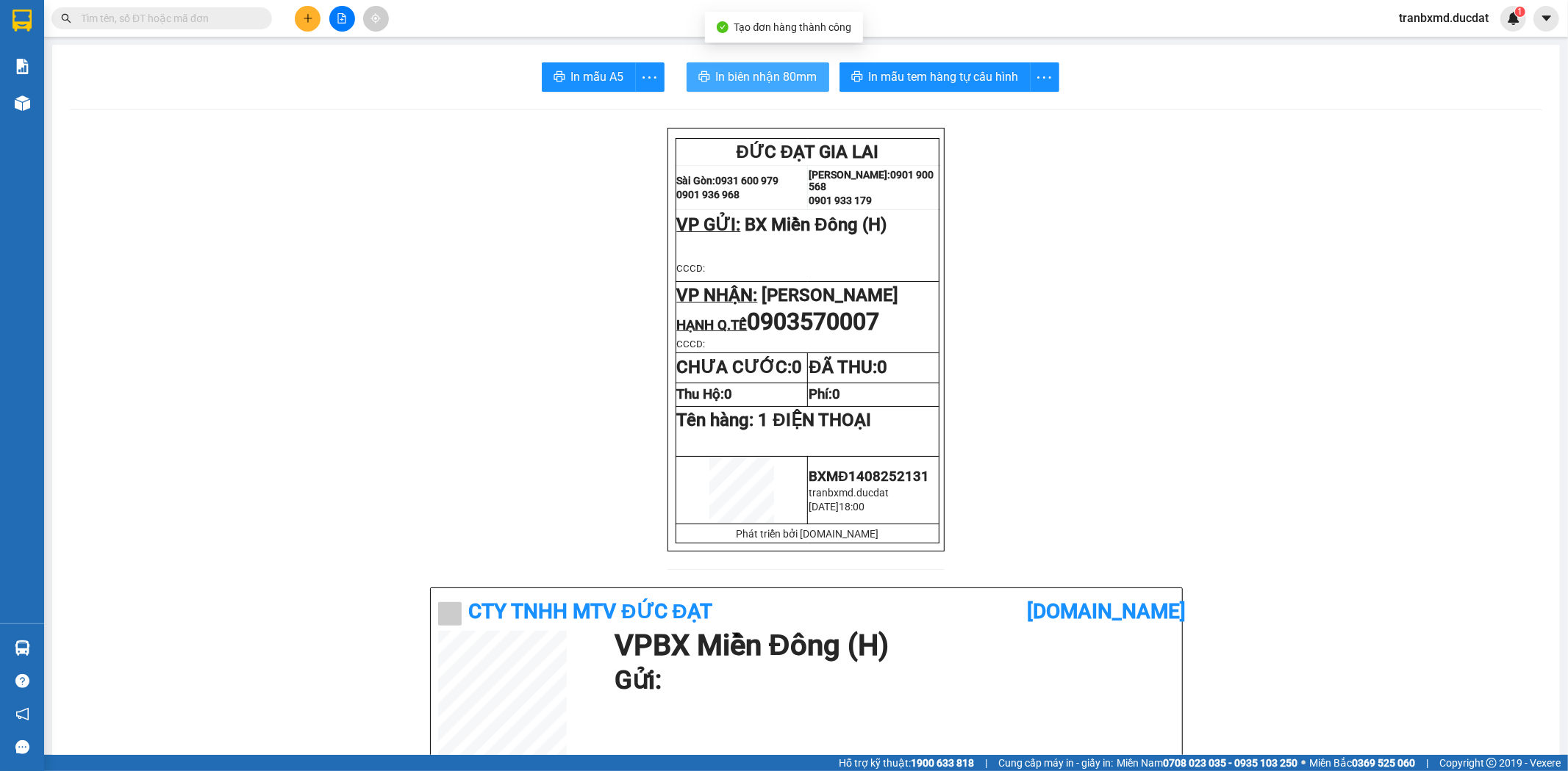
click at [759, 71] on span "In biên nhận 80mm" at bounding box center [767, 77] width 101 height 18
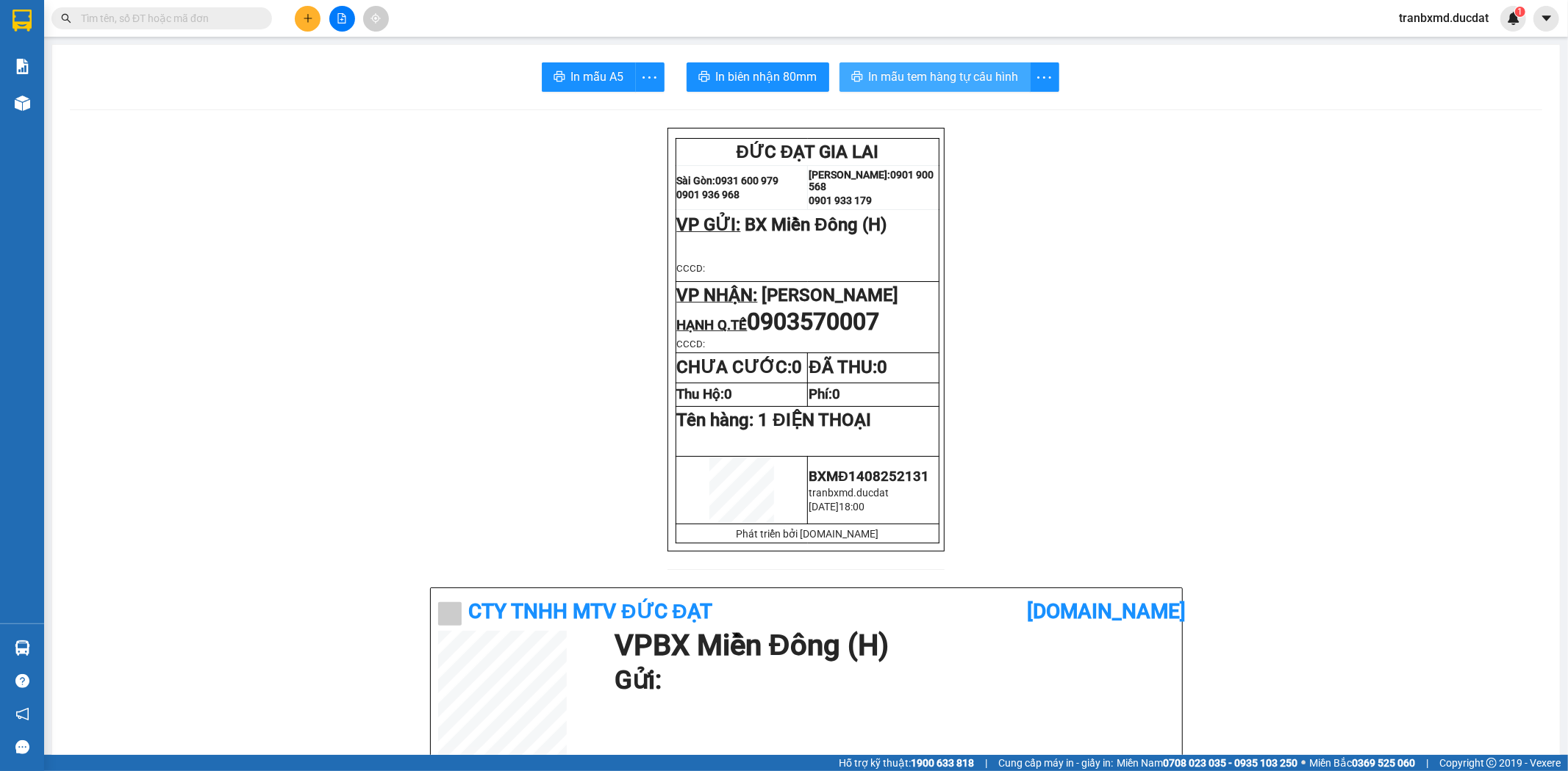
click at [1000, 80] on span "In mẫu tem hàng tự cấu hình" at bounding box center [943, 77] width 150 height 18
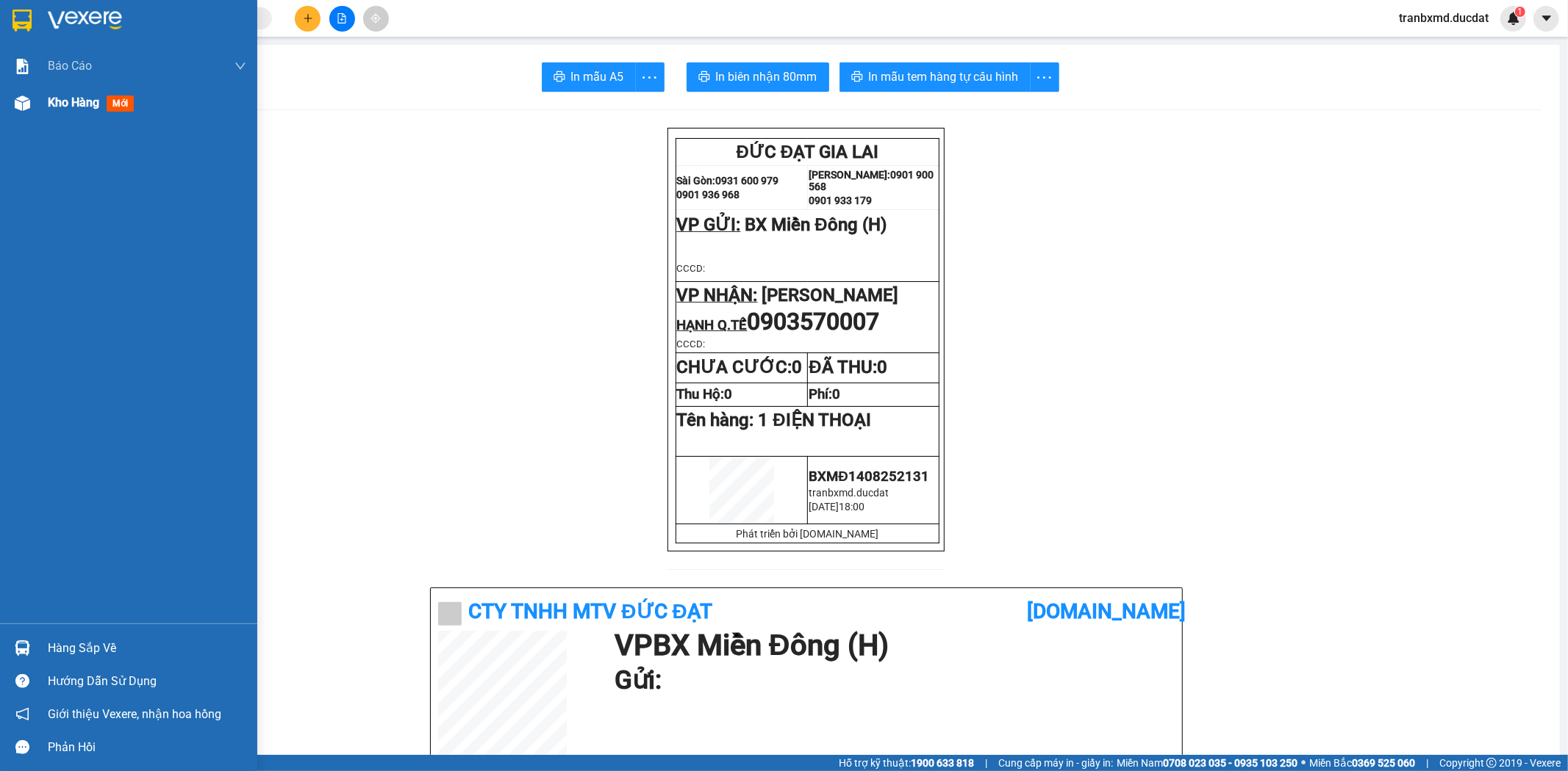
click at [27, 103] on img at bounding box center [23, 103] width 16 height 16
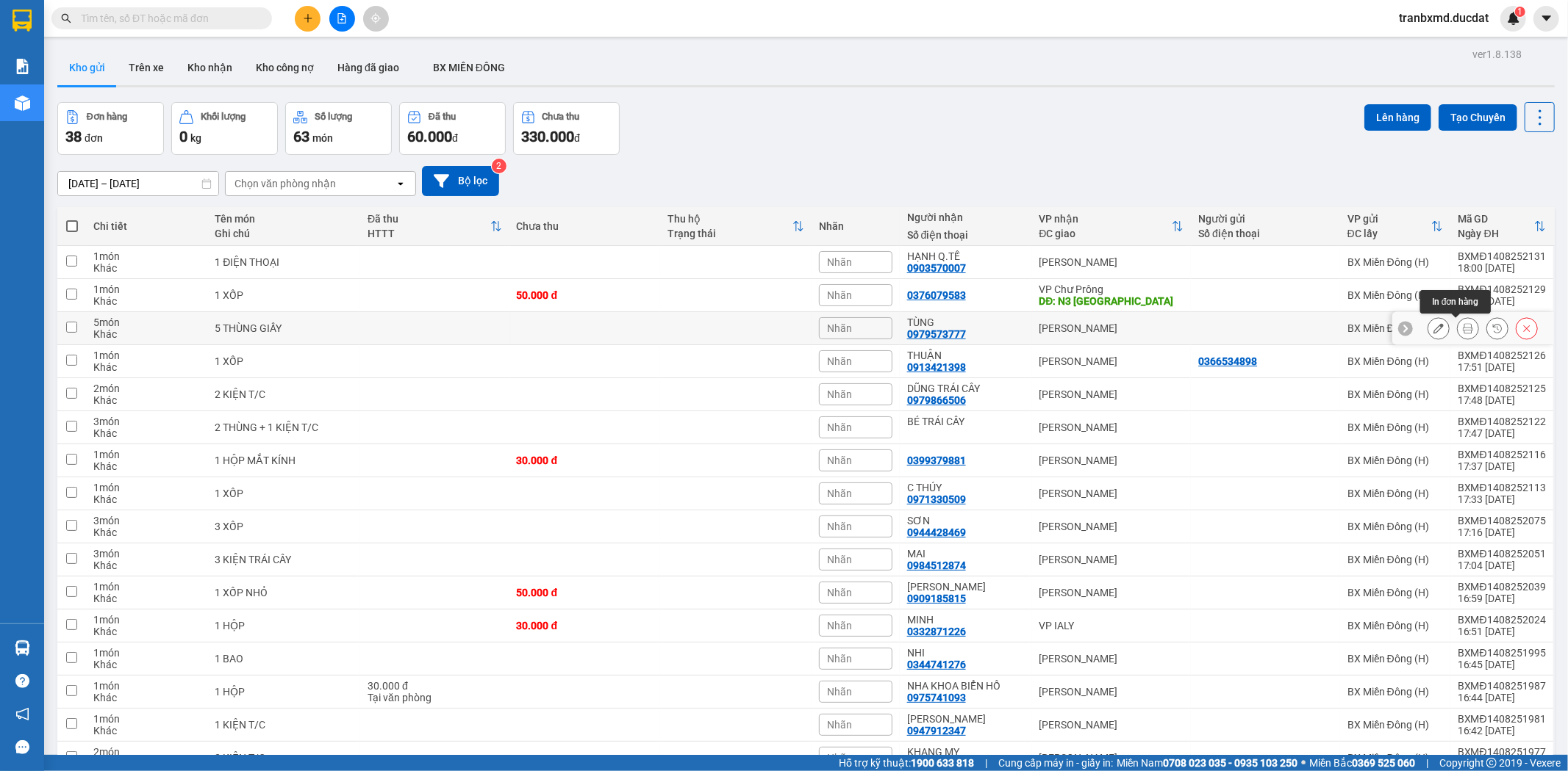
click at [1459, 322] on button at bounding box center [1468, 328] width 21 height 26
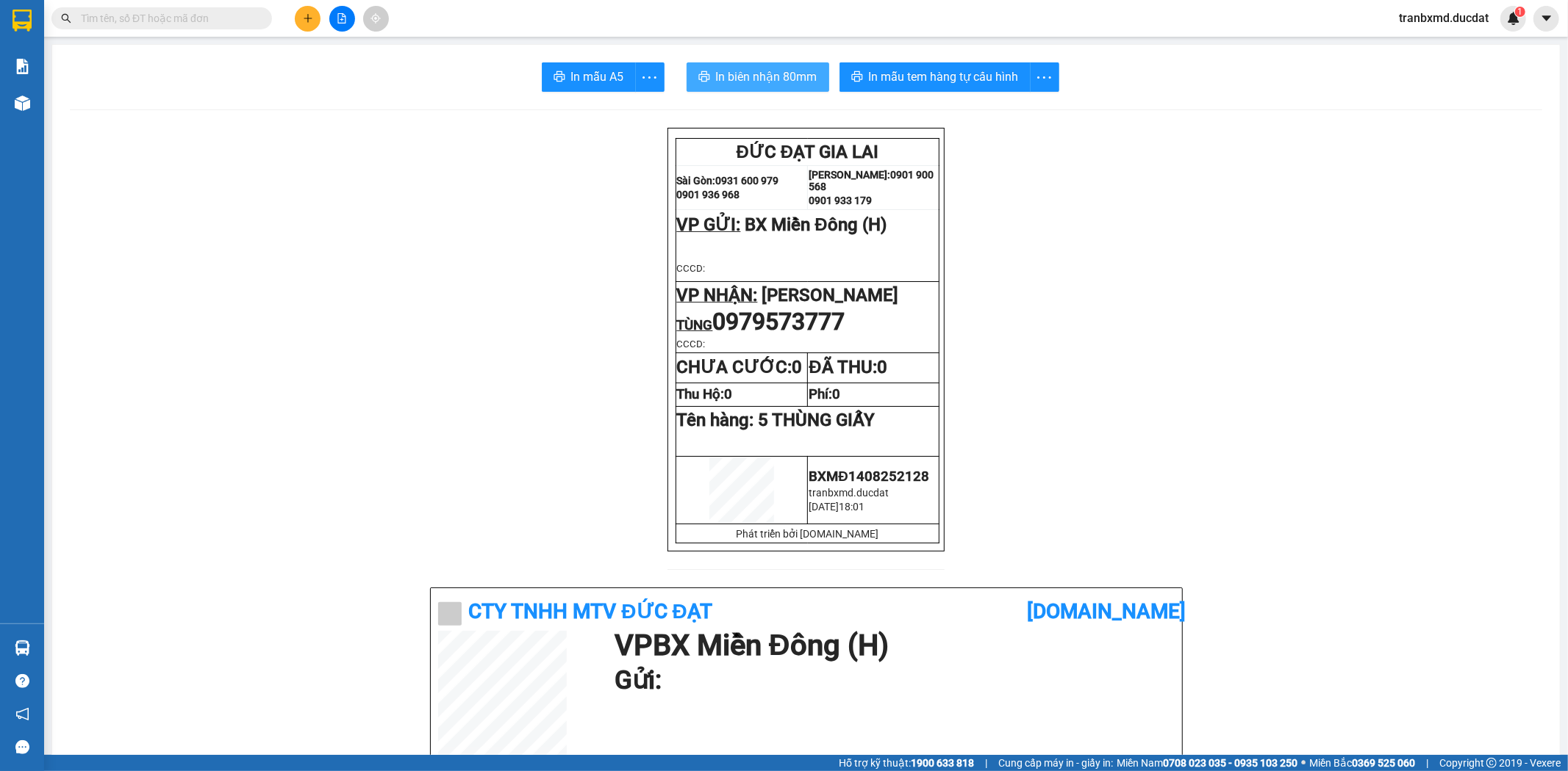
click at [743, 75] on span "In biên nhận 80mm" at bounding box center [767, 77] width 101 height 18
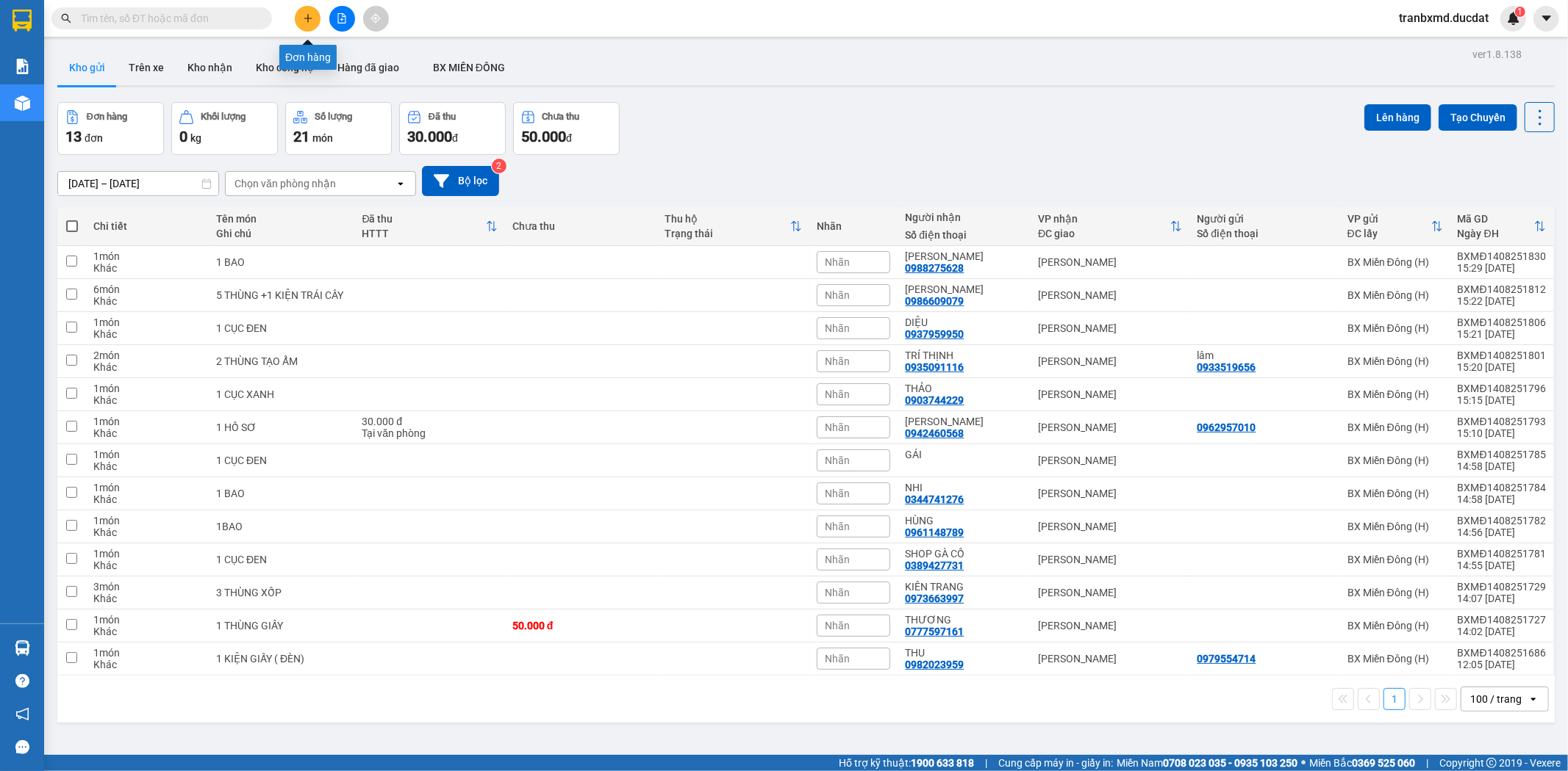
click at [303, 20] on icon "plus" at bounding box center [308, 18] width 10 height 10
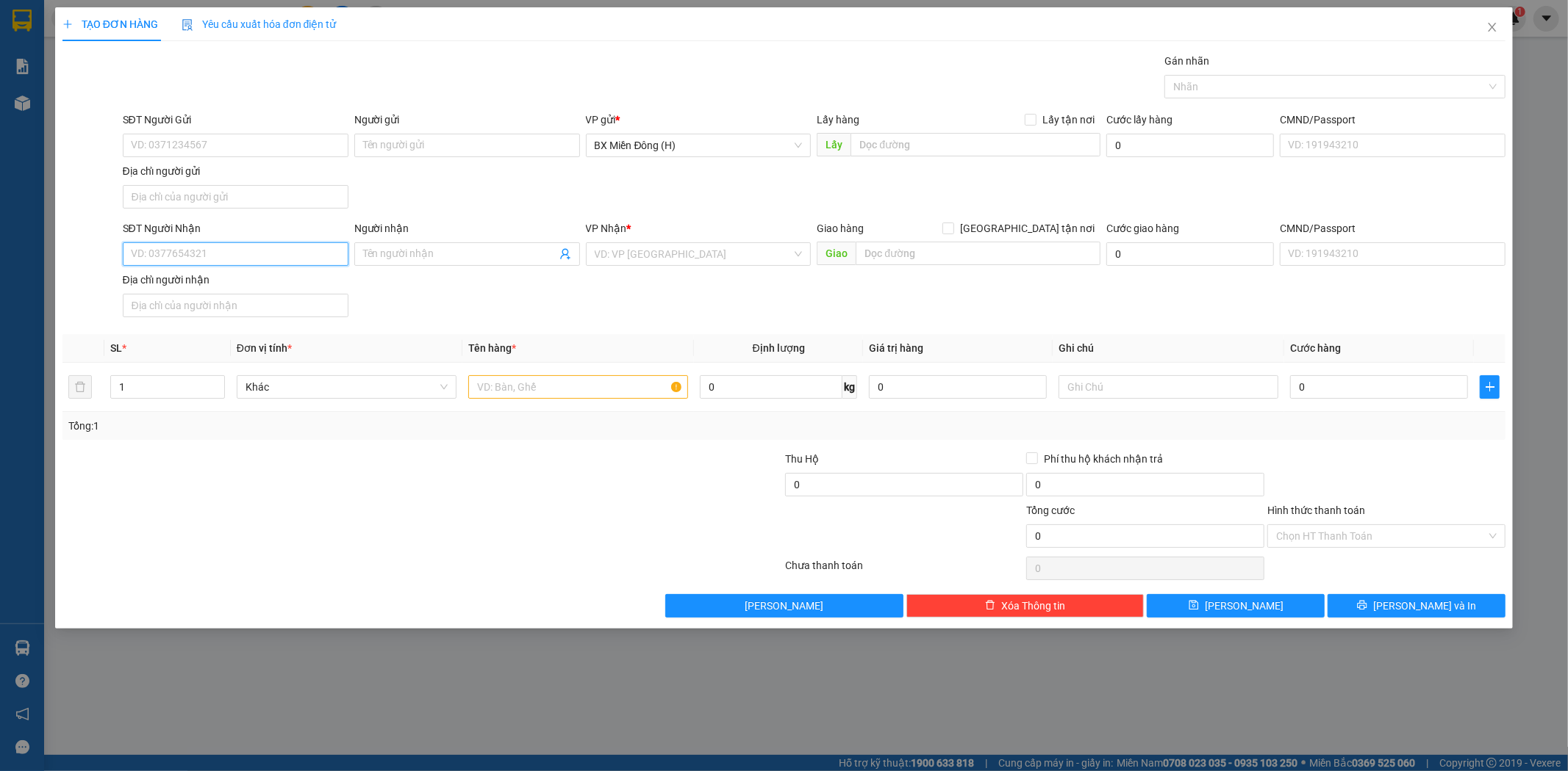
click at [291, 250] on input "SĐT Người Nhận" at bounding box center [235, 254] width 226 height 24
type input "0826885007"
click at [475, 259] on input "Người nhận" at bounding box center [460, 254] width 193 height 16
type input "THẢO LY"
click at [726, 252] on input "search" at bounding box center [693, 254] width 197 height 22
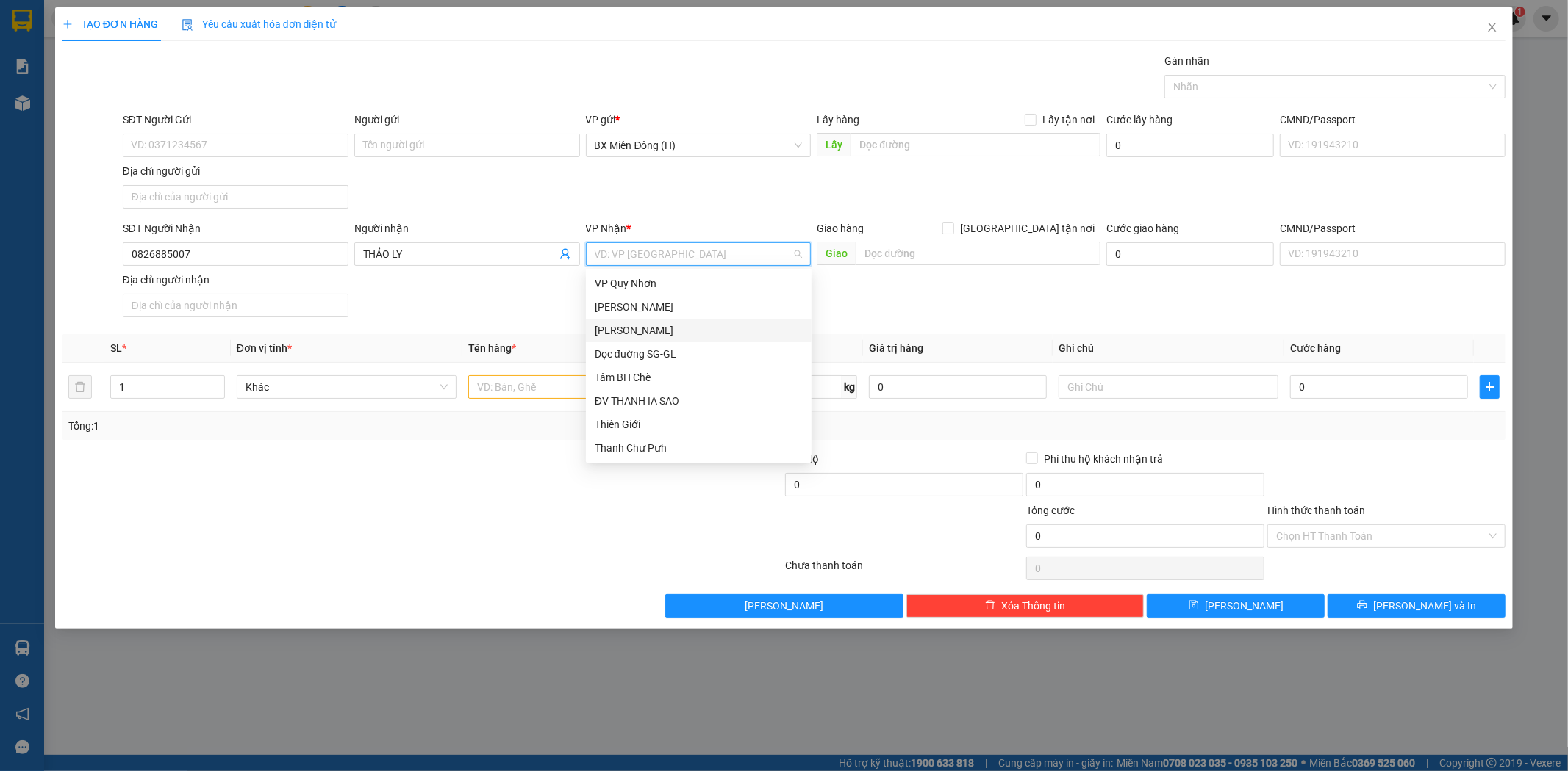
click at [728, 329] on div "[PERSON_NAME]" at bounding box center [698, 331] width 208 height 16
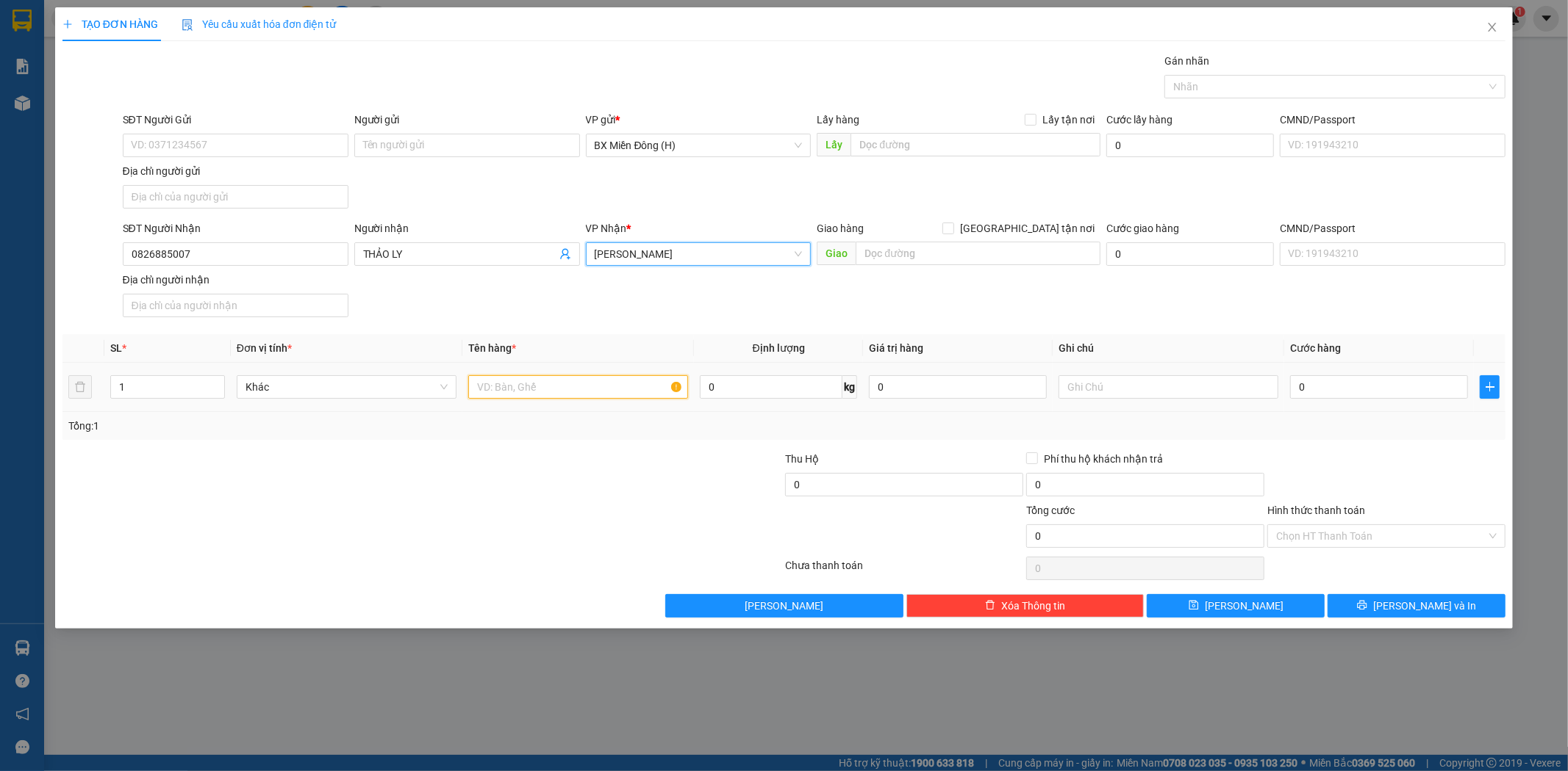
click at [570, 380] on input "text" at bounding box center [578, 387] width 219 height 24
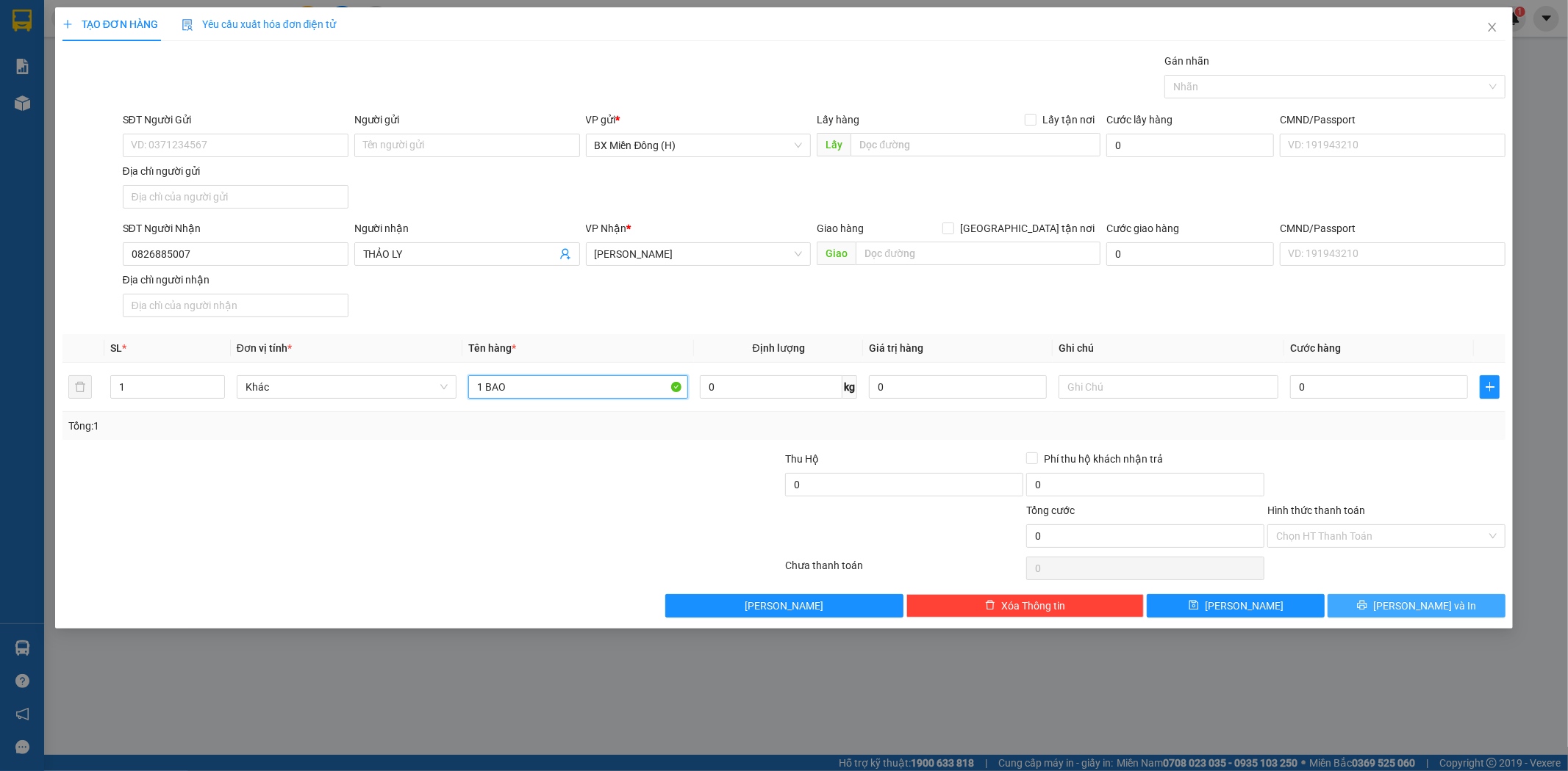
type input "1 BAO"
click at [1461, 614] on button "[PERSON_NAME] và In" at bounding box center [1416, 606] width 178 height 24
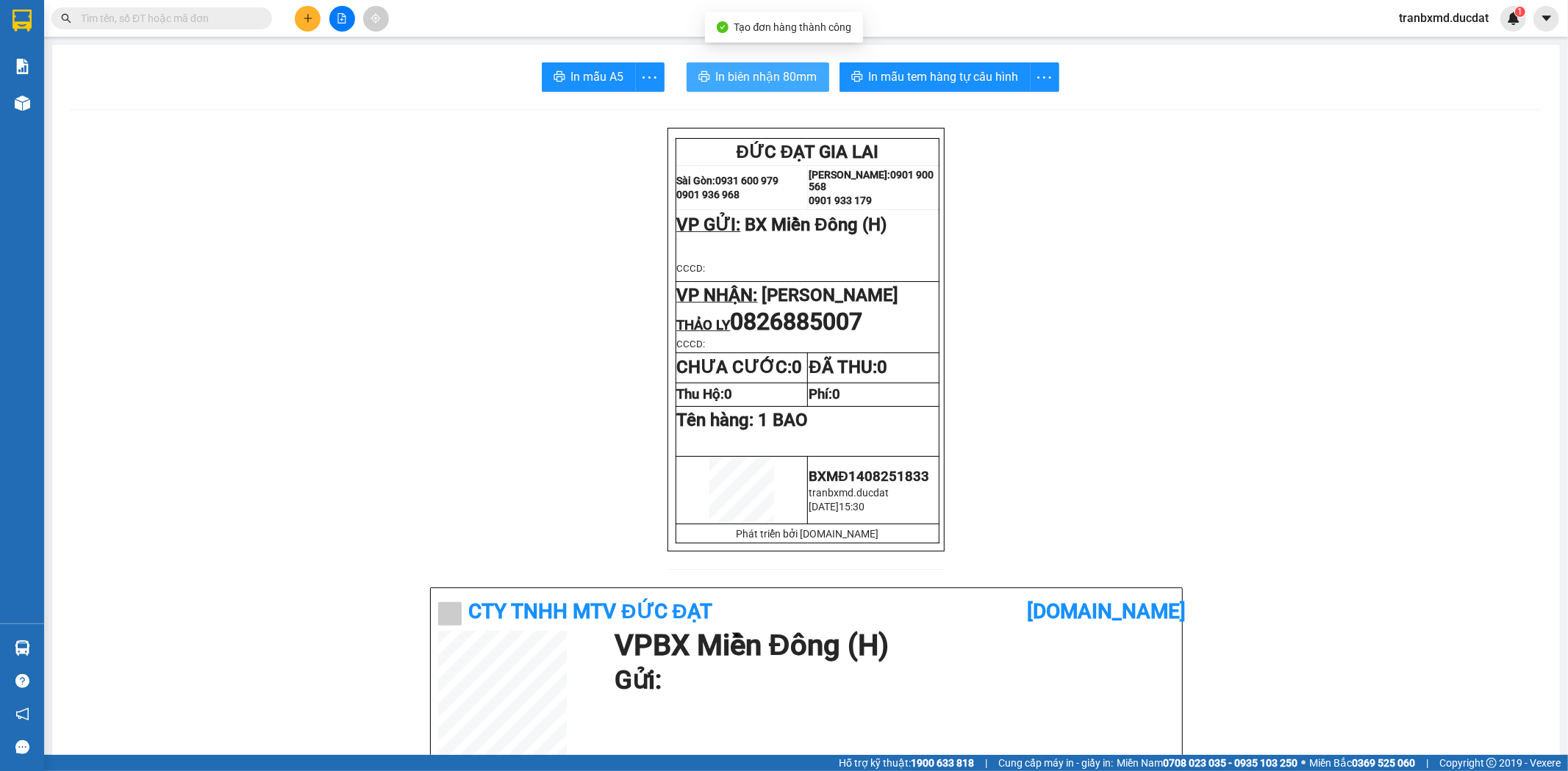
click at [819, 83] on button "In biên nhận 80mm" at bounding box center [757, 77] width 143 height 29
click at [781, 88] on button "In biên nhận 80mm" at bounding box center [757, 77] width 143 height 29
click at [761, 83] on span "In biên nhận 80mm" at bounding box center [767, 77] width 101 height 18
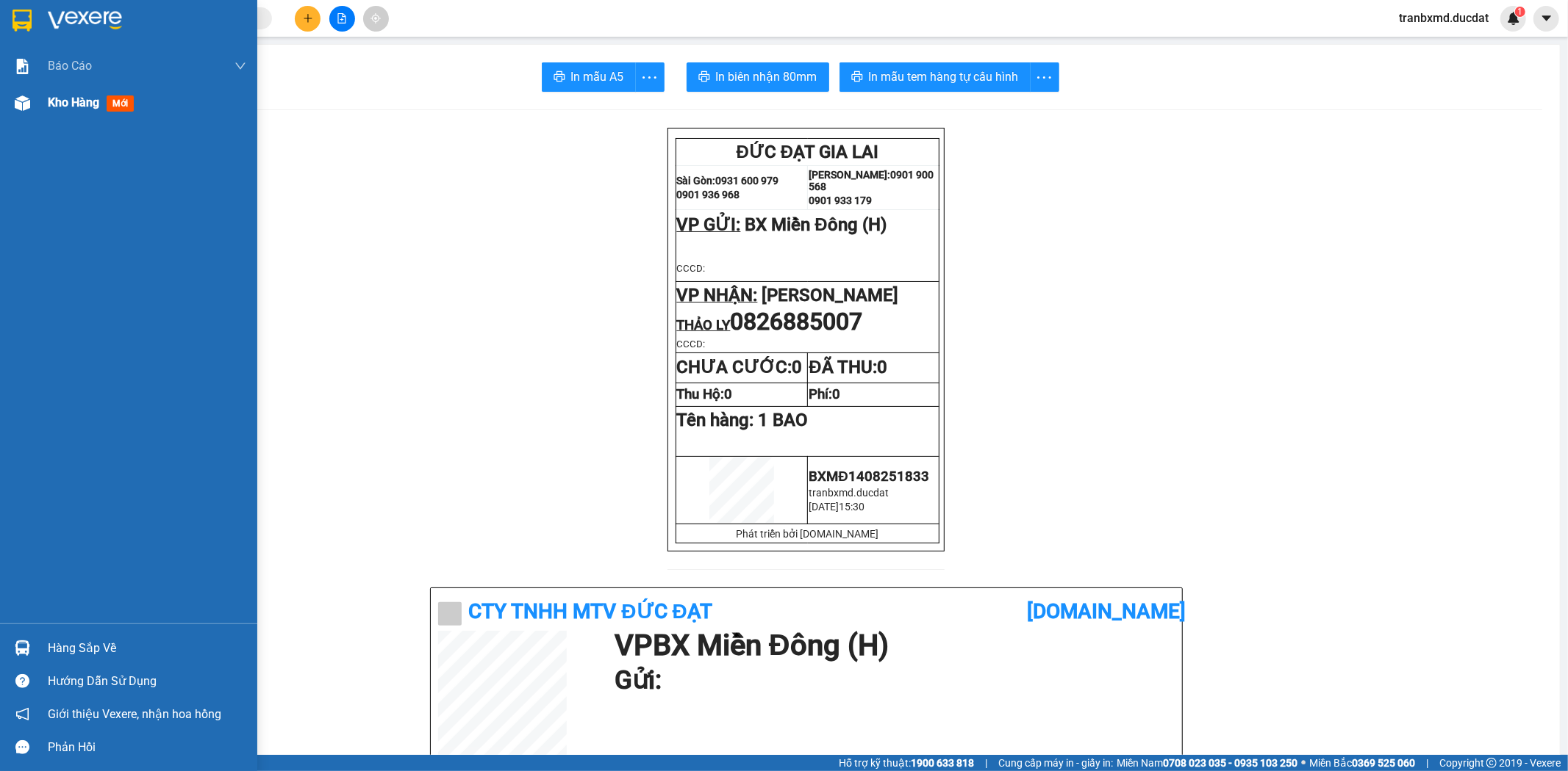
click at [58, 99] on span "Kho hàng" at bounding box center [73, 103] width 51 height 14
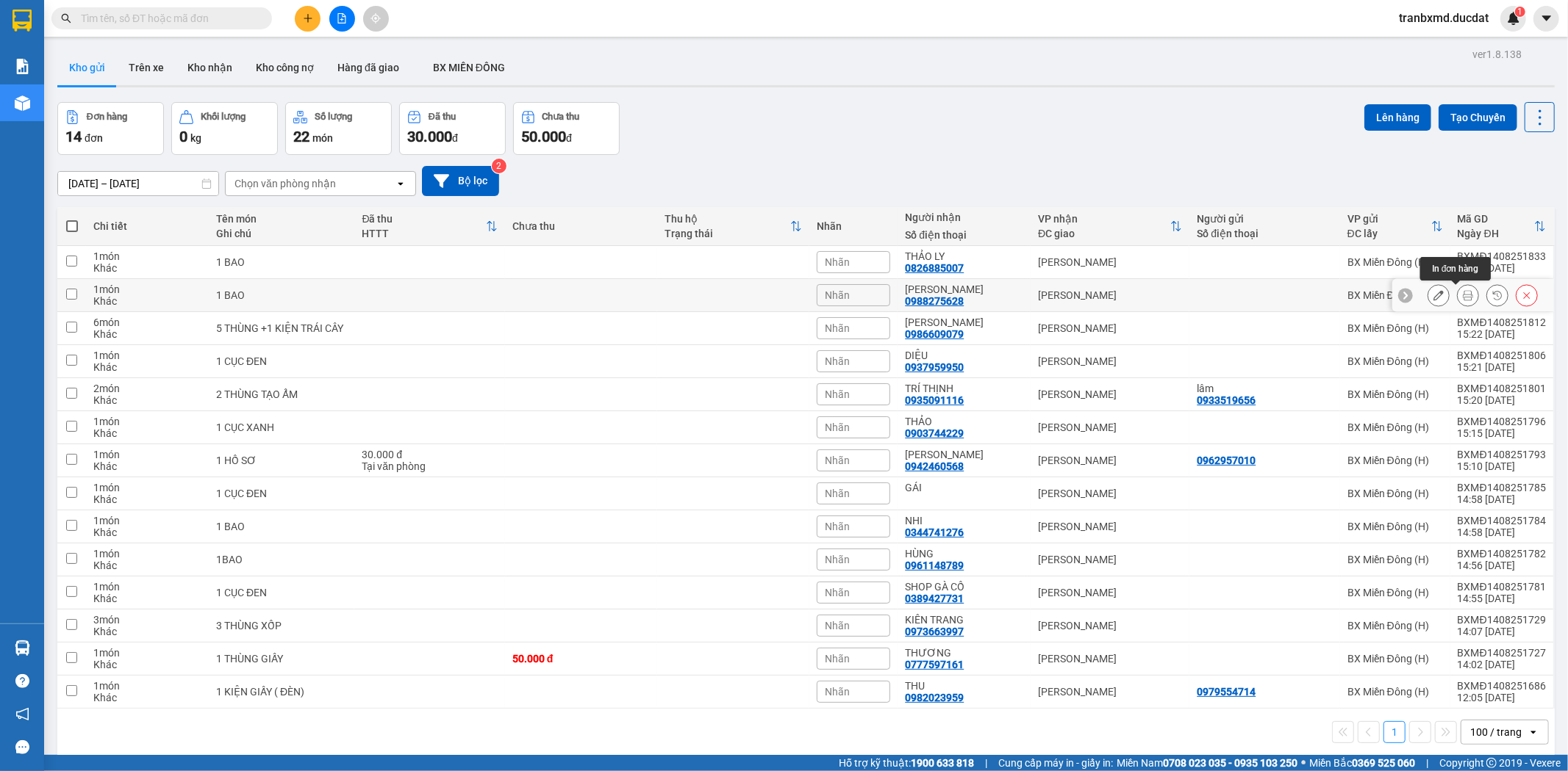
click at [1462, 298] on icon at bounding box center [1467, 295] width 10 height 10
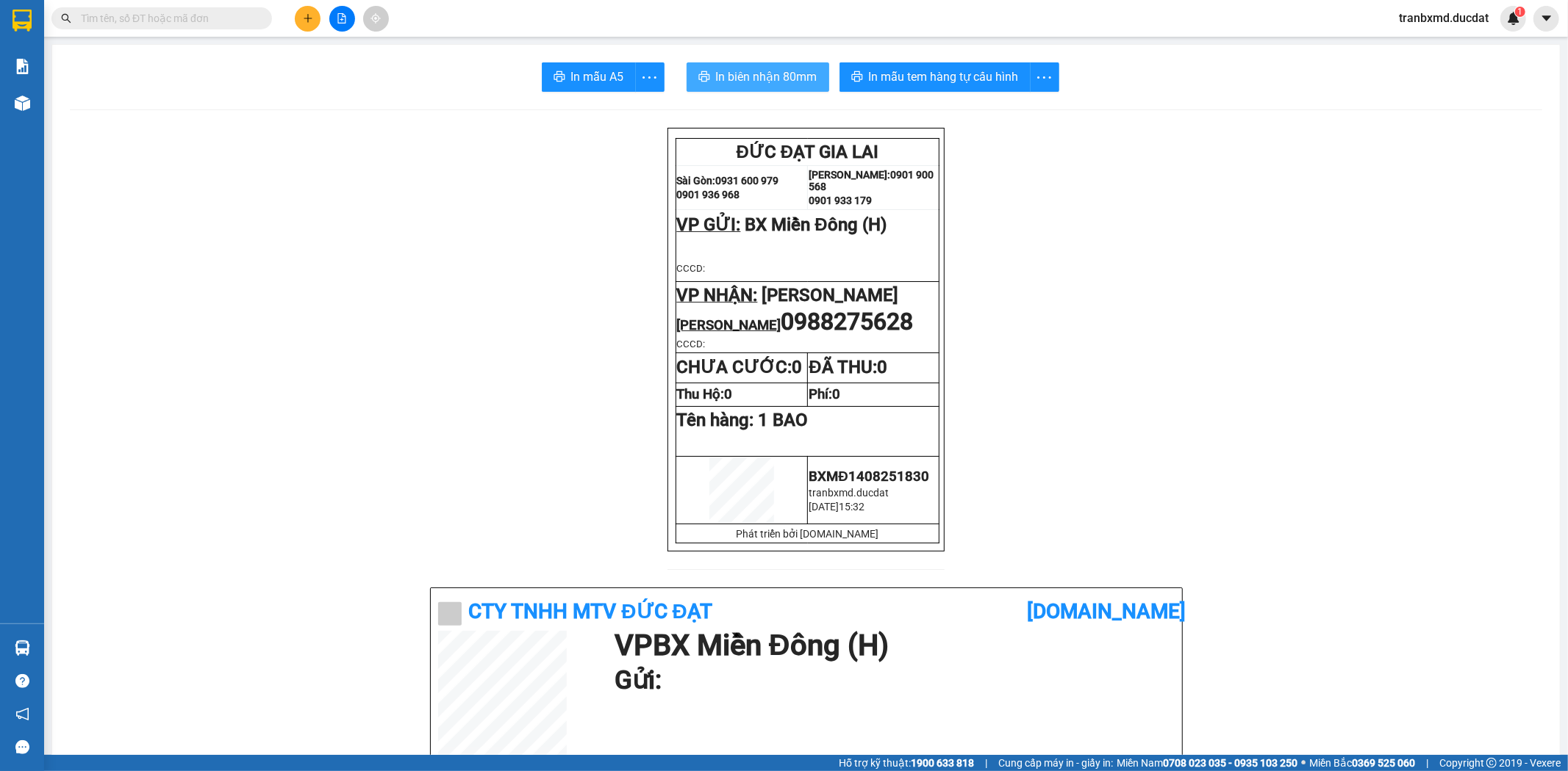
click at [738, 69] on span "In biên nhận 80mm" at bounding box center [767, 77] width 101 height 18
click at [907, 83] on span "In mẫu tem hàng tự cấu hình" at bounding box center [943, 77] width 150 height 18
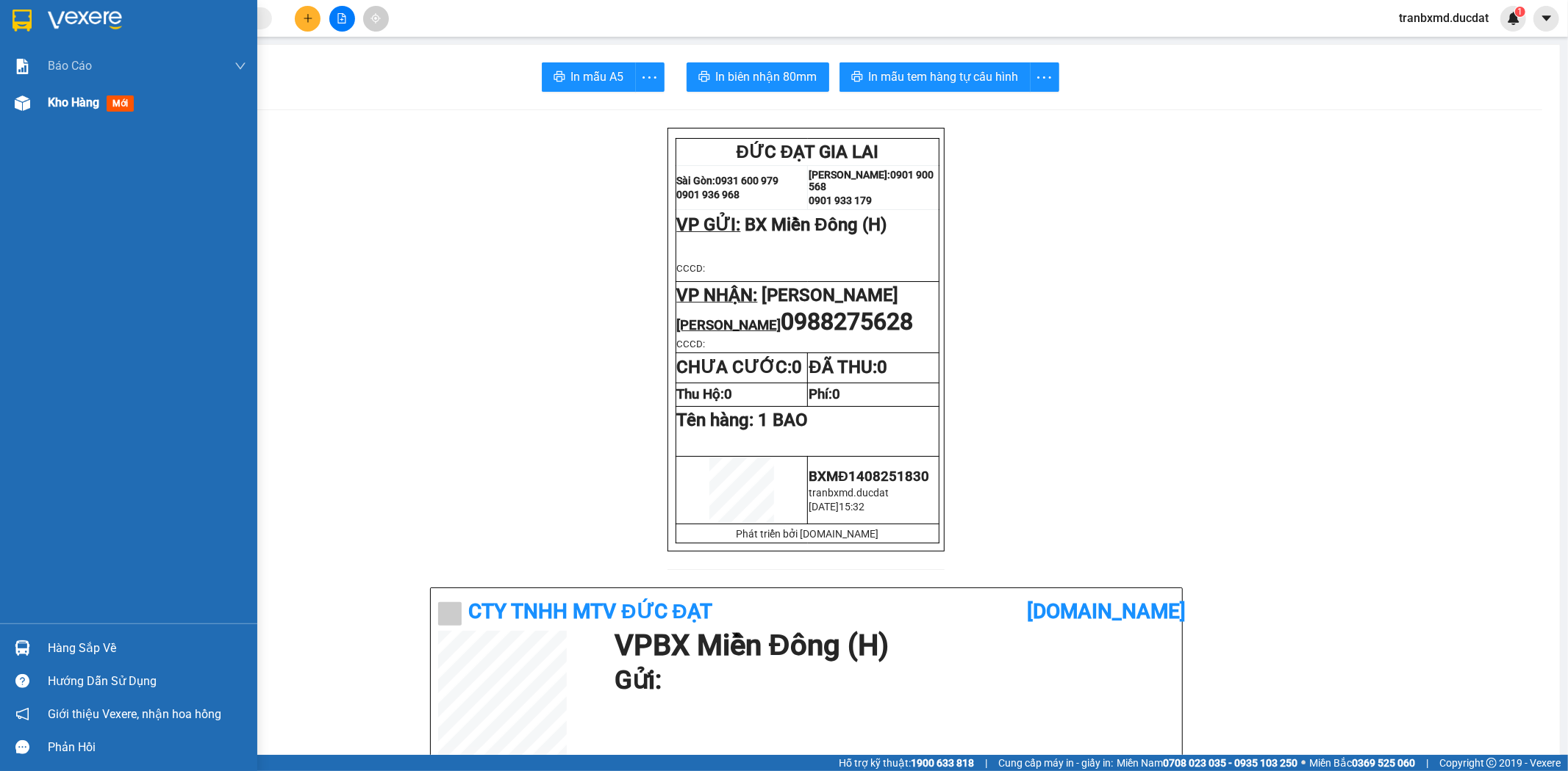
click at [62, 103] on span "Kho hàng" at bounding box center [73, 103] width 51 height 14
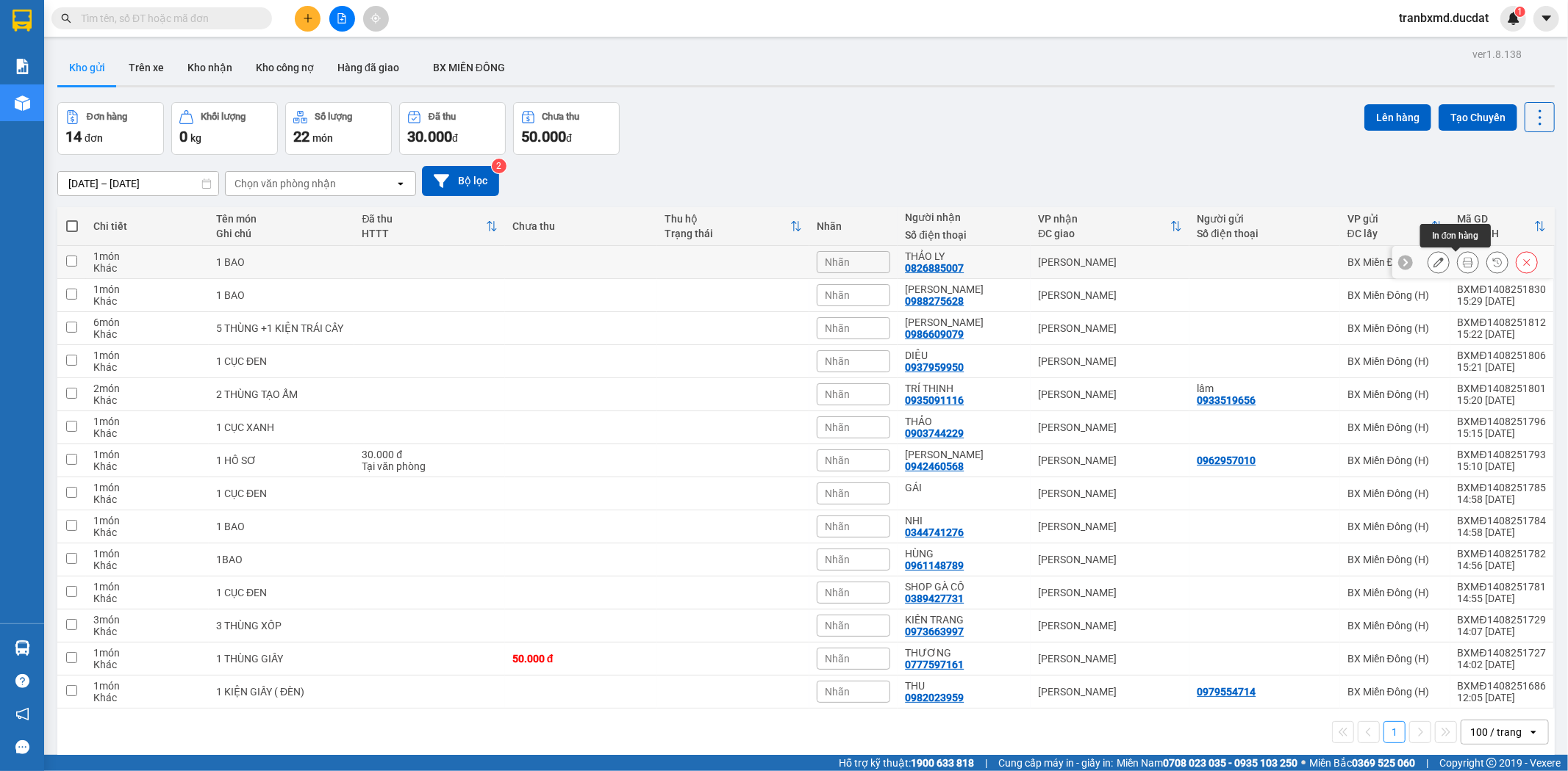
click at [1462, 262] on icon at bounding box center [1467, 262] width 10 height 10
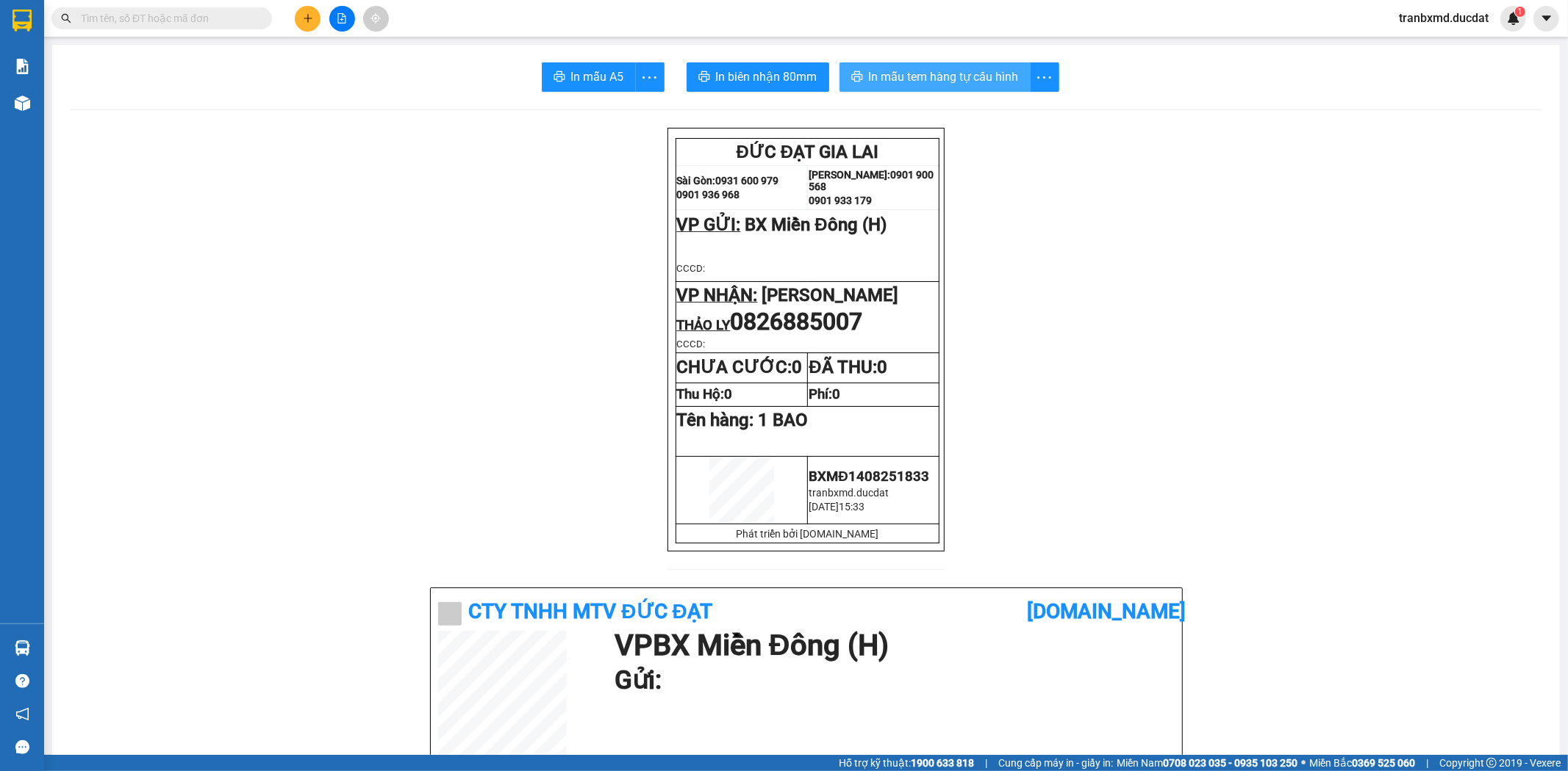
click at [973, 74] on span "In mẫu tem hàng tự cấu hình" at bounding box center [943, 77] width 150 height 18
click at [336, 9] on button at bounding box center [342, 18] width 26 height 26
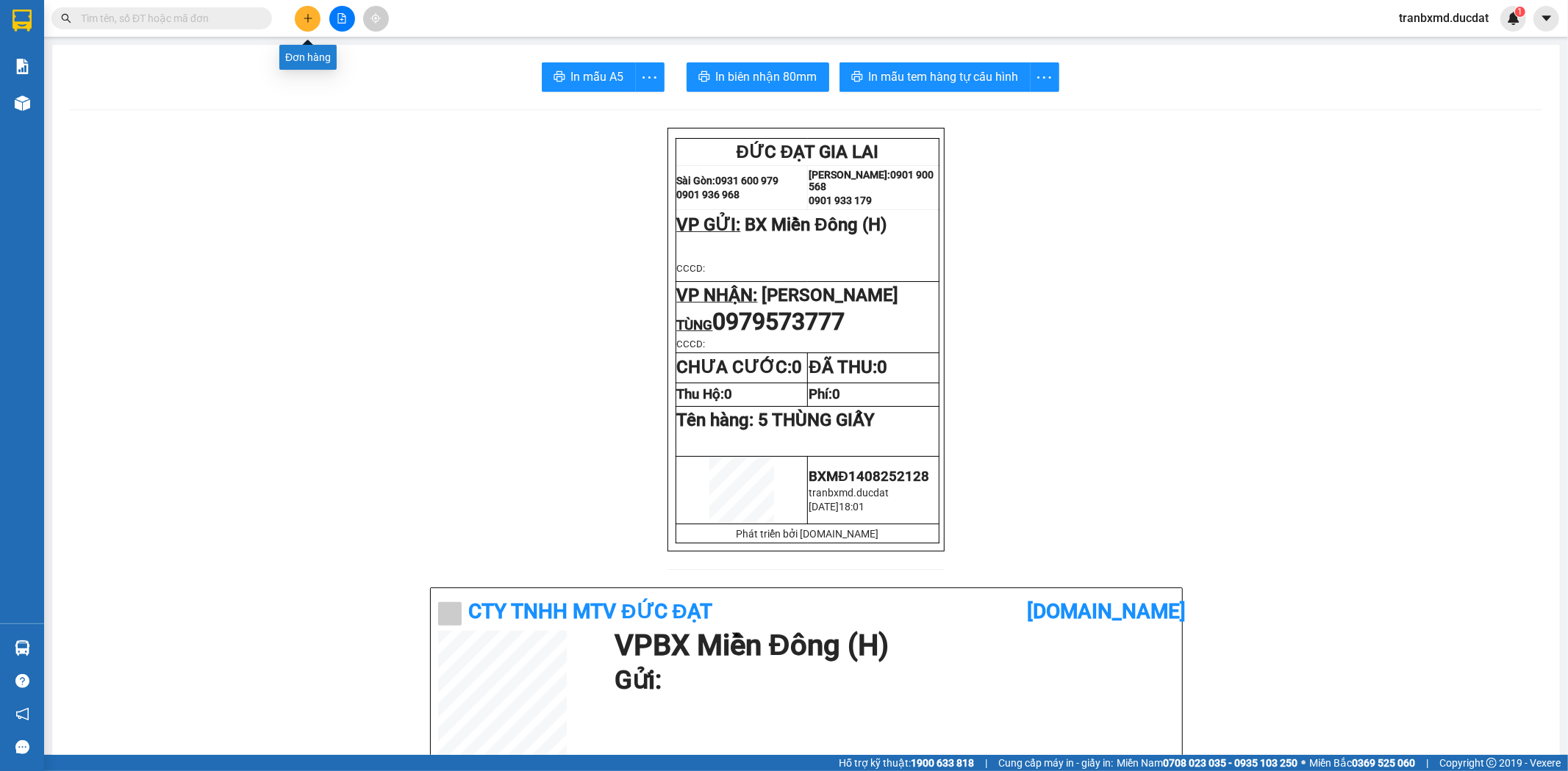
click at [310, 20] on icon "plus" at bounding box center [308, 18] width 10 height 10
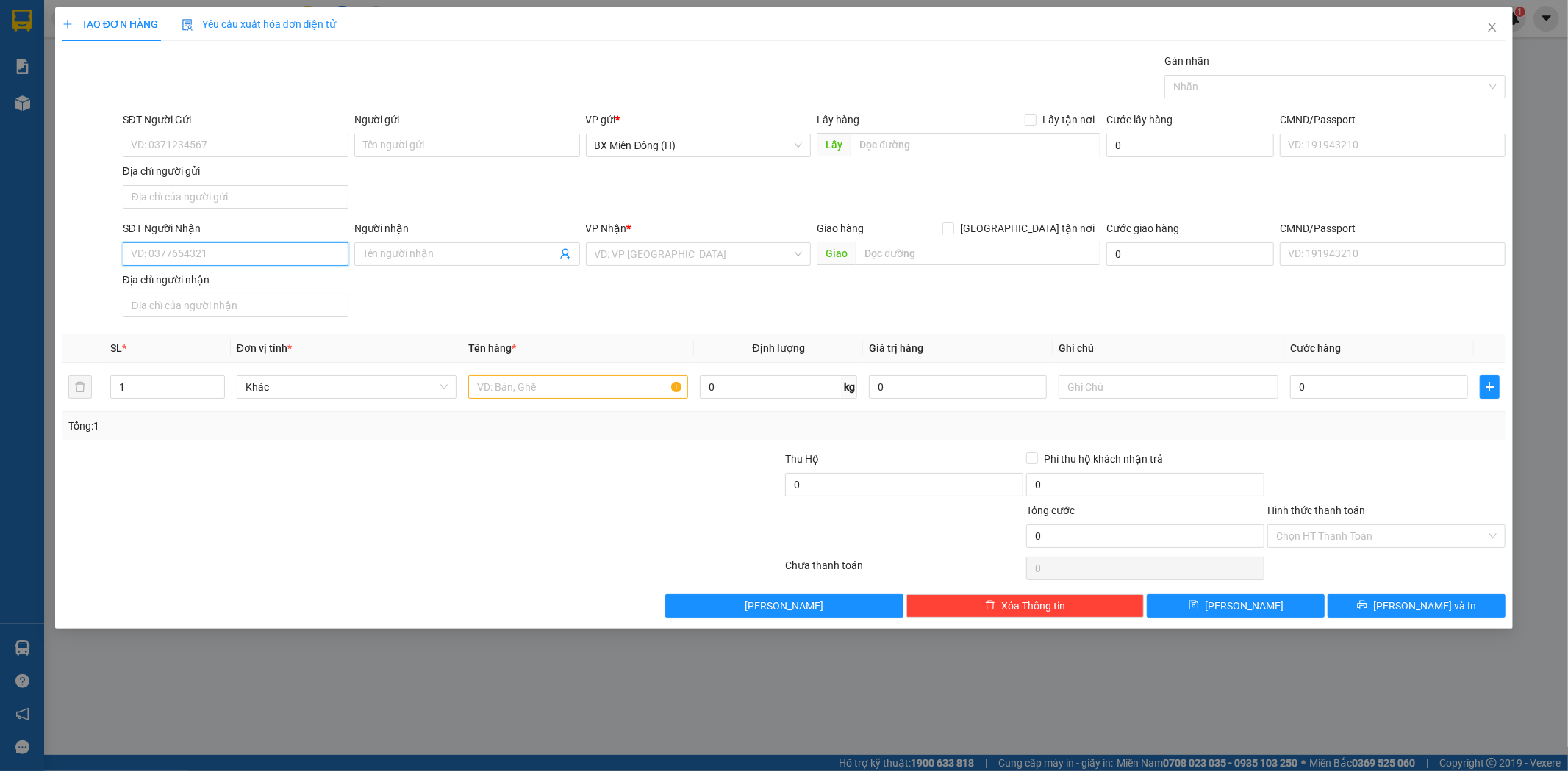
click at [328, 260] on input "SĐT Người Nhận" at bounding box center [235, 254] width 226 height 24
click at [333, 273] on div "0382145046 - ANH KHOA" at bounding box center [235, 284] width 226 height 24
type input "0382145046"
type input "ANH KHOA"
type input "0382145046"
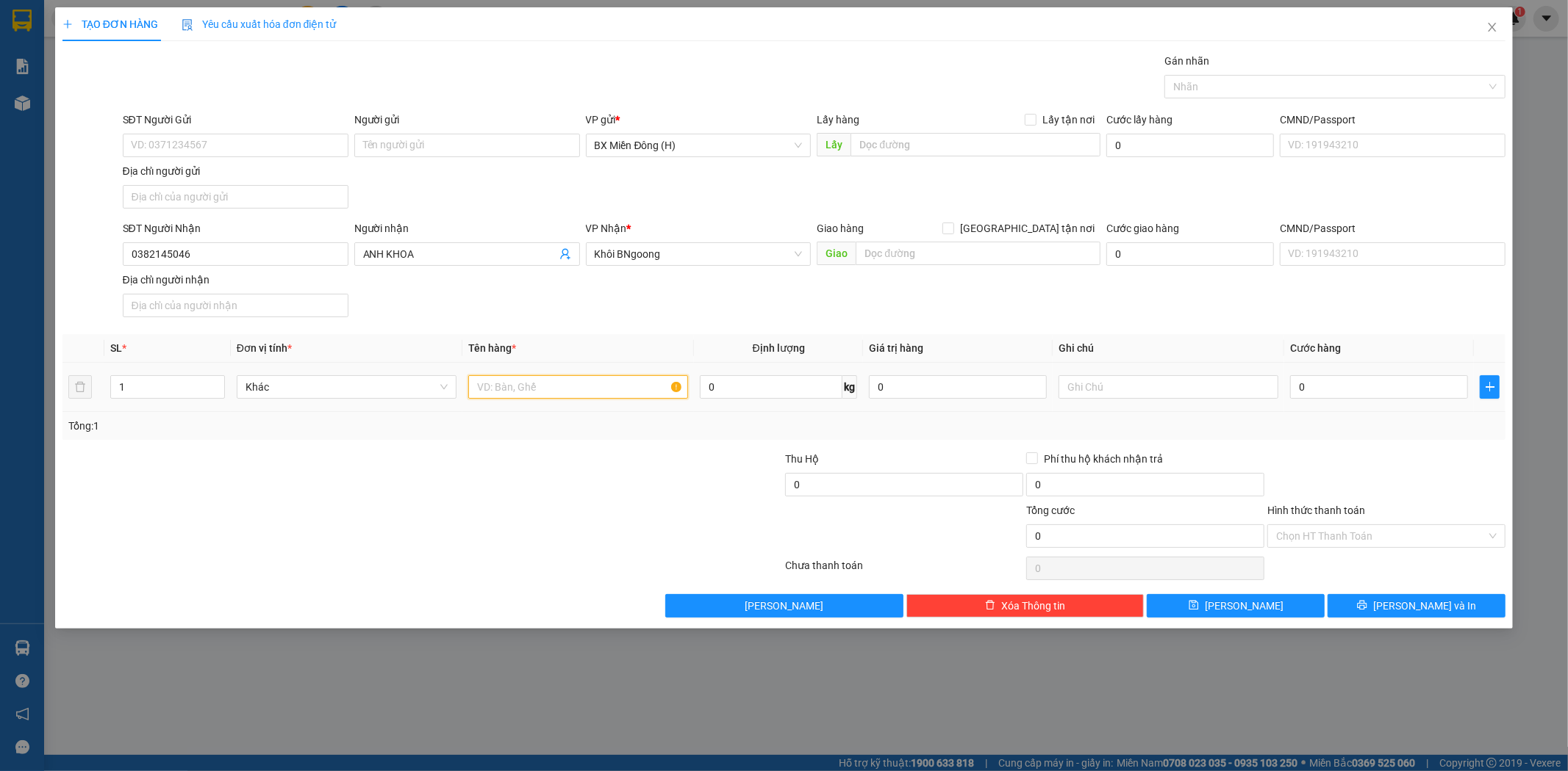
click at [538, 384] on input "text" at bounding box center [578, 387] width 219 height 24
type input "1 CỤC ĐEN"
click at [1380, 384] on input "0" at bounding box center [1379, 387] width 178 height 24
type input "005"
type input "5"
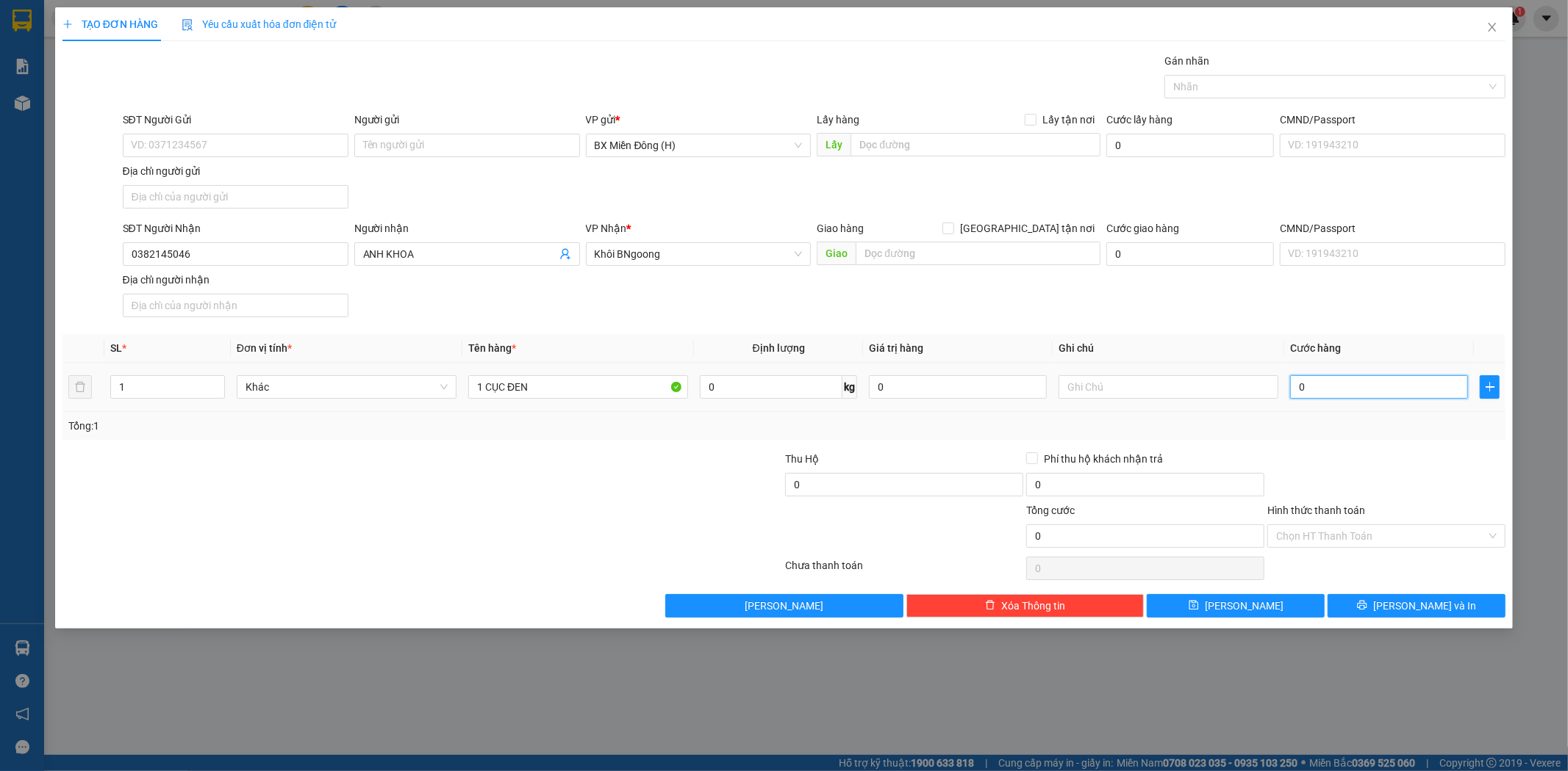
type input "5"
type input "0.050"
type input "50"
type input "005"
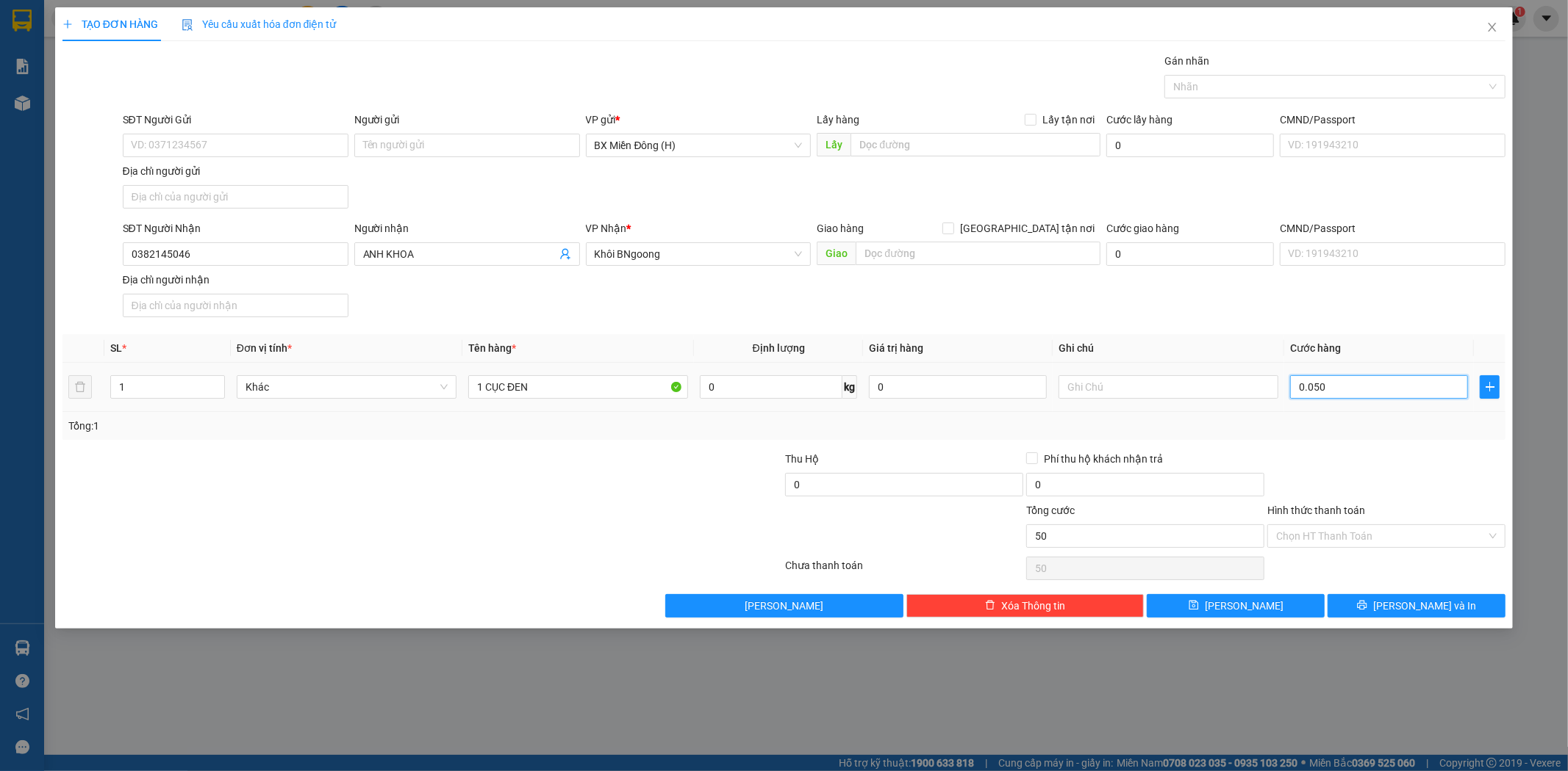
type input "5"
type input "00"
type input "0"
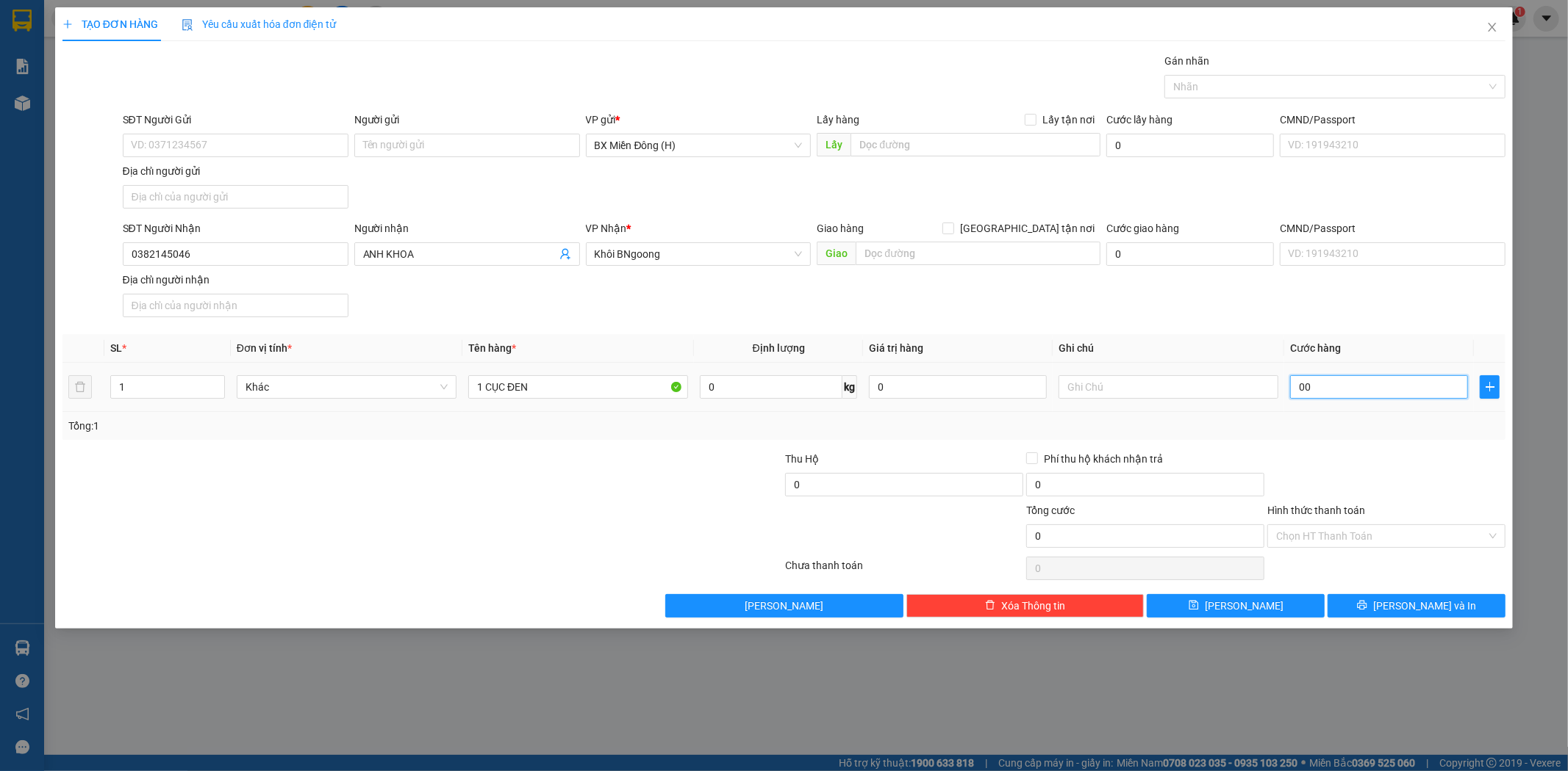
type input "006"
type input "6"
type input "0.060"
type input "60"
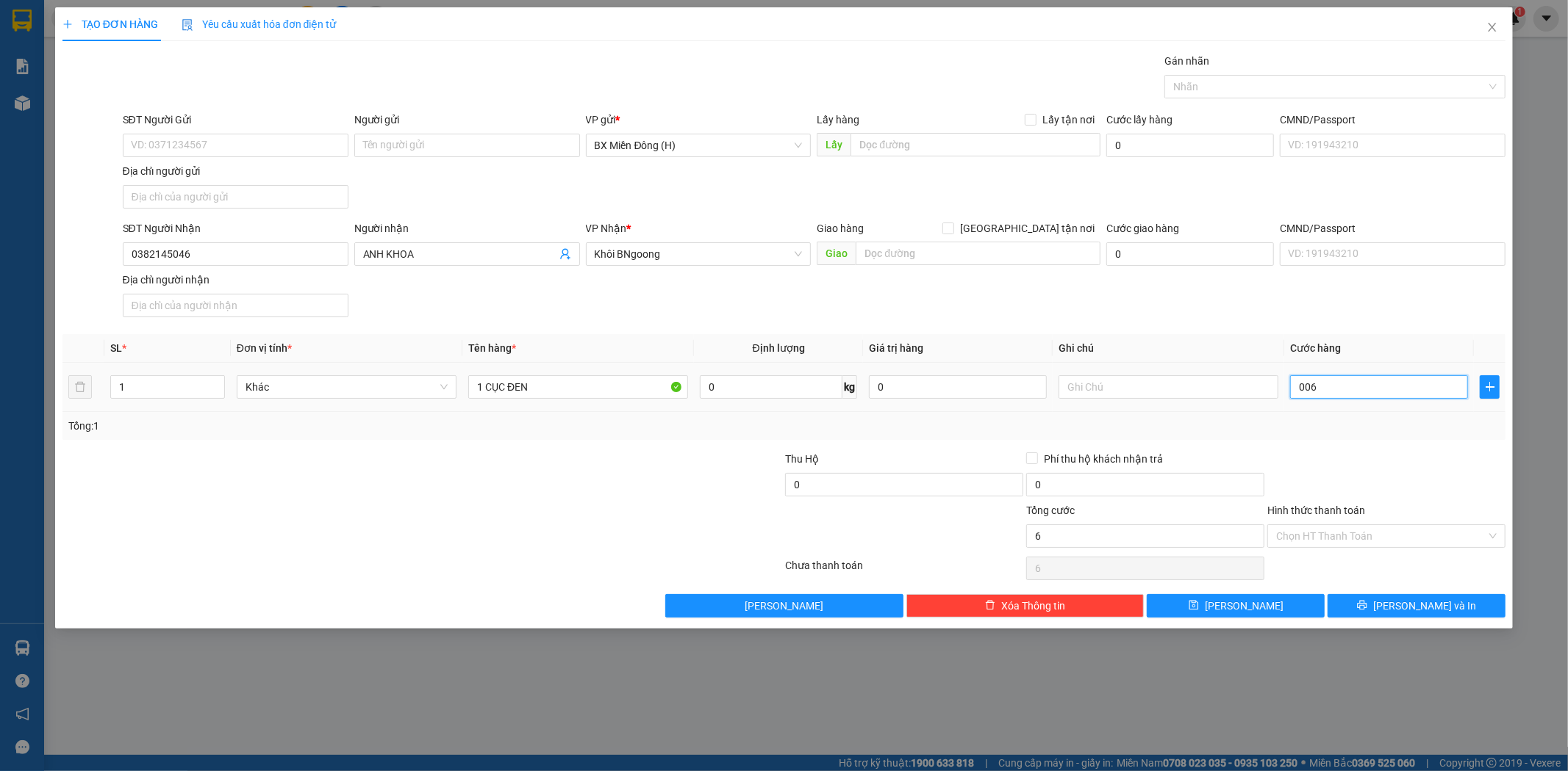
type input "60"
type input "006"
type input "6"
type input "00"
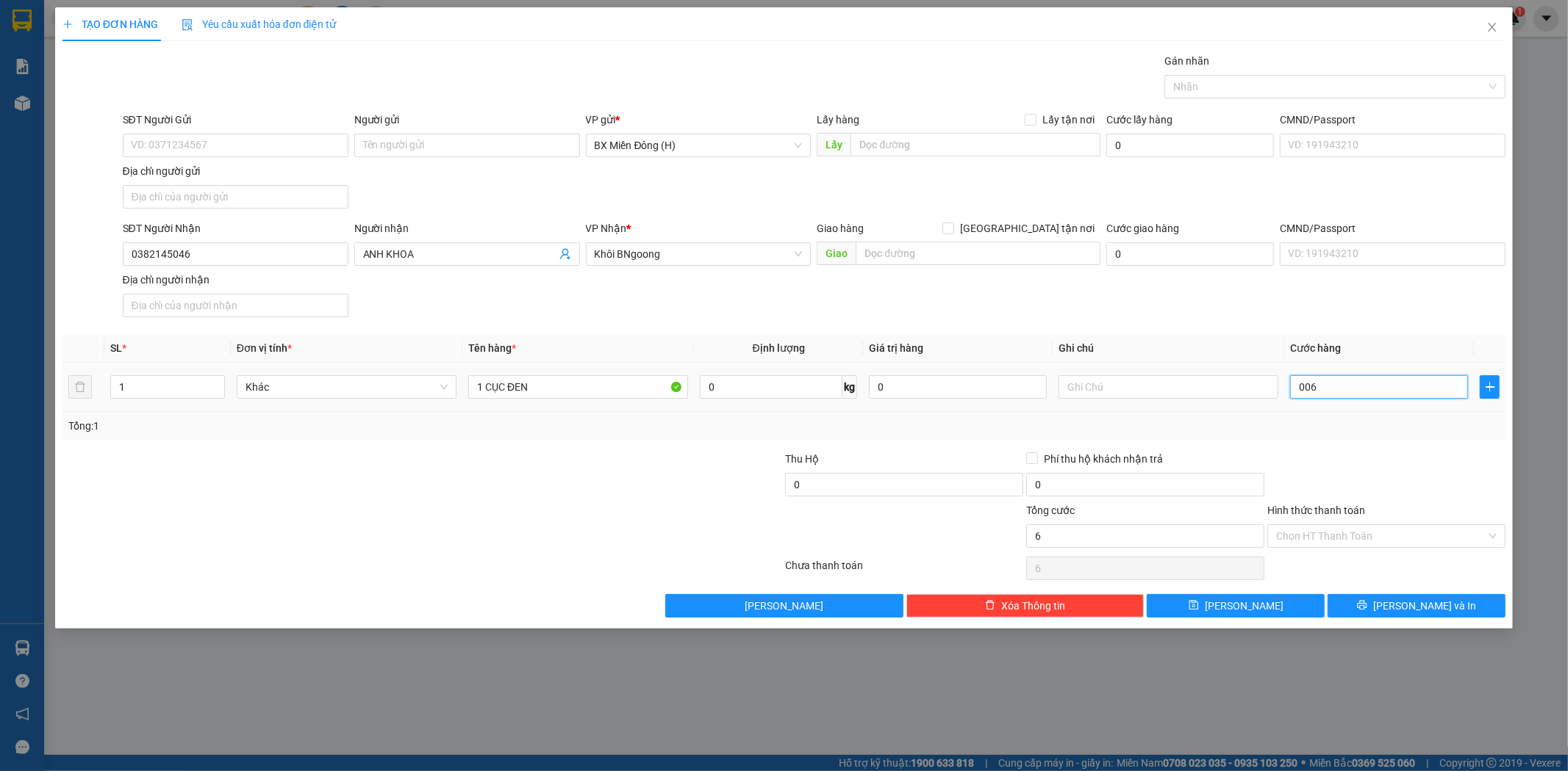
type input "0"
click at [1409, 611] on span "[PERSON_NAME] và In" at bounding box center [1424, 606] width 103 height 16
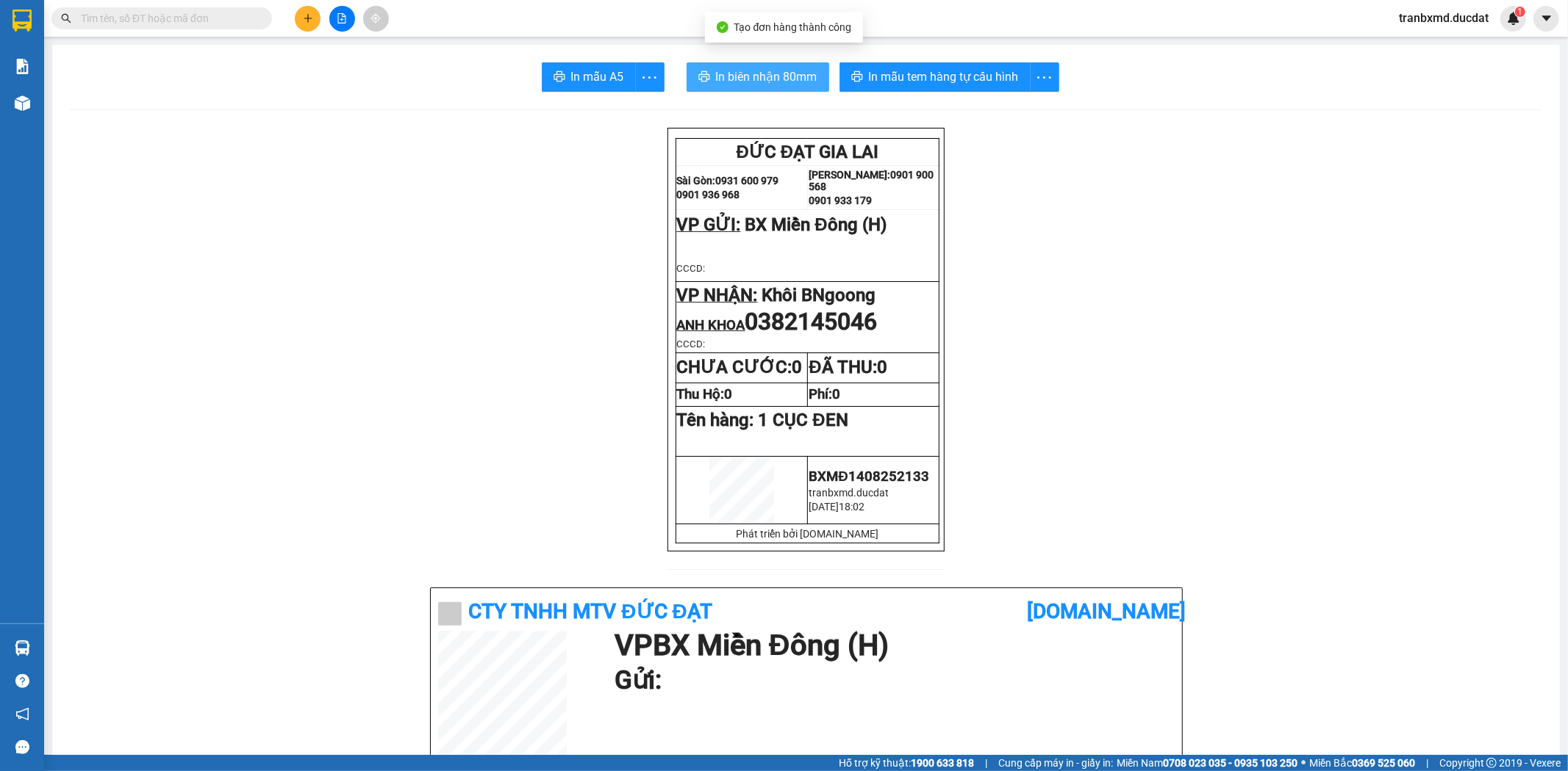
click at [766, 82] on span "In biên nhận 80mm" at bounding box center [767, 77] width 101 height 18
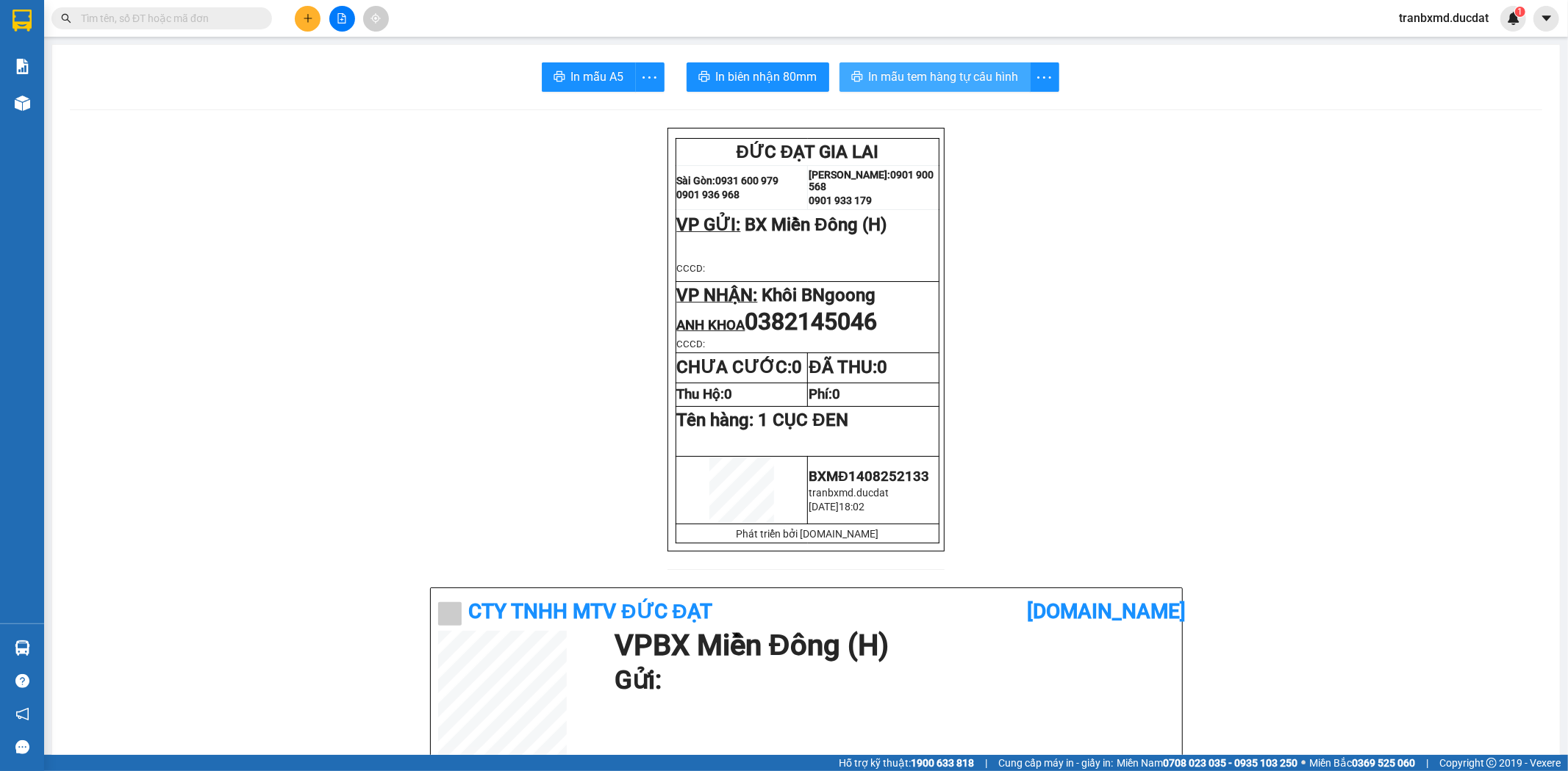
click at [887, 77] on span "In mẫu tem hàng tự cấu hình" at bounding box center [943, 77] width 150 height 18
click at [316, 13] on button at bounding box center [307, 18] width 26 height 26
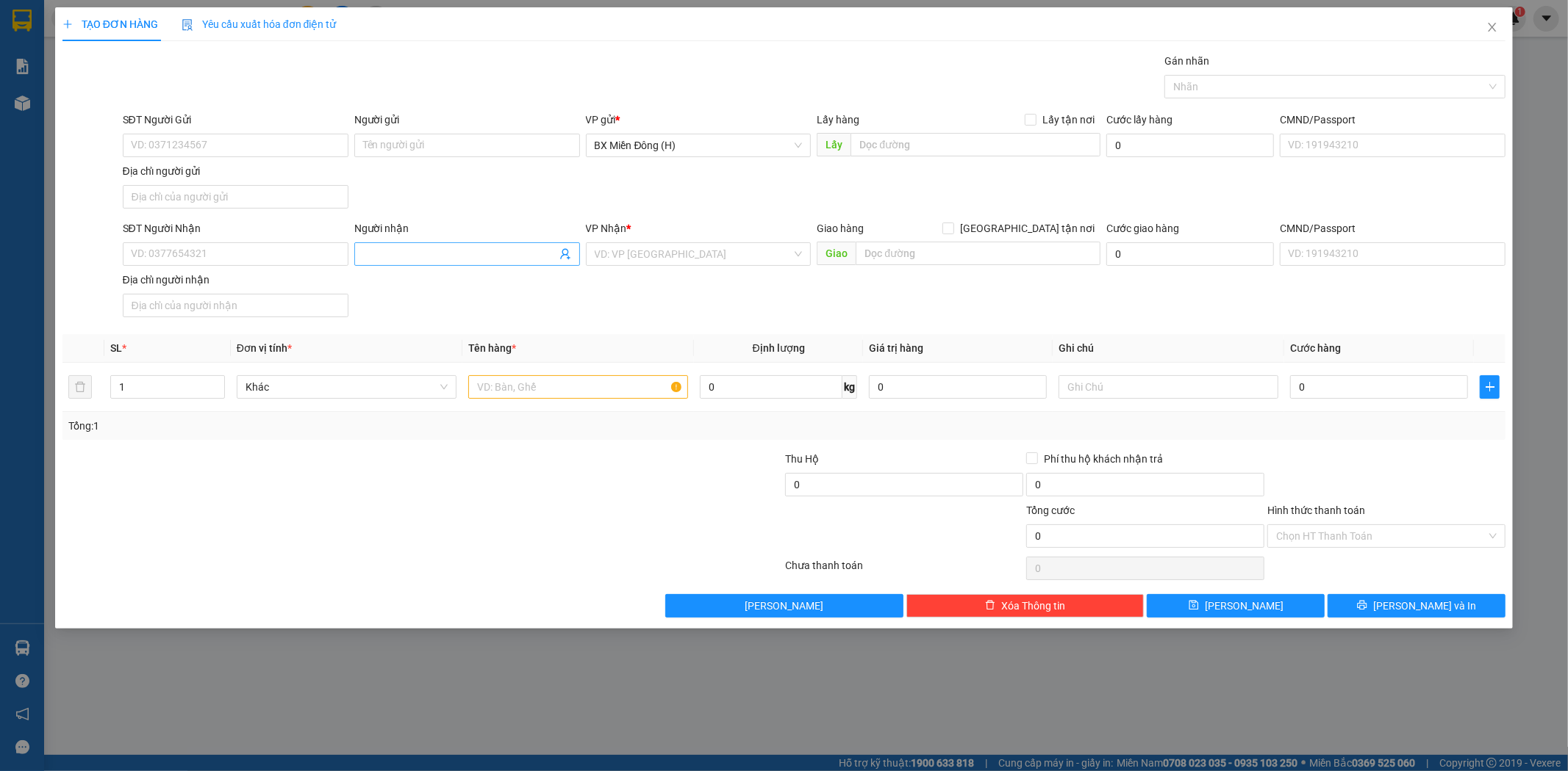
click at [463, 258] on input "Người nhận" at bounding box center [460, 254] width 193 height 16
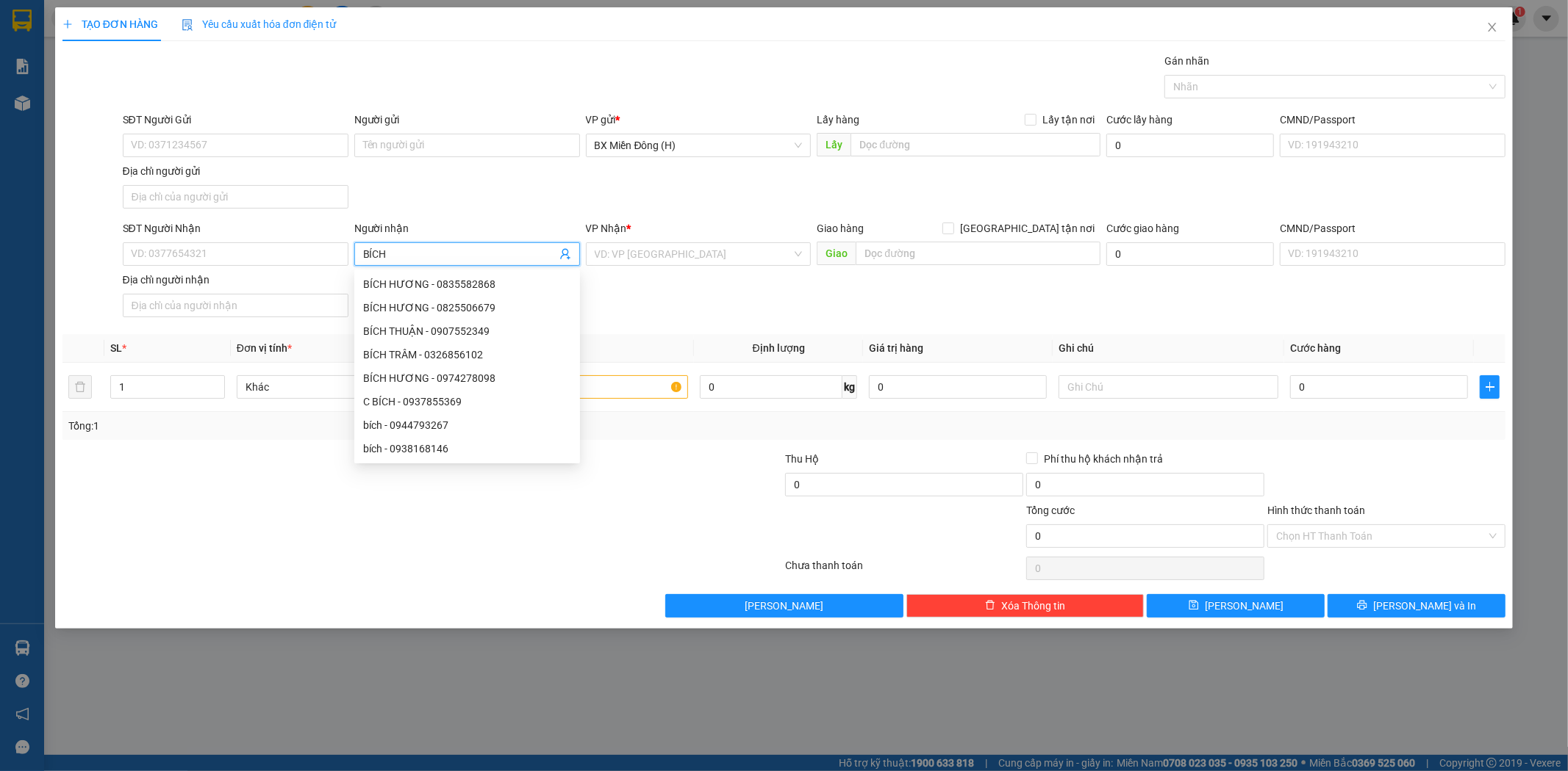
type input "BÍCH T"
click at [394, 432] on div "BÍCH THẢO - 0905091988" at bounding box center [467, 425] width 208 height 16
type input "0905091988"
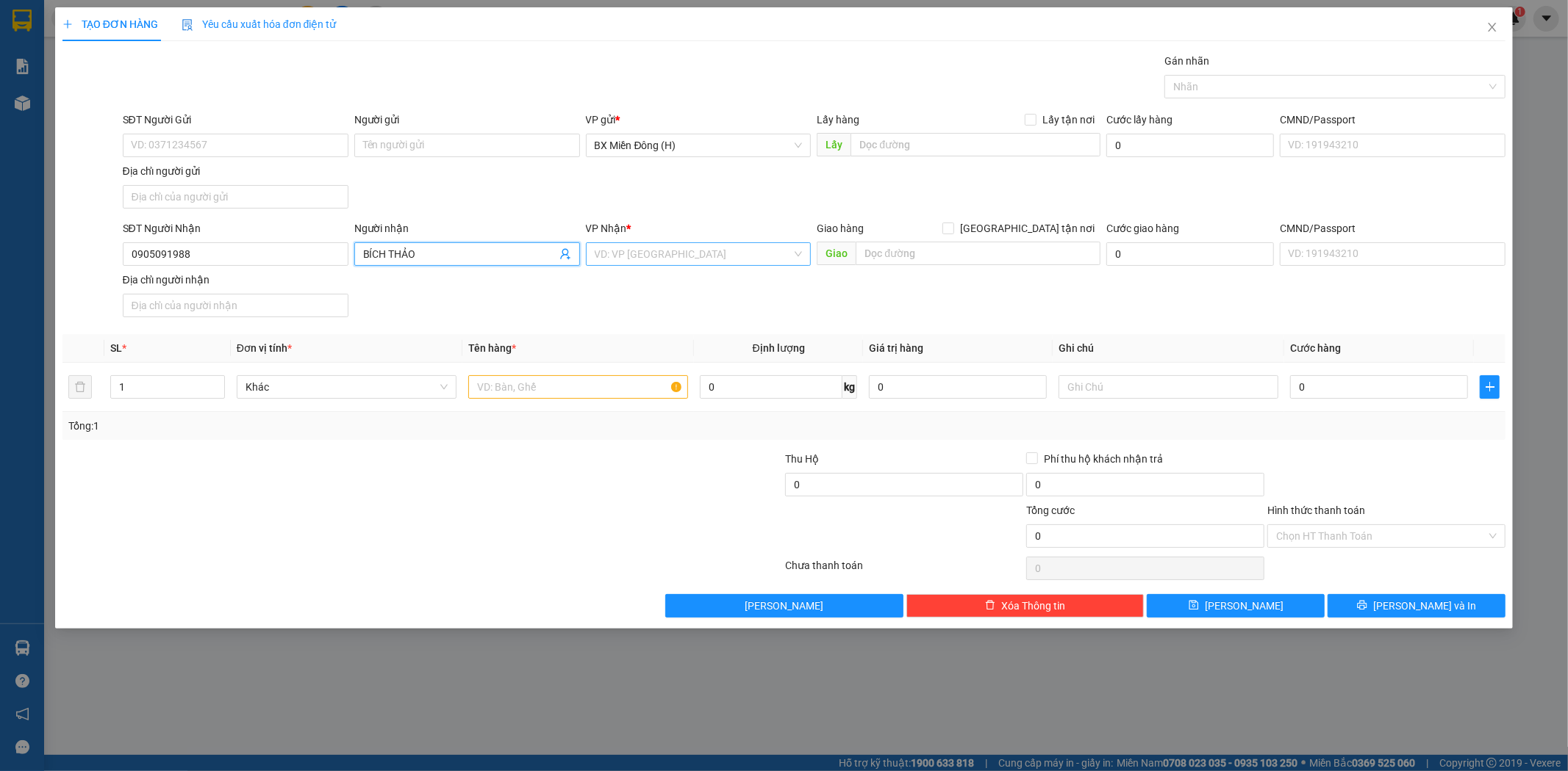
type input "BÍCH THẢO"
click at [663, 253] on input "search" at bounding box center [693, 254] width 197 height 22
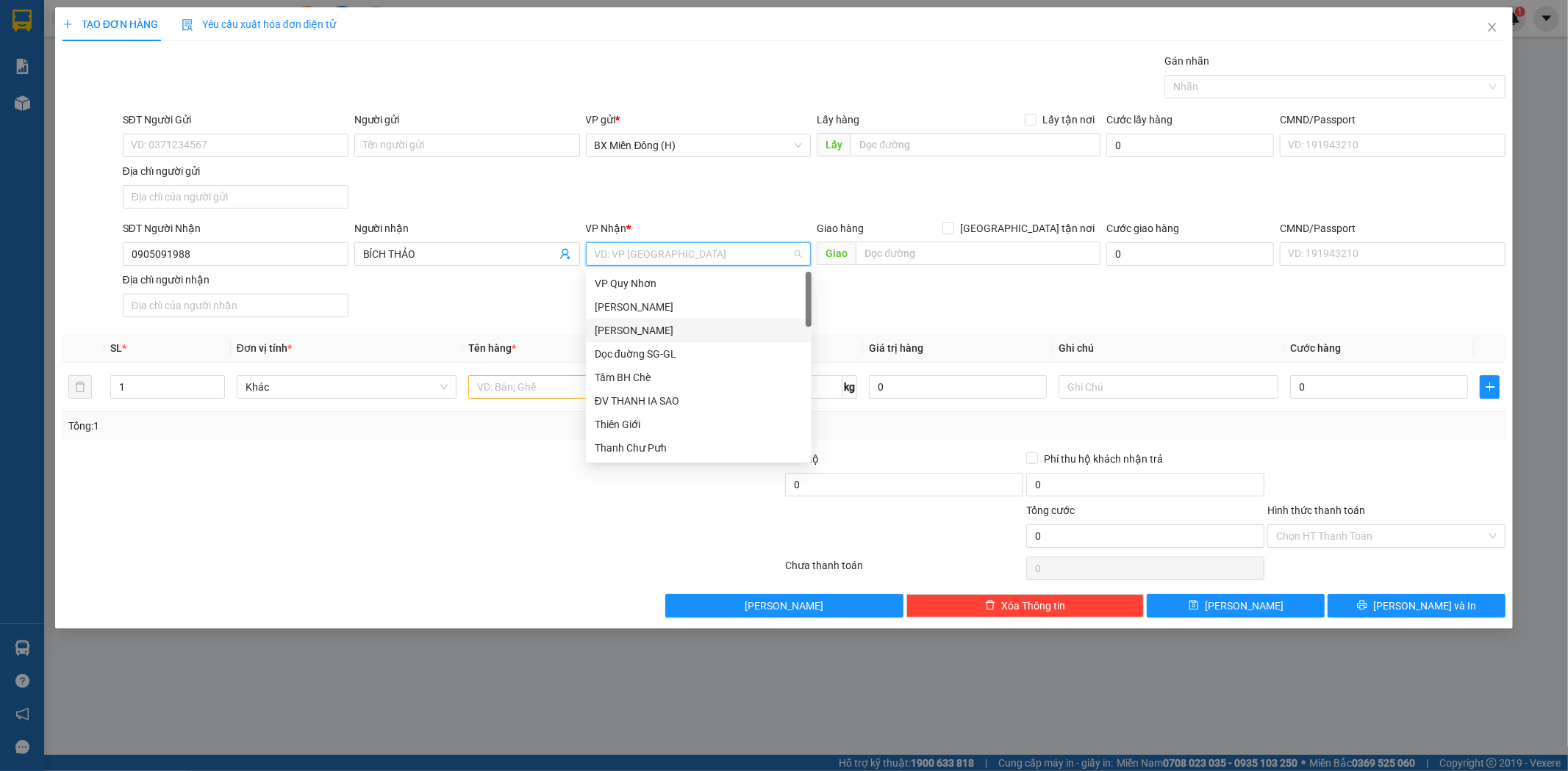
click at [635, 325] on div "[PERSON_NAME]" at bounding box center [698, 331] width 208 height 16
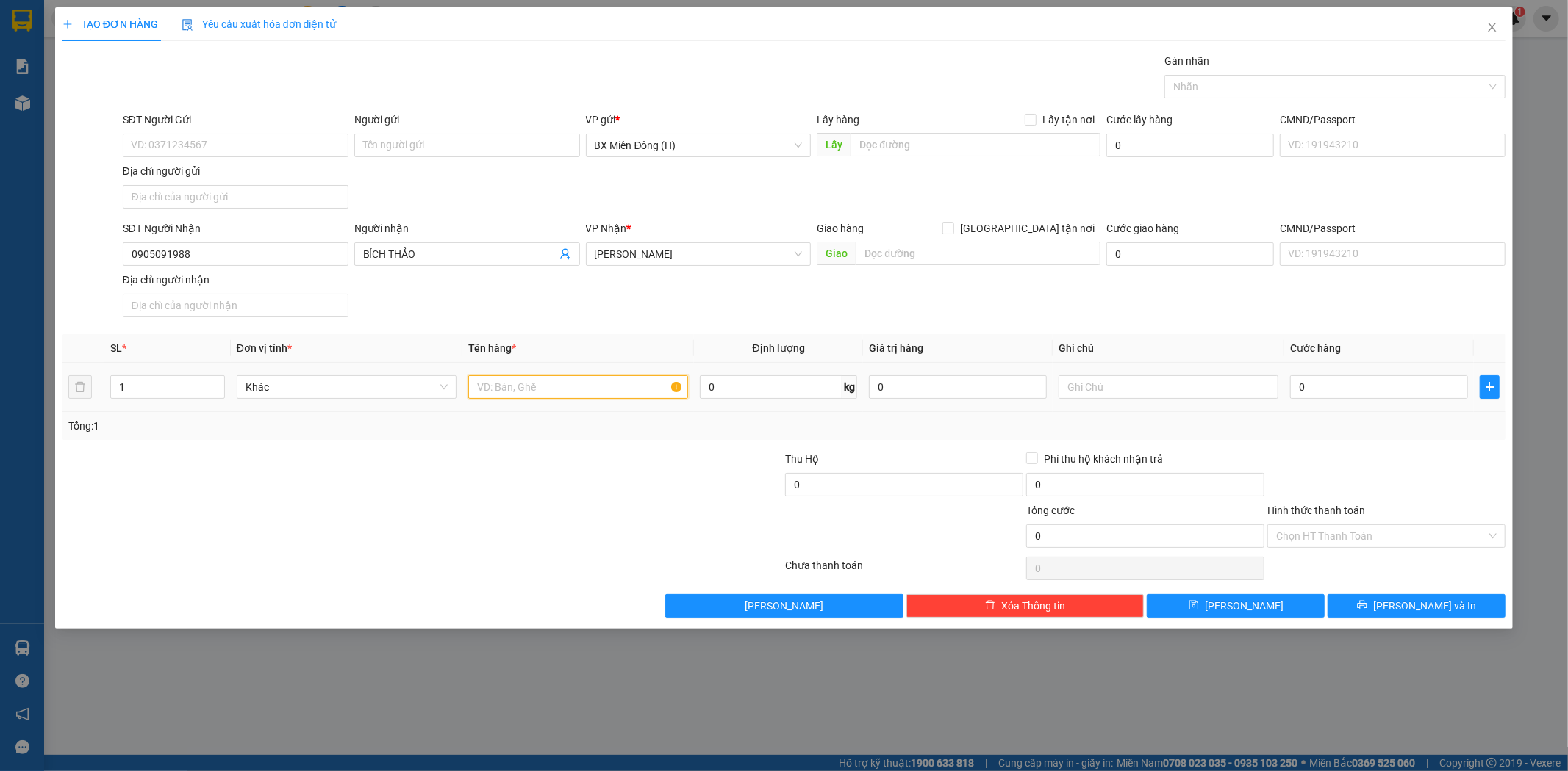
click at [551, 390] on input "text" at bounding box center [578, 387] width 219 height 24
type input "1 XỐP TRÁI CÂY"
click at [1367, 604] on icon "printer" at bounding box center [1361, 605] width 10 height 10
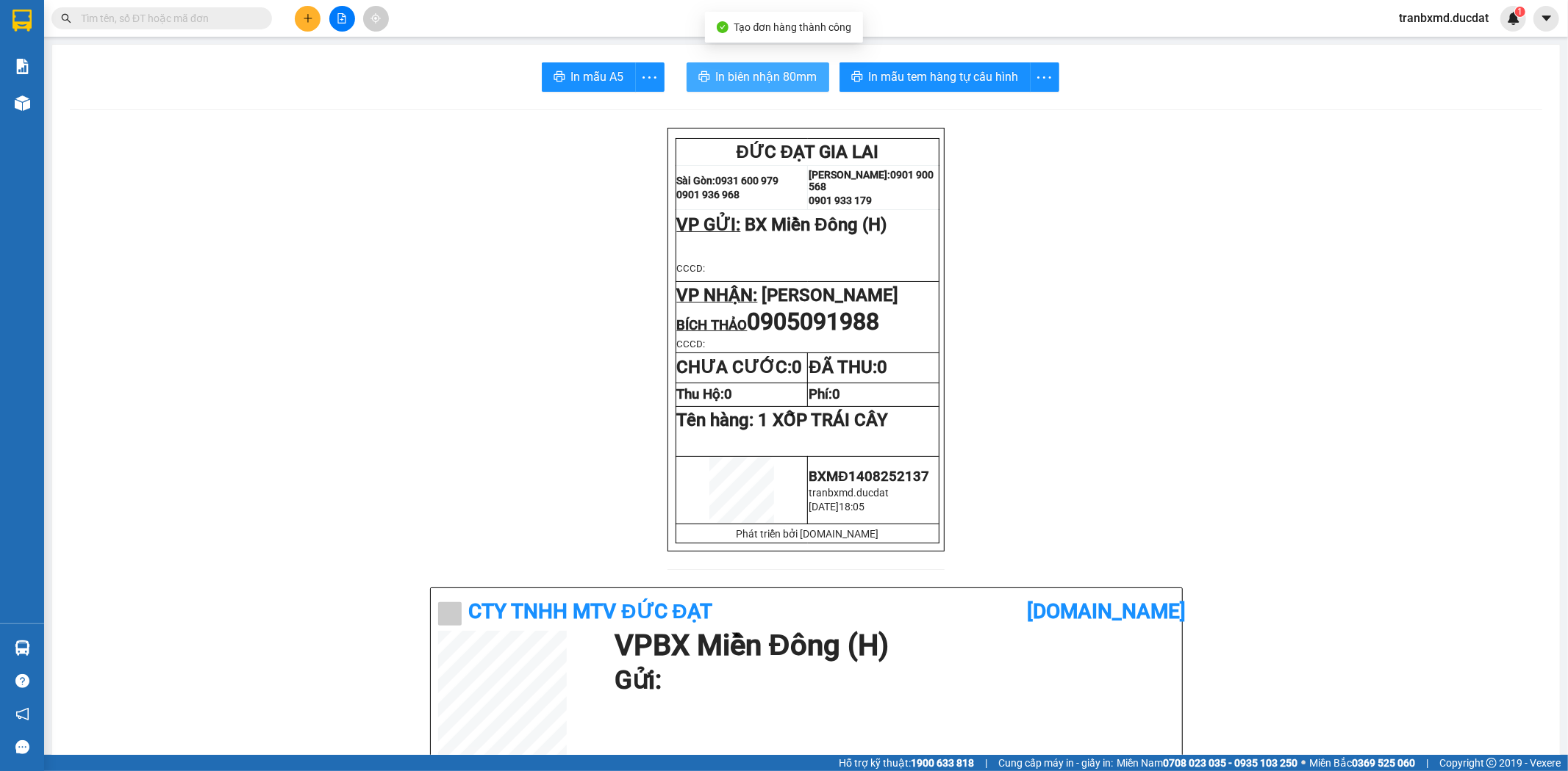
click at [756, 69] on span "In biên nhận 80mm" at bounding box center [767, 77] width 101 height 18
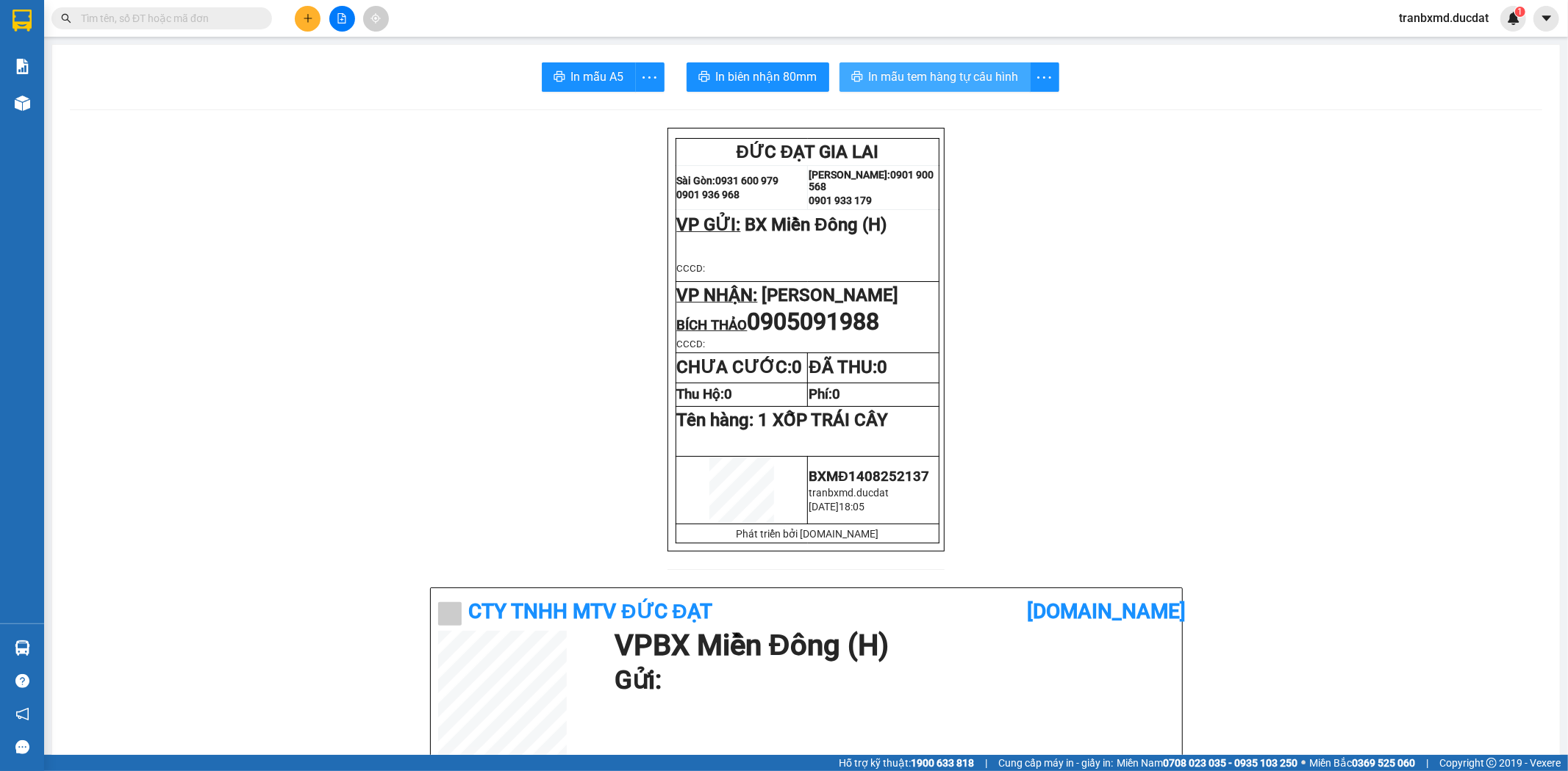
click at [958, 80] on span "In mẫu tem hàng tự cấu hình" at bounding box center [943, 77] width 150 height 18
click at [304, 17] on icon "plus" at bounding box center [307, 17] width 8 height 1
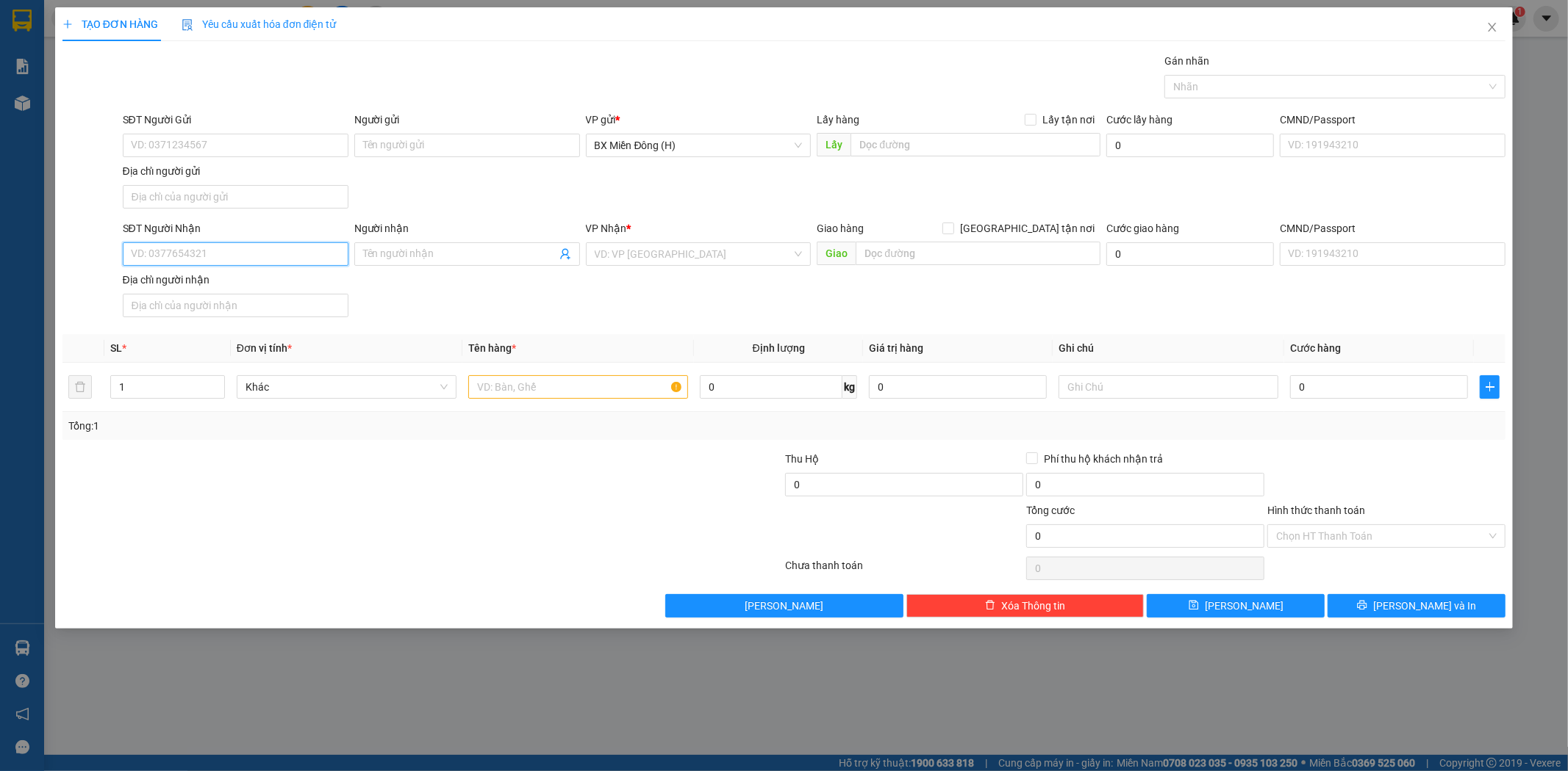
click at [248, 260] on input "SĐT Người Nhận" at bounding box center [235, 254] width 226 height 24
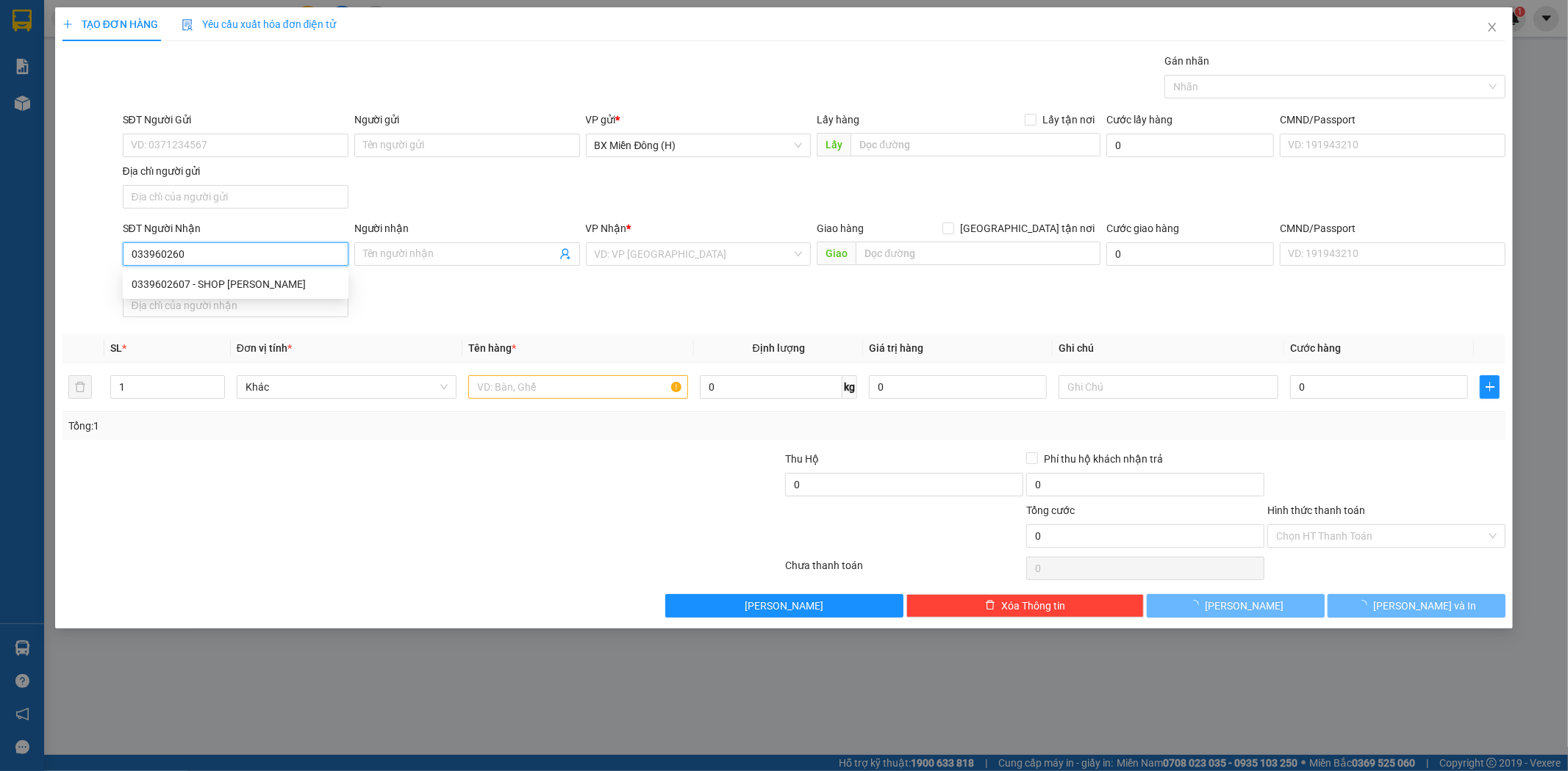
type input "0339602607"
click at [250, 289] on div "0339602607 - SHOP [PERSON_NAME]" at bounding box center [235, 284] width 208 height 16
type input "SHOP [PERSON_NAME]"
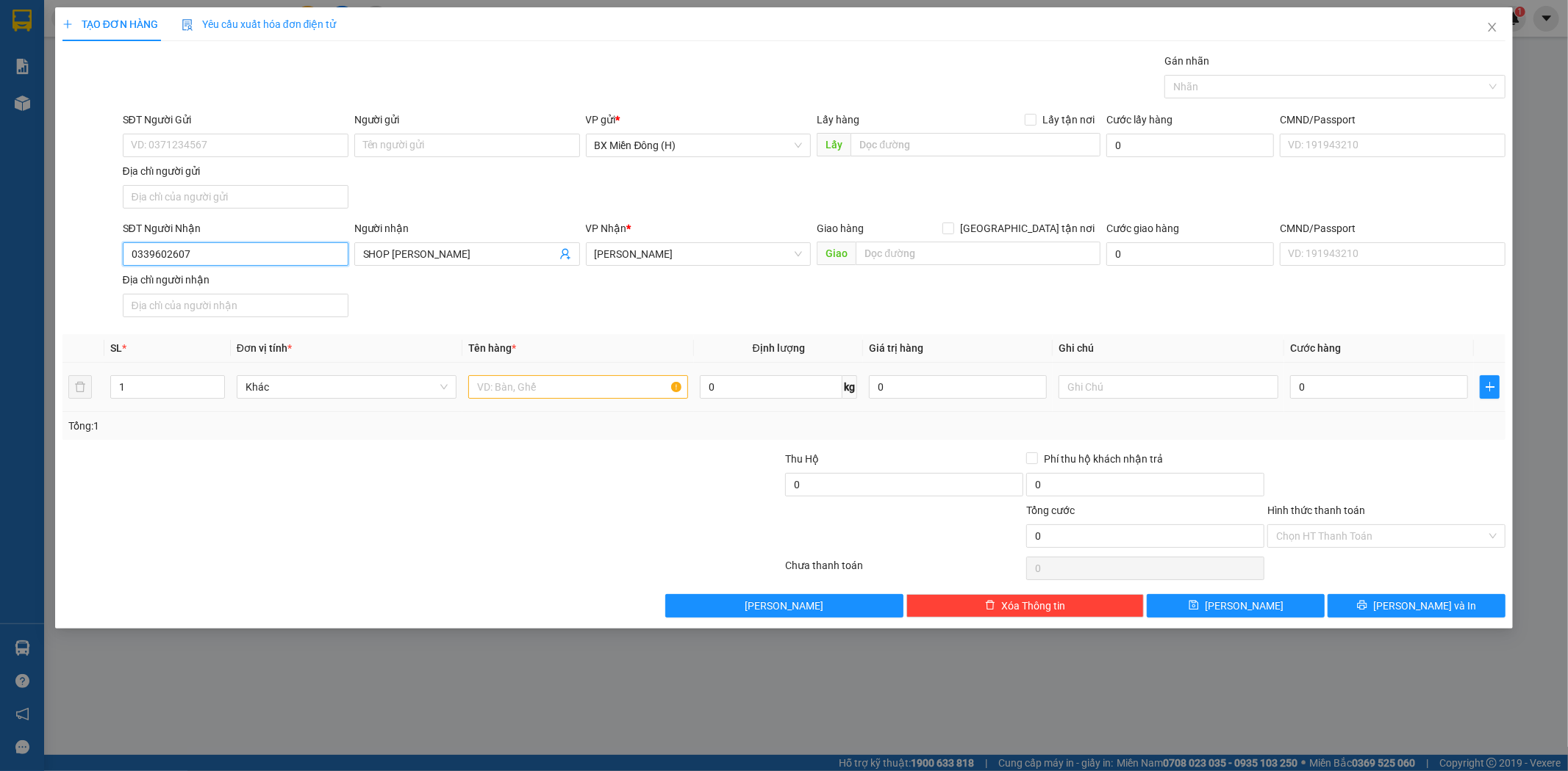
type input "0339602607"
click at [531, 387] on input "text" at bounding box center [578, 387] width 219 height 24
type input "1 CỤC ĐEN"
drag, startPoint x: 1424, startPoint y: 613, endPoint x: 1407, endPoint y: 599, distance: 22.0
click at [1426, 611] on span "[PERSON_NAME] và In" at bounding box center [1424, 606] width 103 height 16
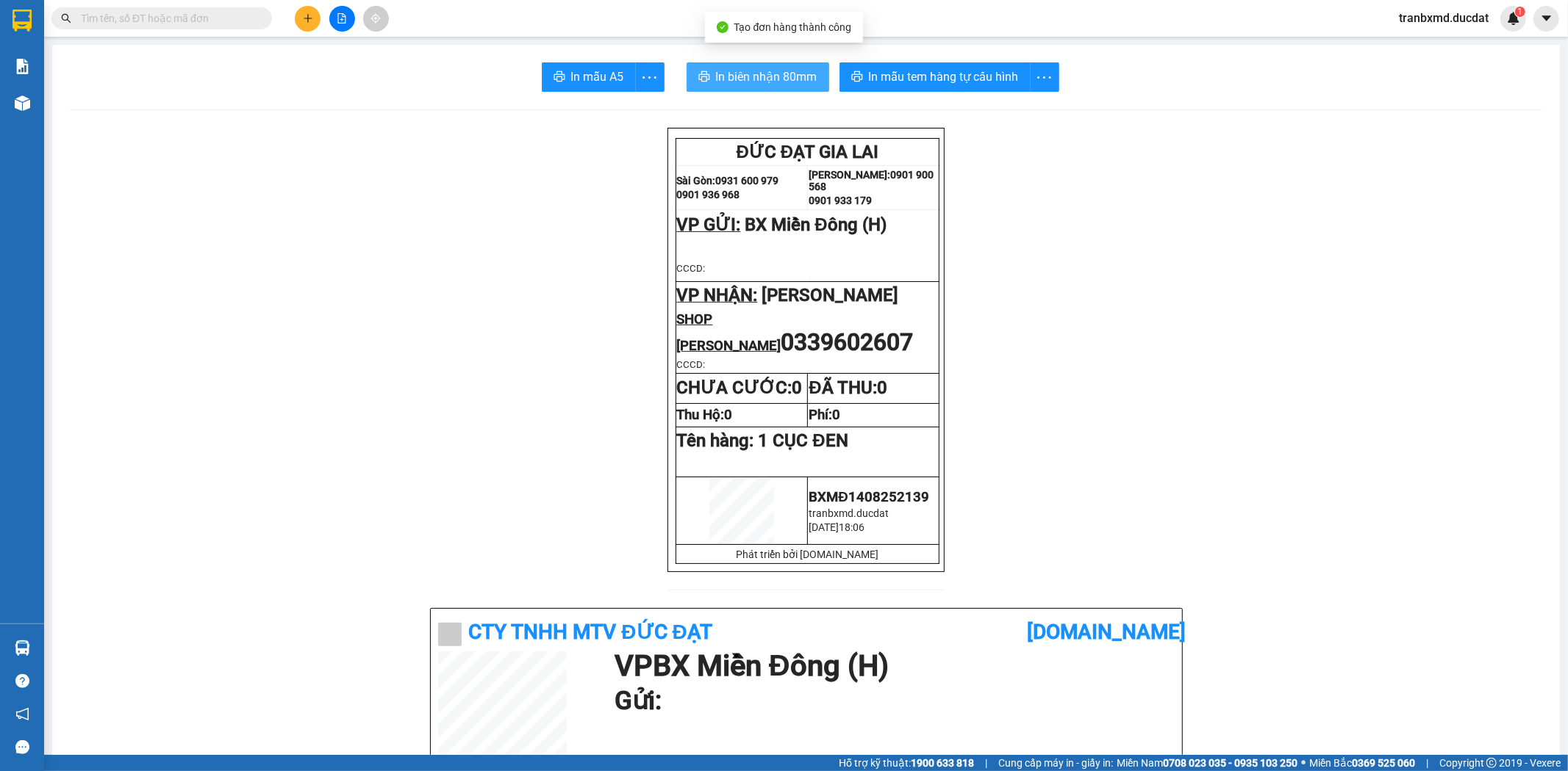
click at [718, 68] on span "In biên nhận 80mm" at bounding box center [767, 77] width 101 height 18
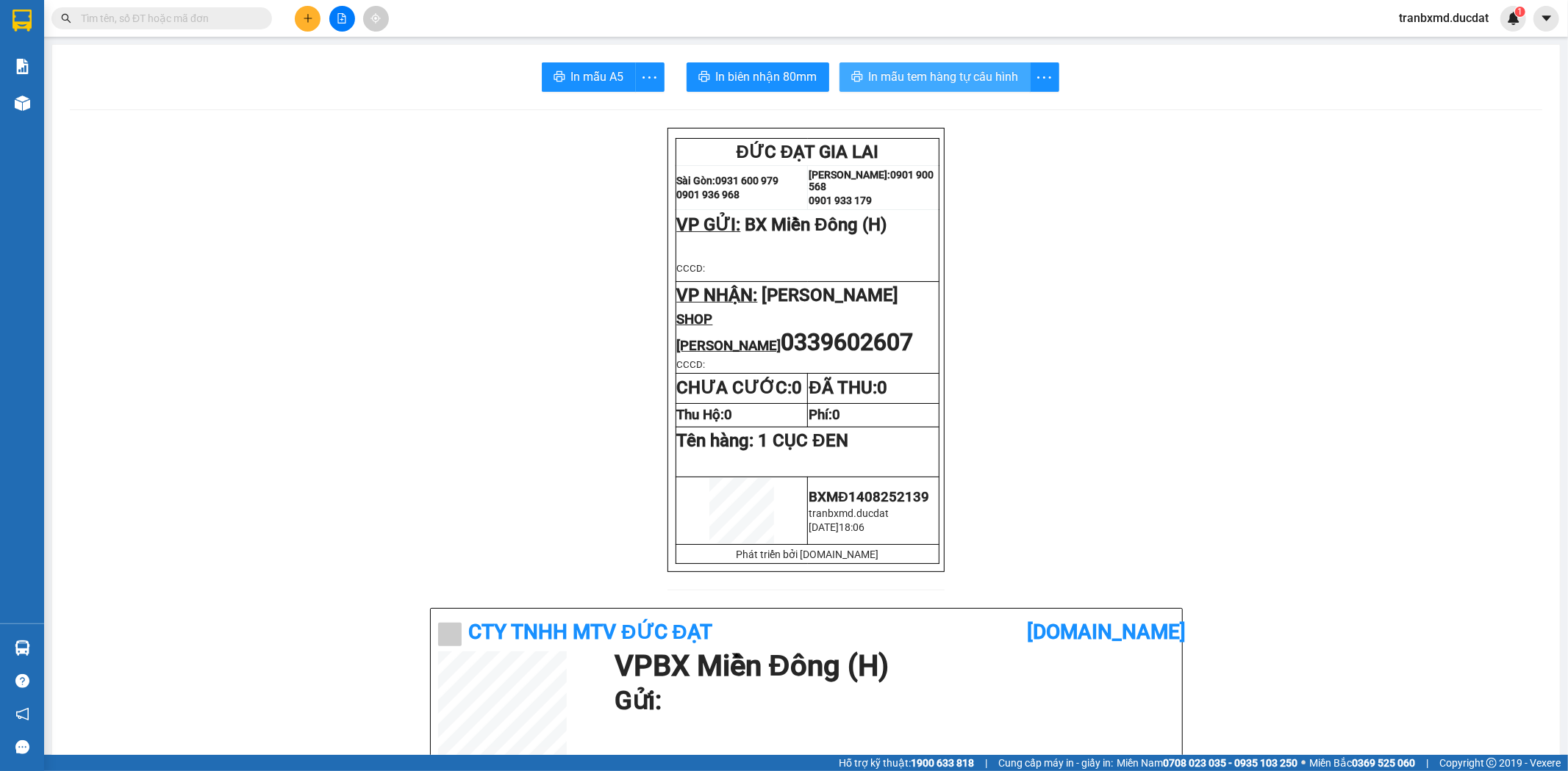
click at [1003, 82] on span "In mẫu tem hàng tự cấu hình" at bounding box center [943, 77] width 150 height 18
click at [310, 24] on button at bounding box center [307, 18] width 26 height 26
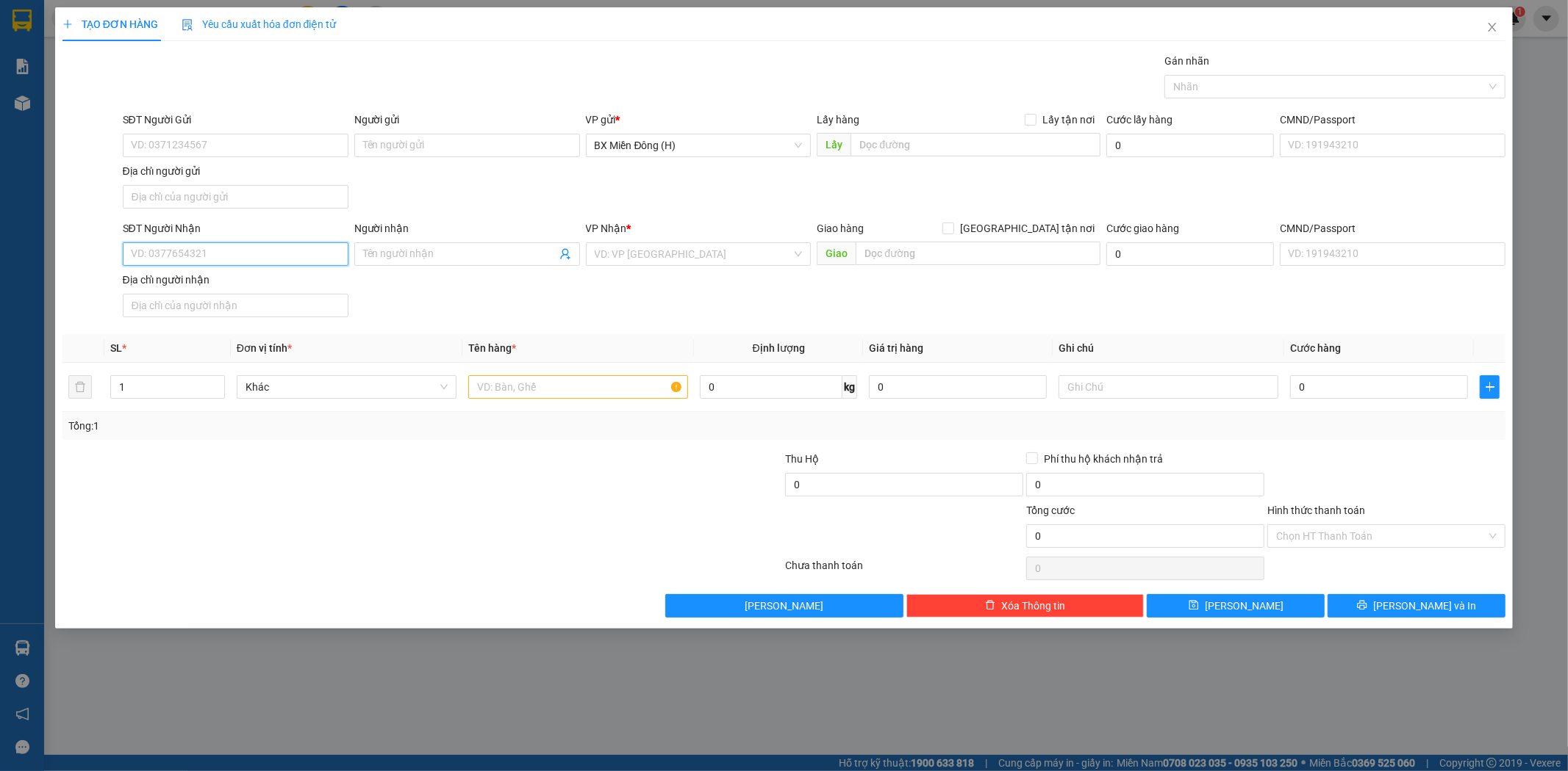
click at [320, 260] on input "SĐT Người Nhận" at bounding box center [235, 254] width 226 height 24
click at [307, 316] on div "0335327777 - [PERSON_NAME]" at bounding box center [235, 308] width 226 height 24
type input "0335327777"
type input "TÂM NGUYỄN"
type input "0335327777"
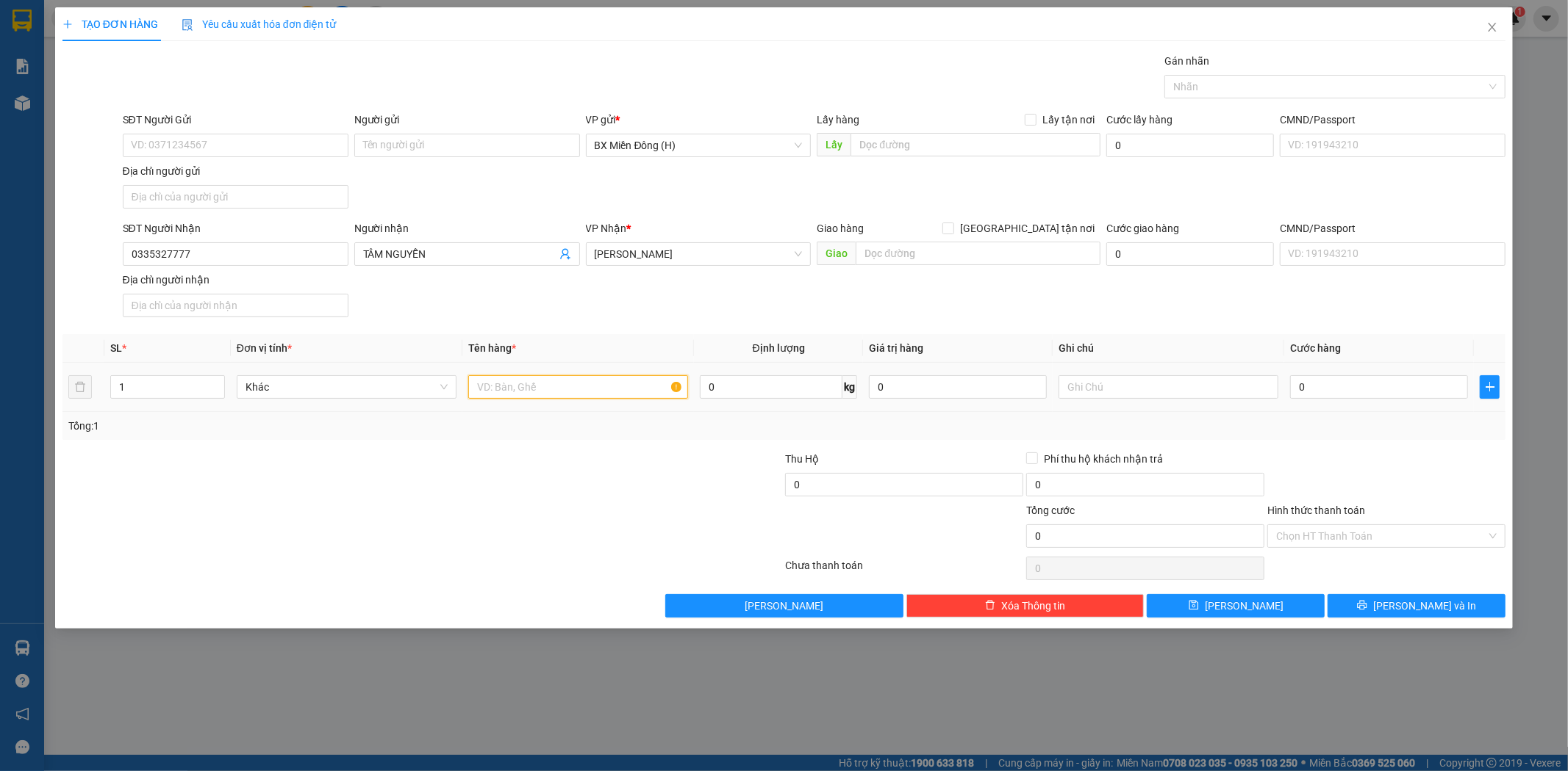
click at [540, 383] on input "text" at bounding box center [578, 387] width 219 height 24
type input "1 CỤC ĐEN"
click at [1441, 601] on span "[PERSON_NAME] và In" at bounding box center [1424, 606] width 103 height 16
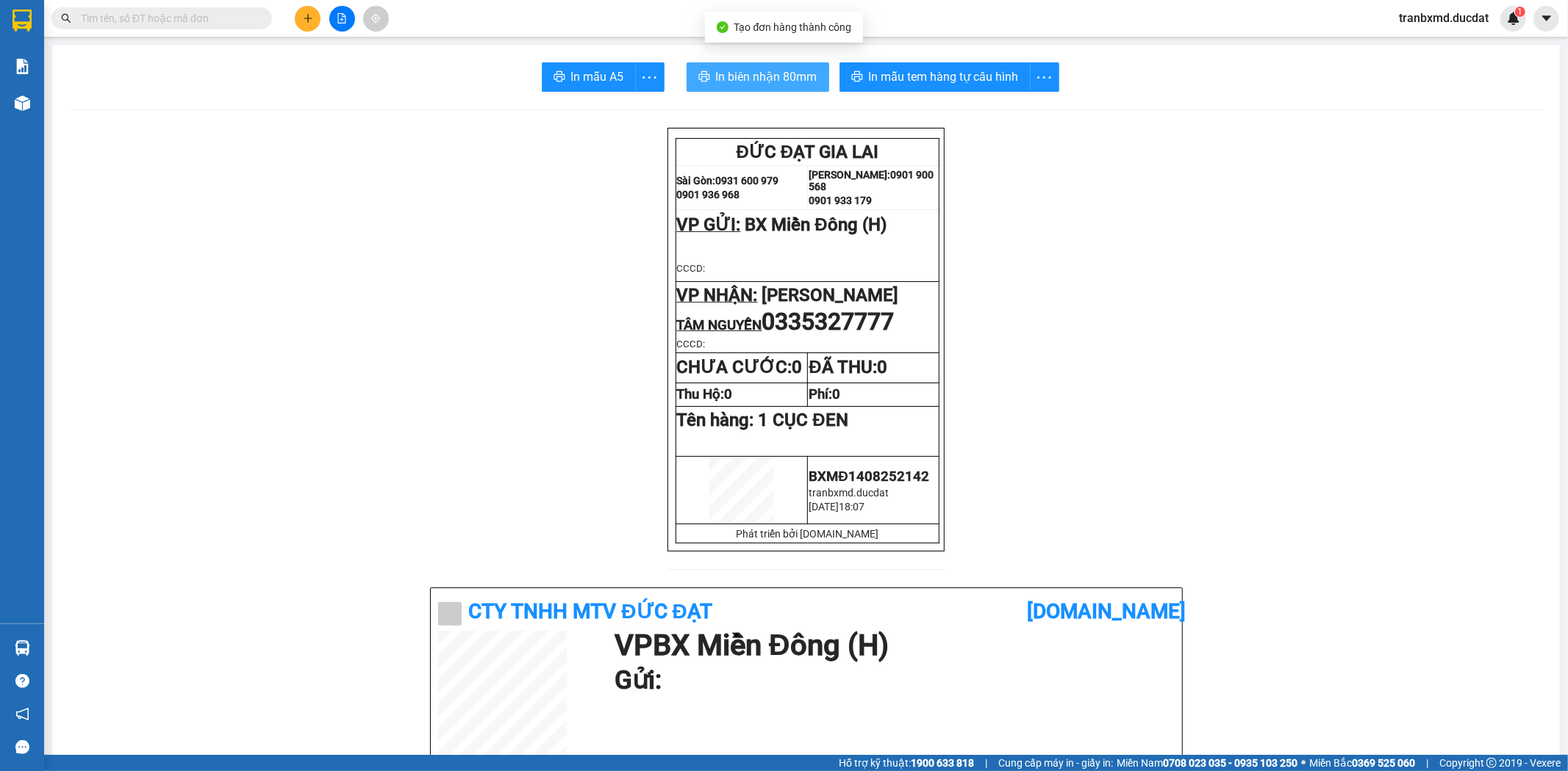
click at [703, 67] on button "In biên nhận 80mm" at bounding box center [757, 77] width 143 height 29
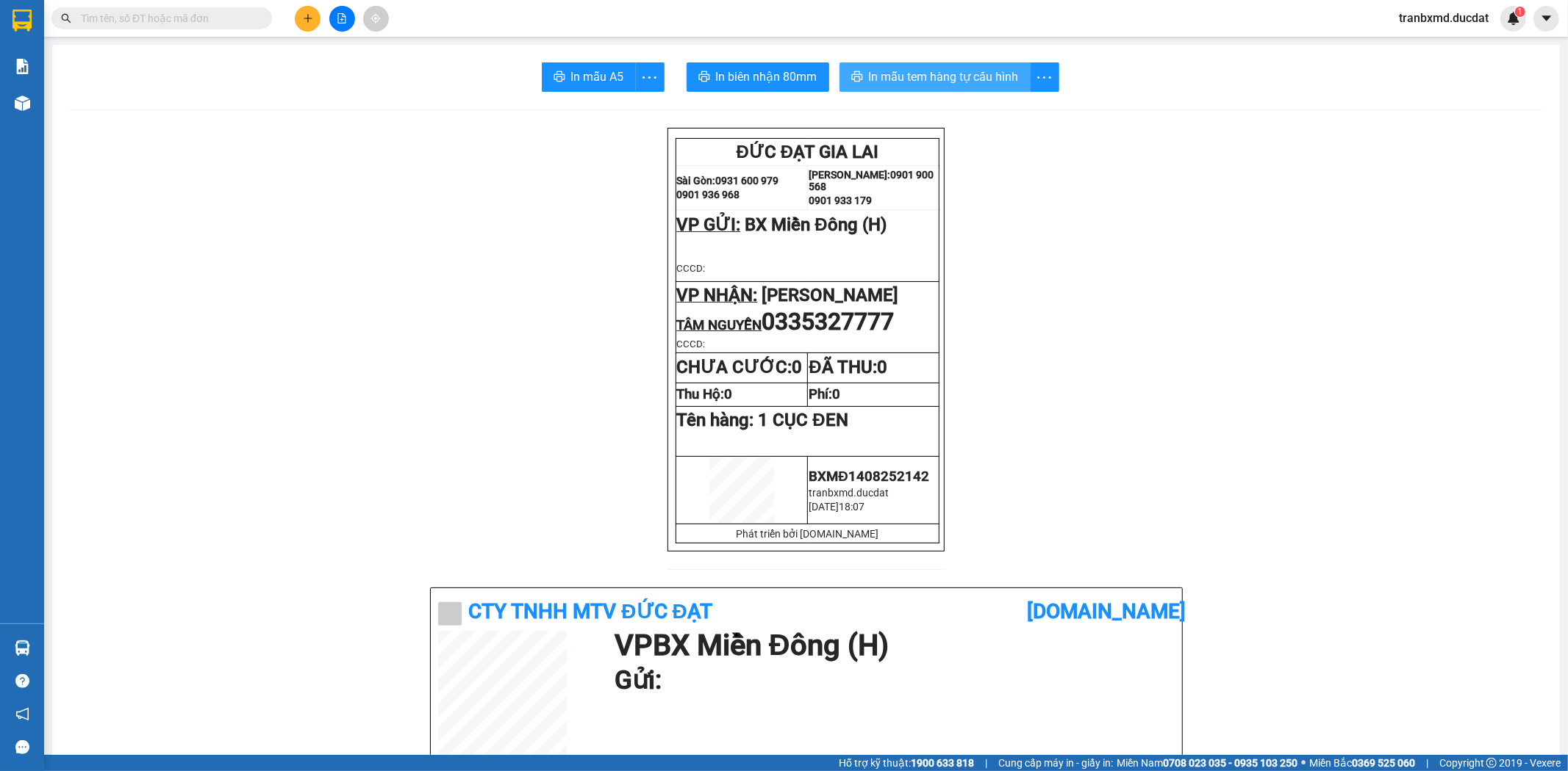
click at [909, 72] on span "In mẫu tem hàng tự cấu hình" at bounding box center [943, 77] width 150 height 18
click at [304, 17] on icon "plus" at bounding box center [307, 17] width 8 height 1
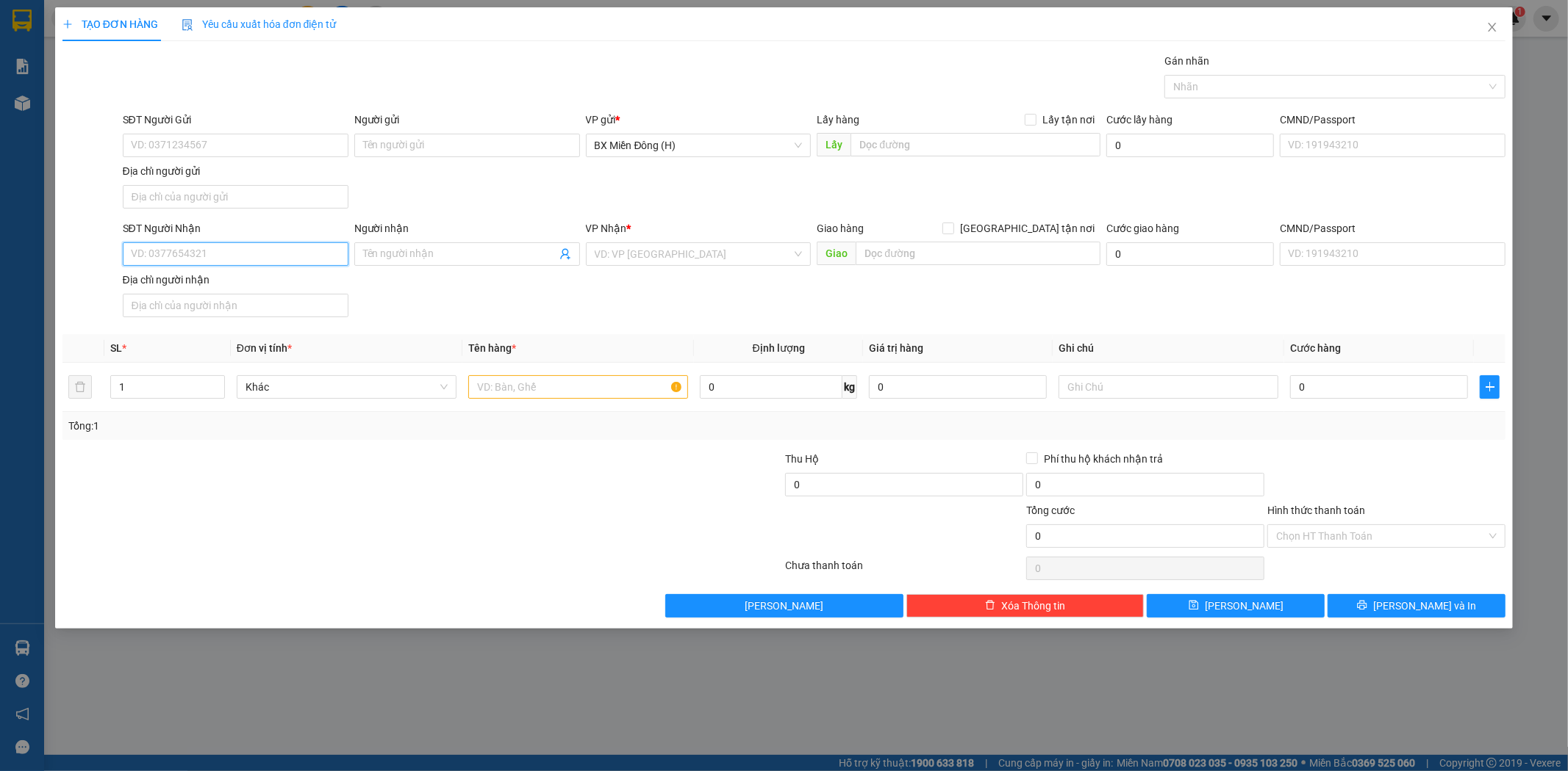
click at [312, 260] on input "SĐT Người Nhận" at bounding box center [235, 254] width 226 height 24
click at [314, 280] on div "0986609079 - [PERSON_NAME]" at bounding box center [235, 284] width 208 height 16
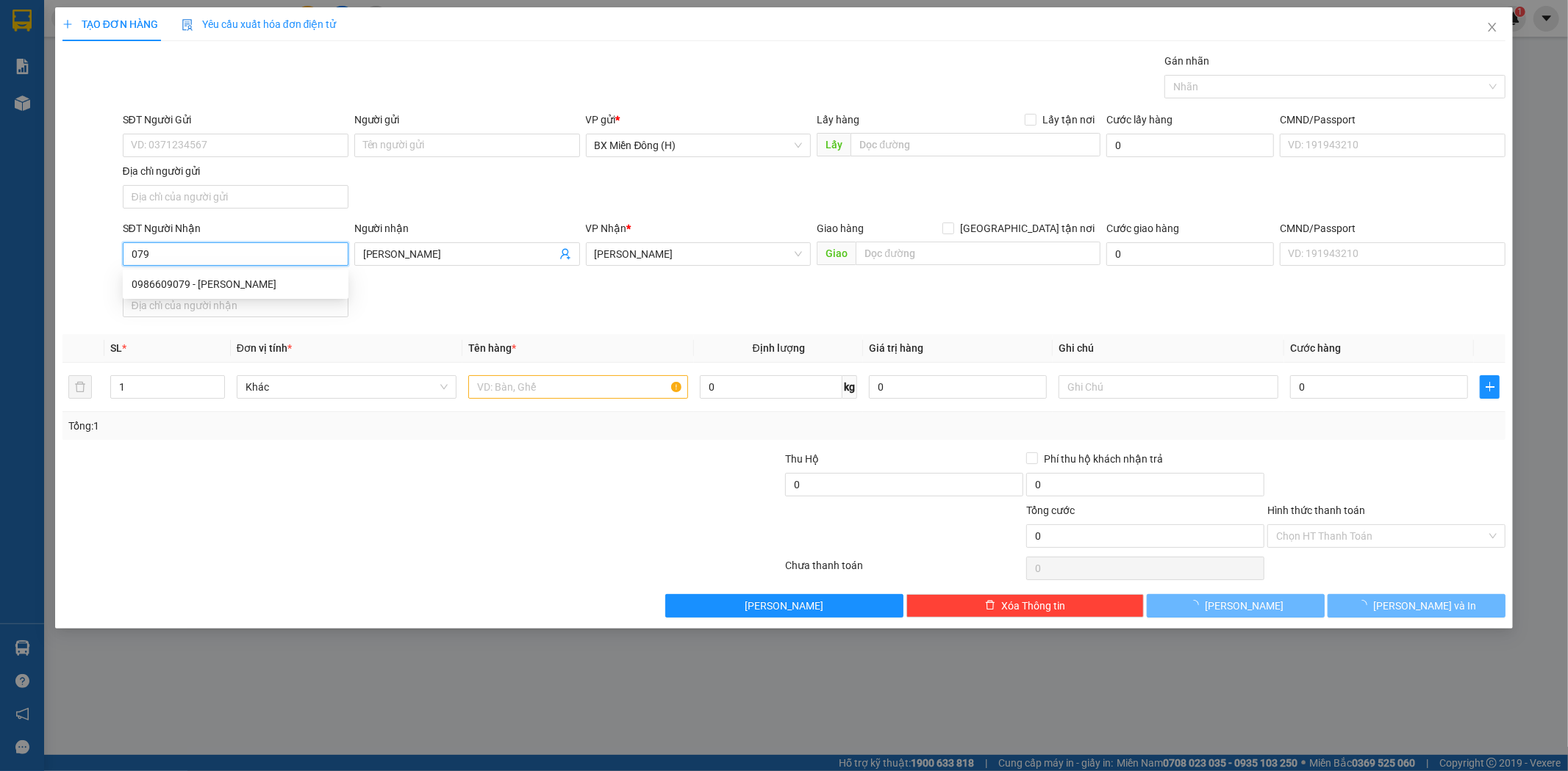
type input "0986609079"
type input "[PERSON_NAME]"
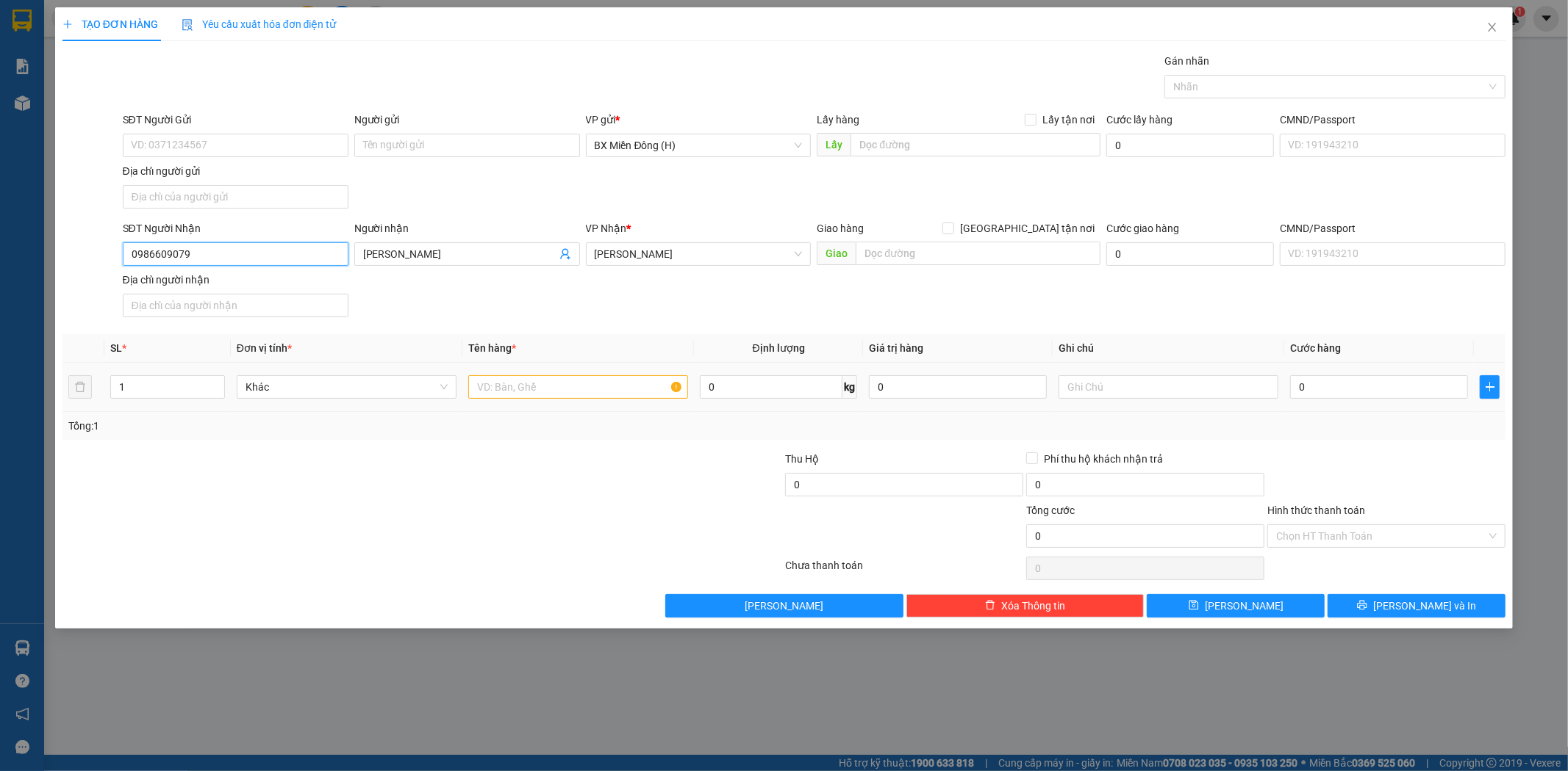
type input "0986609079"
click at [527, 391] on input "text" at bounding box center [578, 387] width 219 height 24
type input "2 KIỆN TRÁY CÂY"
click at [1347, 601] on button "[PERSON_NAME] và In" at bounding box center [1416, 606] width 178 height 24
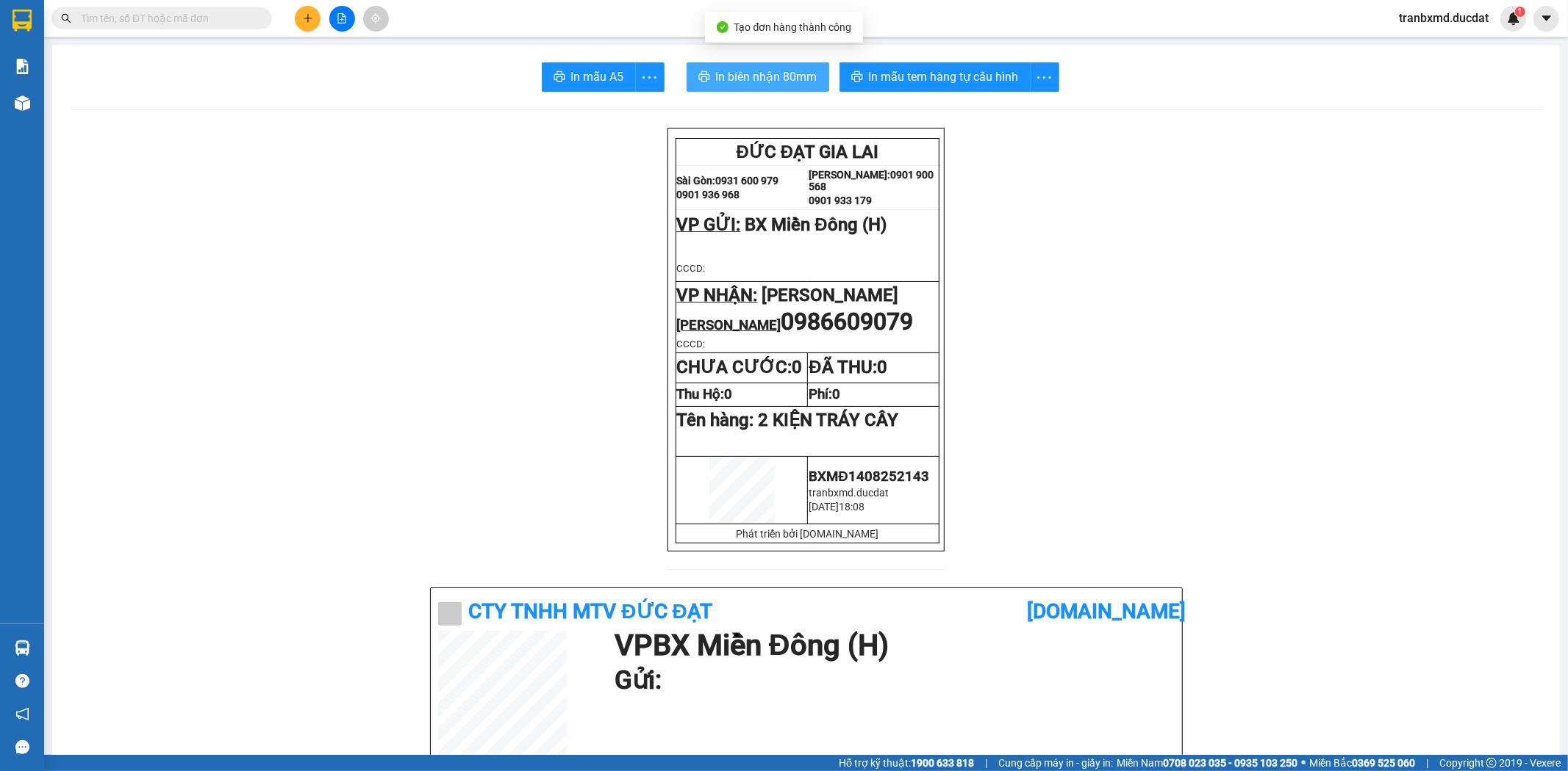
click at [767, 84] on span "In biên nhận 80mm" at bounding box center [767, 77] width 101 height 18
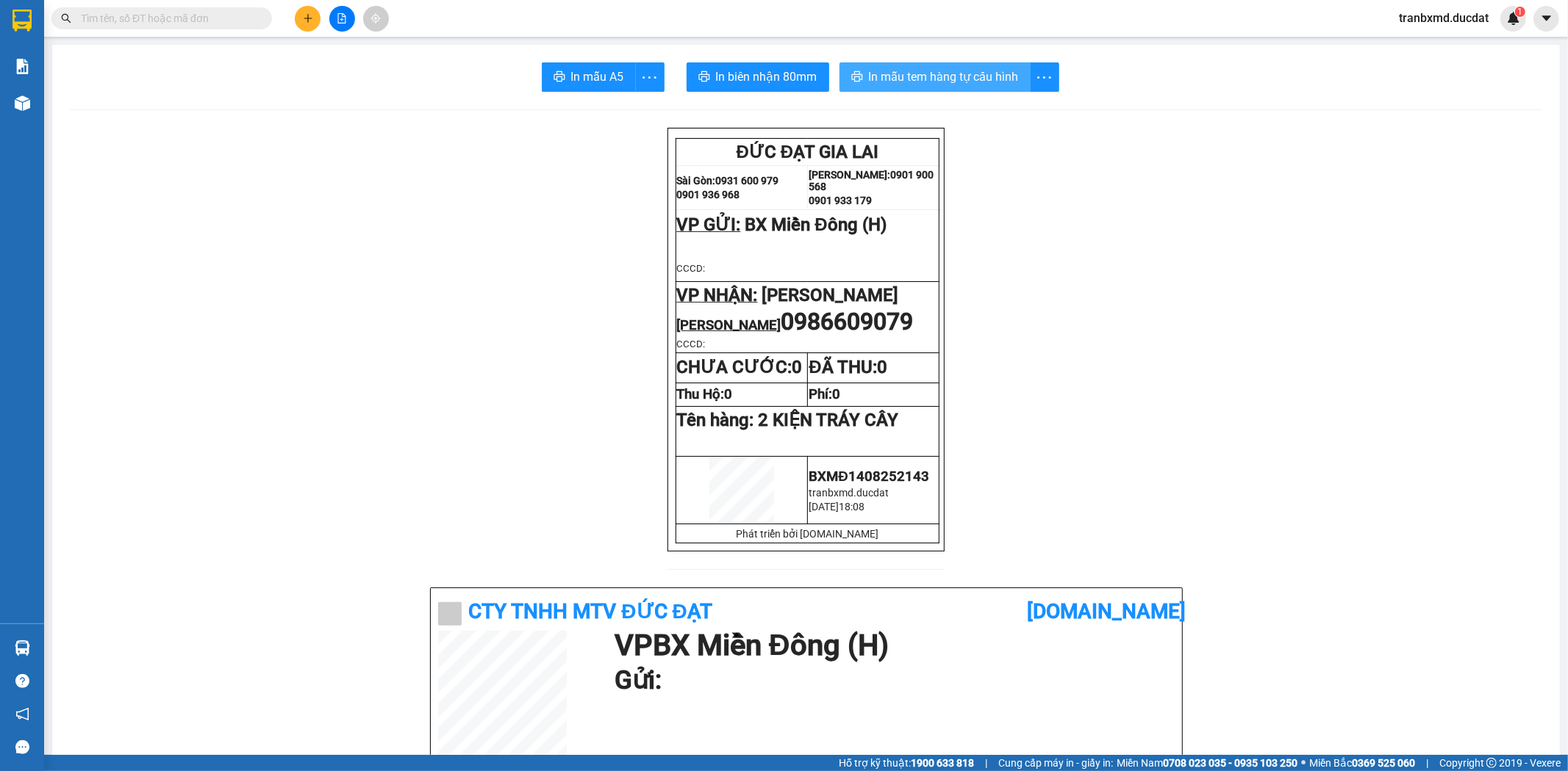
click at [952, 77] on span "In mẫu tem hàng tự cấu hình" at bounding box center [943, 77] width 150 height 18
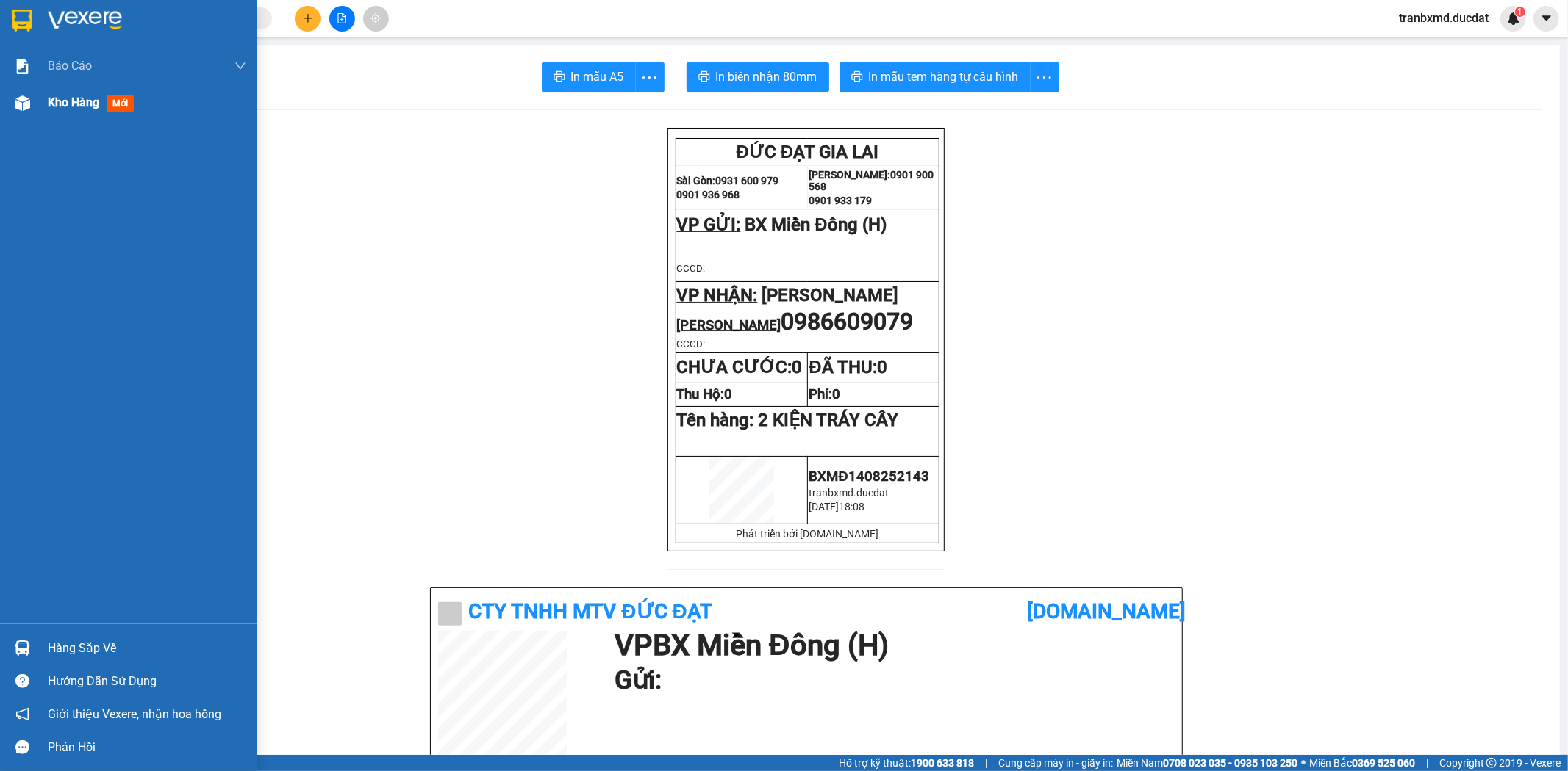
click at [67, 99] on span "Kho hàng" at bounding box center [73, 103] width 51 height 14
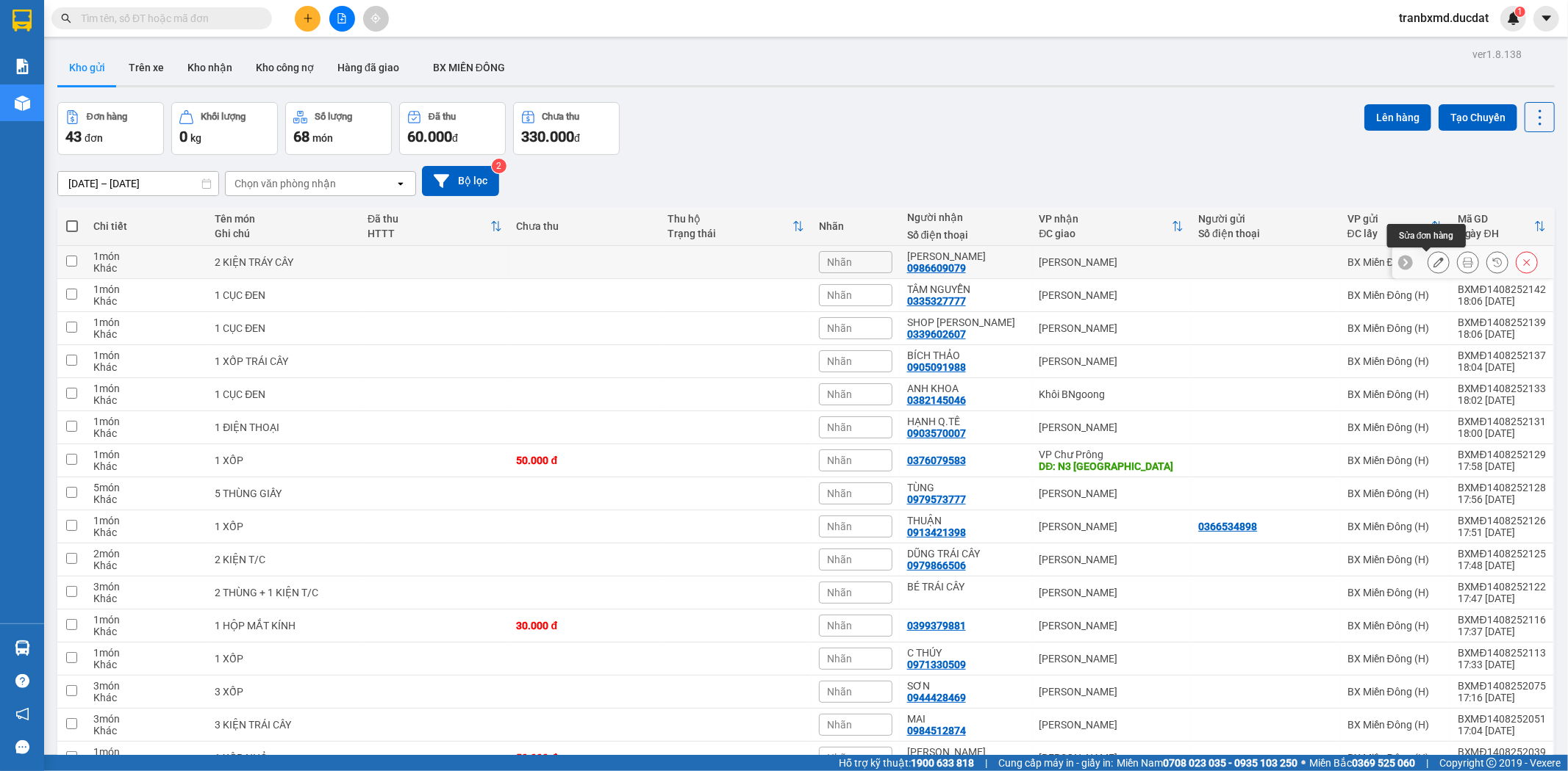
click at [1433, 259] on icon at bounding box center [1438, 262] width 10 height 10
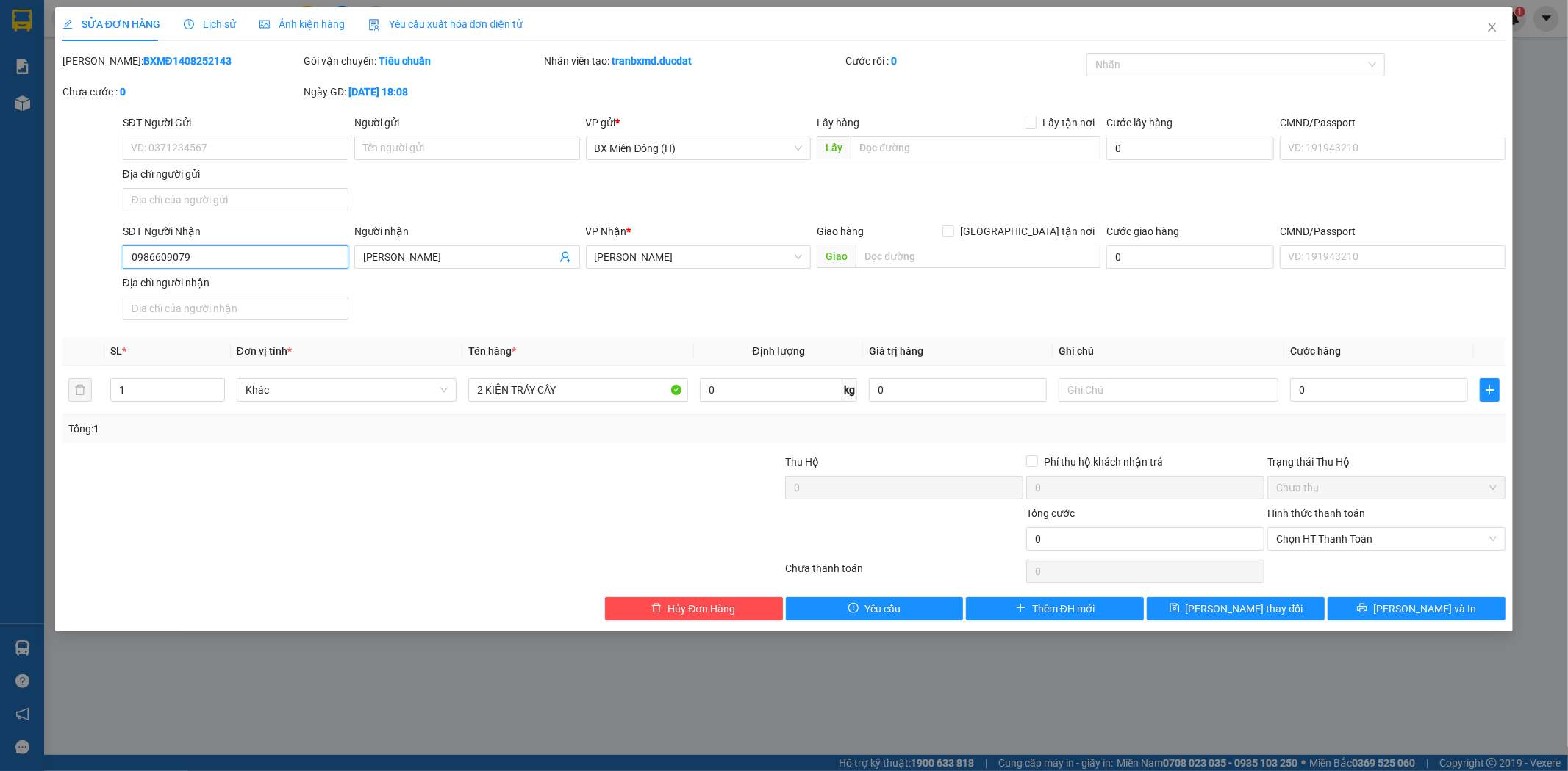
click at [254, 253] on input "0986609079" at bounding box center [235, 257] width 226 height 24
type input "0"
type input "0988609079"
click at [160, 399] on input "1" at bounding box center [167, 390] width 113 height 22
type input "2"
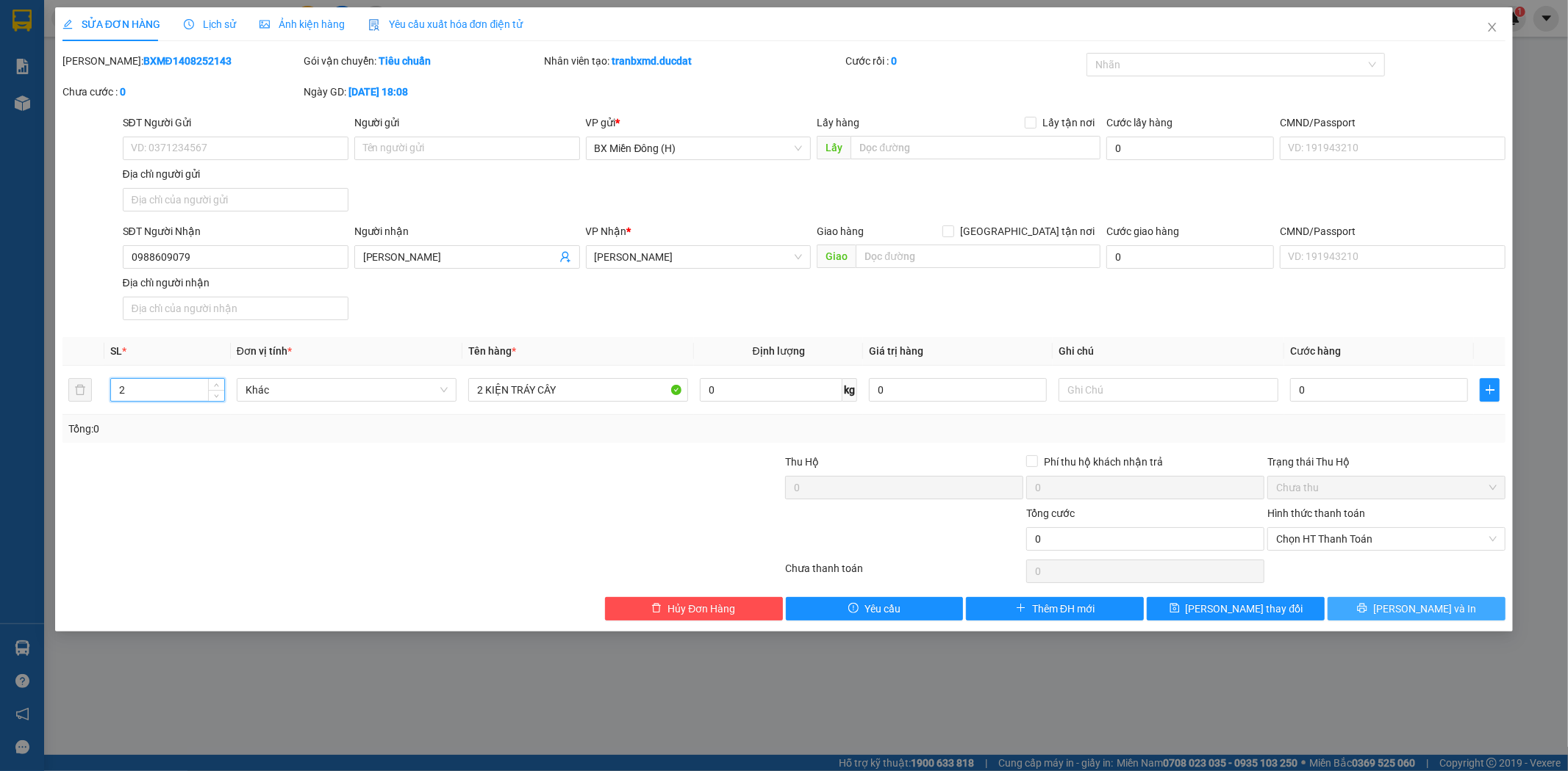
click at [1342, 603] on button "[PERSON_NAME] và In" at bounding box center [1416, 609] width 178 height 24
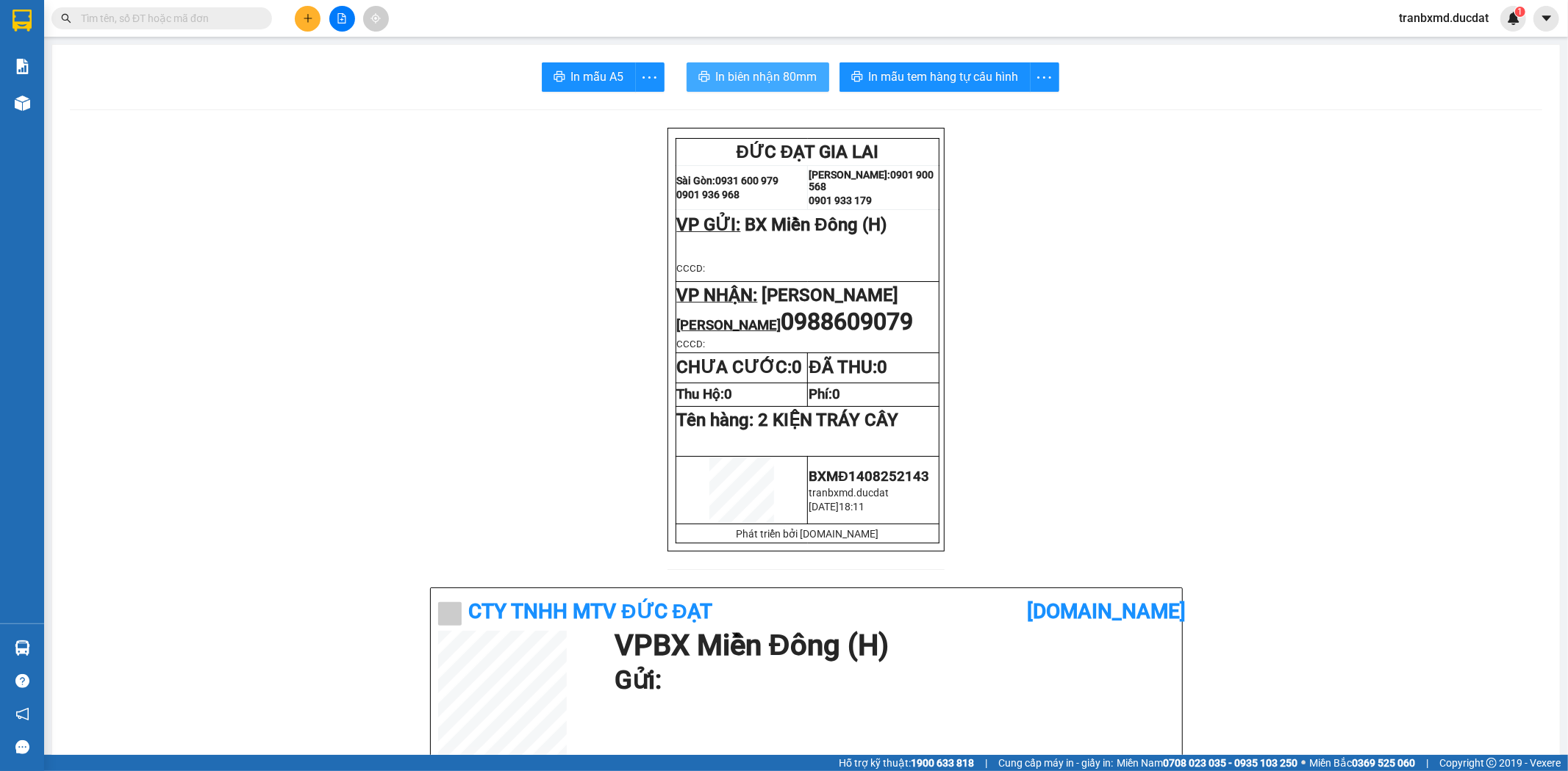
click at [730, 74] on span "In biên nhận 80mm" at bounding box center [767, 77] width 101 height 18
click at [898, 73] on span "In mẫu tem hàng tự cấu hình" at bounding box center [943, 77] width 150 height 18
click at [970, 72] on span "In mẫu tem hàng tự cấu hình" at bounding box center [943, 77] width 150 height 18
click at [306, 18] on icon "plus" at bounding box center [307, 17] width 8 height 1
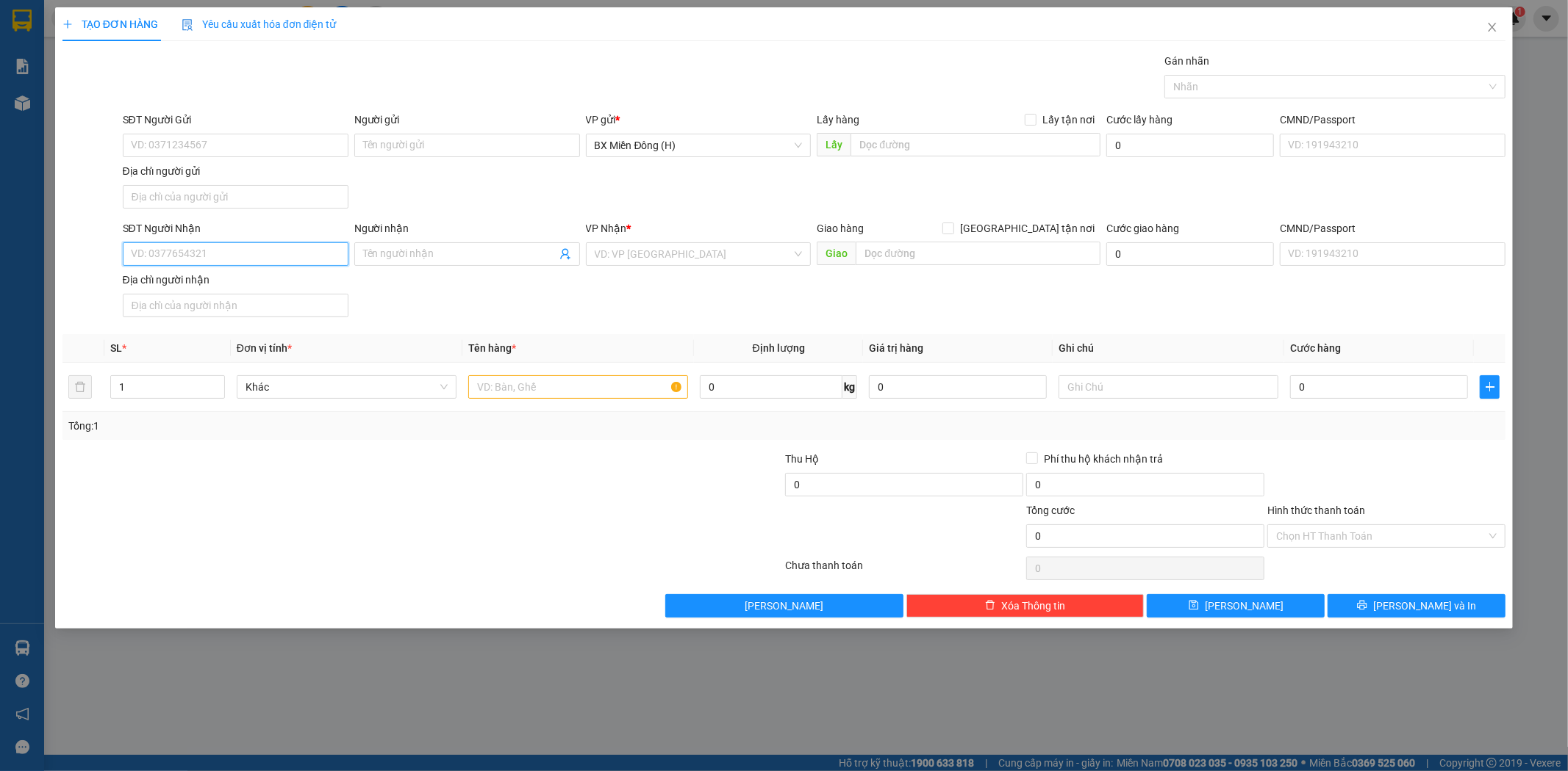
click at [243, 260] on input "SĐT Người Nhận" at bounding box center [235, 254] width 226 height 24
type input "4"
type input "0372494479"
click at [298, 285] on div "0372494479 - NK KIM" at bounding box center [235, 284] width 208 height 16
type input "NK KIM"
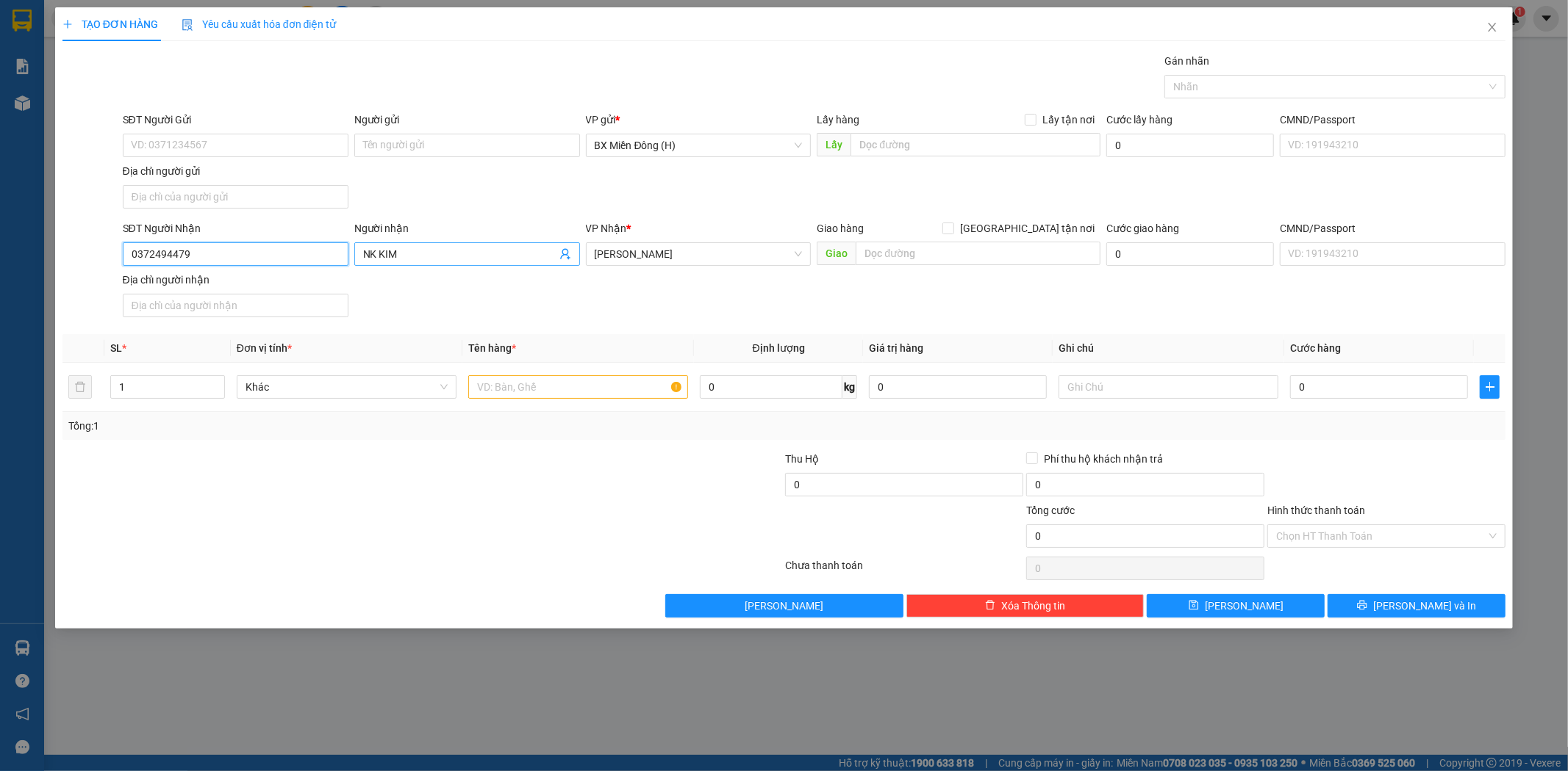
type input "0372494479"
click at [490, 255] on input "NK KIM" at bounding box center [460, 254] width 193 height 16
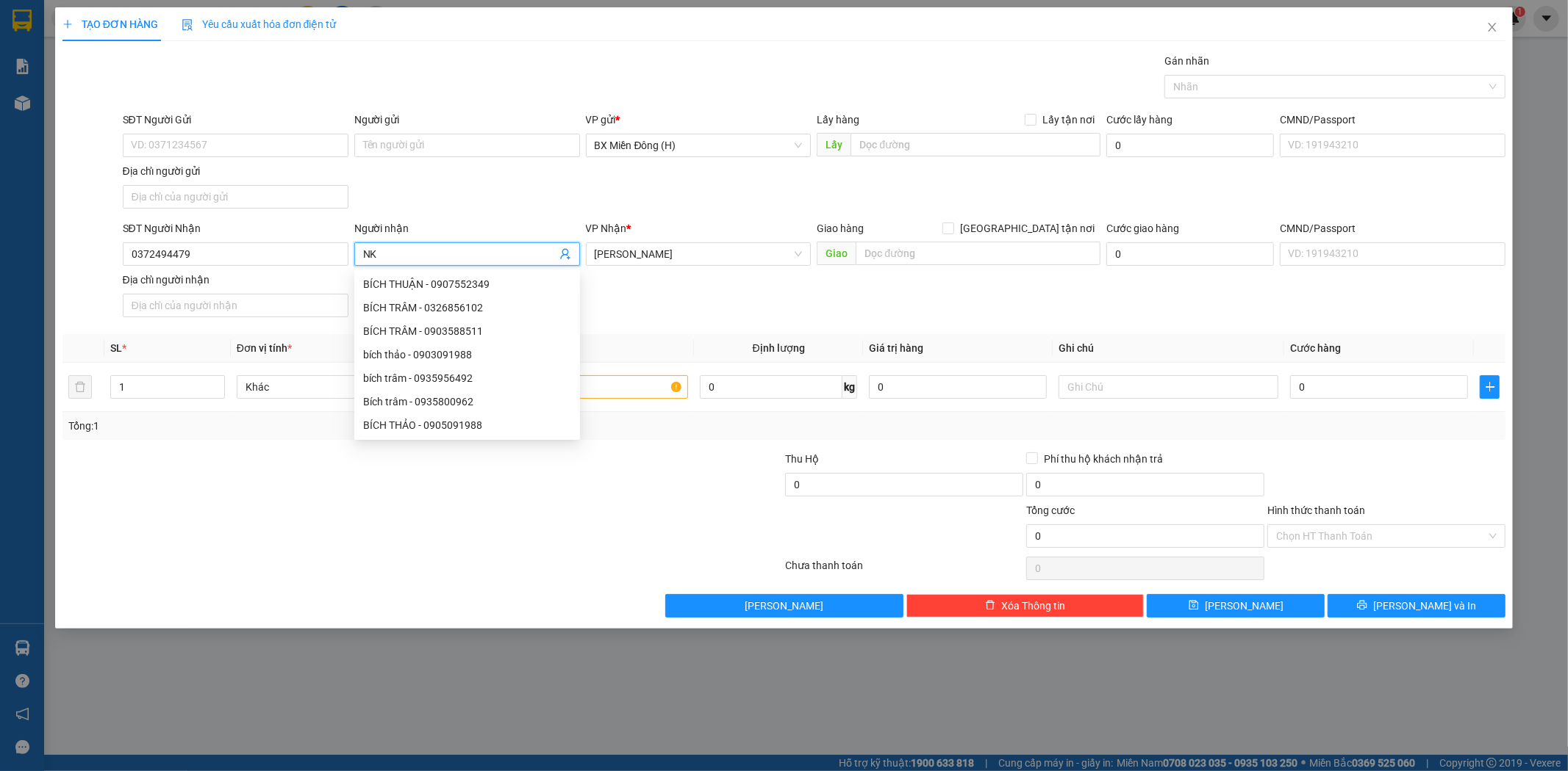
type input "N"
type input "TRUNG"
click at [730, 303] on div "SĐT Người Nhận 0372494479 Người nhận TRUNG VP Nhận * [PERSON_NAME] Giao hàng Gi…" at bounding box center [814, 271] width 1389 height 103
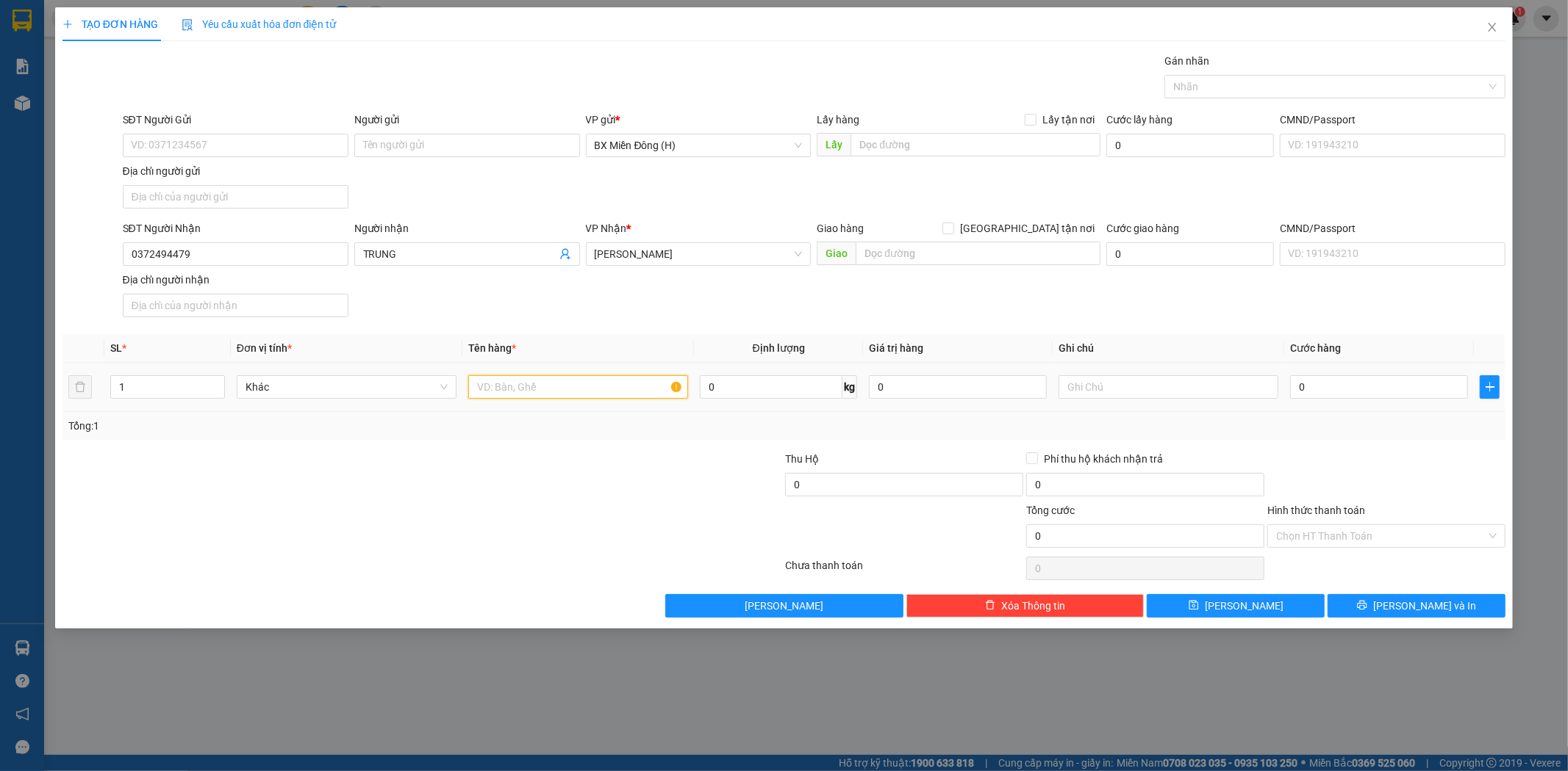
click at [643, 385] on input "text" at bounding box center [578, 387] width 219 height 24
type input "1 HỘP"
click at [1382, 388] on input "0" at bounding box center [1379, 387] width 178 height 24
type input "003"
type input "3"
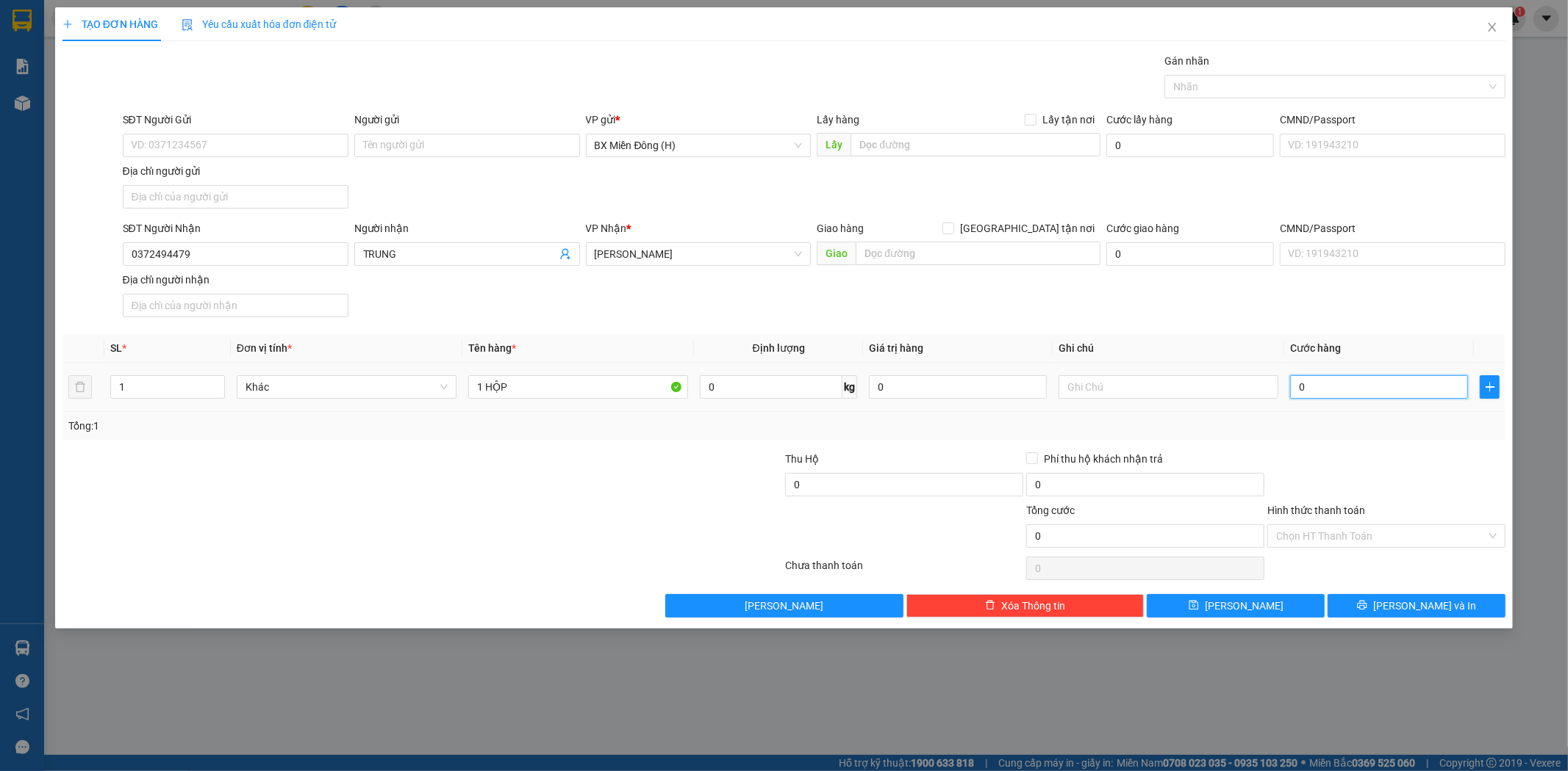
type input "3"
type input "0.030"
type input "30"
type input "30.000"
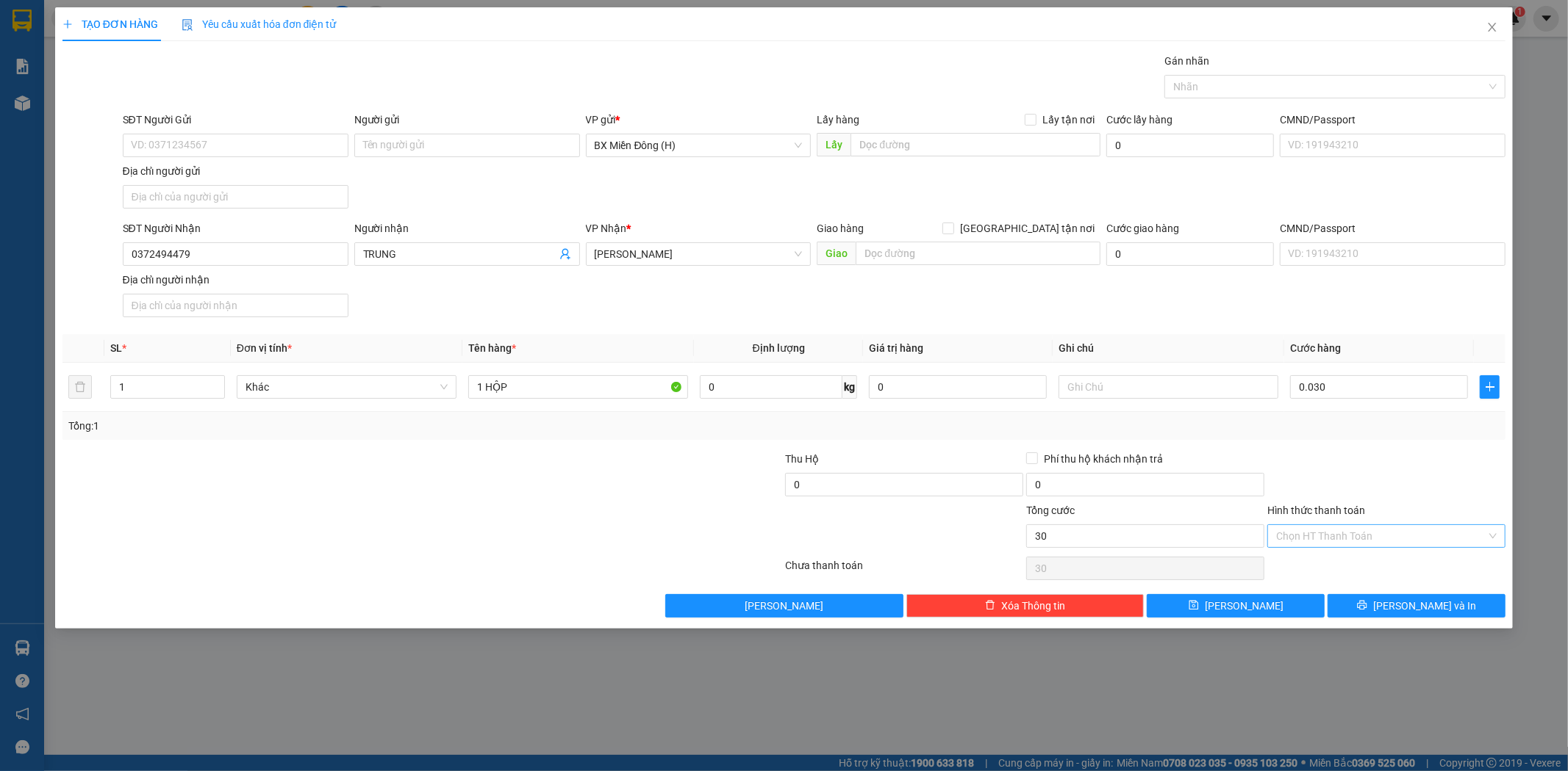
type input "30.000"
click at [1393, 537] on input "Hình thức thanh toán" at bounding box center [1381, 537] width 210 height 22
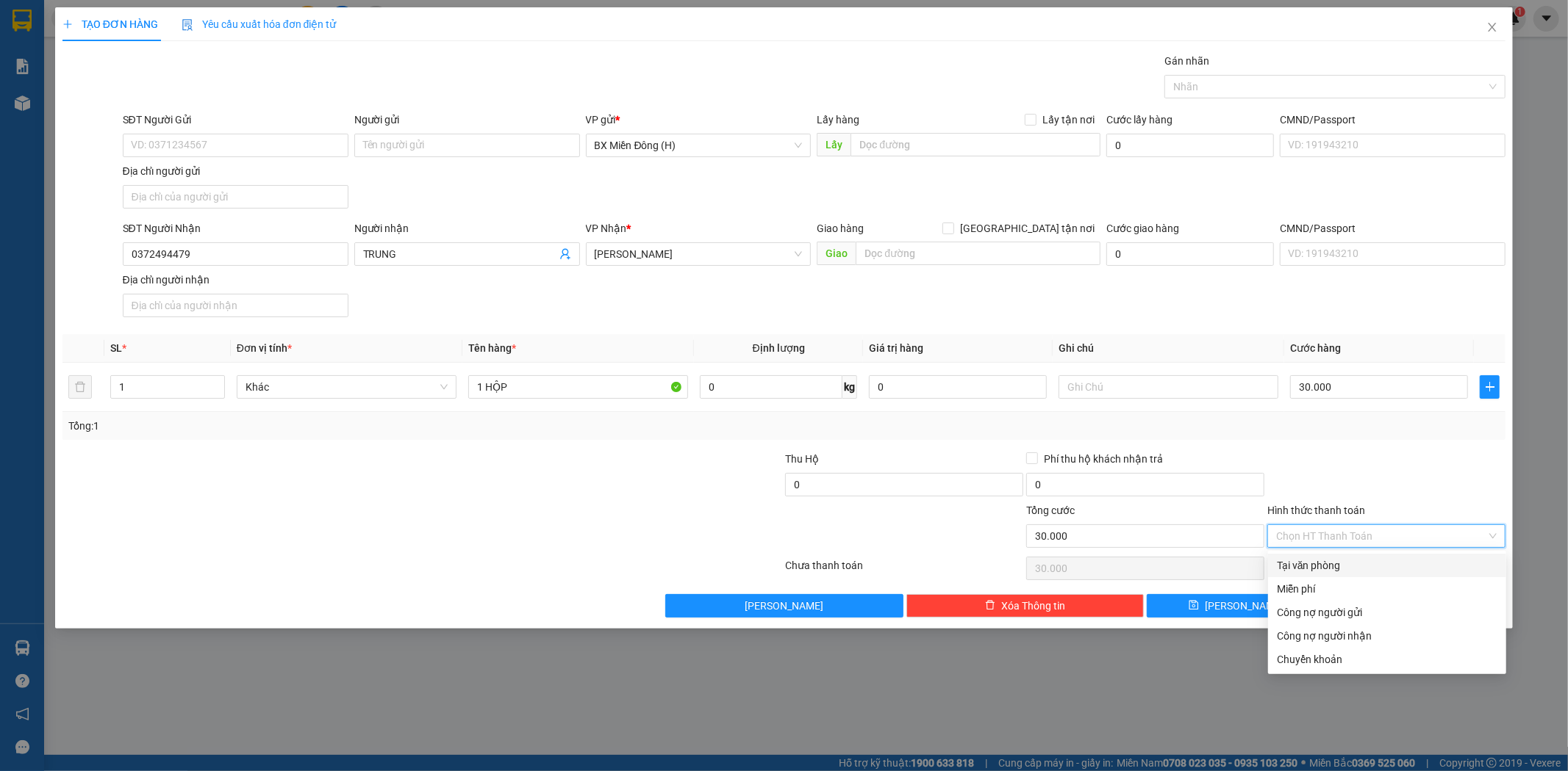
click at [1379, 566] on div "Tại văn phòng" at bounding box center [1386, 566] width 220 height 16
type input "0"
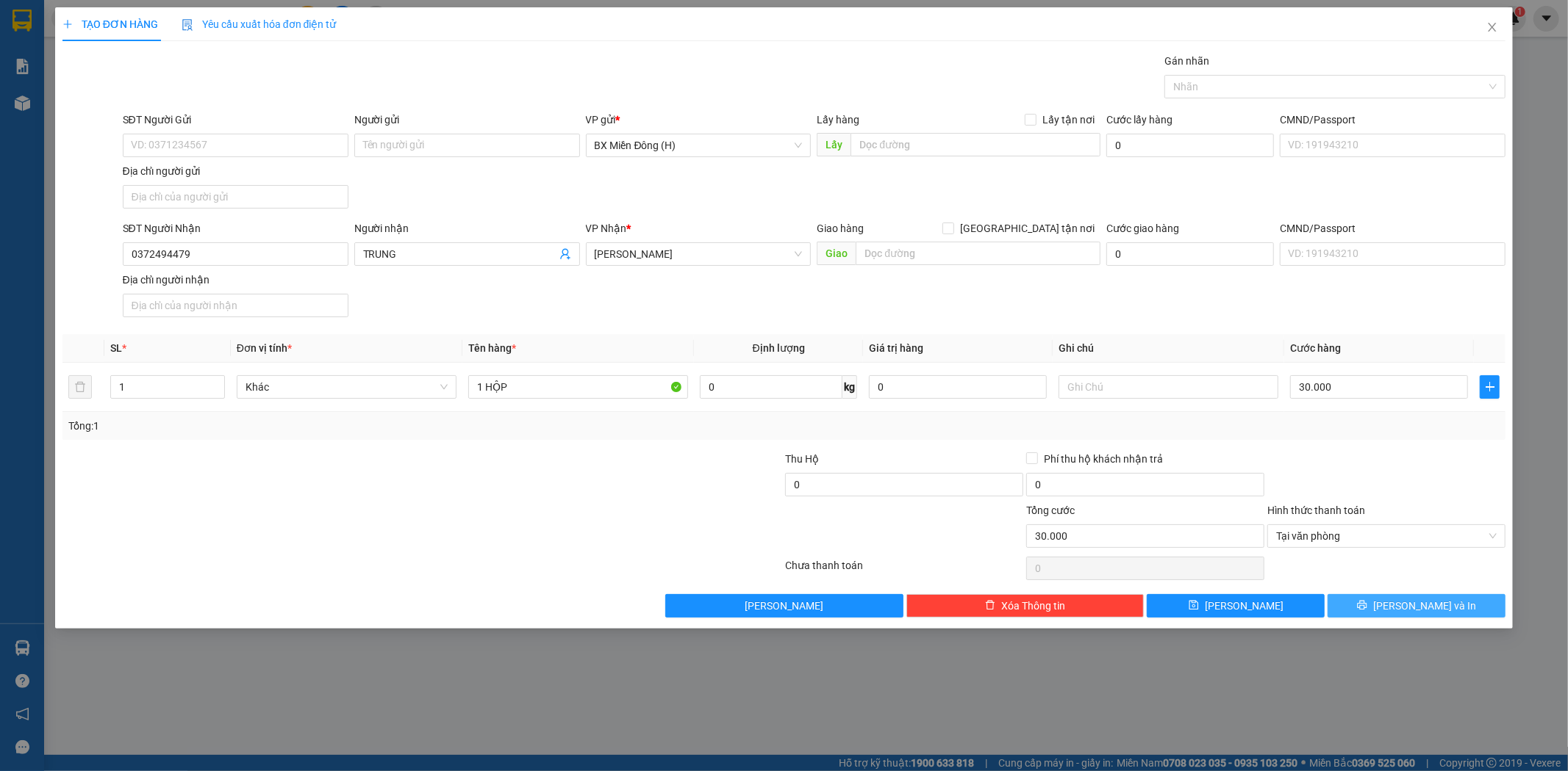
click at [1433, 611] on span "[PERSON_NAME] và In" at bounding box center [1424, 606] width 103 height 16
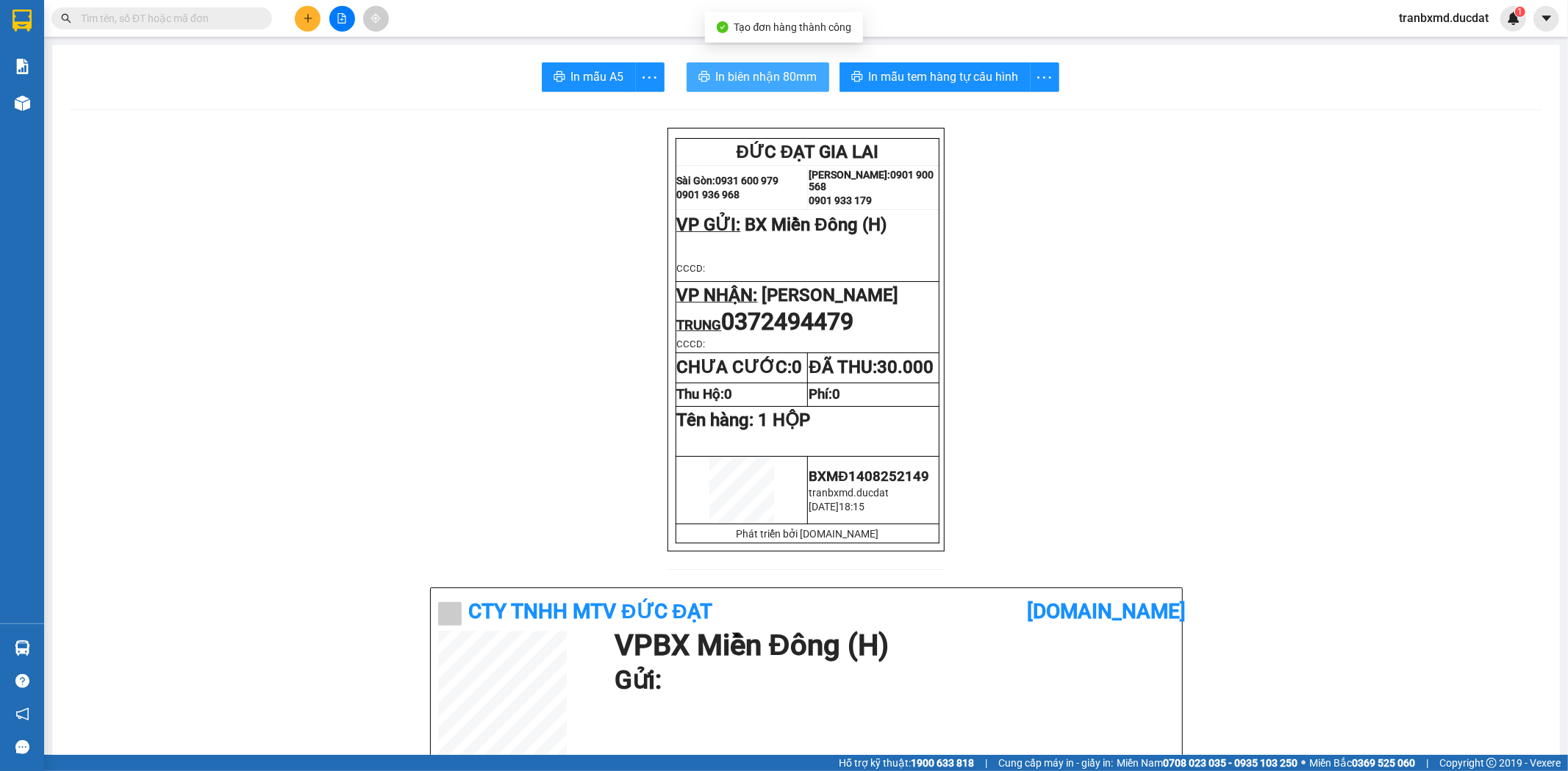
click at [767, 80] on span "In biên nhận 80mm" at bounding box center [767, 77] width 101 height 18
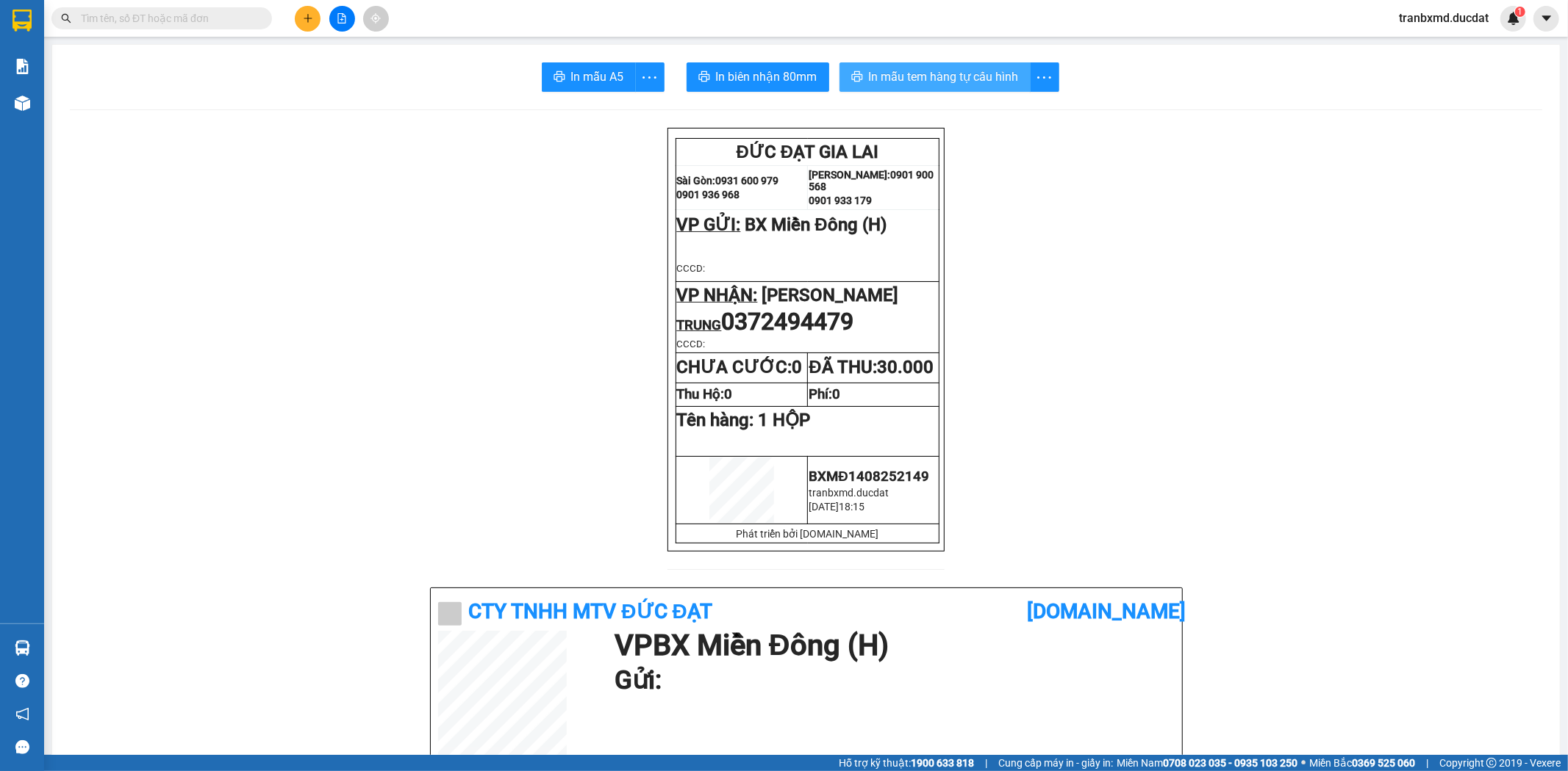
click at [913, 77] on span "In mẫu tem hàng tự cấu hình" at bounding box center [943, 77] width 150 height 18
click at [309, 22] on icon "plus" at bounding box center [308, 18] width 10 height 10
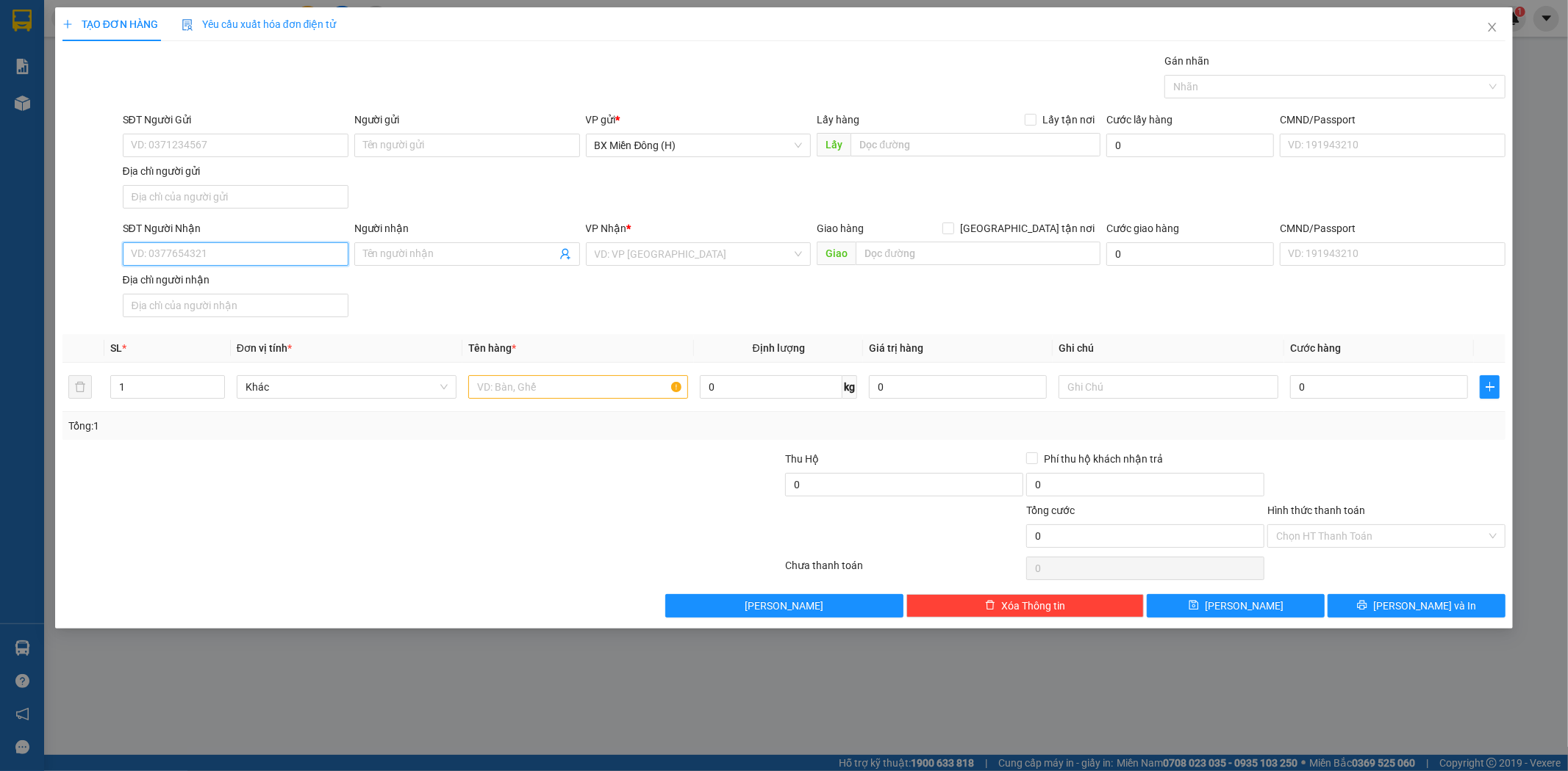
click at [336, 260] on input "SĐT Người Nhận" at bounding box center [235, 254] width 226 height 24
type input "0903603697"
click at [310, 279] on div "0903603697 - VŨ" at bounding box center [235, 284] width 208 height 16
type input "VŨ"
type input "0903603697"
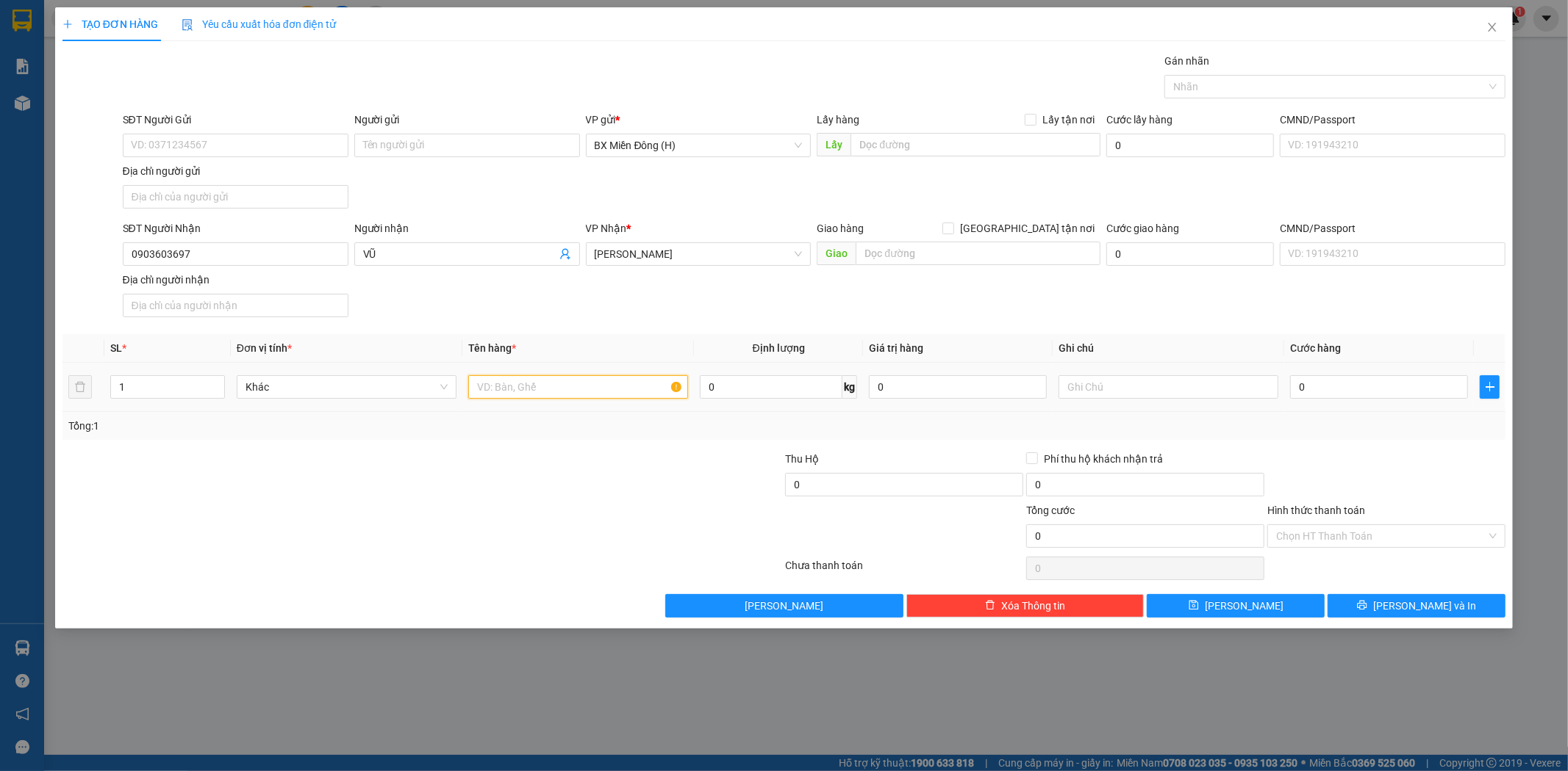
click at [523, 389] on input "text" at bounding box center [578, 387] width 219 height 24
type input "1 BÌ HỒNG"
click at [1386, 608] on button "[PERSON_NAME] và In" at bounding box center [1416, 606] width 178 height 24
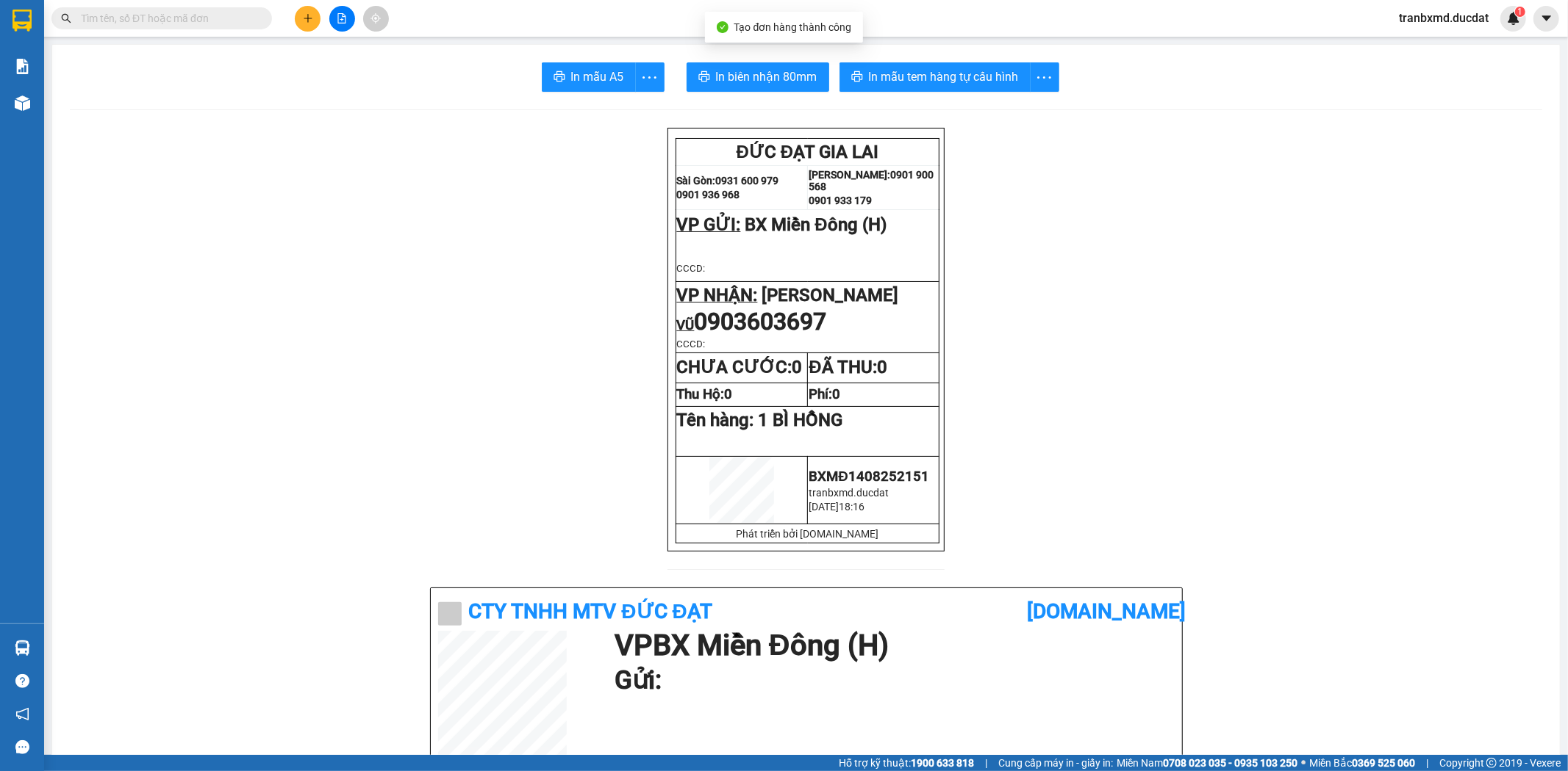
click at [774, 77] on span "In biên nhận 80mm" at bounding box center [767, 77] width 101 height 18
click at [984, 77] on span "In mẫu tem hàng tự cấu hình" at bounding box center [943, 77] width 150 height 18
click at [309, 15] on icon "plus" at bounding box center [308, 18] width 10 height 10
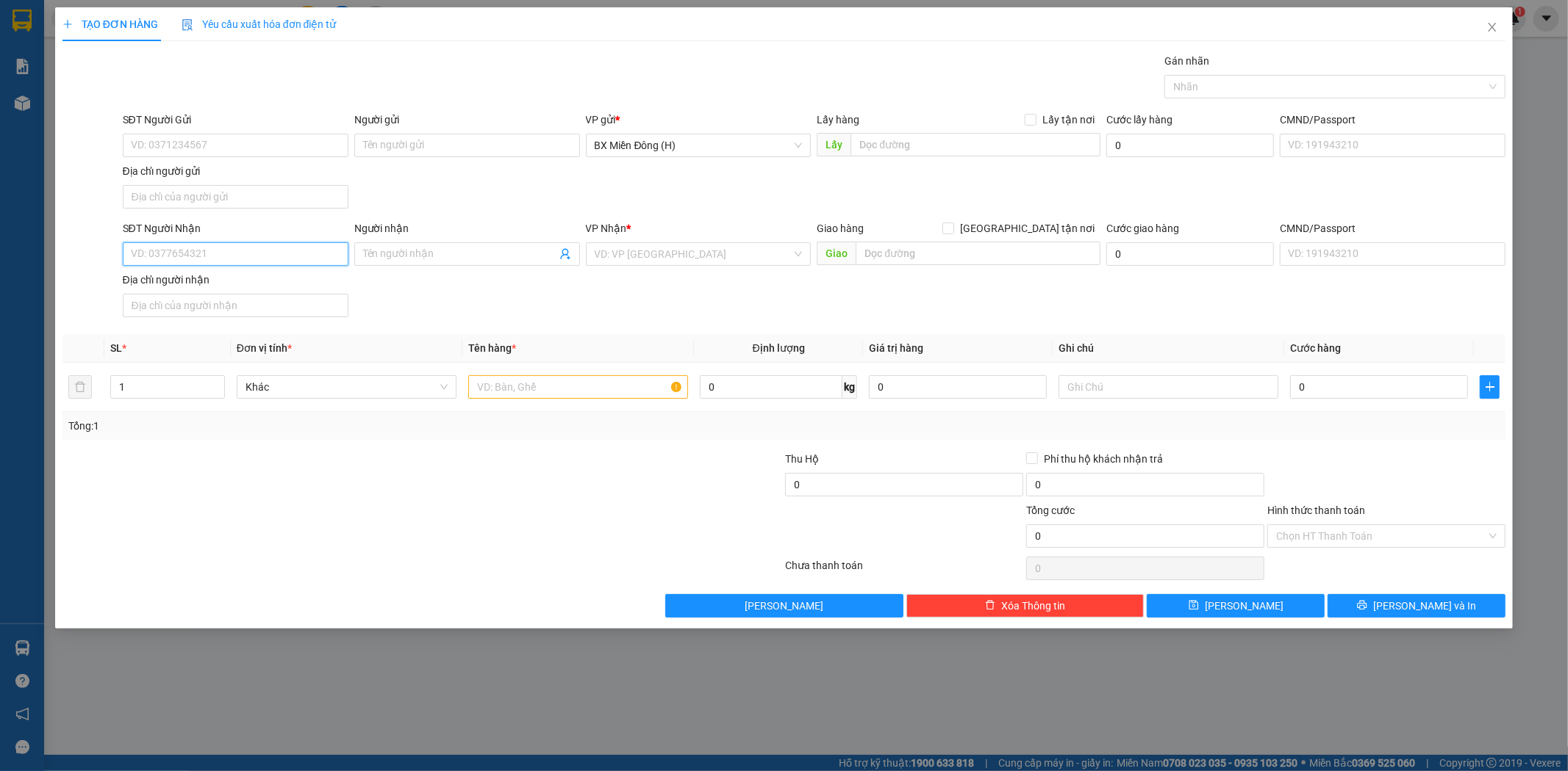
click at [222, 260] on input "SĐT Người Nhận" at bounding box center [235, 254] width 226 height 24
click at [382, 254] on input "Người nhận" at bounding box center [460, 254] width 193 height 16
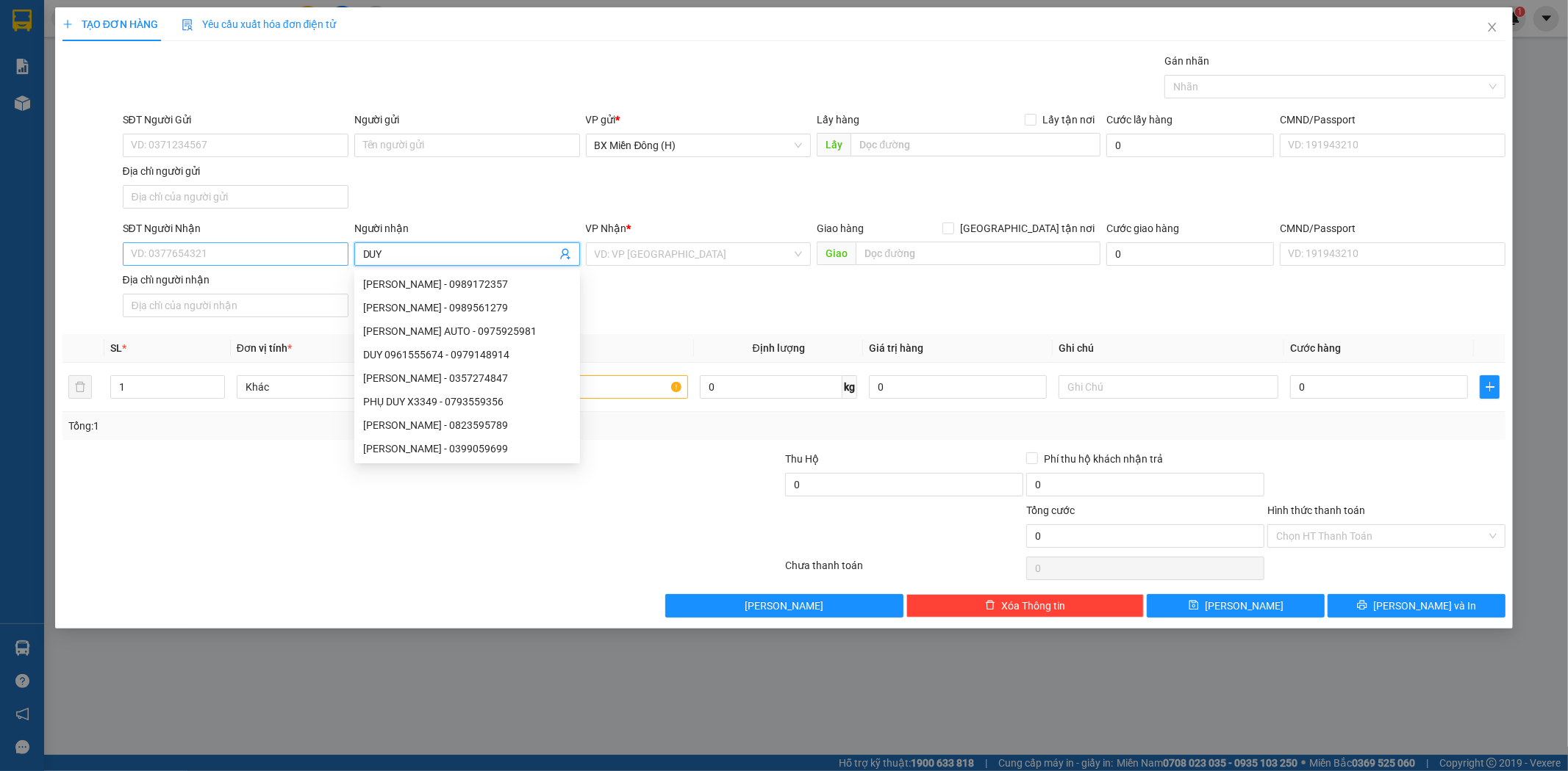
type input "DUY"
click at [298, 260] on input "SĐT Người Nhận" at bounding box center [235, 254] width 226 height 24
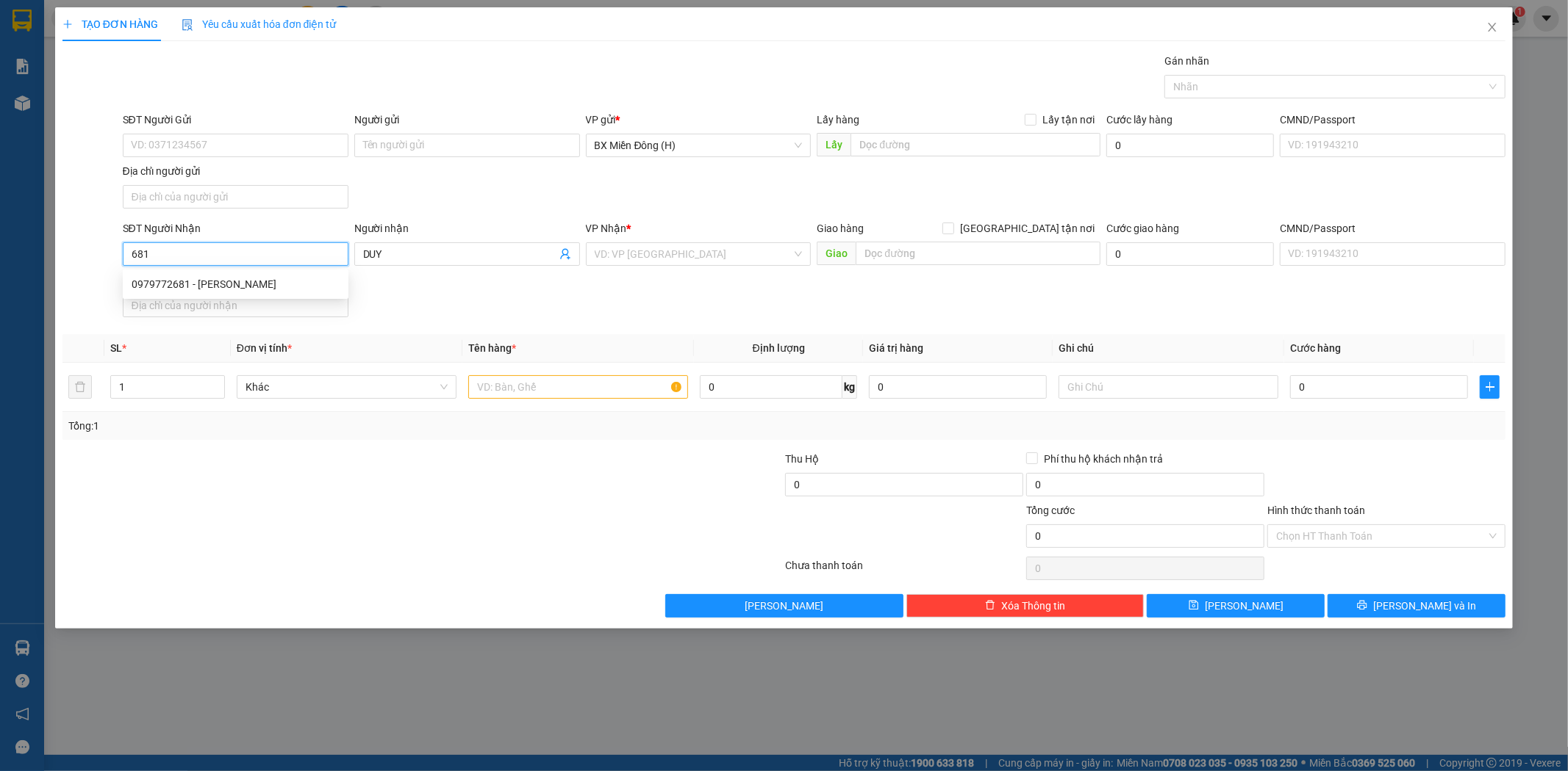
click at [272, 286] on div "0979772681 - [PERSON_NAME]" at bounding box center [235, 284] width 208 height 16
type input "0979772681"
type input "DUY TÀI"
type input "0979772681"
click at [526, 399] on input "text" at bounding box center [578, 387] width 219 height 24
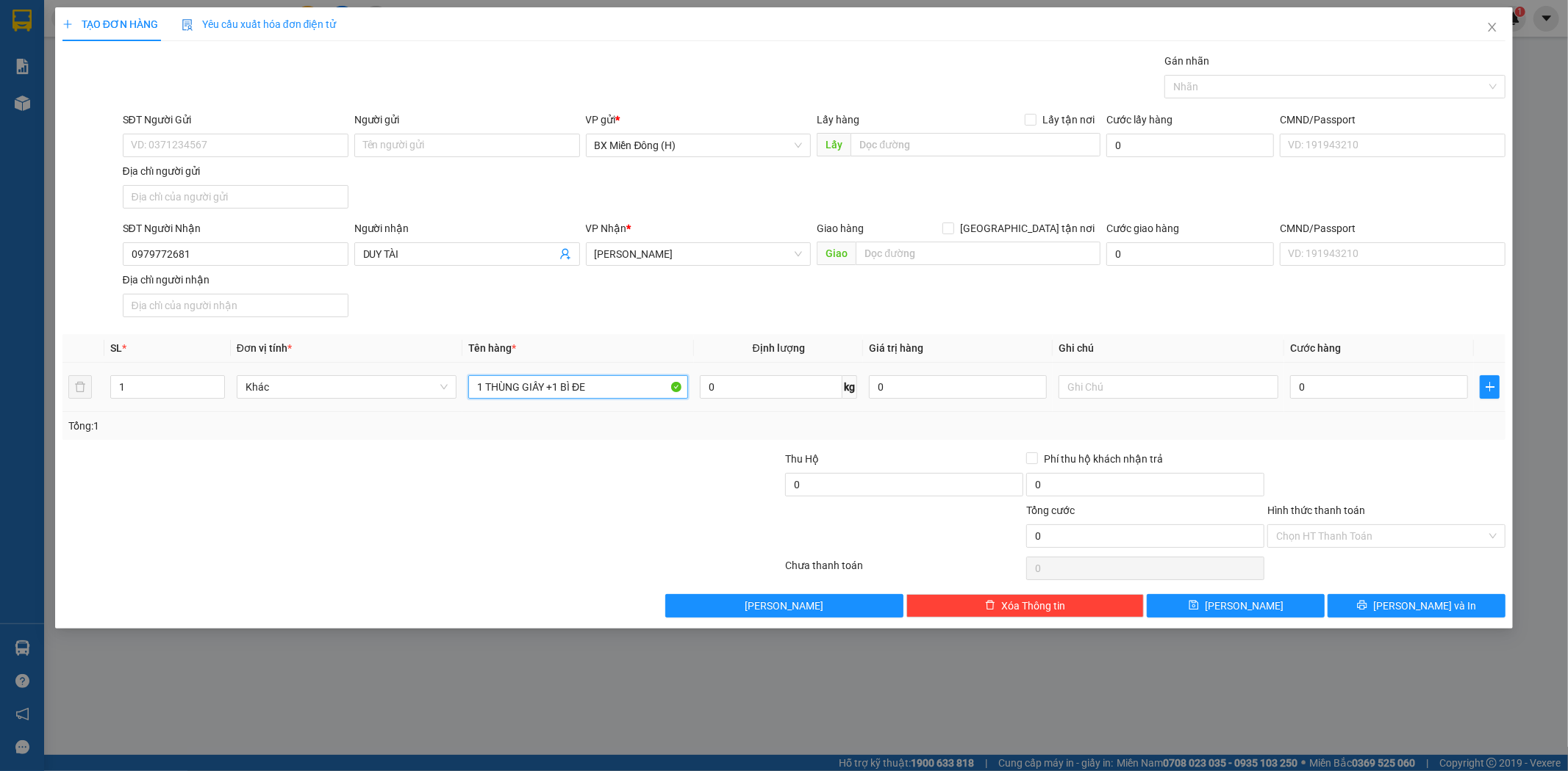
type input "1 THÙNG GIẤY +1 BÌ ĐEN"
click at [1363, 603] on button "[PERSON_NAME] và In" at bounding box center [1416, 606] width 178 height 24
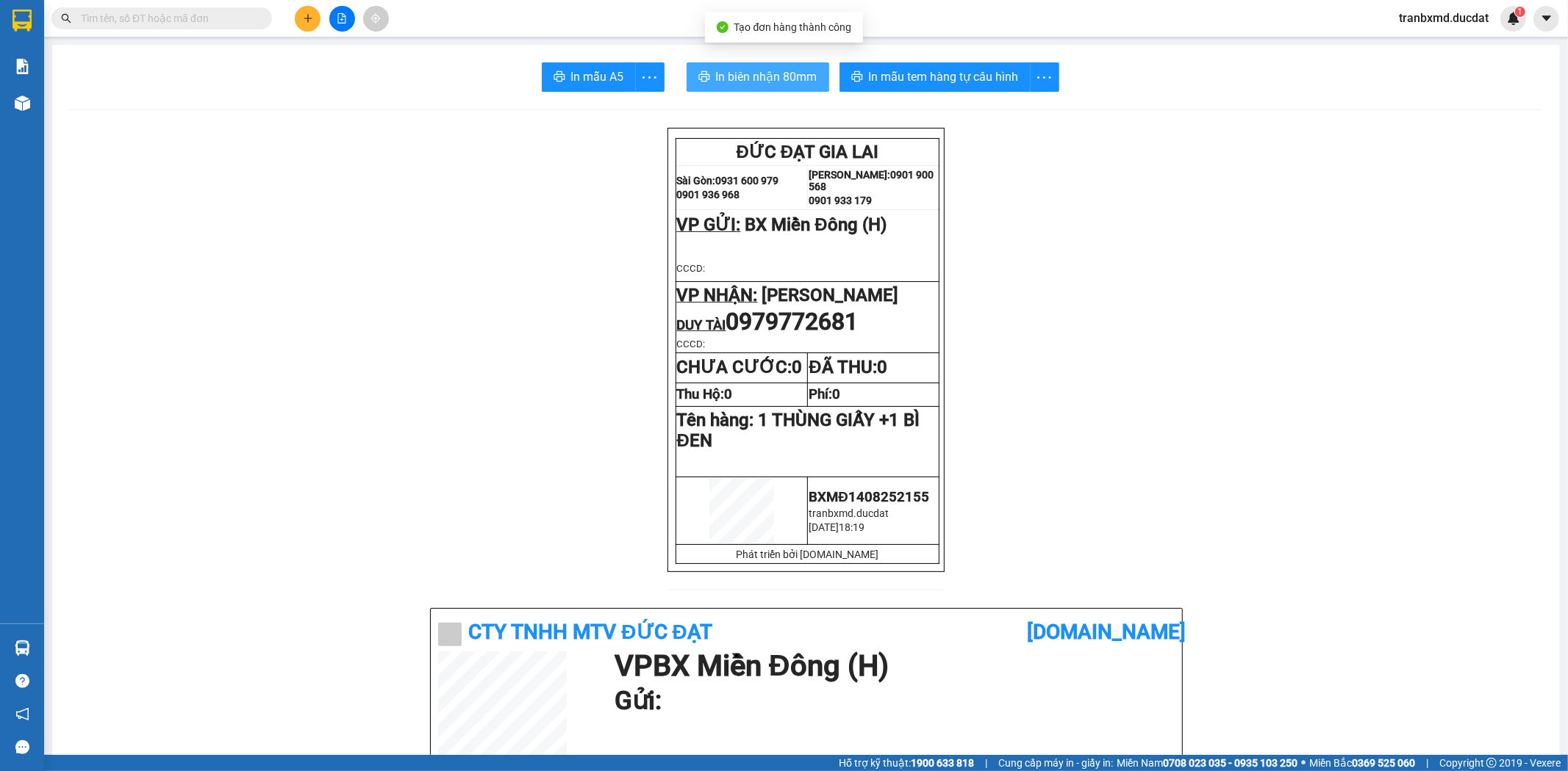
click at [716, 72] on span "In biên nhận 80mm" at bounding box center [767, 77] width 101 height 18
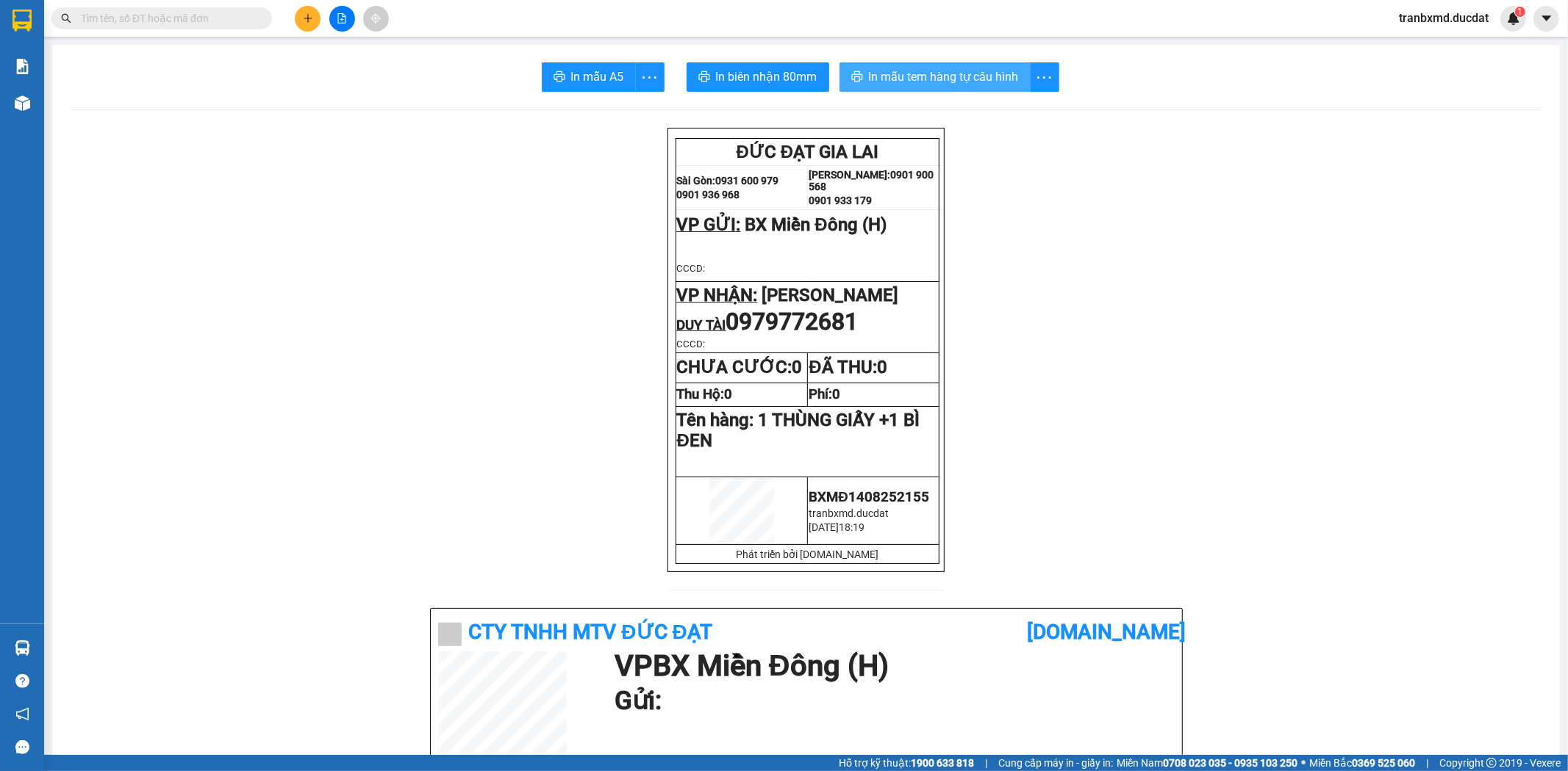
click at [895, 84] on span "In mẫu tem hàng tự cấu hình" at bounding box center [943, 77] width 150 height 18
click at [306, 23] on icon "plus" at bounding box center [308, 18] width 10 height 10
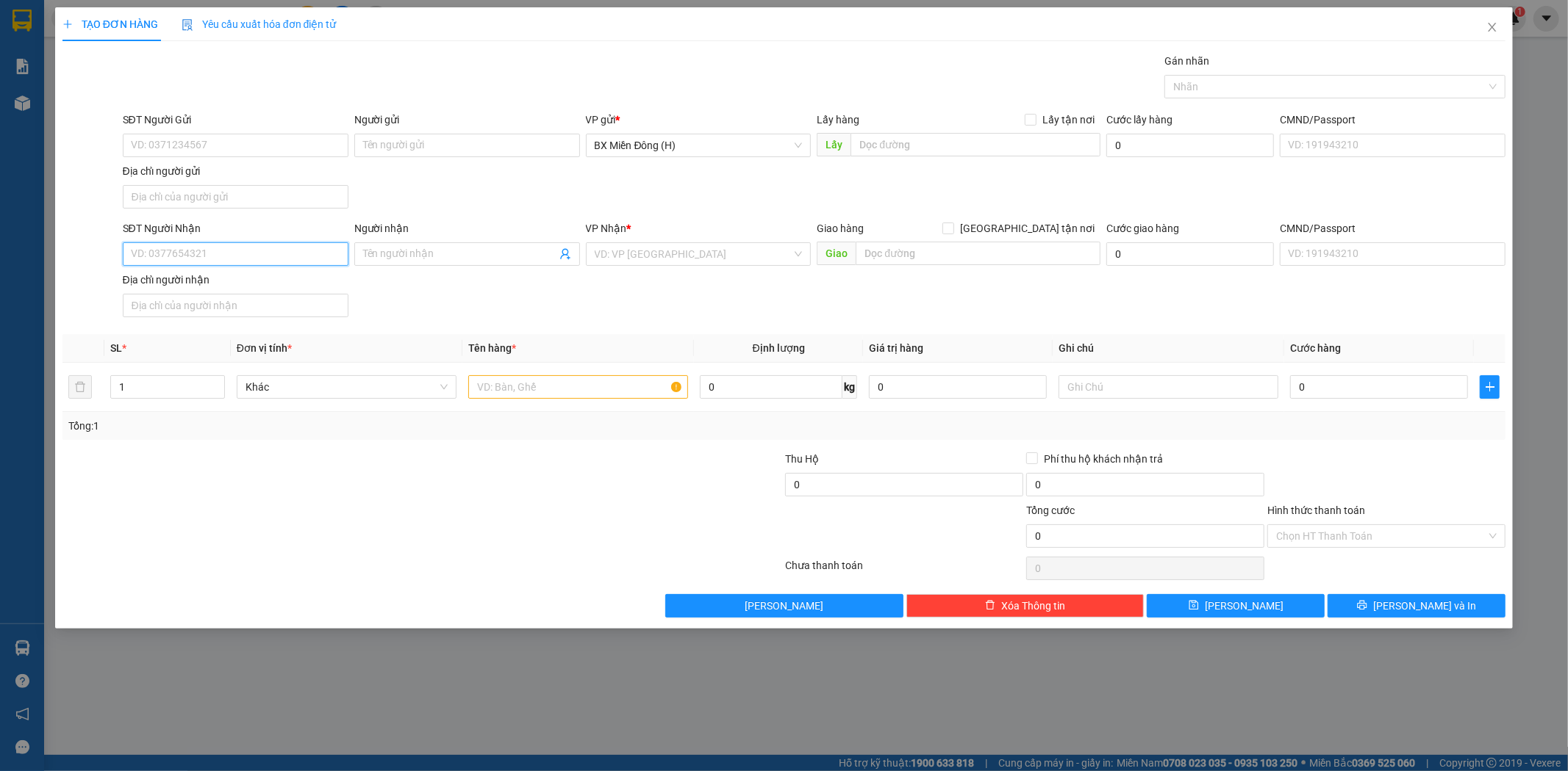
drag, startPoint x: 241, startPoint y: 260, endPoint x: 219, endPoint y: 246, distance: 26.1
click at [241, 260] on input "SĐT Người Nhận" at bounding box center [235, 254] width 226 height 24
type input "0979113502"
click at [398, 254] on input "Người nhận" at bounding box center [460, 254] width 193 height 16
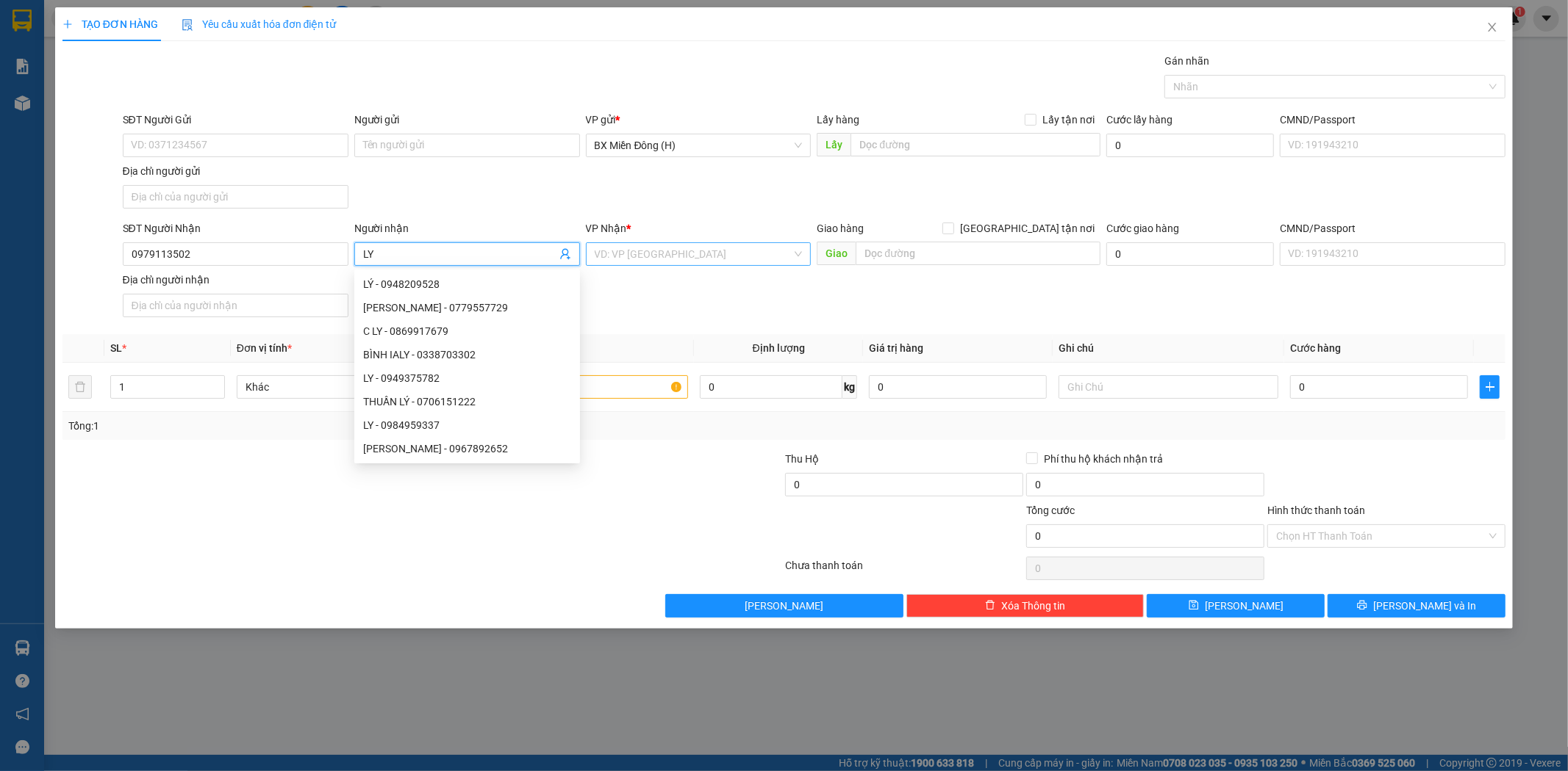
type input "LY"
click at [643, 248] on input "search" at bounding box center [693, 254] width 197 height 22
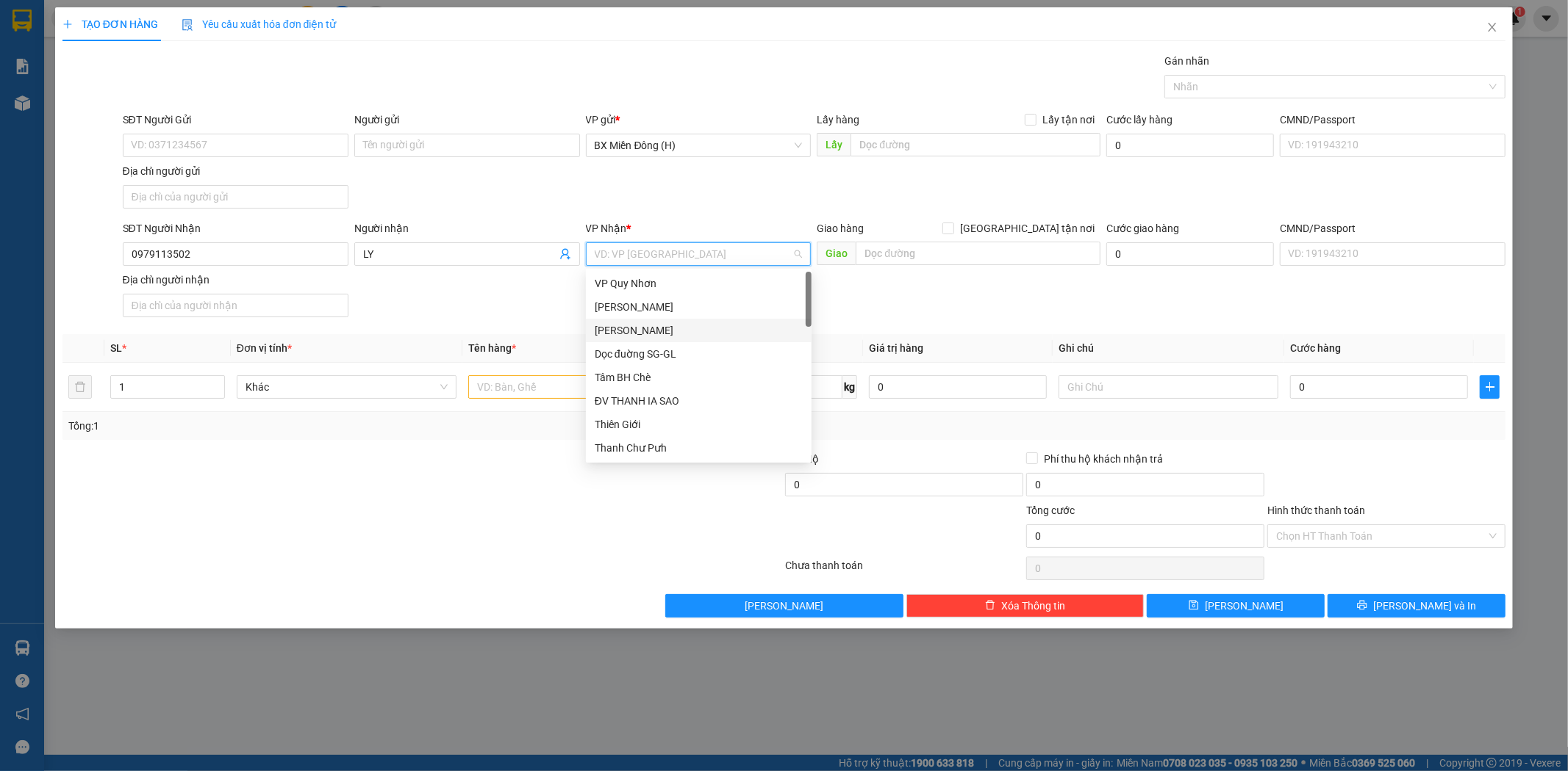
click at [659, 324] on div "[PERSON_NAME]" at bounding box center [698, 331] width 208 height 16
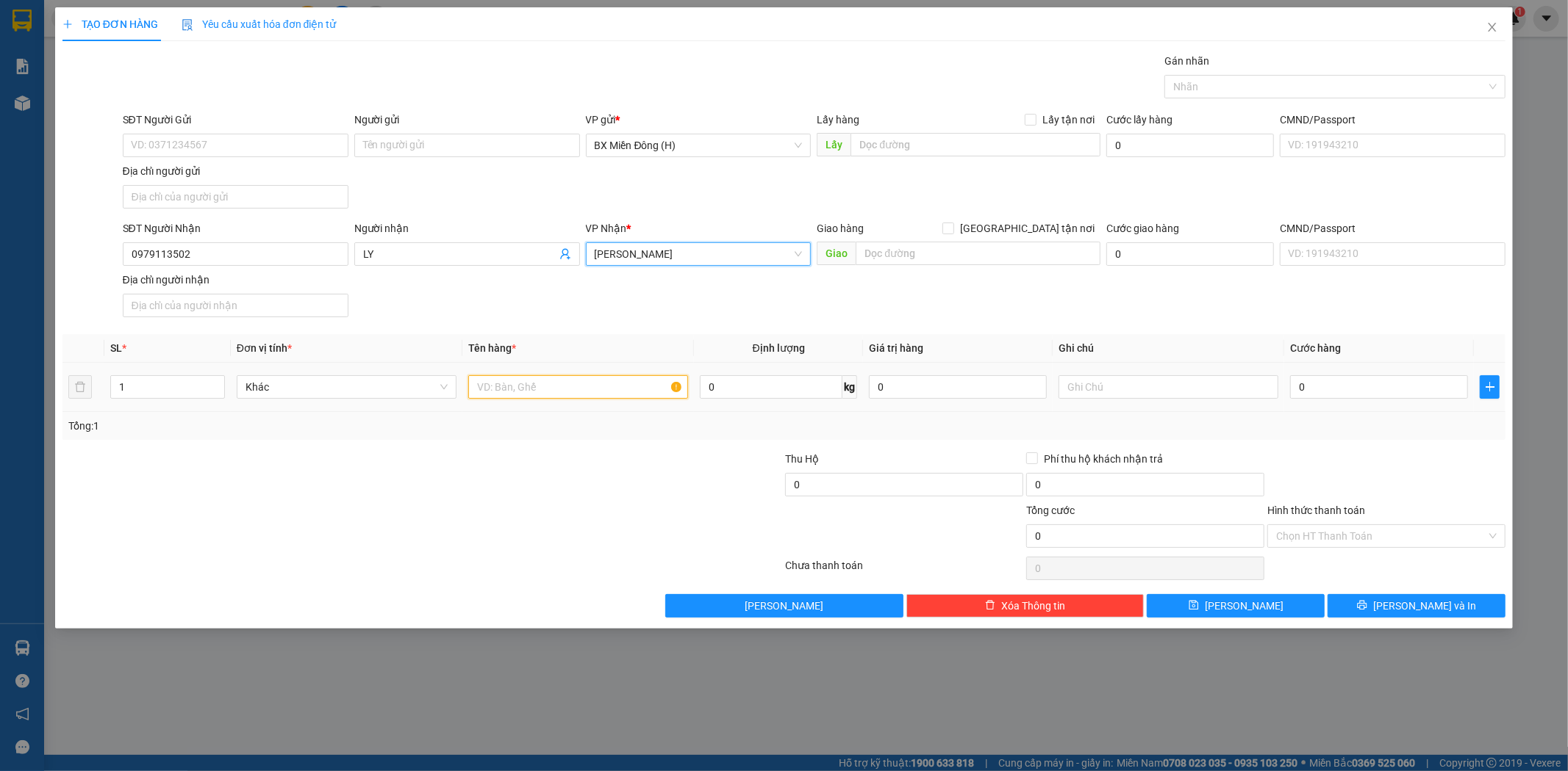
click at [572, 392] on input "text" at bounding box center [578, 387] width 219 height 24
type input "1 CỤC ĐEN"
click at [1414, 608] on span "[PERSON_NAME] và In" at bounding box center [1424, 606] width 103 height 16
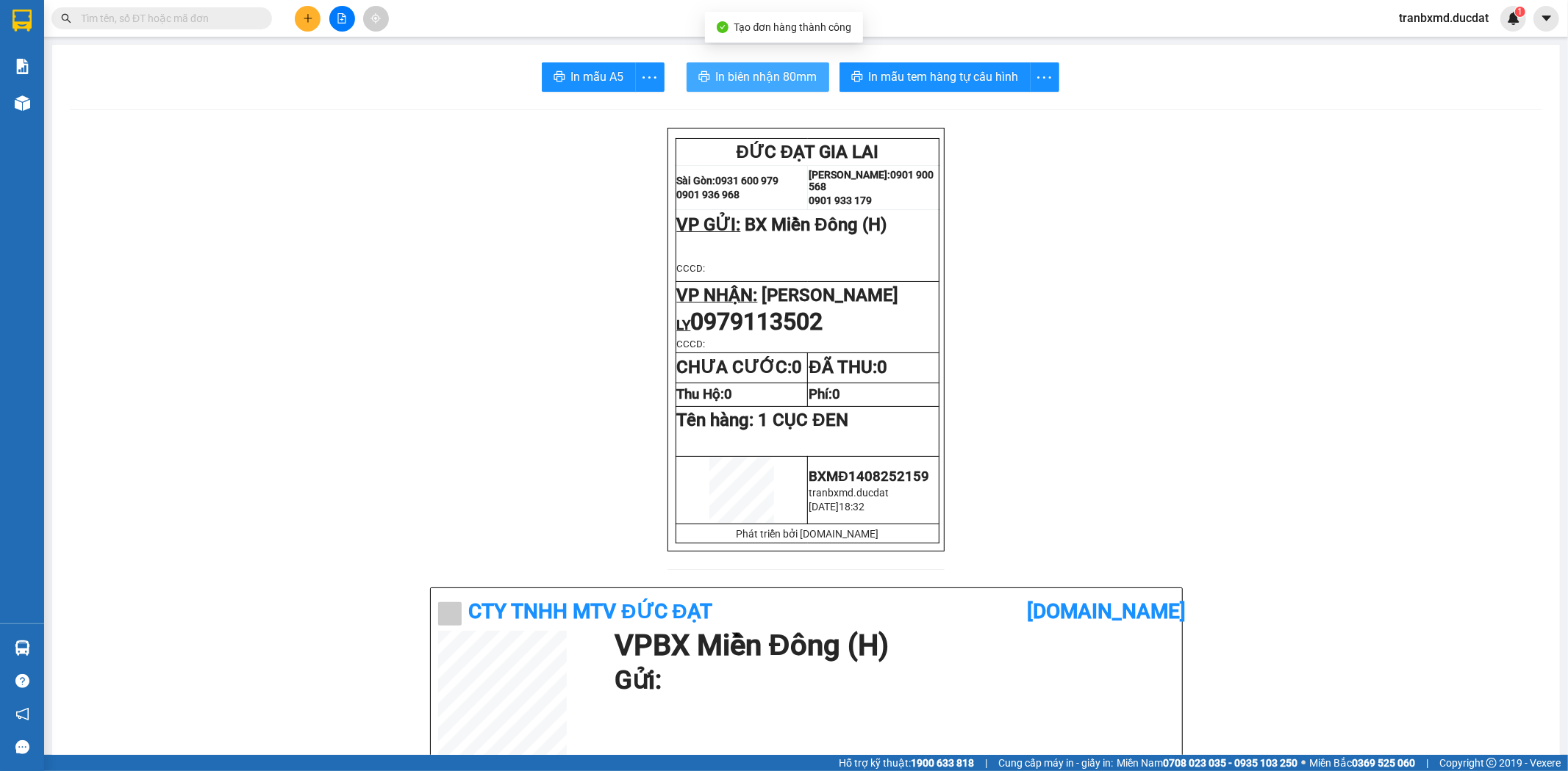
click at [788, 77] on span "In biên nhận 80mm" at bounding box center [767, 77] width 101 height 18
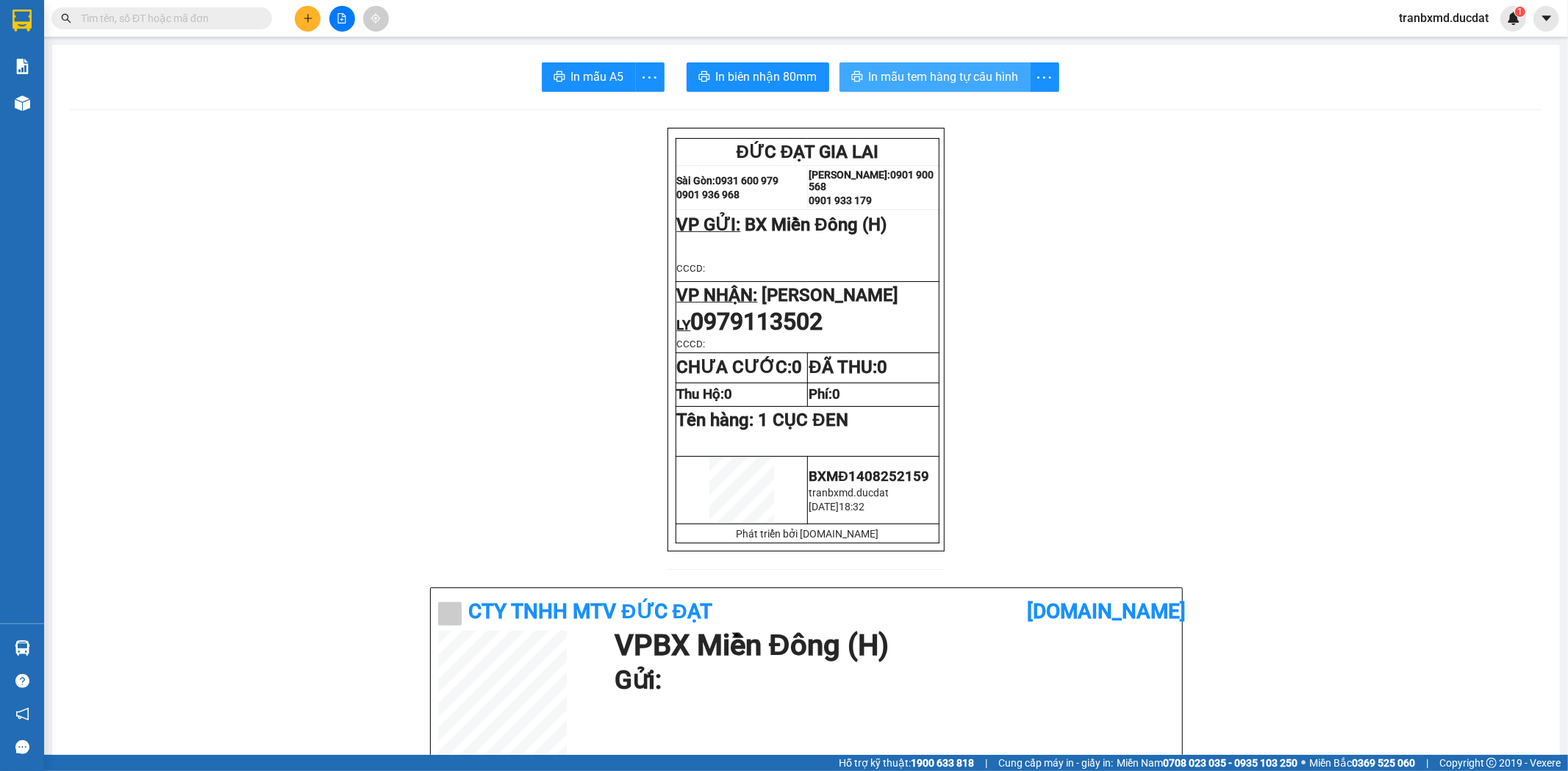
click at [971, 80] on span "In mẫu tem hàng tự cấu hình" at bounding box center [943, 77] width 150 height 18
click at [303, 20] on icon "plus" at bounding box center [308, 18] width 10 height 10
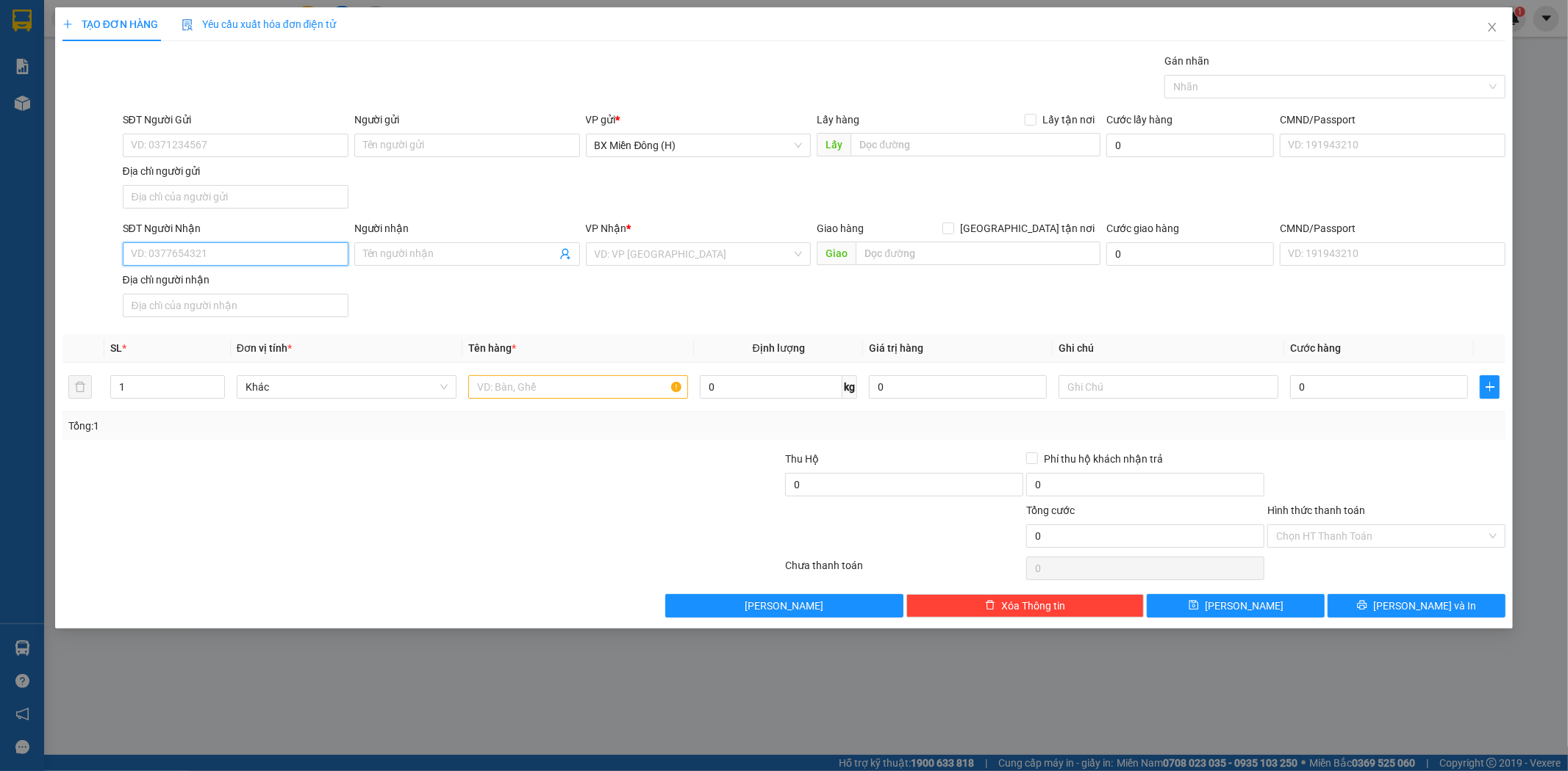
click at [180, 253] on input "SĐT Người Nhận" at bounding box center [235, 254] width 226 height 24
click at [261, 279] on div "0382280007" at bounding box center [235, 284] width 208 height 16
type input "0382280007"
click at [430, 255] on input "Người nhận" at bounding box center [460, 254] width 193 height 16
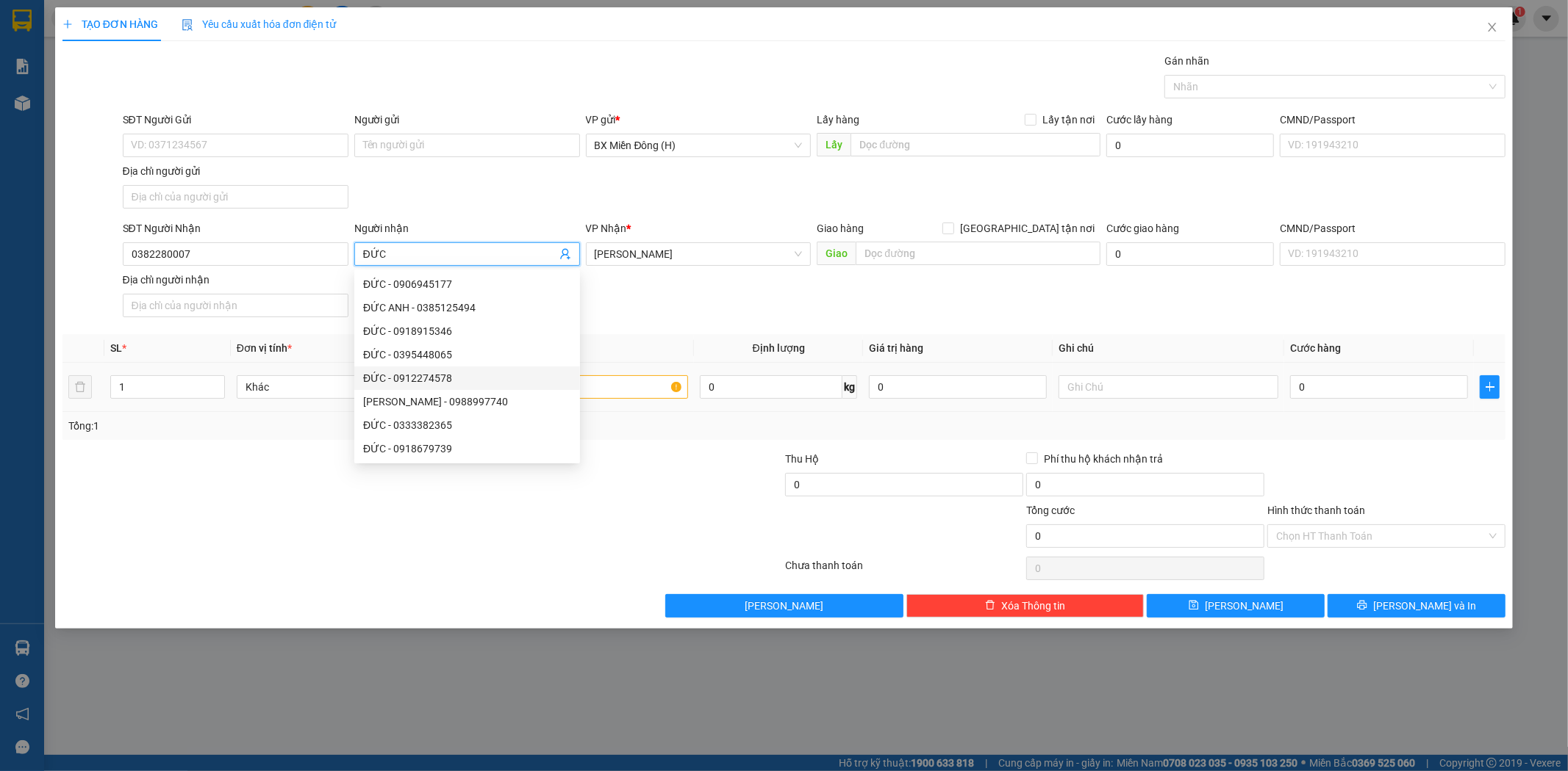
type input "ĐỨC"
click at [598, 399] on div at bounding box center [578, 387] width 219 height 29
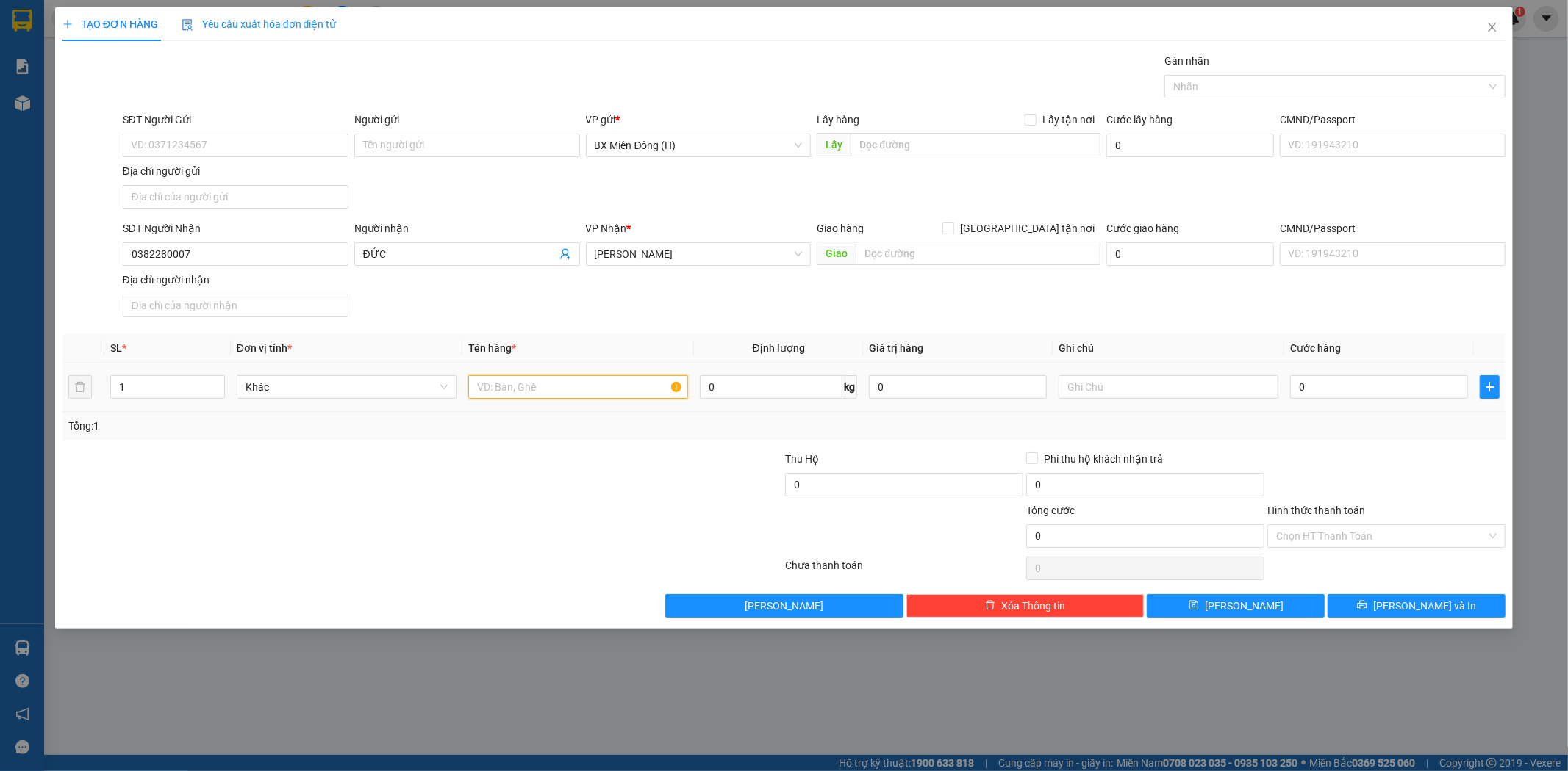
click at [601, 394] on input "text" at bounding box center [578, 387] width 219 height 24
type input "1"
click at [1405, 599] on span "[PERSON_NAME] và In" at bounding box center [1424, 606] width 103 height 16
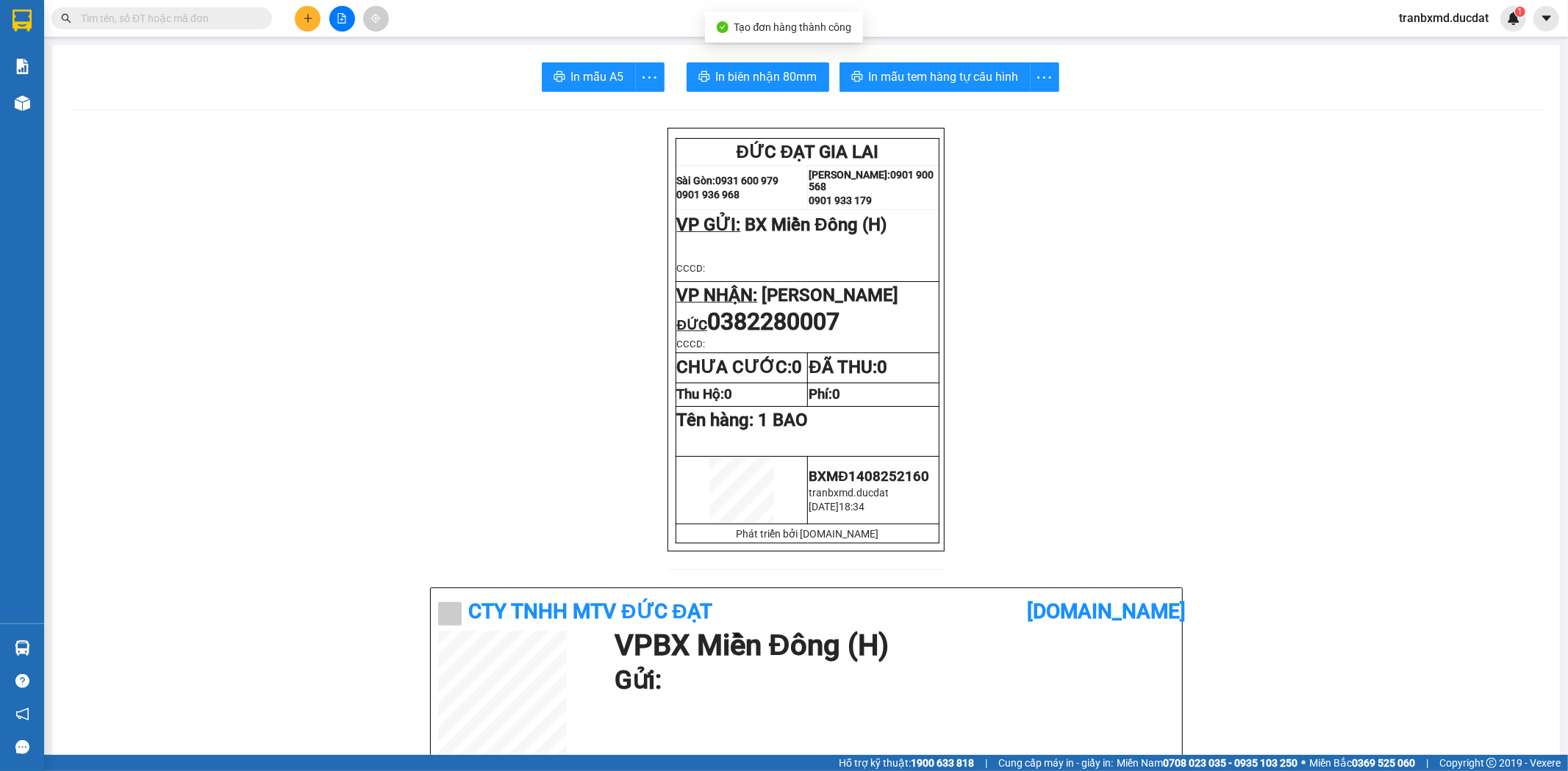
click at [765, 80] on span "In biên nhận 80mm" at bounding box center [767, 77] width 101 height 18
click at [942, 76] on span "In mẫu tem hàng tự cấu hình" at bounding box center [943, 77] width 150 height 18
click at [309, 18] on icon "plus" at bounding box center [307, 17] width 8 height 1
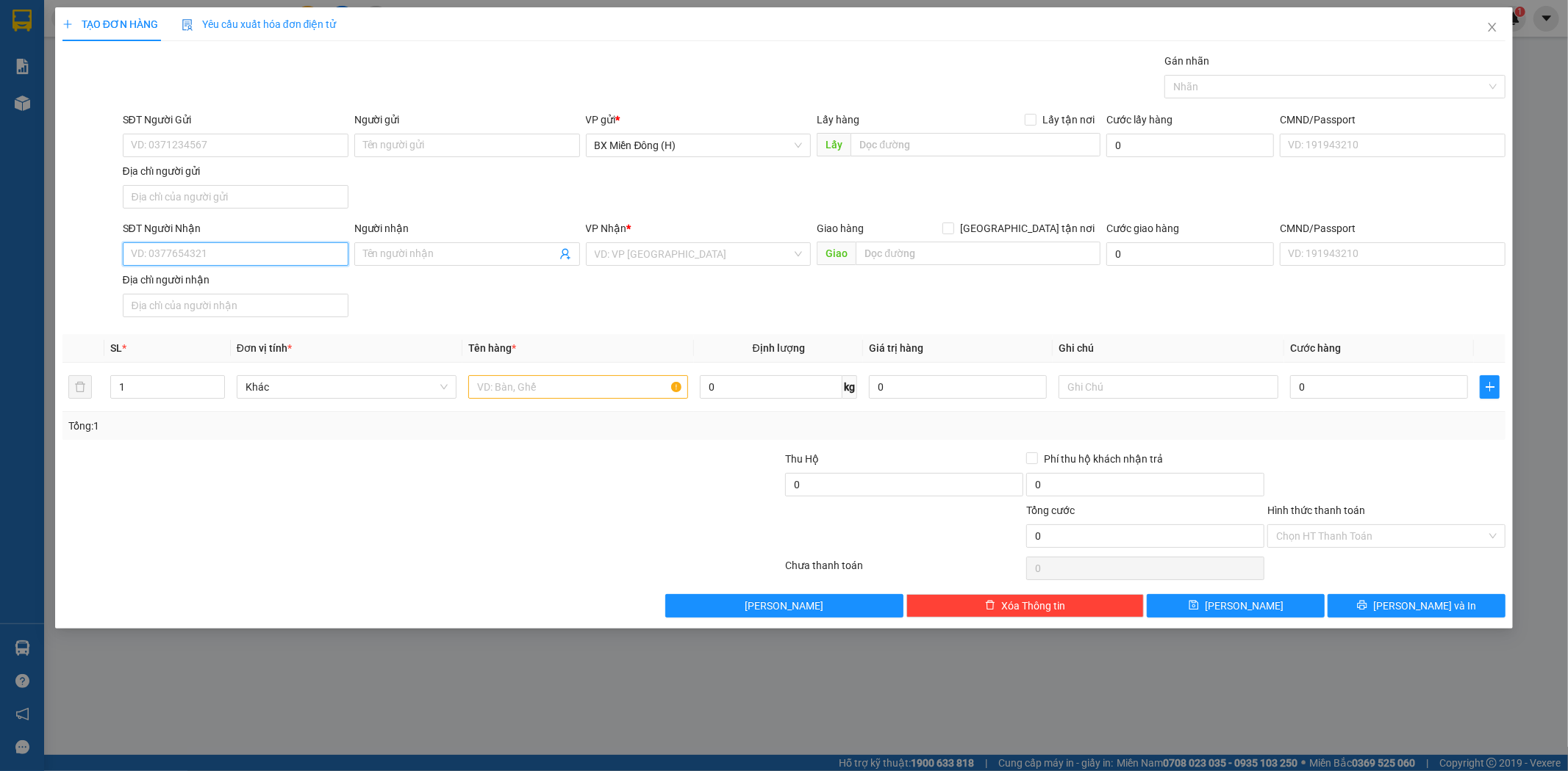
click at [248, 254] on input "SĐT Người Nhận" at bounding box center [235, 254] width 226 height 24
type input "0866652579"
click at [187, 289] on div "0866652579 - [PERSON_NAME]" at bounding box center [235, 284] width 208 height 16
type input "[PERSON_NAME]"
click at [800, 254] on span "[PERSON_NAME]" at bounding box center [698, 254] width 208 height 22
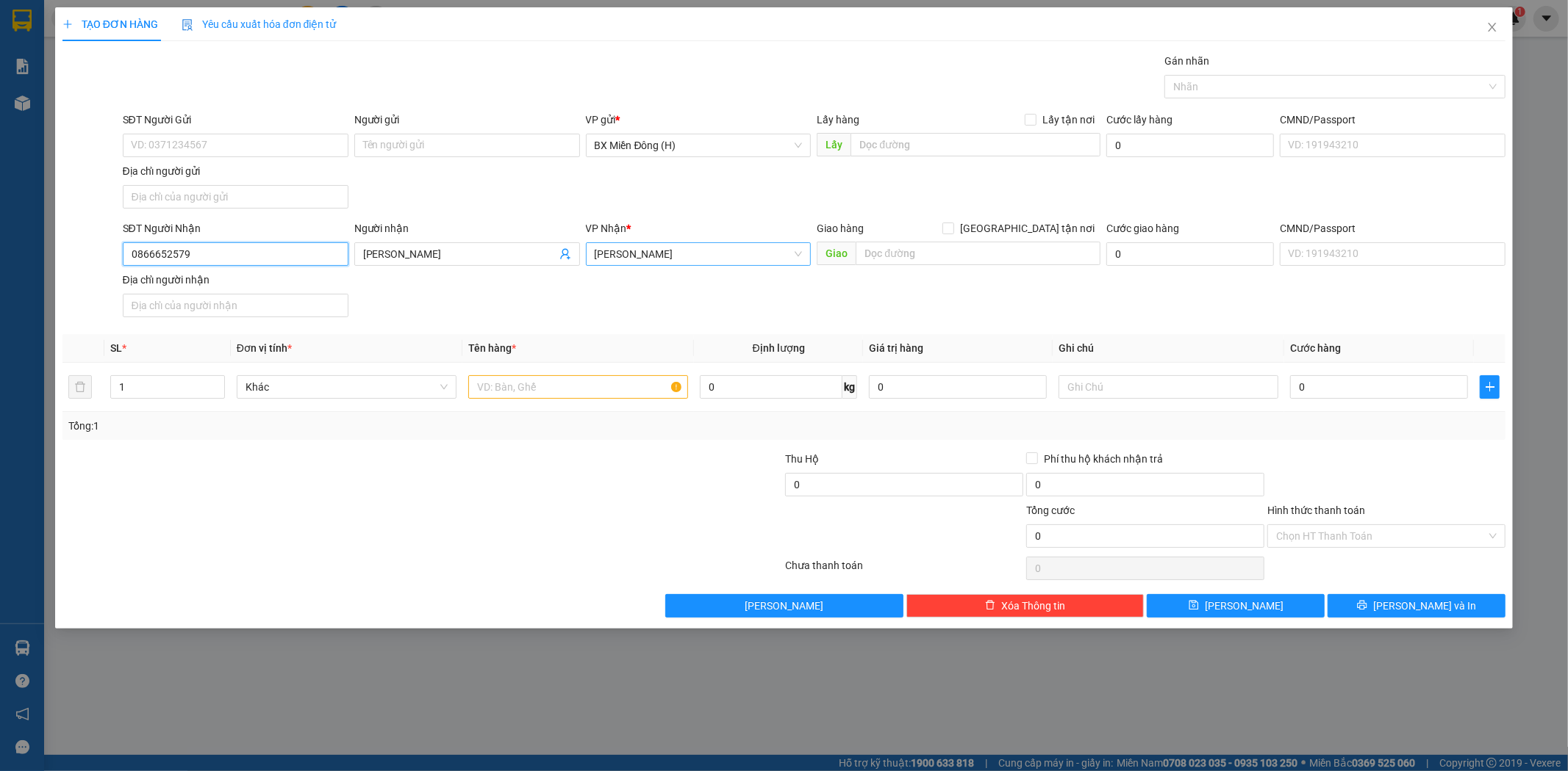
type input "0866652579"
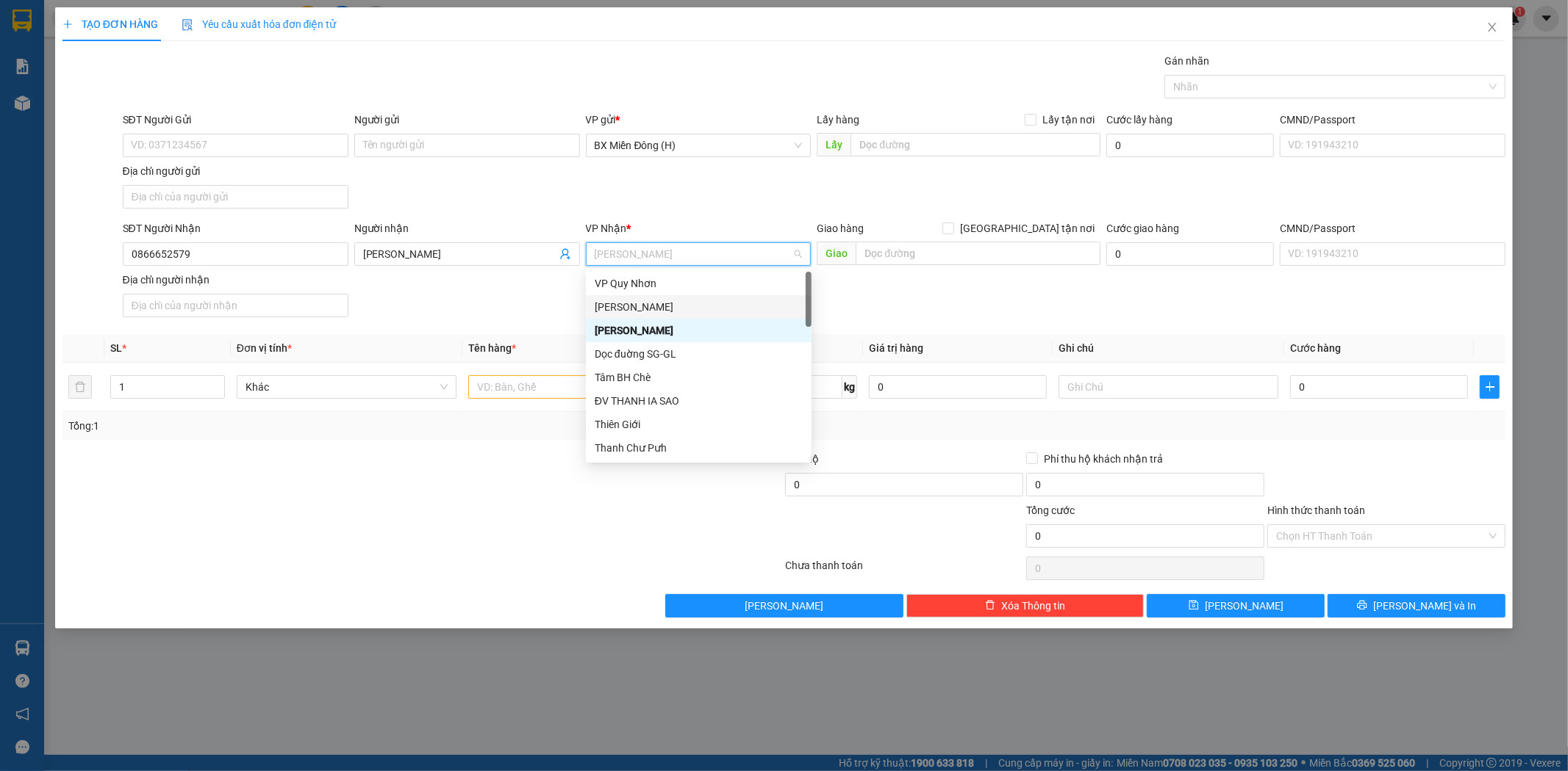
click at [714, 305] on div "[PERSON_NAME]" at bounding box center [698, 307] width 208 height 16
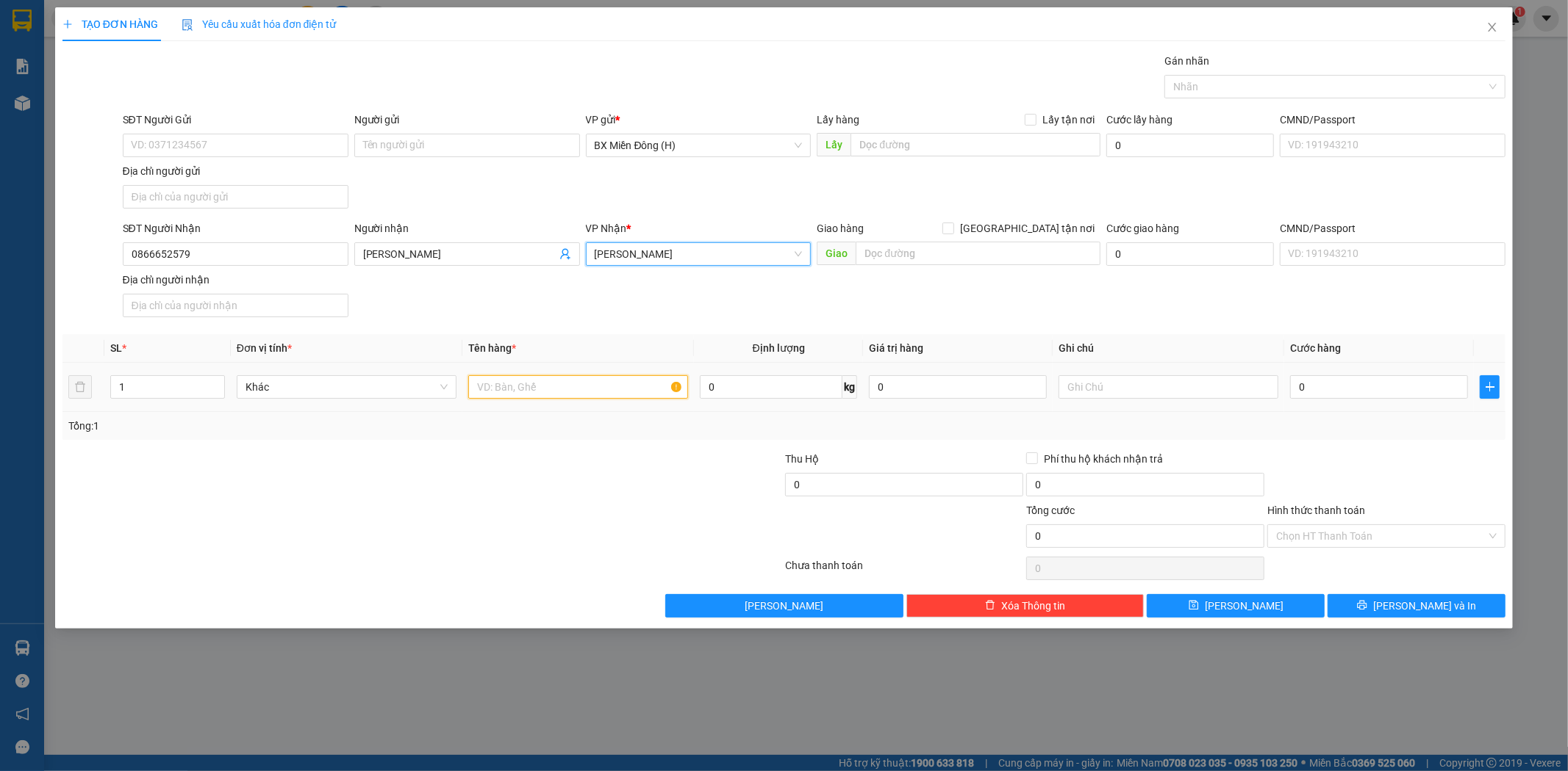
click at [568, 388] on input "text" at bounding box center [578, 387] width 219 height 24
type input "3 THÙNG T/C"
click at [197, 382] on input "1" at bounding box center [167, 387] width 113 height 22
type input "3"
click at [1442, 610] on span "[PERSON_NAME] và In" at bounding box center [1424, 606] width 103 height 16
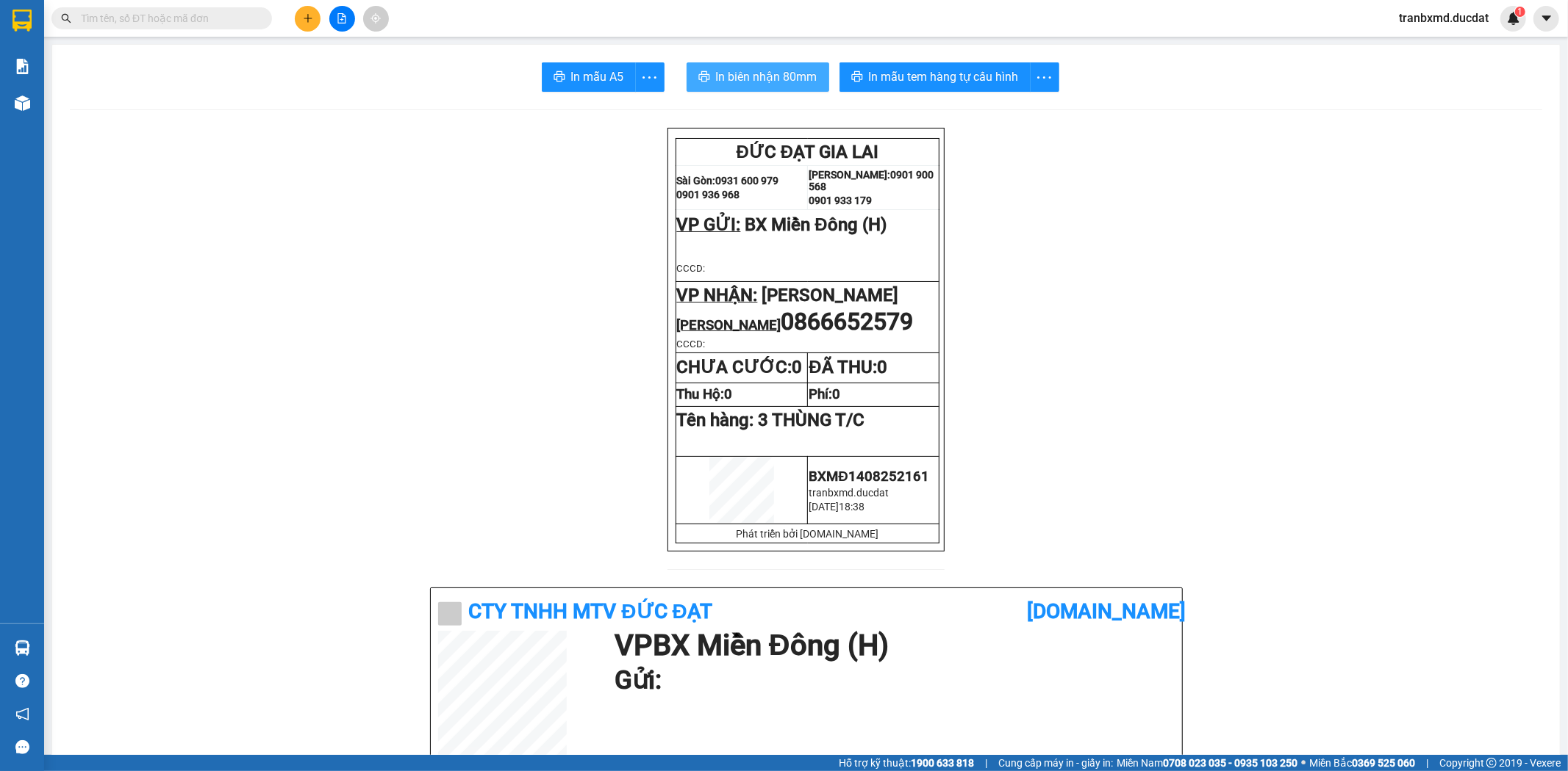
click at [802, 77] on span "In biên nhận 80mm" at bounding box center [767, 77] width 101 height 18
click at [941, 78] on span "In mẫu tem hàng tự cấu hình" at bounding box center [943, 77] width 150 height 18
click at [917, 70] on span "In mẫu tem hàng tự cấu hình" at bounding box center [943, 77] width 150 height 18
click at [306, 24] on button at bounding box center [307, 18] width 26 height 26
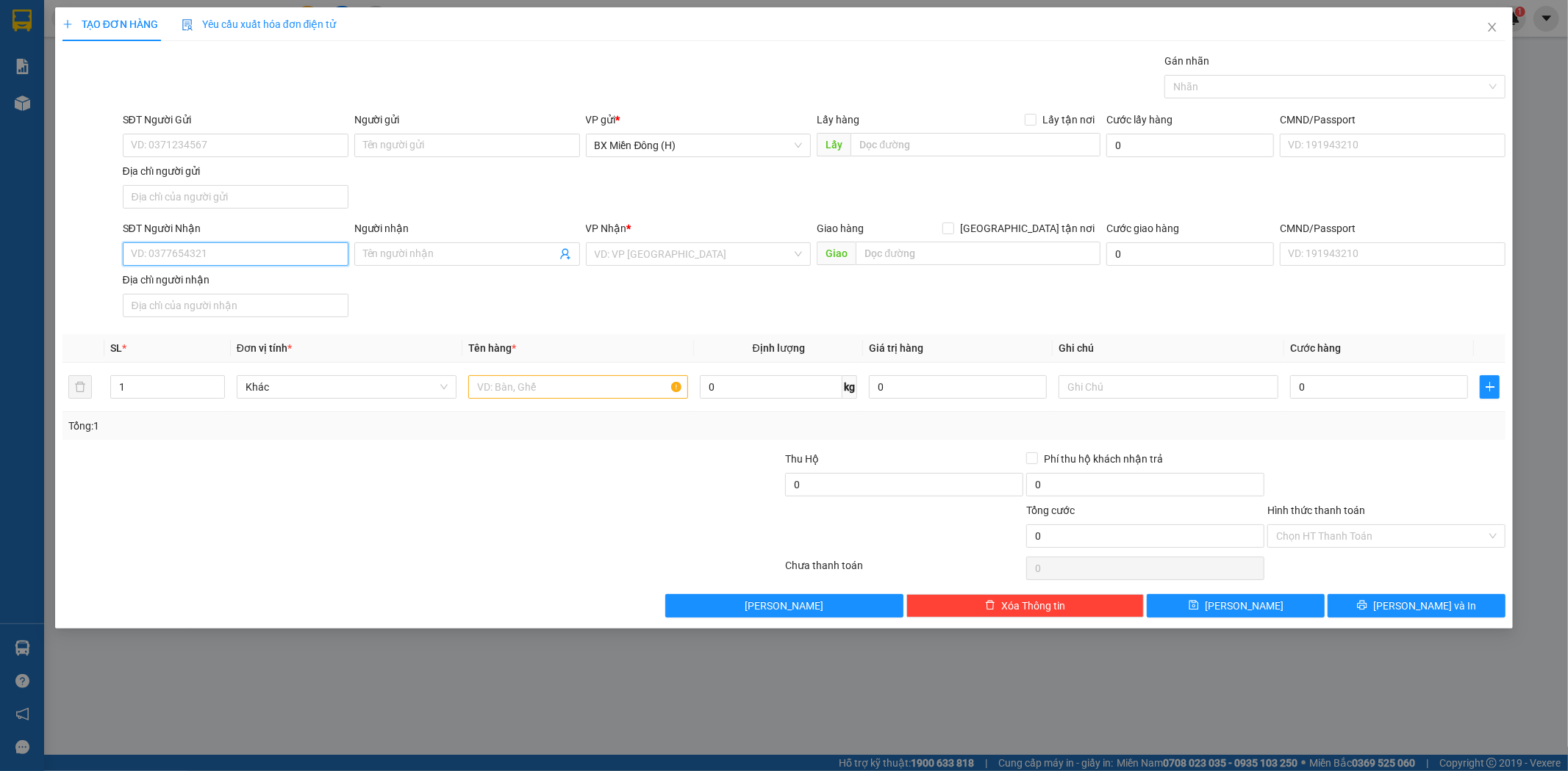
click at [275, 260] on input "SĐT Người Nhận" at bounding box center [235, 254] width 226 height 24
type input "0964688181"
click at [373, 246] on input "Người nhận" at bounding box center [460, 254] width 193 height 16
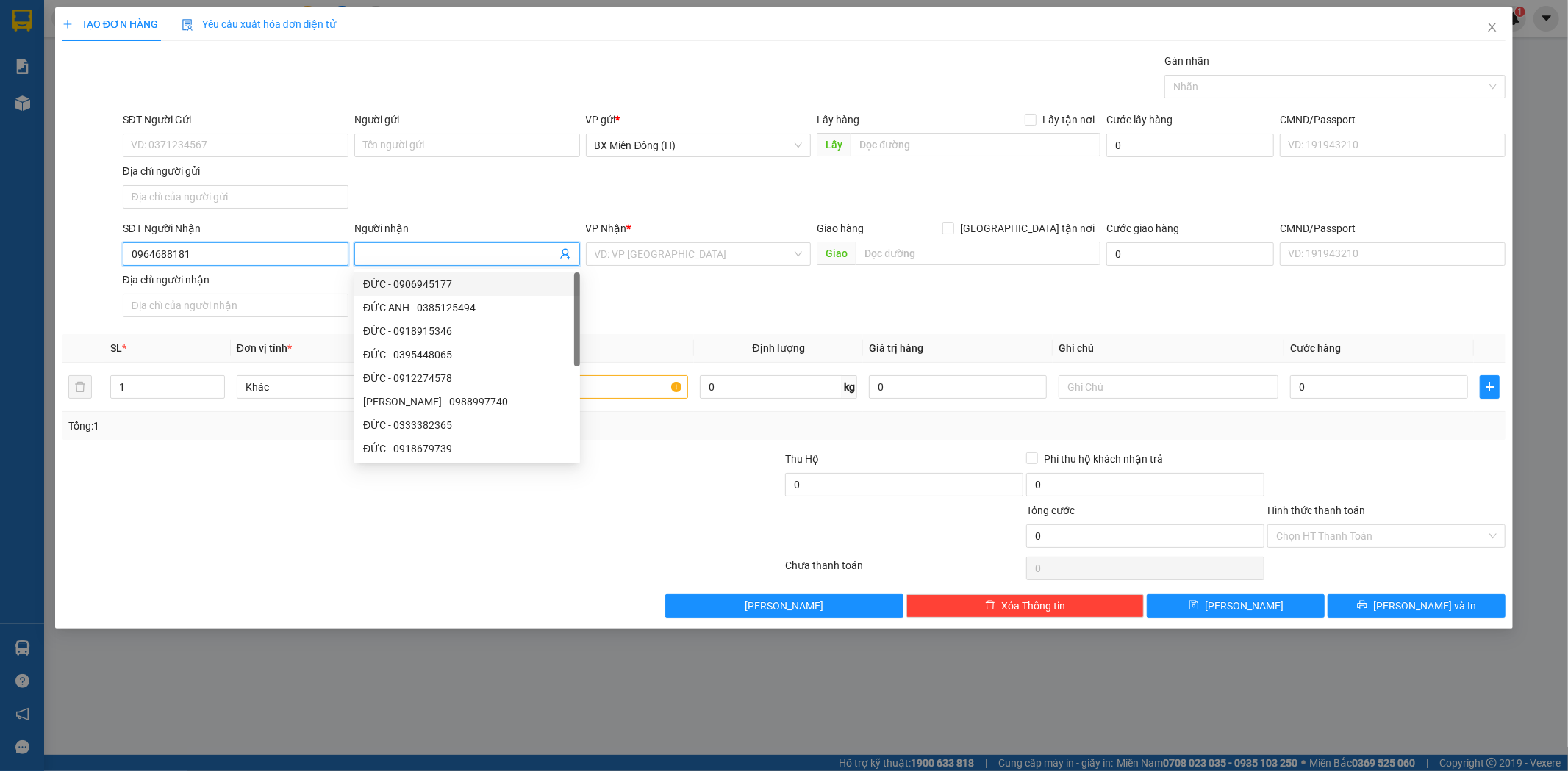
click at [298, 259] on input "0964688181" at bounding box center [235, 254] width 226 height 24
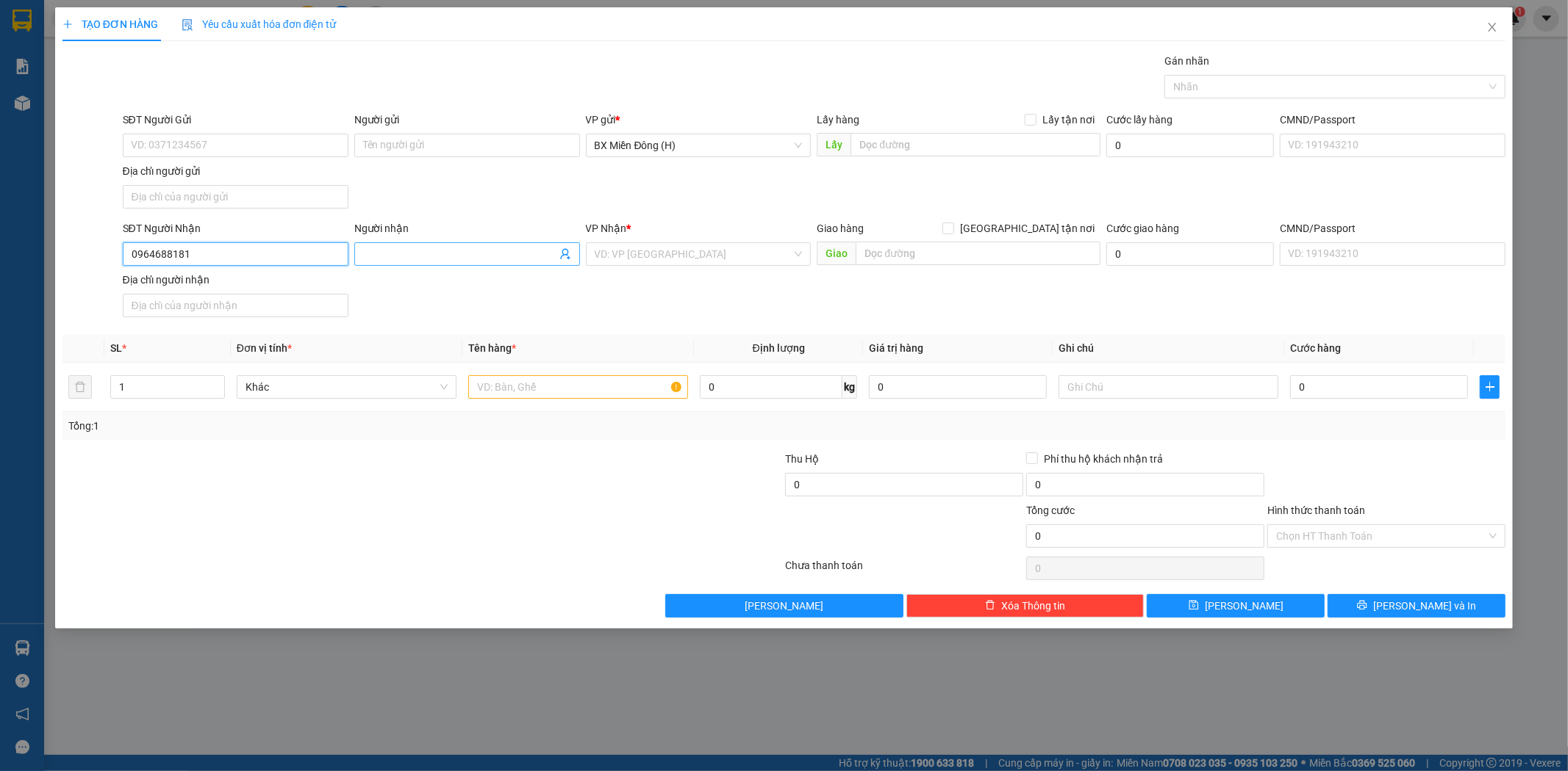
drag, startPoint x: 297, startPoint y: 259, endPoint x: 356, endPoint y: 262, distance: 59.1
click at [339, 262] on input "0964688181" at bounding box center [235, 254] width 226 height 24
click at [386, 255] on input "Người nhận" at bounding box center [460, 254] width 193 height 16
type input "ANH HẬU"
click at [679, 258] on input "search" at bounding box center [693, 254] width 197 height 22
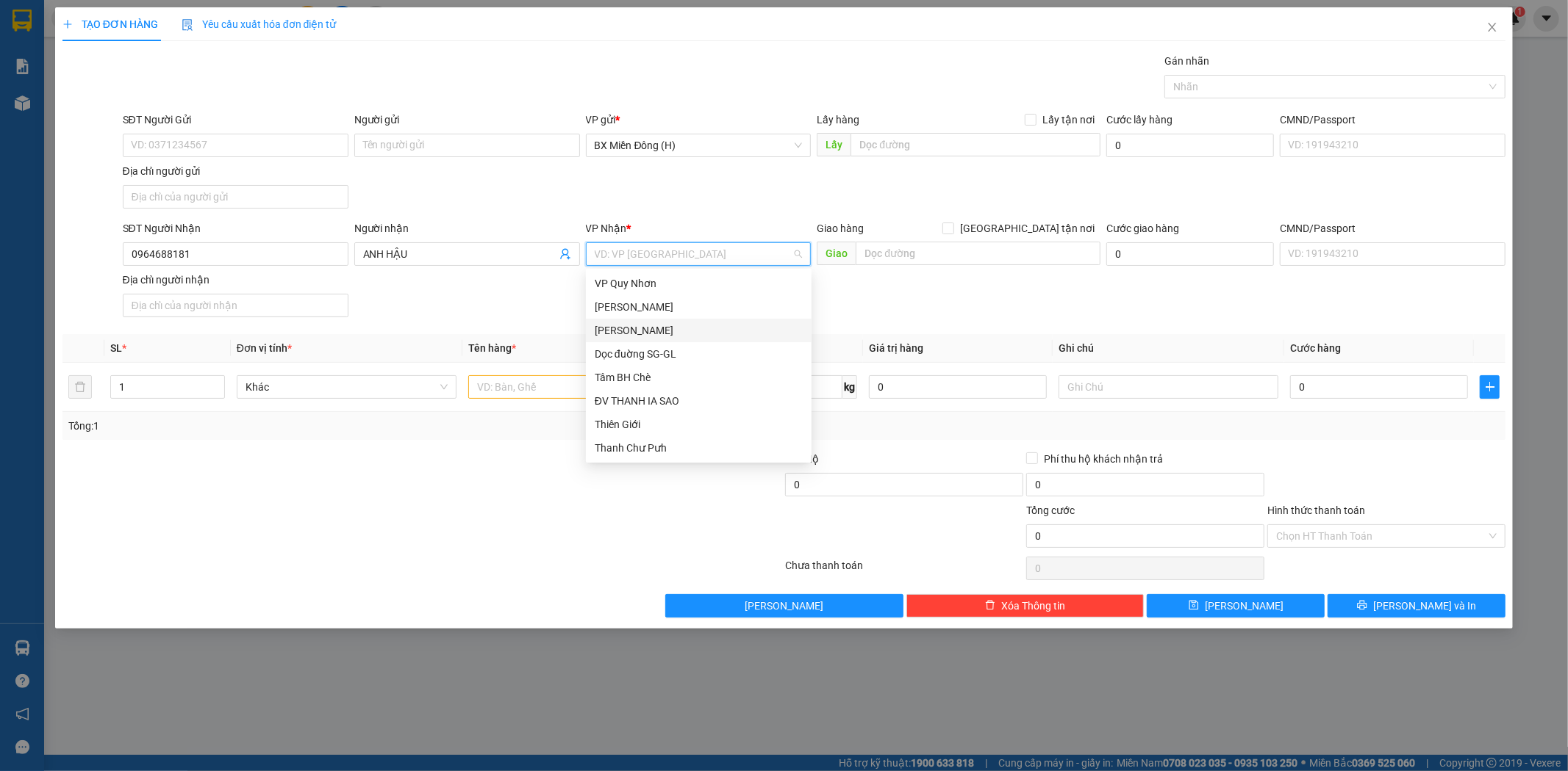
click at [680, 327] on div "[PERSON_NAME]" at bounding box center [698, 331] width 208 height 16
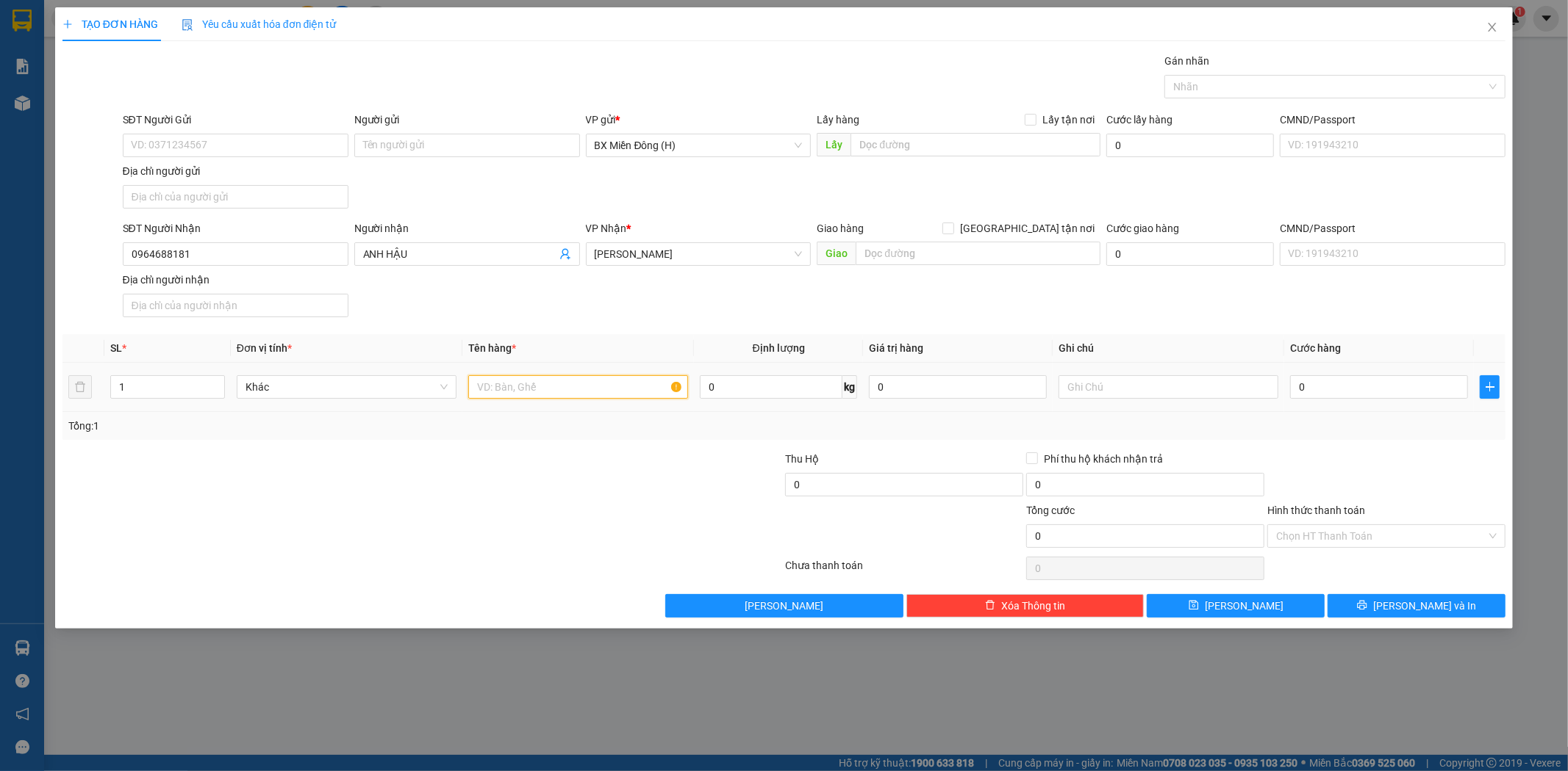
click at [620, 383] on input "text" at bounding box center [578, 387] width 219 height 24
type input "1 HỒ SƠ"
click at [1310, 390] on input "0" at bounding box center [1379, 387] width 178 height 24
click at [1427, 607] on span "[PERSON_NAME] và In" at bounding box center [1424, 606] width 103 height 16
click at [1494, 31] on icon "close" at bounding box center [1491, 27] width 12 height 12
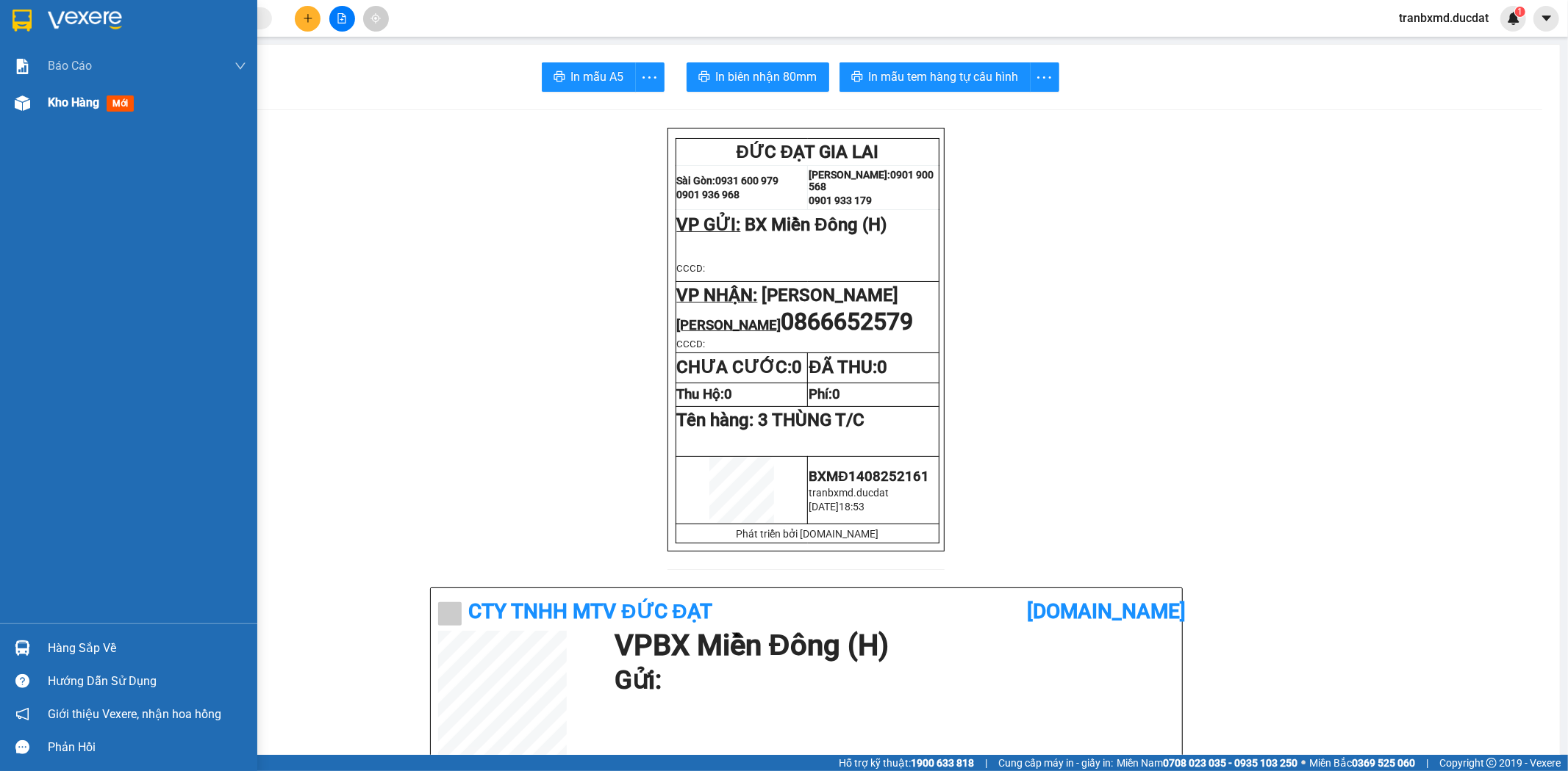
click at [150, 106] on div "Kho hàng mới" at bounding box center [147, 103] width 198 height 37
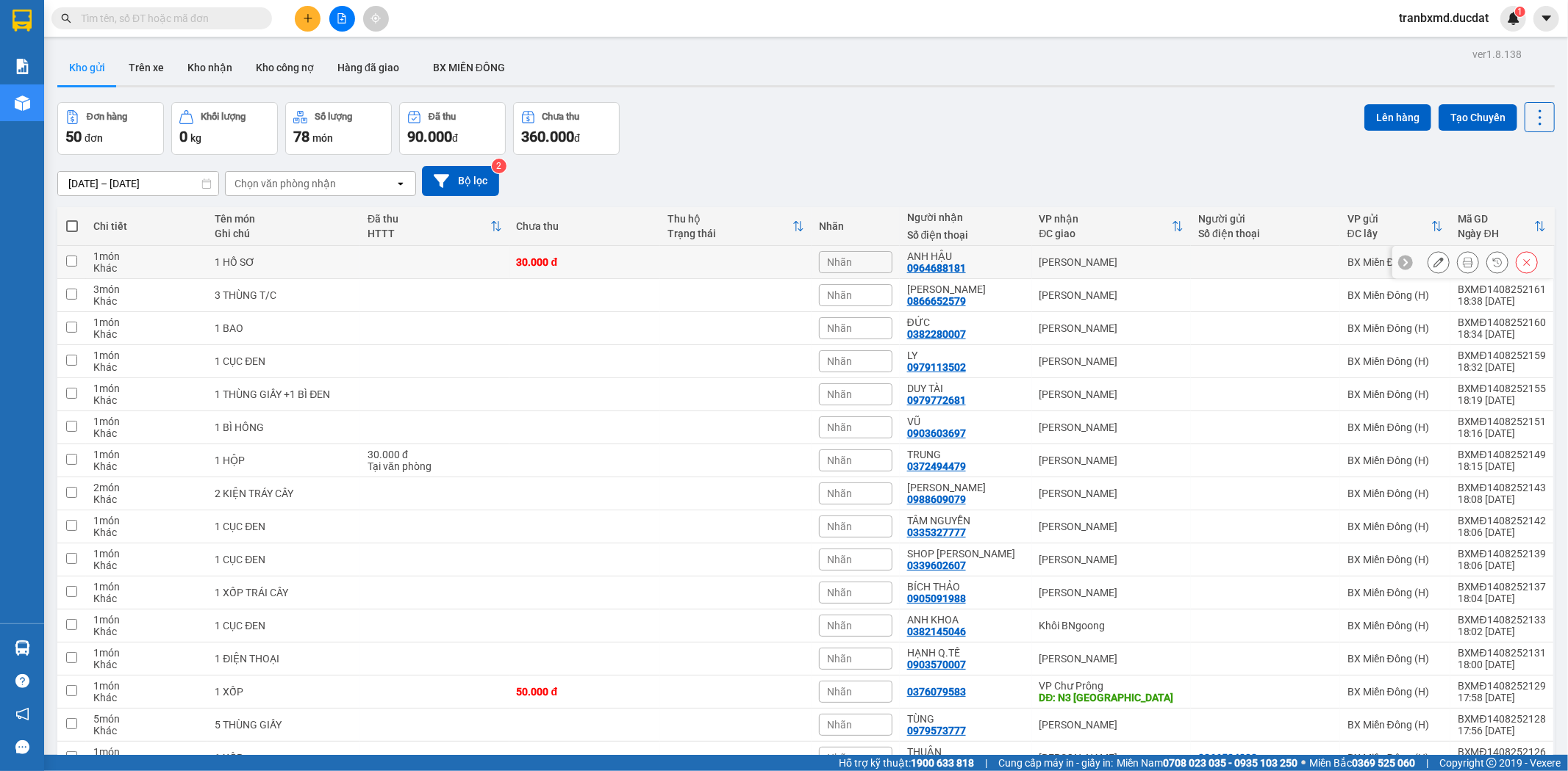
click at [1433, 261] on icon at bounding box center [1438, 262] width 10 height 10
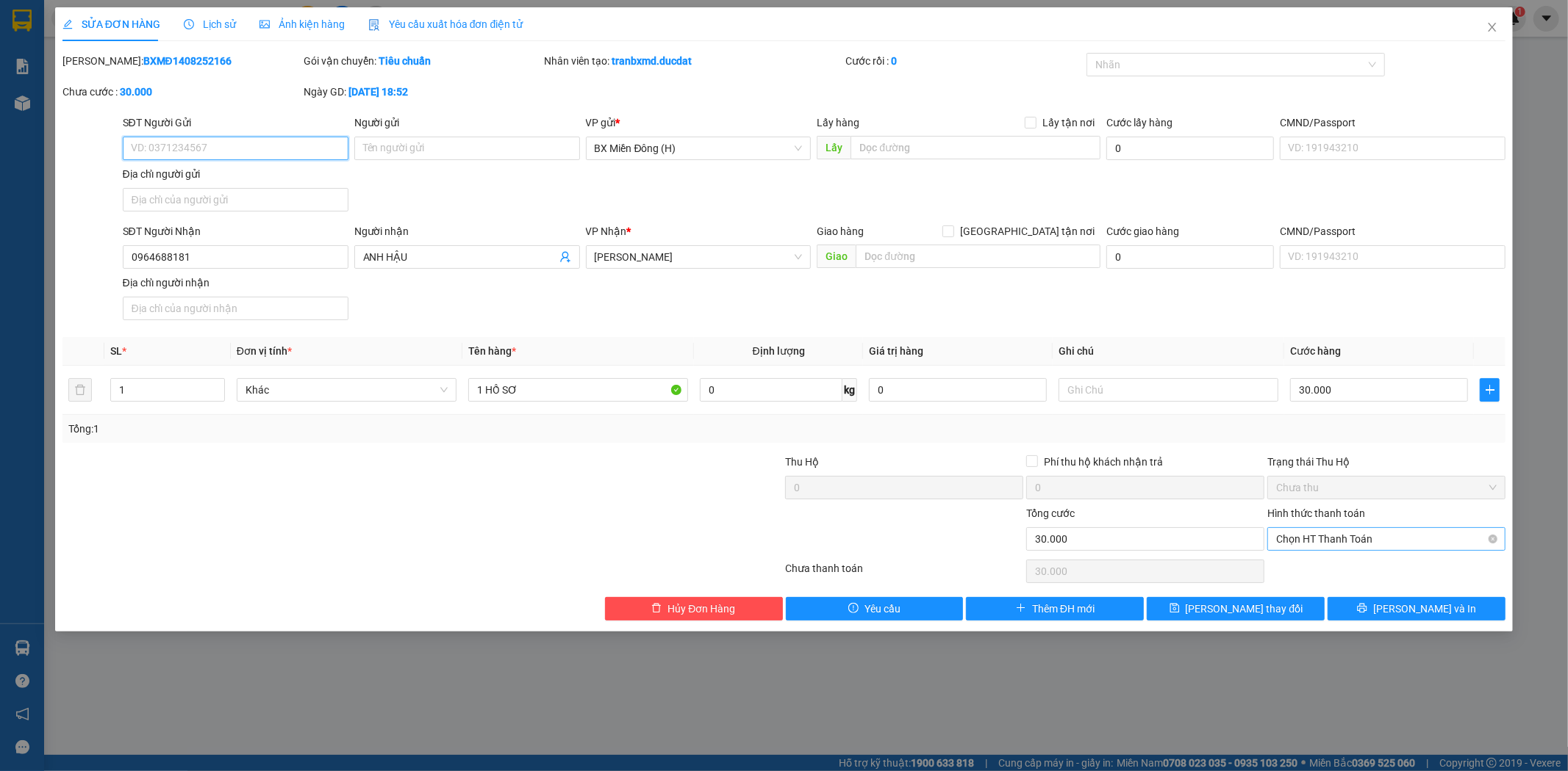
click at [1406, 533] on span "Chọn HT Thanh Toán" at bounding box center [1386, 539] width 220 height 22
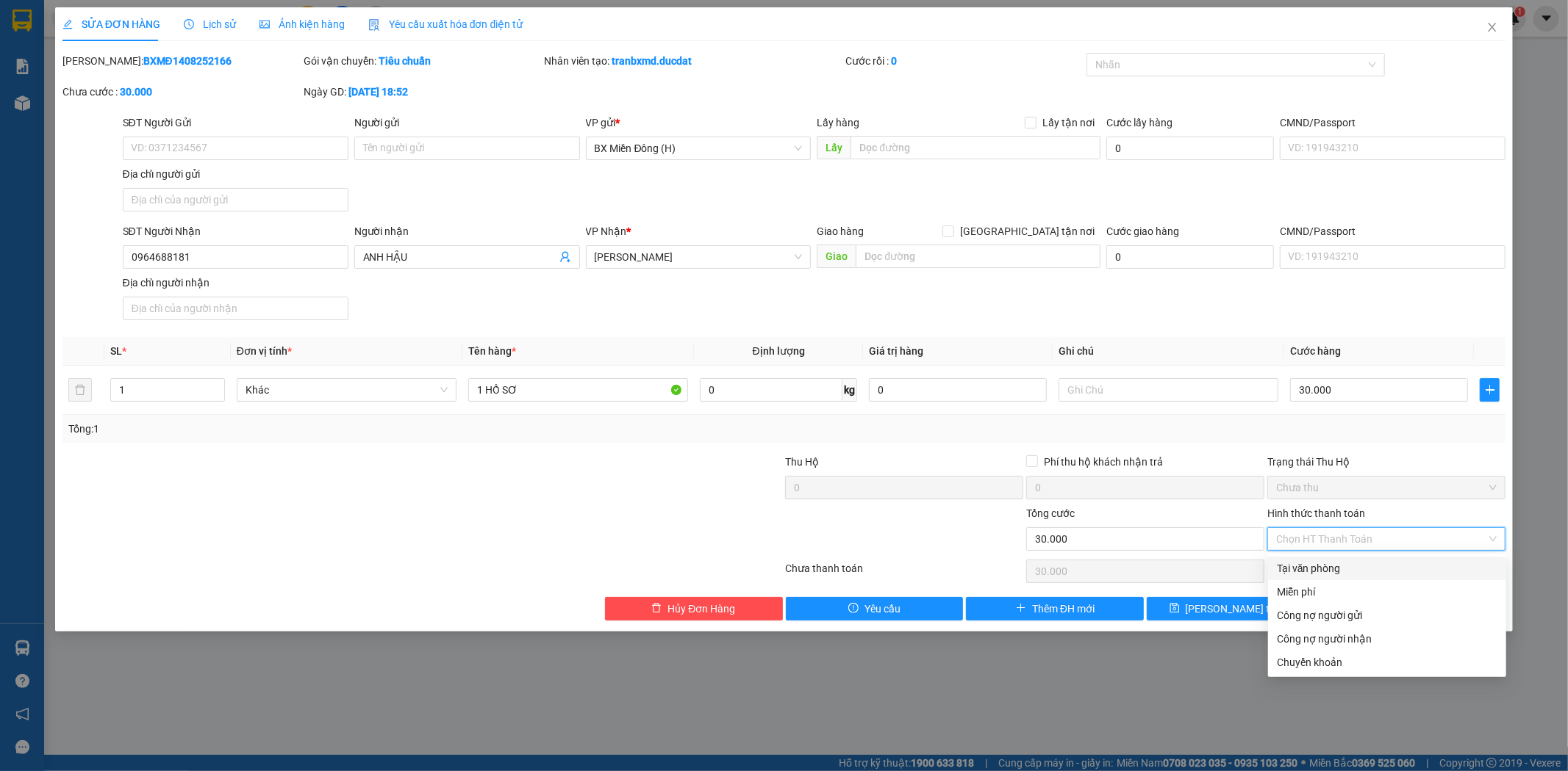
click at [1422, 570] on div "Tại văn phòng" at bounding box center [1386, 568] width 220 height 16
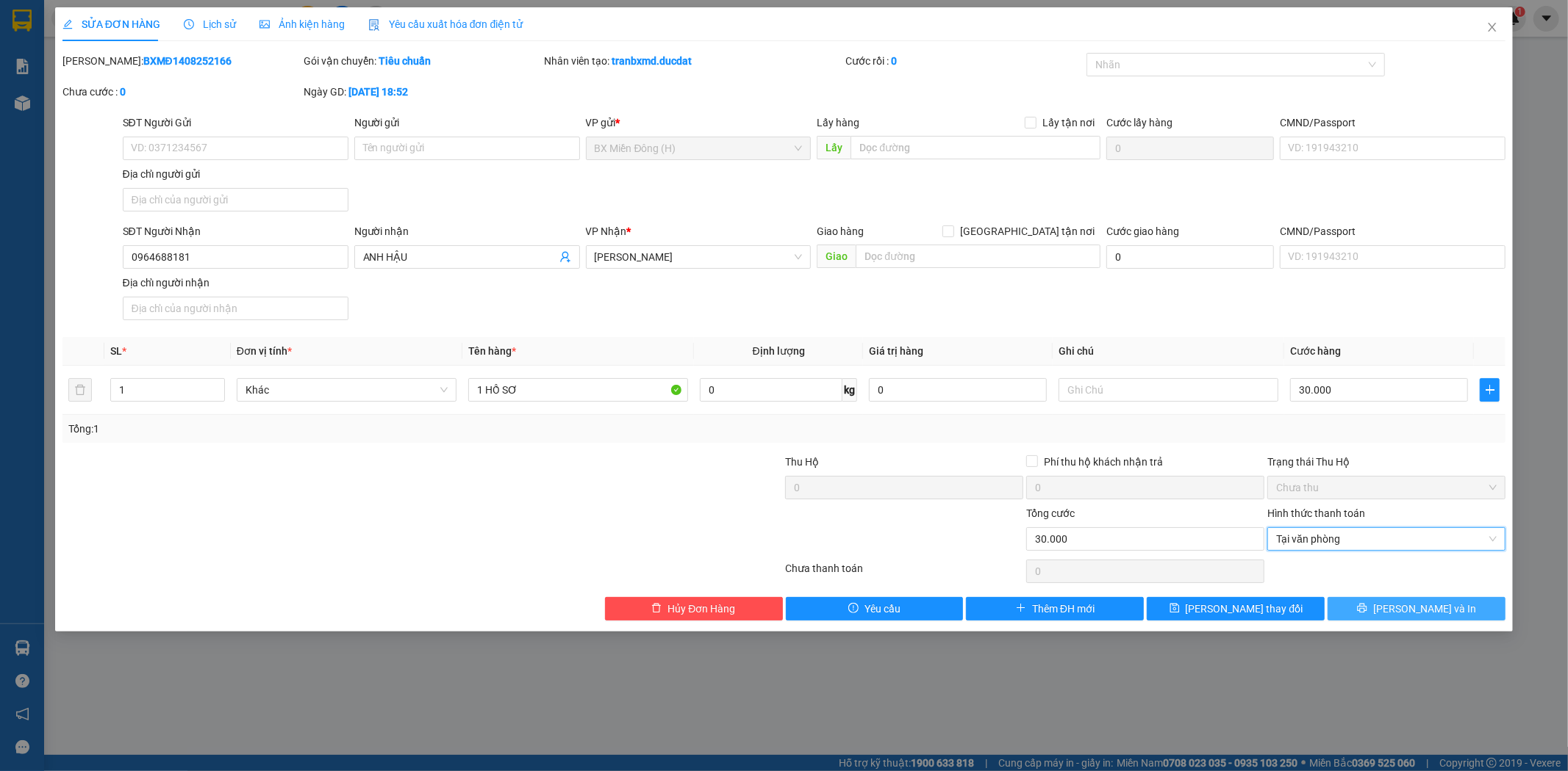
click at [1434, 606] on span "[PERSON_NAME] và In" at bounding box center [1424, 608] width 103 height 16
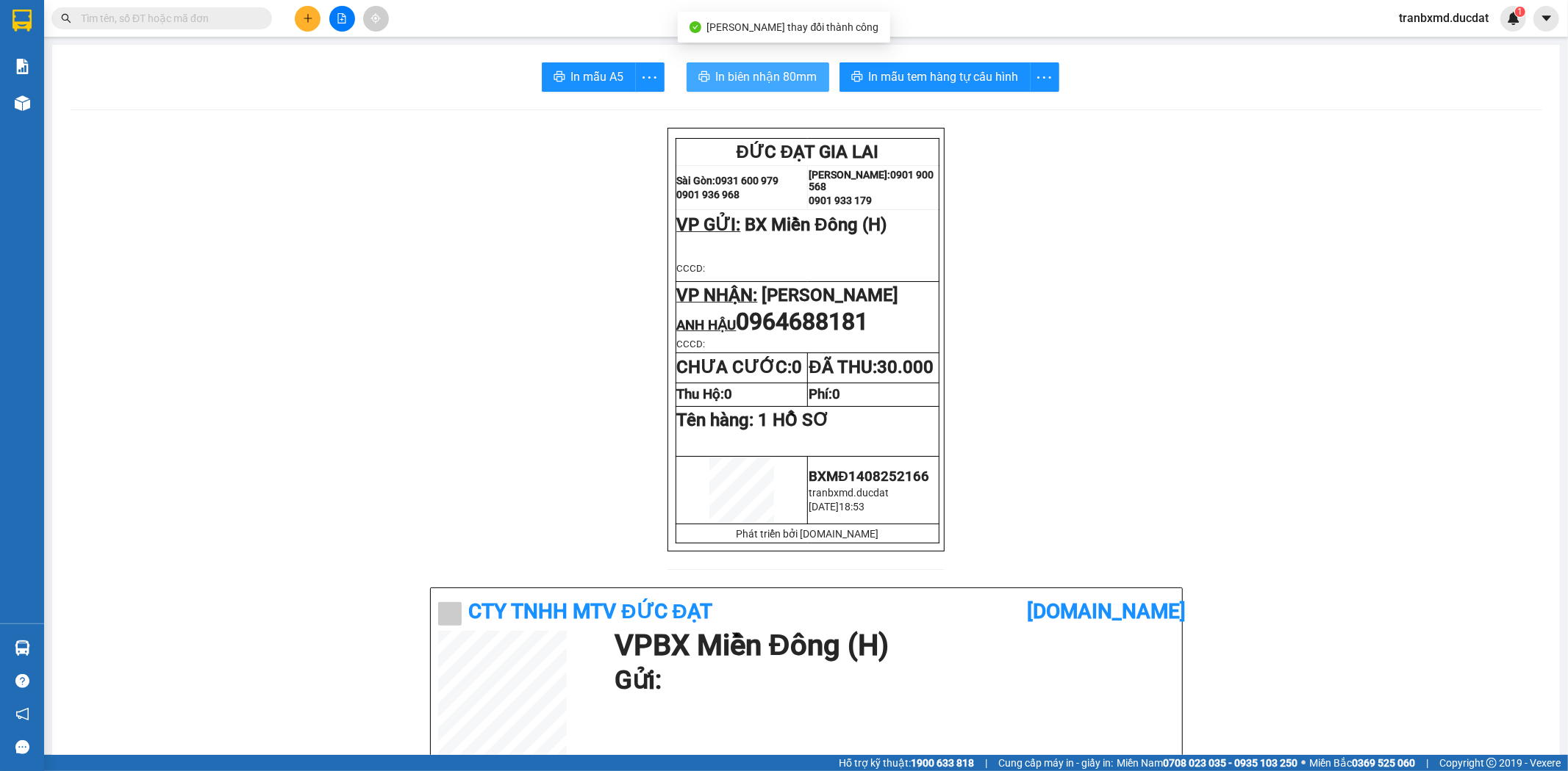
click at [707, 73] on button "In biên nhận 80mm" at bounding box center [757, 77] width 143 height 29
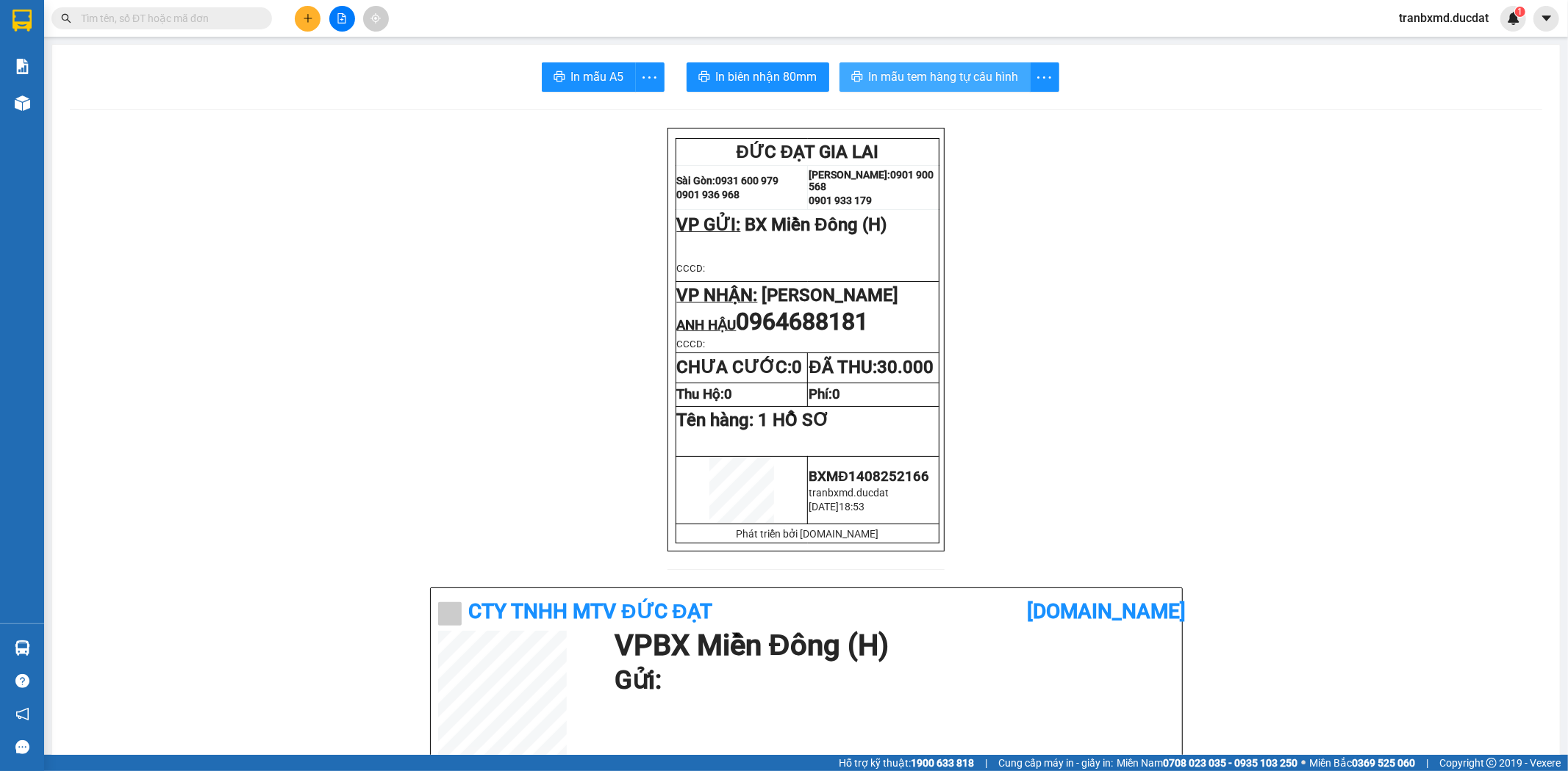
click at [912, 86] on button "In mẫu tem hàng tự cấu hình" at bounding box center [935, 77] width 191 height 29
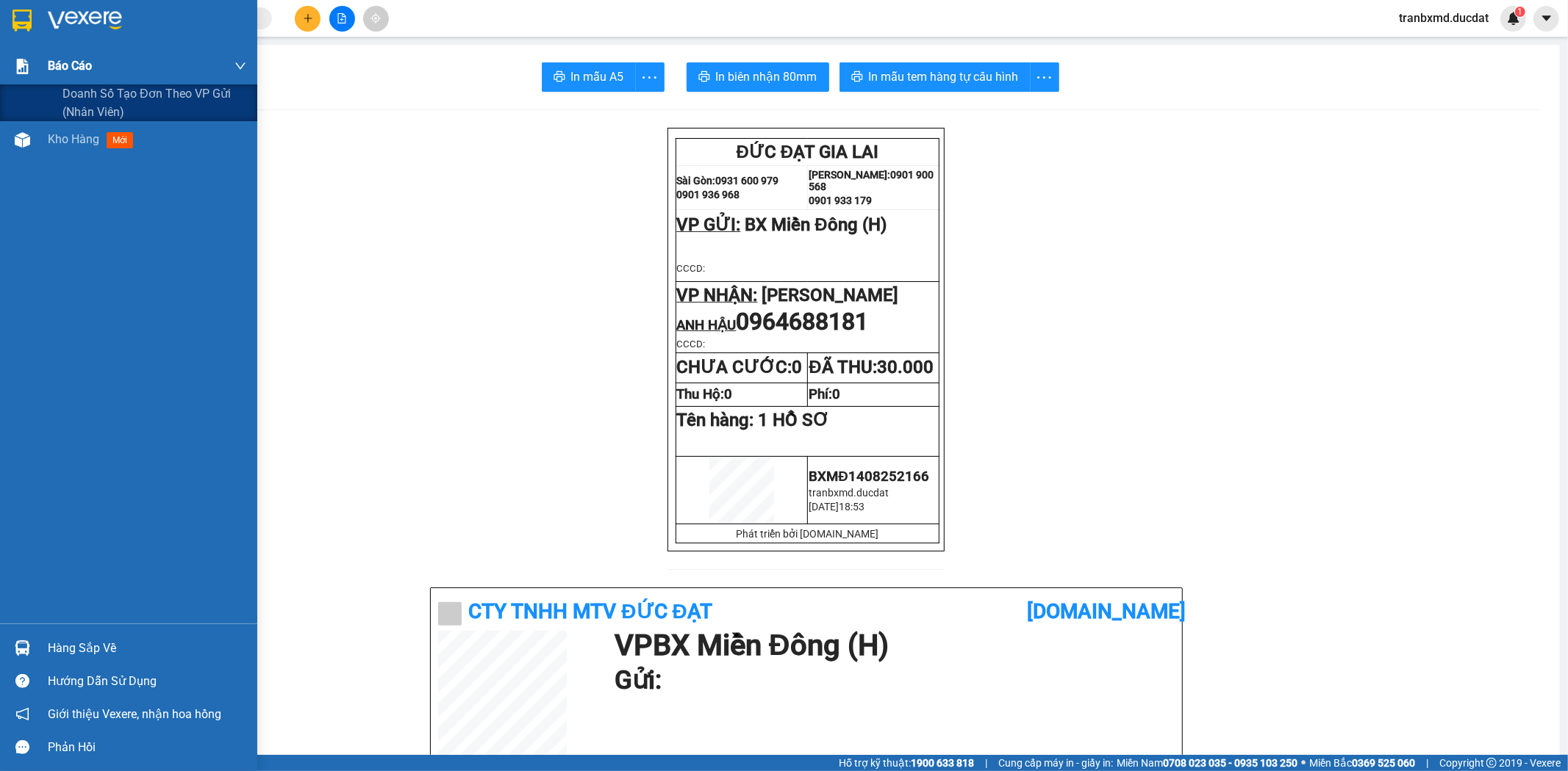
click at [49, 59] on span "Báo cáo" at bounding box center [70, 65] width 44 height 18
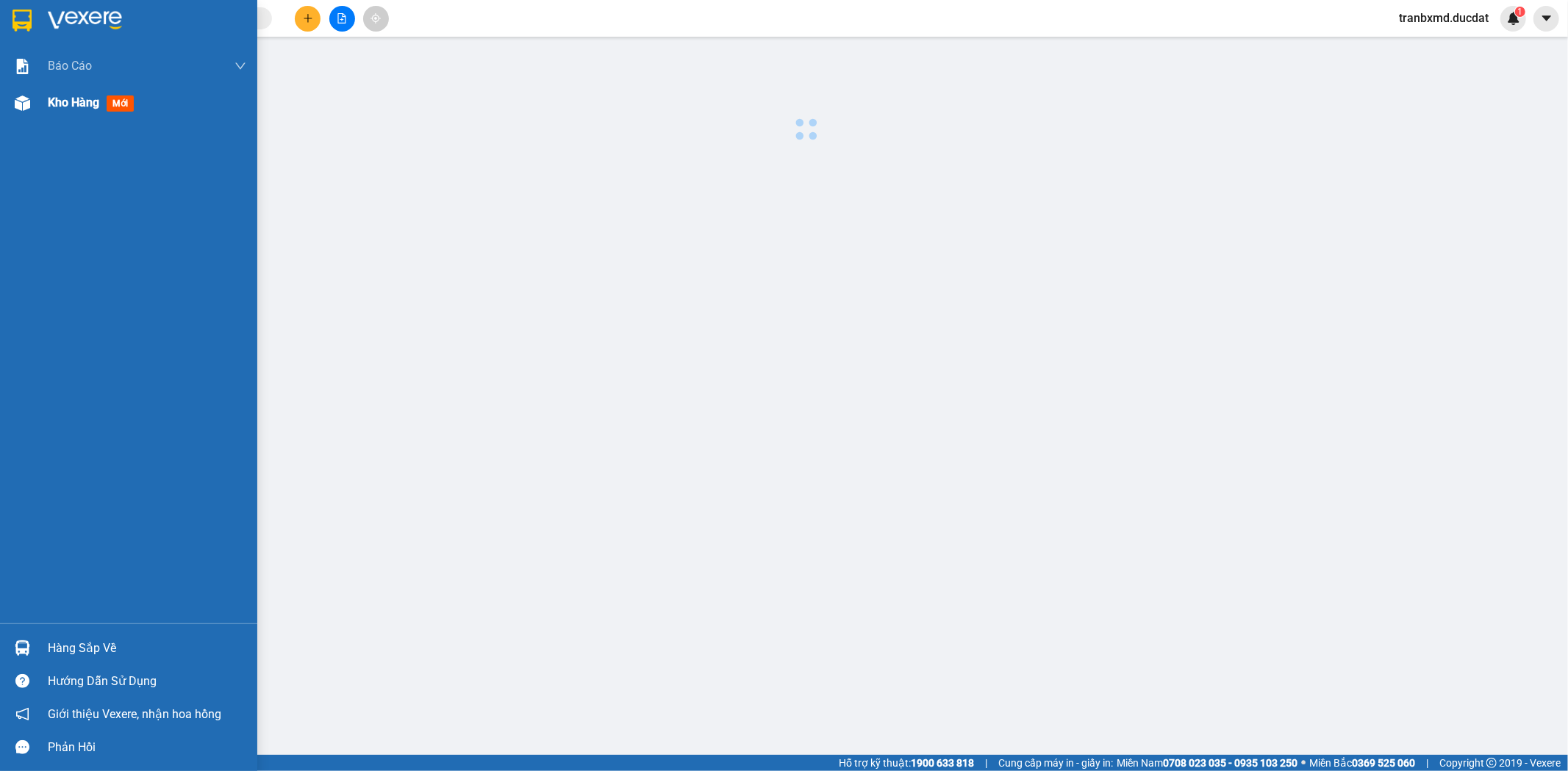
click at [71, 109] on span "Kho hàng" at bounding box center [73, 103] width 51 height 14
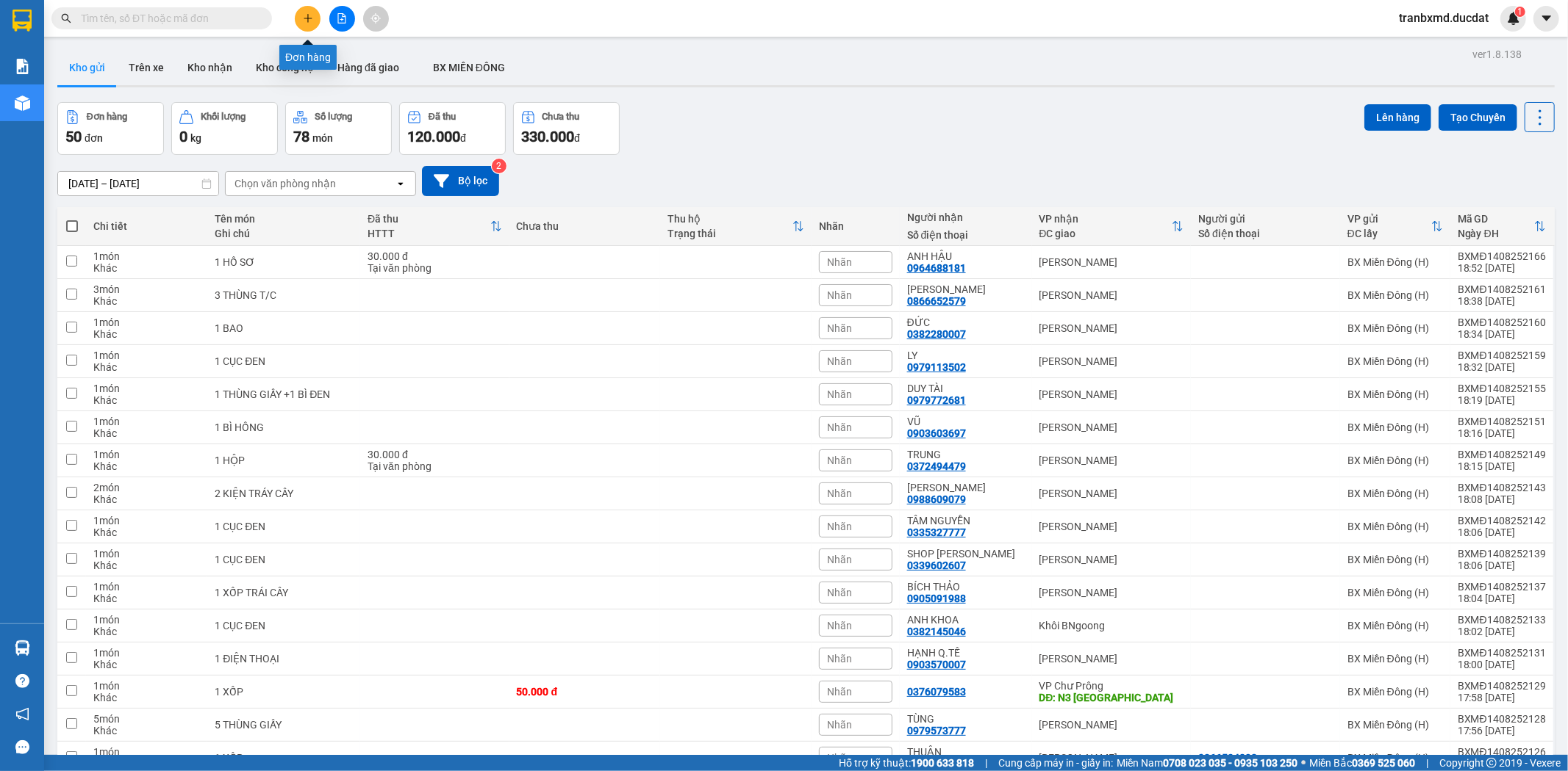
click at [311, 21] on icon "plus" at bounding box center [308, 18] width 10 height 10
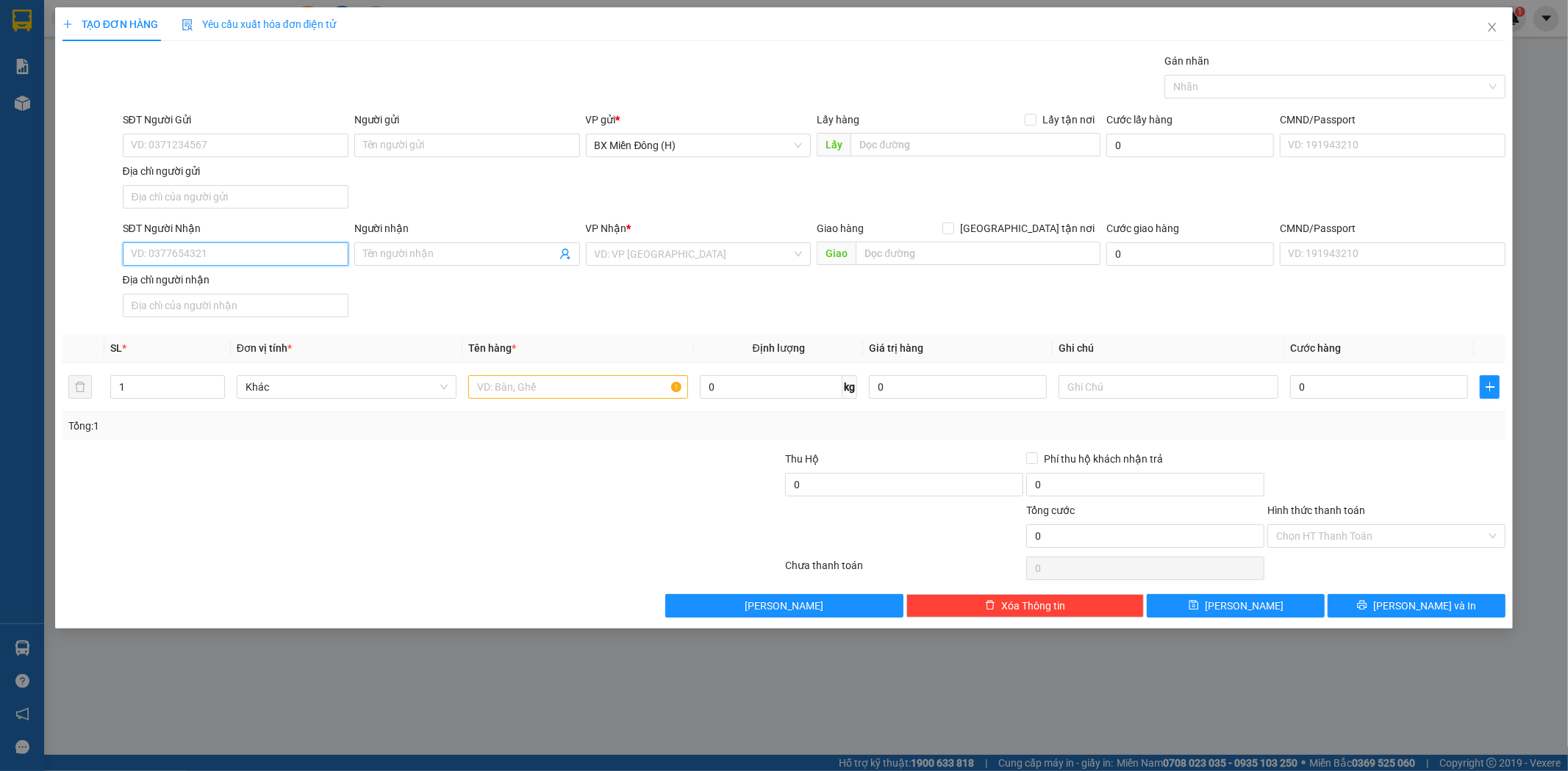
click at [268, 246] on input "SĐT Người Nhận" at bounding box center [235, 254] width 226 height 24
type input "0385470176"
click at [231, 278] on div "0385470176 - [PERSON_NAME]" at bounding box center [235, 284] width 208 height 16
type input "[PERSON_NAME]"
type input "0385470176"
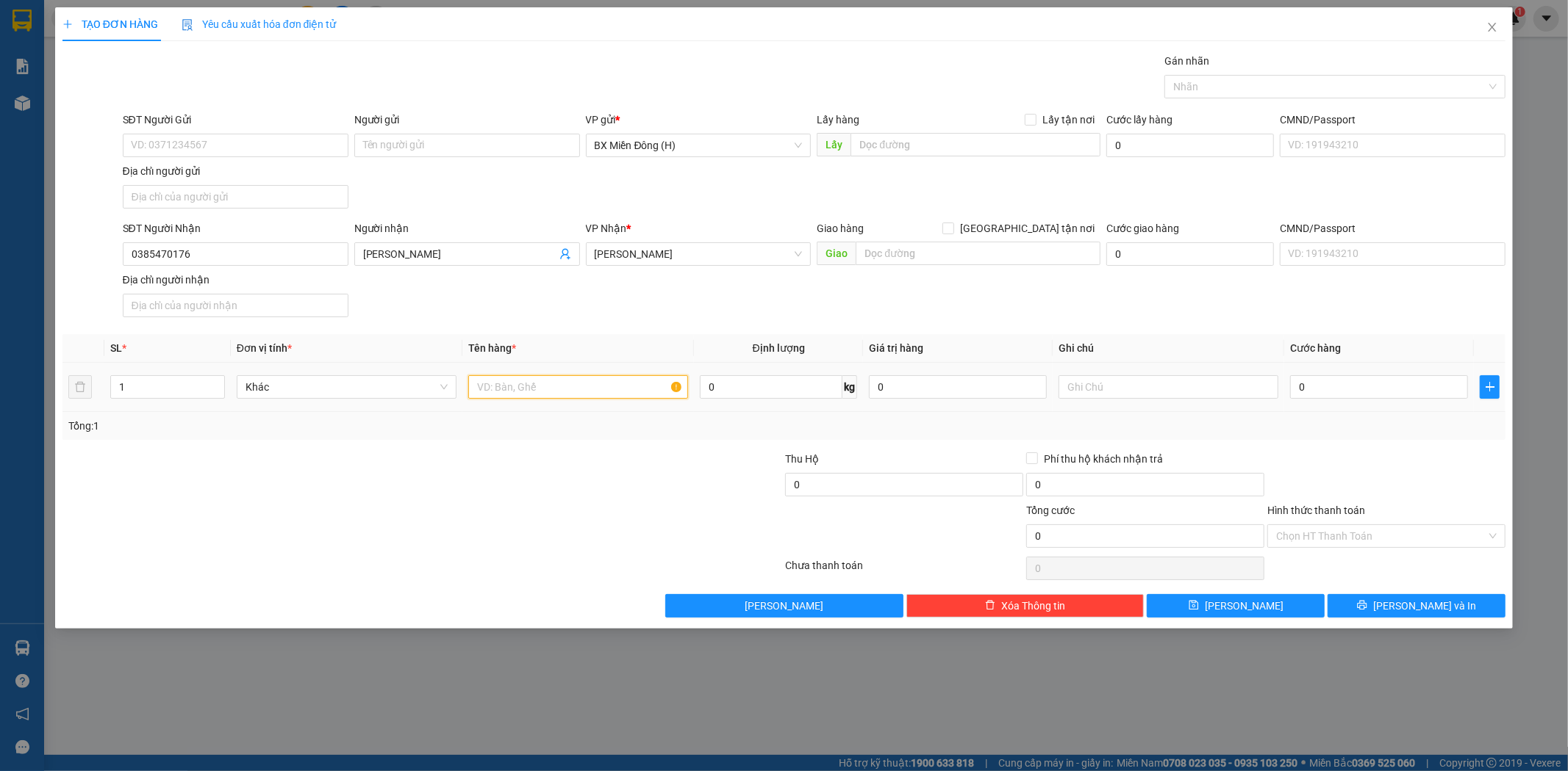
click at [557, 399] on input "text" at bounding box center [578, 387] width 219 height 24
type input "1 CỤC ĐEN"
click at [1428, 605] on span "[PERSON_NAME] và In" at bounding box center [1424, 606] width 103 height 16
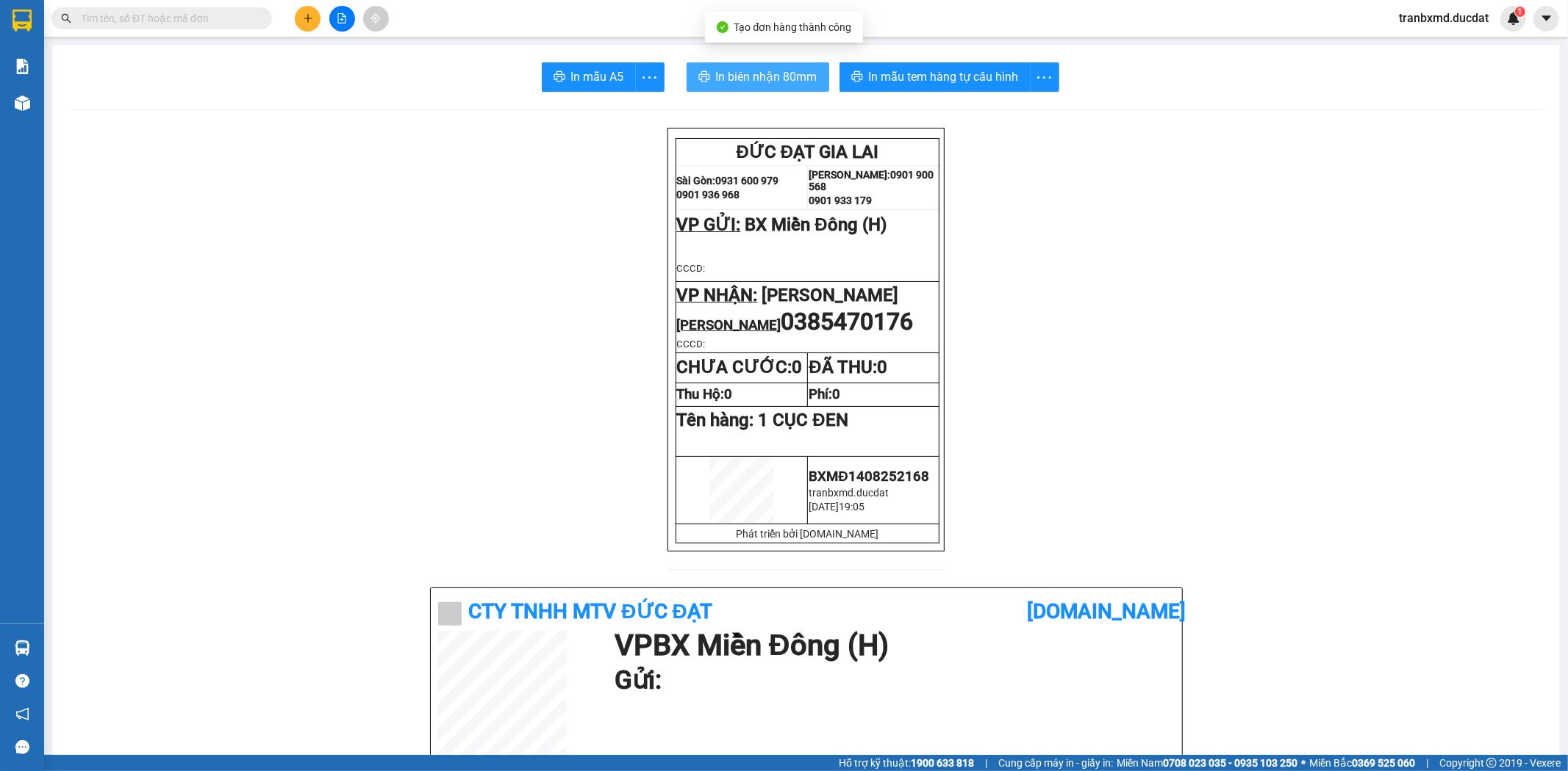
click at [773, 69] on span "In biên nhận 80mm" at bounding box center [767, 77] width 101 height 18
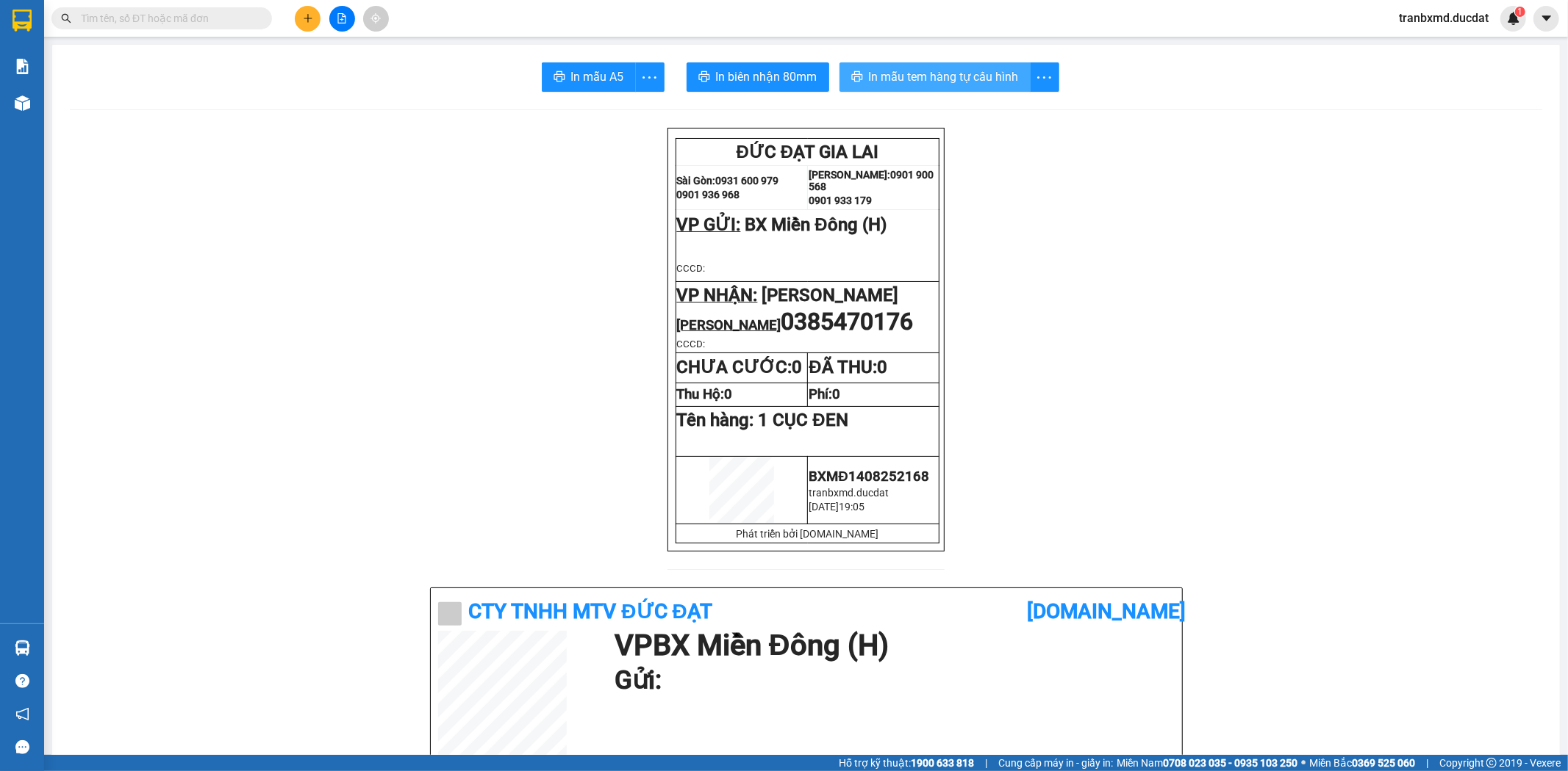
click at [923, 77] on span "In mẫu tem hàng tự cấu hình" at bounding box center [943, 77] width 150 height 18
